Goal: Task Accomplishment & Management: Manage account settings

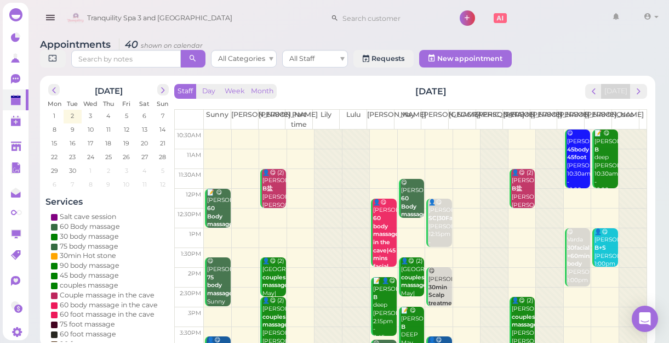
scroll to position [4, 0]
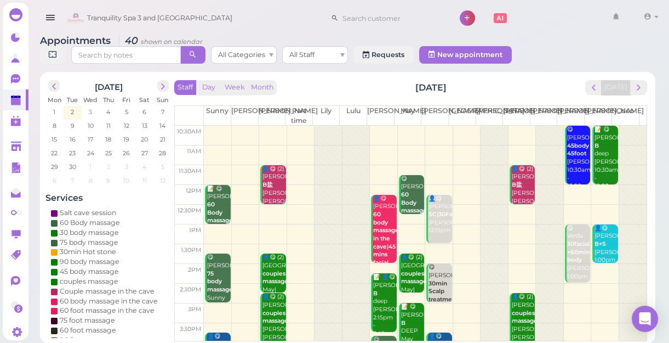
click at [88, 110] on span "3" at bounding box center [90, 112] width 5 height 10
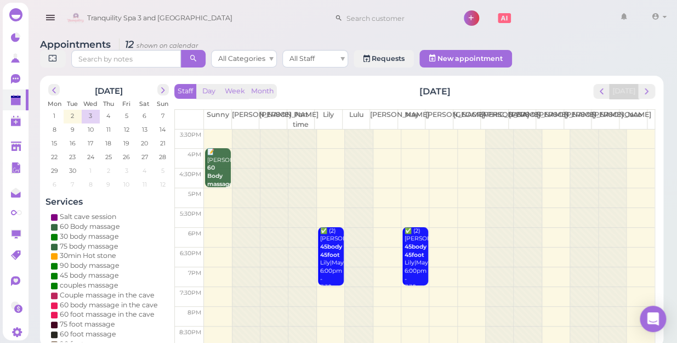
scroll to position [0, 0]
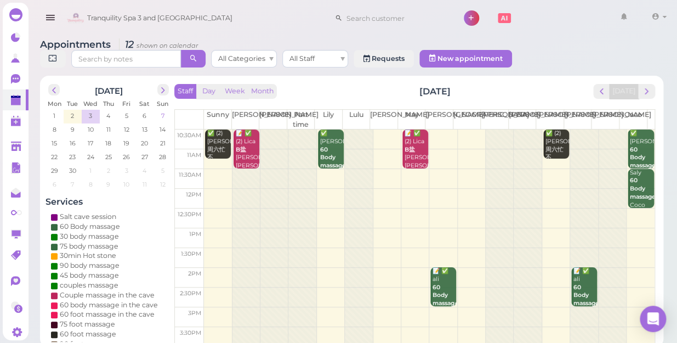
click at [162, 111] on span "7" at bounding box center [162, 116] width 5 height 10
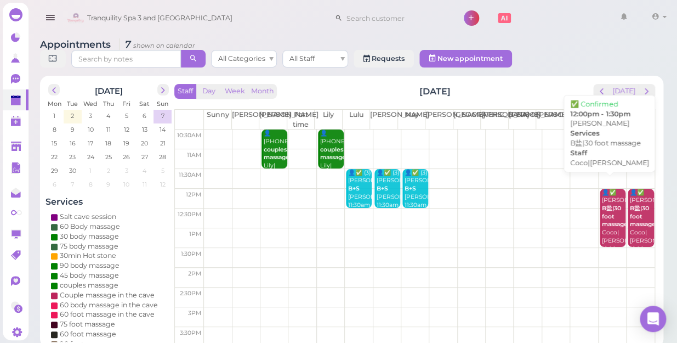
click at [606, 214] on b "B盐|30 foot massage" at bounding box center [615, 215] width 26 height 23
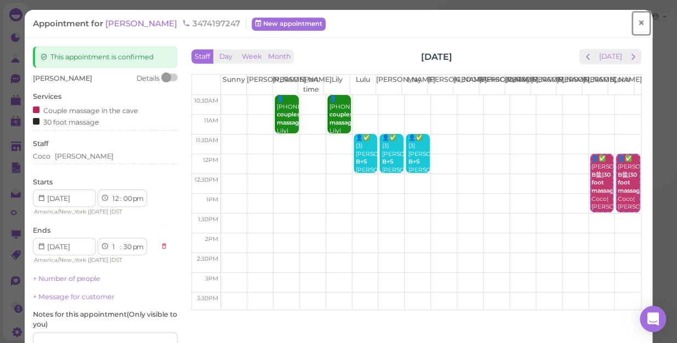
click at [637, 24] on span "×" at bounding box center [640, 22] width 7 height 15
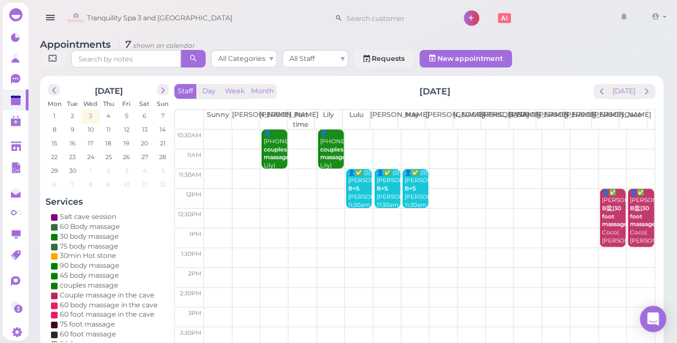
click at [91, 111] on span "3" at bounding box center [90, 116] width 5 height 10
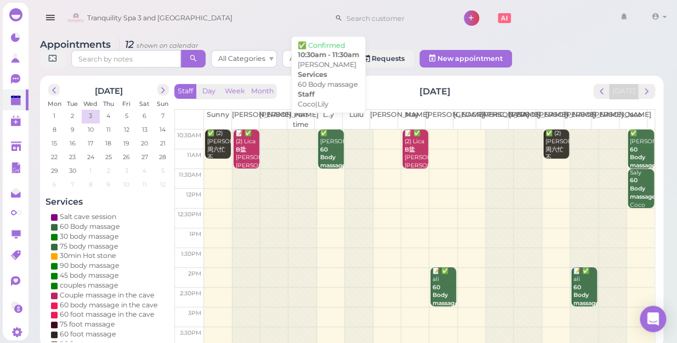
click at [327, 140] on div "✅ [PERSON_NAME] 60 Body massage Coco|Lily 10:30am - 11:30am" at bounding box center [332, 165] width 24 height 72
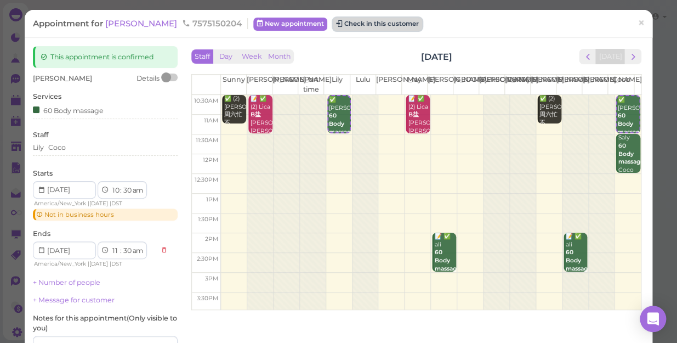
click at [343, 21] on button "Check in this customer" at bounding box center [377, 24] width 89 height 13
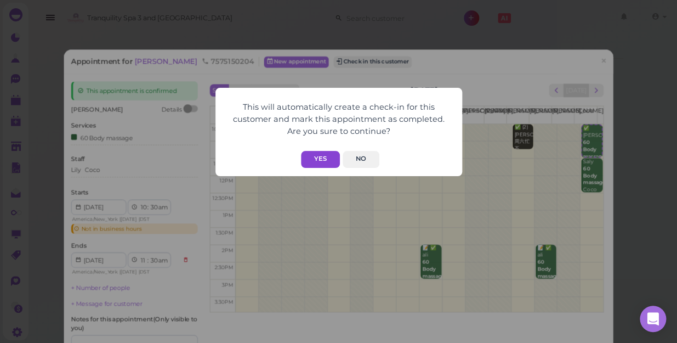
click at [320, 158] on button "Yes" at bounding box center [320, 159] width 39 height 17
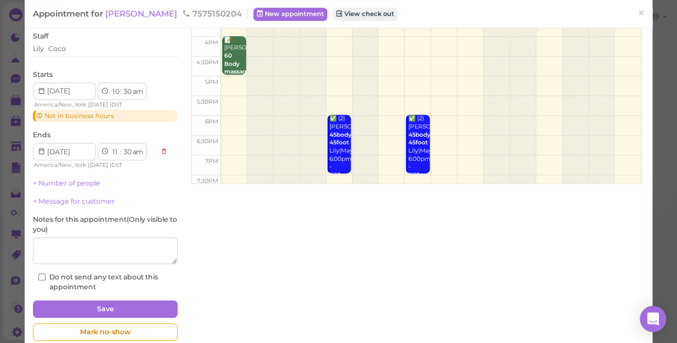
scroll to position [146, 0]
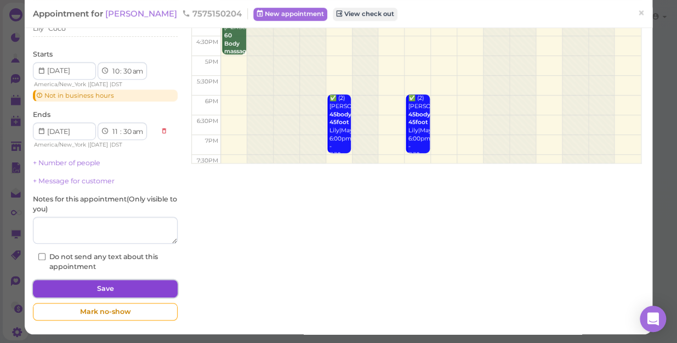
click at [105, 288] on button "Save" at bounding box center [105, 289] width 145 height 18
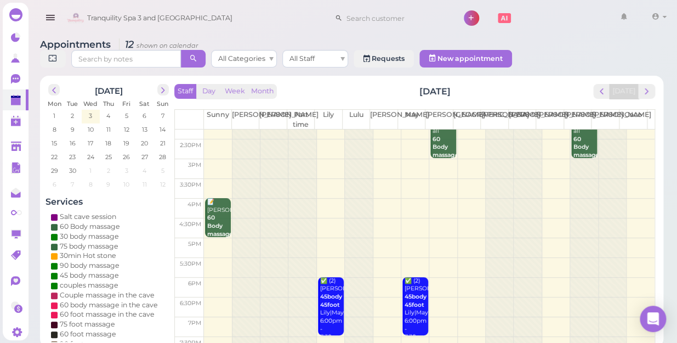
scroll to position [149, 0]
click at [206, 257] on td at bounding box center [429, 267] width 451 height 20
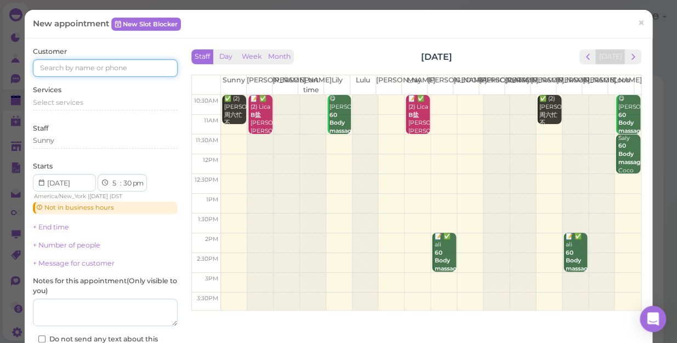
click at [51, 68] on input at bounding box center [105, 68] width 145 height 18
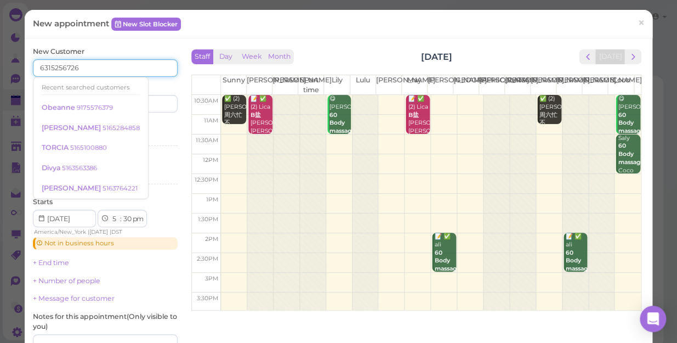
type input "6315256726"
click at [158, 86] on div "Last name" at bounding box center [143, 97] width 70 height 30
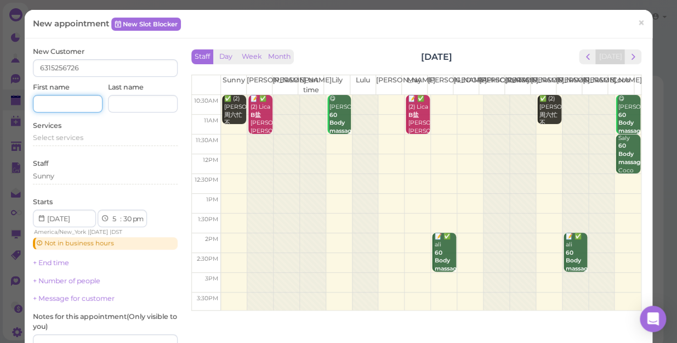
click at [47, 105] on input at bounding box center [68, 104] width 70 height 18
type input "[PERSON_NAME]"
click at [117, 103] on input at bounding box center [143, 104] width 70 height 18
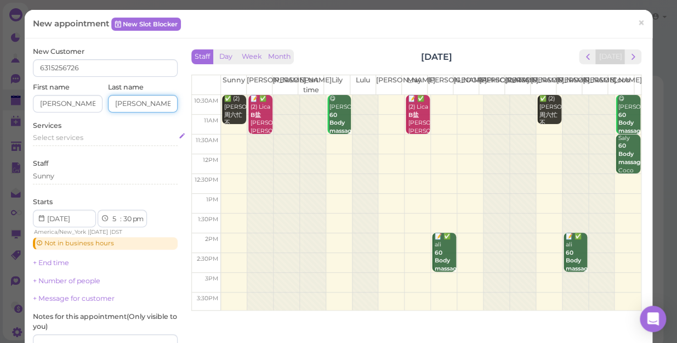
type input "[PERSON_NAME]"
click at [59, 139] on span "Select services" at bounding box center [58, 137] width 50 height 8
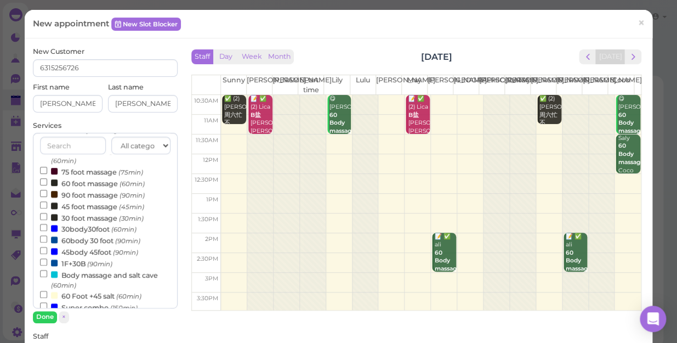
click at [99, 242] on label "60body 30 foot (90min)" at bounding box center [90, 240] width 100 height 12
click at [47, 242] on input "60body 30 foot (90min)" at bounding box center [43, 238] width 7 height 7
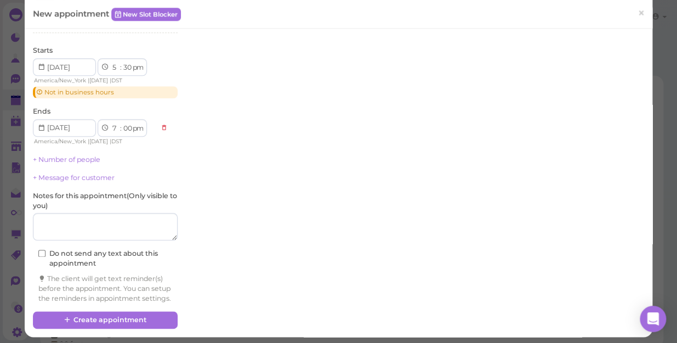
scroll to position [336, 0]
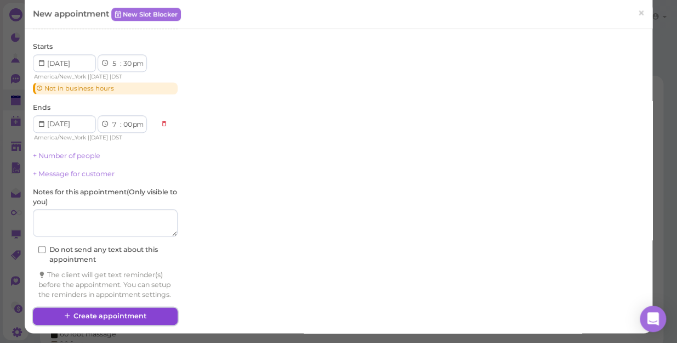
click at [116, 312] on button "Create appointment" at bounding box center [105, 316] width 145 height 18
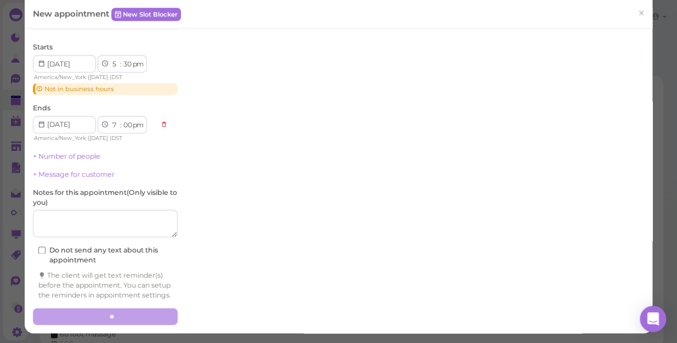
scroll to position [335, 0]
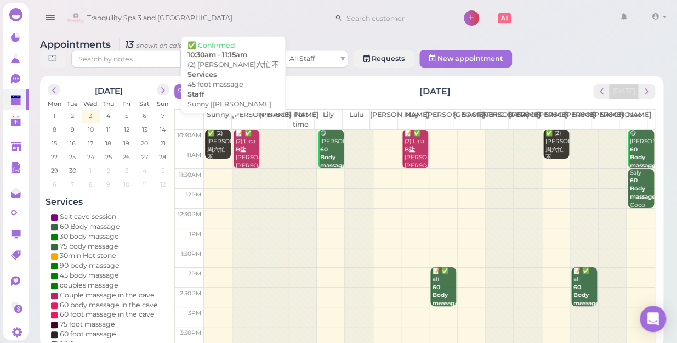
click at [217, 130] on div "✅ (2) [PERSON_NAME]六忙 不 45 foot massage Sunny |[PERSON_NAME] 10:30am - 11:15am" at bounding box center [219, 173] width 24 height 89
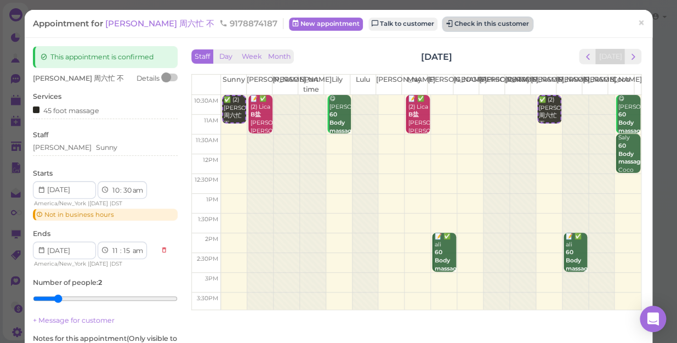
click at [443, 21] on button "Check in this customer" at bounding box center [487, 24] width 89 height 13
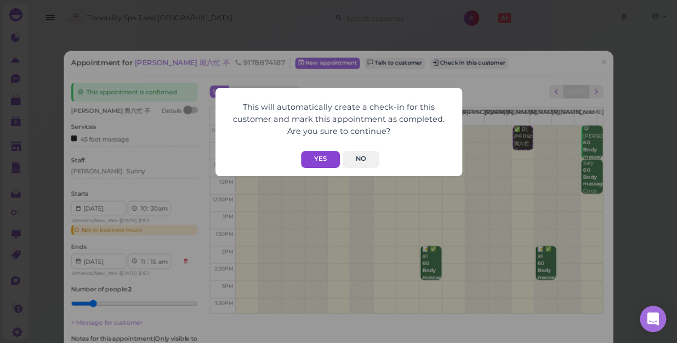
click at [319, 157] on button "Yes" at bounding box center [320, 159] width 39 height 17
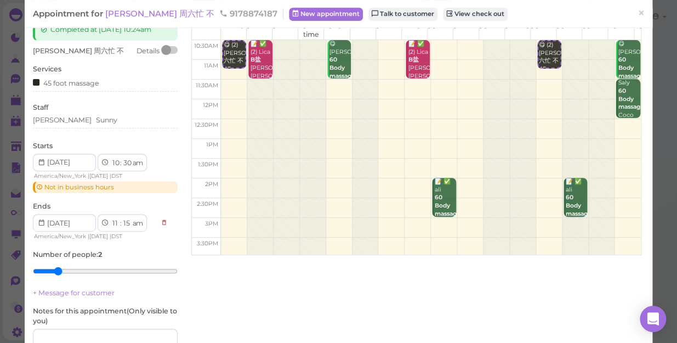
scroll to position [166, 0]
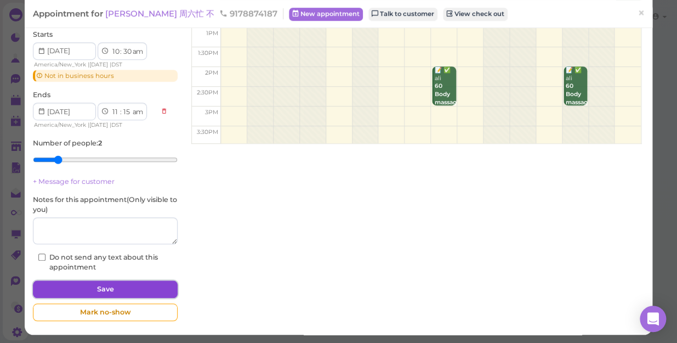
click at [105, 290] on button "Save" at bounding box center [105, 289] width 145 height 18
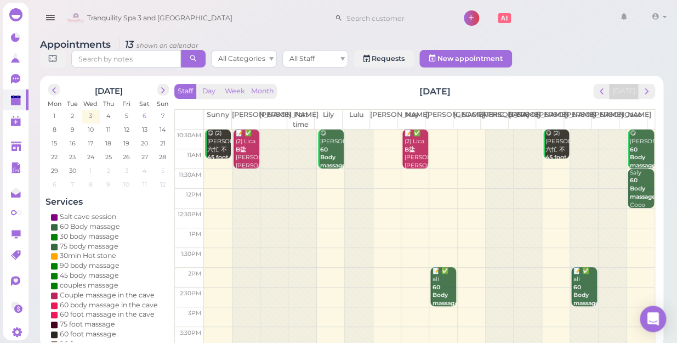
click at [145, 111] on span "6" at bounding box center [144, 116] width 6 height 10
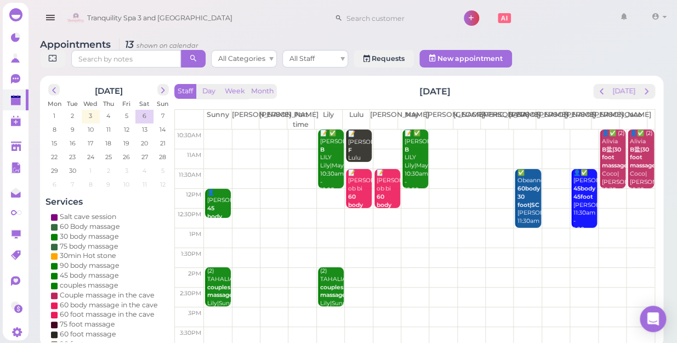
click at [596, 189] on td at bounding box center [429, 199] width 451 height 20
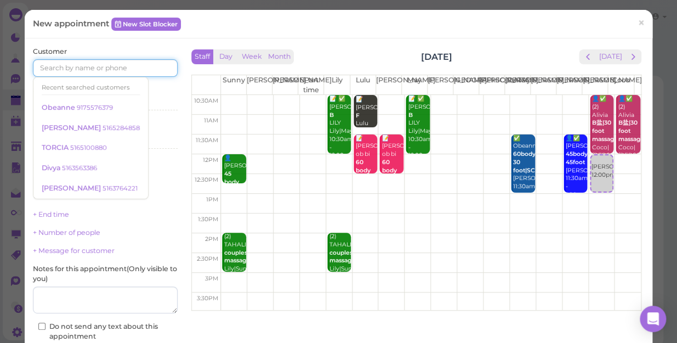
click at [44, 66] on input at bounding box center [105, 68] width 145 height 18
type input "5166699797"
click at [149, 84] on div "Customer 5166699797 Recent searched customers Obeanne 9175576379 [PERSON_NAME] …" at bounding box center [105, 211] width 145 height 329
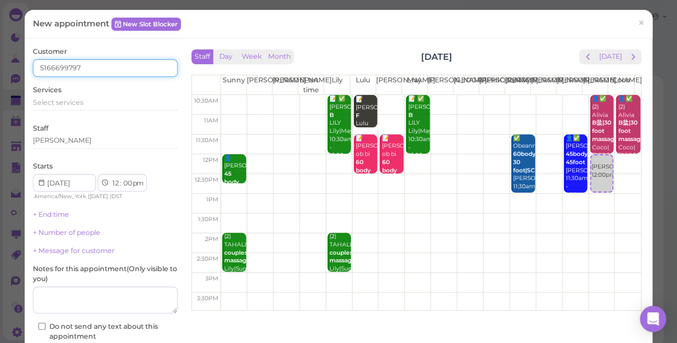
click at [105, 67] on input "5166699797" at bounding box center [105, 68] width 145 height 18
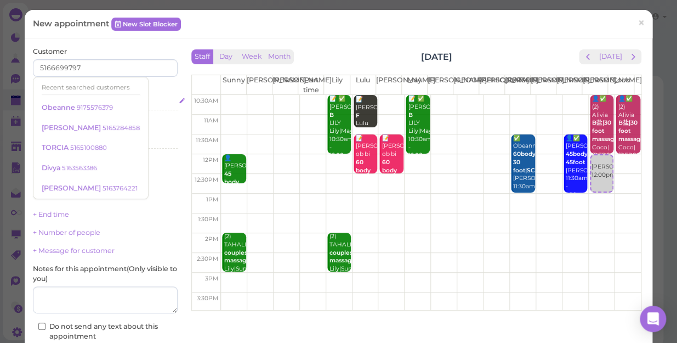
click at [152, 98] on div "Select services" at bounding box center [105, 103] width 145 height 10
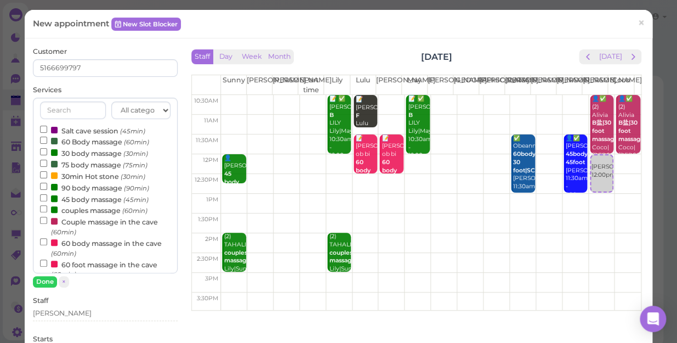
click at [113, 246] on label "60 body massage in the cave (60min)" at bounding box center [105, 247] width 130 height 21
click at [47, 245] on input "60 body massage in the cave (60min)" at bounding box center [43, 241] width 7 height 7
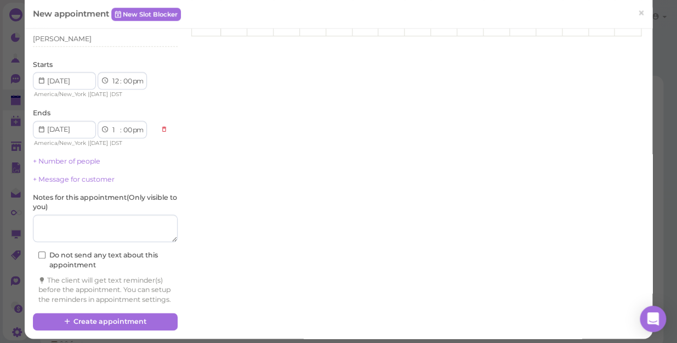
scroll to position [288, 0]
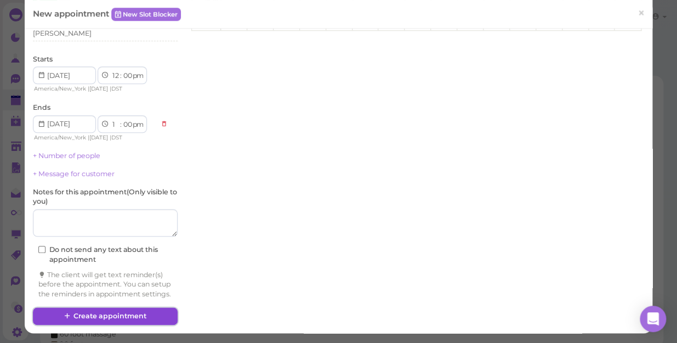
click at [98, 314] on button "Create appointment" at bounding box center [105, 316] width 145 height 18
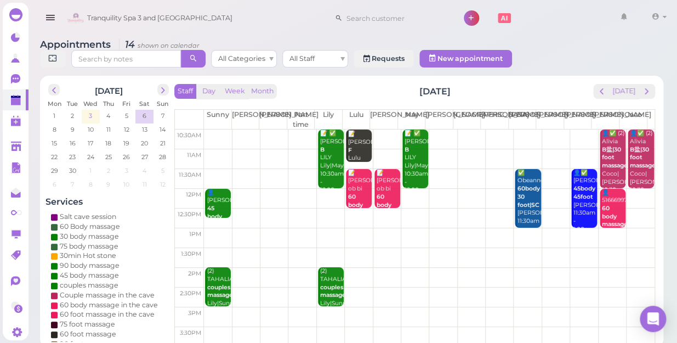
click at [89, 111] on span "3" at bounding box center [90, 116] width 5 height 10
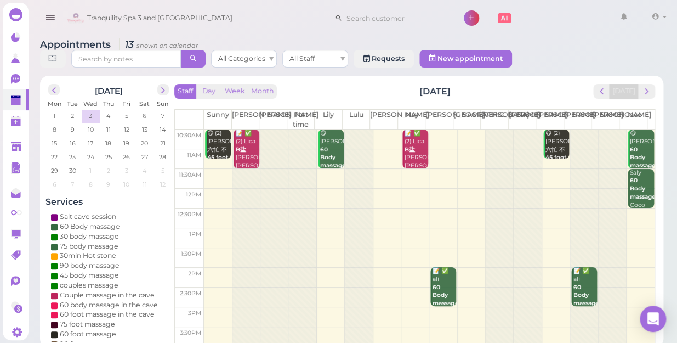
click at [460, 149] on td at bounding box center [429, 159] width 451 height 20
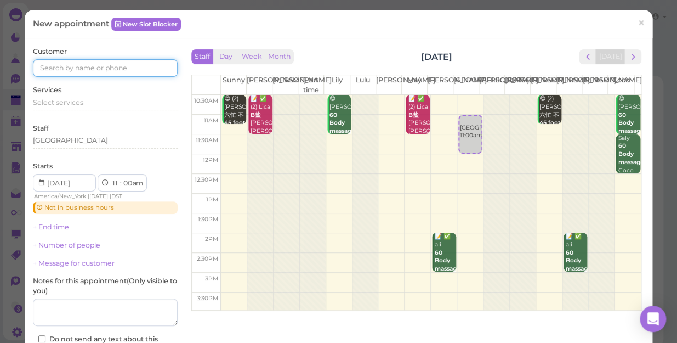
click at [82, 70] on input at bounding box center [105, 68] width 145 height 18
type input "5163844565"
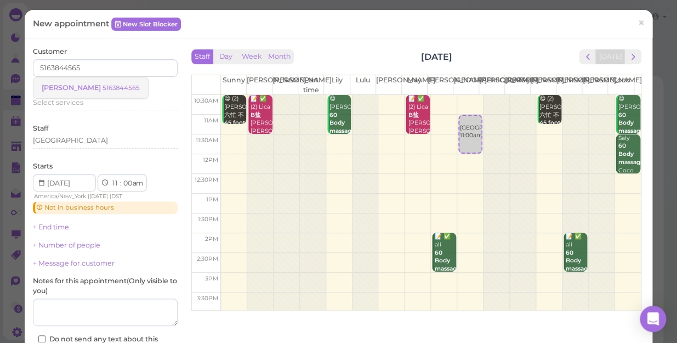
click at [102, 87] on small "5163844565" at bounding box center [120, 88] width 37 height 8
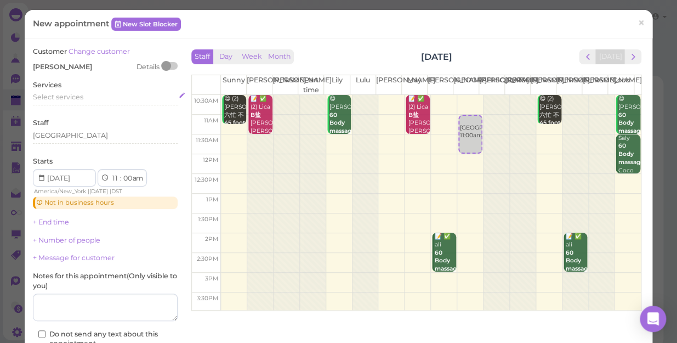
click at [37, 93] on span "Select services" at bounding box center [58, 97] width 50 height 8
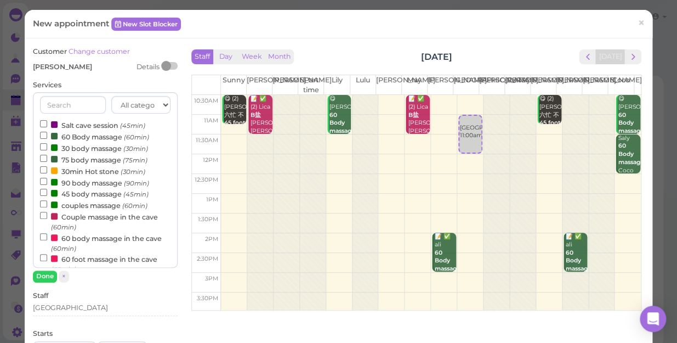
click at [100, 123] on label "Salt cave session (45min)" at bounding box center [92, 125] width 105 height 12
click at [47, 123] on input "Salt cave session (45min)" at bounding box center [43, 123] width 7 height 7
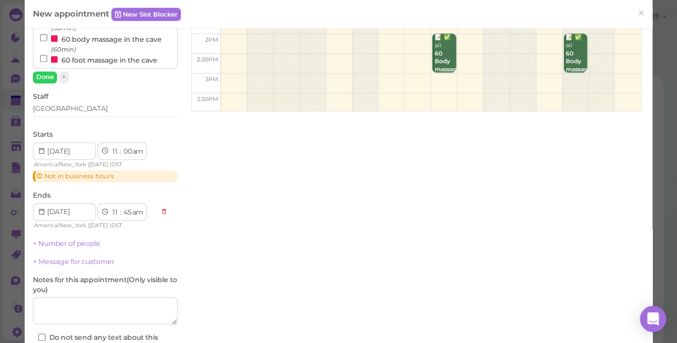
scroll to position [296, 0]
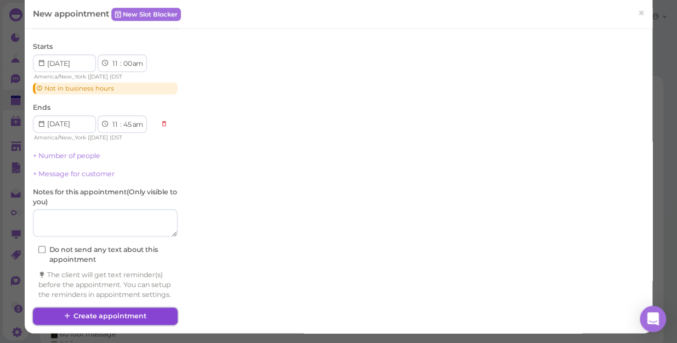
click at [115, 311] on button "Create appointment" at bounding box center [105, 316] width 145 height 18
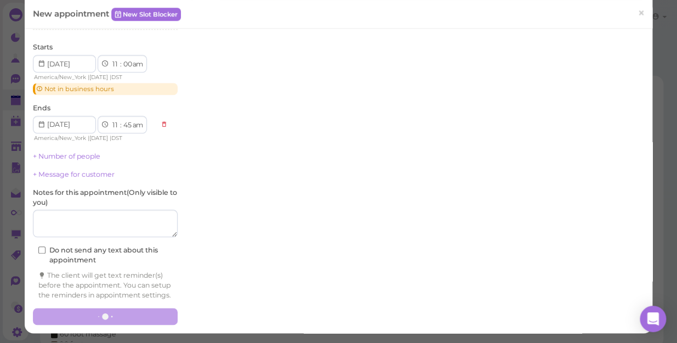
scroll to position [0, 0]
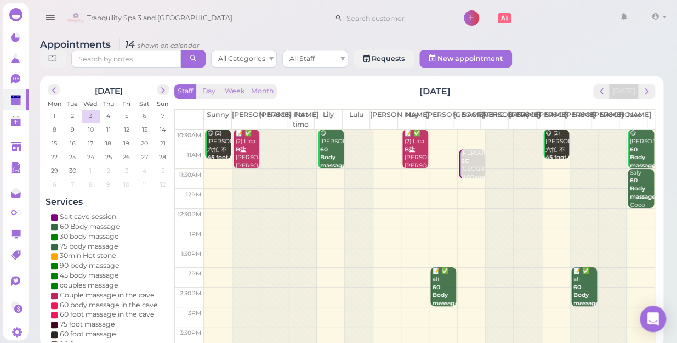
click at [208, 228] on td at bounding box center [429, 238] width 451 height 20
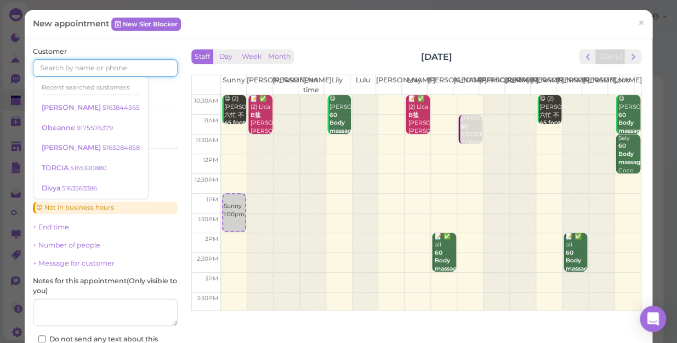
click at [54, 70] on input at bounding box center [105, 68] width 145 height 18
type input "9175742014"
click at [152, 85] on div "Services Select services" at bounding box center [105, 100] width 145 height 30
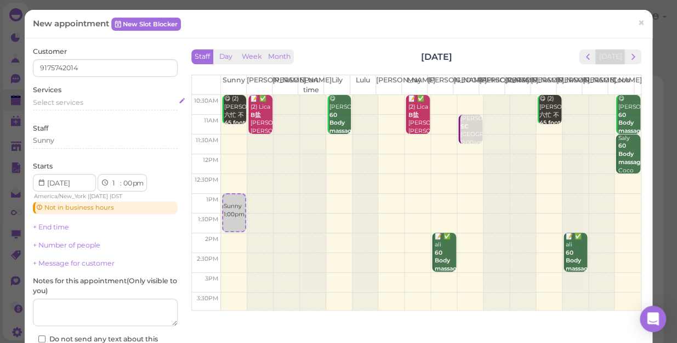
click at [52, 100] on span "Select services" at bounding box center [58, 102] width 50 height 8
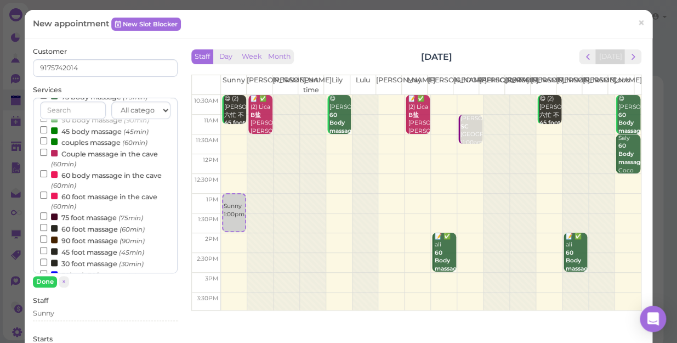
scroll to position [54, 0]
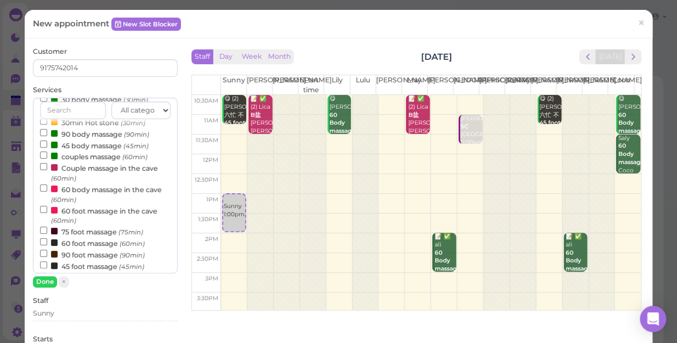
click at [106, 157] on label "couples massage (60min)" at bounding box center [93, 156] width 107 height 12
click at [47, 157] on input "couples massage (60min)" at bounding box center [43, 154] width 7 height 7
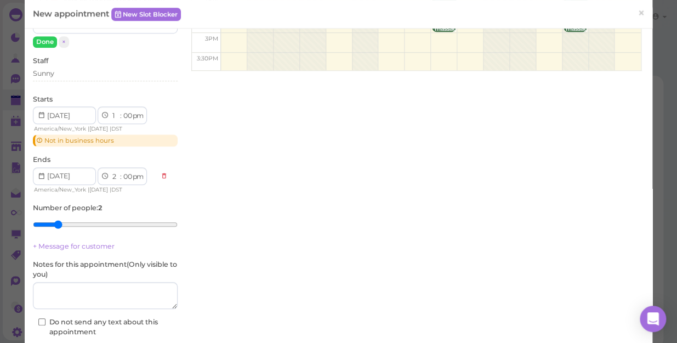
scroll to position [249, 0]
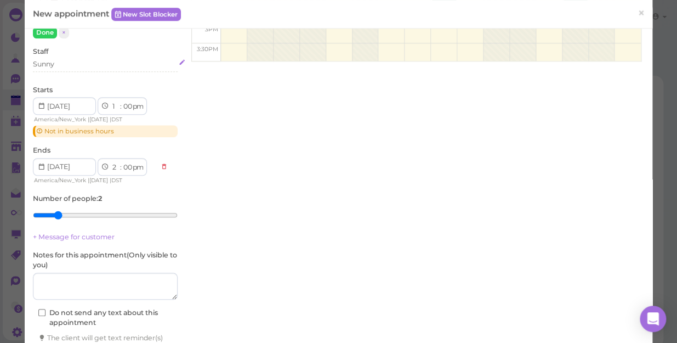
click at [67, 64] on div "Sunny" at bounding box center [105, 64] width 145 height 10
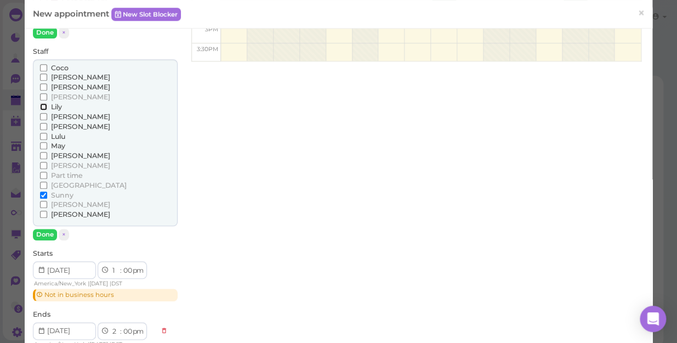
click at [40, 105] on input "Lily" at bounding box center [43, 106] width 7 height 7
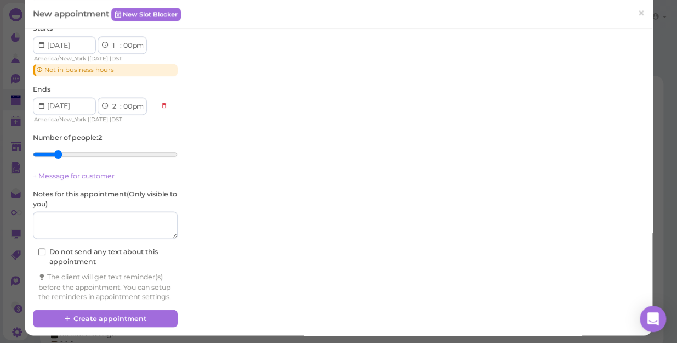
scroll to position [485, 0]
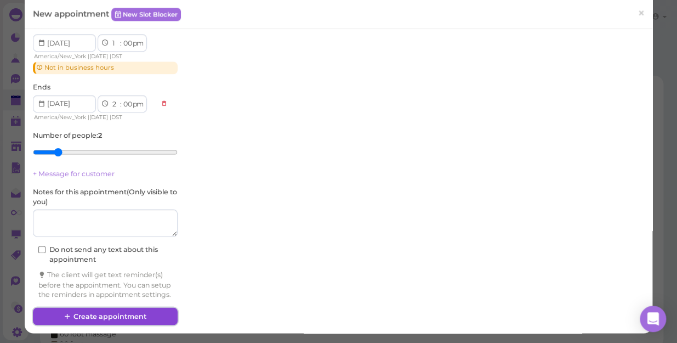
click at [110, 313] on button "Create appointment" at bounding box center [105, 316] width 145 height 18
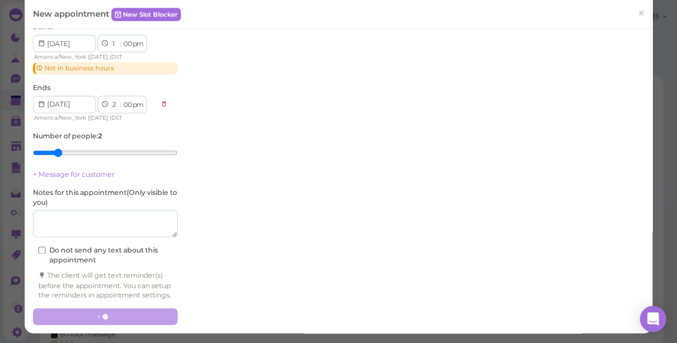
scroll to position [484, 0]
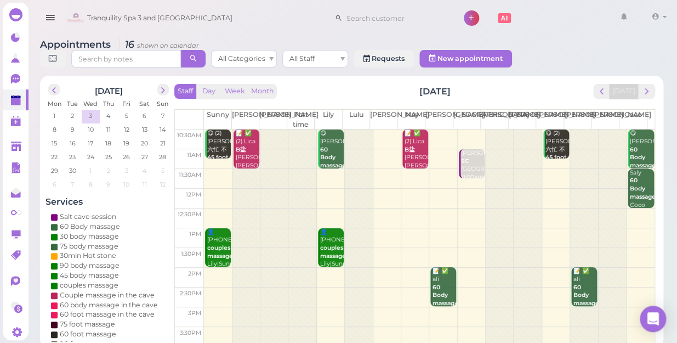
click at [267, 129] on div at bounding box center [273, 335] width 27 height 413
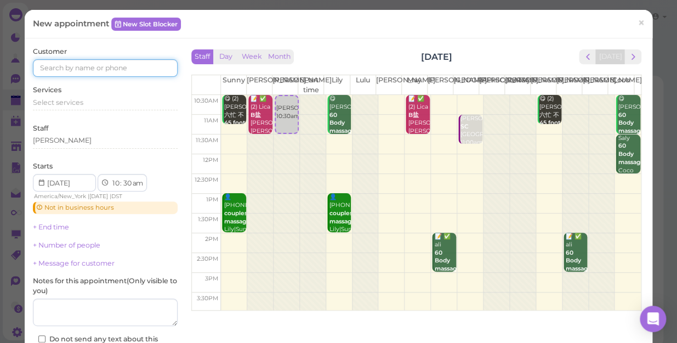
click at [48, 68] on input at bounding box center [105, 68] width 145 height 18
type input "5167175591"
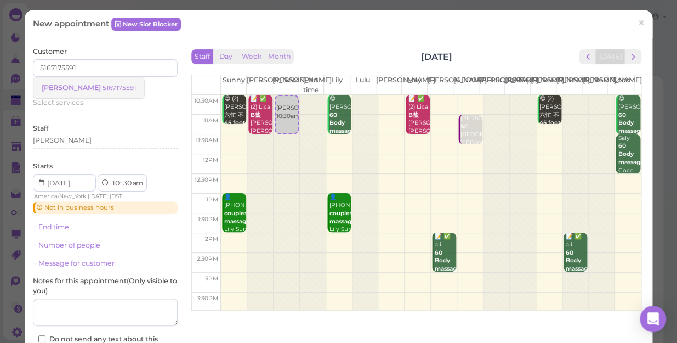
click at [102, 86] on small "5167175591" at bounding box center [118, 88] width 33 height 8
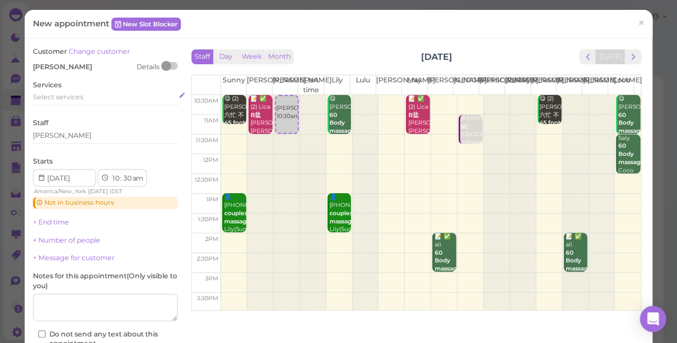
click at [76, 99] on span "Select services" at bounding box center [58, 97] width 50 height 8
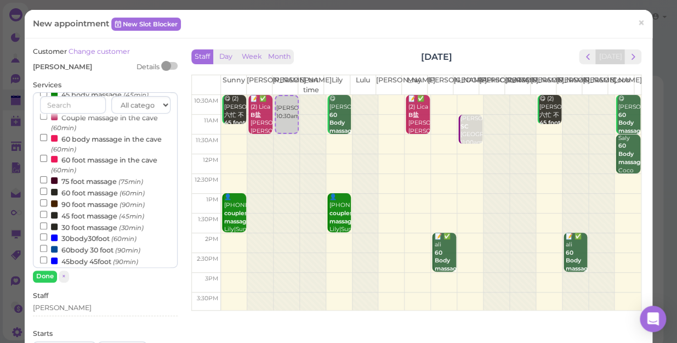
scroll to position [149, 0]
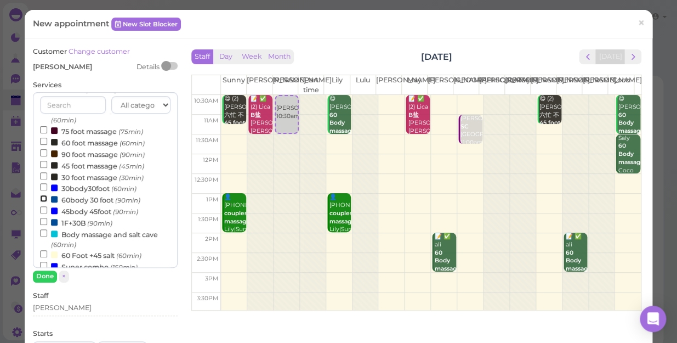
click at [42, 198] on input "60body 30 foot (90min)" at bounding box center [43, 198] width 7 height 7
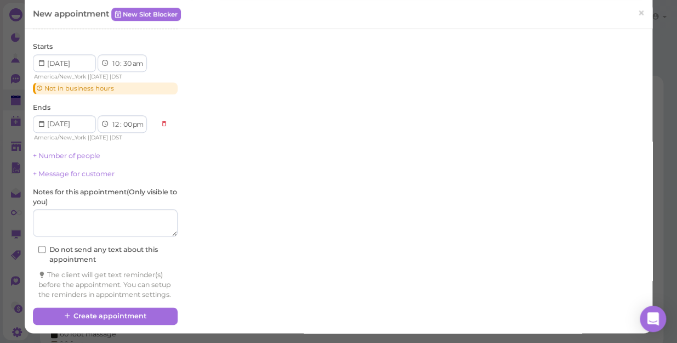
scroll to position [296, 0]
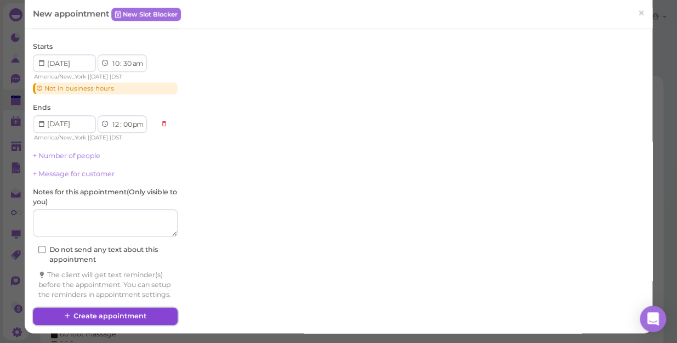
click at [109, 312] on button "Create appointment" at bounding box center [105, 316] width 145 height 18
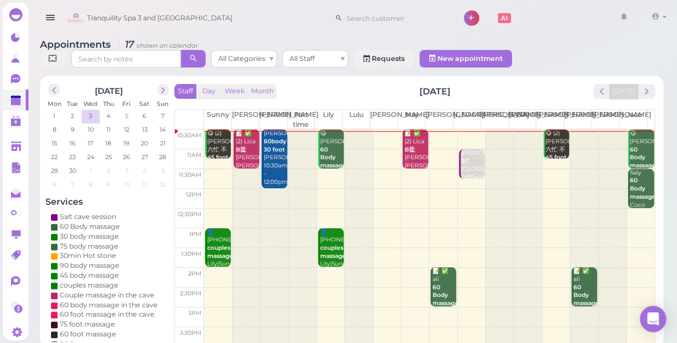
click at [127, 111] on span "5" at bounding box center [126, 116] width 5 height 10
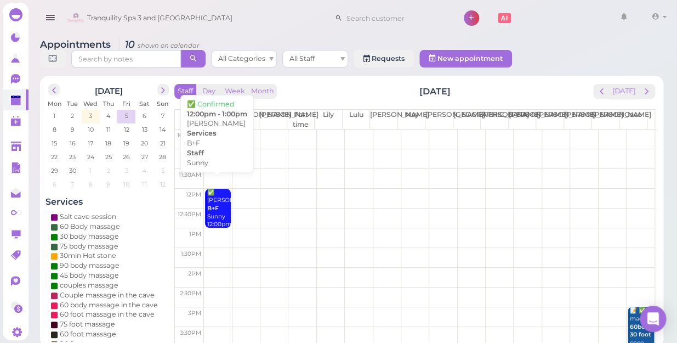
click at [216, 193] on div "✅ [PERSON_NAME]+F Sunny 12:00pm - 1:00pm" at bounding box center [219, 217] width 24 height 56
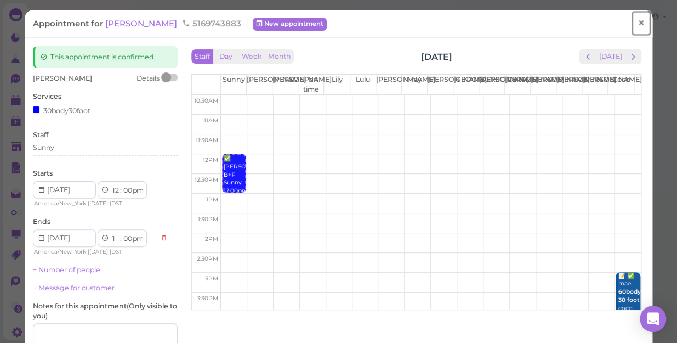
click at [637, 21] on span "×" at bounding box center [640, 22] width 7 height 15
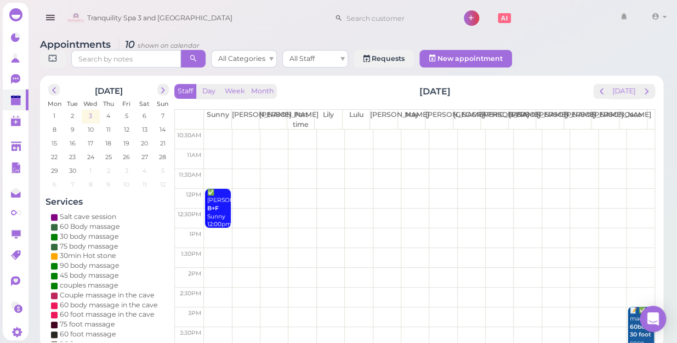
click at [91, 111] on span "3" at bounding box center [90, 116] width 5 height 10
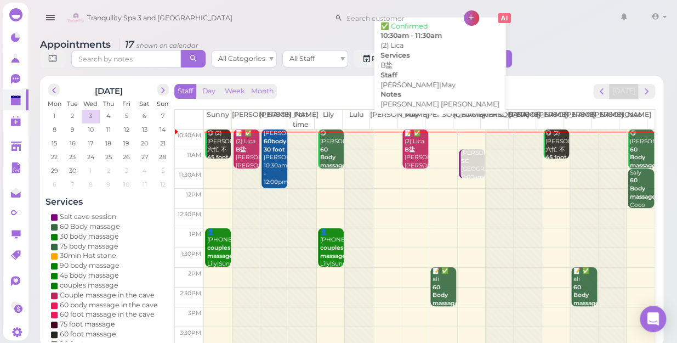
click at [412, 135] on div "📝 ✅ (2) Lica B盐 [PERSON_NAME] [PERSON_NAME]|May 10:30am - 11:30am" at bounding box center [416, 165] width 24 height 72
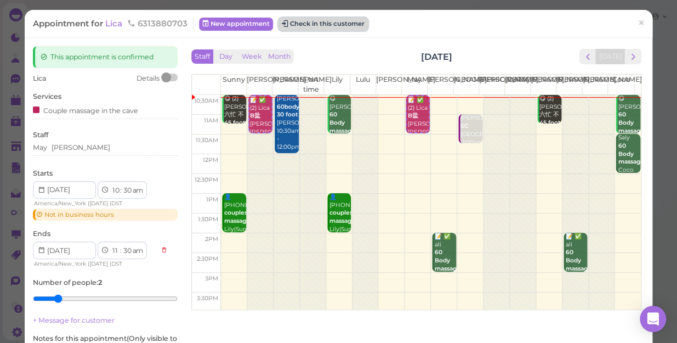
click at [318, 22] on button "Check in this customer" at bounding box center [322, 24] width 89 height 13
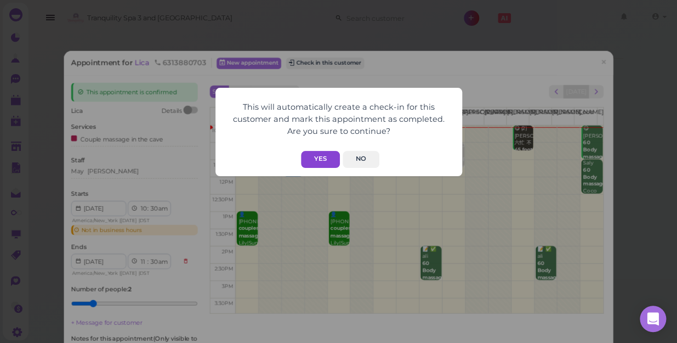
click at [318, 157] on button "Yes" at bounding box center [320, 159] width 39 height 17
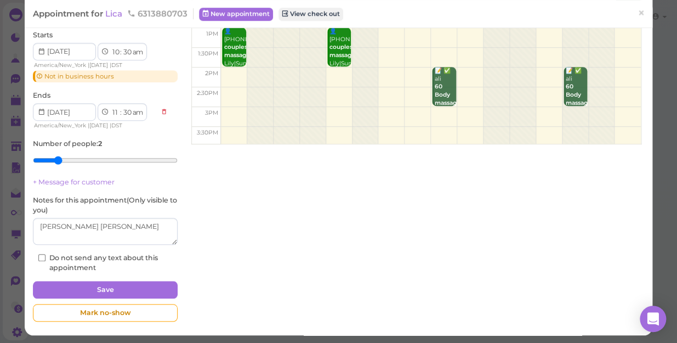
scroll to position [167, 0]
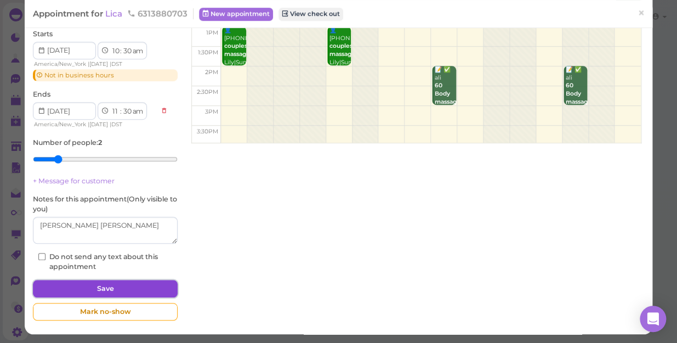
click at [107, 285] on button "Save" at bounding box center [105, 289] width 145 height 18
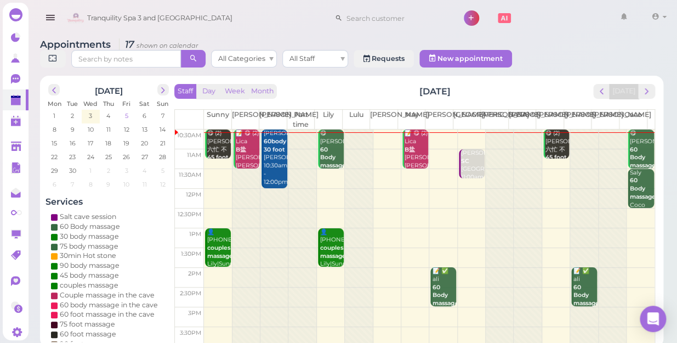
click at [124, 111] on span "5" at bounding box center [126, 116] width 5 height 10
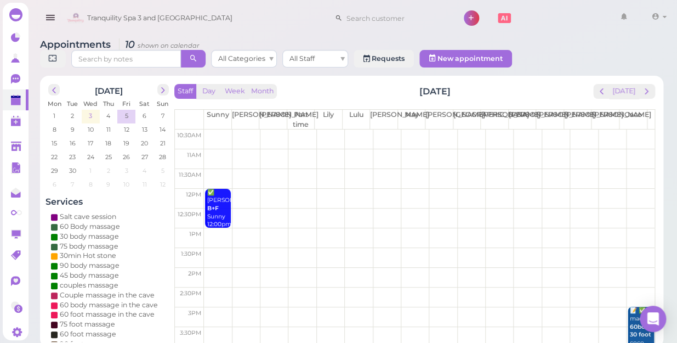
click at [88, 111] on span "3" at bounding box center [90, 116] width 5 height 10
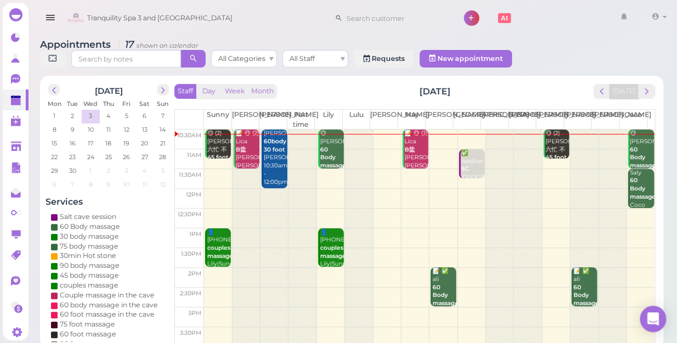
click at [208, 307] on td at bounding box center [429, 317] width 451 height 20
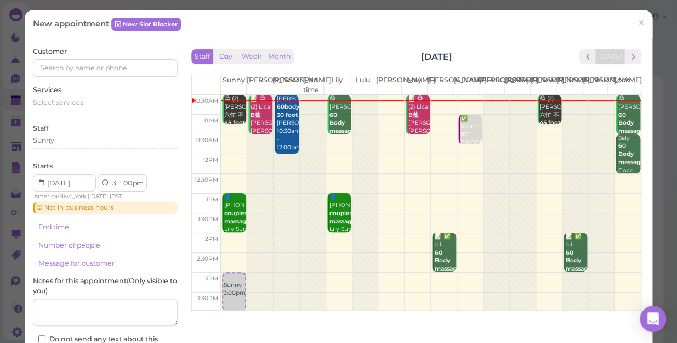
scroll to position [49, 0]
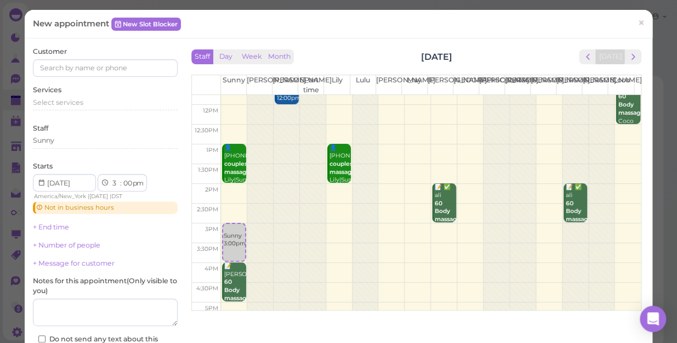
click at [276, 232] on div at bounding box center [287, 251] width 26 height 413
click at [129, 183] on select "00 05 10 15 20 25 30 35 40 45 50 55" at bounding box center [127, 184] width 11 height 12
select select "30"
click at [122, 178] on select "00 05 10 15 20 25 30 35 40 45 50 55" at bounding box center [127, 184] width 11 height 12
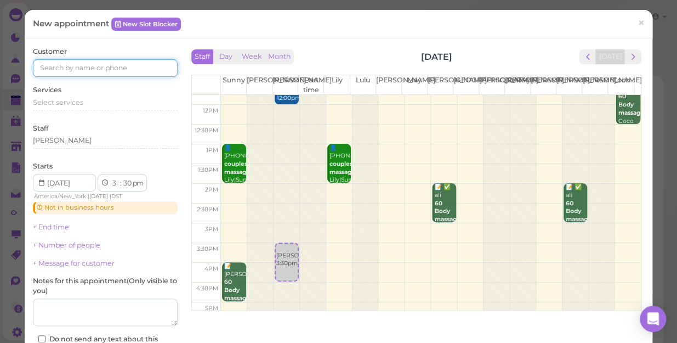
click at [41, 66] on input at bounding box center [105, 68] width 145 height 18
type input "5164480049"
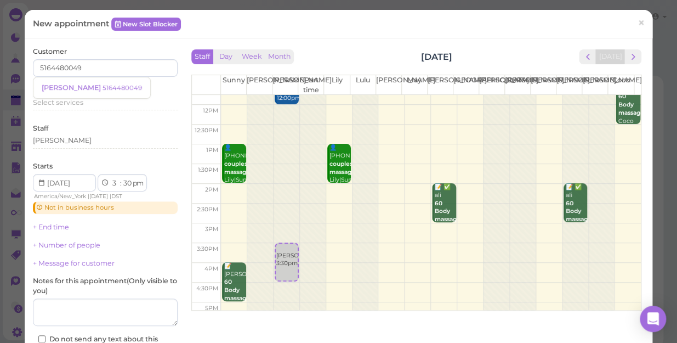
click at [102, 88] on small "5164480049" at bounding box center [121, 88] width 39 height 8
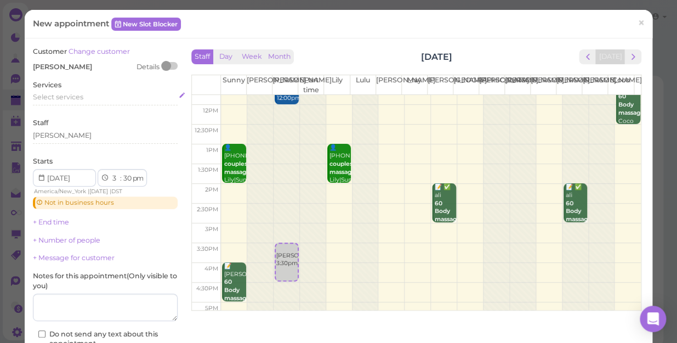
click at [47, 98] on span "Select services" at bounding box center [58, 97] width 50 height 8
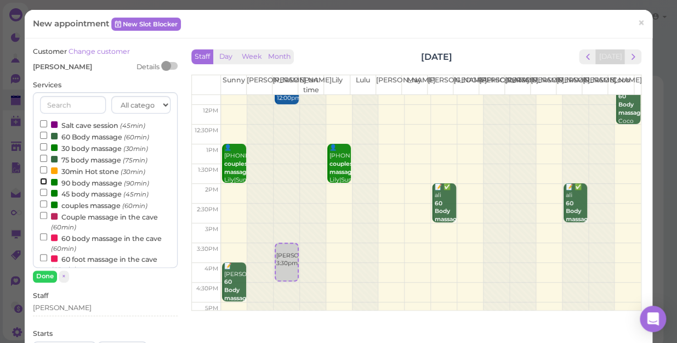
click at [42, 183] on input "90 body massage (90min)" at bounding box center [43, 181] width 7 height 7
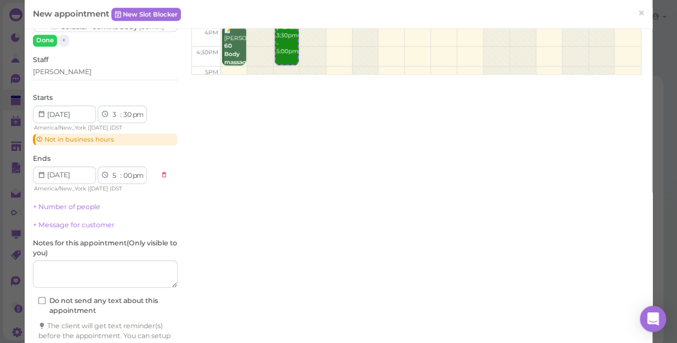
scroll to position [249, 0]
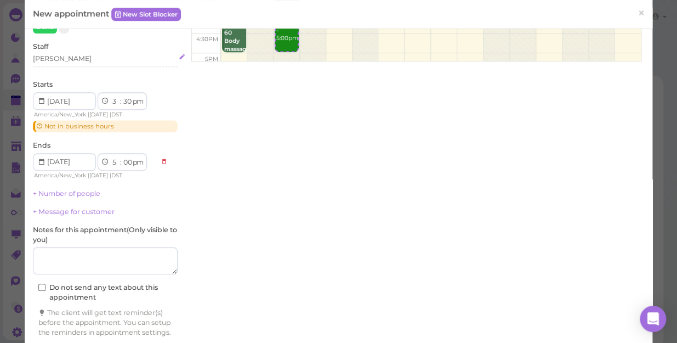
click at [69, 61] on div "[PERSON_NAME]" at bounding box center [105, 59] width 145 height 10
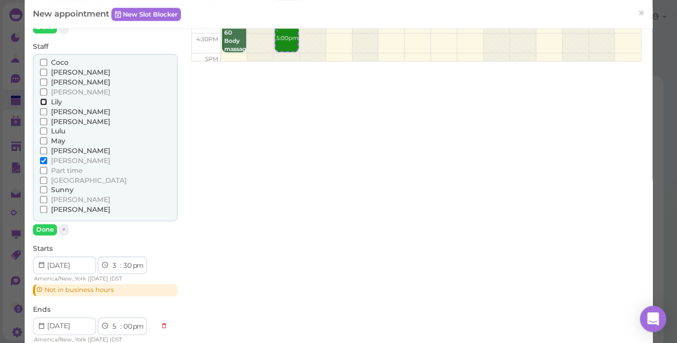
click at [44, 101] on input "Lily" at bounding box center [43, 101] width 7 height 7
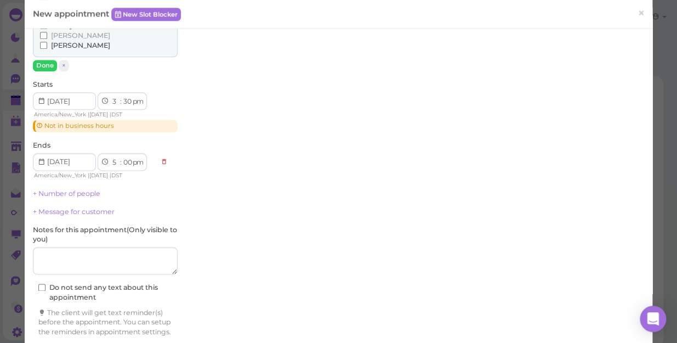
scroll to position [448, 0]
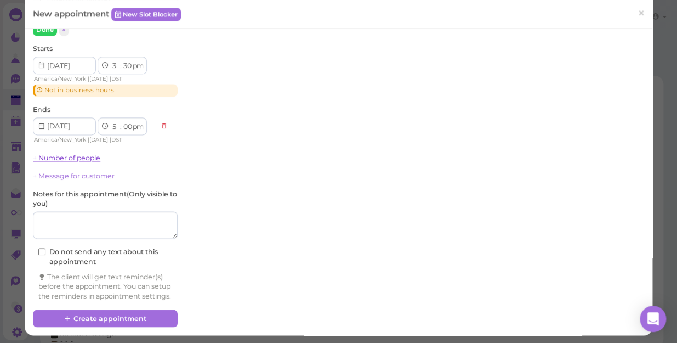
click at [84, 155] on link "+ Number of people" at bounding box center [66, 157] width 67 height 8
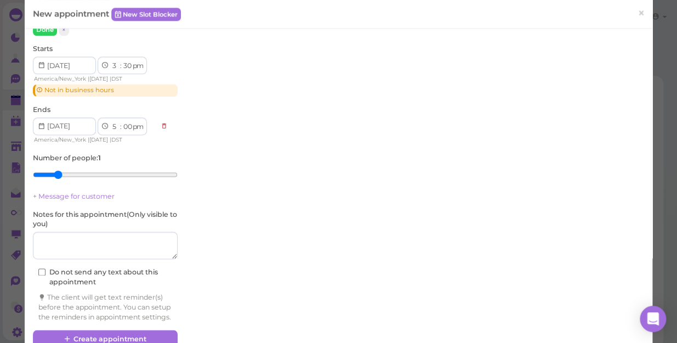
type input "2"
click at [58, 172] on input "range" at bounding box center [105, 175] width 145 height 18
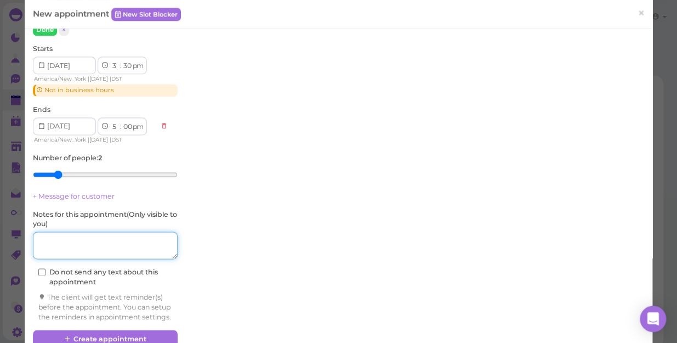
click at [58, 241] on textarea at bounding box center [105, 244] width 145 height 27
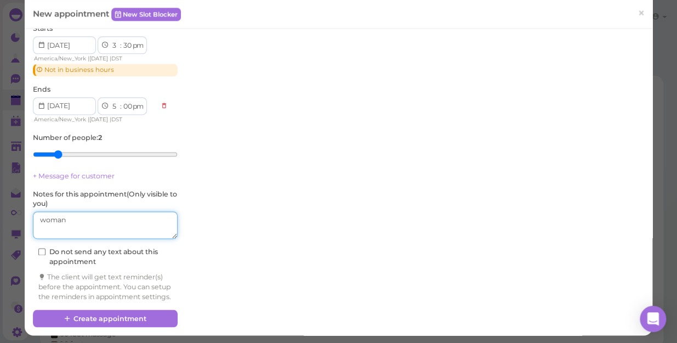
scroll to position [480, 0]
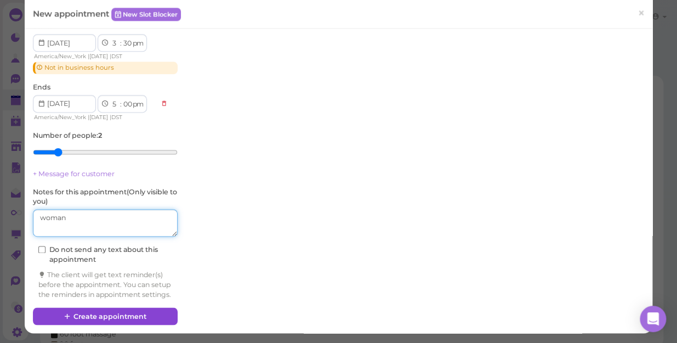
type textarea "woman"
click at [106, 314] on button "Create appointment" at bounding box center [105, 316] width 145 height 18
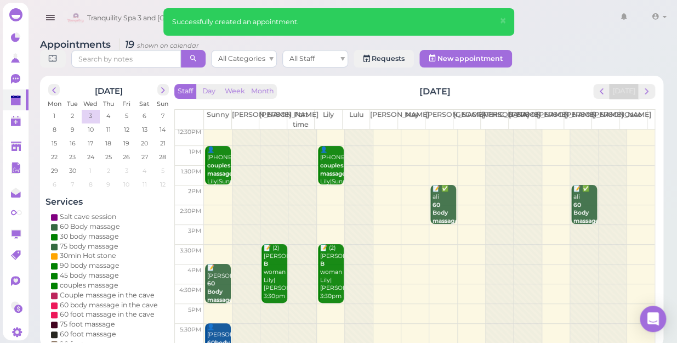
scroll to position [99, 0]
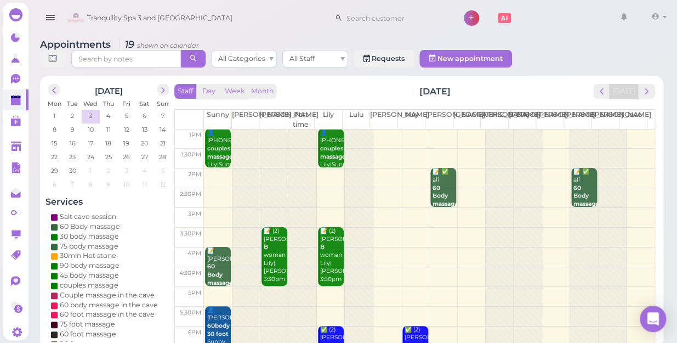
click at [570, 218] on div at bounding box center [583, 236] width 27 height 413
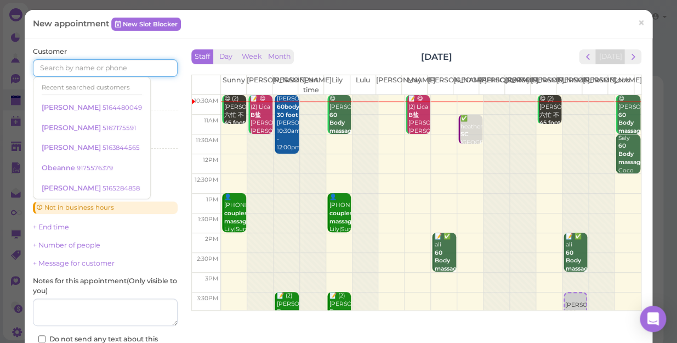
click at [56, 67] on input at bounding box center [105, 68] width 145 height 18
click at [102, 104] on small "5164480049" at bounding box center [121, 108] width 39 height 8
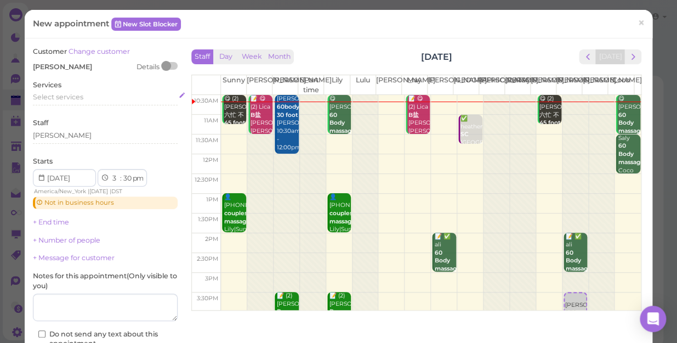
click at [68, 96] on span "Select services" at bounding box center [58, 97] width 50 height 8
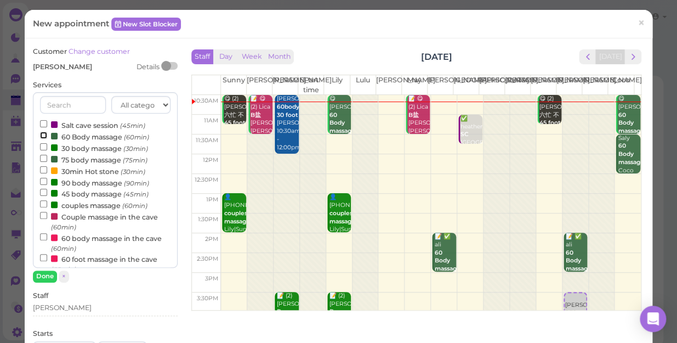
click at [41, 134] on input "60 Body massage (60min)" at bounding box center [43, 135] width 7 height 7
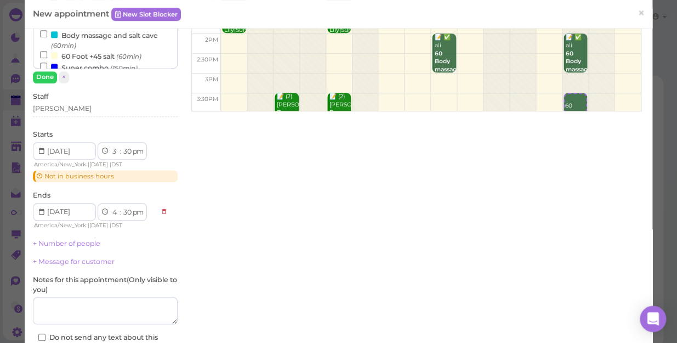
scroll to position [296, 0]
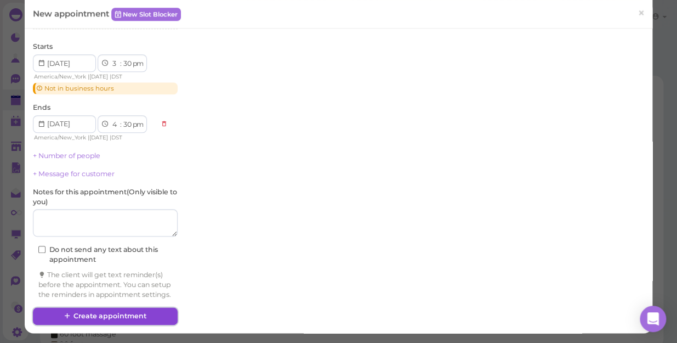
click at [92, 314] on button "Create appointment" at bounding box center [105, 316] width 145 height 18
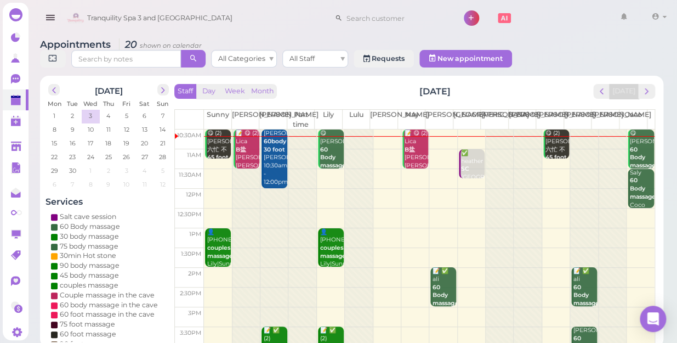
scroll to position [49, 0]
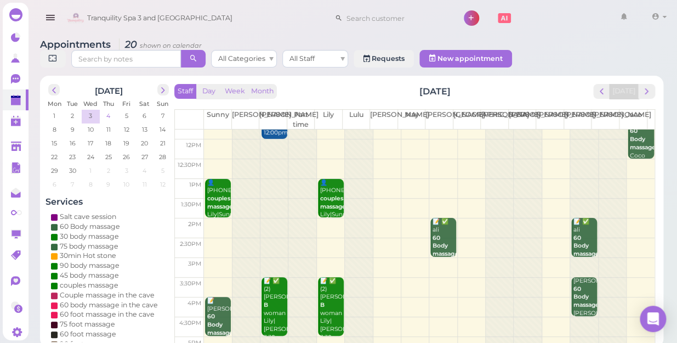
click at [109, 111] on span "4" at bounding box center [108, 116] width 6 height 10
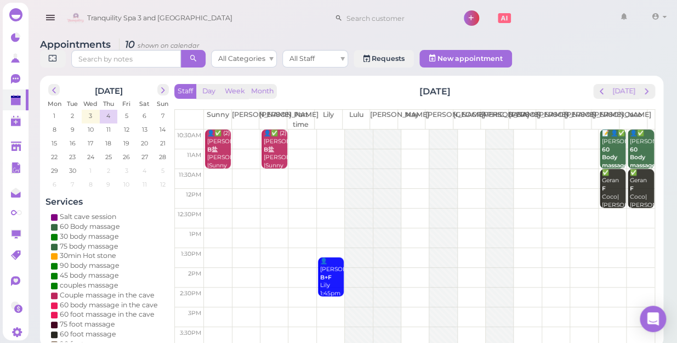
click at [349, 129] on div at bounding box center [358, 335] width 27 height 413
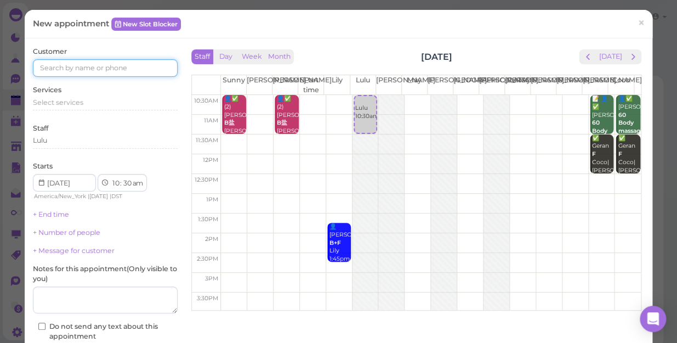
click at [60, 70] on input at bounding box center [105, 68] width 145 height 18
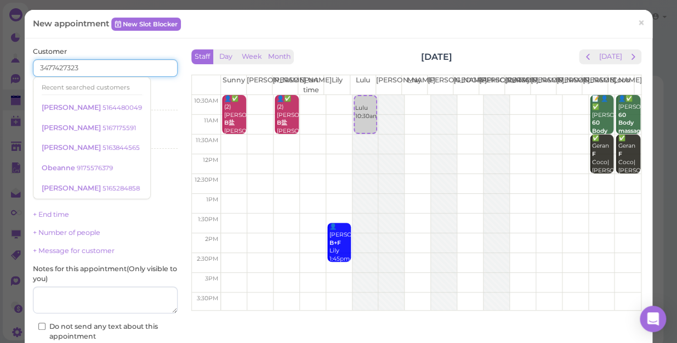
type input "3477427323"
click at [155, 96] on div "Services Select services" at bounding box center [105, 100] width 145 height 30
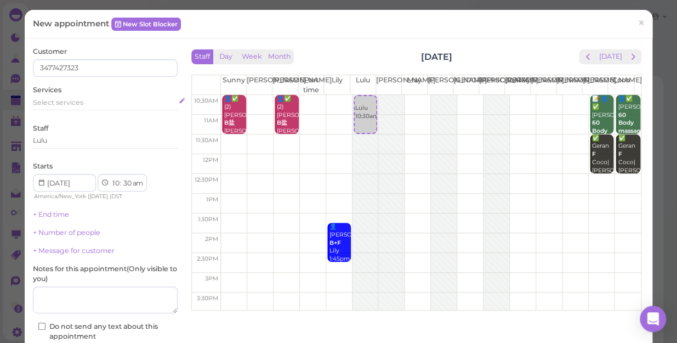
click at [58, 99] on span "Select services" at bounding box center [58, 102] width 50 height 8
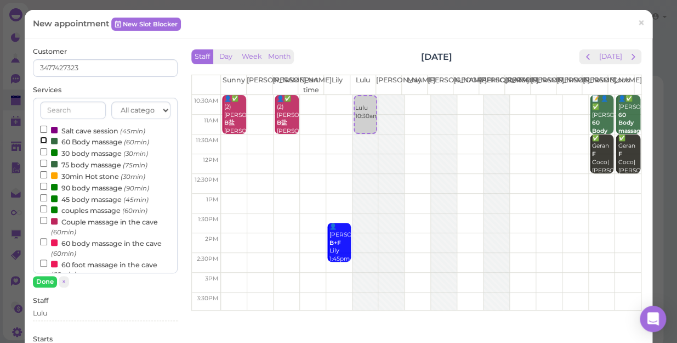
click at [42, 139] on input "60 Body massage (60min)" at bounding box center [43, 139] width 7 height 7
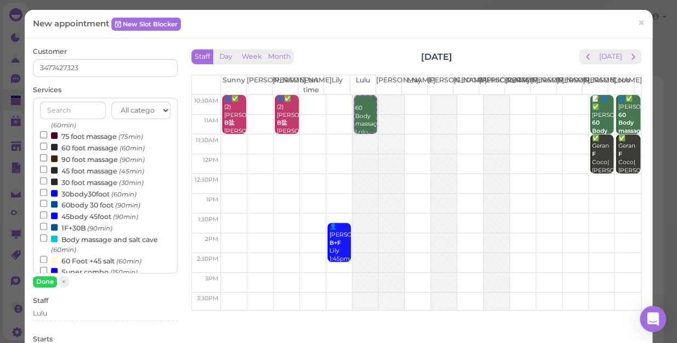
scroll to position [49, 0]
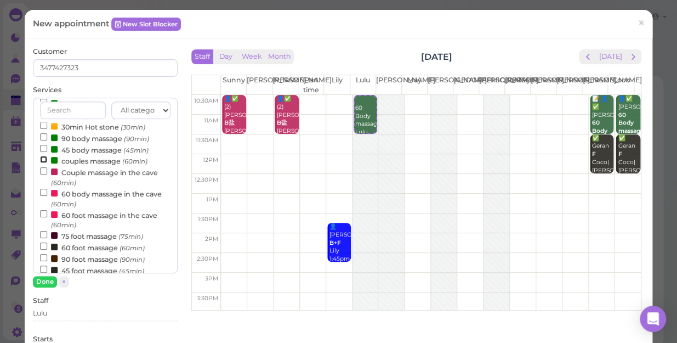
click at [41, 159] on input "couples massage (60min)" at bounding box center [43, 159] width 7 height 7
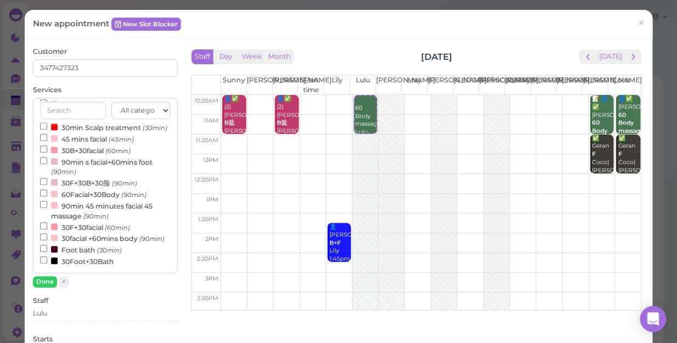
select select "12"
select select "pm"
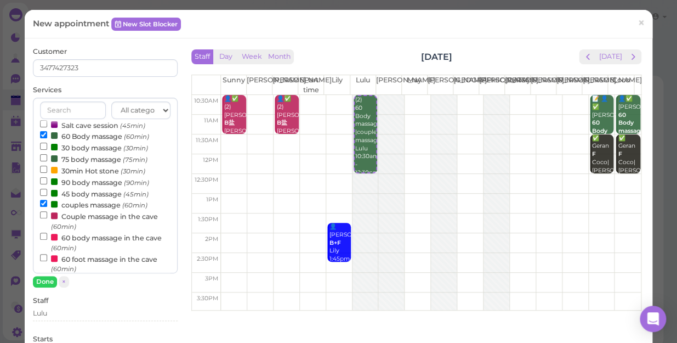
scroll to position [4, 0]
click at [42, 134] on input "60 Body massage (60min)" at bounding box center [43, 136] width 7 height 7
select select "11"
select select "am"
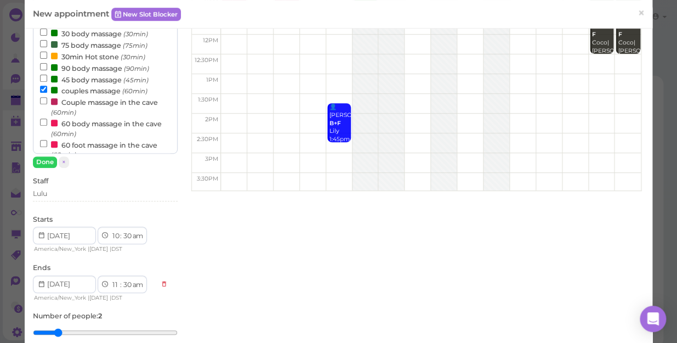
scroll to position [149, 0]
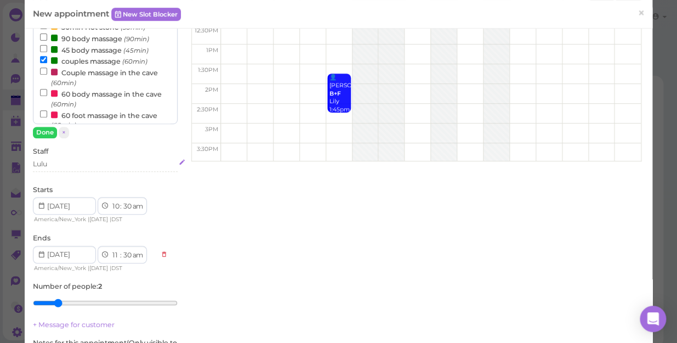
click at [62, 161] on div "Lulu" at bounding box center [105, 164] width 145 height 10
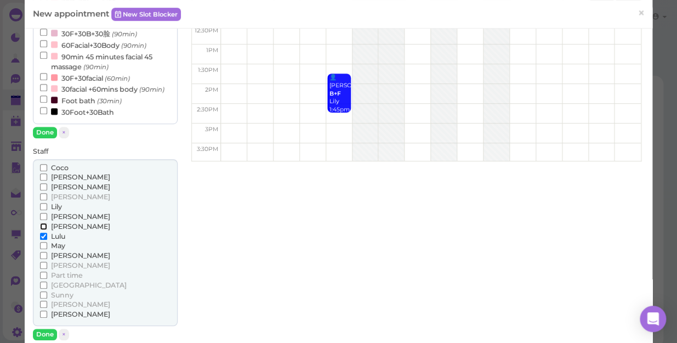
click at [43, 225] on input "[PERSON_NAME]" at bounding box center [43, 226] width 7 height 7
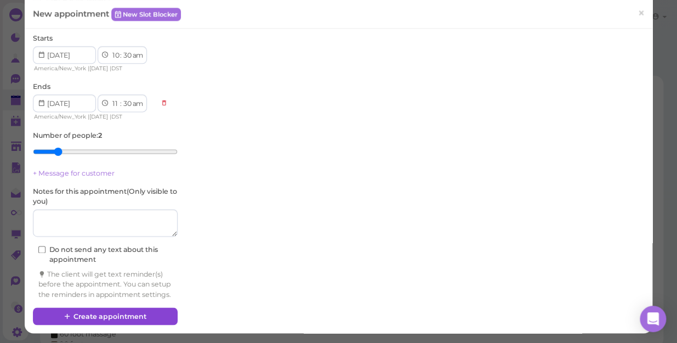
scroll to position [472, 0]
click at [105, 312] on button "Create appointment" at bounding box center [105, 316] width 145 height 18
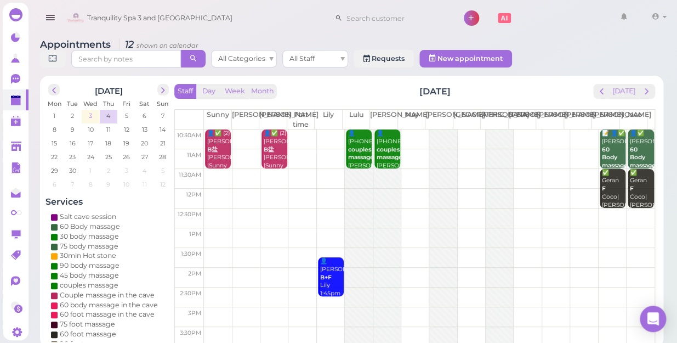
click at [88, 111] on span "3" at bounding box center [90, 116] width 5 height 10
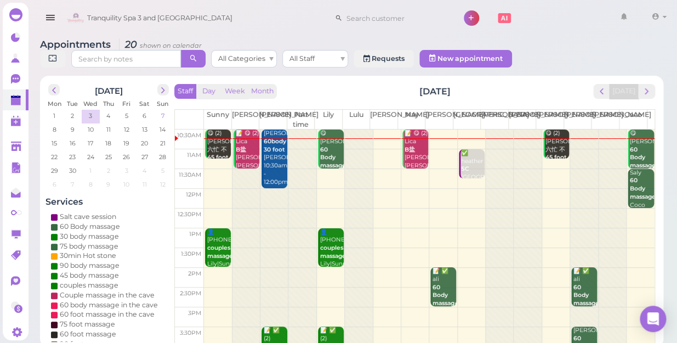
click at [161, 111] on span "7" at bounding box center [162, 116] width 5 height 10
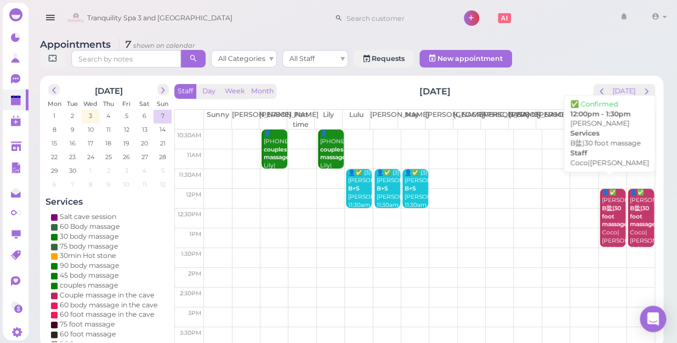
click at [607, 210] on b "B盐|30 foot massage" at bounding box center [615, 215] width 26 height 23
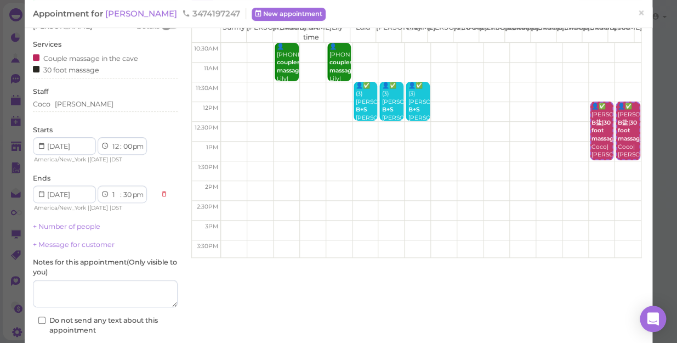
scroll to position [116, 0]
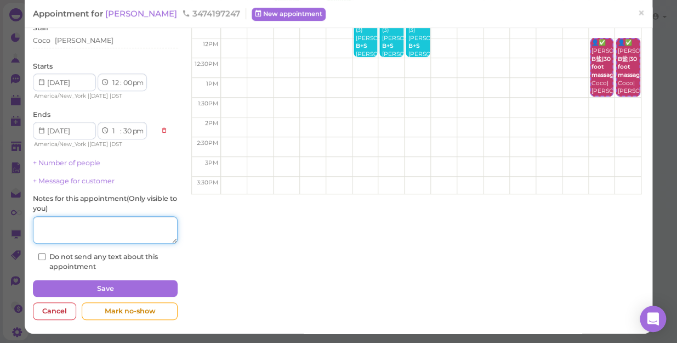
click at [54, 227] on textarea at bounding box center [105, 229] width 145 height 27
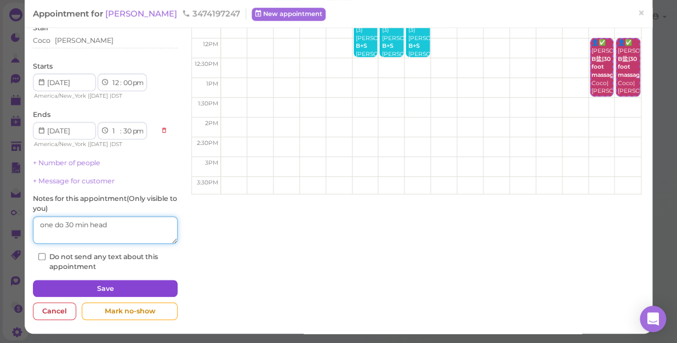
type textarea "one do 30 min head"
click at [106, 287] on button "Save" at bounding box center [105, 289] width 145 height 18
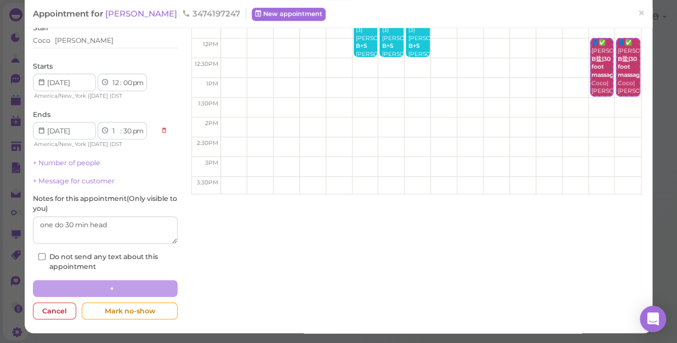
scroll to position [115, 0]
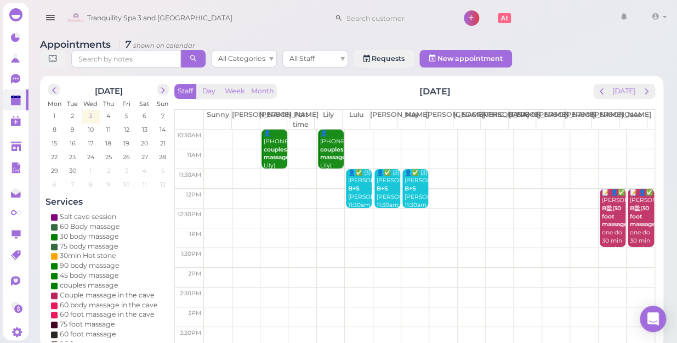
click at [88, 111] on span "3" at bounding box center [90, 116] width 5 height 10
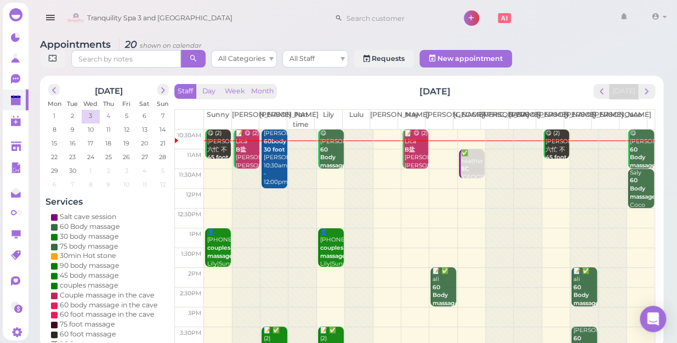
click at [106, 111] on span "4" at bounding box center [108, 116] width 6 height 10
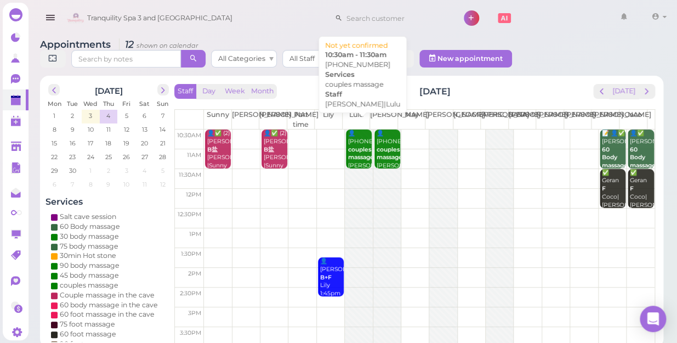
click at [357, 132] on div "👤[PHONE_NUMBER] couples massage [PERSON_NAME]|Lulu 10:30am - 11:30am" at bounding box center [359, 161] width 24 height 65
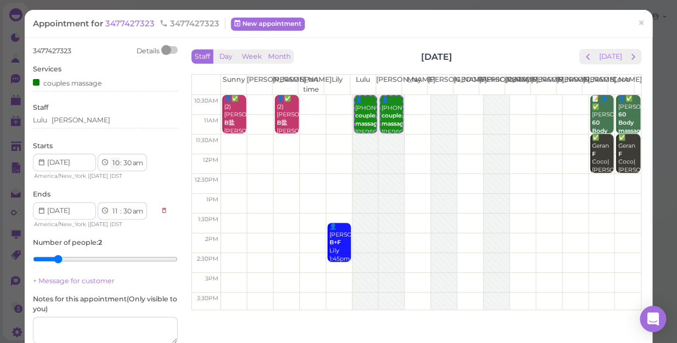
click at [115, 164] on select "1 2 3 4 5 6 7 8 9 10 11 12" at bounding box center [115, 163] width 9 height 12
select select "1"
click at [111, 157] on select "1 2 3 4 5 6 7 8 9 10 11 12" at bounding box center [115, 163] width 9 height 12
select select "pm"
select select "2"
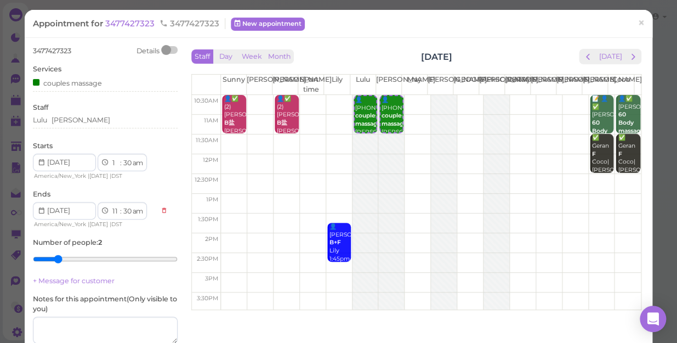
select select "pm"
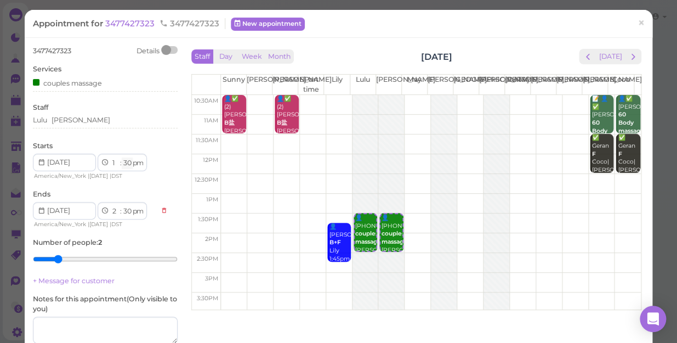
click at [127, 164] on select "00 05 10 15 20 25 30 35 40 45 50 55" at bounding box center [127, 163] width 11 height 12
select select "00"
click at [122, 157] on select "00 05 10 15 20 25 30 35 40 45 50 55" at bounding box center [127, 163] width 11 height 12
select select "00"
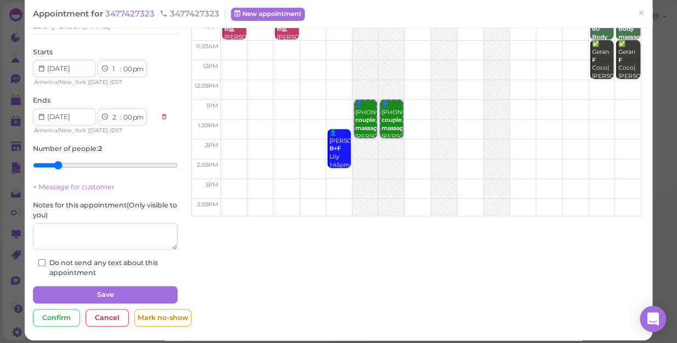
scroll to position [100, 0]
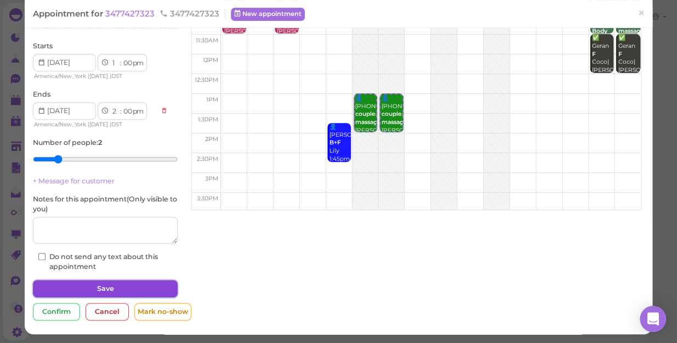
click at [110, 285] on button "Save" at bounding box center [105, 289] width 145 height 18
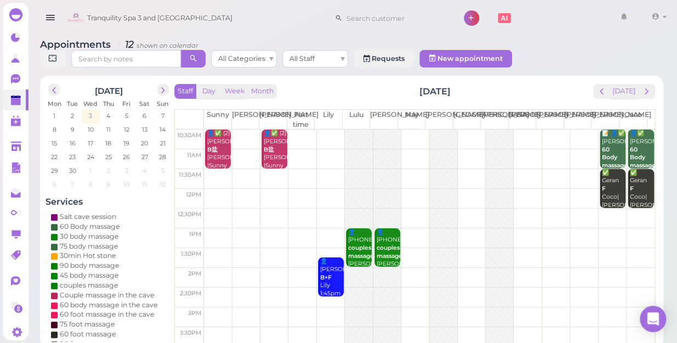
click at [95, 110] on td "3" at bounding box center [91, 115] width 18 height 11
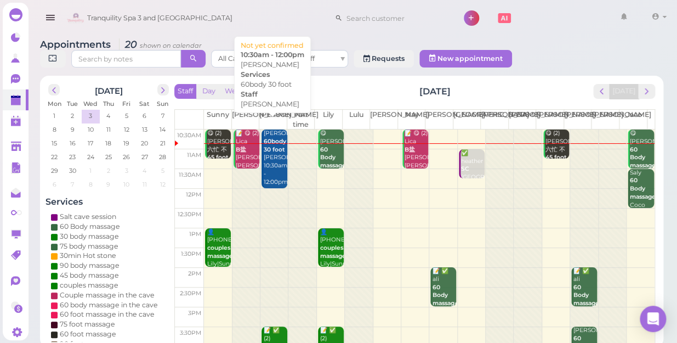
click at [271, 155] on div "[PERSON_NAME] 60body 30 foot [PERSON_NAME] 10:30am - 12:00pm" at bounding box center [275, 157] width 24 height 56
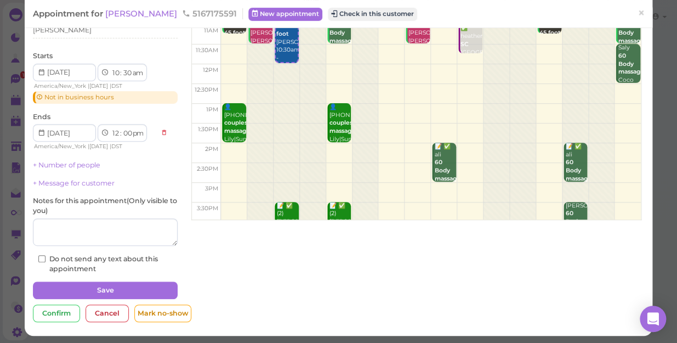
scroll to position [92, 0]
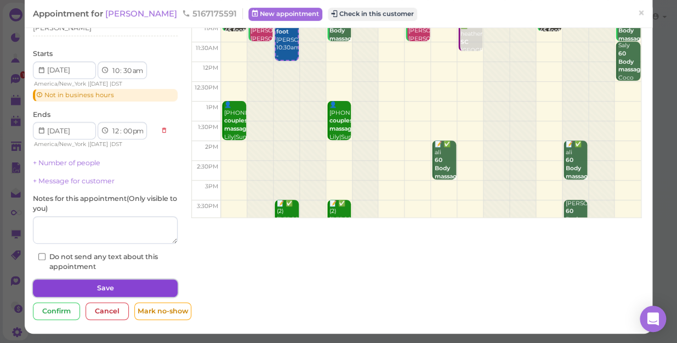
click at [104, 285] on button "Save" at bounding box center [105, 288] width 145 height 18
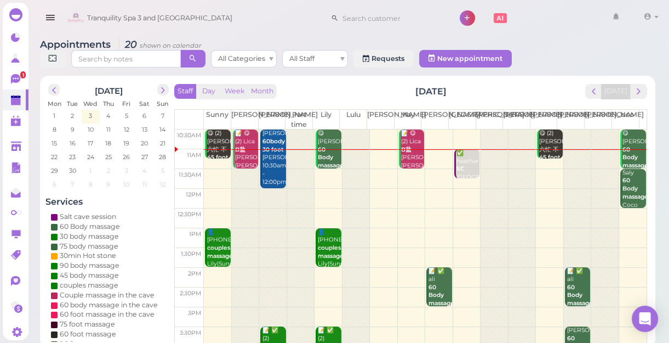
click at [238, 192] on div at bounding box center [245, 335] width 27 height 413
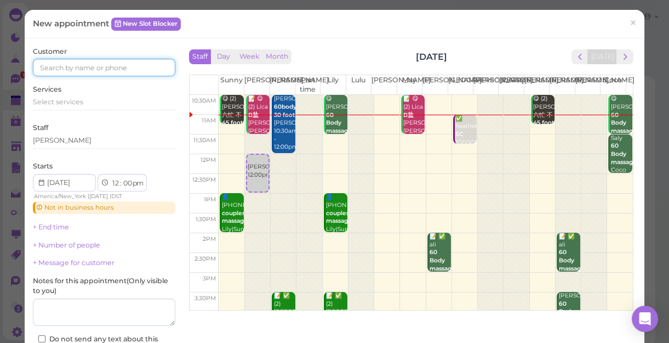
click at [54, 64] on input at bounding box center [104, 68] width 143 height 18
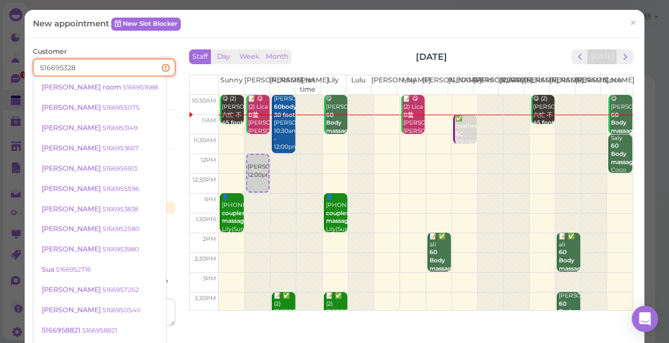
type input "5166953280"
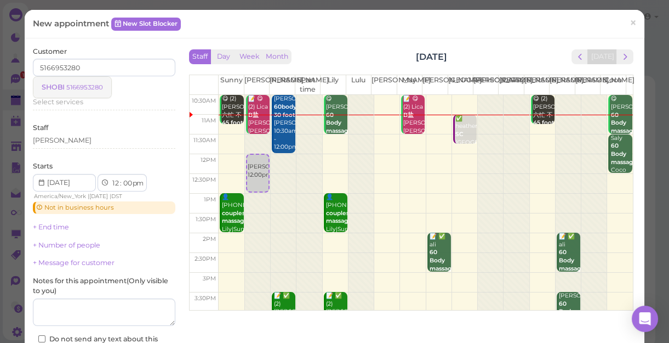
click at [72, 87] on small "5166953280" at bounding box center [84, 87] width 37 height 8
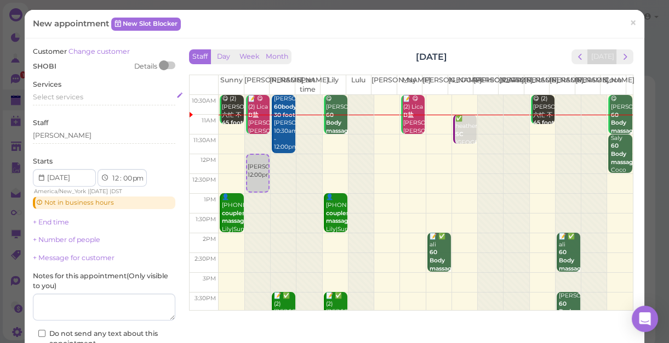
click at [50, 99] on span "Select services" at bounding box center [58, 97] width 50 height 8
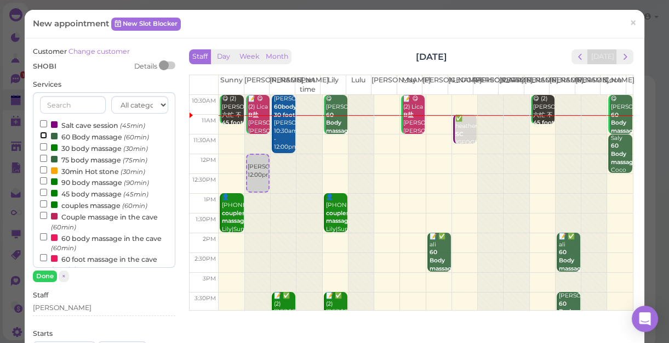
click at [43, 133] on input "60 Body massage (60min)" at bounding box center [43, 135] width 7 height 7
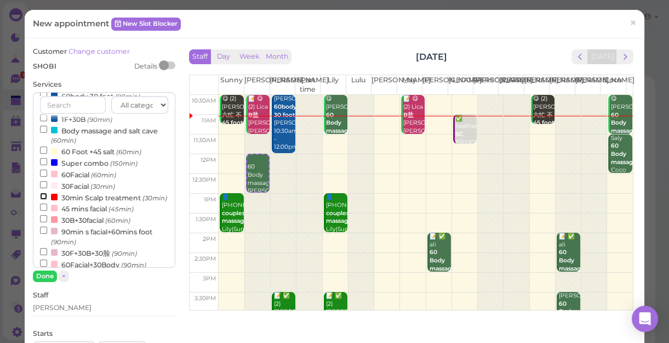
click at [43, 198] on input "30min Scalp treatment (30min)" at bounding box center [43, 195] width 7 height 7
select select "30"
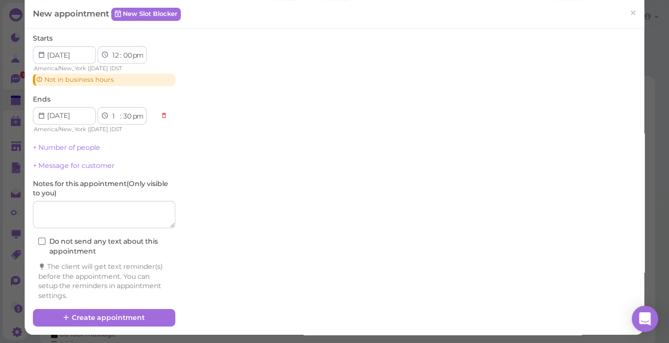
scroll to position [295, 0]
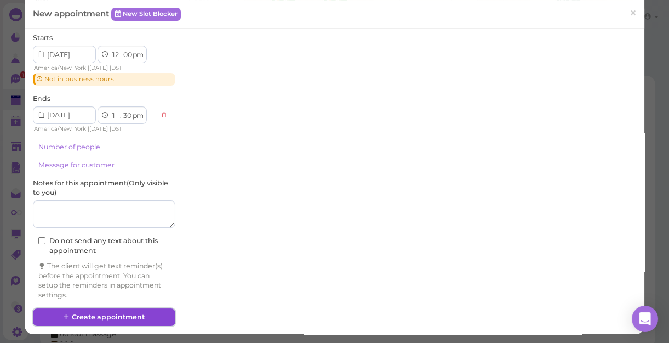
click at [84, 312] on button "Create appointment" at bounding box center [104, 317] width 143 height 18
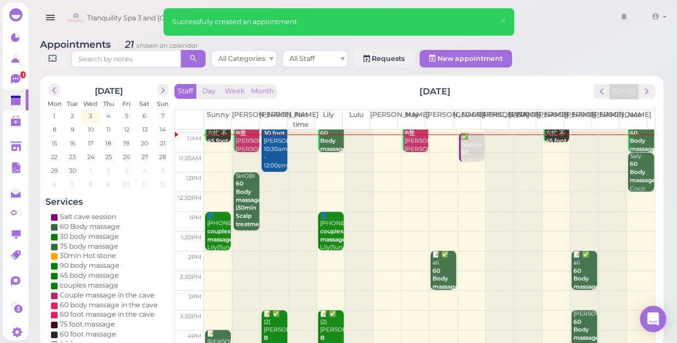
scroll to position [0, 0]
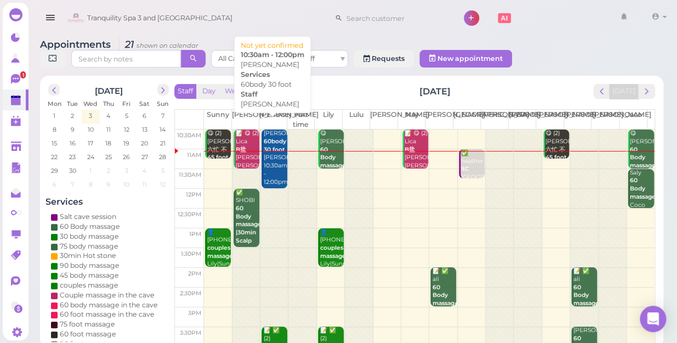
click at [275, 143] on div "[PERSON_NAME] 60body 30 foot [PERSON_NAME] 10:30am - 12:00pm" at bounding box center [275, 157] width 24 height 56
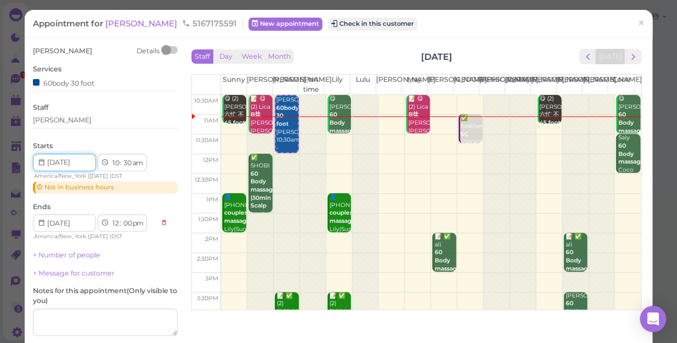
click at [85, 162] on input at bounding box center [64, 162] width 63 height 18
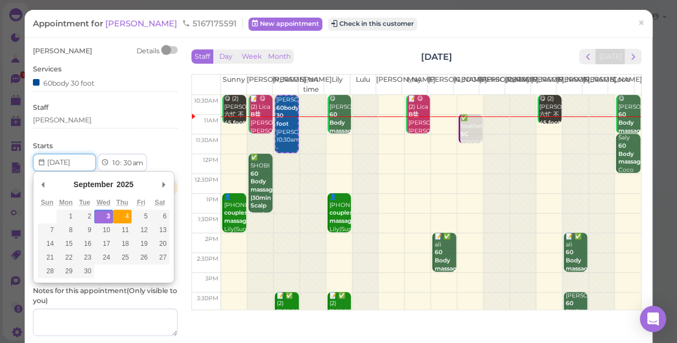
type input "[DATE]"
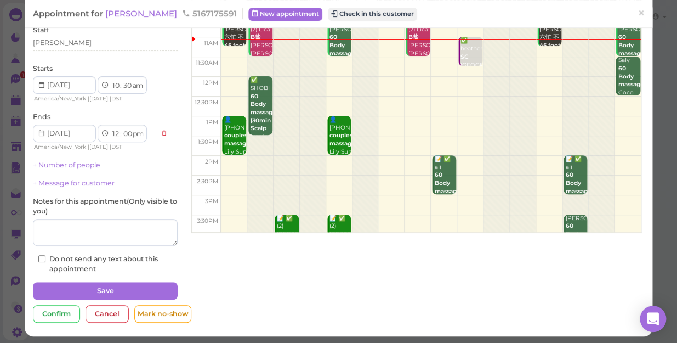
scroll to position [79, 0]
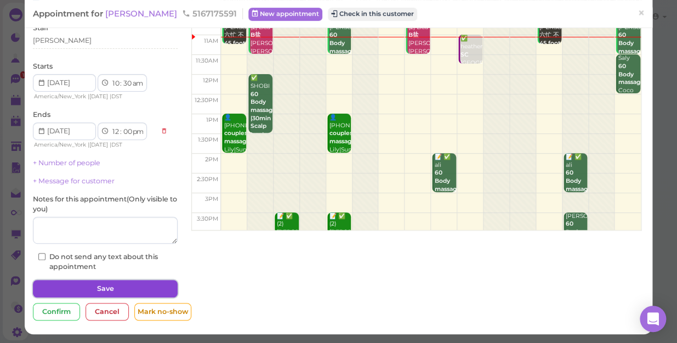
click at [107, 288] on button "Save" at bounding box center [105, 289] width 145 height 18
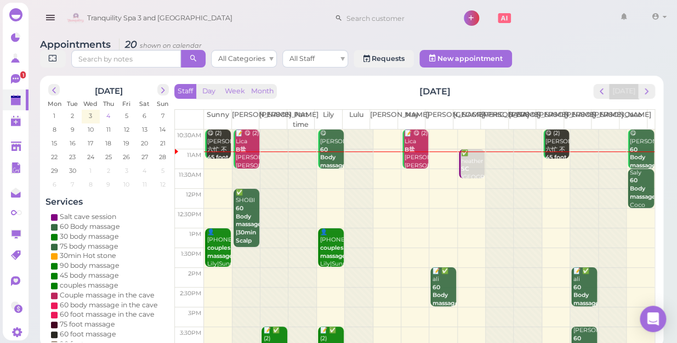
click at [106, 111] on span "4" at bounding box center [108, 116] width 6 height 10
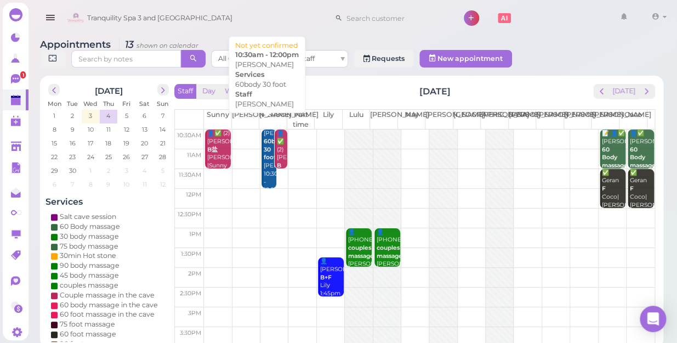
click at [266, 159] on div "[PERSON_NAME] 60body 30 foot [PERSON_NAME] 10:30am - 12:00pm" at bounding box center [269, 161] width 13 height 65
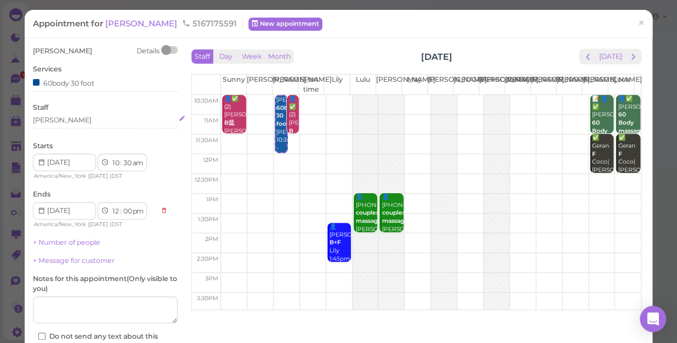
click at [60, 118] on div "[PERSON_NAME]" at bounding box center [105, 120] width 145 height 10
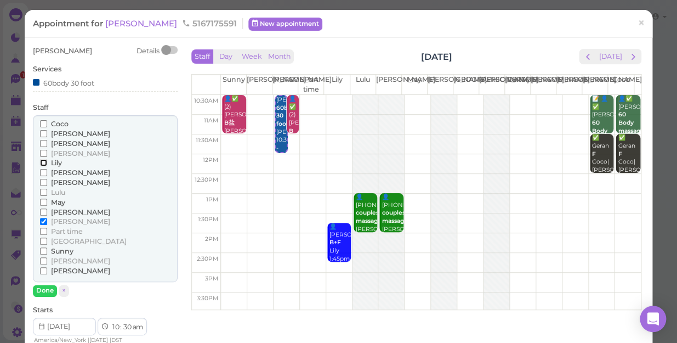
click at [42, 161] on input "Lily" at bounding box center [43, 162] width 7 height 7
click at [42, 219] on input "[PERSON_NAME]" at bounding box center [43, 221] width 7 height 7
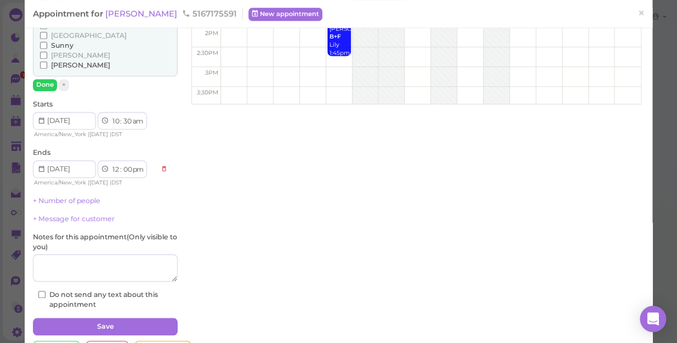
scroll to position [243, 0]
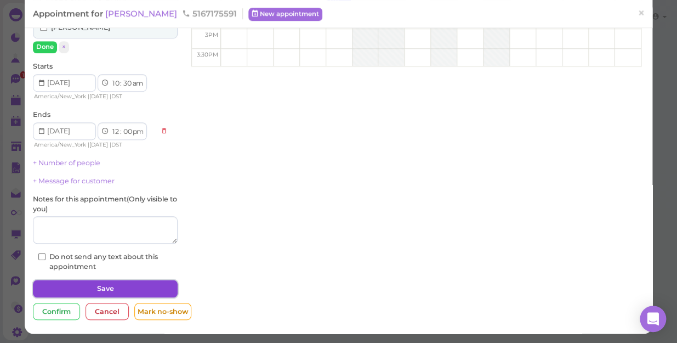
click at [105, 287] on button "Save" at bounding box center [105, 289] width 145 height 18
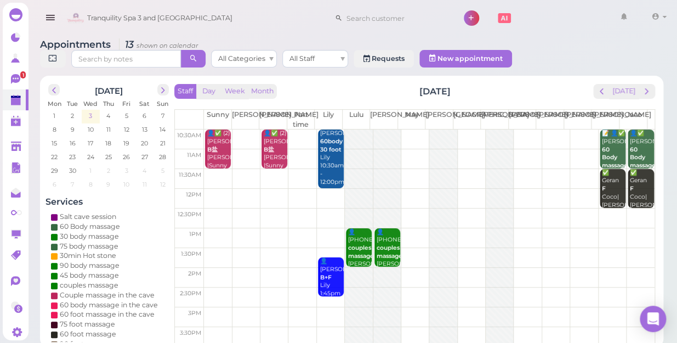
click at [88, 111] on span "3" at bounding box center [90, 116] width 5 height 10
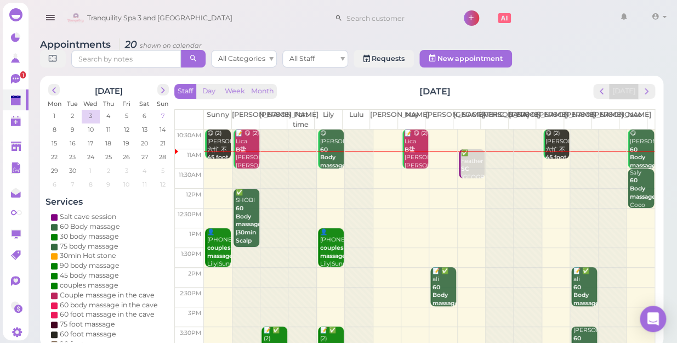
click at [161, 111] on span "7" at bounding box center [162, 116] width 5 height 10
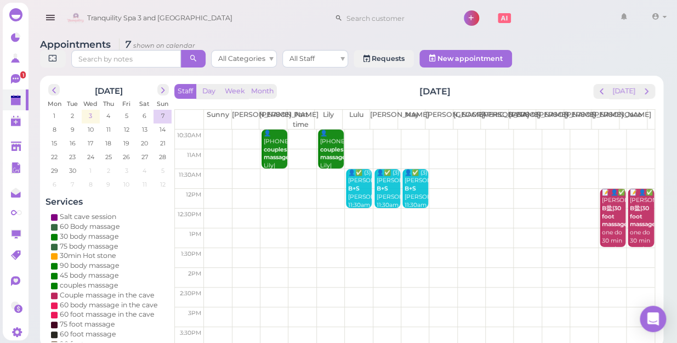
click at [89, 111] on span "3" at bounding box center [90, 116] width 5 height 10
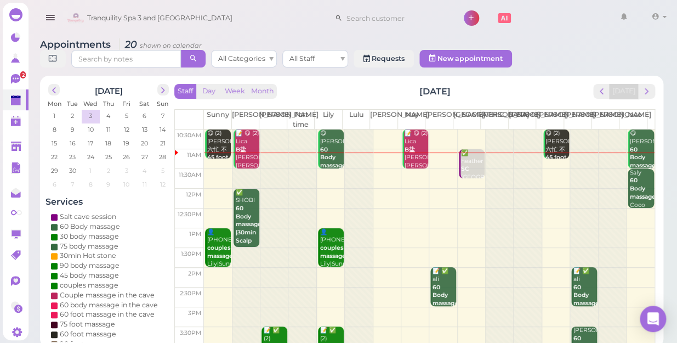
click at [404, 189] on td at bounding box center [429, 199] width 451 height 20
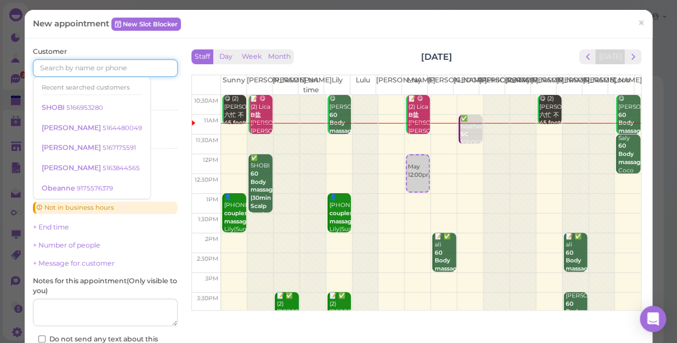
click at [60, 69] on input at bounding box center [105, 68] width 145 height 18
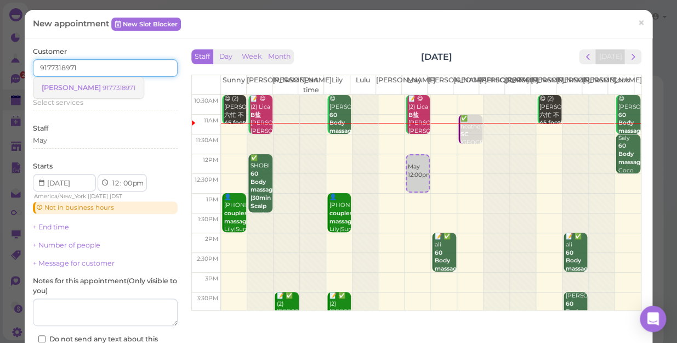
type input "9177318971"
click at [102, 88] on small "9177318971" at bounding box center [118, 88] width 33 height 8
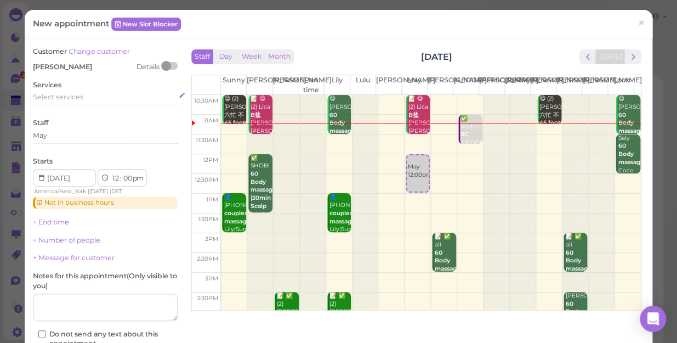
click at [61, 99] on span "Select services" at bounding box center [58, 97] width 50 height 8
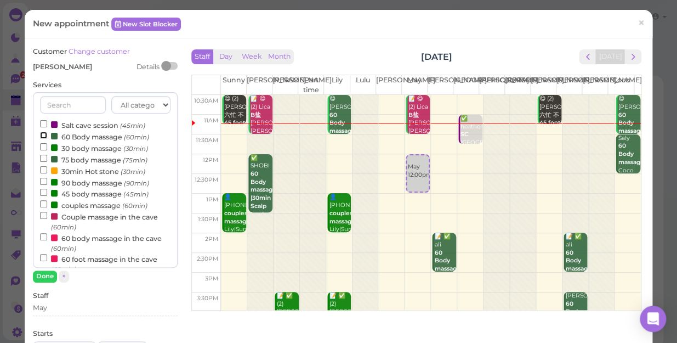
click at [44, 134] on input "60 Body massage (60min)" at bounding box center [43, 135] width 7 height 7
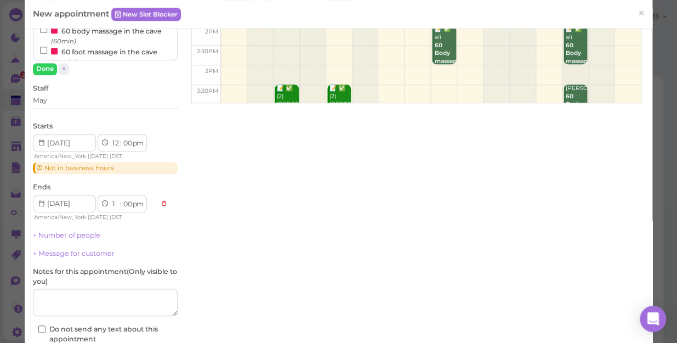
scroll to position [296, 0]
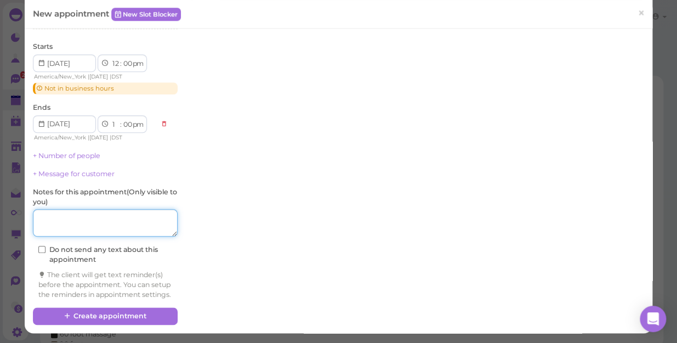
click at [60, 209] on textarea at bounding box center [105, 222] width 145 height 27
type textarea "woman"
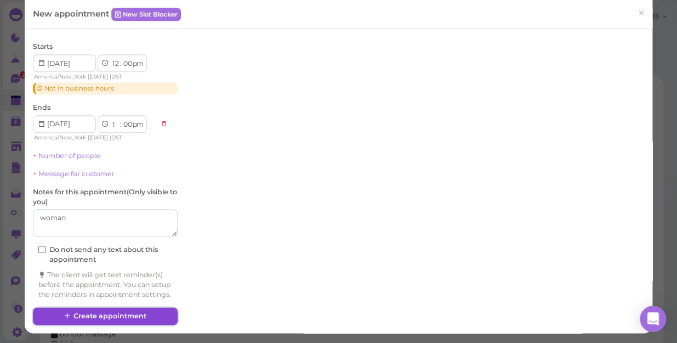
click at [88, 313] on button "Create appointment" at bounding box center [105, 316] width 145 height 18
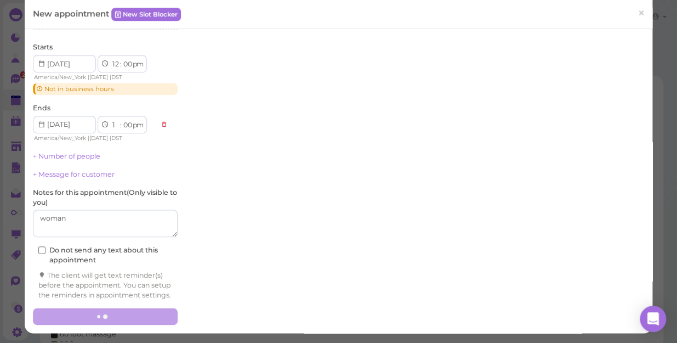
scroll to position [295, 0]
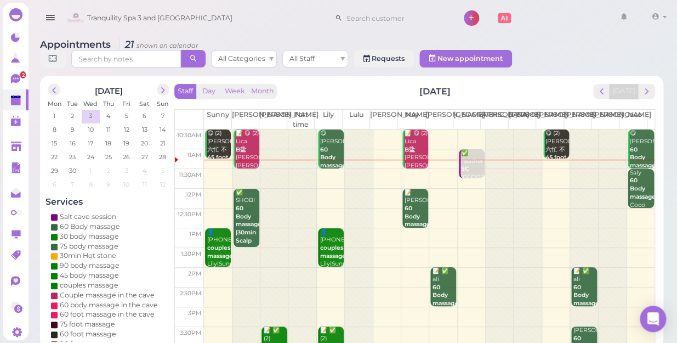
click at [321, 169] on td at bounding box center [429, 179] width 451 height 20
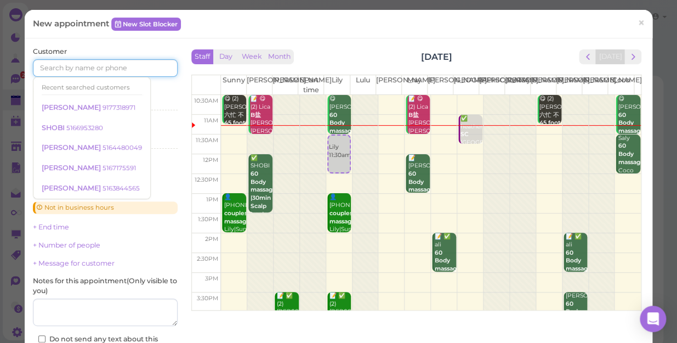
click at [42, 69] on input at bounding box center [105, 68] width 145 height 18
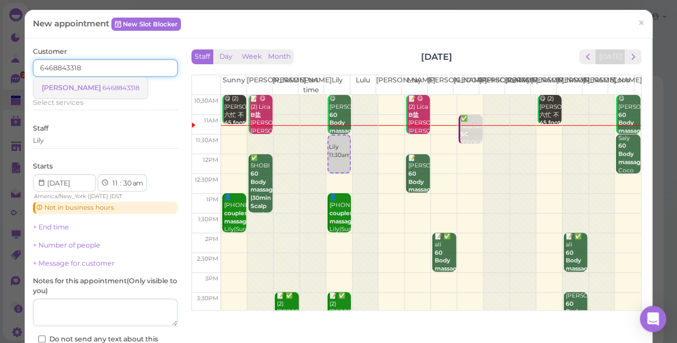
type input "6468843318"
click at [102, 88] on small "6468843318" at bounding box center [120, 88] width 37 height 8
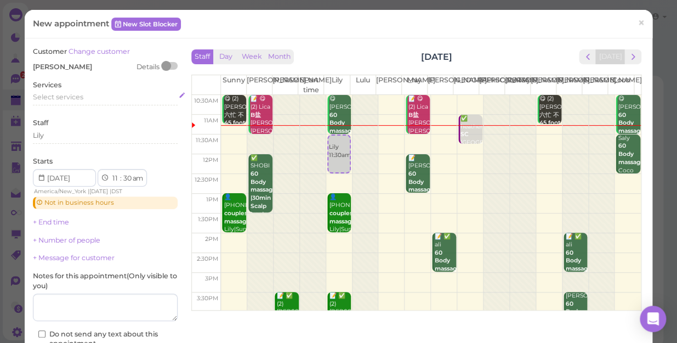
click at [52, 95] on span "Select services" at bounding box center [58, 97] width 50 height 8
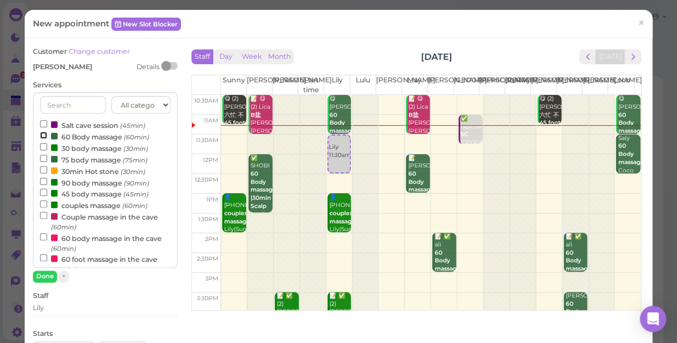
click at [42, 133] on input "60 Body massage (60min)" at bounding box center [43, 135] width 7 height 7
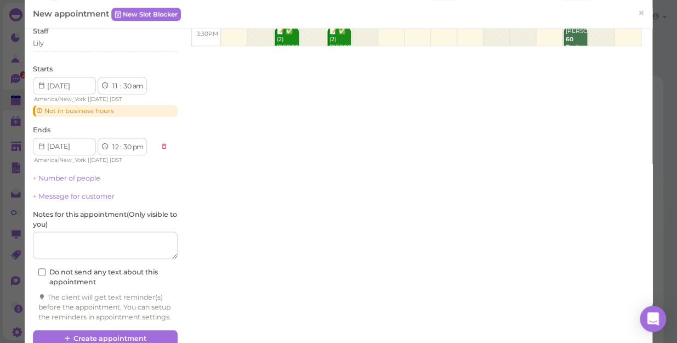
scroll to position [296, 0]
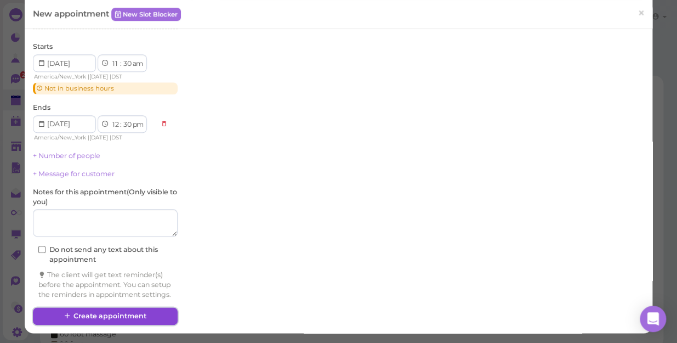
click at [102, 312] on button "Create appointment" at bounding box center [105, 316] width 145 height 18
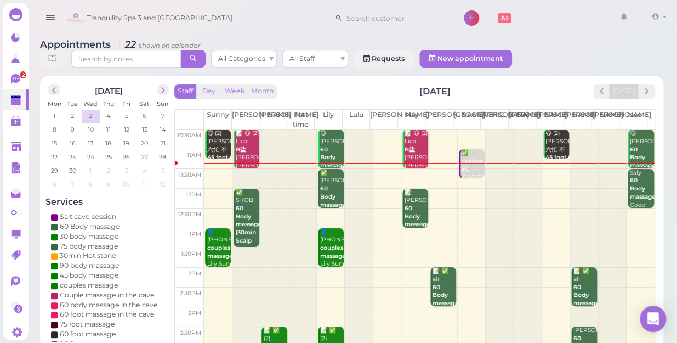
click at [404, 228] on td at bounding box center [429, 238] width 451 height 20
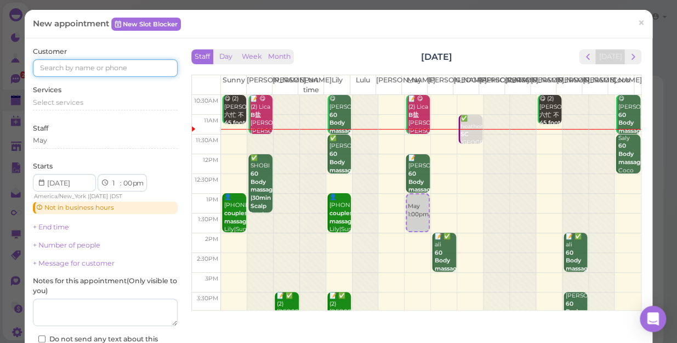
click at [73, 67] on input at bounding box center [105, 68] width 145 height 18
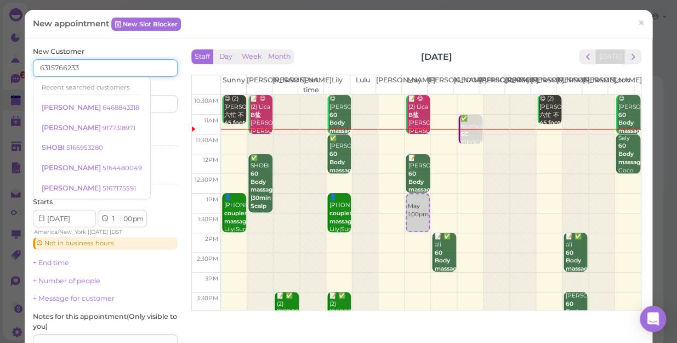
type input "6315766233"
click at [155, 84] on div "Last name" at bounding box center [143, 97] width 70 height 30
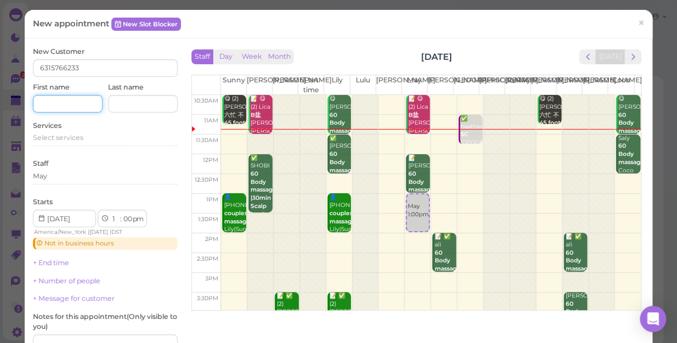
click at [52, 109] on input at bounding box center [68, 104] width 70 height 18
type input "[PERSON_NAME]"
click at [175, 85] on div "New Customer 6315766233 First name [PERSON_NAME] Last name Services Select serv…" at bounding box center [105, 239] width 156 height 385
click at [75, 138] on span "Select services" at bounding box center [58, 137] width 50 height 8
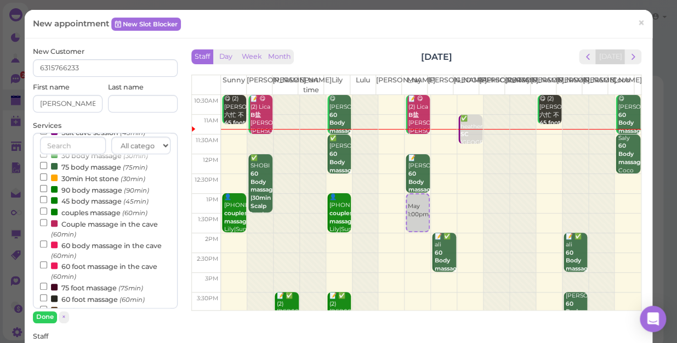
scroll to position [49, 0]
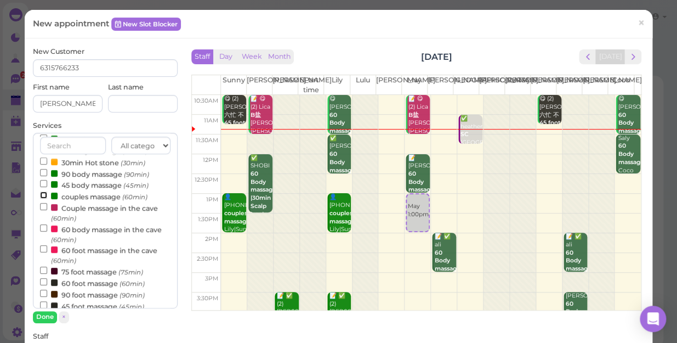
click at [42, 194] on input "couples massage (60min)" at bounding box center [43, 194] width 7 height 7
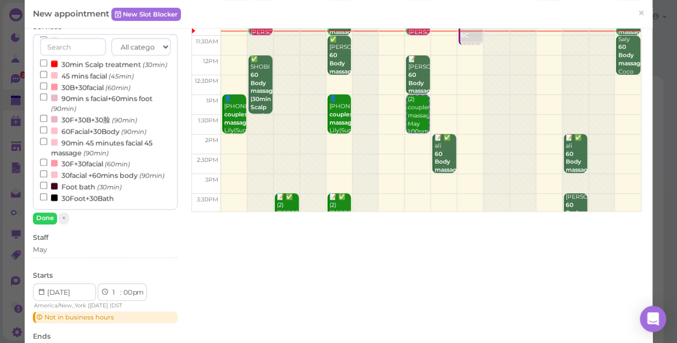
scroll to position [99, 0]
click at [58, 247] on div "May" at bounding box center [105, 249] width 145 height 10
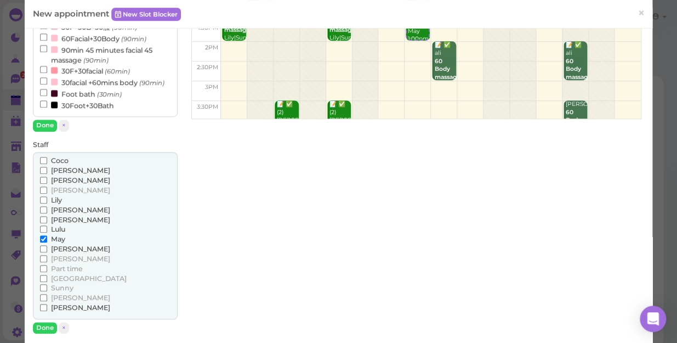
scroll to position [199, 0]
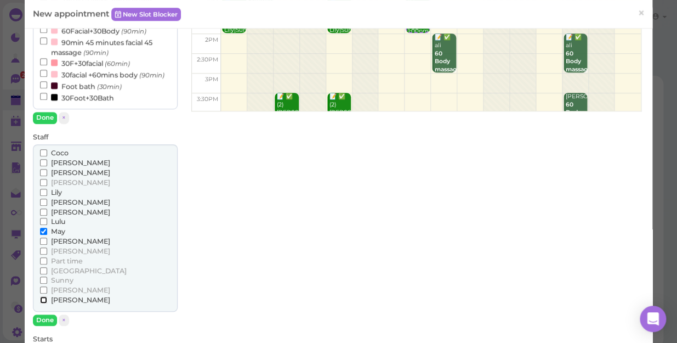
click at [43, 297] on input "[PERSON_NAME]" at bounding box center [43, 299] width 7 height 7
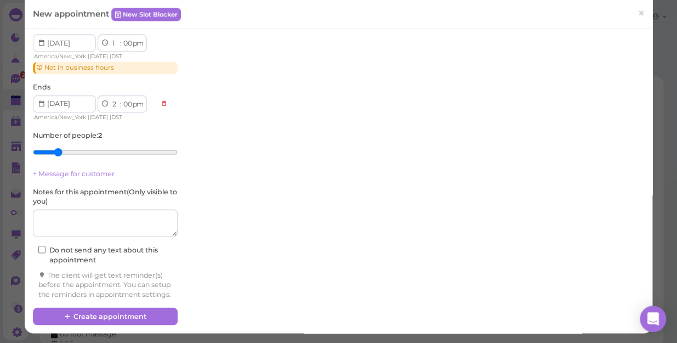
scroll to position [520, 0]
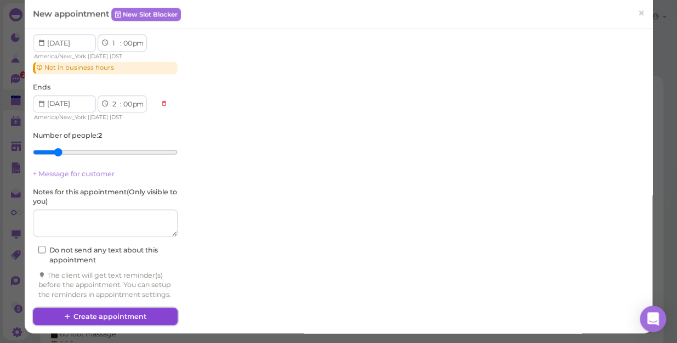
click at [103, 313] on button "Create appointment" at bounding box center [105, 316] width 145 height 18
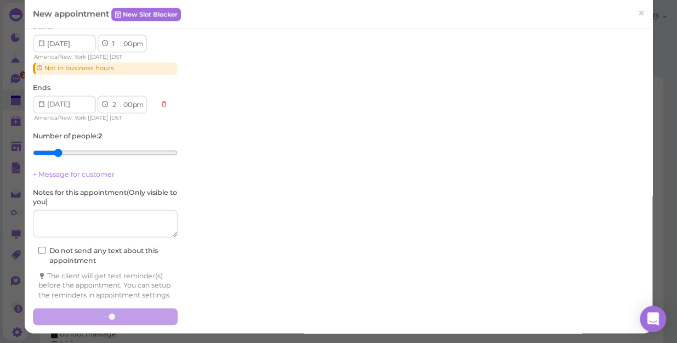
scroll to position [520, 0]
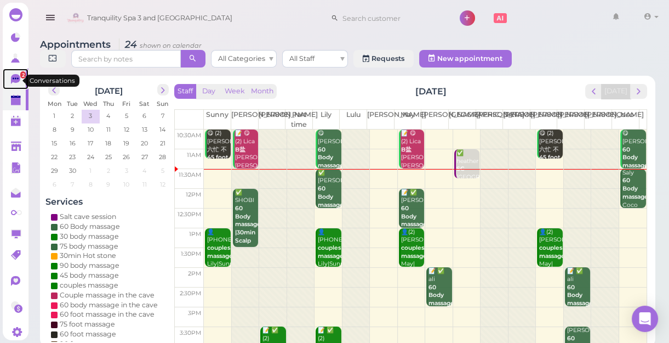
click at [20, 77] on span "2" at bounding box center [22, 74] width 5 height 7
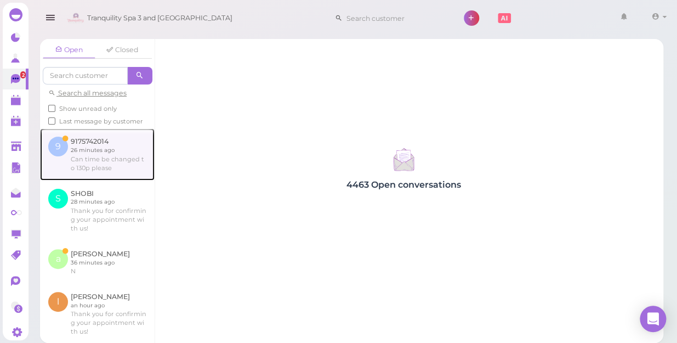
click at [95, 165] on link at bounding box center [97, 154] width 115 height 52
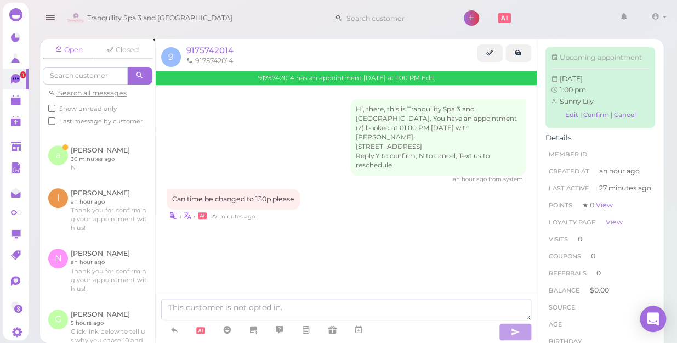
scroll to position [49, 0]
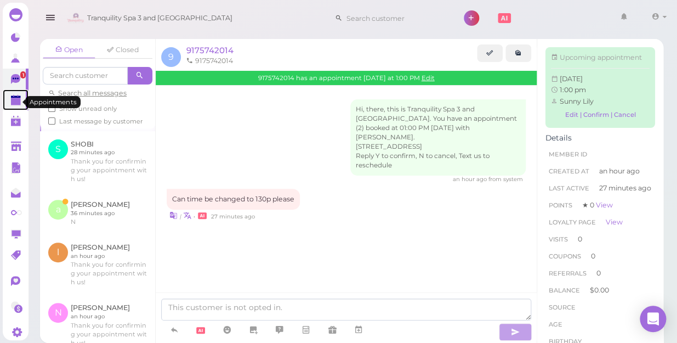
click at [16, 101] on polygon at bounding box center [16, 102] width 10 height 8
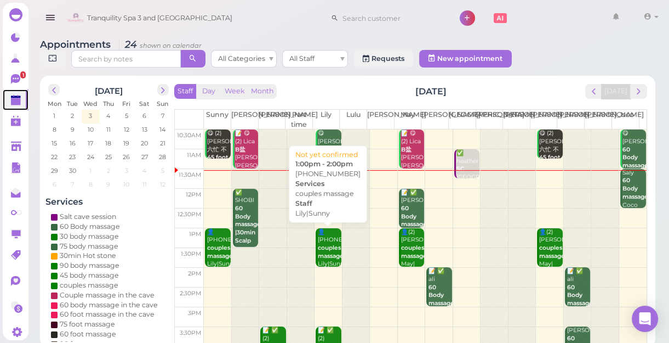
click at [323, 244] on b "couples massage" at bounding box center [331, 251] width 26 height 15
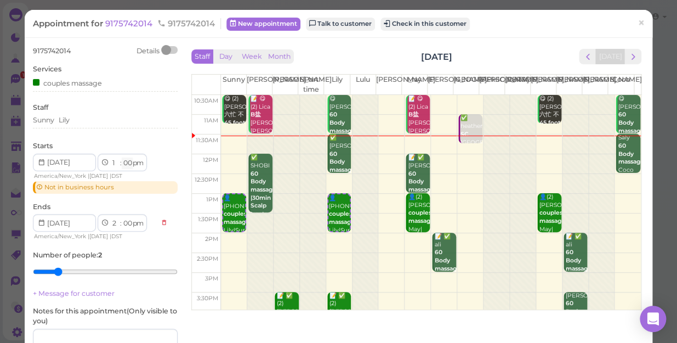
click at [126, 162] on select "00 05 10 15 20 25 30 35 40 45 50 55" at bounding box center [127, 163] width 11 height 12
select select "30"
click at [122, 157] on select "00 05 10 15 20 25 30 35 40 45 50 55" at bounding box center [127, 163] width 11 height 12
select select "30"
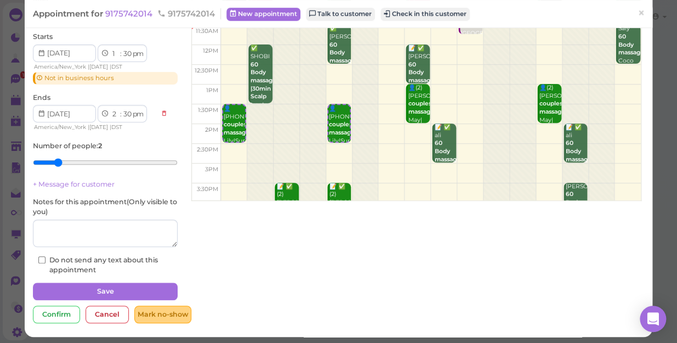
scroll to position [112, 0]
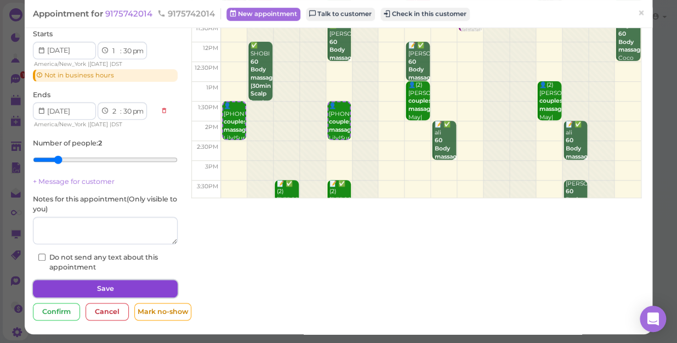
click at [116, 288] on button "Save" at bounding box center [105, 289] width 145 height 18
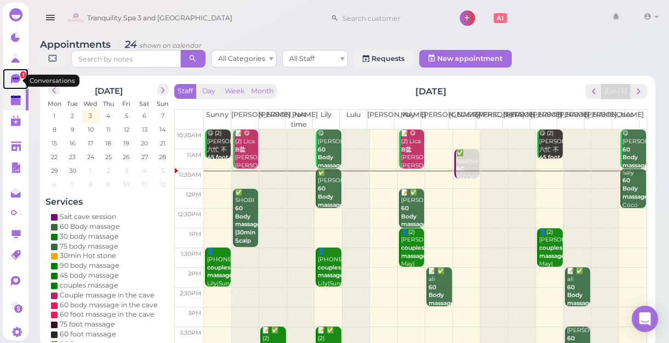
click at [15, 79] on icon at bounding box center [16, 78] width 6 height 2
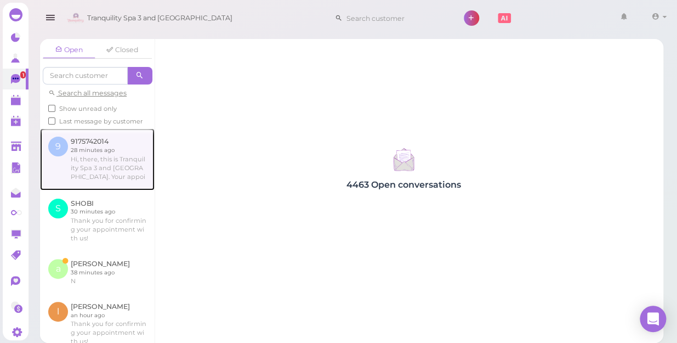
click at [103, 170] on link at bounding box center [97, 158] width 115 height 61
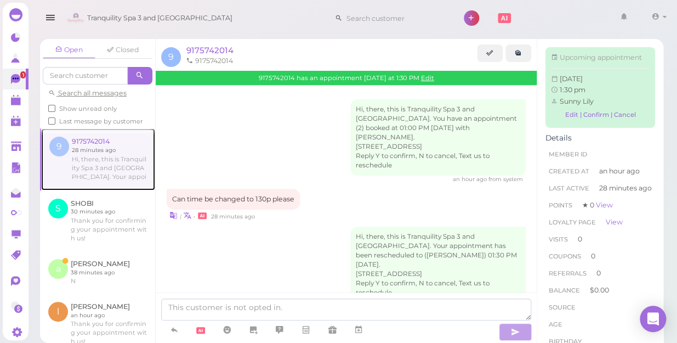
scroll to position [18, 0]
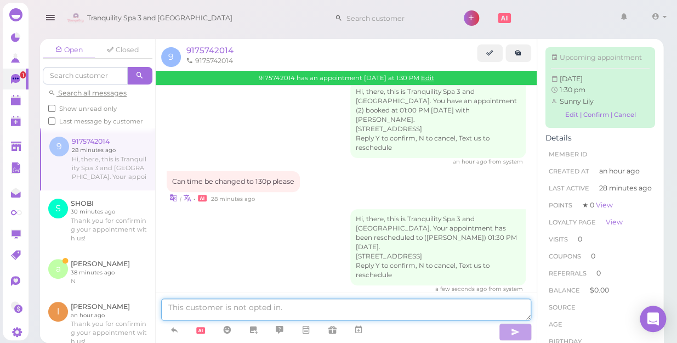
click at [178, 307] on textarea at bounding box center [346, 309] width 370 height 22
type textarea "sure"
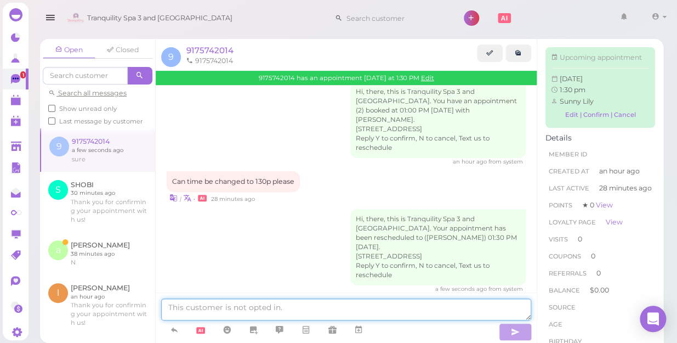
scroll to position [44, 0]
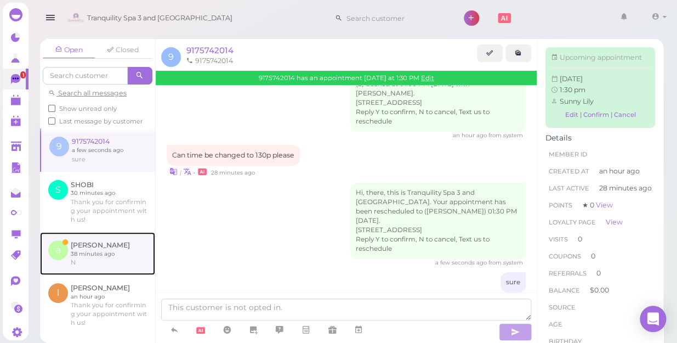
click at [85, 261] on link at bounding box center [97, 253] width 115 height 43
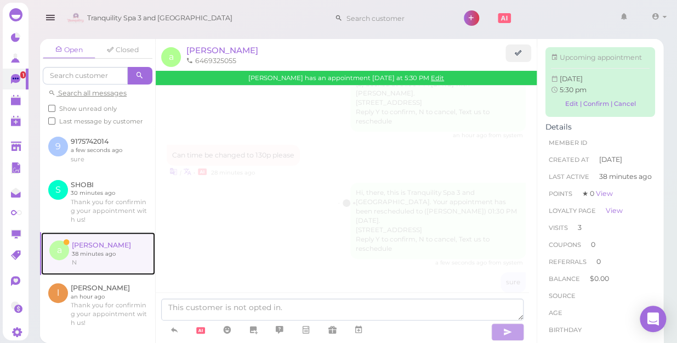
scroll to position [1671, 0]
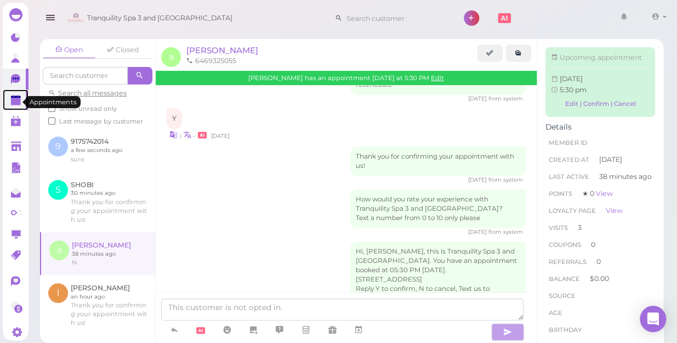
click at [14, 102] on polygon at bounding box center [16, 102] width 10 height 8
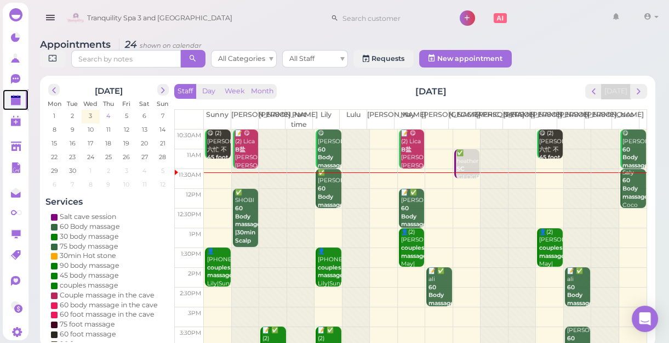
click at [107, 116] on span "4" at bounding box center [108, 116] width 6 height 10
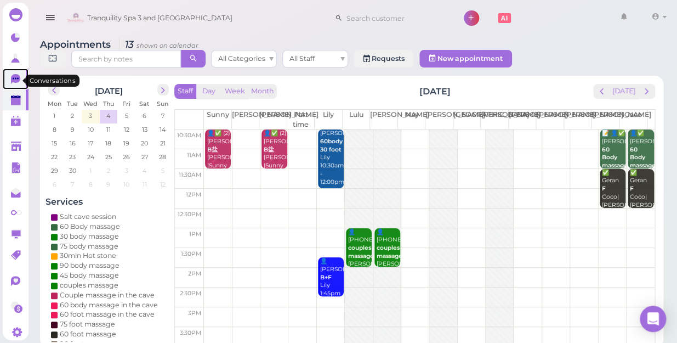
click at [14, 78] on icon at bounding box center [15, 79] width 9 height 10
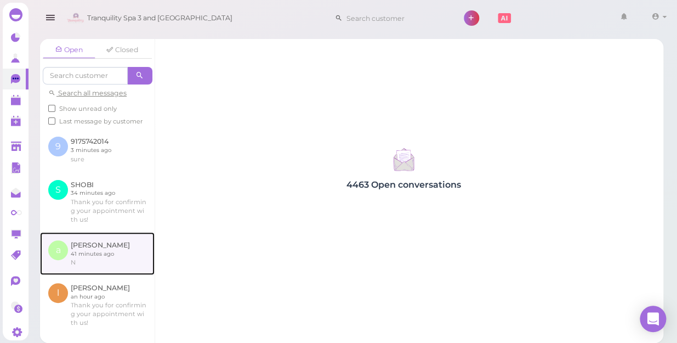
click at [93, 263] on link at bounding box center [97, 253] width 115 height 43
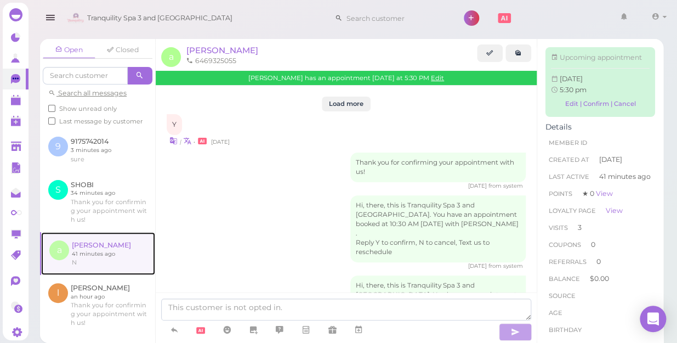
scroll to position [1671, 0]
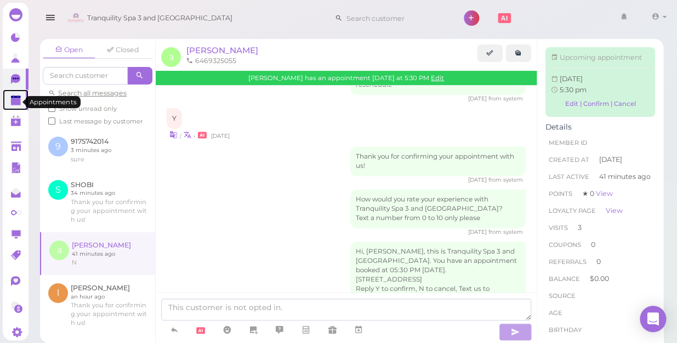
click at [15, 101] on polygon at bounding box center [16, 102] width 10 height 8
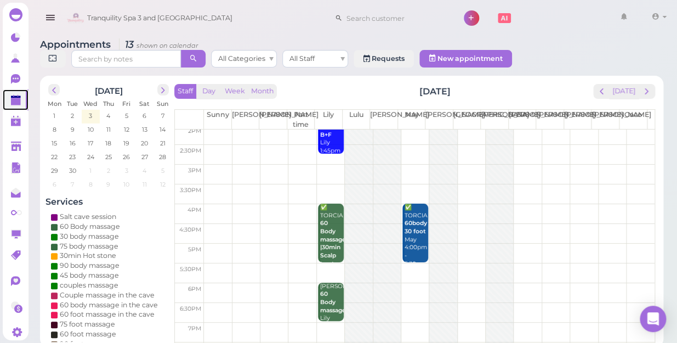
scroll to position [149, 0]
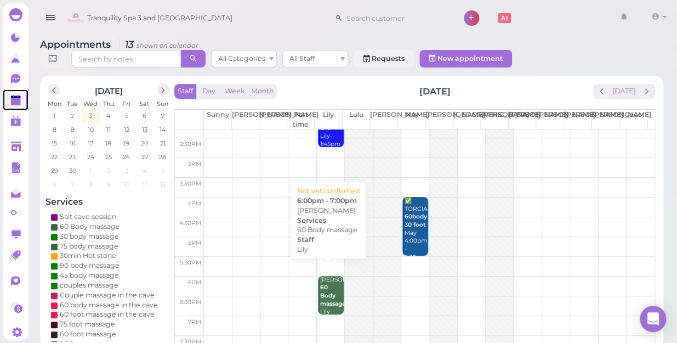
click at [323, 283] on b "60 Body massage" at bounding box center [333, 294] width 26 height 23
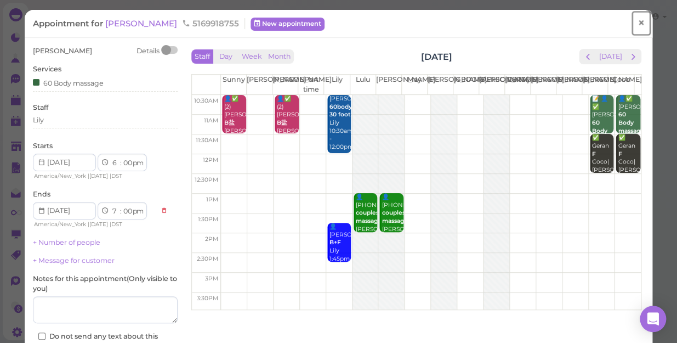
click at [637, 22] on span "×" at bounding box center [640, 22] width 7 height 15
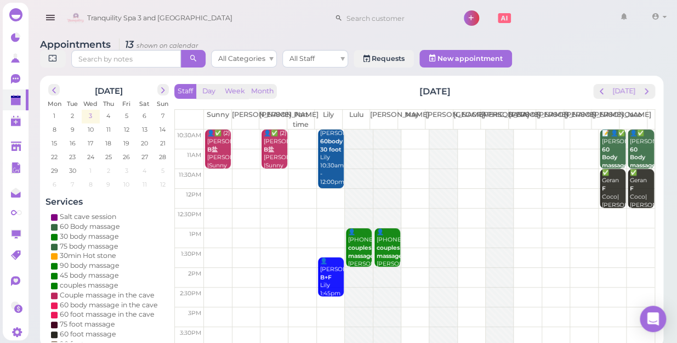
click at [91, 111] on span "3" at bounding box center [90, 116] width 5 height 10
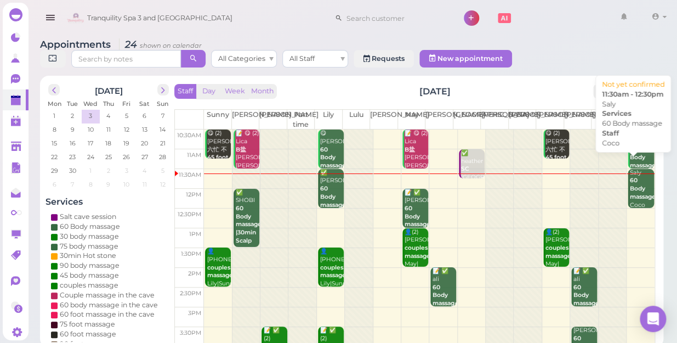
click at [630, 181] on div "Saly 60 Body massage Coco 11:30am - 12:30pm" at bounding box center [641, 201] width 25 height 65
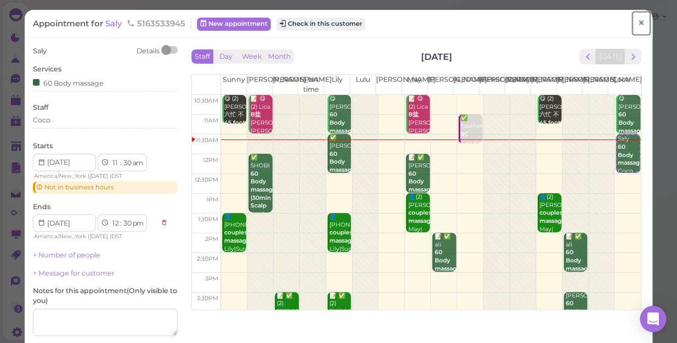
click at [637, 22] on span "×" at bounding box center [640, 22] width 7 height 15
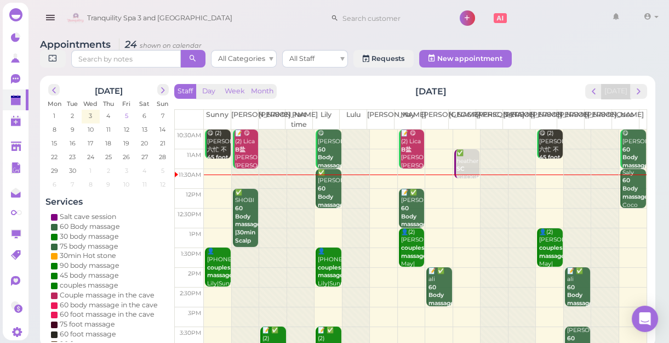
click at [127, 114] on span "5" at bounding box center [126, 116] width 5 height 10
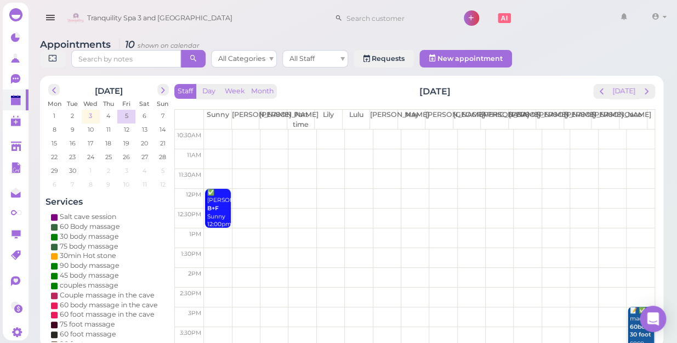
click at [87, 110] on td "3" at bounding box center [91, 115] width 18 height 11
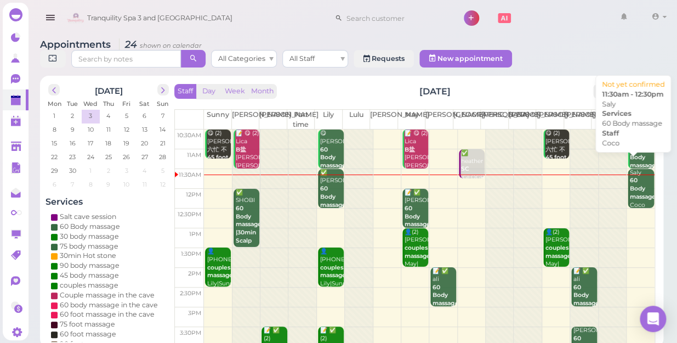
click at [631, 180] on b "60 Body massage" at bounding box center [643, 187] width 26 height 23
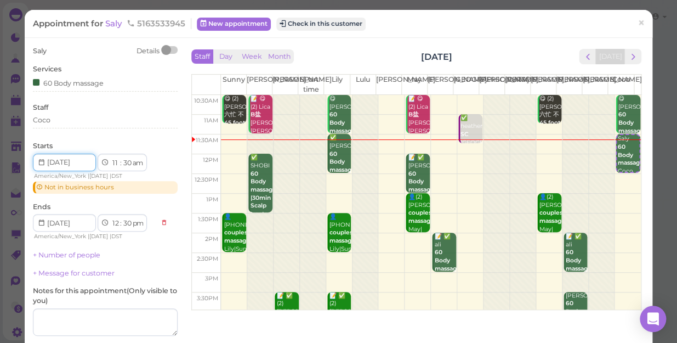
click at [87, 160] on input at bounding box center [64, 162] width 63 height 18
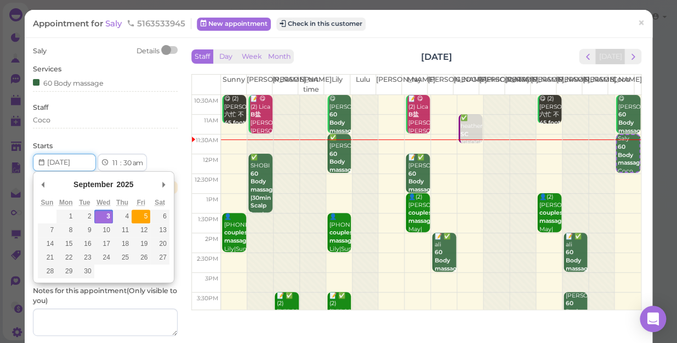
type input "[DATE]"
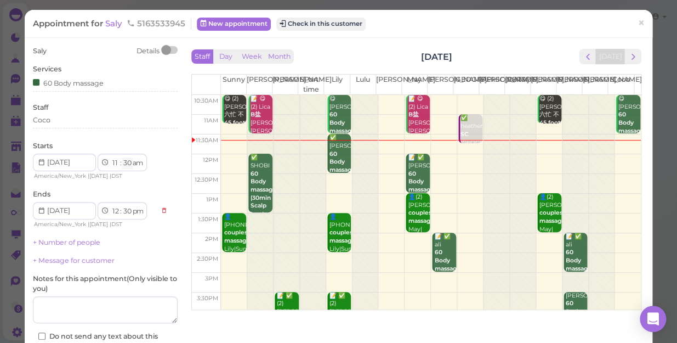
click at [129, 162] on select "00 05 10 15 20 25 30 35 40 45 50 55" at bounding box center [127, 163] width 11 height 12
select select "00"
click at [122, 157] on select "00 05 10 15 20 25 30 35 40 45 50 55" at bounding box center [127, 163] width 11 height 12
select select "00"
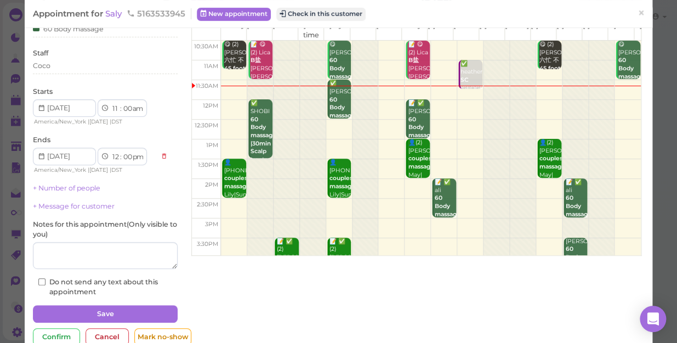
scroll to position [79, 0]
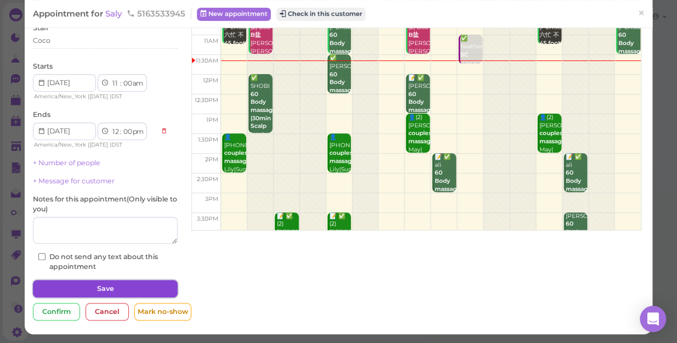
click at [105, 284] on button "Save" at bounding box center [105, 289] width 145 height 18
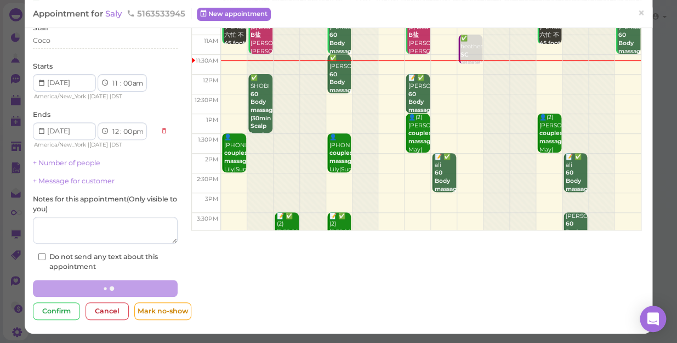
scroll to position [79, 0]
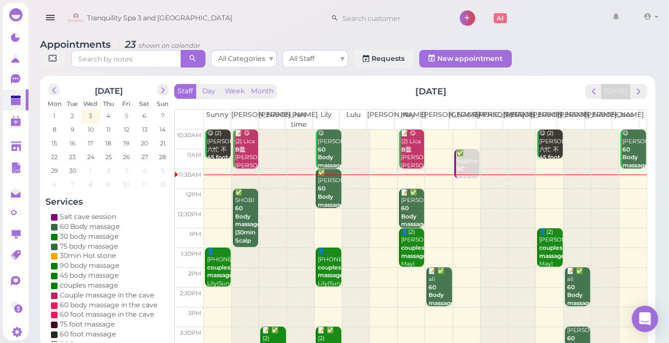
click at [126, 114] on span "5" at bounding box center [126, 116] width 5 height 10
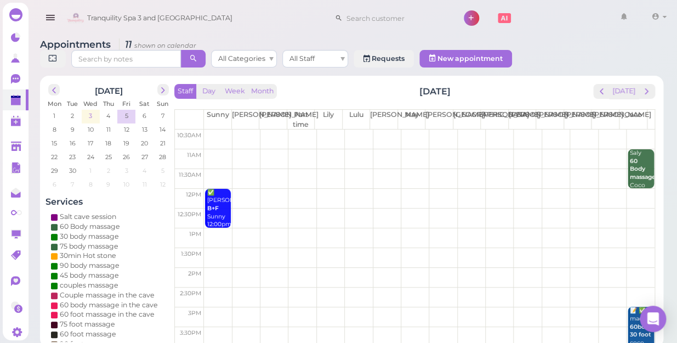
click at [88, 111] on span "3" at bounding box center [90, 116] width 5 height 10
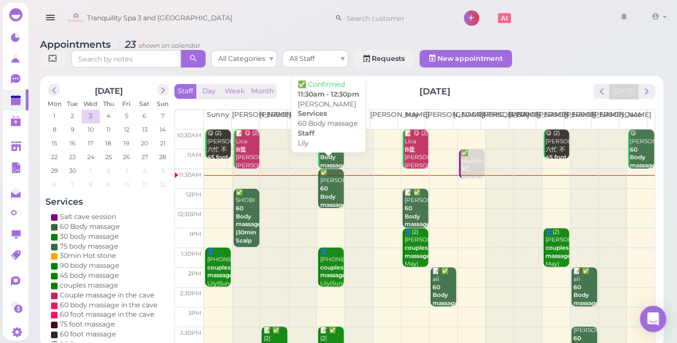
click at [331, 181] on div "✅ [PERSON_NAME] 60 Body massage Lily 11:30am - 12:30pm" at bounding box center [332, 205] width 24 height 72
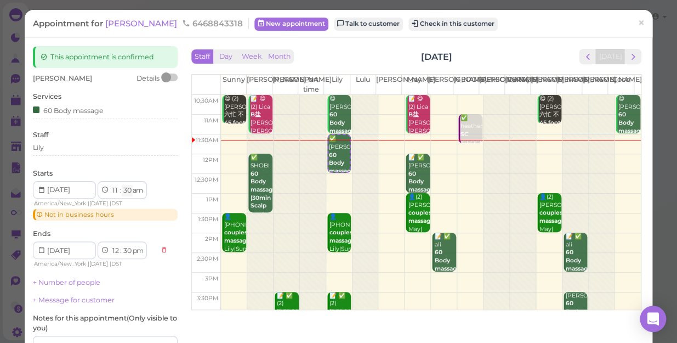
click at [126, 192] on select "00 05 10 15 20 25 30 35 40 45 50 55" at bounding box center [127, 191] width 11 height 12
select select "35"
click at [122, 185] on select "00 05 10 15 20 25 30 35 40 45 50 55" at bounding box center [127, 191] width 11 height 12
select select "35"
click at [126, 189] on select "00 05 10 15 20 25 30 35 40 45 50 55" at bounding box center [127, 191] width 11 height 12
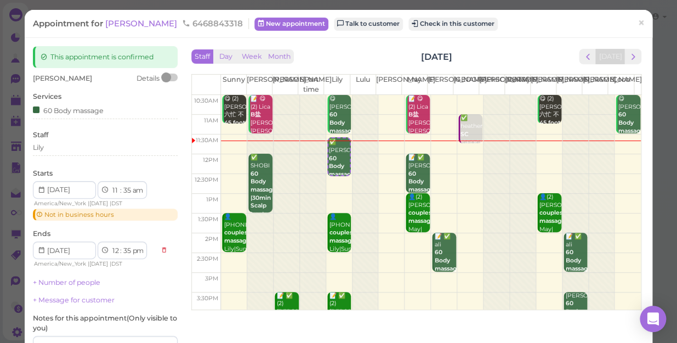
select select "40"
click at [122, 185] on select "00 05 10 15 20 25 30 35 40 45 50 55" at bounding box center [127, 191] width 11 height 12
select select "40"
click at [129, 189] on select "00 05 10 15 20 25 30 35 40 45 50 55" at bounding box center [127, 191] width 11 height 12
select select "45"
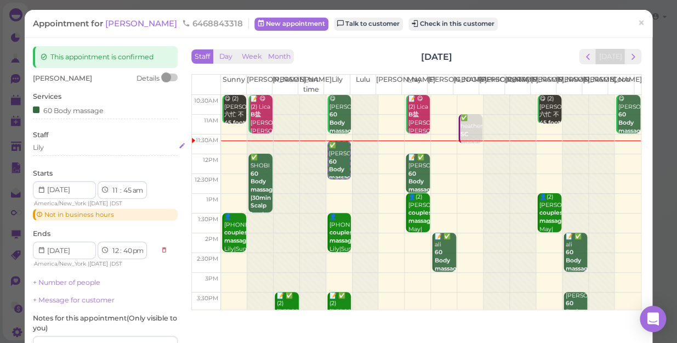
click at [122, 185] on select "00 05 10 15 20 25 30 35 40 45 50 55" at bounding box center [127, 191] width 11 height 12
select select "45"
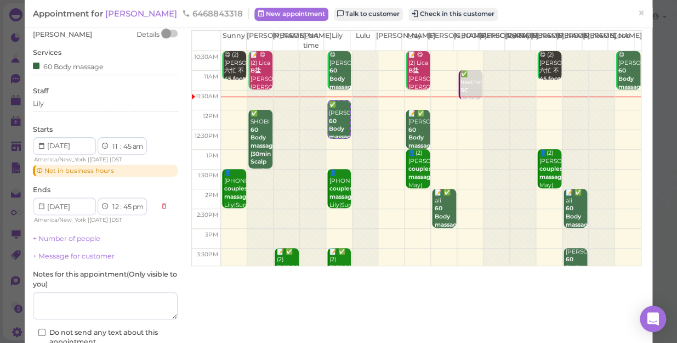
scroll to position [119, 0]
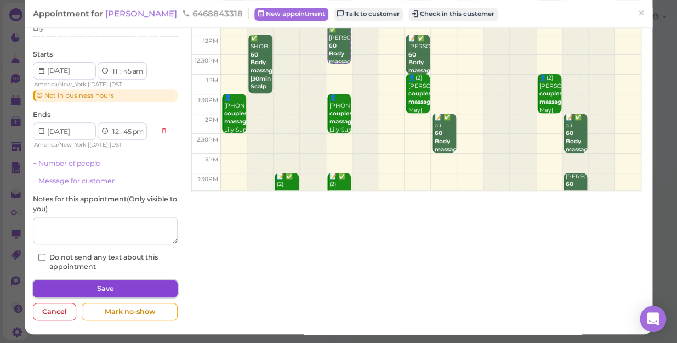
click at [104, 284] on button "Save" at bounding box center [105, 289] width 145 height 18
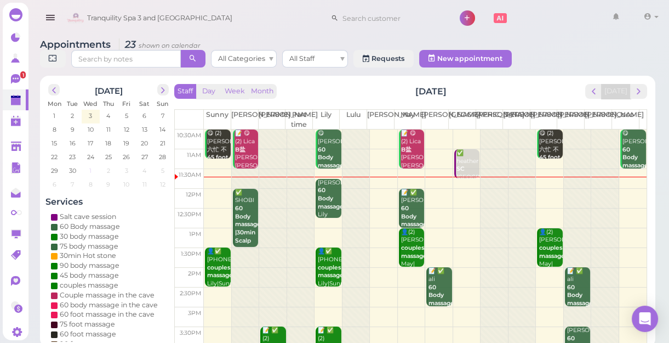
click at [92, 169] on span "1" at bounding box center [90, 171] width 4 height 10
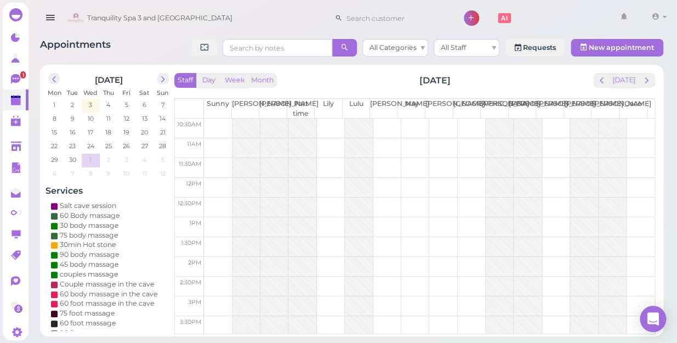
click at [239, 121] on div at bounding box center [245, 324] width 27 height 413
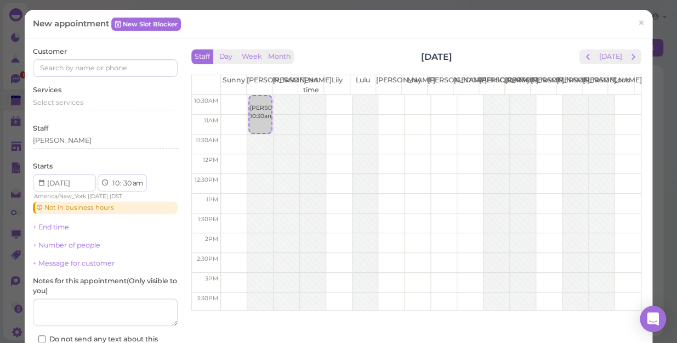
click at [326, 96] on td at bounding box center [431, 105] width 420 height 20
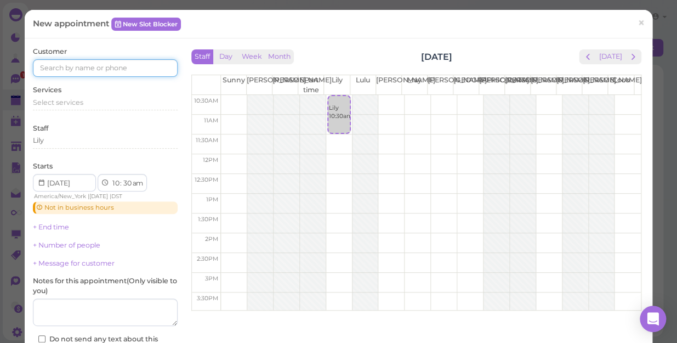
click at [49, 67] on input at bounding box center [105, 68] width 145 height 18
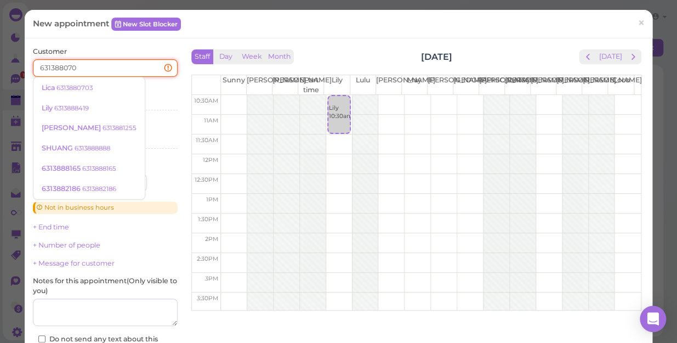
type input "6313880703"
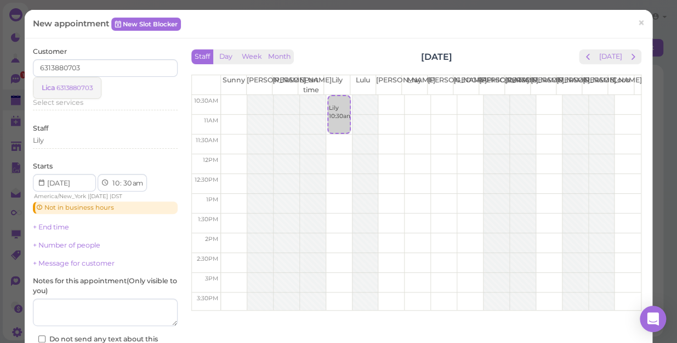
click at [72, 84] on small "6313880703" at bounding box center [74, 88] width 36 height 8
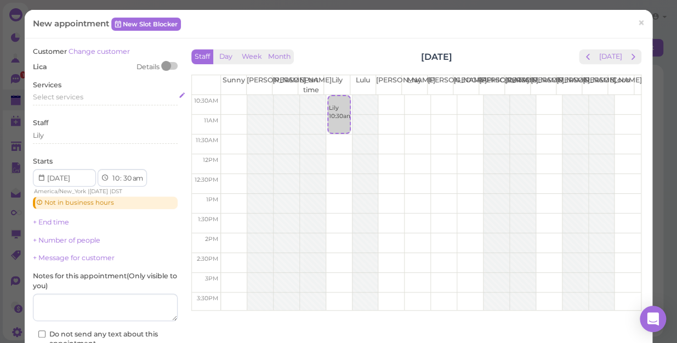
click at [56, 96] on span "Select services" at bounding box center [58, 97] width 50 height 8
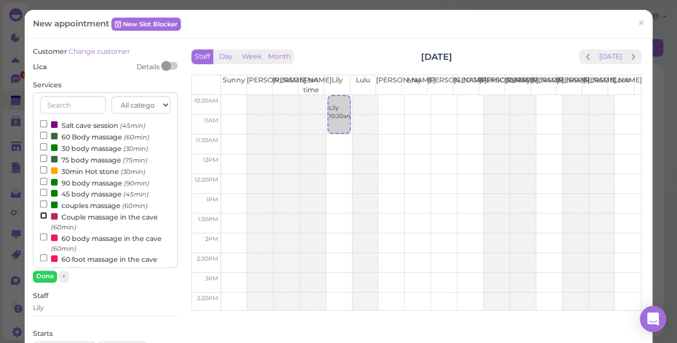
click at [41, 216] on input "Couple massage in the cave (60min)" at bounding box center [43, 215] width 7 height 7
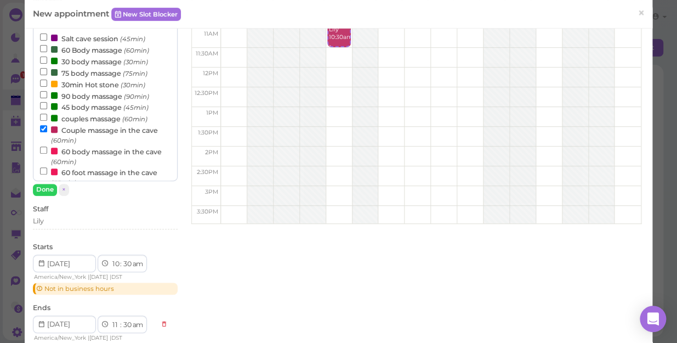
scroll to position [99, 0]
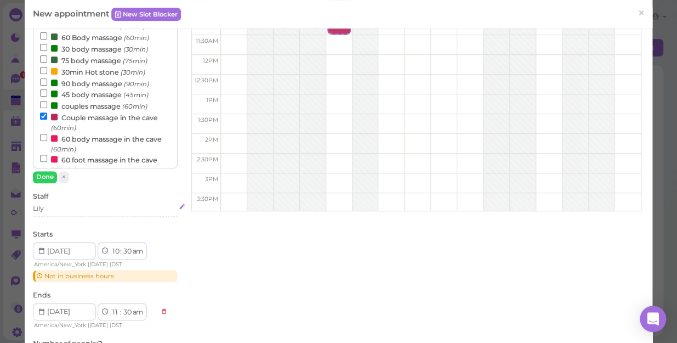
click at [64, 208] on div "Lily" at bounding box center [105, 208] width 145 height 10
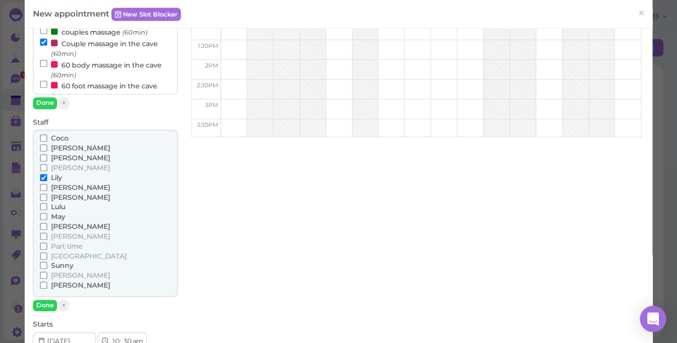
scroll to position [199, 0]
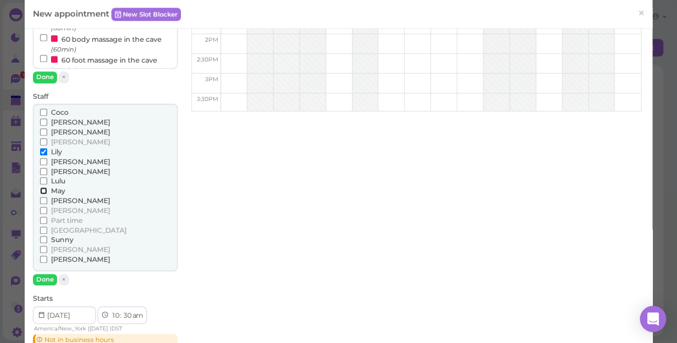
click at [43, 187] on input "May" at bounding box center [43, 190] width 7 height 7
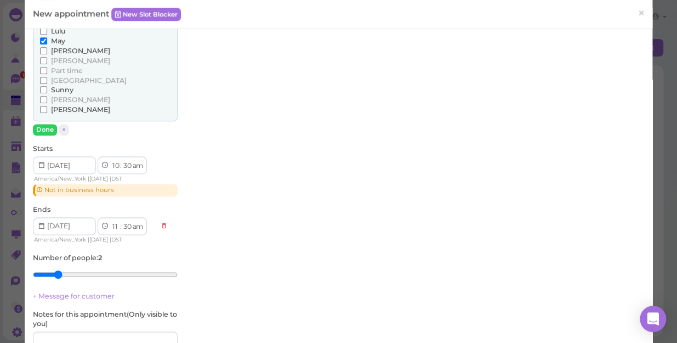
scroll to position [448, 0]
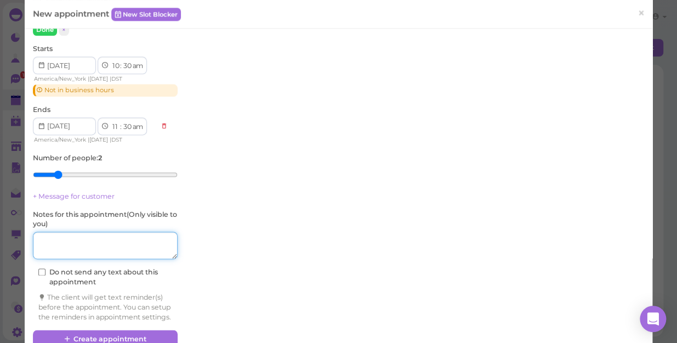
click at [55, 240] on textarea at bounding box center [105, 244] width 145 height 27
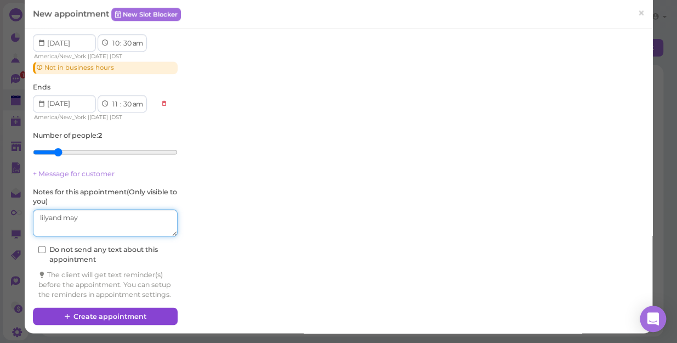
type textarea "lilyand may"
click at [118, 315] on button "Create appointment" at bounding box center [105, 316] width 145 height 18
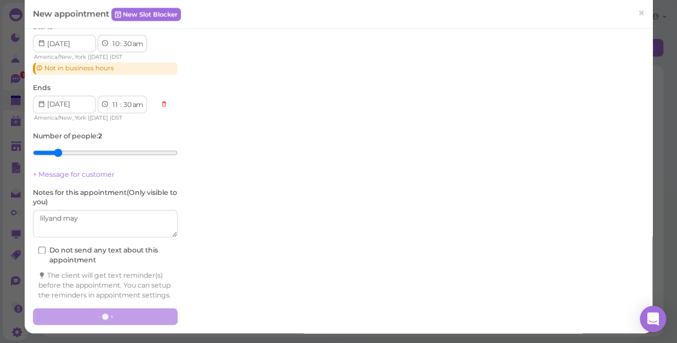
scroll to position [479, 0]
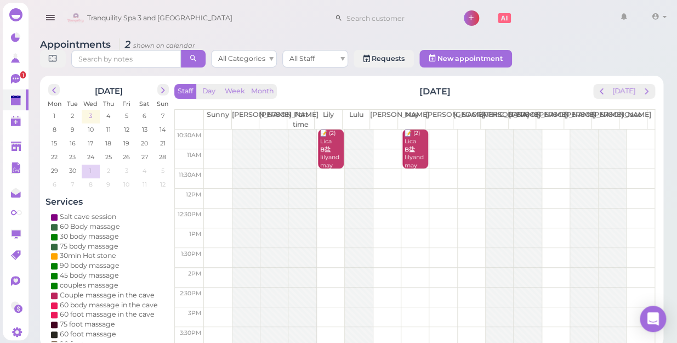
click at [89, 111] on span "3" at bounding box center [90, 116] width 5 height 10
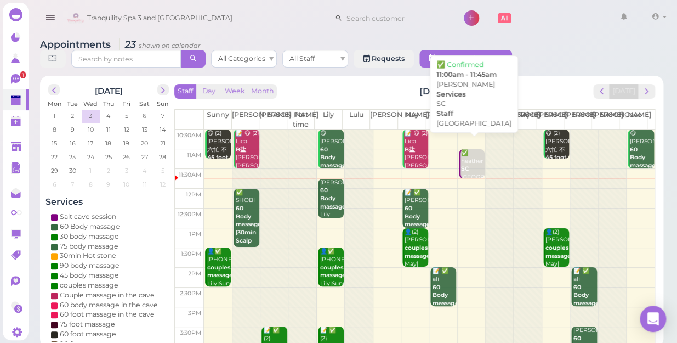
click at [465, 152] on div "✅ heather SC [GEOGRAPHIC_DATA] 11:00am - 11:45am" at bounding box center [472, 177] width 24 height 56
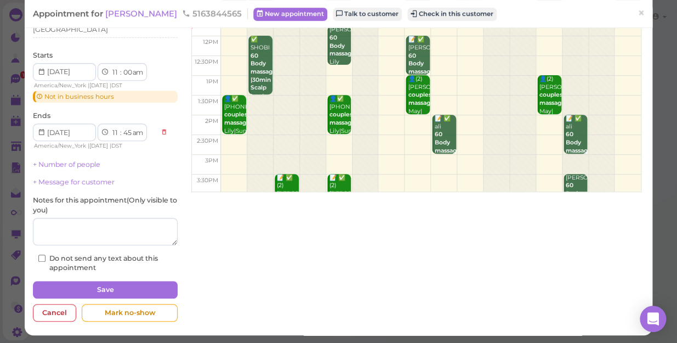
scroll to position [119, 0]
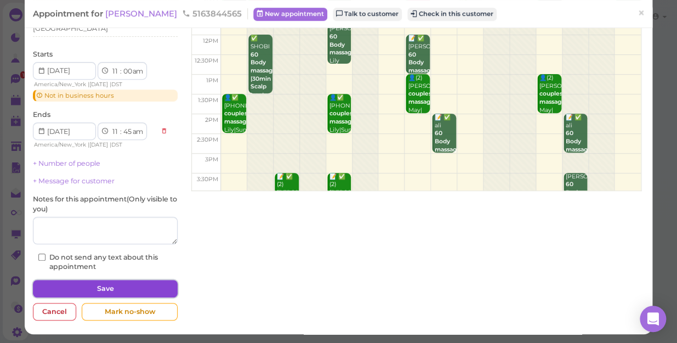
click at [126, 284] on button "Save" at bounding box center [105, 289] width 145 height 18
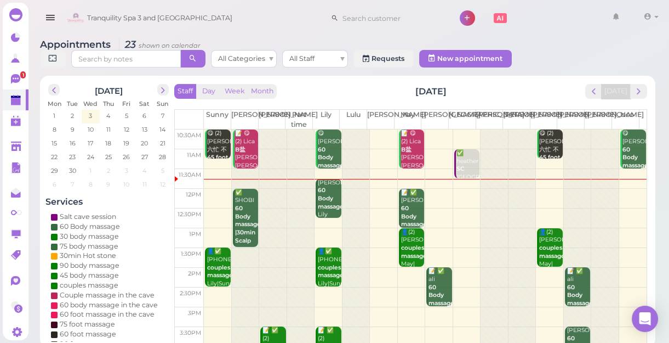
click at [327, 195] on b "60 Body massage" at bounding box center [331, 197] width 26 height 23
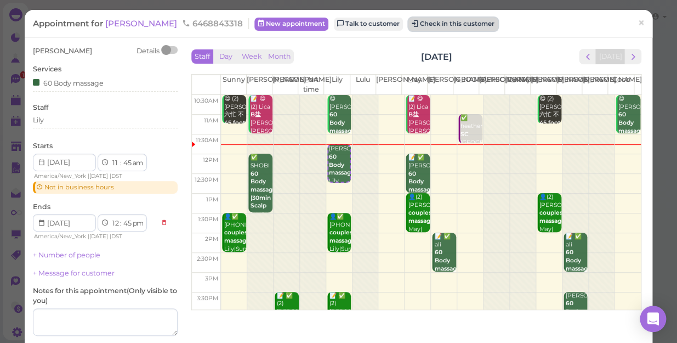
click at [408, 24] on button "Check in this customer" at bounding box center [452, 24] width 89 height 13
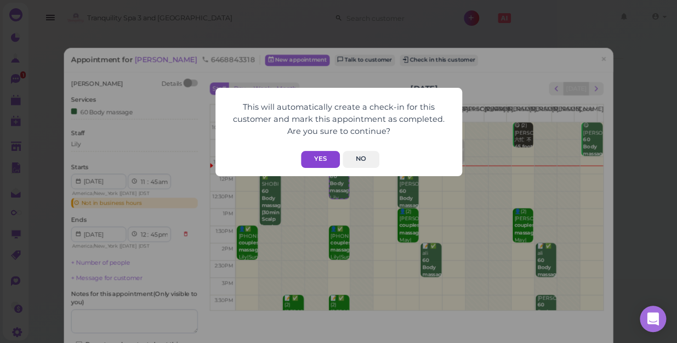
click at [318, 157] on button "Yes" at bounding box center [320, 159] width 39 height 17
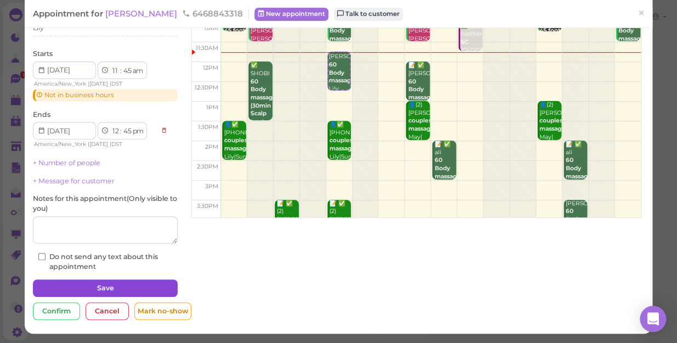
scroll to position [119, 0]
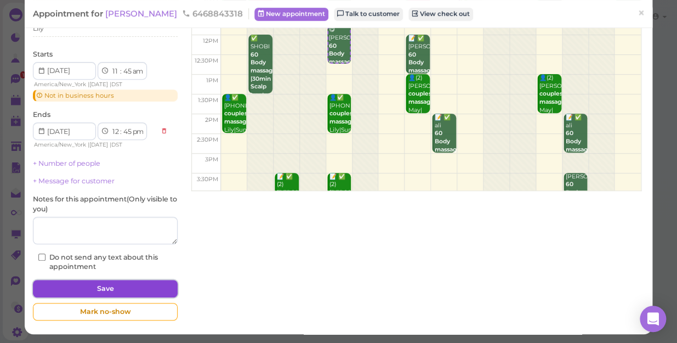
click at [110, 285] on button "Save" at bounding box center [105, 289] width 145 height 18
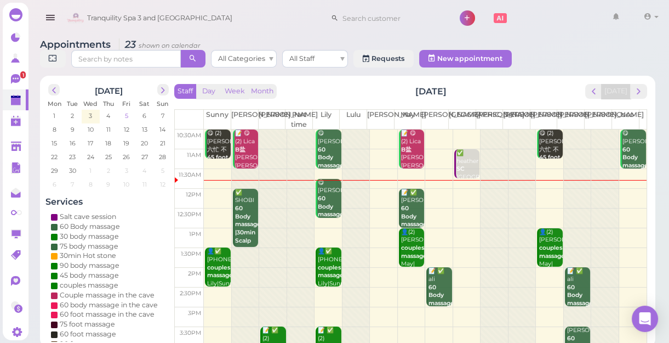
click at [126, 116] on span "5" at bounding box center [126, 116] width 5 height 10
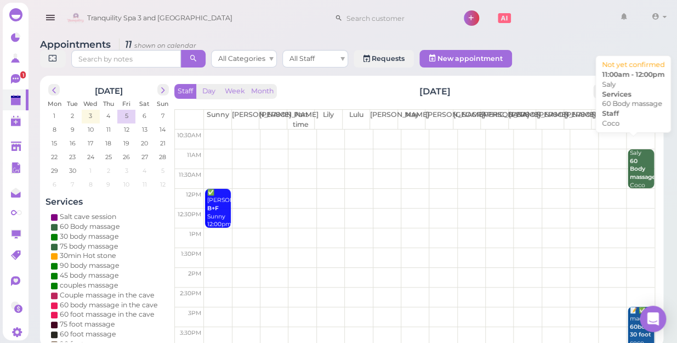
click at [630, 157] on b "60 Body massage" at bounding box center [643, 168] width 26 height 23
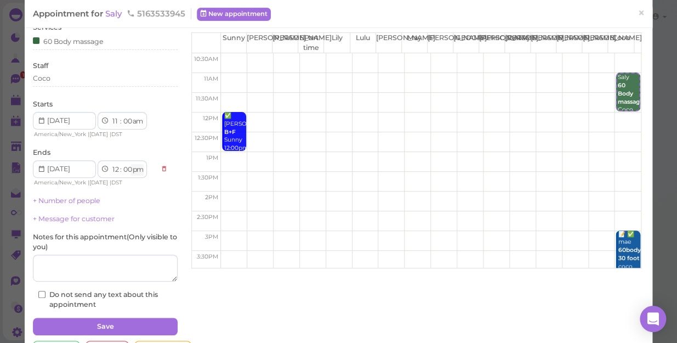
scroll to position [79, 0]
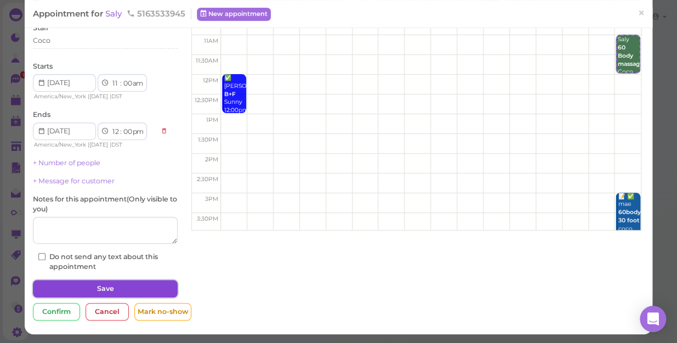
click at [107, 286] on button "Save" at bounding box center [105, 289] width 145 height 18
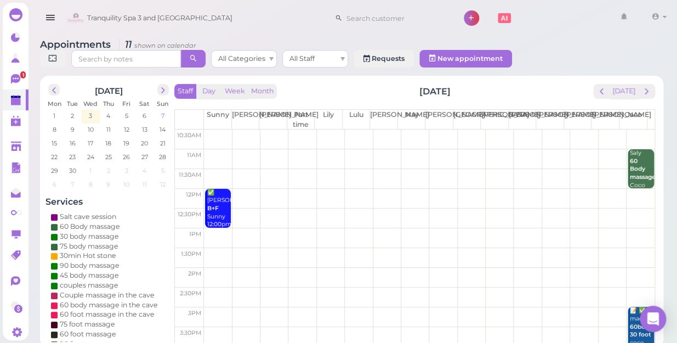
click at [161, 111] on span "7" at bounding box center [162, 116] width 5 height 10
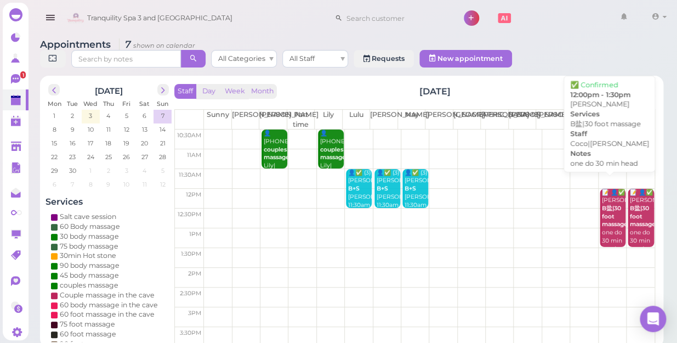
click at [602, 209] on b "B盐|30 foot massage" at bounding box center [615, 215] width 26 height 23
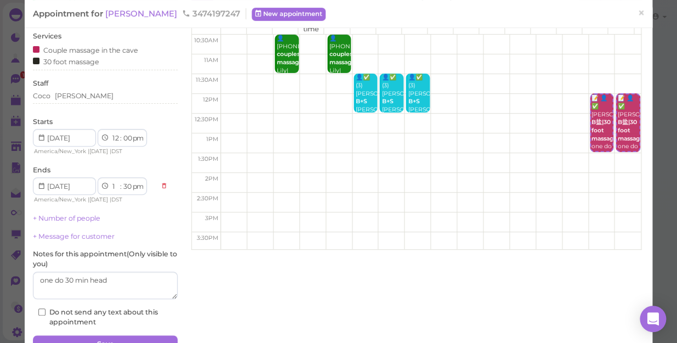
scroll to position [116, 0]
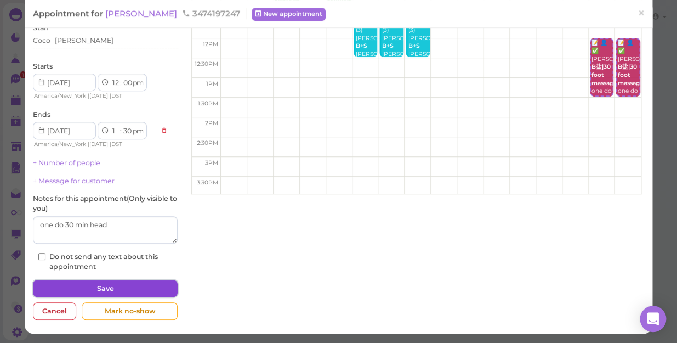
click at [99, 286] on button "Save" at bounding box center [105, 289] width 145 height 18
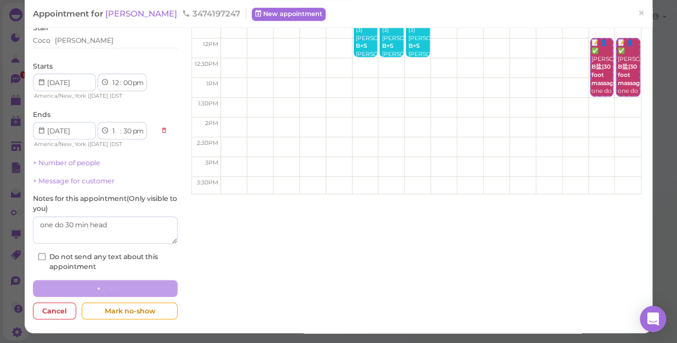
scroll to position [115, 0]
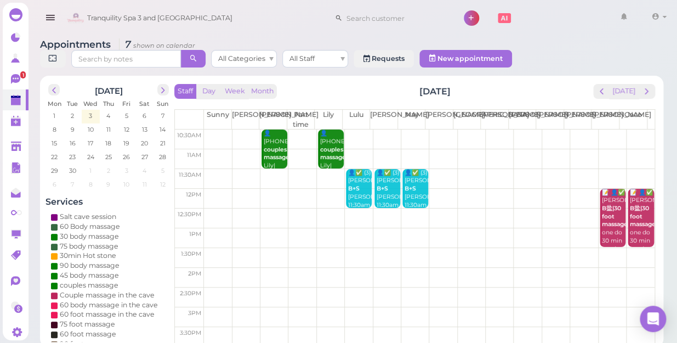
click at [264, 189] on td at bounding box center [429, 199] width 451 height 20
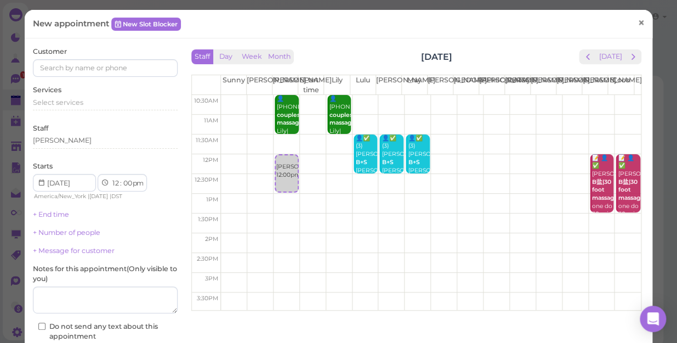
click at [637, 22] on span "×" at bounding box center [640, 22] width 7 height 15
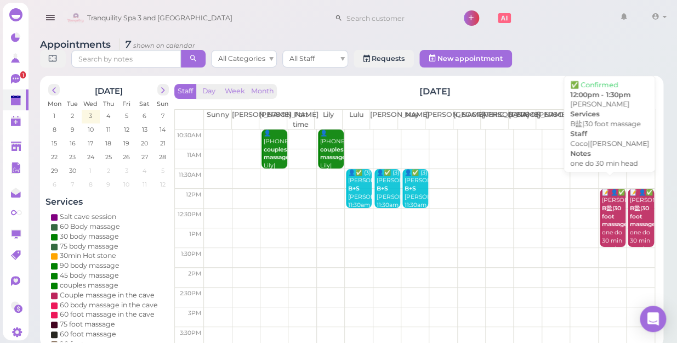
click at [608, 208] on b "B盐|30 foot massage" at bounding box center [615, 215] width 26 height 23
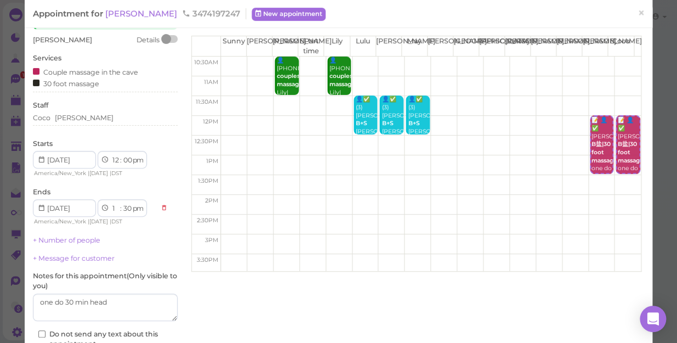
scroll to position [116, 0]
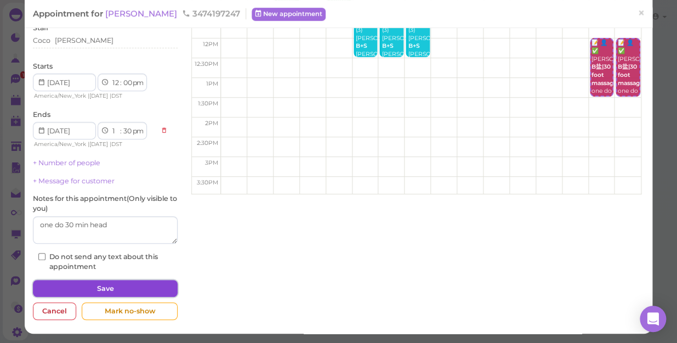
click at [102, 284] on button "Save" at bounding box center [105, 289] width 145 height 18
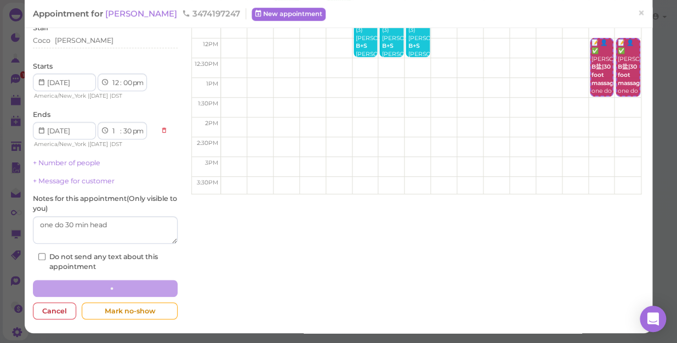
scroll to position [115, 0]
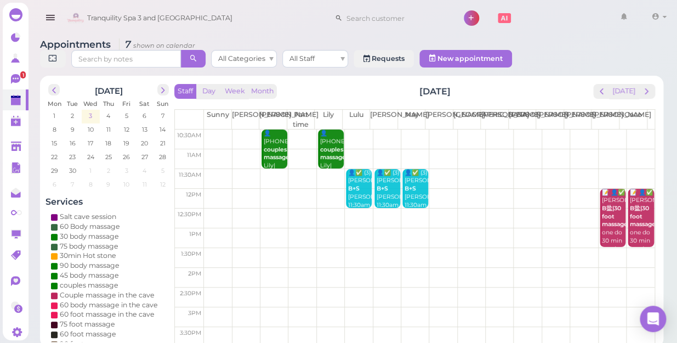
click at [89, 111] on span "3" at bounding box center [90, 116] width 5 height 10
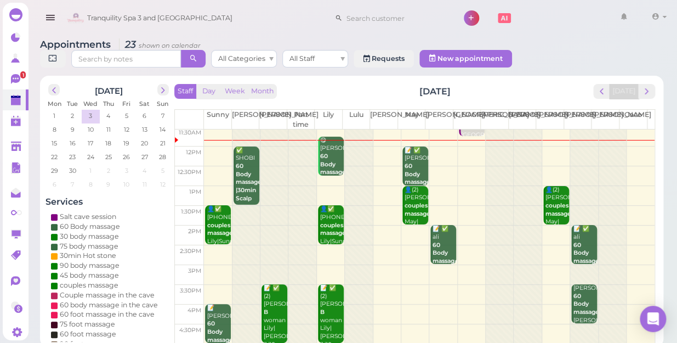
scroll to position [99, 0]
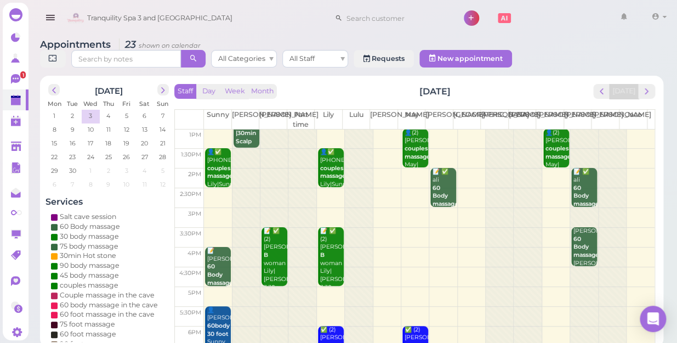
click at [429, 208] on td at bounding box center [429, 218] width 451 height 20
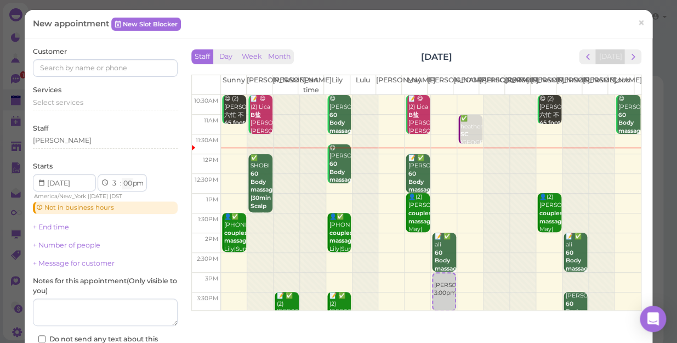
click at [127, 184] on select "00 05 10 15 20 25 30 35 40 45 50 55" at bounding box center [127, 184] width 11 height 12
select select "15"
click at [122, 178] on select "00 05 10 15 20 25 30 35 40 45 50 55" at bounding box center [127, 184] width 11 height 12
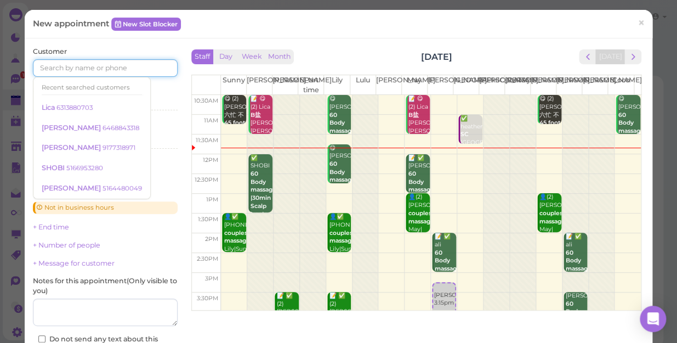
click at [58, 70] on input at bounding box center [105, 68] width 145 height 18
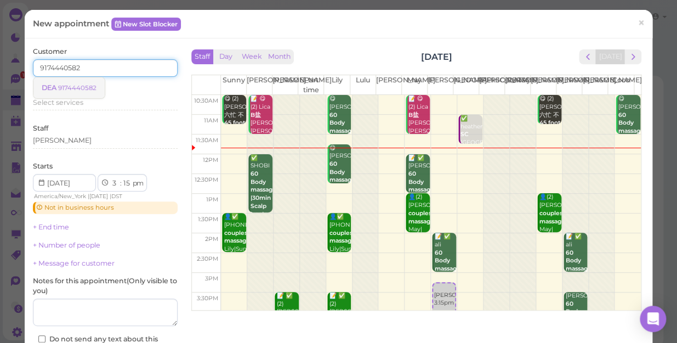
type input "9174440582"
click at [73, 92] on link "DEA 9174440582" at bounding box center [68, 87] width 71 height 21
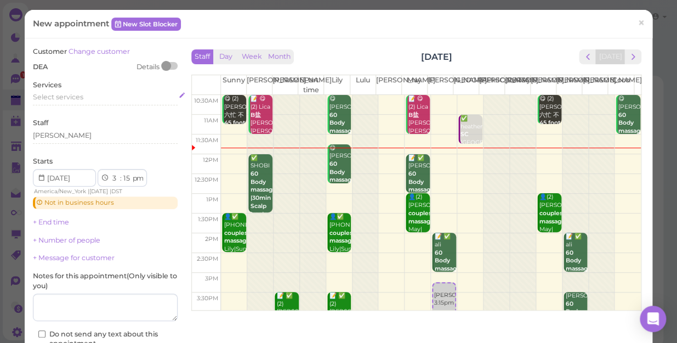
click at [44, 99] on span "Select services" at bounding box center [58, 97] width 50 height 8
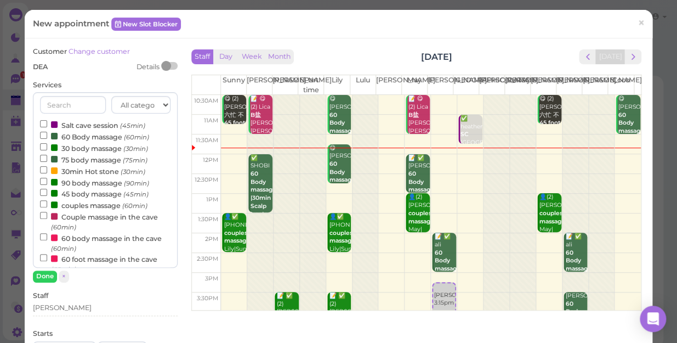
click at [93, 136] on label "60 Body massage (60min)" at bounding box center [94, 136] width 109 height 12
click at [47, 136] on input "60 Body massage (60min)" at bounding box center [43, 135] width 7 height 7
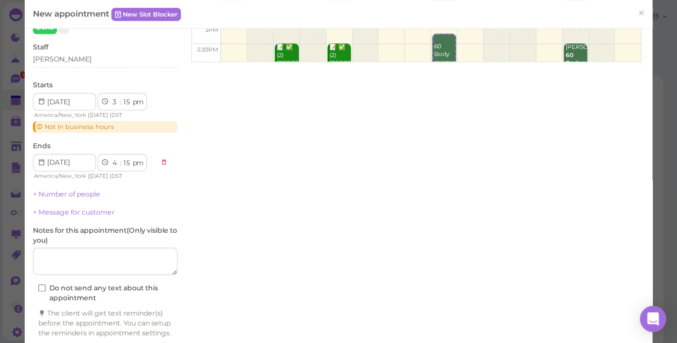
scroll to position [296, 0]
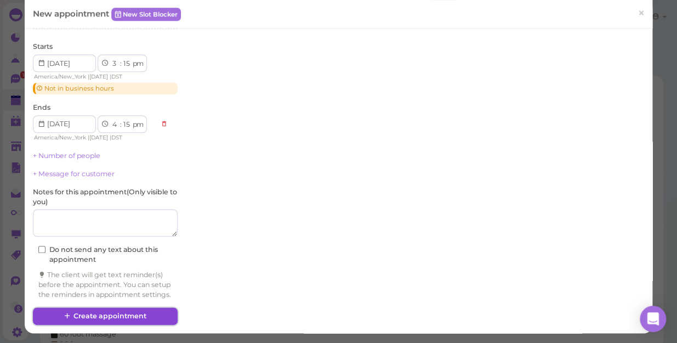
click at [108, 311] on button "Create appointment" at bounding box center [105, 316] width 145 height 18
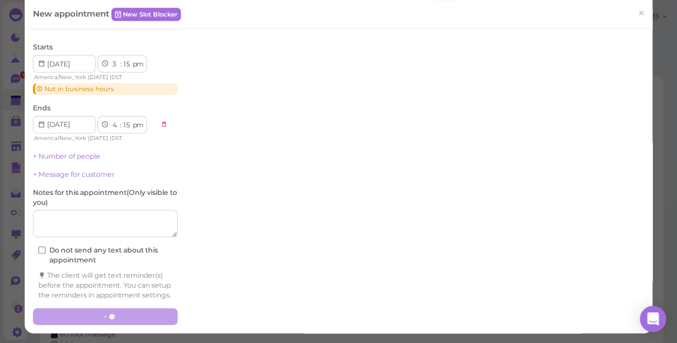
scroll to position [295, 0]
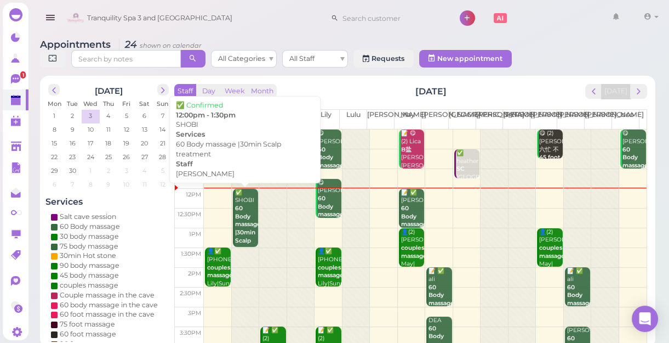
click at [242, 218] on b "60 Body massage |30min Scalp treatment" at bounding box center [250, 227] width 30 height 47
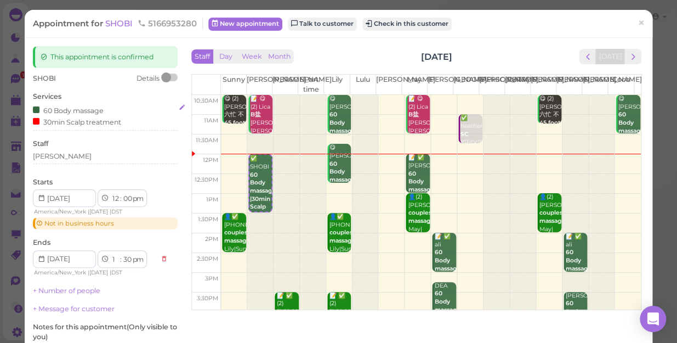
click at [130, 110] on div "60 Body massage 30min Scalp treatment" at bounding box center [105, 115] width 145 height 23
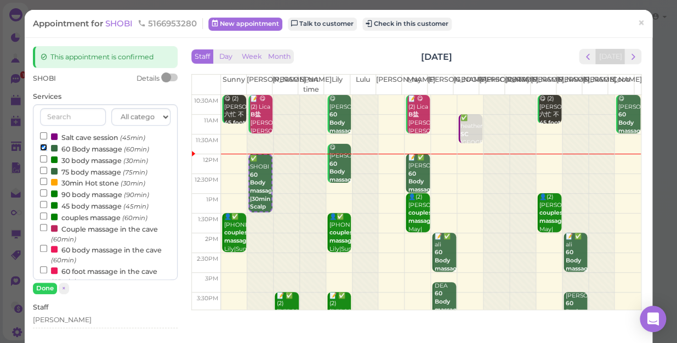
click at [42, 146] on input "60 Body massage (60min)" at bounding box center [43, 147] width 7 height 7
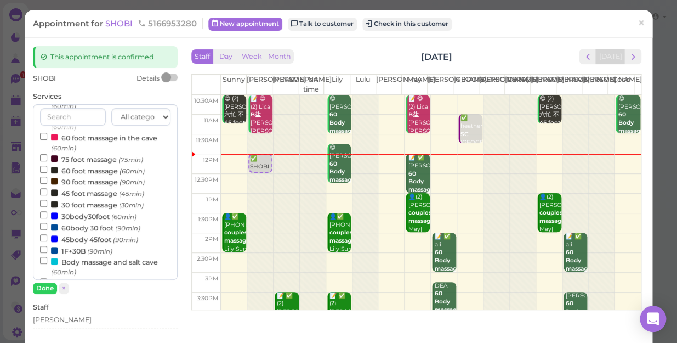
scroll to position [149, 0]
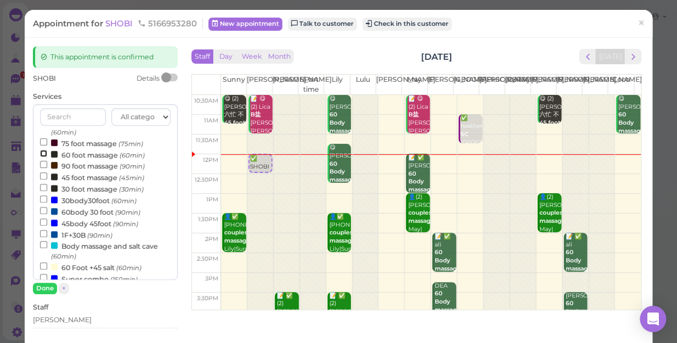
click at [41, 153] on input "60 foot massage (60min)" at bounding box center [43, 153] width 7 height 7
select select "1"
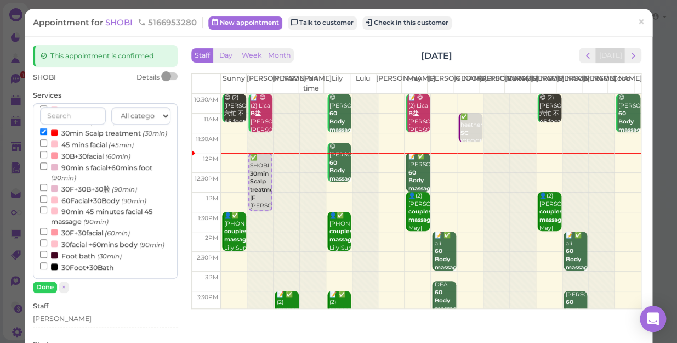
scroll to position [0, 0]
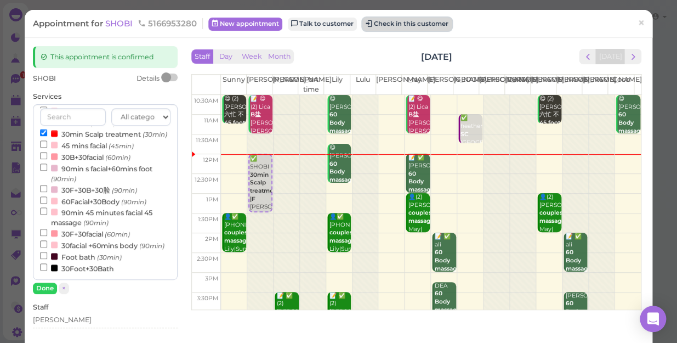
click at [400, 22] on button "Check in this customer" at bounding box center [406, 24] width 89 height 13
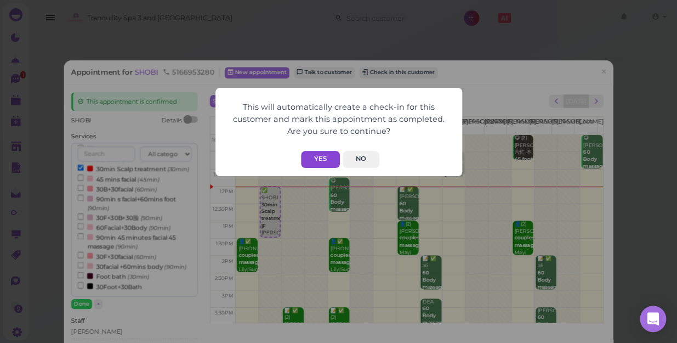
click at [317, 156] on button "Yes" at bounding box center [320, 159] width 39 height 17
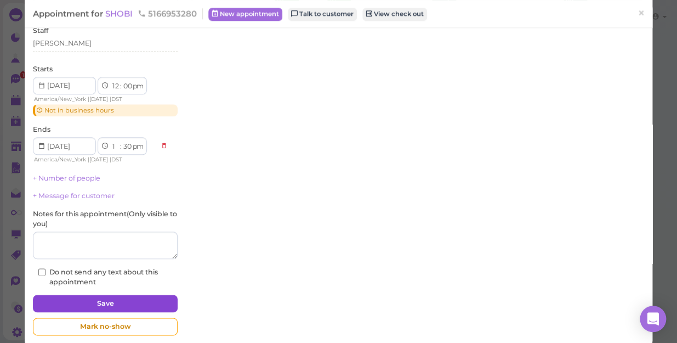
scroll to position [318, 0]
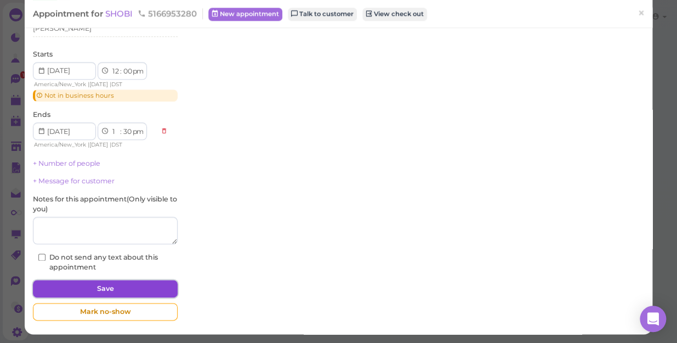
click at [100, 287] on button "Save" at bounding box center [105, 289] width 145 height 18
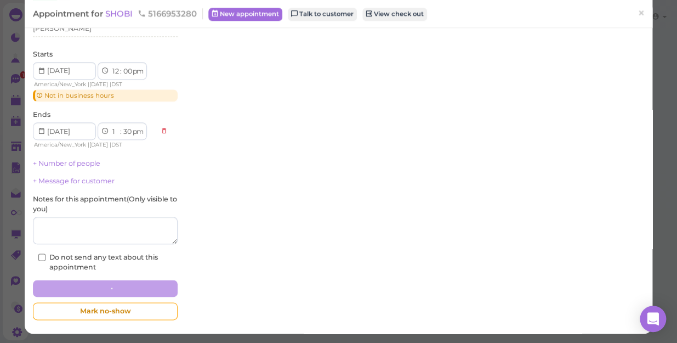
scroll to position [318, 0]
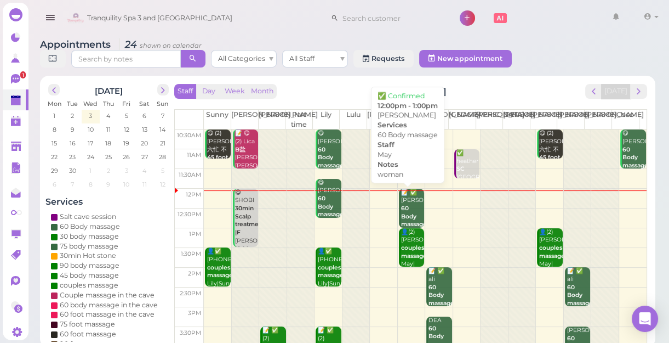
click at [403, 207] on b "60 Body massage" at bounding box center [414, 215] width 26 height 23
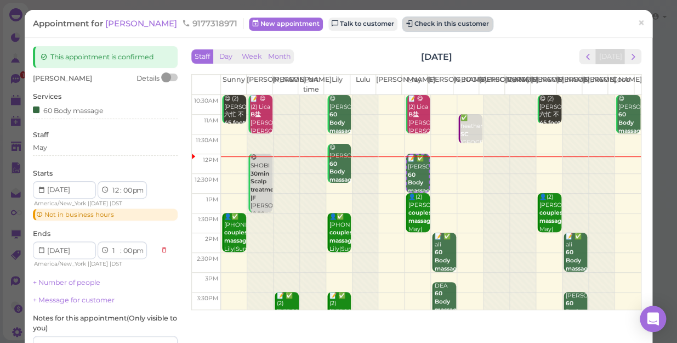
click at [404, 21] on button "Check in this customer" at bounding box center [447, 24] width 89 height 13
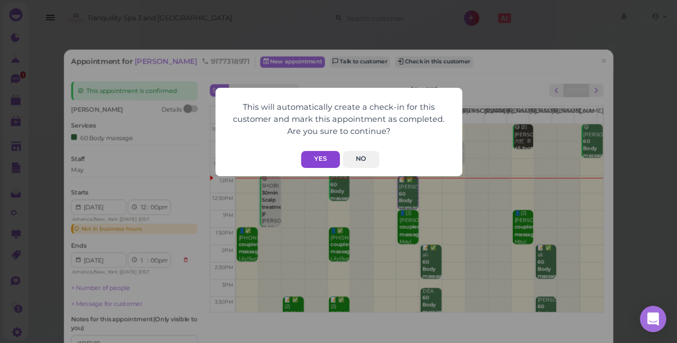
click at [320, 158] on button "Yes" at bounding box center [320, 159] width 39 height 17
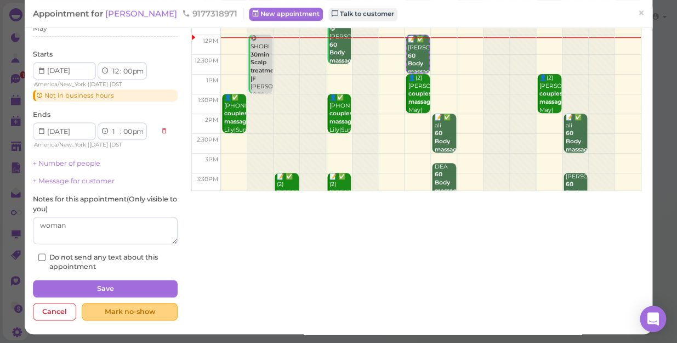
scroll to position [146, 0]
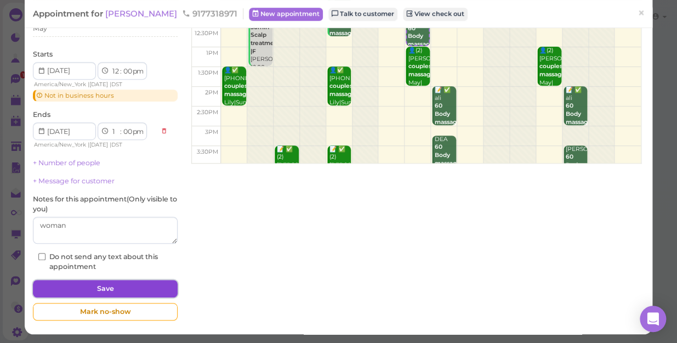
click at [101, 285] on button "Save" at bounding box center [105, 289] width 145 height 18
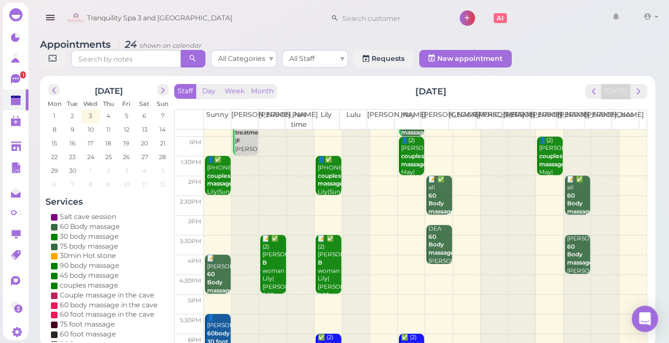
scroll to position [99, 0]
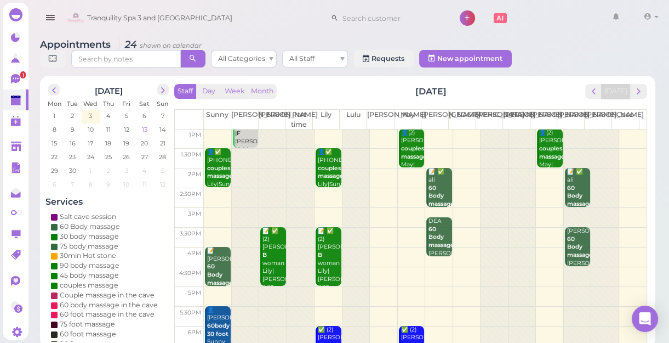
click at [146, 128] on span "13" at bounding box center [145, 129] width 8 height 10
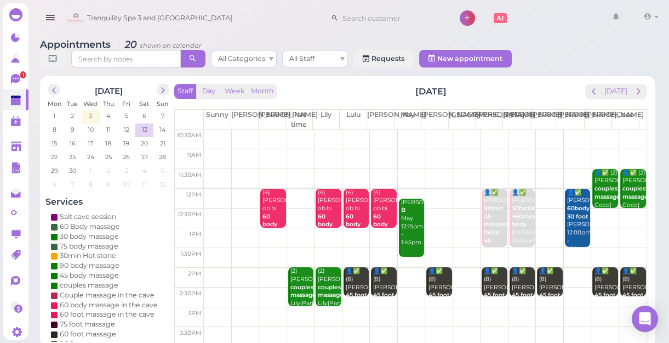
click at [263, 152] on td at bounding box center [425, 159] width 443 height 20
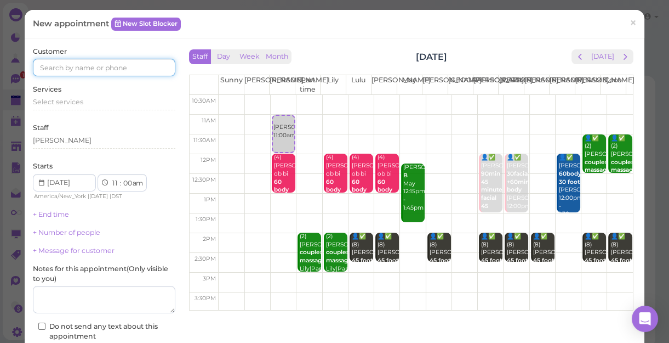
click at [53, 67] on input at bounding box center [104, 68] width 143 height 18
type input "5164926451"
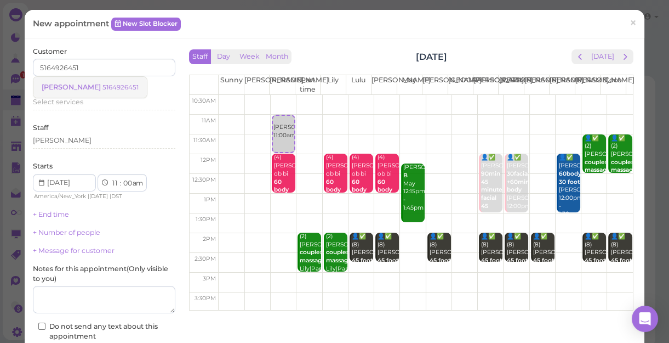
click at [68, 86] on span "[PERSON_NAME]" at bounding box center [72, 87] width 61 height 8
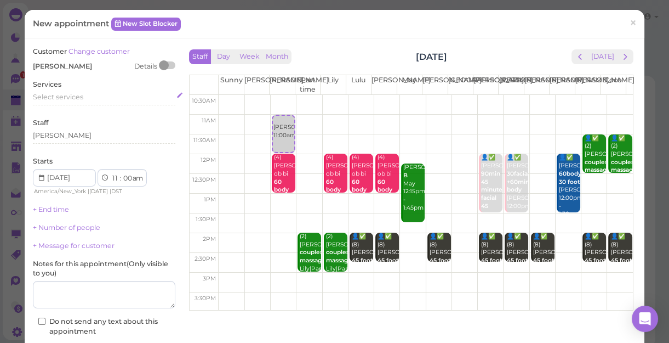
click at [71, 96] on span "Select services" at bounding box center [58, 97] width 50 height 8
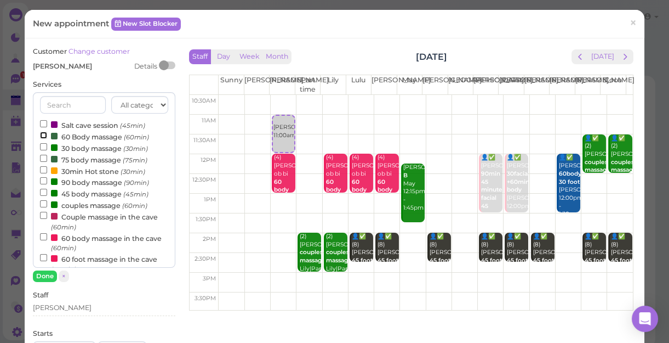
click at [43, 134] on input "60 Body massage (60min)" at bounding box center [43, 135] width 7 height 7
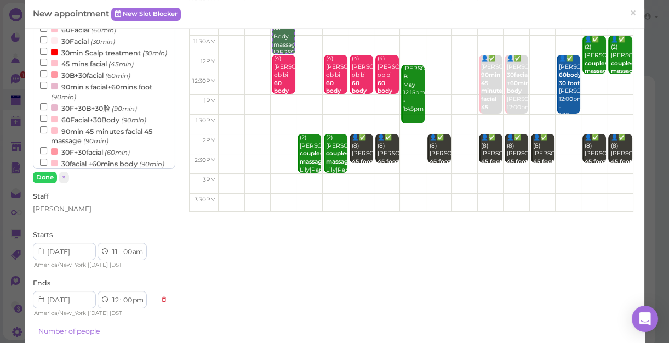
scroll to position [99, 0]
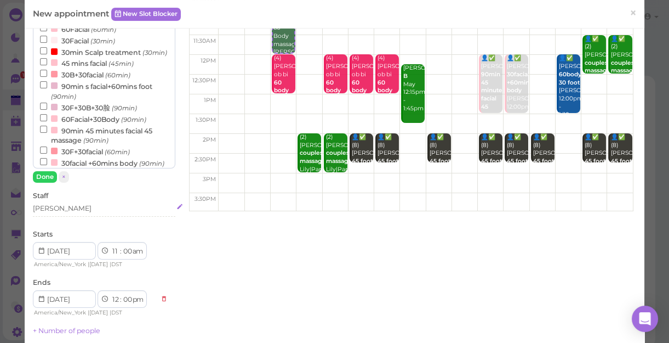
click at [71, 206] on div "[PERSON_NAME]" at bounding box center [104, 208] width 143 height 10
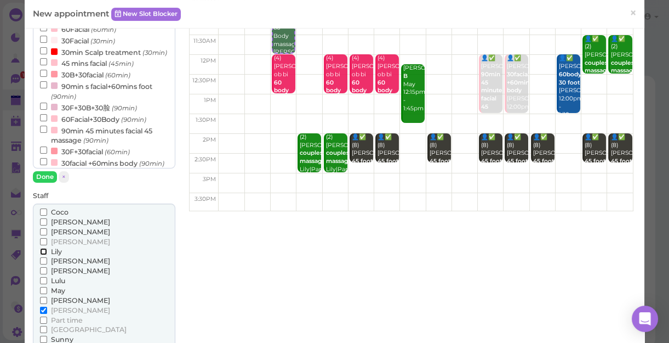
click at [43, 249] on input "Lily" at bounding box center [43, 251] width 7 height 7
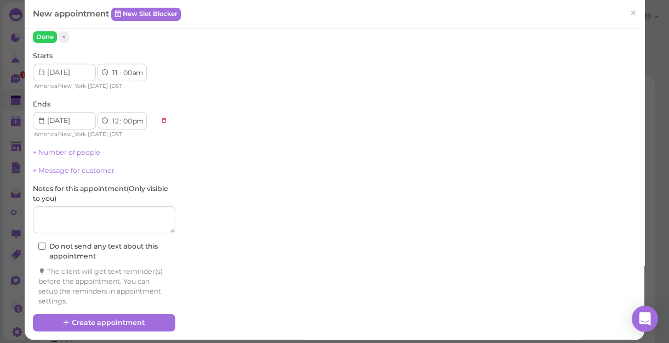
scroll to position [447, 0]
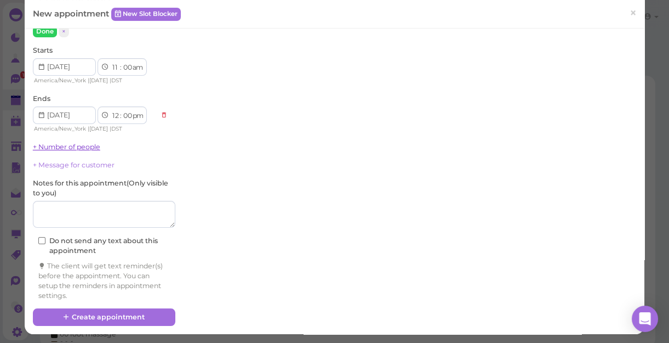
click at [80, 147] on link "+ Number of people" at bounding box center [66, 147] width 67 height 8
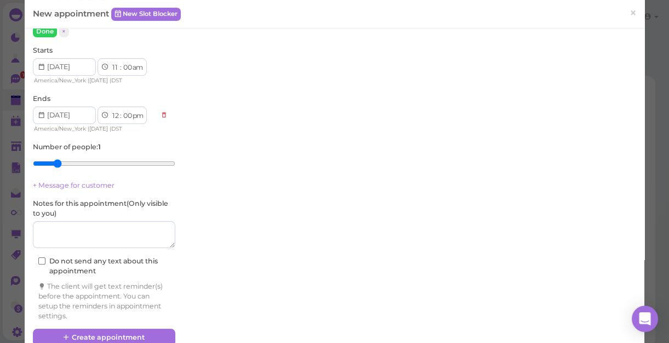
type input "2"
click at [56, 161] on input "range" at bounding box center [104, 164] width 143 height 18
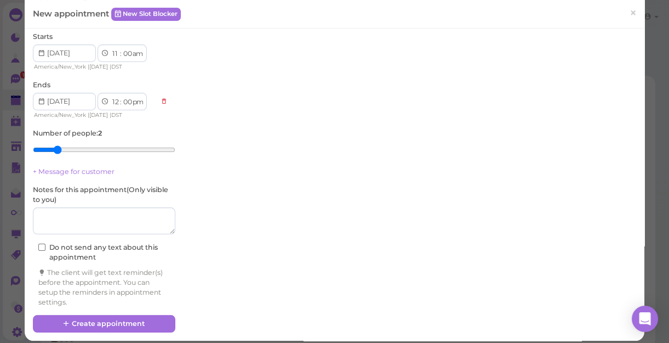
scroll to position [467, 0]
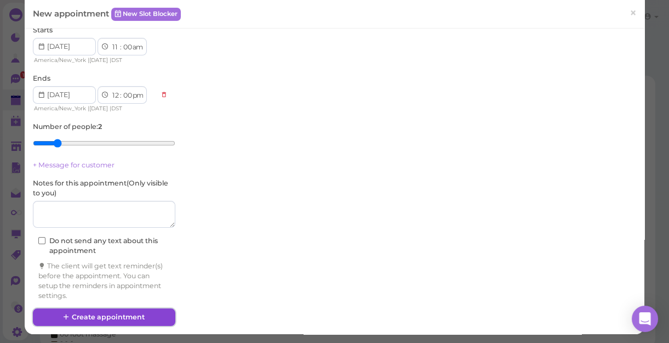
click at [107, 314] on button "Create appointment" at bounding box center [104, 317] width 143 height 18
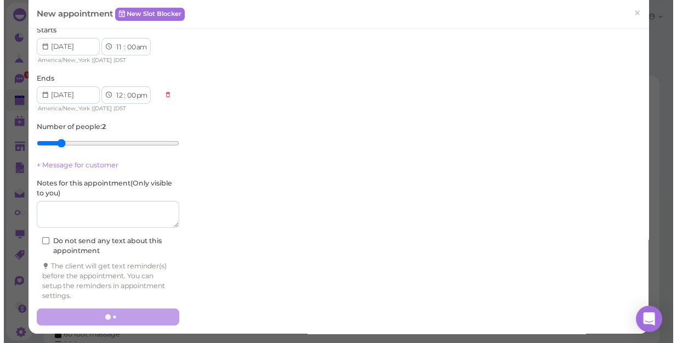
scroll to position [466, 0]
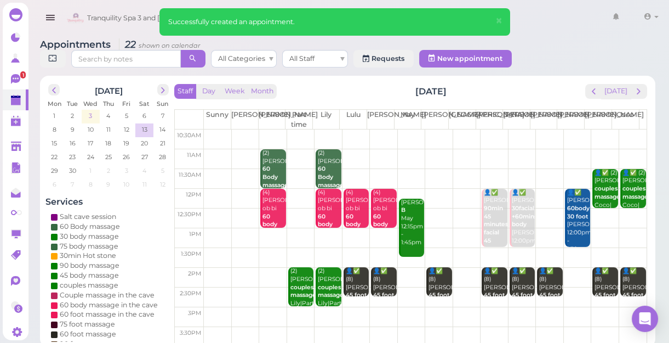
click at [92, 113] on span "3" at bounding box center [90, 116] width 5 height 10
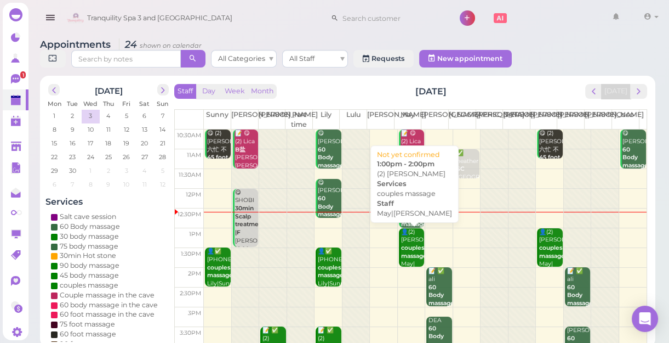
click at [406, 246] on b "couples massage" at bounding box center [414, 251] width 26 height 15
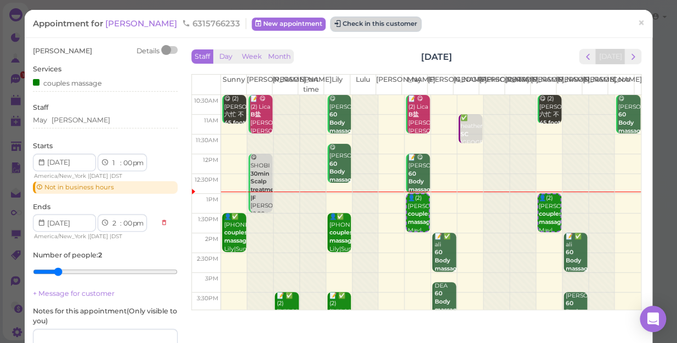
click at [333, 22] on button "Check in this customer" at bounding box center [375, 24] width 89 height 13
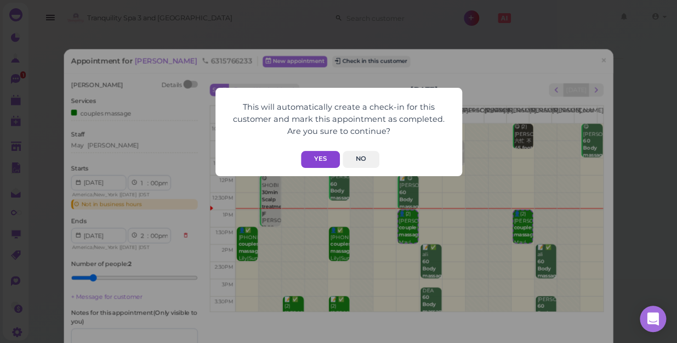
click at [319, 155] on button "Yes" at bounding box center [320, 159] width 39 height 17
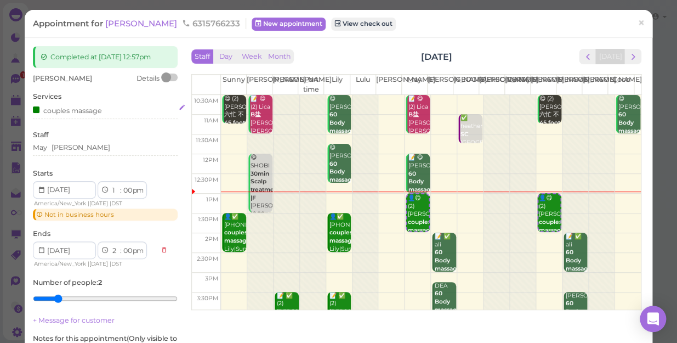
click at [105, 109] on div "couples massage" at bounding box center [105, 110] width 145 height 12
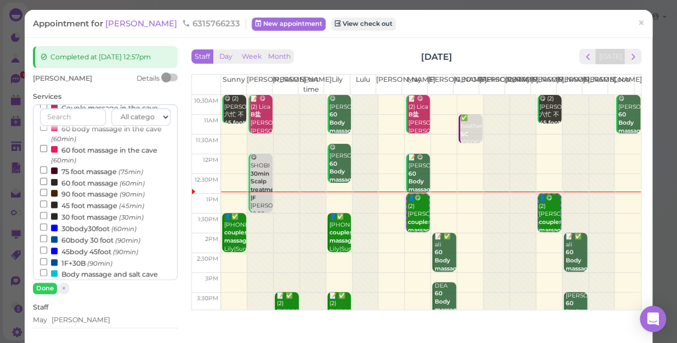
scroll to position [149, 0]
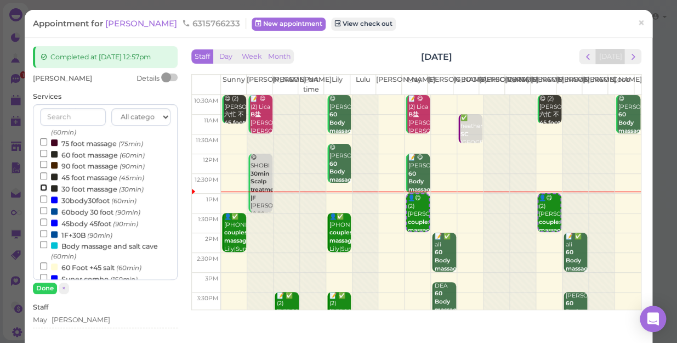
click at [42, 187] on input "30 foot massage (30min)" at bounding box center [43, 187] width 7 height 7
select select "30"
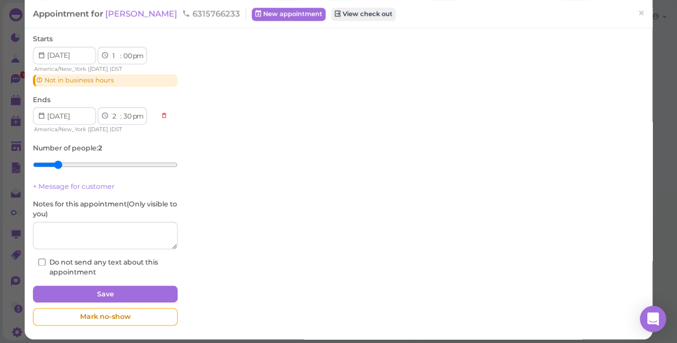
scroll to position [312, 0]
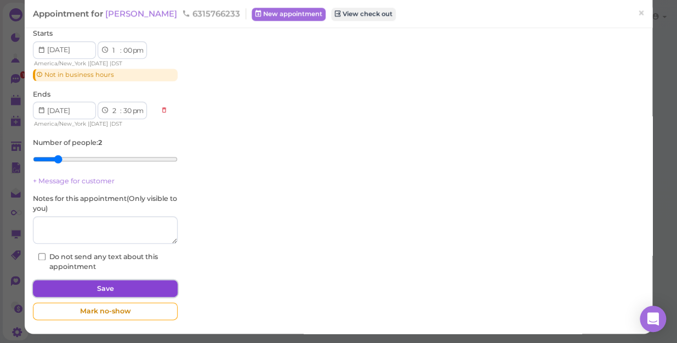
click at [112, 284] on button "Save" at bounding box center [105, 289] width 145 height 18
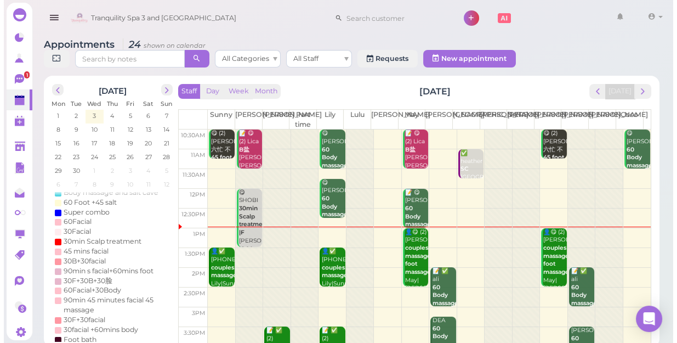
scroll to position [237, 0]
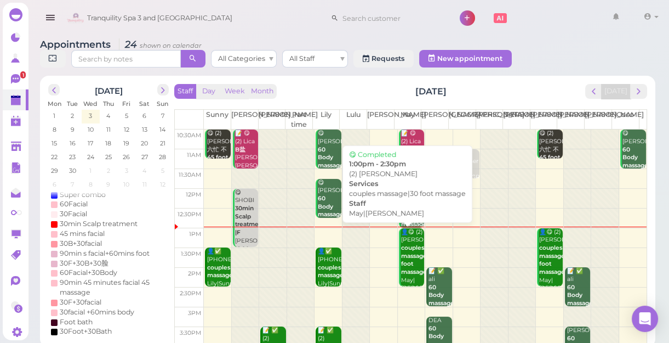
click at [406, 258] on b "couples massage|30 foot massage" at bounding box center [418, 259] width 35 height 31
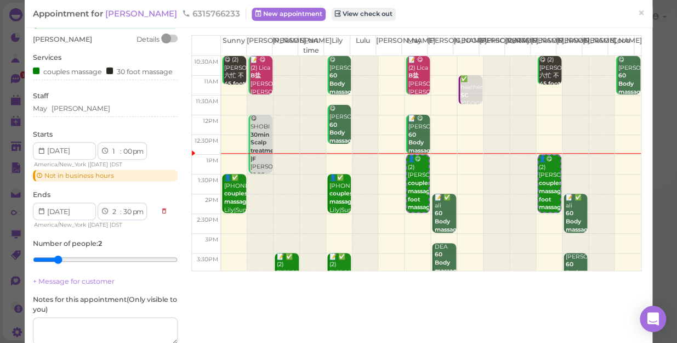
scroll to position [99, 0]
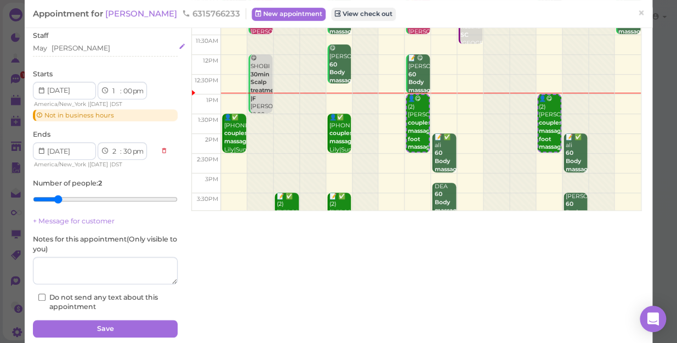
click at [72, 53] on div "May [PERSON_NAME]" at bounding box center [105, 48] width 145 height 10
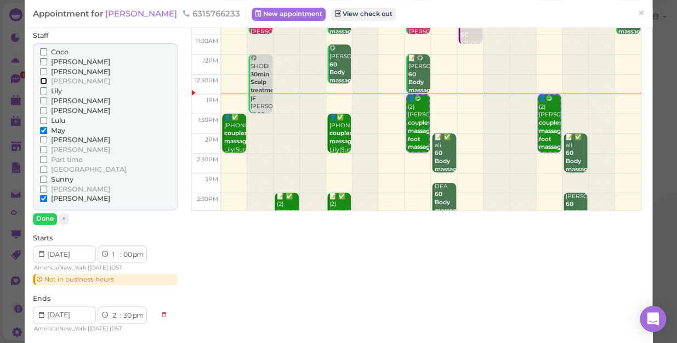
click at [43, 84] on input "[PERSON_NAME]" at bounding box center [43, 80] width 7 height 7
click at [43, 134] on input "May" at bounding box center [43, 130] width 7 height 7
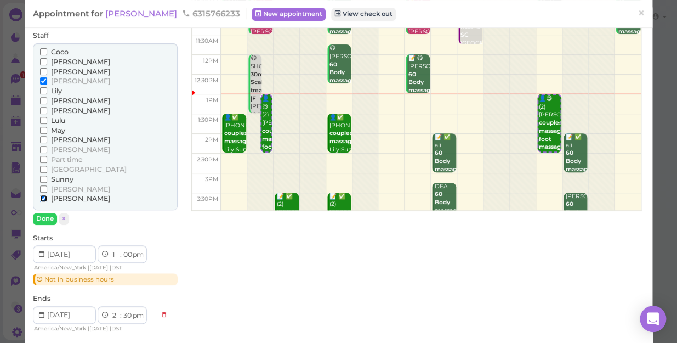
click at [42, 202] on input "[PERSON_NAME]" at bounding box center [43, 198] width 7 height 7
click at [41, 55] on input "Coco" at bounding box center [43, 51] width 7 height 7
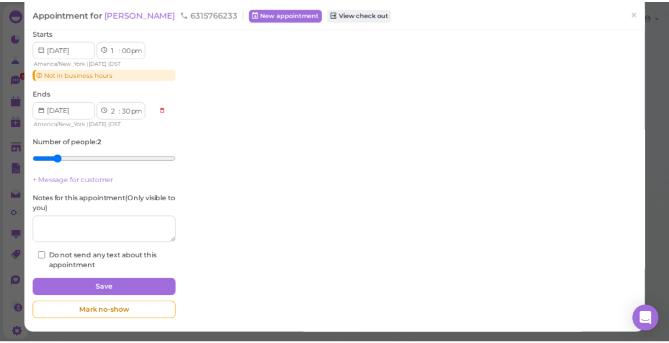
scroll to position [312, 0]
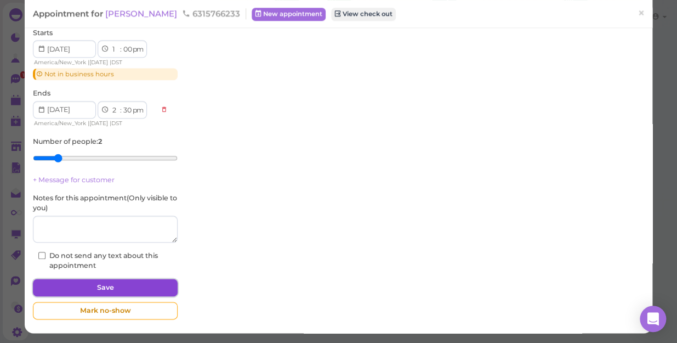
click at [97, 287] on button "Save" at bounding box center [105, 287] width 145 height 18
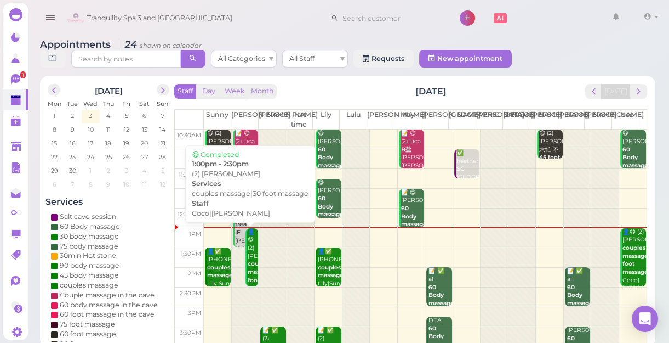
click at [252, 250] on div "👤😋 (2) [PERSON_NAME] couples massage|30 foot massage Coco|[PERSON_NAME] 1:00pm …" at bounding box center [252, 280] width 11 height 105
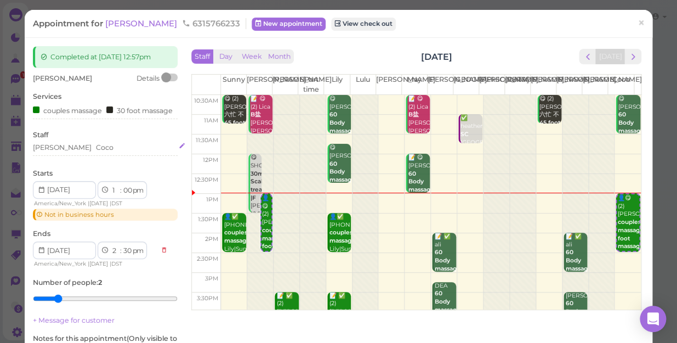
click at [83, 152] on div "[PERSON_NAME]" at bounding box center [105, 148] width 145 height 10
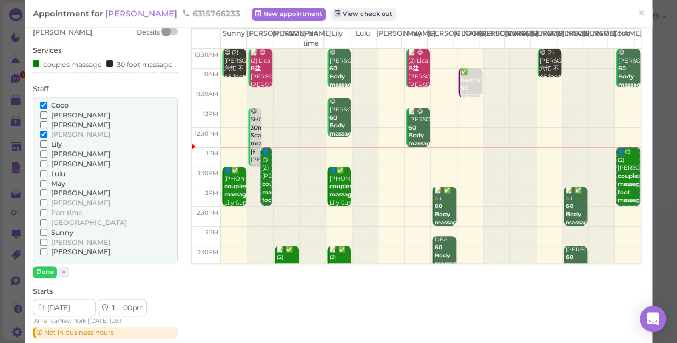
scroll to position [99, 0]
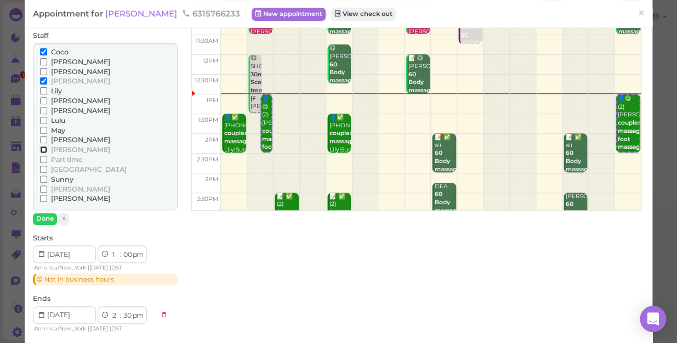
click at [42, 153] on input "[PERSON_NAME]" at bounding box center [43, 149] width 7 height 7
click at [45, 84] on input "[PERSON_NAME]" at bounding box center [43, 80] width 7 height 7
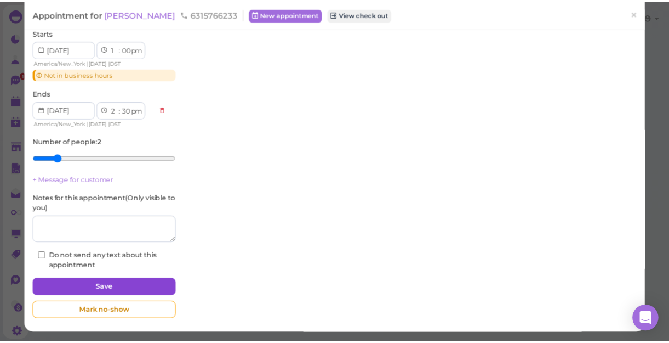
scroll to position [312, 0]
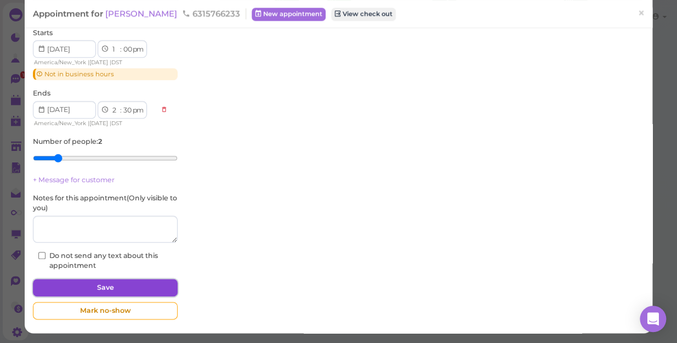
click at [104, 287] on button "Save" at bounding box center [105, 287] width 145 height 18
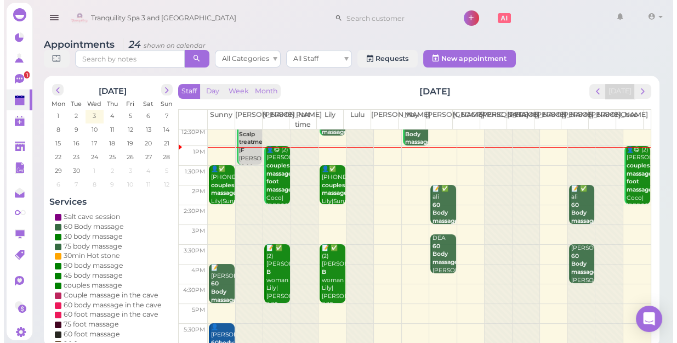
scroll to position [99, 0]
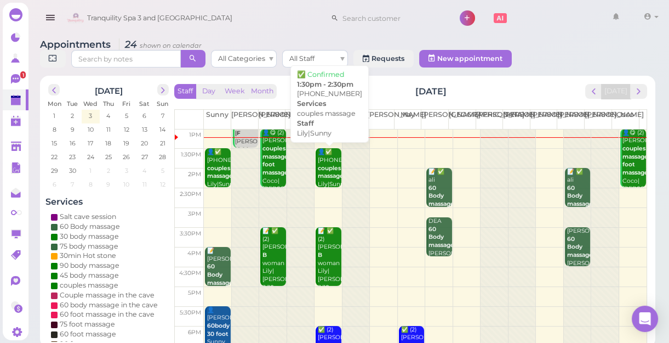
click at [329, 170] on div "👤✅ [PHONE_NUMBER] couples massage Lily|Sunny 1:30pm - 2:30pm" at bounding box center [329, 180] width 24 height 65
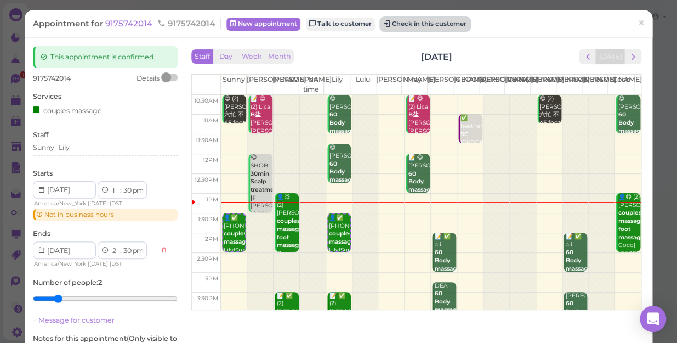
click at [423, 21] on button "Check in this customer" at bounding box center [424, 24] width 89 height 13
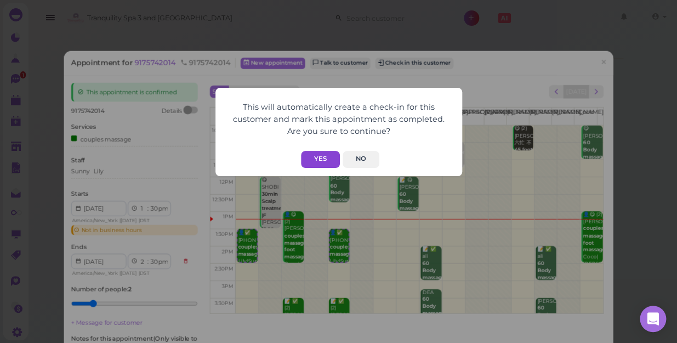
click at [318, 156] on button "Yes" at bounding box center [320, 159] width 39 height 17
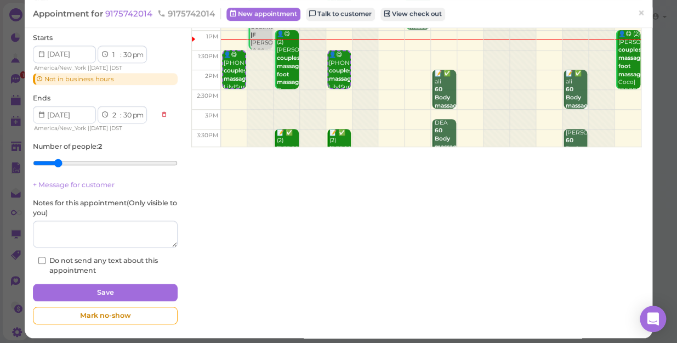
scroll to position [167, 0]
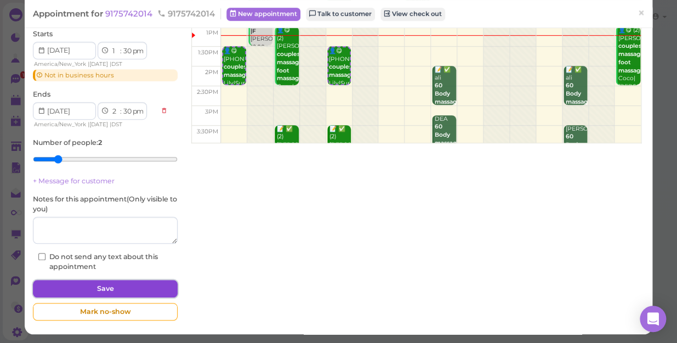
click at [108, 287] on button "Save" at bounding box center [105, 289] width 145 height 18
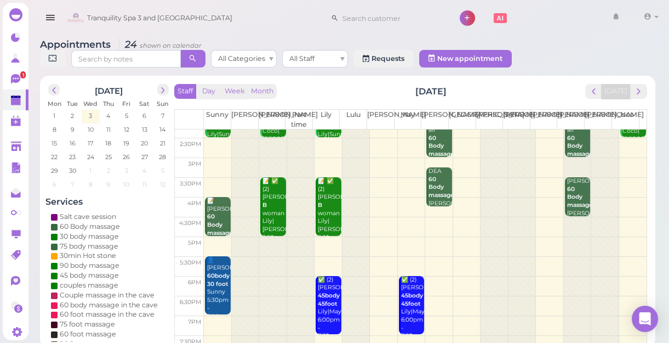
scroll to position [99, 0]
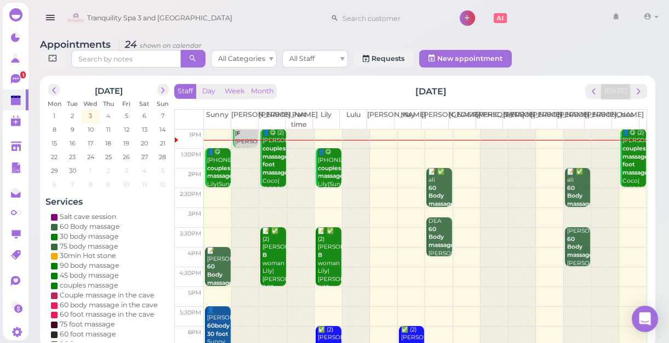
click at [109, 116] on span "4" at bounding box center [108, 116] width 6 height 10
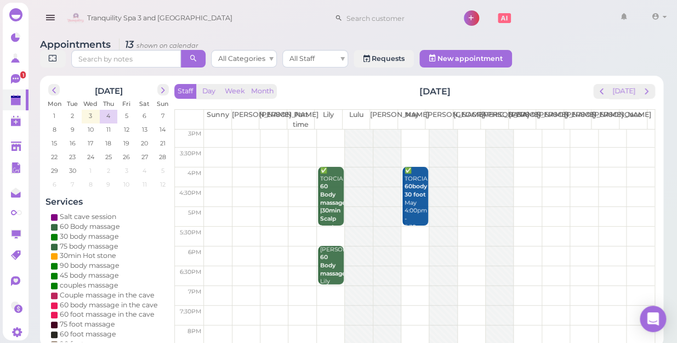
scroll to position [198, 0]
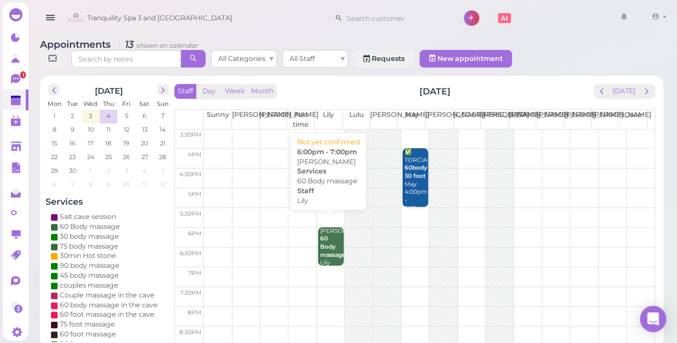
click at [323, 235] on b "60 Body massage" at bounding box center [333, 246] width 26 height 23
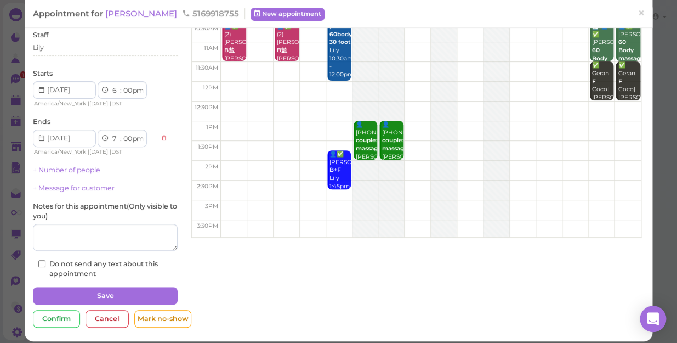
scroll to position [79, 0]
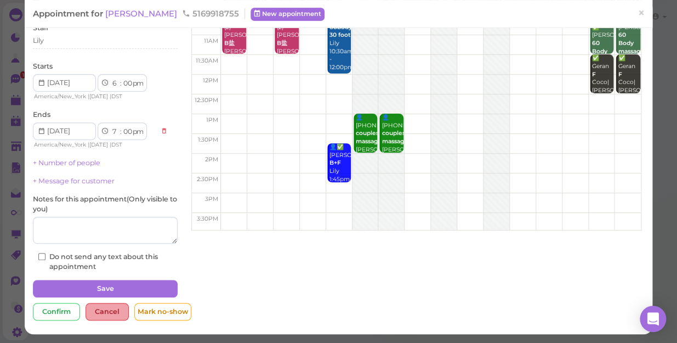
click at [102, 311] on div "Cancel" at bounding box center [107, 312] width 43 height 18
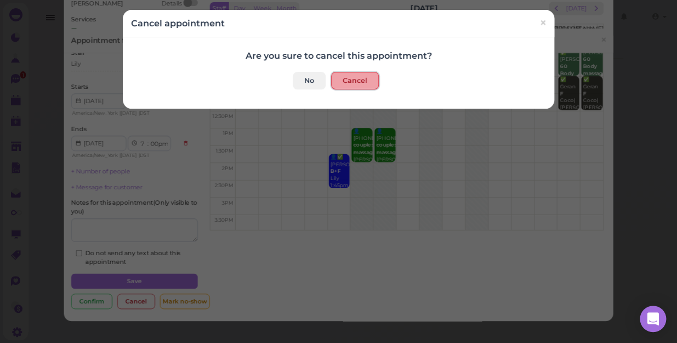
click at [345, 82] on button "Cancel" at bounding box center [355, 81] width 48 height 18
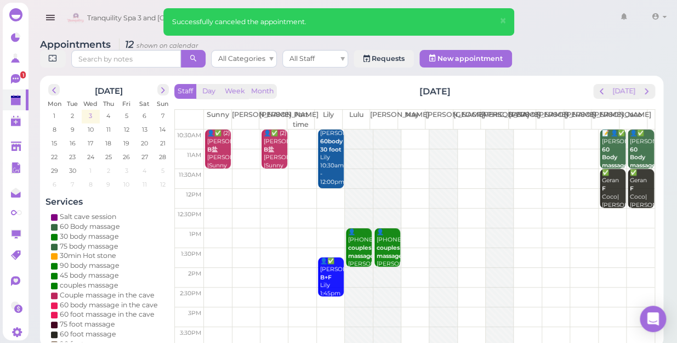
click at [91, 111] on span "3" at bounding box center [90, 116] width 5 height 10
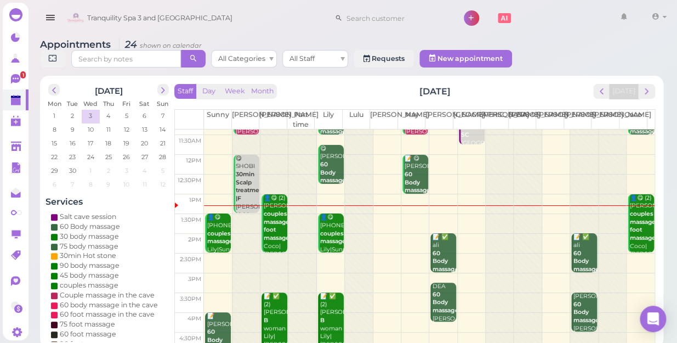
scroll to position [99, 0]
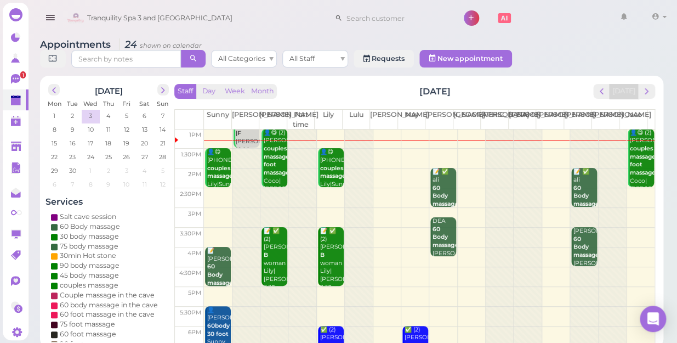
click at [238, 163] on div at bounding box center [245, 236] width 27 height 413
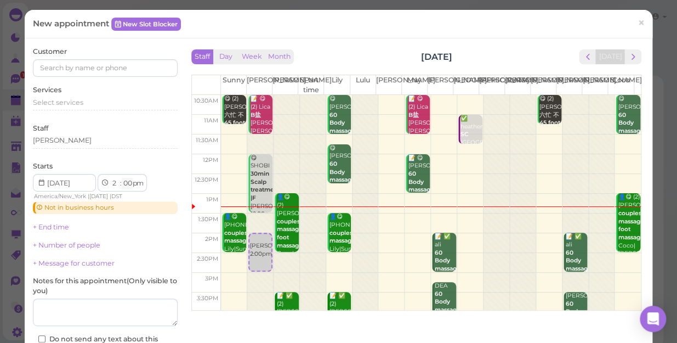
click at [128, 181] on select "00 05 10 15 20 25 30 35 40 45 50 55" at bounding box center [127, 184] width 11 height 12
select select "15"
click at [122, 178] on select "00 05 10 15 20 25 30 35 40 45 50 55" at bounding box center [127, 184] width 11 height 12
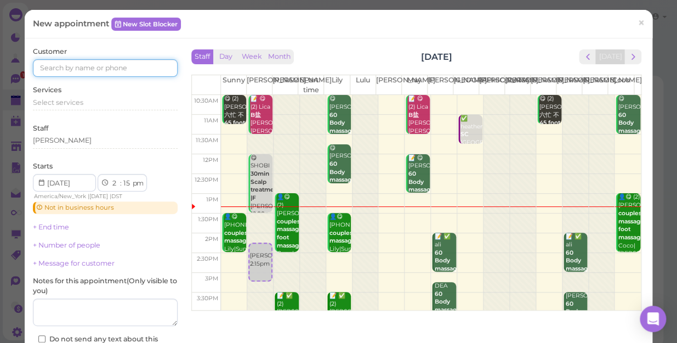
click at [50, 69] on input at bounding box center [105, 68] width 145 height 18
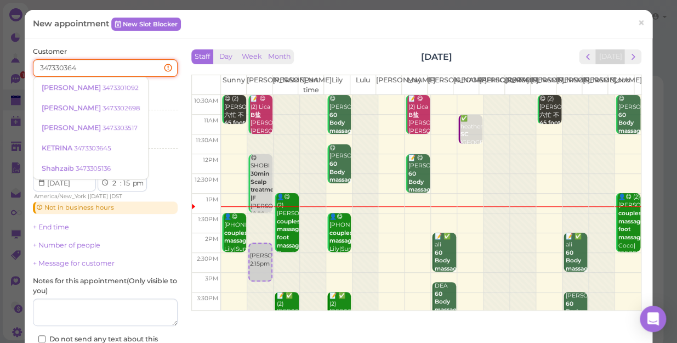
type input "3473303645"
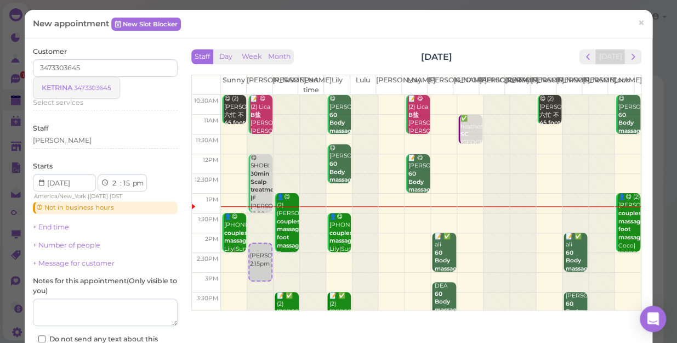
click at [87, 88] on small "3473303645" at bounding box center [92, 88] width 37 height 8
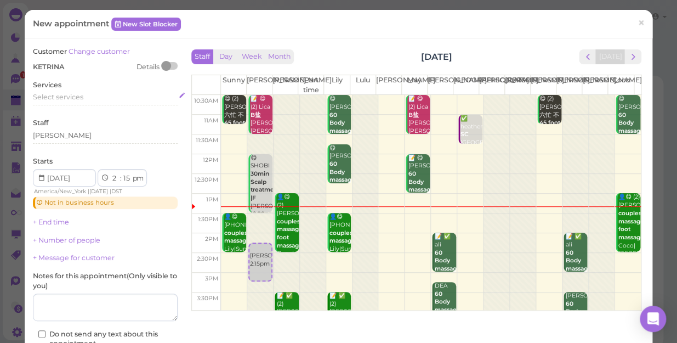
click at [61, 99] on span "Select services" at bounding box center [58, 97] width 50 height 8
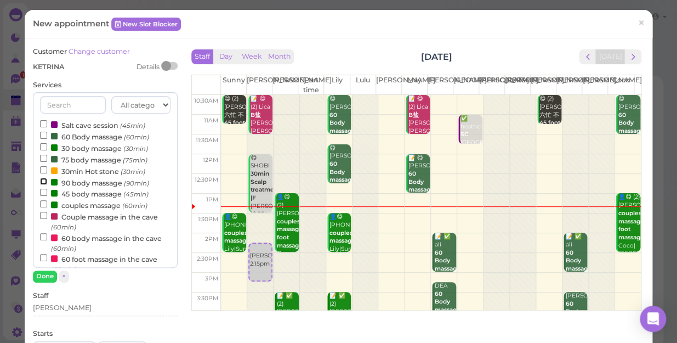
click at [44, 181] on input "90 body massage (90min)" at bounding box center [43, 181] width 7 height 7
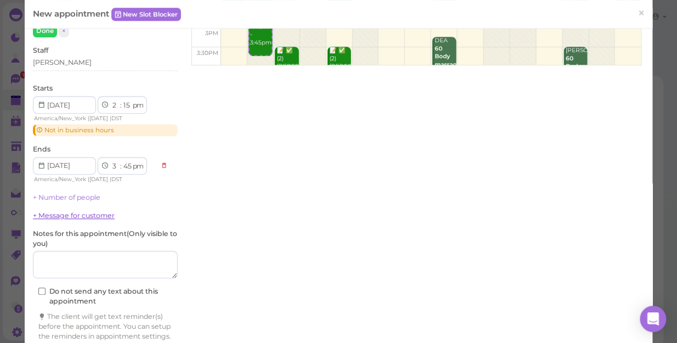
scroll to position [296, 0]
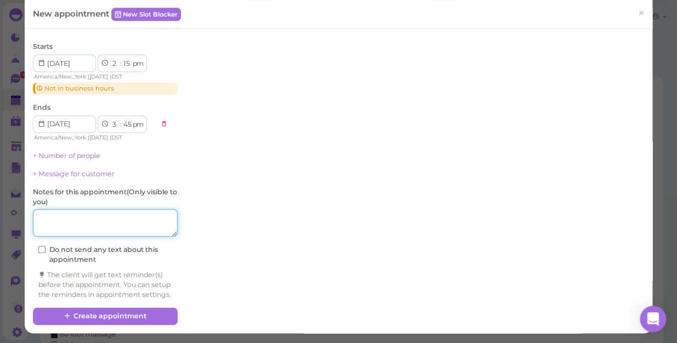
click at [52, 214] on textarea at bounding box center [105, 222] width 145 height 27
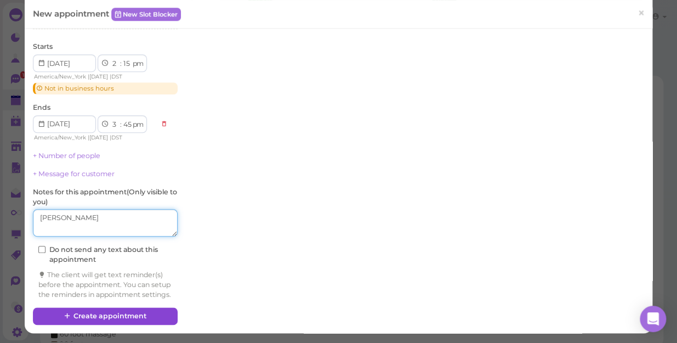
type textarea "[PERSON_NAME]"
click at [118, 316] on button "Create appointment" at bounding box center [105, 316] width 145 height 18
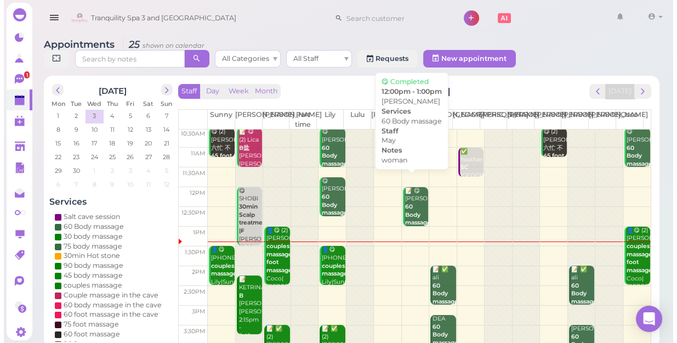
scroll to position [0, 0]
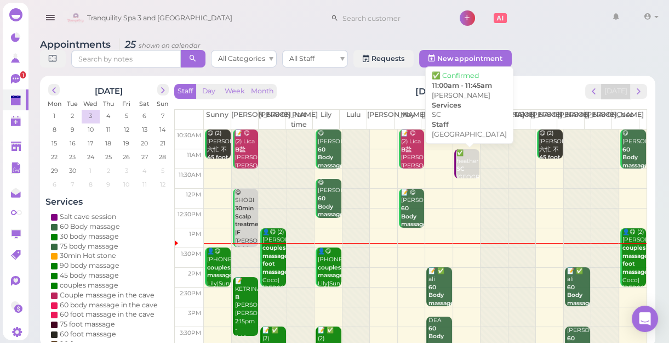
click at [464, 159] on div "✅ heather SC [GEOGRAPHIC_DATA] 11:00am - 11:45am" at bounding box center [468, 177] width 24 height 56
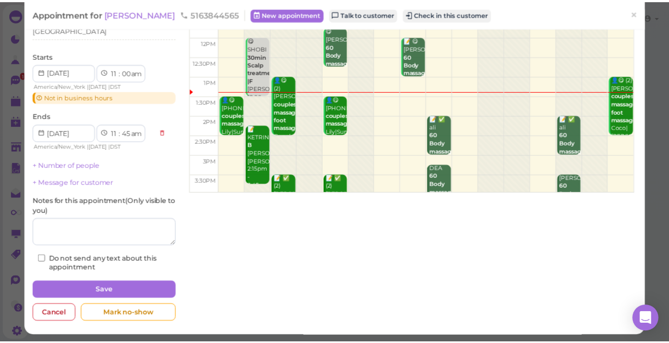
scroll to position [119, 0]
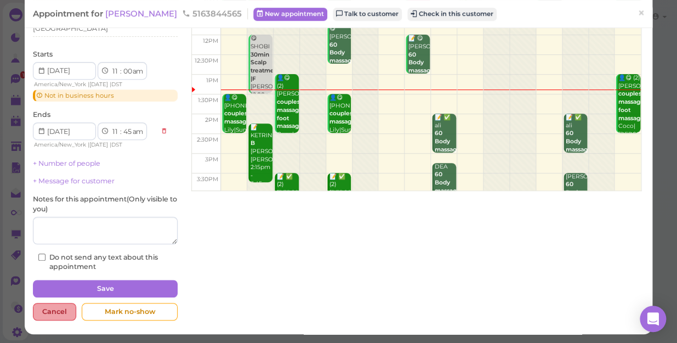
click at [59, 310] on div "Cancel" at bounding box center [54, 312] width 43 height 18
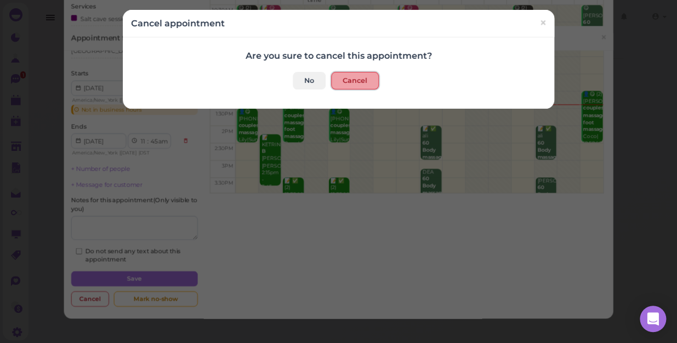
click at [350, 79] on button "Cancel" at bounding box center [355, 81] width 48 height 18
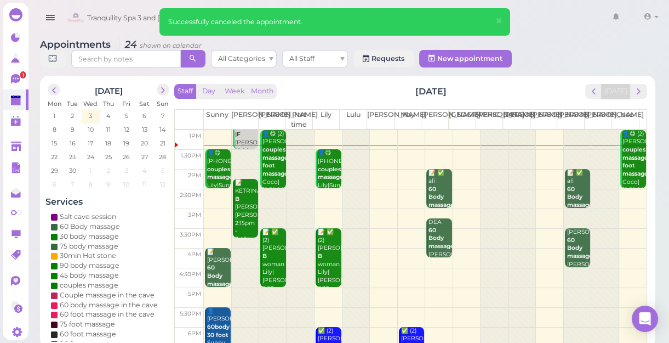
scroll to position [99, 0]
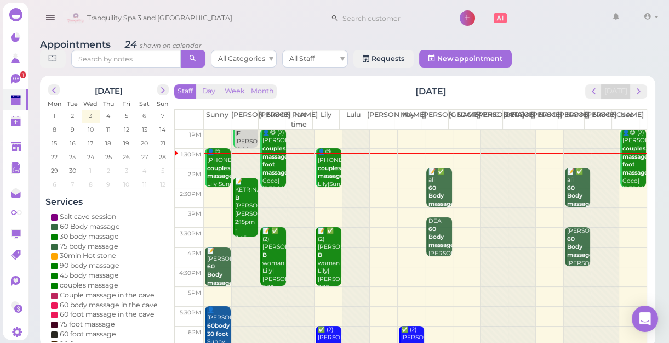
click at [621, 250] on td at bounding box center [425, 257] width 443 height 20
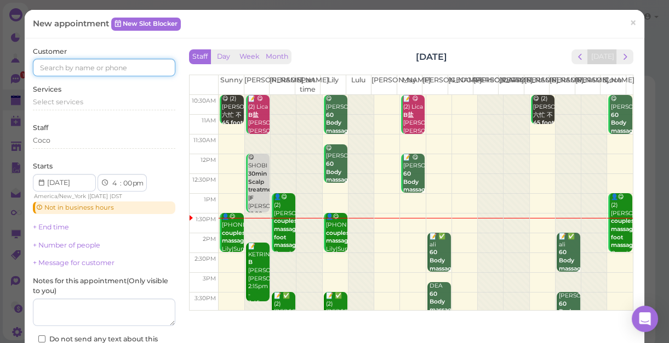
click at [44, 70] on input at bounding box center [104, 68] width 143 height 18
type input "5166704164"
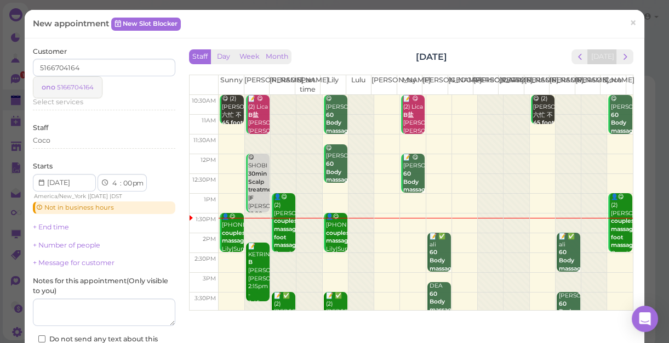
click at [79, 88] on small "5166704164" at bounding box center [75, 87] width 37 height 8
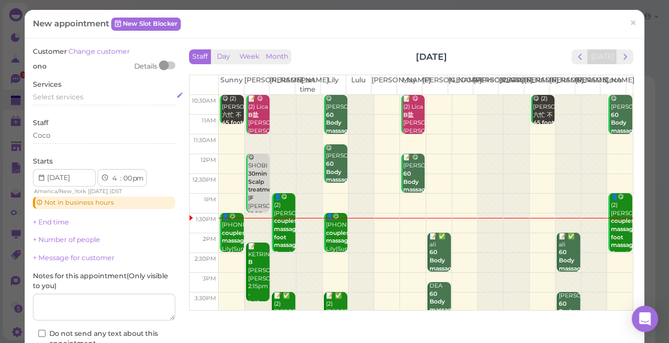
click at [53, 98] on span "Select services" at bounding box center [58, 97] width 50 height 8
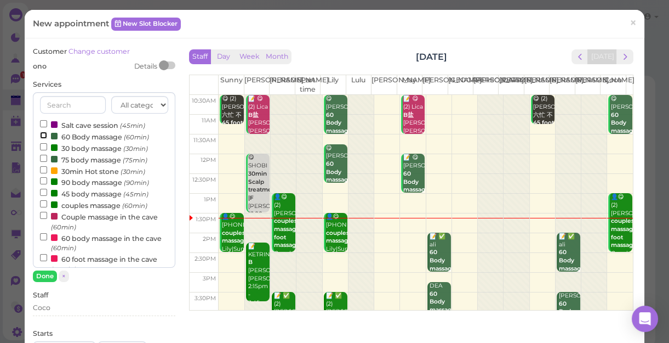
click at [42, 135] on input "60 Body massage (60min)" at bounding box center [43, 135] width 7 height 7
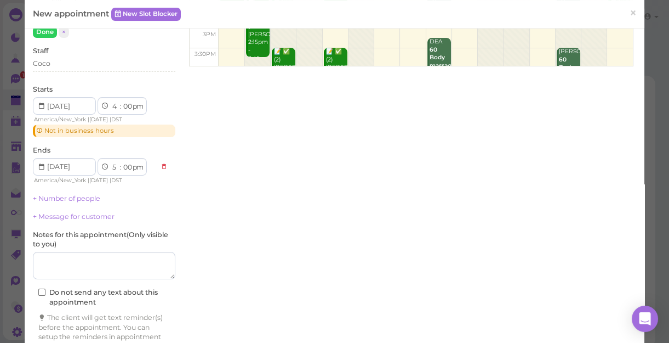
scroll to position [295, 0]
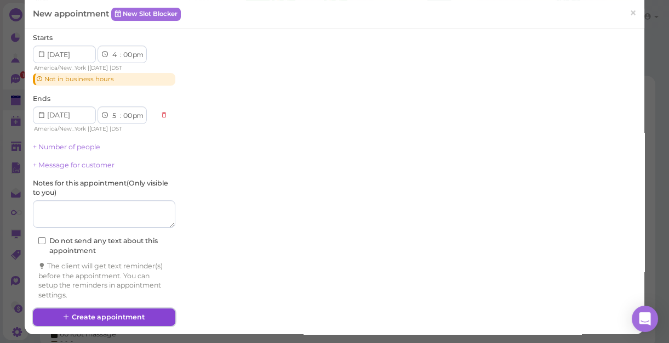
click at [93, 315] on button "Create appointment" at bounding box center [104, 317] width 143 height 18
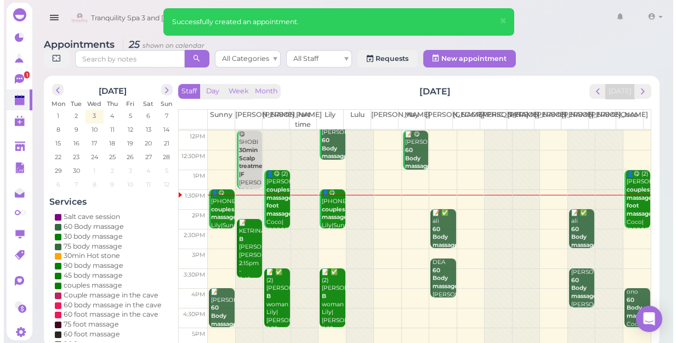
scroll to position [149, 0]
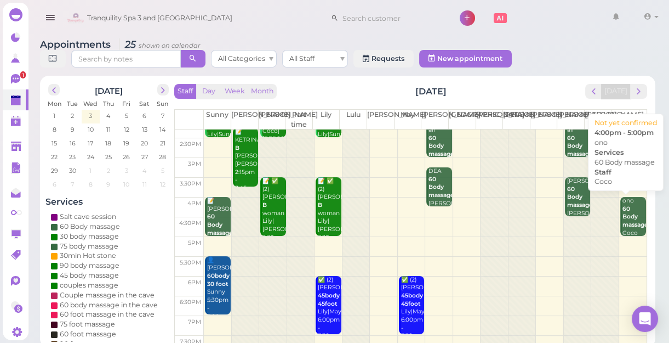
click at [627, 212] on div "ono 60 Body massage Coco 4:00pm - 5:00pm" at bounding box center [634, 229] width 24 height 65
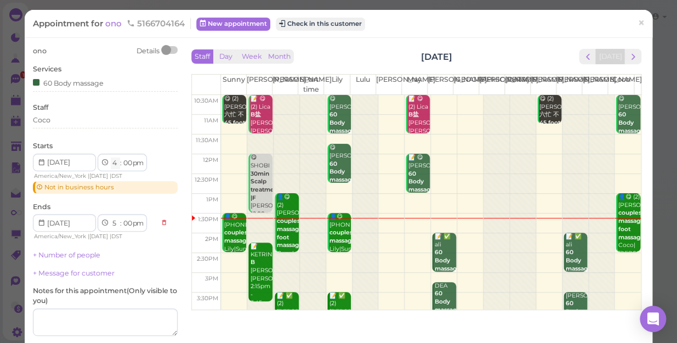
click at [114, 163] on select "1 2 3 4 5 6 7 8 9 10 11 12" at bounding box center [115, 163] width 9 height 12
select select "3"
click at [111, 157] on select "1 2 3 4 5 6 7 8 9 10 11 12" at bounding box center [115, 163] width 9 height 12
select select "4"
click at [126, 164] on select "00 05 10 15 20 25 30 35 40 45 50 55" at bounding box center [127, 163] width 11 height 12
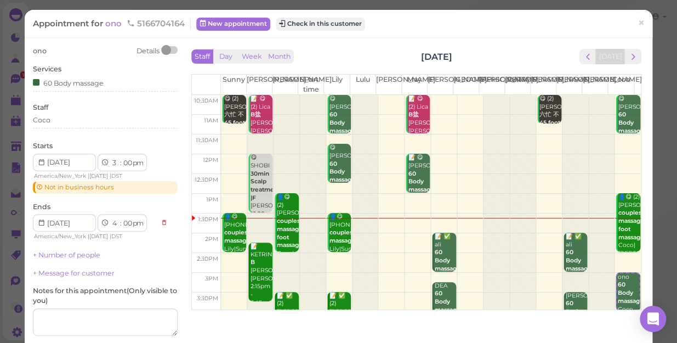
select select "30"
click at [122, 157] on select "00 05 10 15 20 25 30 35 40 45 50 55" at bounding box center [127, 163] width 11 height 12
select select "30"
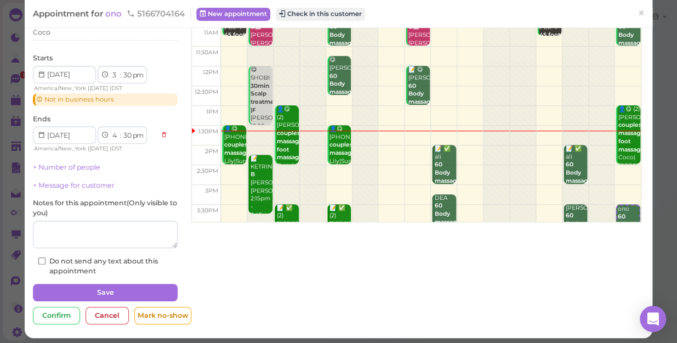
scroll to position [92, 0]
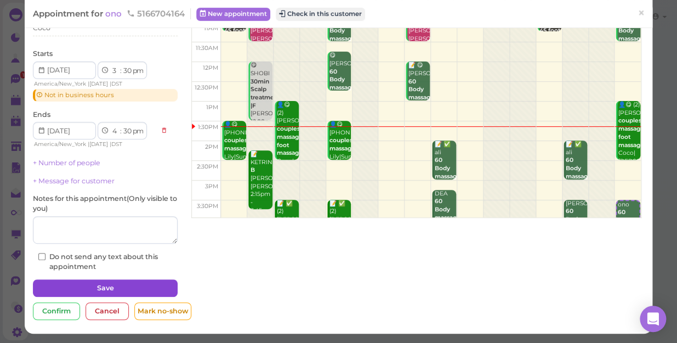
select select "45"
click at [101, 283] on button "Save" at bounding box center [105, 288] width 145 height 18
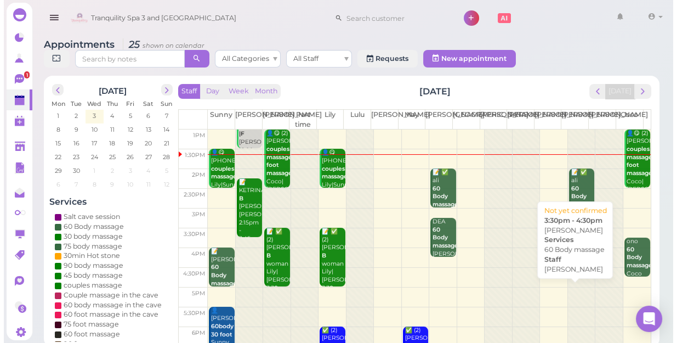
scroll to position [99, 0]
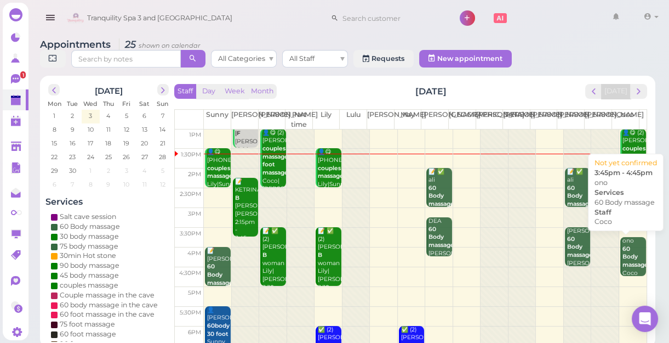
click at [623, 263] on b "60 Body massage" at bounding box center [636, 256] width 26 height 23
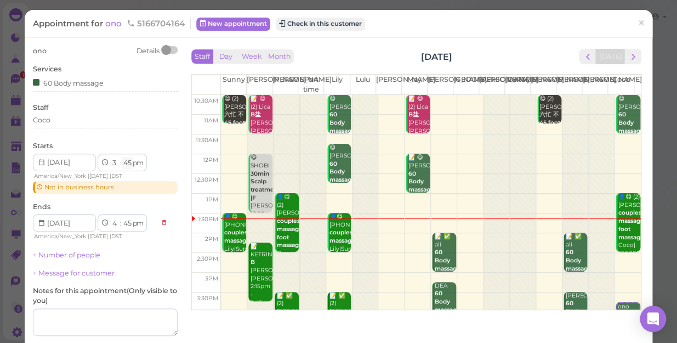
click at [127, 162] on select "00 05 10 15 20 25 30 35 40 45 50 55" at bounding box center [127, 163] width 11 height 12
select select "30"
click at [122, 157] on select "00 05 10 15 20 25 30 35 40 45 50 55" at bounding box center [127, 163] width 11 height 12
select select "30"
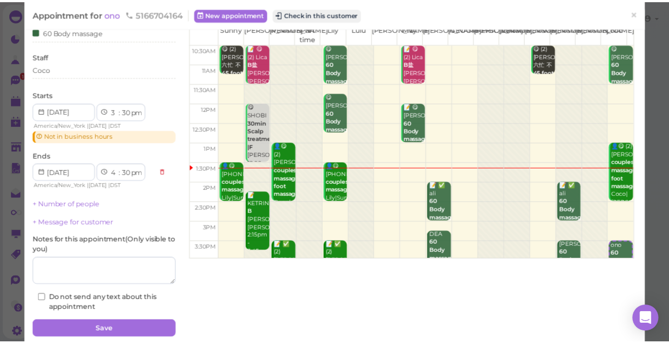
scroll to position [92, 0]
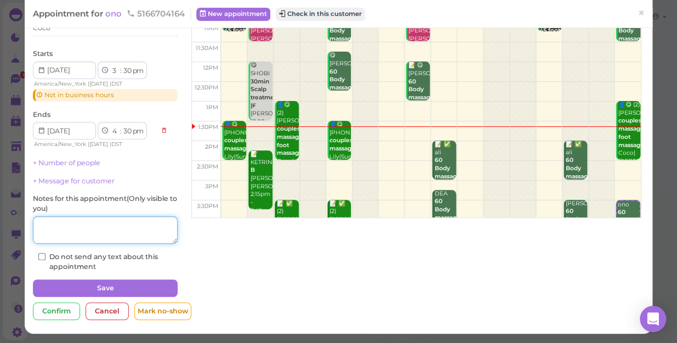
click at [52, 224] on textarea at bounding box center [105, 229] width 145 height 27
type textarea "lily"
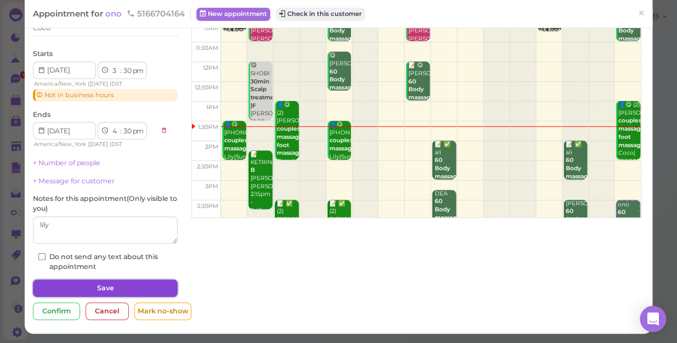
click at [112, 285] on button "Save" at bounding box center [105, 288] width 145 height 18
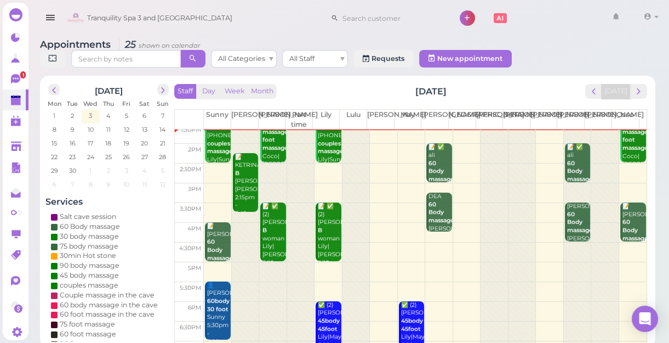
scroll to position [149, 0]
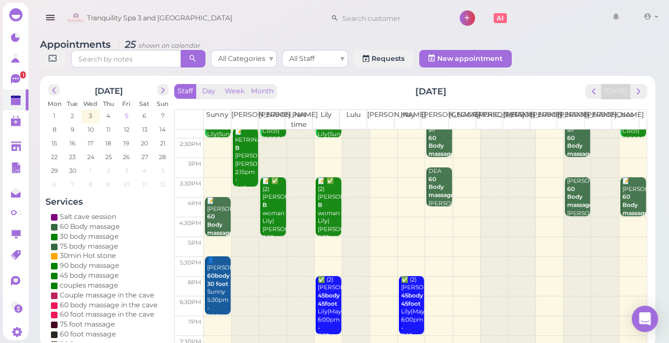
click at [126, 112] on span "5" at bounding box center [126, 116] width 5 height 10
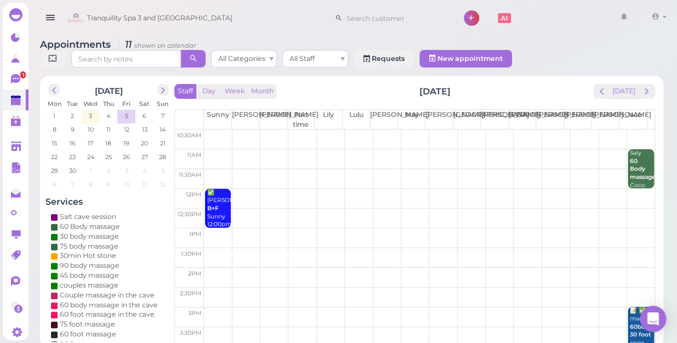
scroll to position [0, 0]
click at [459, 149] on td at bounding box center [429, 159] width 451 height 20
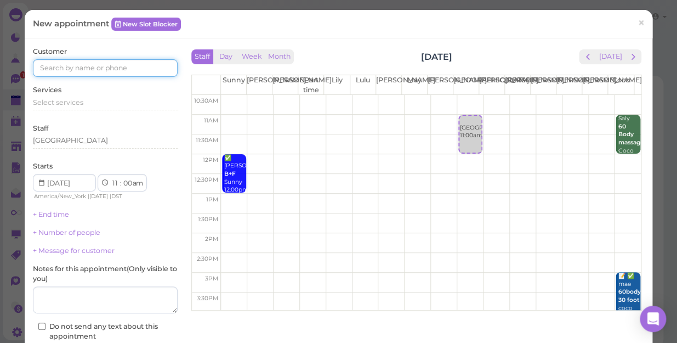
click at [45, 66] on input at bounding box center [105, 68] width 145 height 18
type input "5163844565"
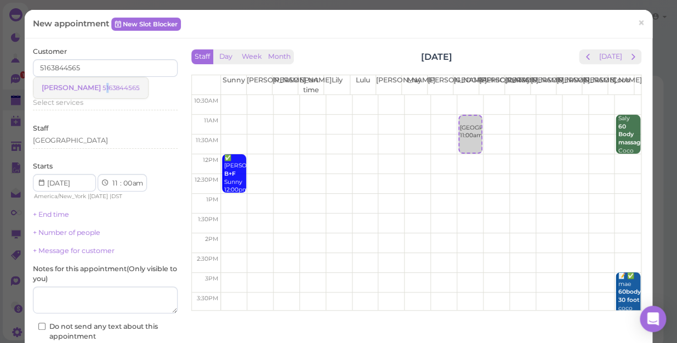
click at [102, 84] on small "5163844565" at bounding box center [120, 88] width 37 height 8
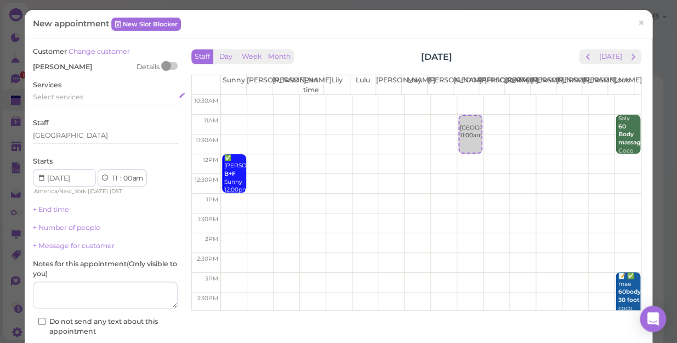
click at [79, 96] on span "Select services" at bounding box center [58, 97] width 50 height 8
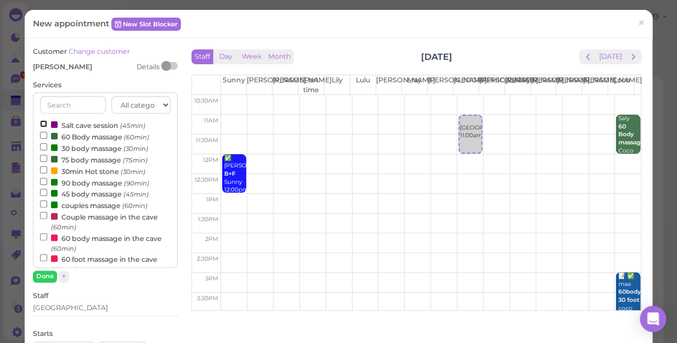
click at [41, 123] on input "Salt cave session (45min)" at bounding box center [43, 123] width 7 height 7
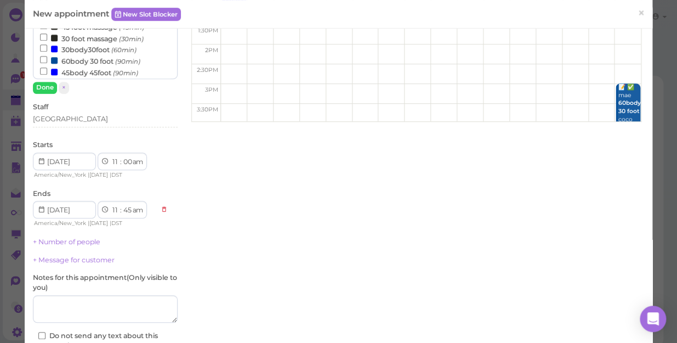
scroll to position [249, 0]
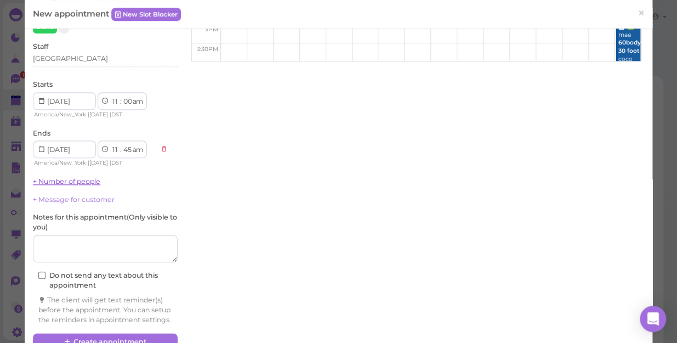
click at [66, 179] on link "+ Number of people" at bounding box center [66, 181] width 67 height 8
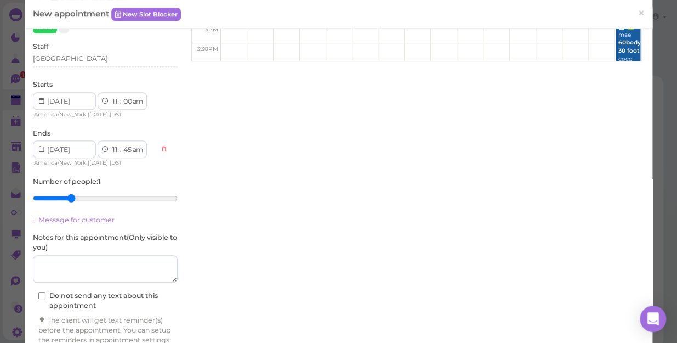
click at [71, 197] on input "range" at bounding box center [105, 198] width 145 height 18
click at [76, 196] on input "range" at bounding box center [105, 198] width 145 height 18
type input "4"
click at [81, 195] on input "range" at bounding box center [105, 198] width 145 height 18
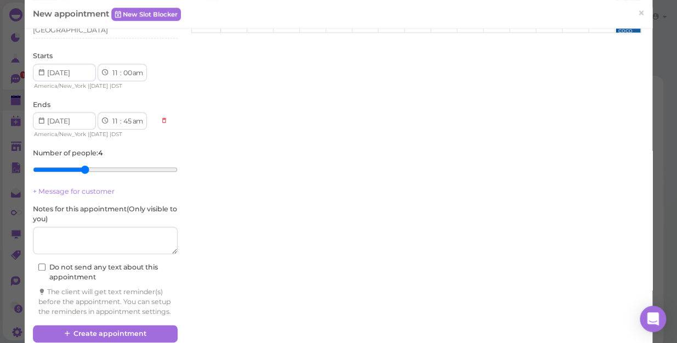
scroll to position [304, 0]
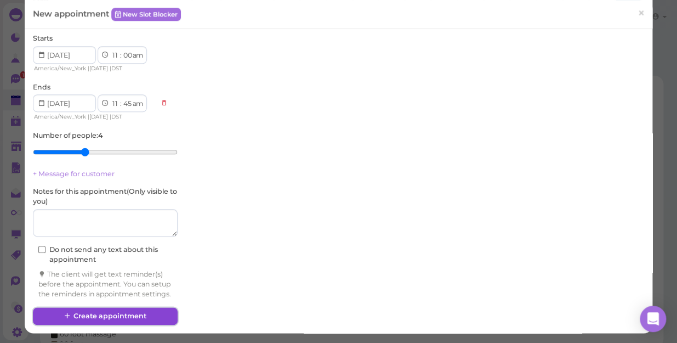
click at [93, 313] on button "Create appointment" at bounding box center [105, 316] width 145 height 18
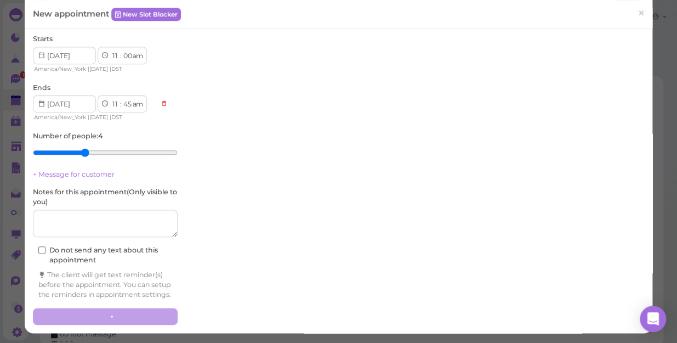
scroll to position [0, 0]
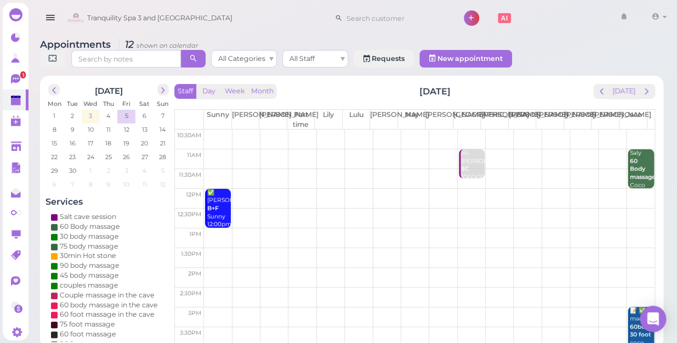
click at [93, 110] on td "3" at bounding box center [91, 115] width 18 height 11
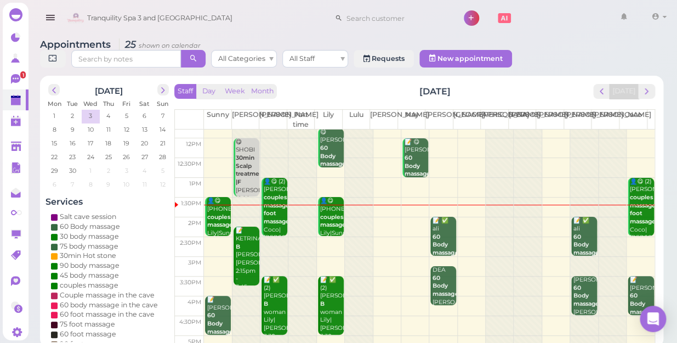
scroll to position [49, 0]
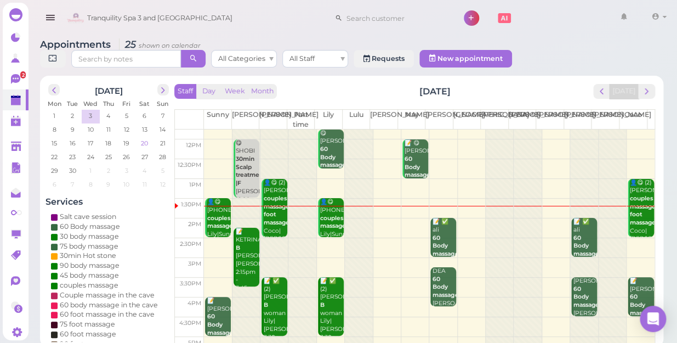
click at [144, 138] on span "20" at bounding box center [144, 143] width 9 height 10
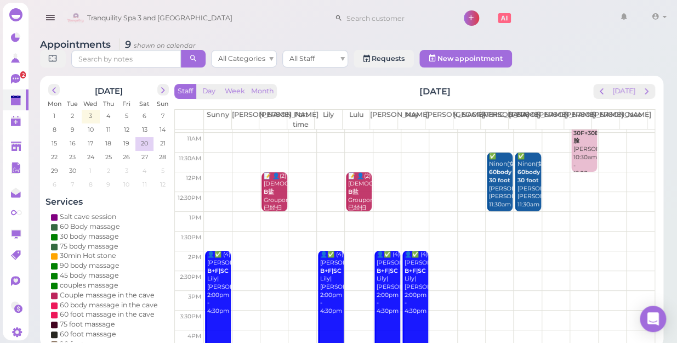
scroll to position [0, 0]
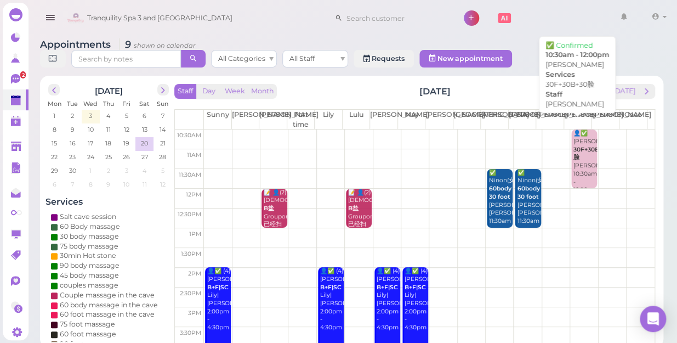
click at [578, 143] on div "👤✅ [PERSON_NAME] 30F+30B+30脸 [PERSON_NAME] 10:30am - 12:00pm" at bounding box center [585, 161] width 24 height 65
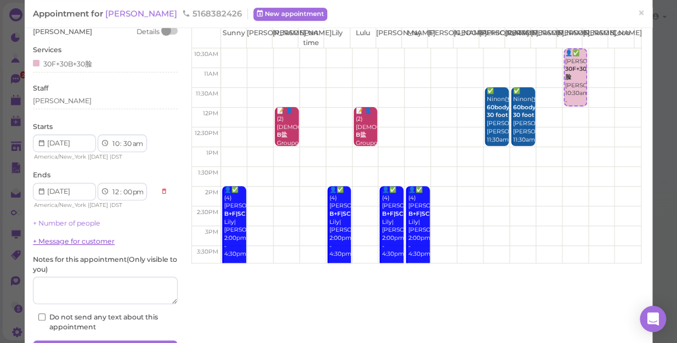
scroll to position [107, 0]
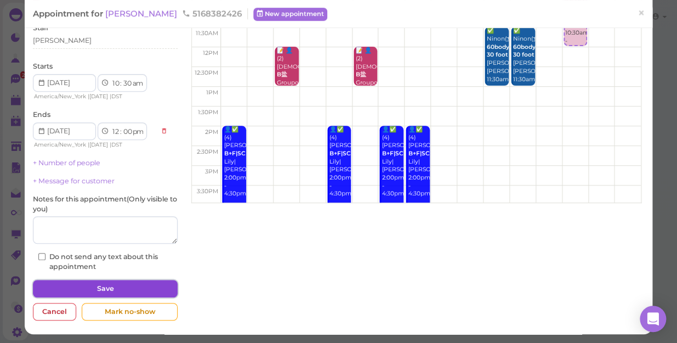
click at [107, 286] on button "Save" at bounding box center [105, 289] width 145 height 18
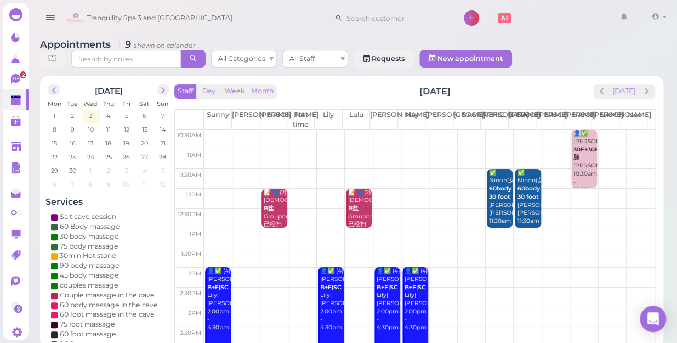
click at [496, 192] on div "✅ Ninon(女） 60body 30 foot [PERSON_NAME]|[PERSON_NAME] 11:30am - 1:00pm" at bounding box center [500, 205] width 24 height 72
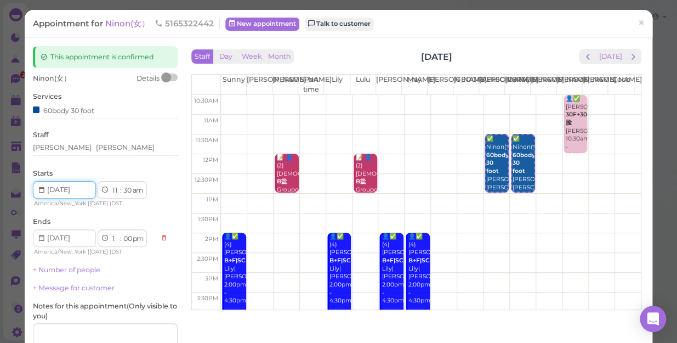
click at [75, 187] on input at bounding box center [64, 190] width 63 height 18
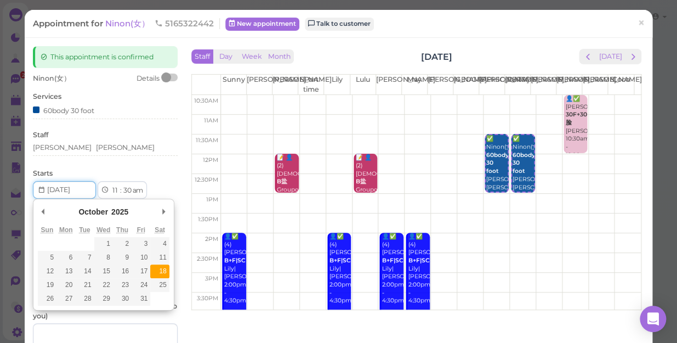
type input "[DATE]"
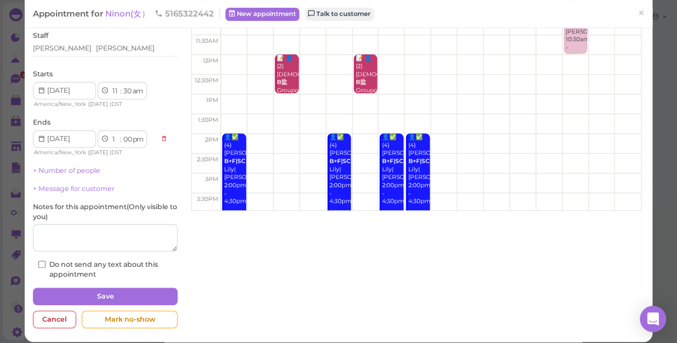
scroll to position [107, 0]
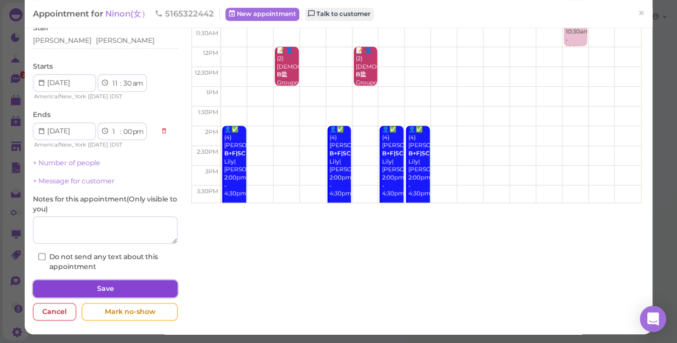
click at [101, 286] on button "Save" at bounding box center [105, 289] width 145 height 18
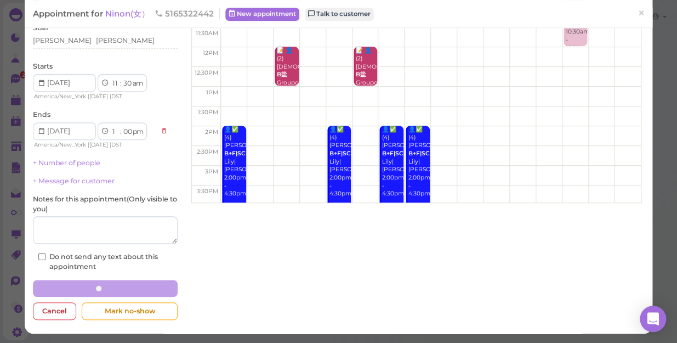
scroll to position [106, 0]
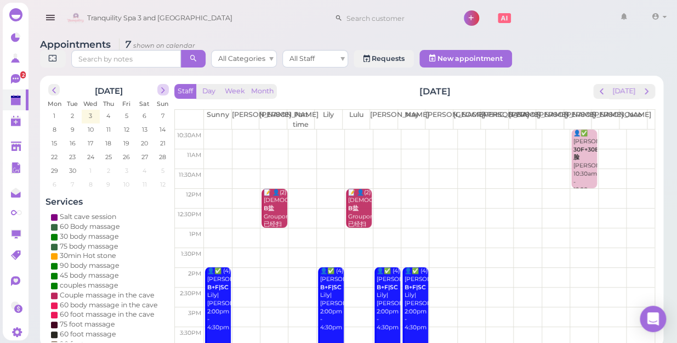
click at [163, 85] on span "next" at bounding box center [163, 90] width 10 height 10
click at [144, 138] on span "18" at bounding box center [144, 143] width 8 height 10
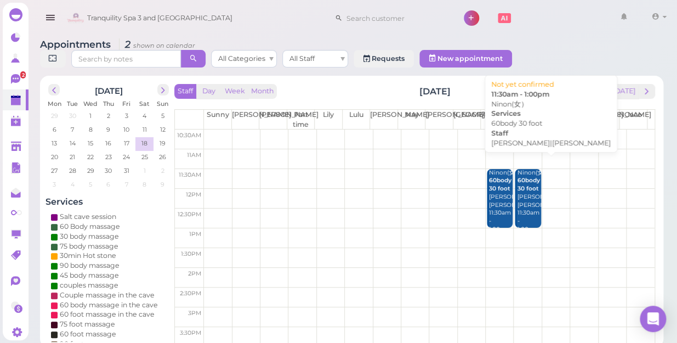
click at [522, 190] on div "[PERSON_NAME](女） 60body 30 foot [PERSON_NAME]|[PERSON_NAME] 11:30am - 1:00pm" at bounding box center [528, 201] width 24 height 65
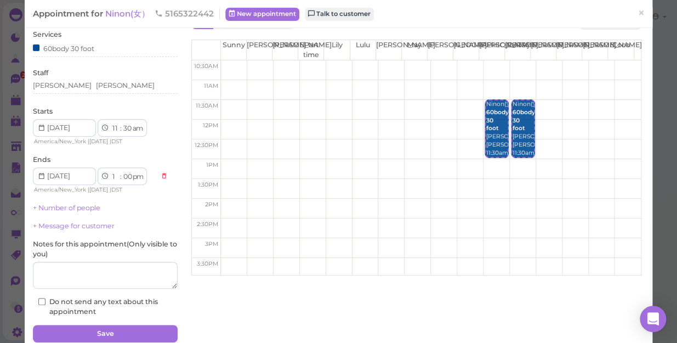
scroll to position [79, 0]
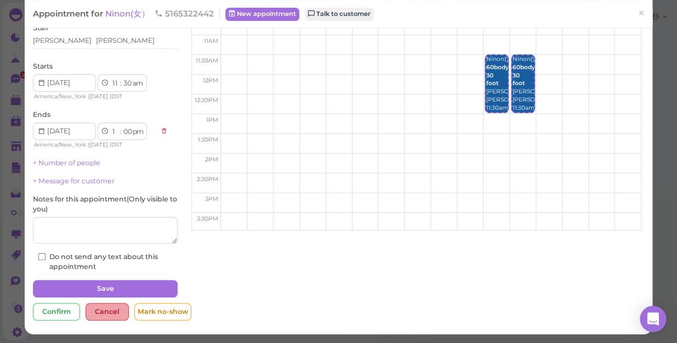
click at [100, 311] on div "Cancel" at bounding box center [107, 312] width 43 height 18
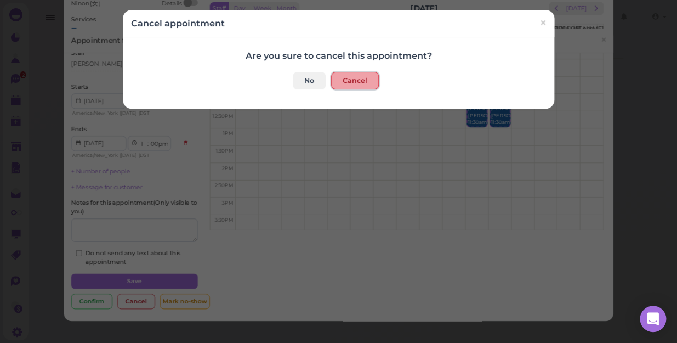
click at [349, 78] on button "Cancel" at bounding box center [355, 81] width 48 height 18
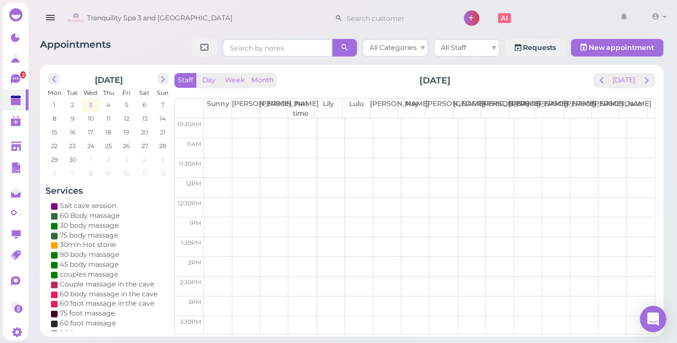
click at [93, 103] on span "3" at bounding box center [90, 105] width 5 height 10
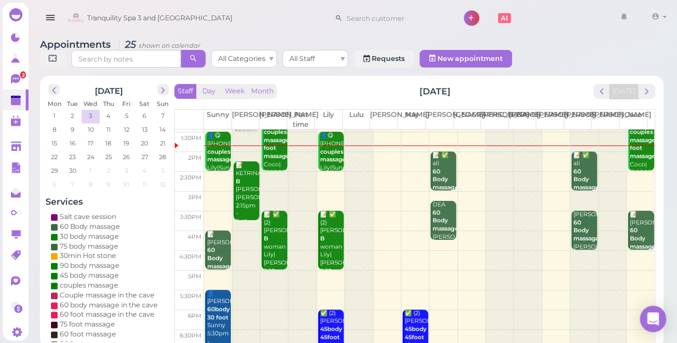
scroll to position [99, 0]
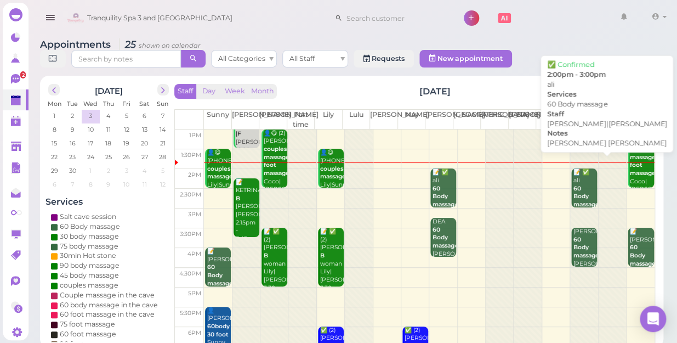
click at [579, 178] on div "📝 ✅ ali 60 Body massage [PERSON_NAME] [PERSON_NAME] [PERSON_NAME]|[PERSON_NAME]…" at bounding box center [585, 216] width 24 height 96
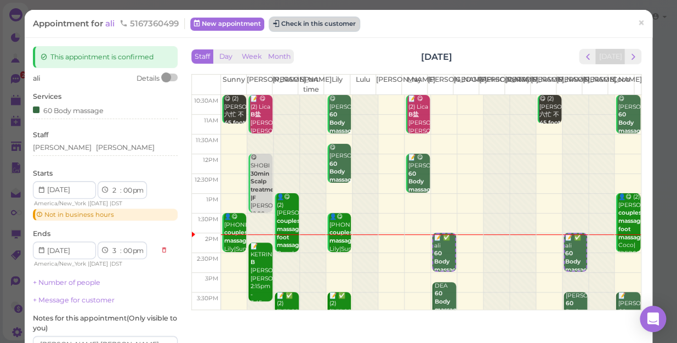
click at [309, 23] on button "Check in this customer" at bounding box center [314, 24] width 89 height 13
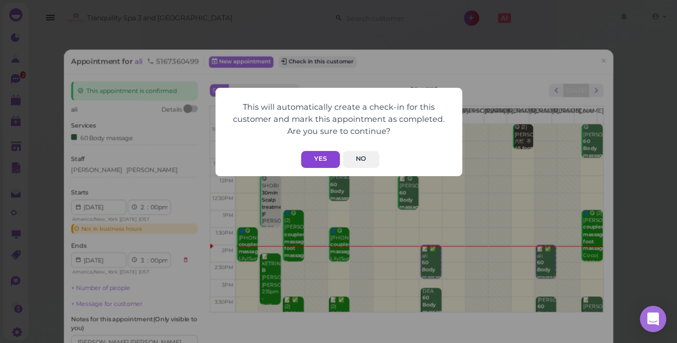
click at [320, 157] on button "Yes" at bounding box center [320, 159] width 39 height 17
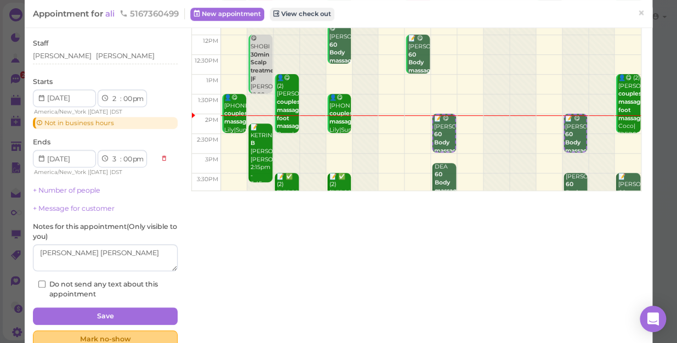
scroll to position [146, 0]
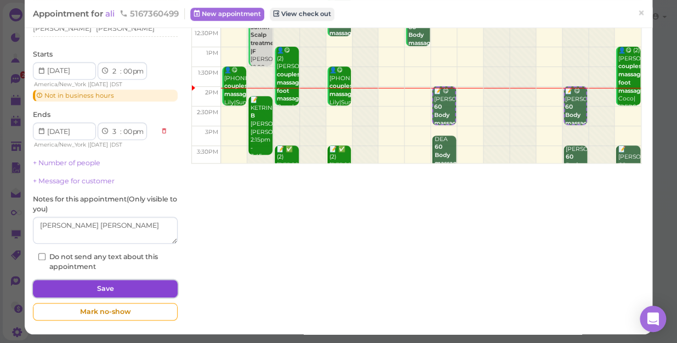
click at [101, 286] on button "Save" at bounding box center [105, 289] width 145 height 18
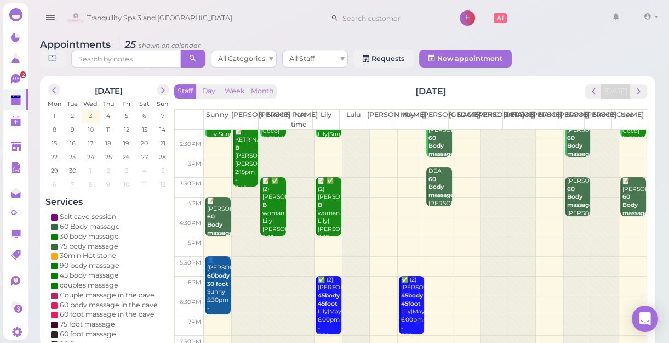
scroll to position [198, 0]
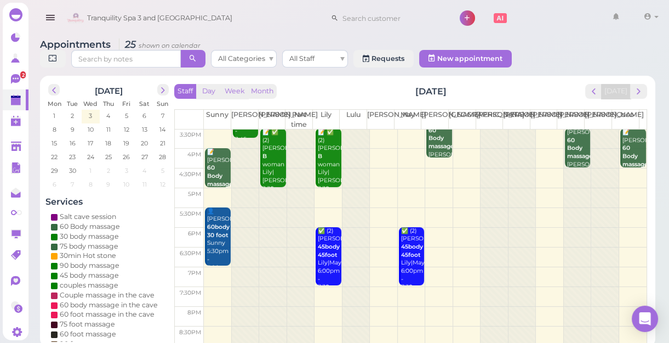
click at [263, 267] on div at bounding box center [272, 137] width 27 height 413
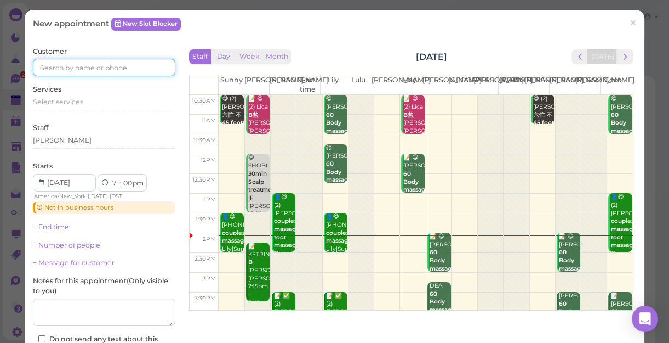
click at [50, 66] on input at bounding box center [104, 68] width 143 height 18
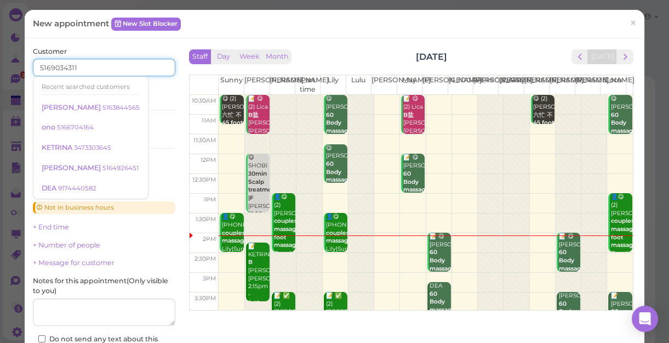
type input "5169034311"
click at [161, 83] on div "Customer 5169034311 Recent searched customers [PERSON_NAME] 5163844565 ono 5166…" at bounding box center [104, 222] width 143 height 351
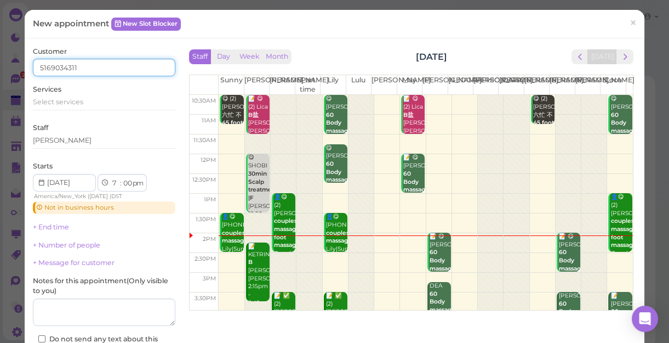
click at [83, 65] on input "5169034311" at bounding box center [104, 68] width 143 height 18
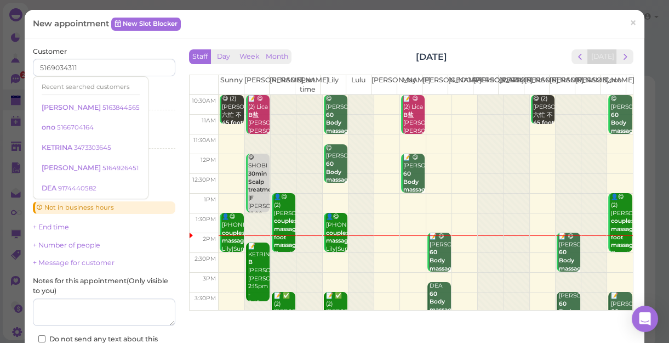
click at [149, 89] on div "Services Select services" at bounding box center [104, 99] width 143 height 30
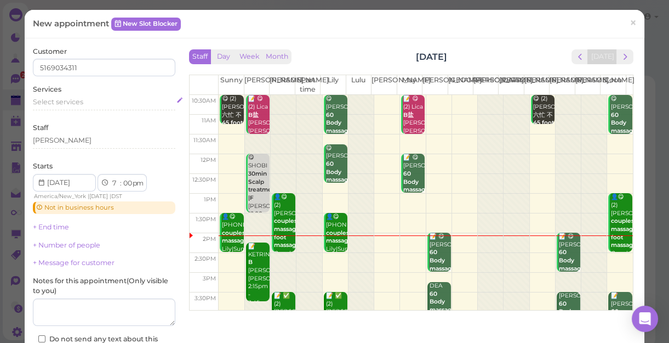
click at [52, 101] on span "Select services" at bounding box center [58, 102] width 50 height 8
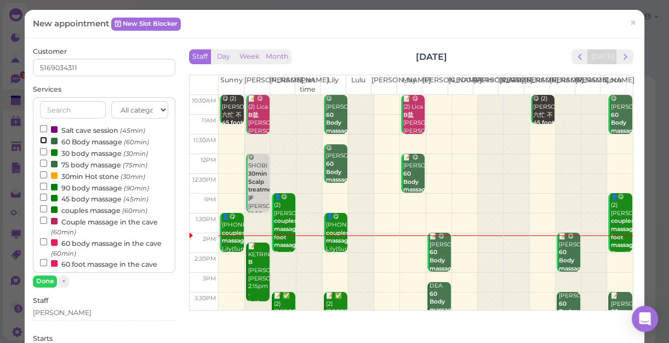
click at [42, 138] on input "60 Body massage (60min)" at bounding box center [43, 139] width 7 height 7
click at [43, 126] on input "Salt cave session (45min)" at bounding box center [43, 128] width 7 height 7
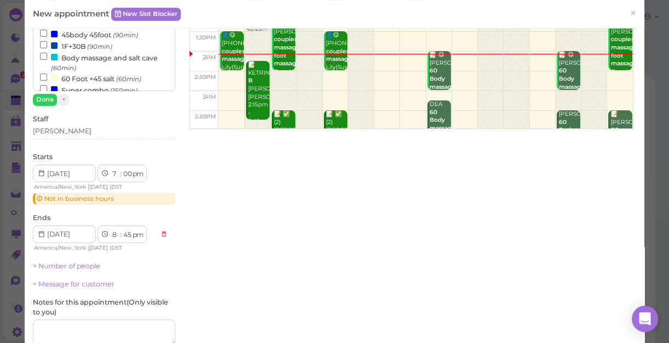
scroll to position [199, 0]
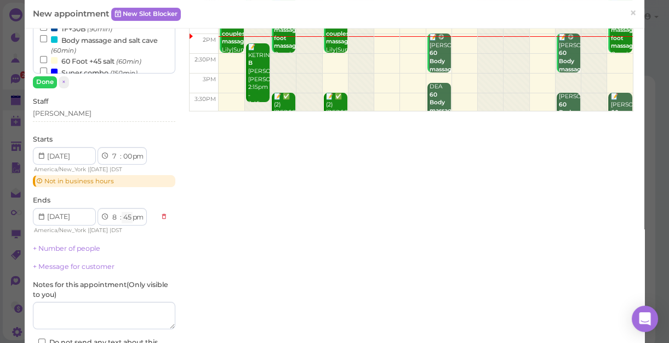
click at [126, 215] on select "00 05 10 15 20 25 30 35 40 45 50 55" at bounding box center [127, 218] width 11 height 12
click at [122, 212] on select "00 05 10 15 20 25 30 35 40 45 50 55" at bounding box center [127, 218] width 11 height 12
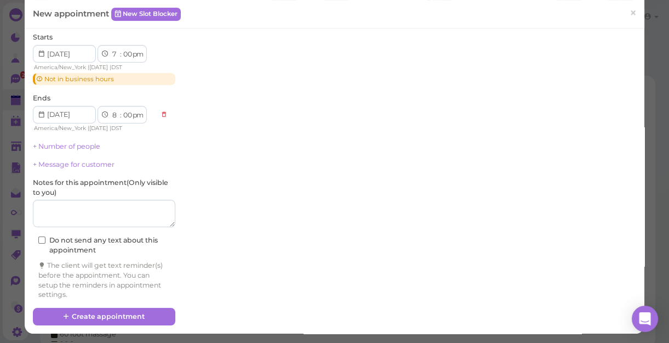
scroll to position [4, 0]
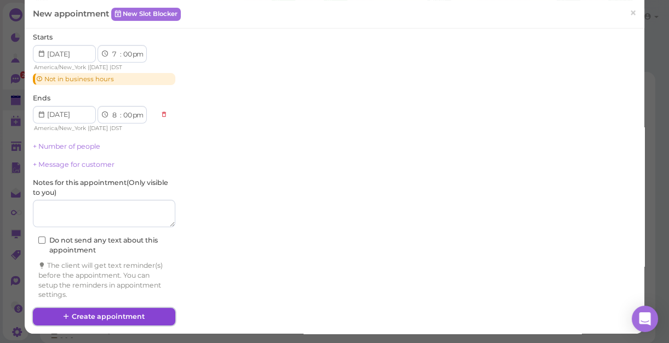
click at [98, 313] on button "Create appointment" at bounding box center [104, 316] width 143 height 18
select select "45"
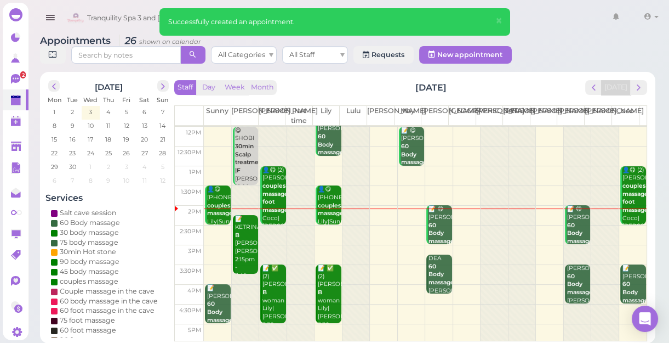
scroll to position [198, 0]
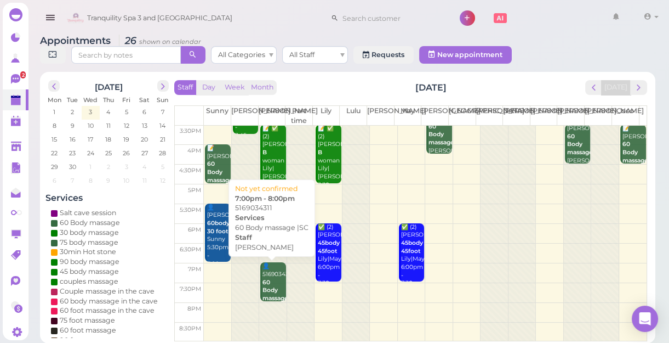
click at [274, 280] on div "👤5169034311 60 Body massage |SC [PERSON_NAME] 7:00pm - 8:00pm" at bounding box center [274, 302] width 24 height 81
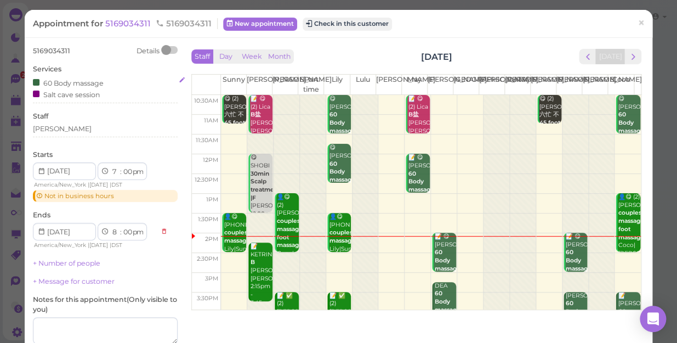
click at [115, 88] on div "60 Body massage Salt cave session" at bounding box center [105, 88] width 145 height 23
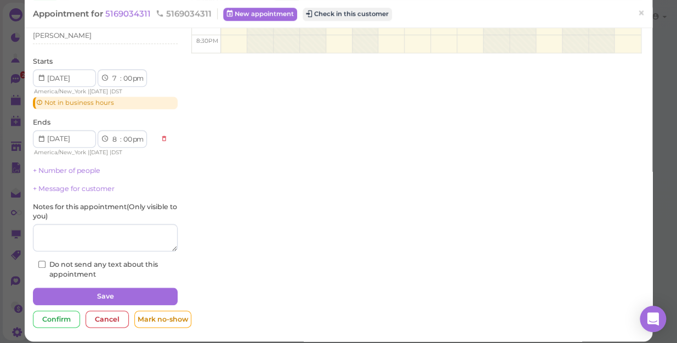
scroll to position [264, 0]
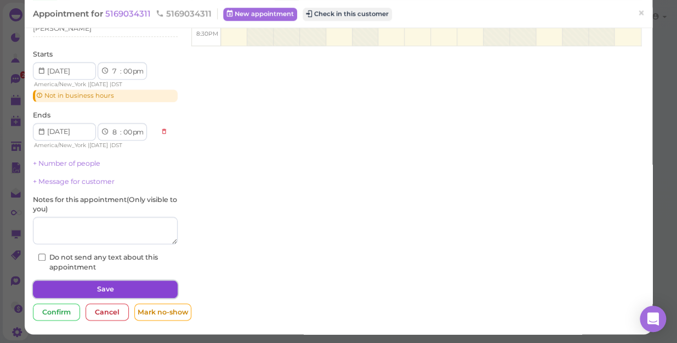
click at [101, 286] on button "Save" at bounding box center [105, 289] width 145 height 18
select select "45"
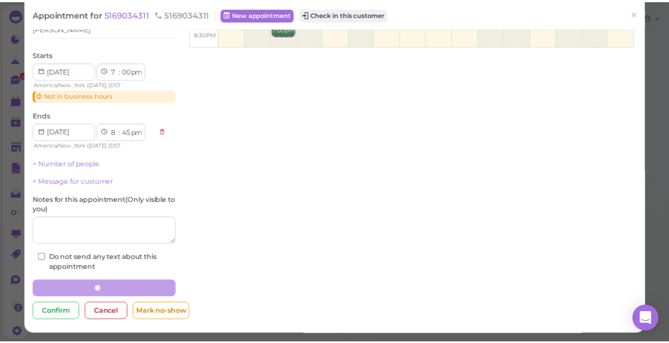
scroll to position [263, 0]
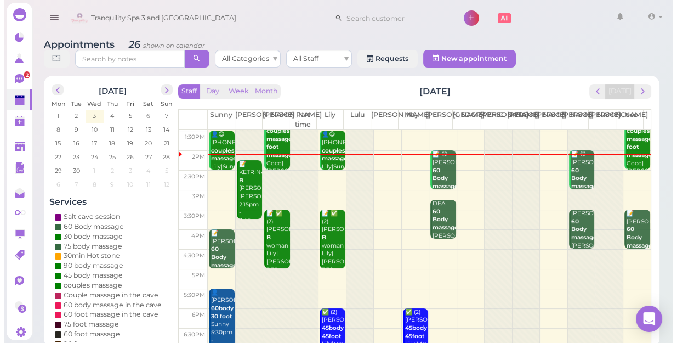
scroll to position [99, 0]
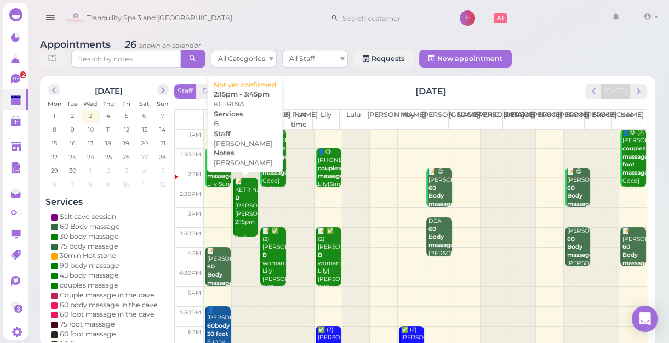
click at [241, 203] on div "📝 [PERSON_NAME] B [PERSON_NAME] 2:15pm - 3:45pm" at bounding box center [247, 210] width 24 height 65
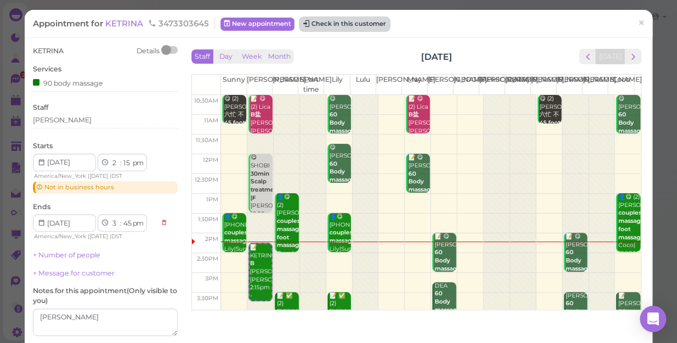
click at [325, 26] on button "Check in this customer" at bounding box center [344, 24] width 89 height 13
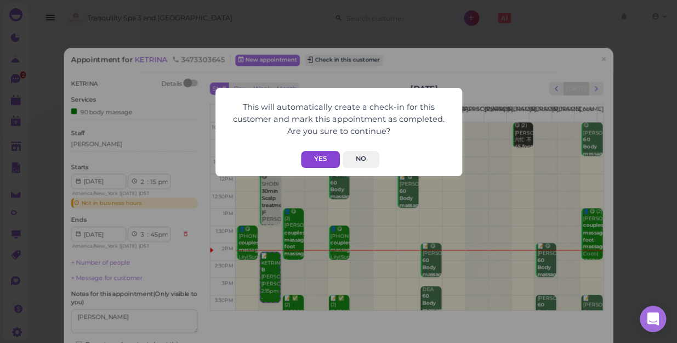
click at [316, 157] on button "Yes" at bounding box center [320, 159] width 39 height 17
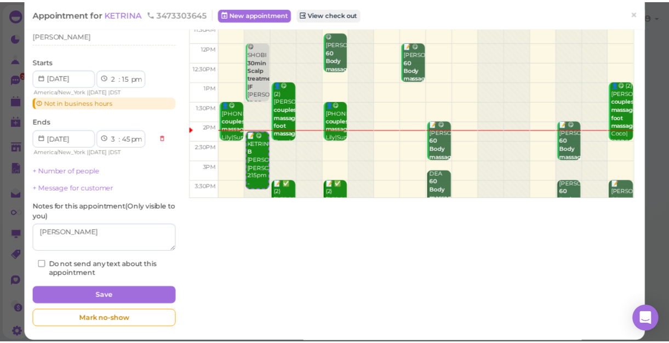
scroll to position [119, 0]
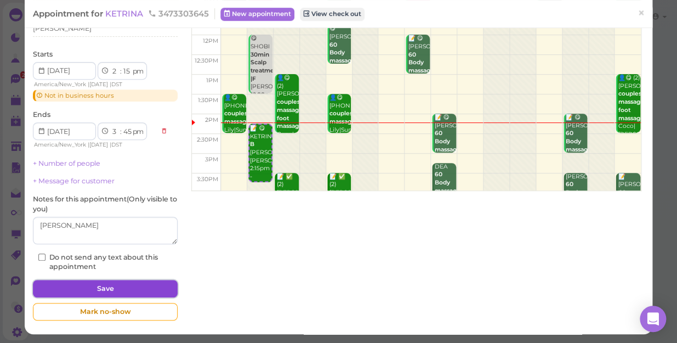
click at [116, 285] on button "Save" at bounding box center [105, 289] width 145 height 18
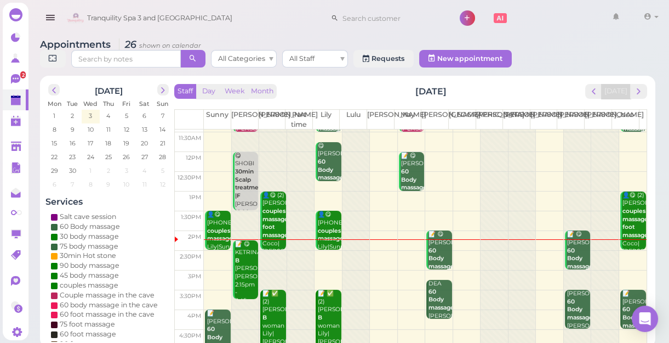
scroll to position [99, 0]
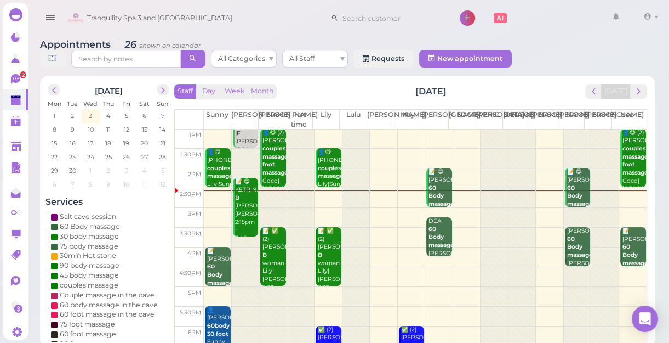
click at [162, 115] on span "7" at bounding box center [162, 116] width 5 height 10
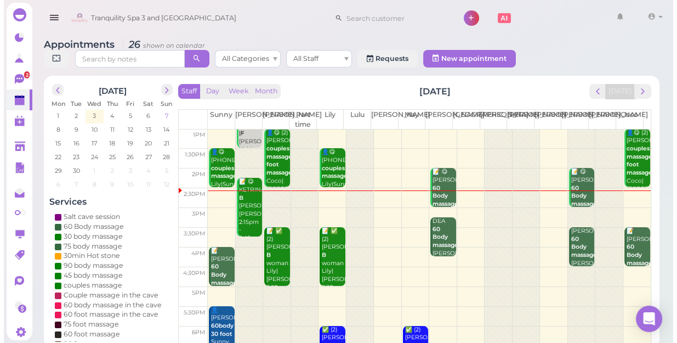
scroll to position [0, 0]
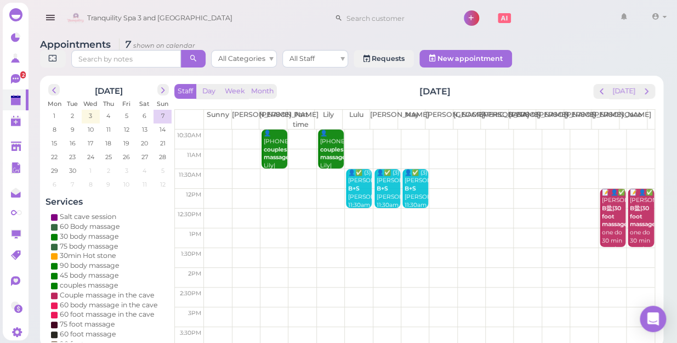
click at [212, 287] on td at bounding box center [429, 297] width 451 height 20
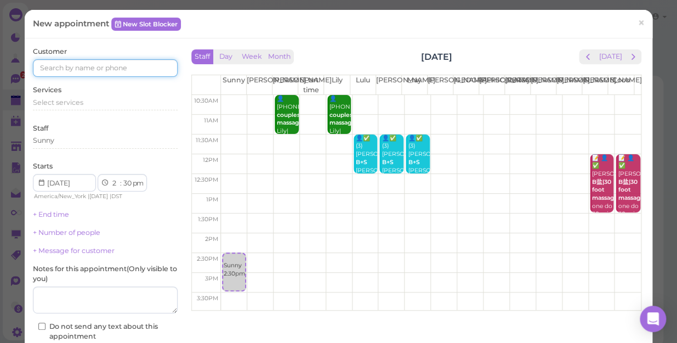
click at [54, 70] on input at bounding box center [105, 68] width 145 height 18
type input "6463001380"
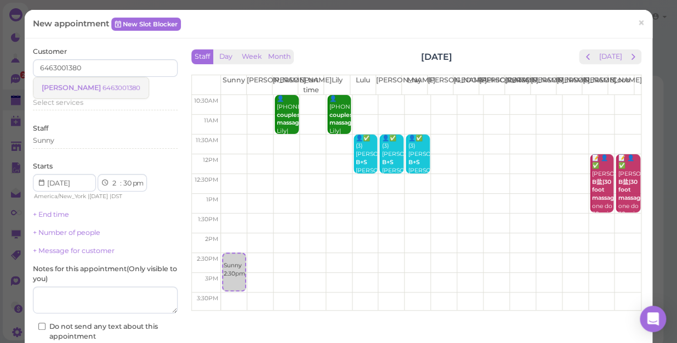
click at [102, 84] on small "6463001380" at bounding box center [121, 88] width 38 height 8
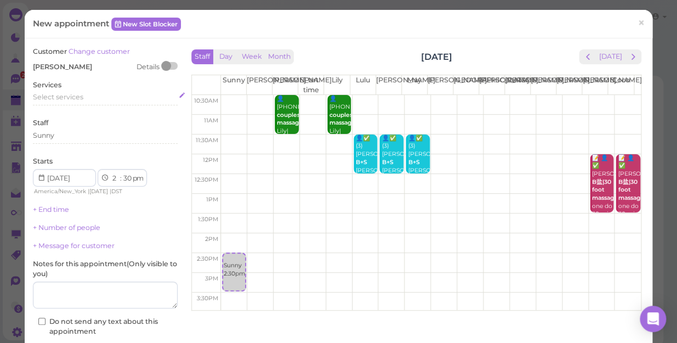
click at [44, 99] on span "Select services" at bounding box center [58, 97] width 50 height 8
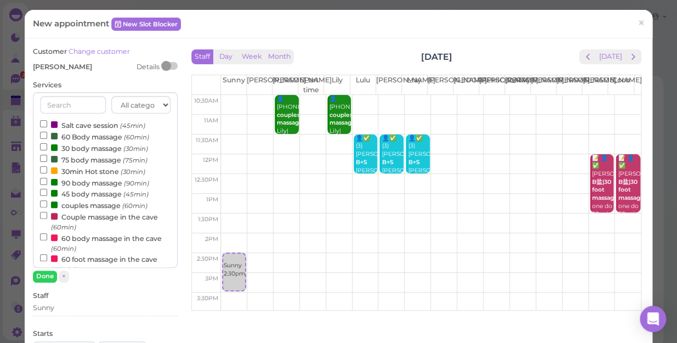
click at [98, 136] on label "60 Body massage (60min)" at bounding box center [94, 136] width 109 height 12
click at [47, 136] on input "60 Body massage (60min)" at bounding box center [43, 135] width 7 height 7
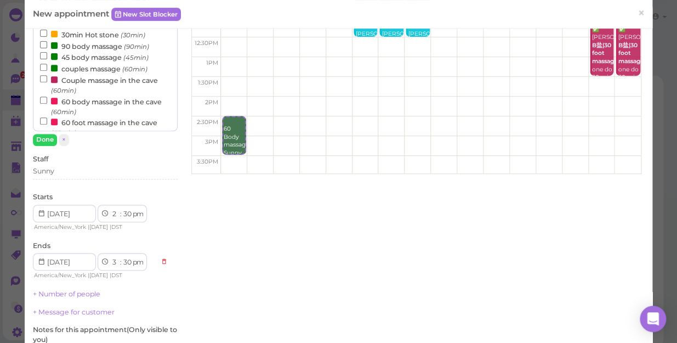
scroll to position [149, 0]
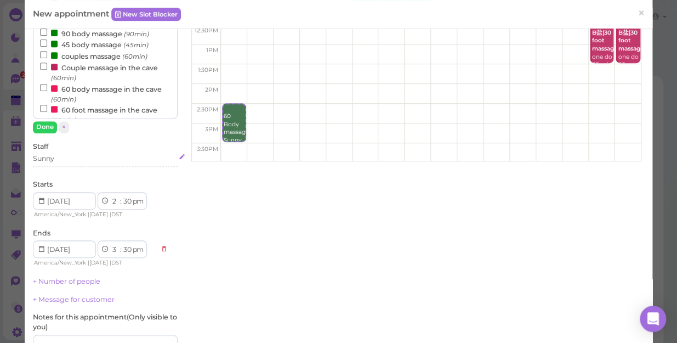
click at [65, 158] on div "Sunny" at bounding box center [105, 158] width 145 height 10
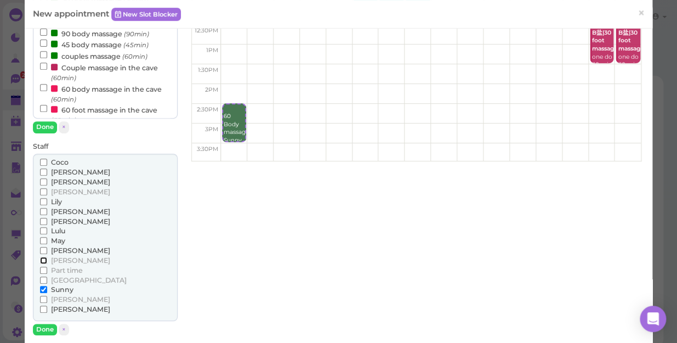
click at [42, 258] on input "[PERSON_NAME]" at bounding box center [43, 260] width 7 height 7
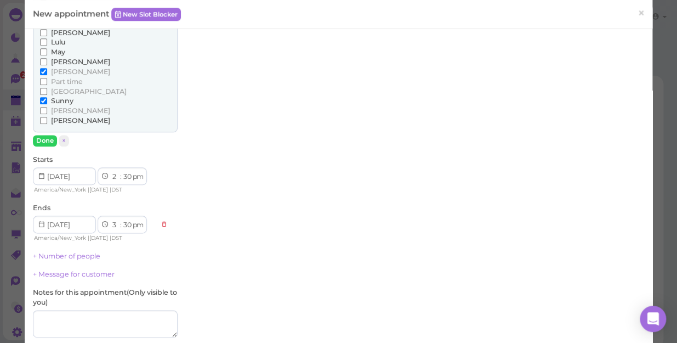
scroll to position [349, 0]
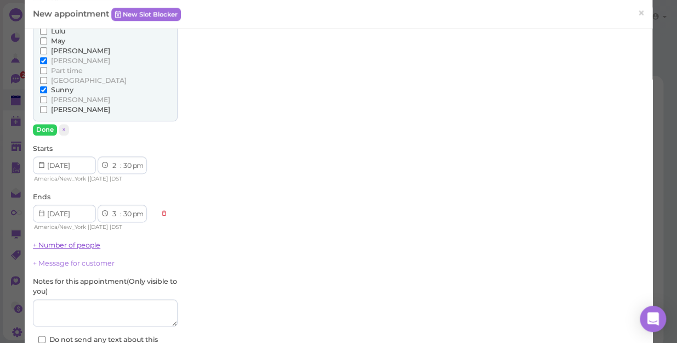
click at [73, 245] on link "+ Number of people" at bounding box center [66, 245] width 67 height 8
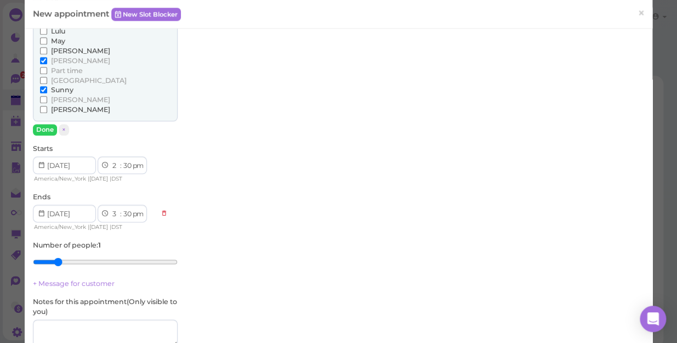
type input "2"
click at [55, 259] on input "range" at bounding box center [105, 262] width 145 height 18
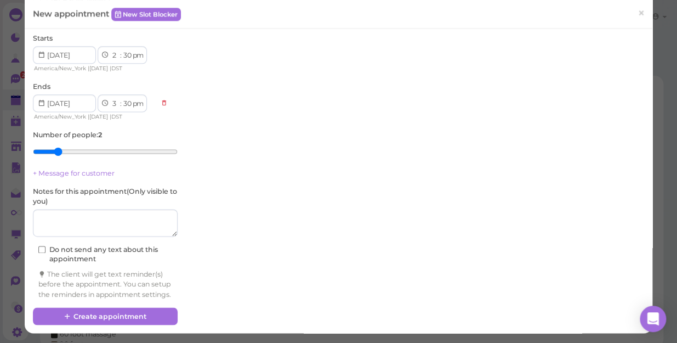
scroll to position [468, 0]
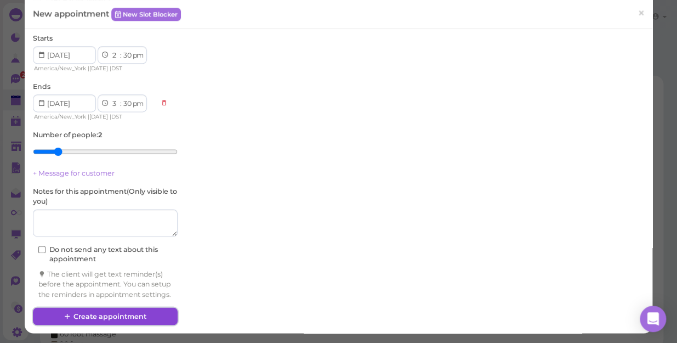
click at [92, 312] on button "Create appointment" at bounding box center [105, 316] width 145 height 18
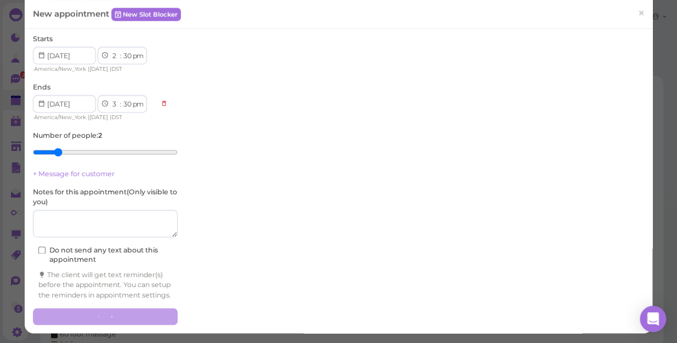
scroll to position [0, 0]
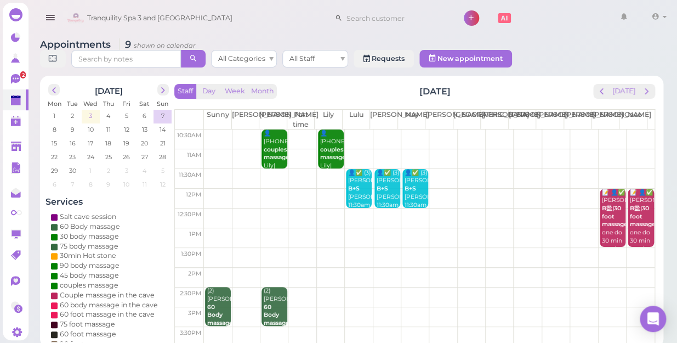
click at [89, 111] on span "3" at bounding box center [90, 116] width 5 height 10
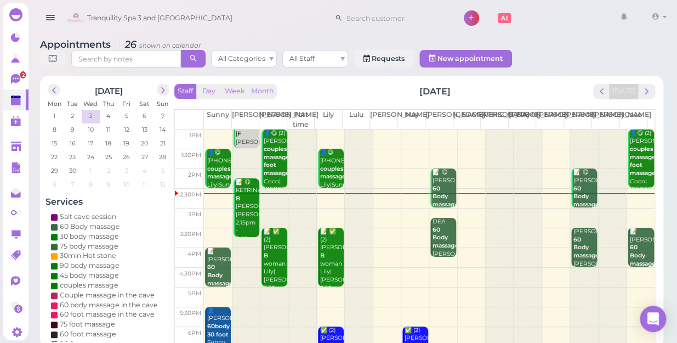
scroll to position [99, 0]
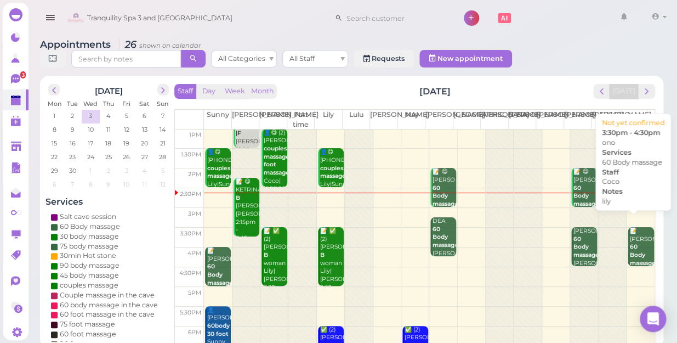
click at [631, 243] on b "60 Body massage" at bounding box center [643, 254] width 26 height 23
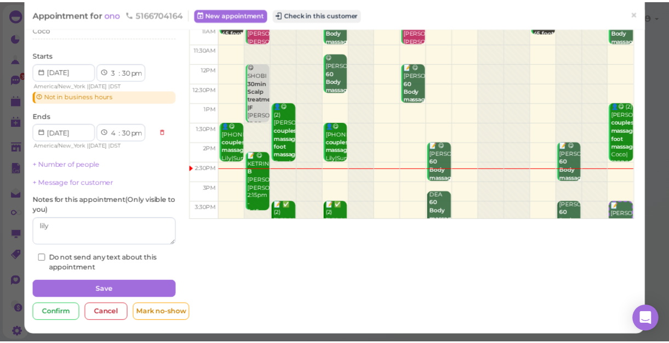
scroll to position [92, 0]
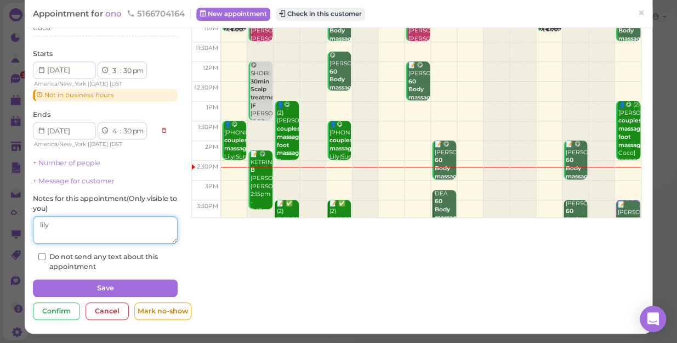
click at [64, 226] on textarea at bounding box center [105, 229] width 145 height 27
type textarea "l"
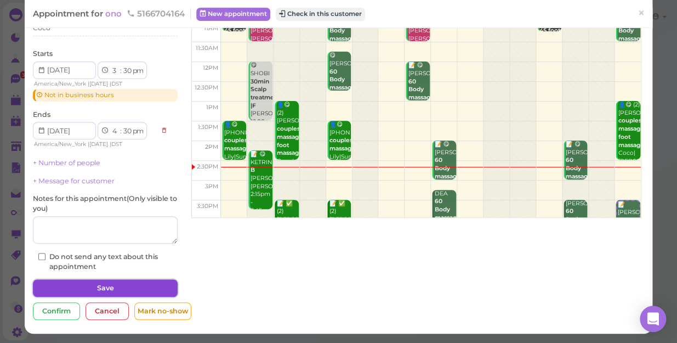
click at [106, 289] on button "Save" at bounding box center [105, 288] width 145 height 18
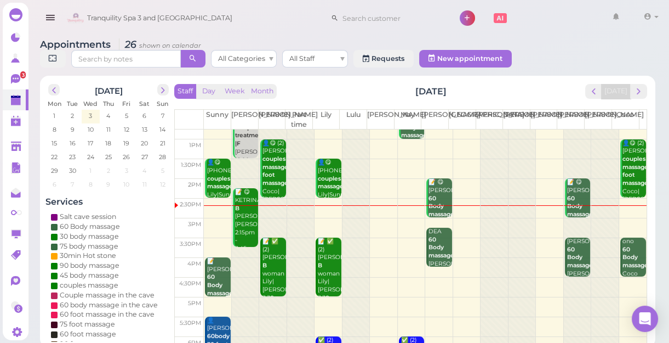
scroll to position [99, 0]
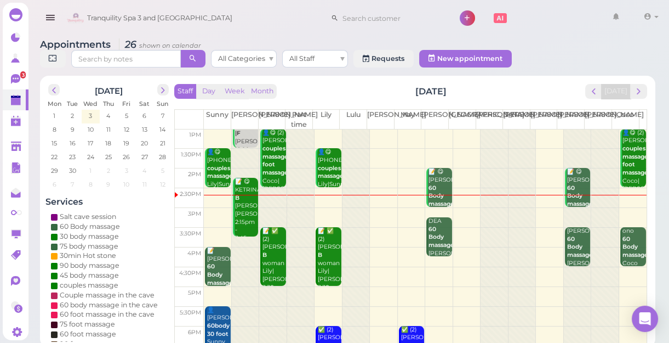
click at [534, 208] on td at bounding box center [425, 218] width 443 height 20
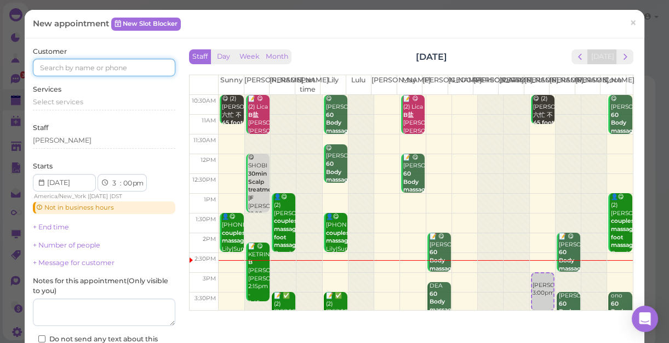
click at [49, 67] on input at bounding box center [104, 68] width 143 height 18
type input "5165577347"
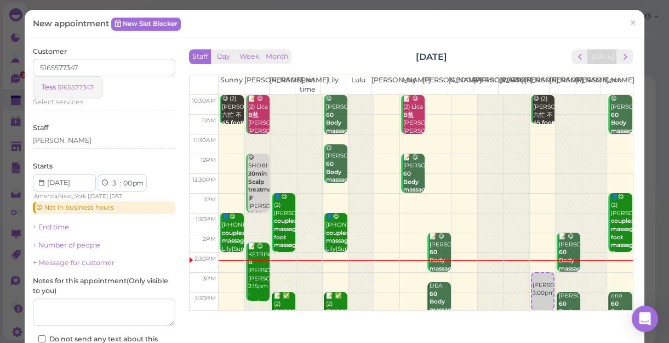
click at [70, 88] on small "5165577347" at bounding box center [76, 87] width 36 height 8
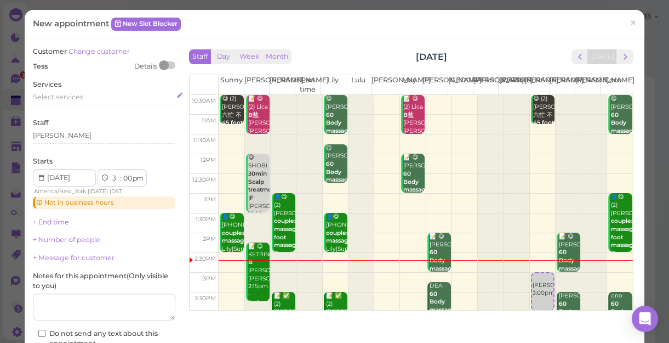
click at [41, 95] on span "Select services" at bounding box center [58, 97] width 50 height 8
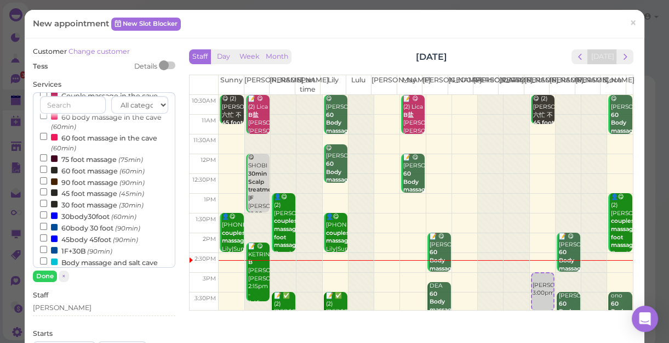
scroll to position [149, 0]
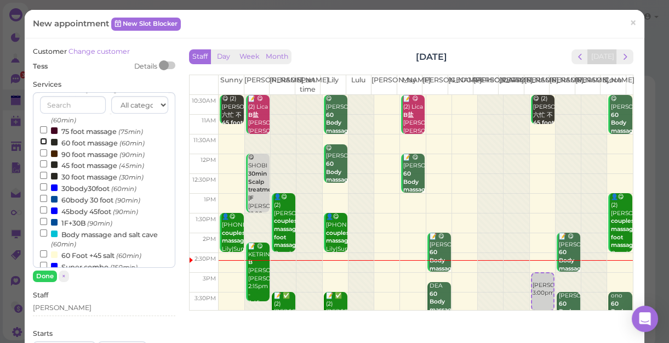
click at [41, 141] on input "60 foot massage (60min)" at bounding box center [43, 141] width 7 height 7
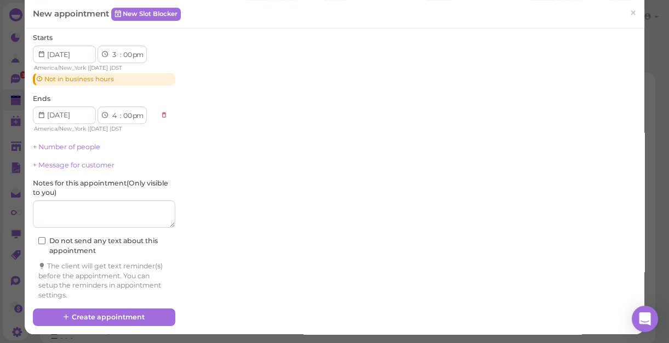
scroll to position [4, 0]
click at [106, 311] on button "Create appointment" at bounding box center [104, 317] width 143 height 18
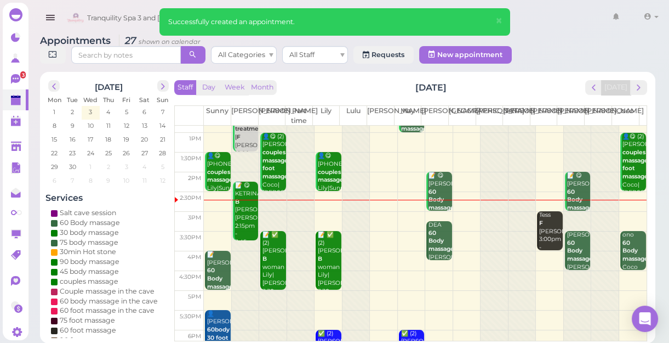
scroll to position [99, 0]
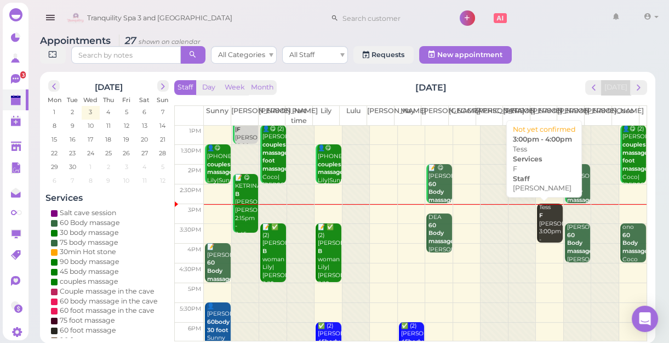
click at [539, 218] on div "Tess F [PERSON_NAME] 3:00pm - 4:00pm" at bounding box center [551, 227] width 24 height 48
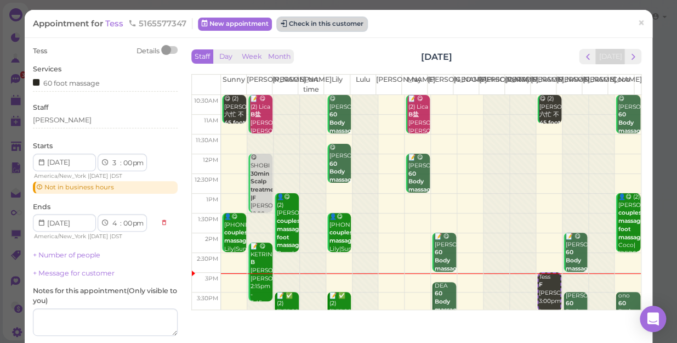
click at [325, 20] on button "Check in this customer" at bounding box center [321, 24] width 89 height 13
drag, startPoint x: 325, startPoint y: 20, endPoint x: 301, endPoint y: 25, distance: 24.1
click at [301, 25] on button "Check in this customer" at bounding box center [321, 24] width 89 height 13
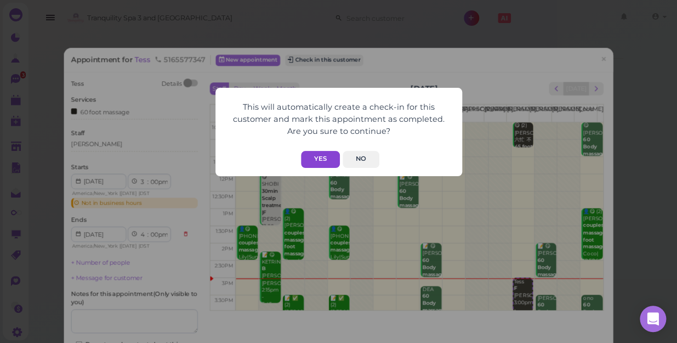
click at [326, 157] on button "Yes" at bounding box center [320, 159] width 39 height 17
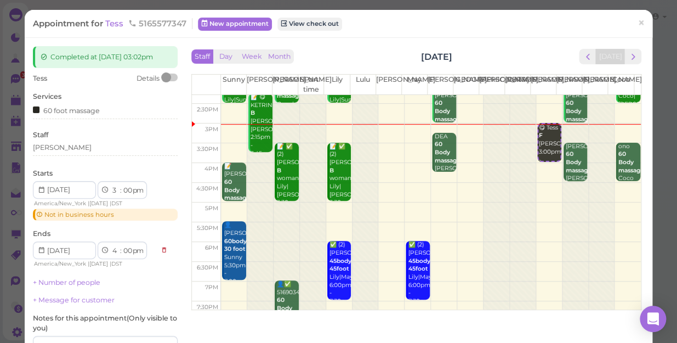
scroll to position [119, 0]
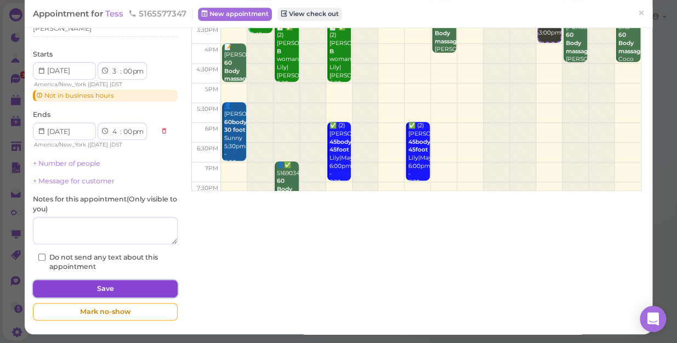
click at [123, 286] on button "Save" at bounding box center [105, 289] width 145 height 18
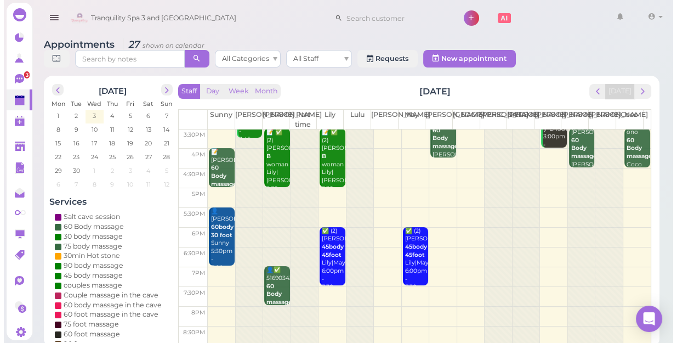
scroll to position [148, 0]
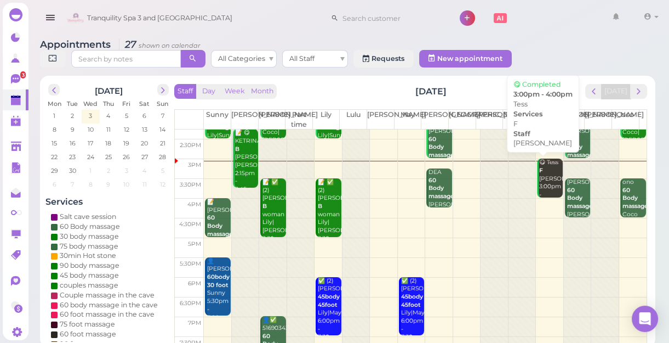
click at [548, 183] on div "😋 Tess F [PERSON_NAME] 3:00pm - 4:00pm" at bounding box center [551, 182] width 24 height 48
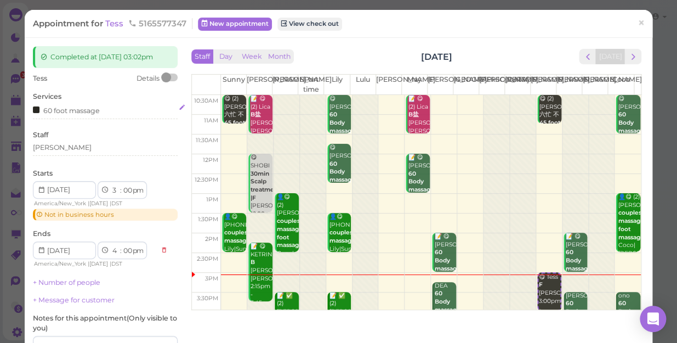
click at [104, 111] on div "60 foot massage" at bounding box center [105, 110] width 145 height 12
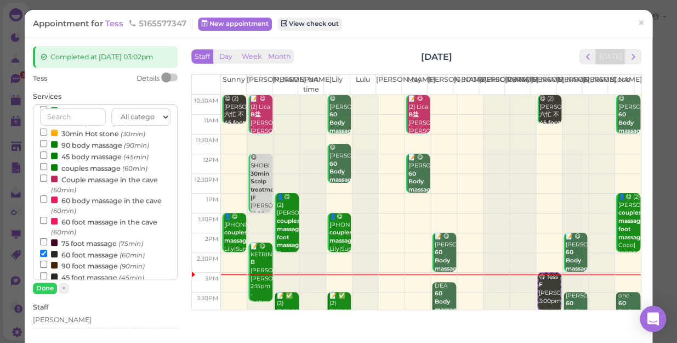
scroll to position [99, 0]
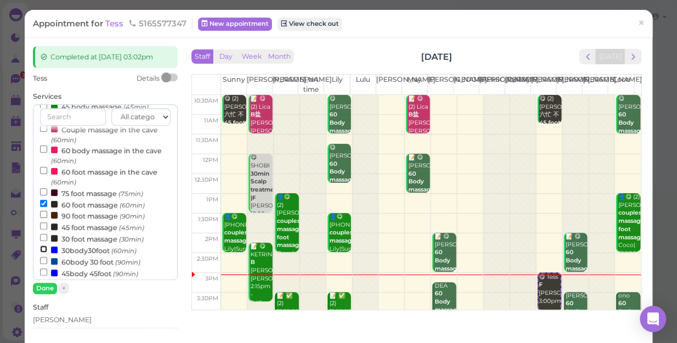
click at [42, 248] on input "30body30foot (60min)" at bounding box center [43, 248] width 7 height 7
select select "5"
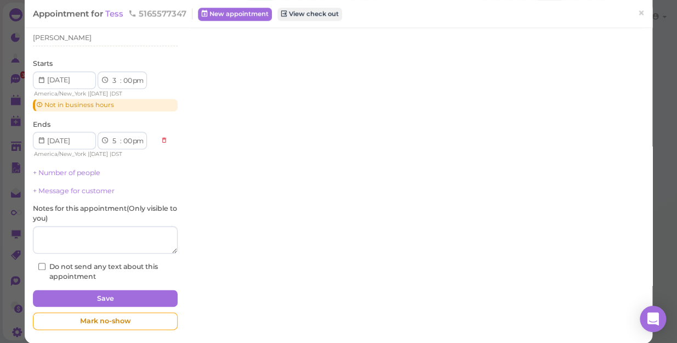
scroll to position [291, 0]
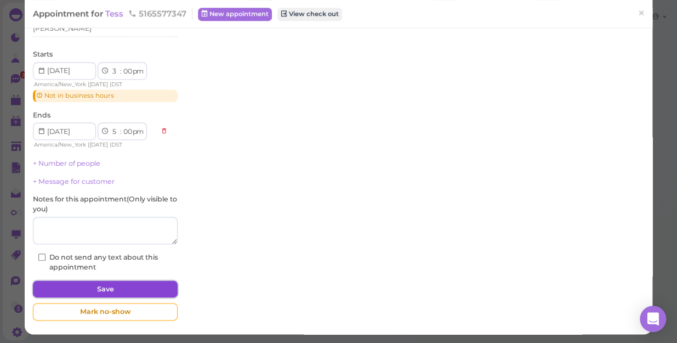
click at [107, 288] on button "Save" at bounding box center [105, 289] width 145 height 18
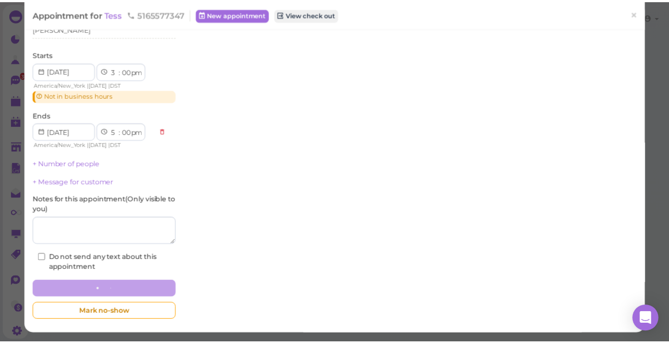
scroll to position [290, 0]
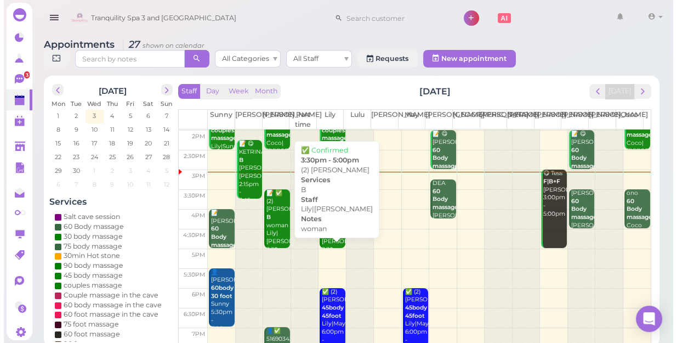
scroll to position [149, 0]
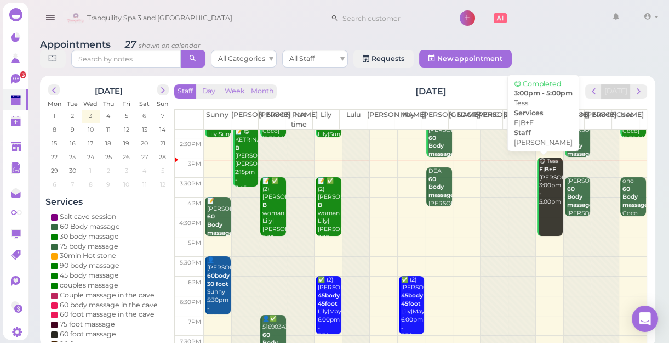
click at [543, 189] on div "😋 Tess F|B+F [PERSON_NAME] 3:00pm - 5:00pm" at bounding box center [551, 181] width 24 height 48
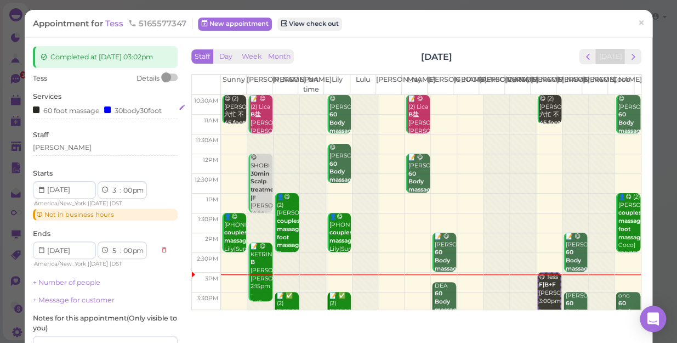
click at [164, 110] on div "60 foot massage 30body30foot" at bounding box center [105, 110] width 145 height 12
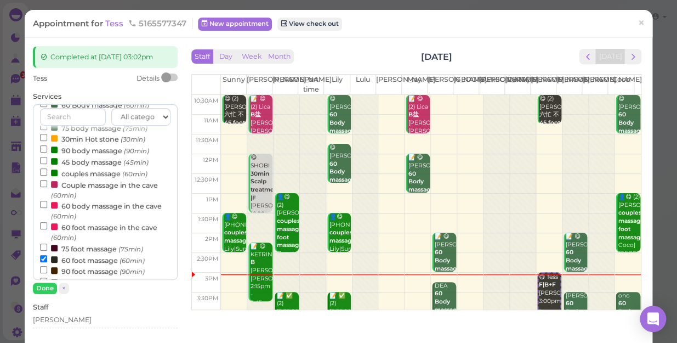
scroll to position [149, 0]
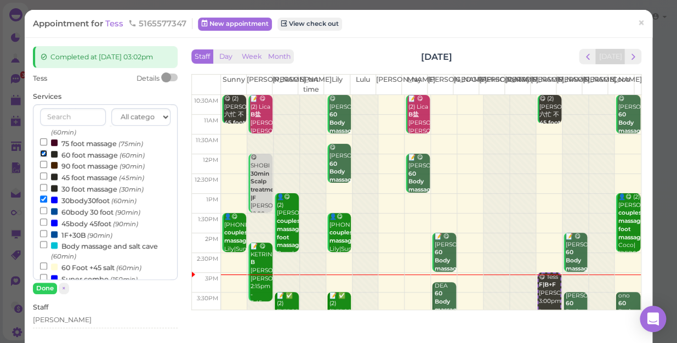
click at [44, 153] on input "60 foot massage (60min)" at bounding box center [43, 153] width 7 height 7
select select "4"
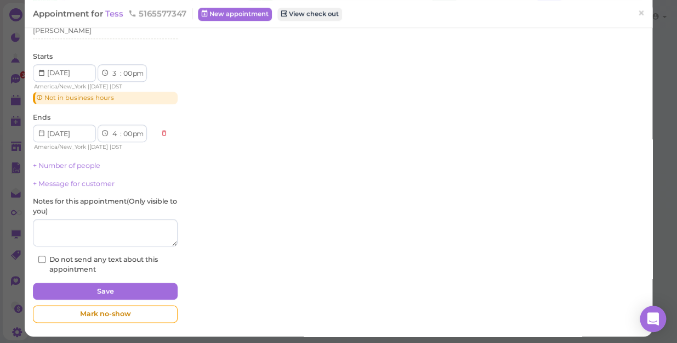
scroll to position [291, 0]
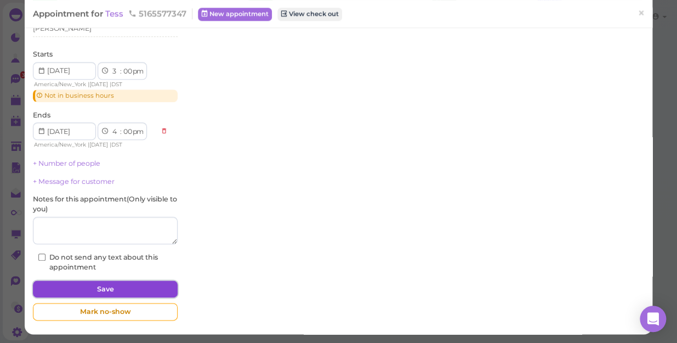
click at [110, 287] on button "Save" at bounding box center [105, 289] width 145 height 18
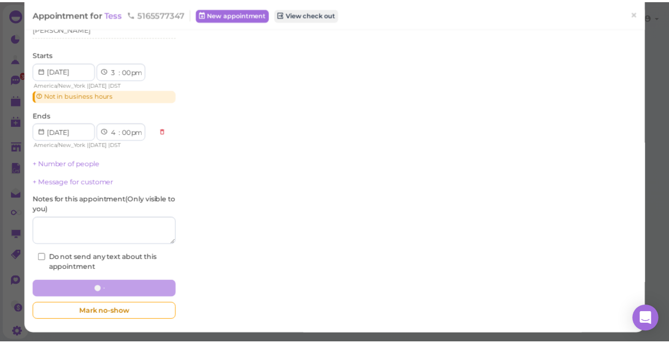
scroll to position [290, 0]
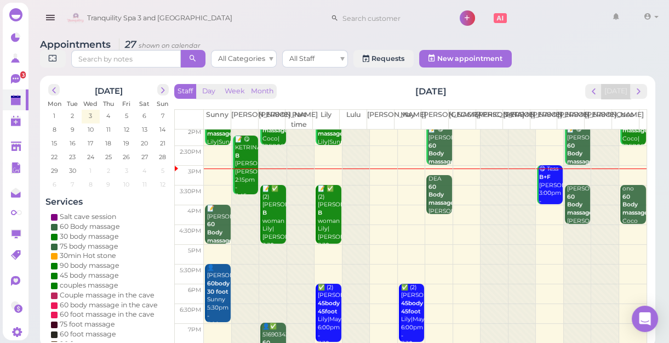
scroll to position [149, 0]
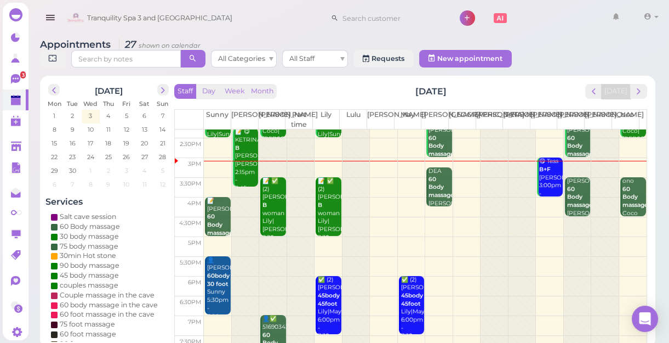
click at [208, 161] on div at bounding box center [217, 161] width 27 height 1
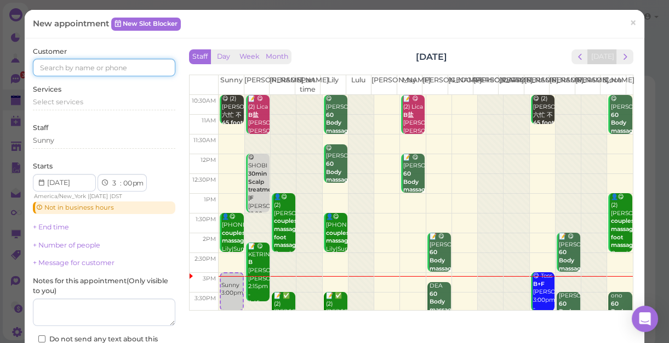
click at [59, 66] on input at bounding box center [104, 68] width 143 height 18
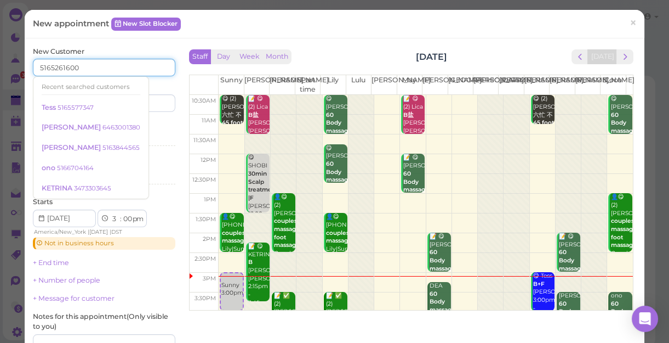
type input "5165261600"
click at [172, 83] on div "Last name" at bounding box center [141, 97] width 69 height 30
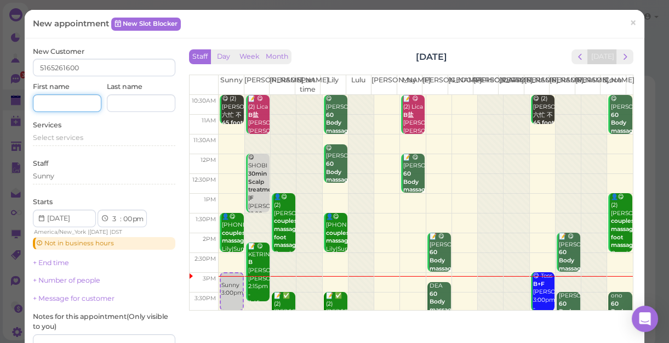
click at [48, 102] on input at bounding box center [67, 103] width 69 height 18
type input "[PERSON_NAME]"
click at [170, 79] on div "New Customer 5165261600 First name [PERSON_NAME] Last name" at bounding box center [104, 80] width 143 height 66
click at [74, 138] on span "Select services" at bounding box center [58, 137] width 50 height 8
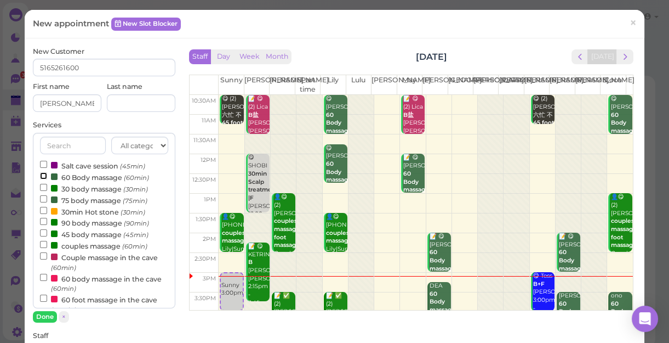
click at [43, 174] on input "60 Body massage (60min)" at bounding box center [43, 175] width 7 height 7
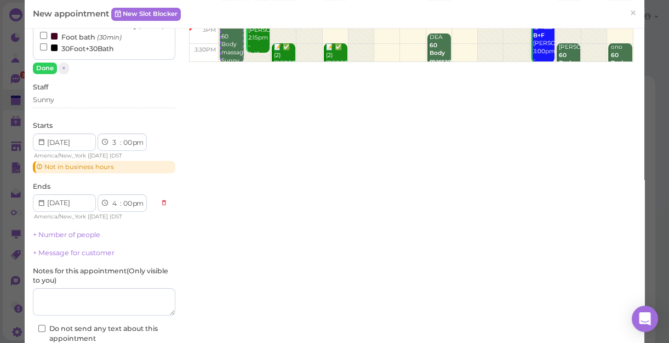
scroll to position [336, 0]
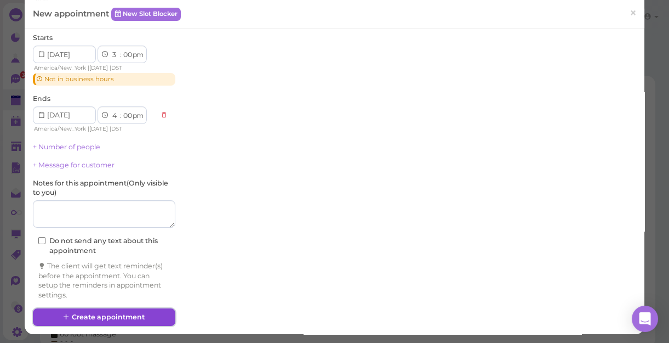
click at [99, 312] on button "Create appointment" at bounding box center [104, 317] width 143 height 18
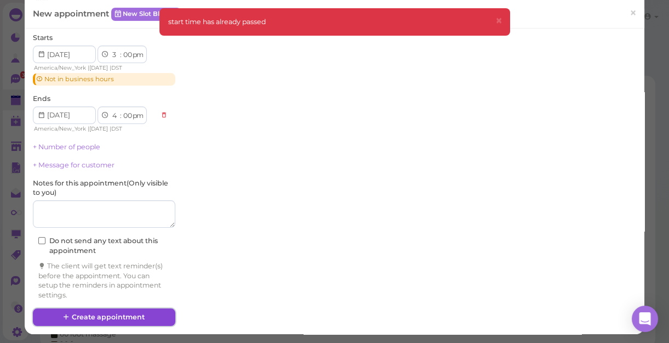
click at [92, 315] on button "Create appointment" at bounding box center [104, 317] width 143 height 18
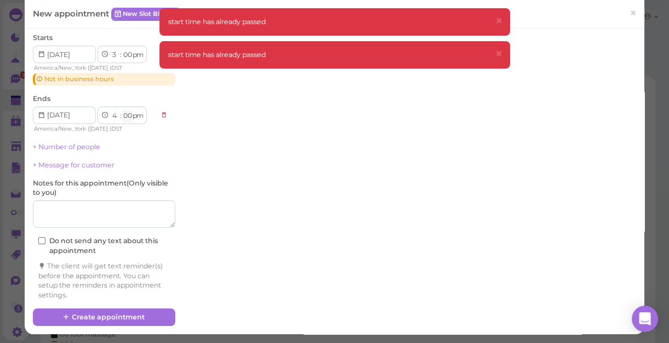
click at [126, 115] on select "00 05 10 15 20 25 30 35 40 45 50 55" at bounding box center [127, 116] width 11 height 12
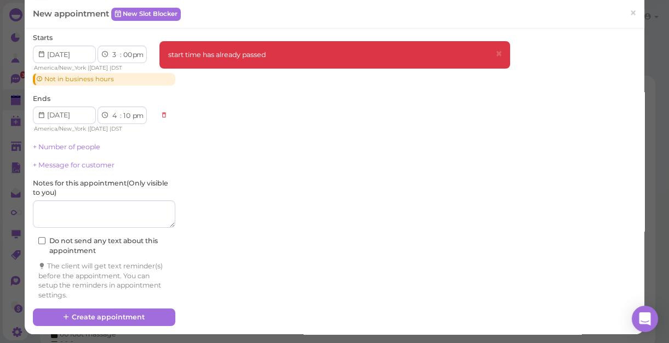
click at [122, 110] on select "00 05 10 15 20 25 30 35 40 45 50 55" at bounding box center [127, 116] width 11 height 12
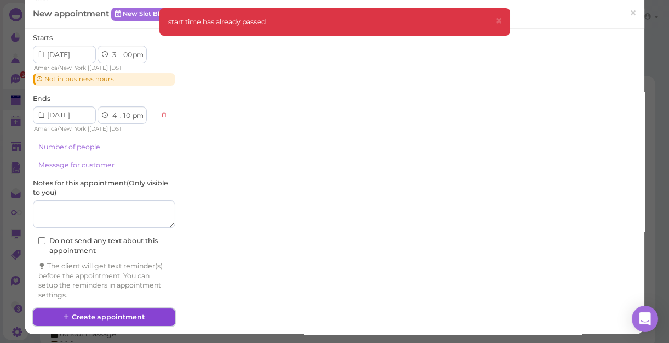
click at [90, 311] on button "Create appointment" at bounding box center [104, 317] width 143 height 18
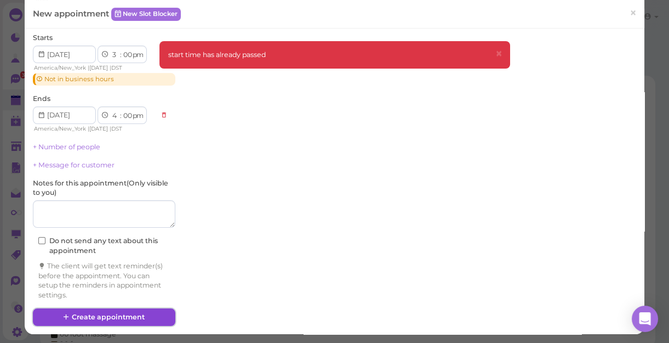
click at [89, 316] on button "Create appointment" at bounding box center [104, 317] width 143 height 18
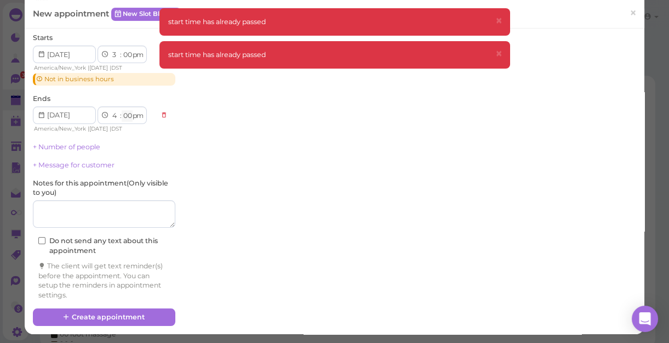
click at [128, 114] on select "00 05 10 15 20 25 30 35 40 45 50 55" at bounding box center [127, 116] width 11 height 12
click at [122, 110] on select "00 05 10 15 20 25 30 35 40 45 50 55" at bounding box center [127, 116] width 11 height 12
click at [110, 314] on button "Create appointment" at bounding box center [104, 317] width 143 height 18
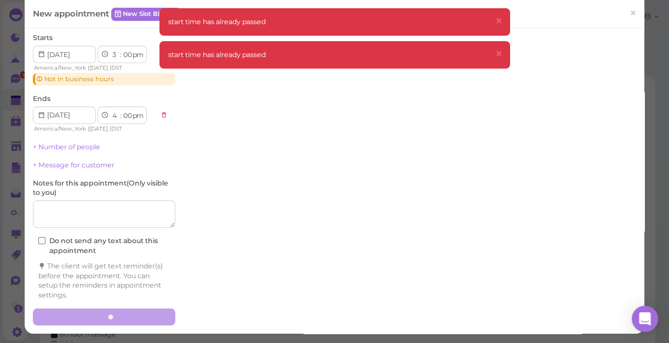
scroll to position [335, 0]
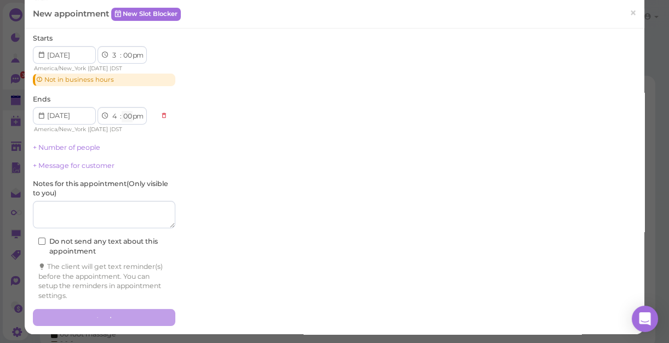
click at [128, 114] on select "00 05 10 15 20 25 30 35 40 45 50 55" at bounding box center [127, 117] width 11 height 12
select select "15"
click at [122, 111] on select "00 05 10 15 20 25 30 35 40 45 50 55" at bounding box center [127, 117] width 11 height 12
click at [127, 55] on select "00 05 10 15 20 25 30 35 40 45 50 55" at bounding box center [127, 56] width 11 height 12
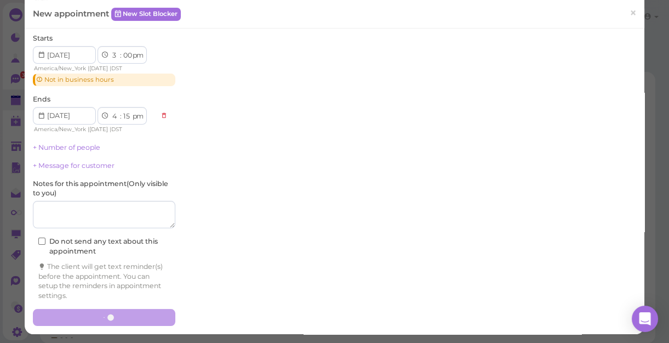
select select "15"
click at [122, 50] on select "00 05 10 15 20 25 30 35 40 45 50 55" at bounding box center [127, 56] width 11 height 12
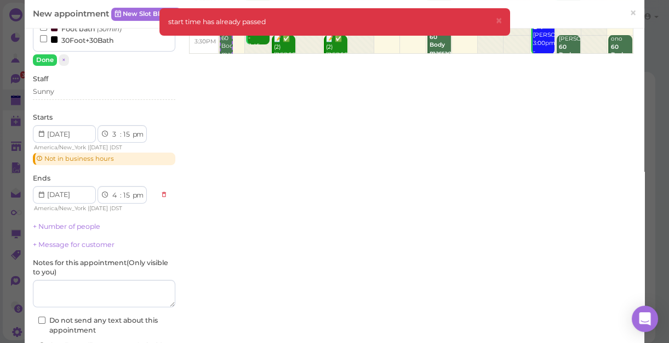
scroll to position [336, 0]
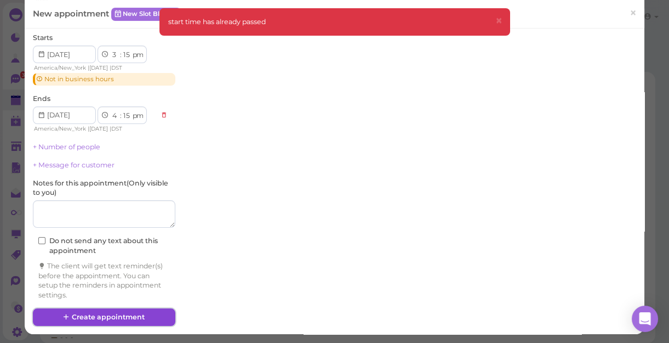
click at [90, 315] on button "Create appointment" at bounding box center [104, 317] width 143 height 18
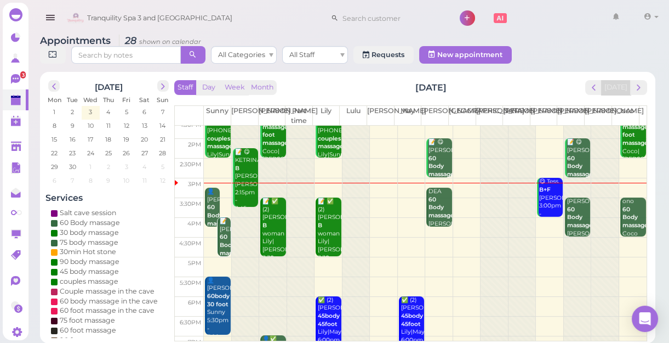
scroll to position [149, 0]
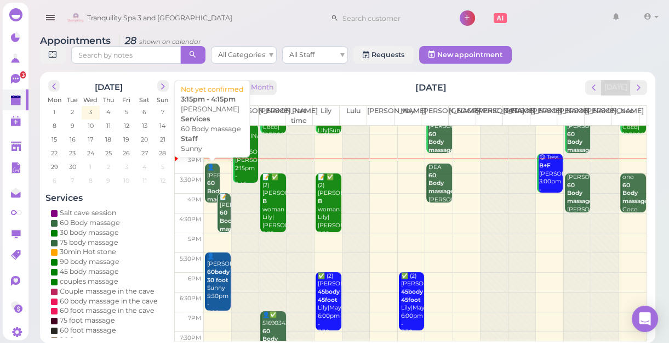
click at [212, 175] on div "👤[PERSON_NAME] 60 Body massage Sunny 3:15pm - 4:15pm" at bounding box center [213, 199] width 13 height 72
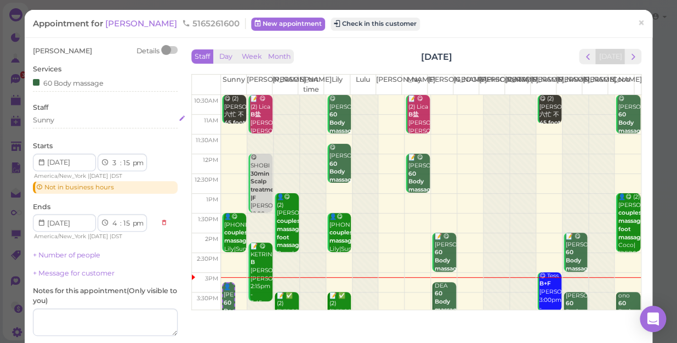
click at [65, 118] on div "Sunny" at bounding box center [105, 120] width 145 height 10
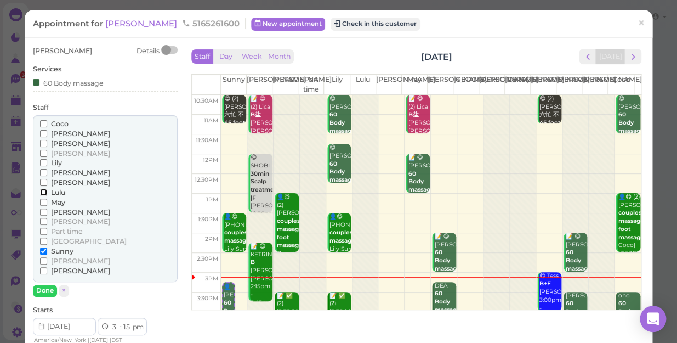
click at [43, 190] on input "Lulu" at bounding box center [43, 192] width 7 height 7
click at [44, 249] on input "Sunny" at bounding box center [43, 250] width 7 height 7
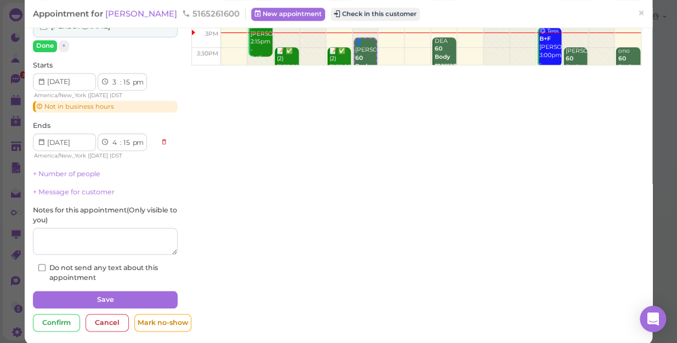
scroll to position [255, 0]
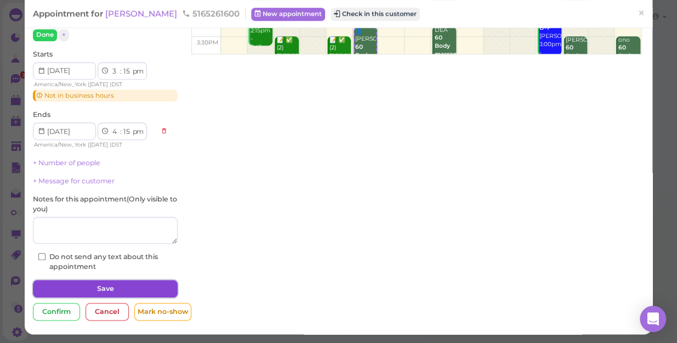
click at [96, 288] on button "Save" at bounding box center [105, 289] width 145 height 18
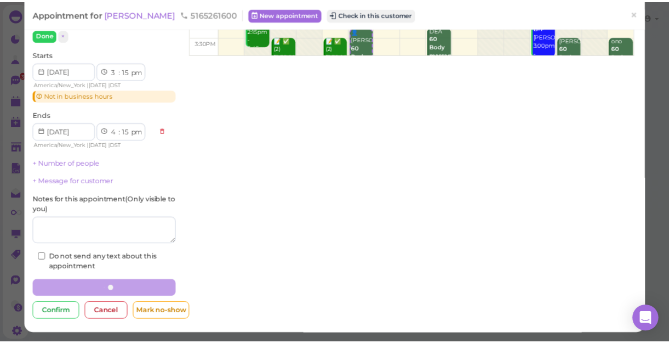
scroll to position [255, 0]
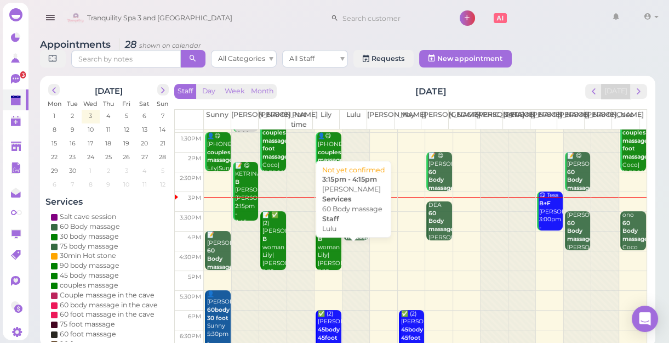
scroll to position [149, 0]
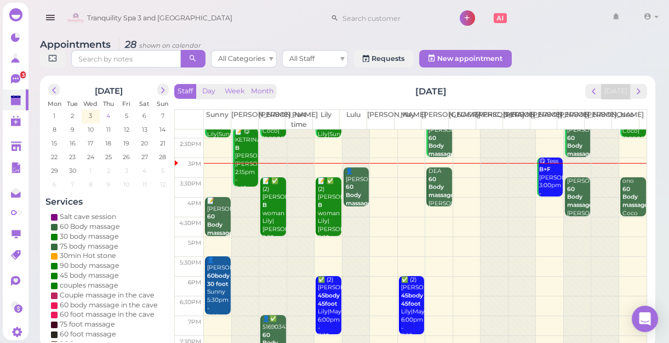
click at [109, 115] on span "4" at bounding box center [108, 116] width 6 height 10
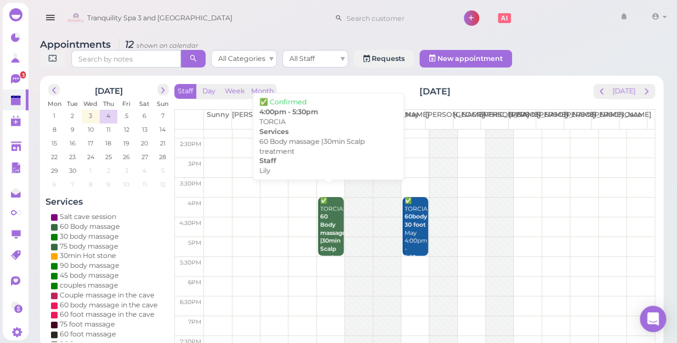
click at [332, 215] on b "60 Body massage |30min Scalp treatment" at bounding box center [335, 236] width 30 height 47
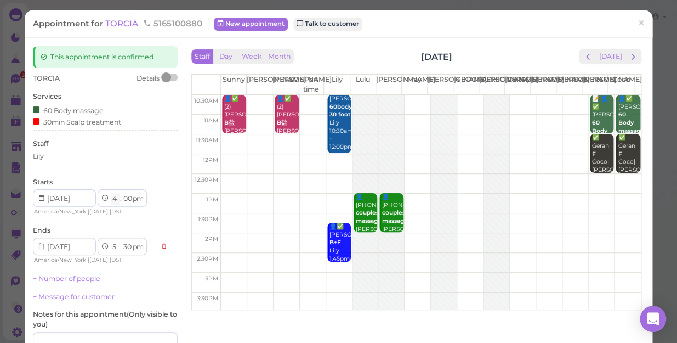
click at [116, 198] on select "1 2 3 4 5 6 7 8 9 10 11 12" at bounding box center [115, 199] width 9 height 12
select select "3"
click at [111, 193] on select "1 2 3 4 5 6 7 8 9 10 11 12" at bounding box center [115, 199] width 9 height 12
select select "4"
click at [127, 199] on select "00 05 10 15 20 25 30 35 40 45 50 55" at bounding box center [127, 199] width 11 height 12
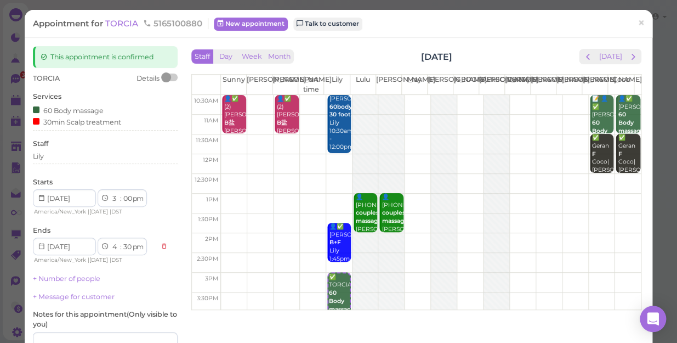
select select "30"
click at [122, 193] on select "00 05 10 15 20 25 30 35 40 45 50 55" at bounding box center [127, 199] width 11 height 12
select select "5"
select select "00"
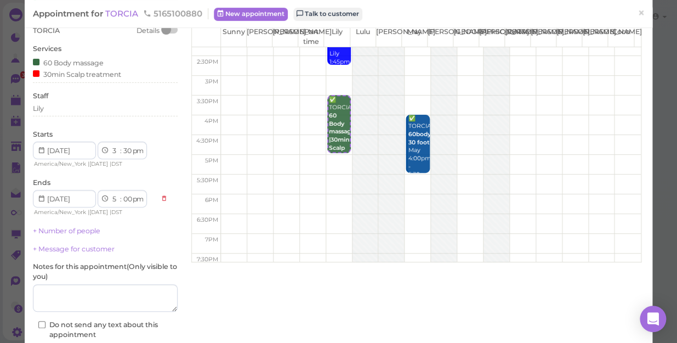
scroll to position [116, 0]
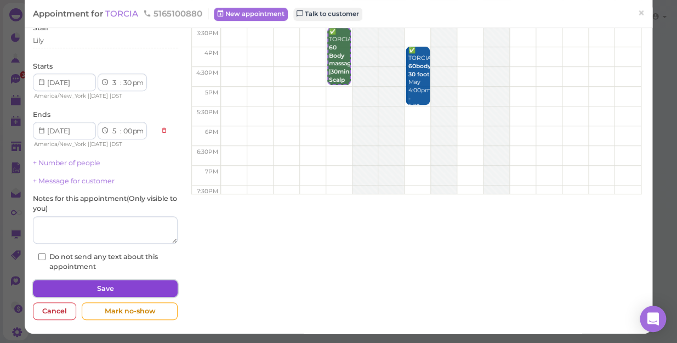
click at [99, 287] on button "Save" at bounding box center [105, 289] width 145 height 18
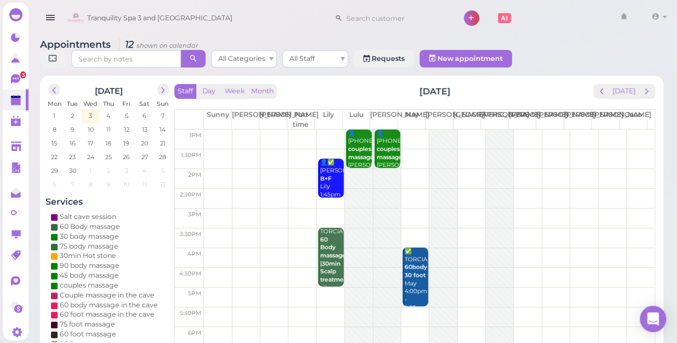
scroll to position [99, 0]
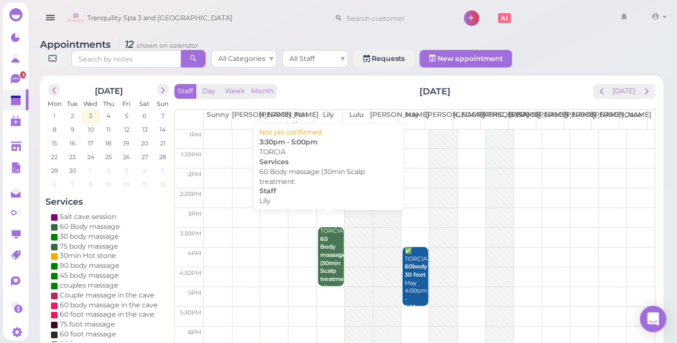
click at [326, 237] on b "60 Body massage |30min Scalp treatment" at bounding box center [335, 258] width 30 height 47
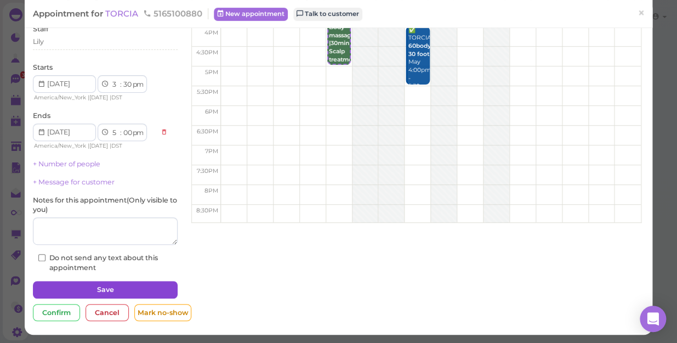
scroll to position [88, 0]
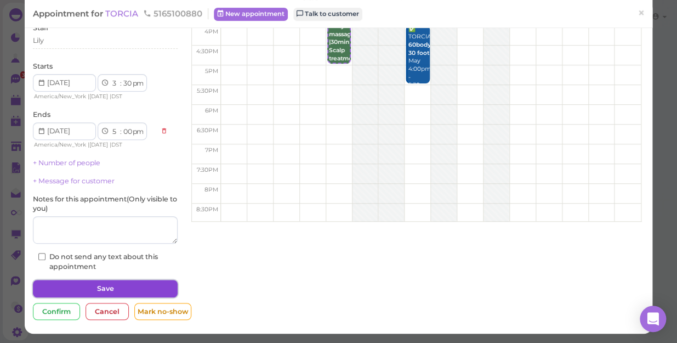
click at [117, 286] on button "Save" at bounding box center [105, 289] width 145 height 18
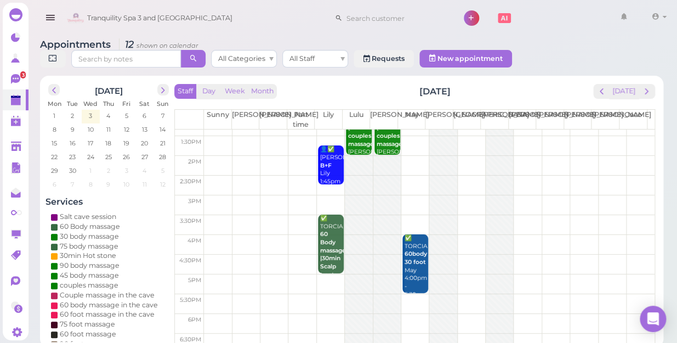
scroll to position [149, 0]
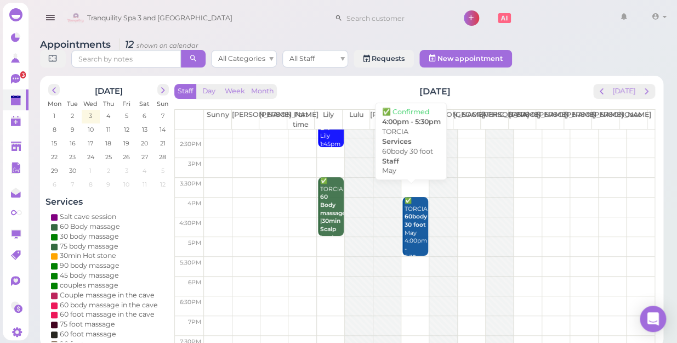
click at [405, 218] on div "✅ TORCIA 60body 30 foot May 4:00pm - 5:30pm" at bounding box center [416, 229] width 24 height 65
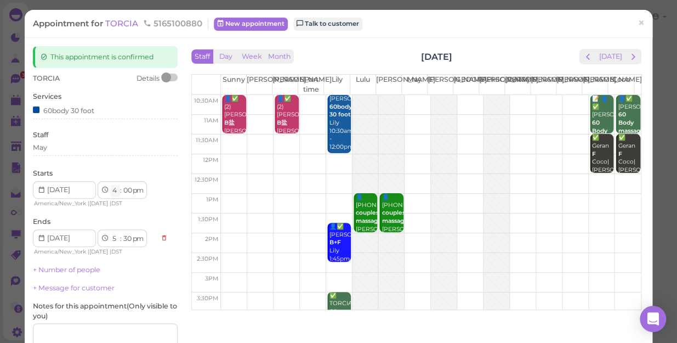
click at [119, 189] on select "1 2 3 4 5 6 7 8 9 10 11 12" at bounding box center [115, 191] width 9 height 12
select select "3"
click at [111, 185] on select "1 2 3 4 5 6 7 8 9 10 11 12" at bounding box center [115, 191] width 9 height 12
select select "4"
click at [127, 190] on select "00 05 10 15 20 25 30 35 40 45 50 55" at bounding box center [127, 191] width 11 height 12
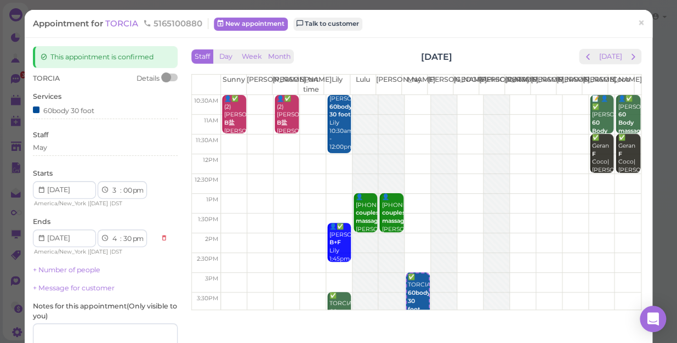
select select "30"
click at [122, 185] on select "00 05 10 15 20 25 30 35 40 45 50 55" at bounding box center [127, 191] width 11 height 12
select select "5"
select select "00"
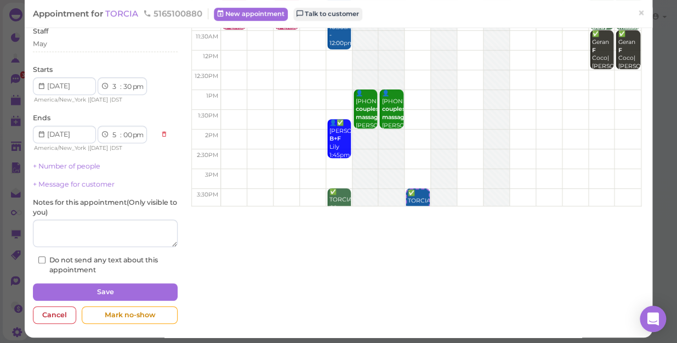
scroll to position [107, 0]
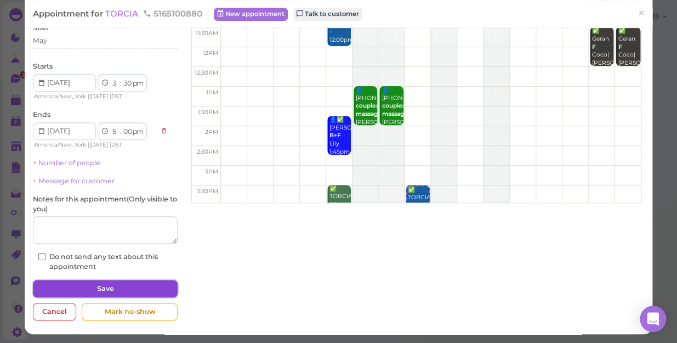
click at [115, 285] on button "Save" at bounding box center [105, 289] width 145 height 18
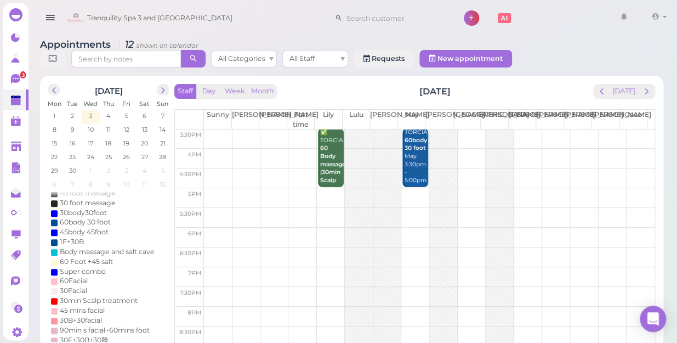
scroll to position [88, 0]
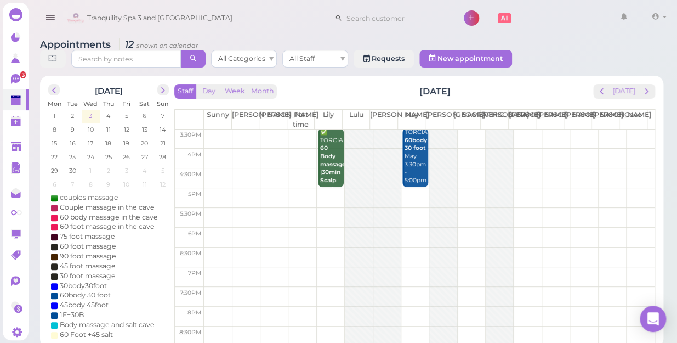
click at [90, 111] on span "3" at bounding box center [90, 116] width 5 height 10
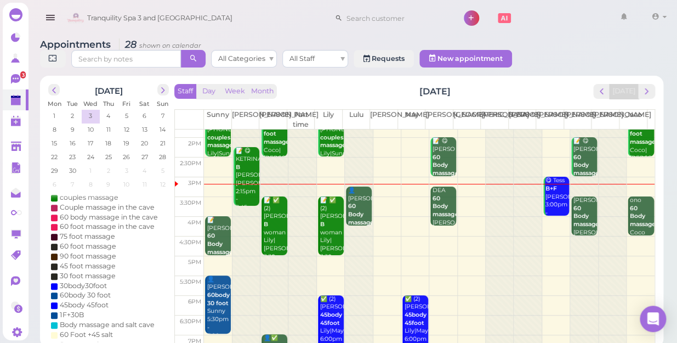
scroll to position [149, 0]
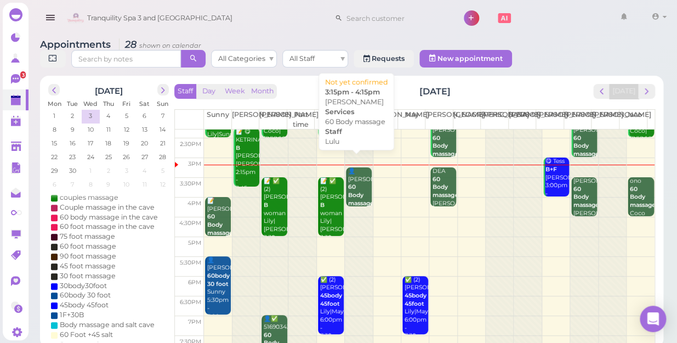
click at [357, 183] on b "60 Body massage" at bounding box center [361, 194] width 26 height 23
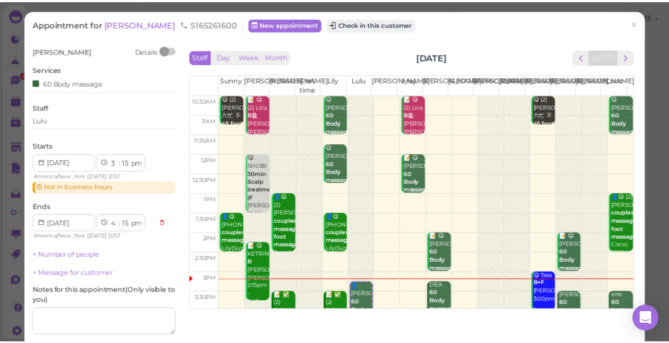
scroll to position [92, 0]
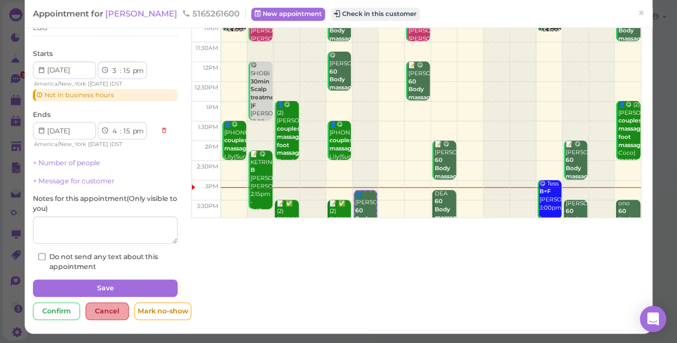
click at [103, 310] on div "Cancel" at bounding box center [107, 311] width 43 height 18
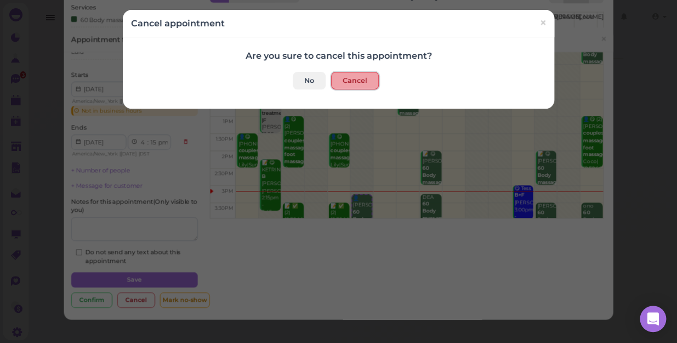
click at [351, 75] on button "Cancel" at bounding box center [355, 81] width 48 height 18
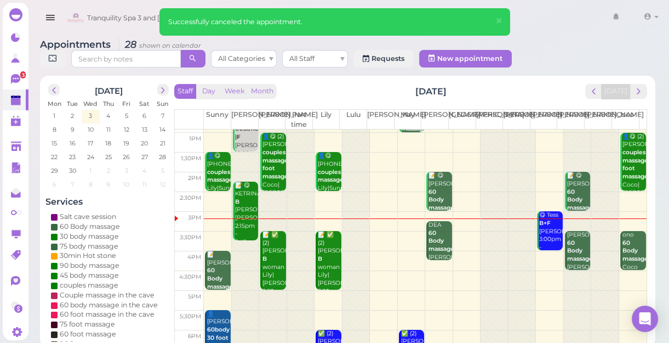
scroll to position [99, 0]
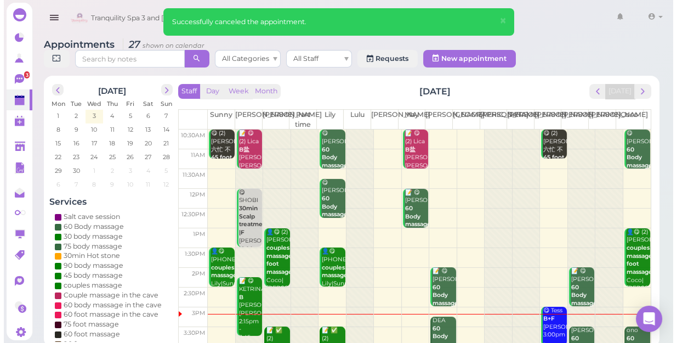
scroll to position [149, 0]
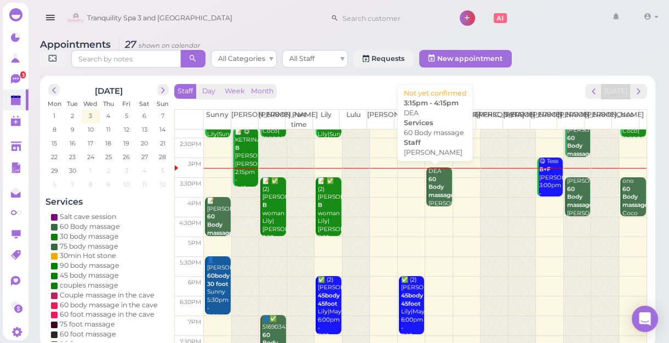
click at [435, 187] on b "60 Body massage" at bounding box center [442, 186] width 26 height 23
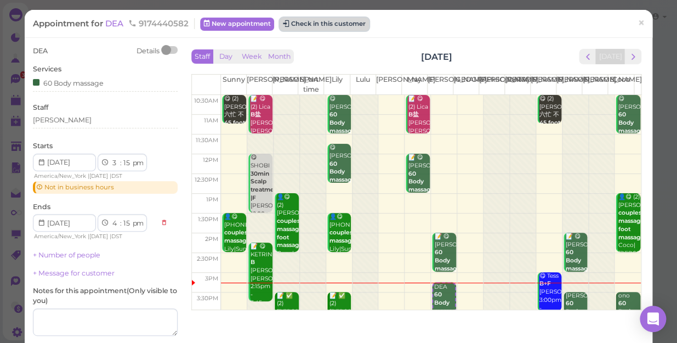
click at [336, 21] on button "Check in this customer" at bounding box center [324, 24] width 89 height 13
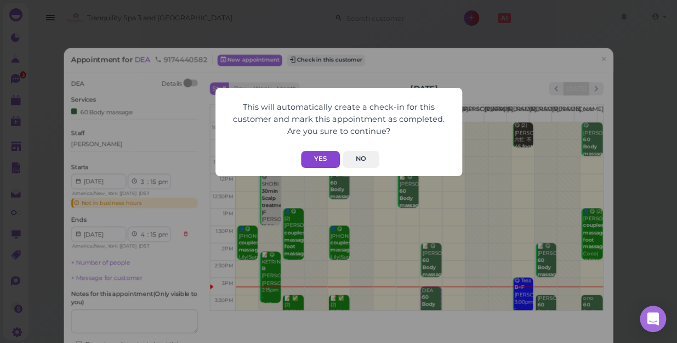
click at [312, 155] on button "Yes" at bounding box center [320, 159] width 39 height 17
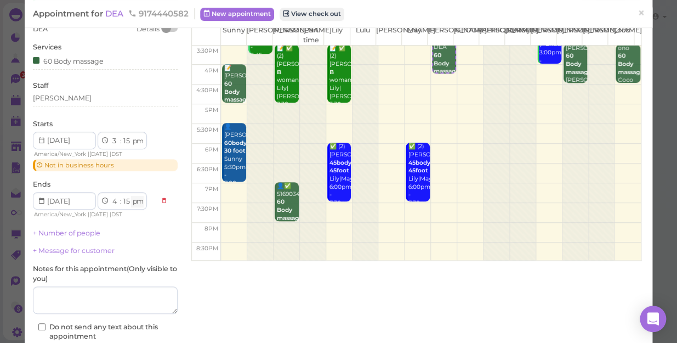
scroll to position [119, 0]
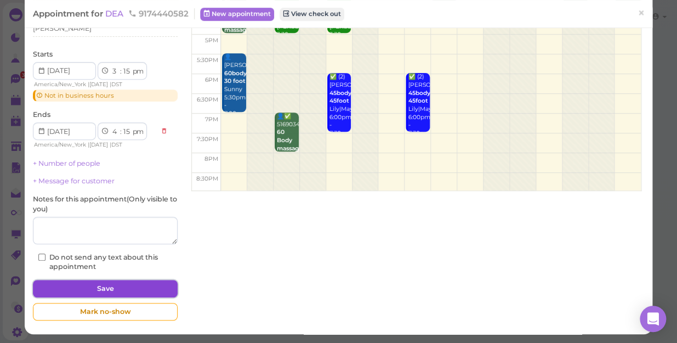
click at [99, 285] on button "Save" at bounding box center [105, 289] width 145 height 18
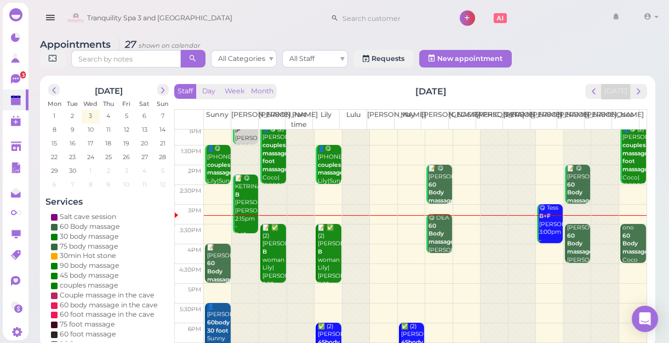
scroll to position [99, 0]
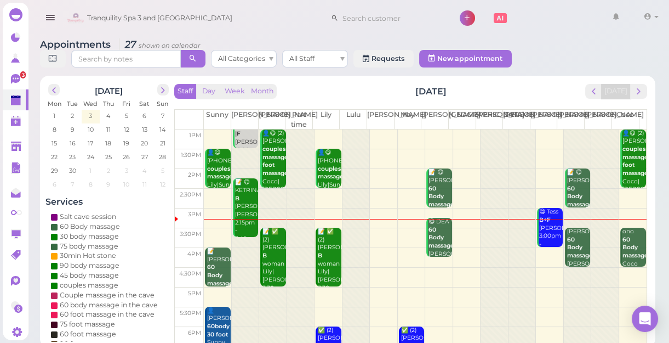
click at [399, 222] on td at bounding box center [425, 218] width 443 height 20
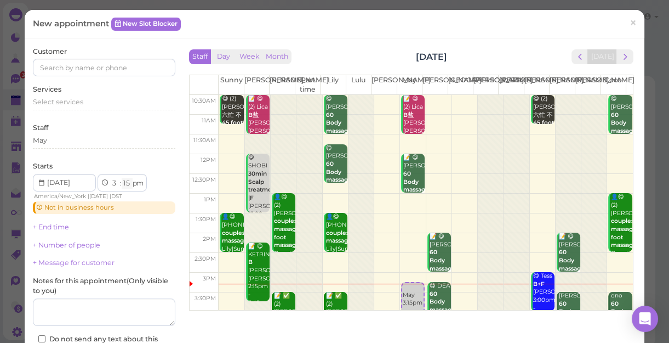
click at [126, 182] on select "00 05 10 15 20 25 30 35 40 45 50 55" at bounding box center [127, 184] width 11 height 12
select select "20"
click at [122, 178] on select "00 05 10 15 20 25 30 35 40 45 50 55" at bounding box center [127, 184] width 11 height 12
click at [44, 65] on input at bounding box center [104, 68] width 143 height 18
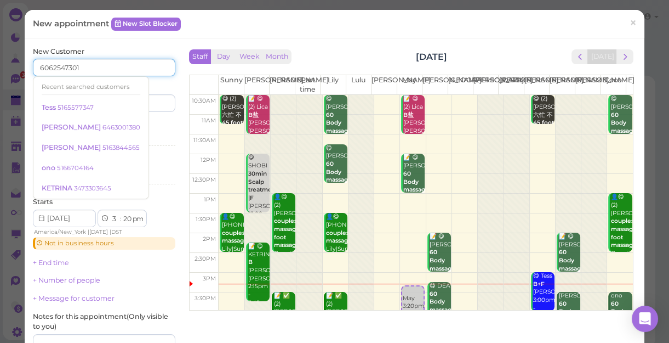
type input "6062547301"
click at [164, 83] on div "Last name" at bounding box center [141, 97] width 69 height 30
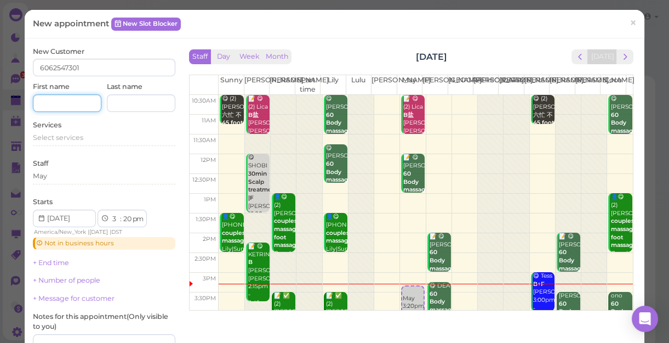
click at [50, 102] on input at bounding box center [67, 103] width 69 height 18
type input "Justine"
click at [61, 139] on span "Select services" at bounding box center [58, 137] width 50 height 8
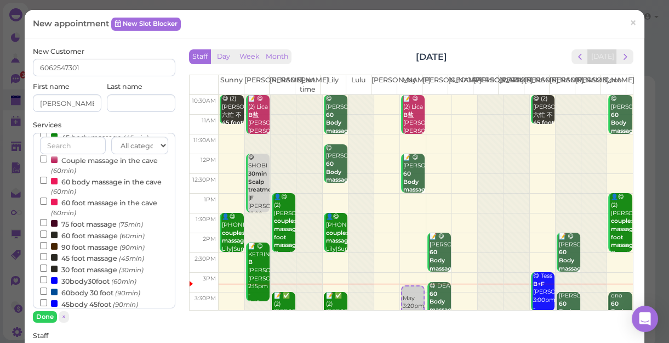
scroll to position [149, 0]
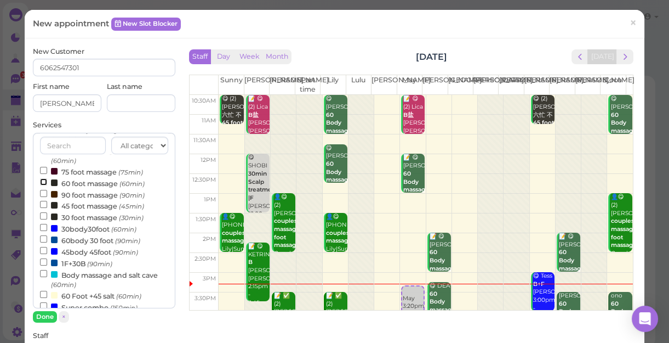
click at [43, 181] on input "60 foot massage (60min)" at bounding box center [43, 181] width 7 height 7
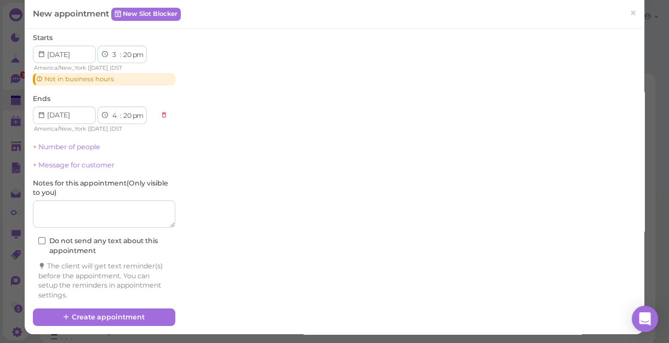
scroll to position [4, 0]
click at [103, 314] on button "Create appointment" at bounding box center [104, 317] width 143 height 18
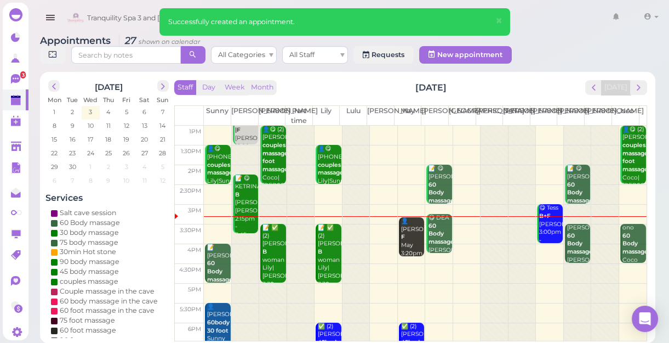
scroll to position [99, 0]
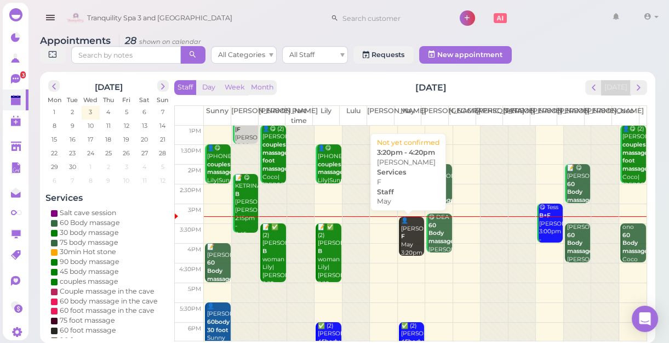
click at [405, 235] on div "👤Justine F May 3:20pm - 4:20pm" at bounding box center [413, 244] width 24 height 56
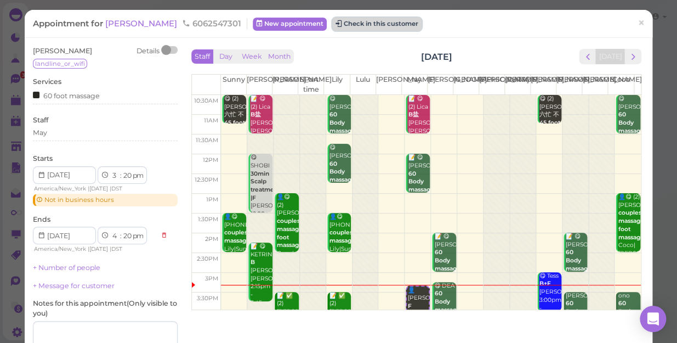
click at [335, 20] on button "Check in this customer" at bounding box center [376, 24] width 89 height 13
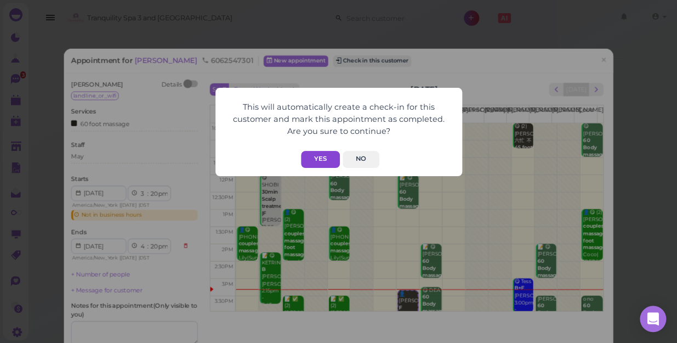
click at [317, 157] on button "Yes" at bounding box center [320, 159] width 39 height 17
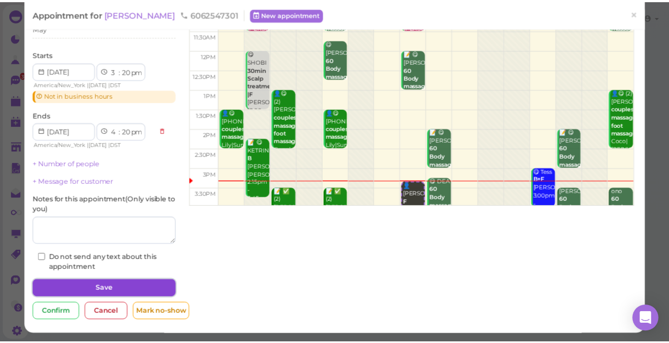
scroll to position [132, 0]
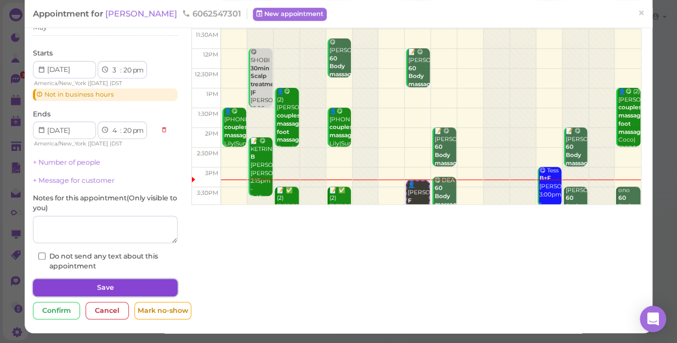
click at [116, 287] on button "Save" at bounding box center [105, 287] width 145 height 18
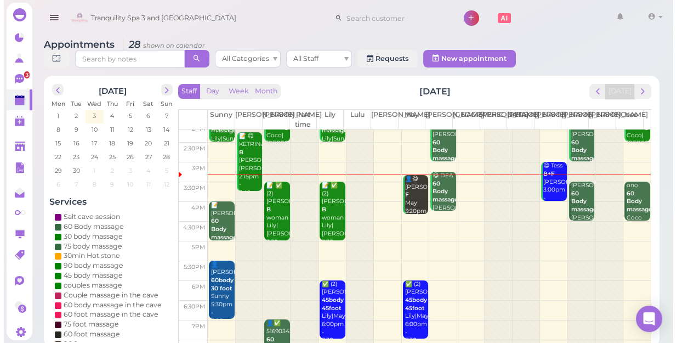
scroll to position [149, 0]
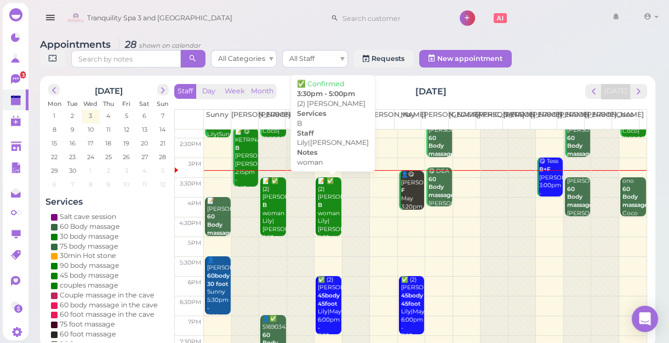
click at [326, 204] on div "📝 ✅ (2) leila B woman Lily|Nancy 3:30pm - 5:00pm" at bounding box center [329, 217] width 24 height 81
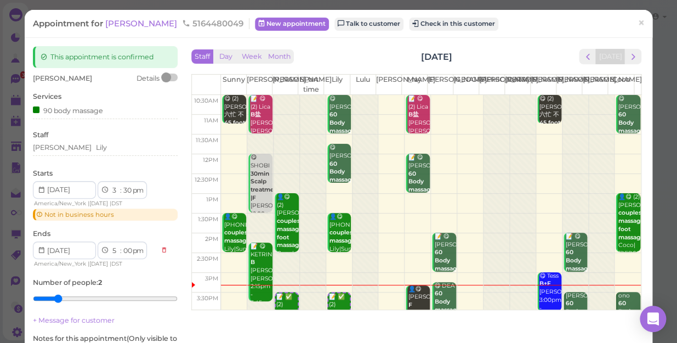
scroll to position [139, 0]
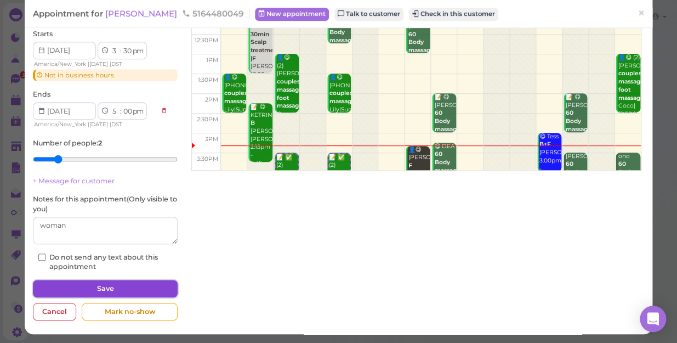
click at [95, 284] on button "Save" at bounding box center [105, 289] width 145 height 18
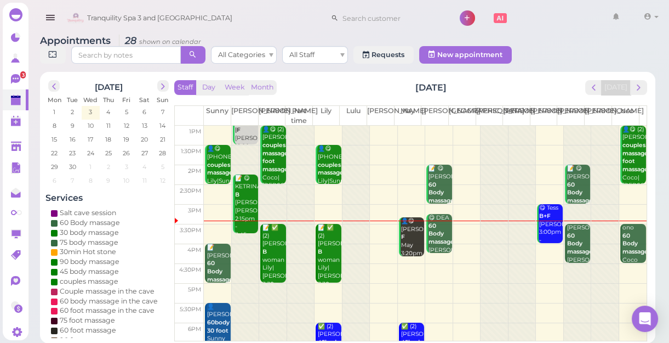
scroll to position [148, 0]
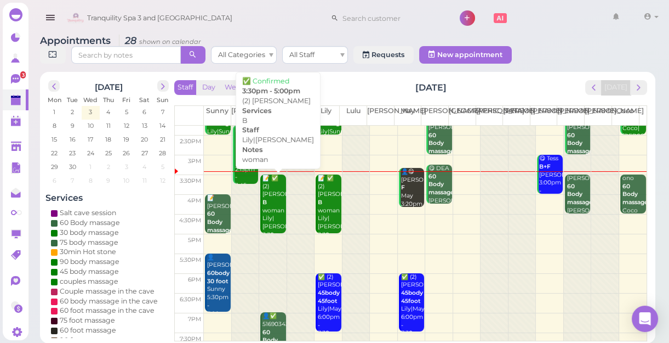
click at [272, 198] on div "📝 ✅ (2) leila B woman Lily|Nancy 3:30pm - 5:00pm" at bounding box center [274, 214] width 24 height 81
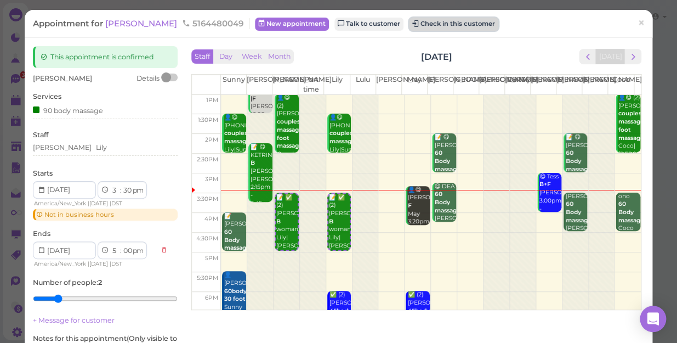
click at [409, 21] on button "Check in this customer" at bounding box center [453, 24] width 89 height 13
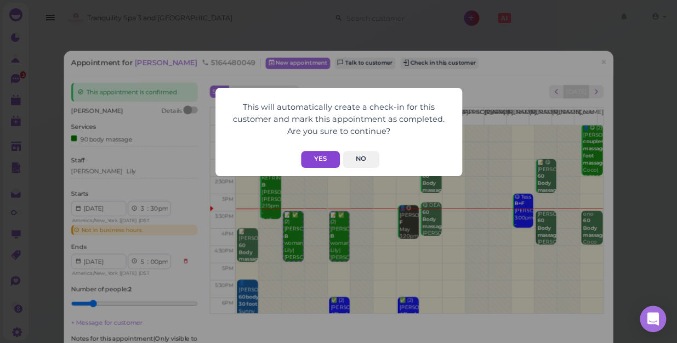
click at [315, 158] on button "Yes" at bounding box center [320, 159] width 39 height 17
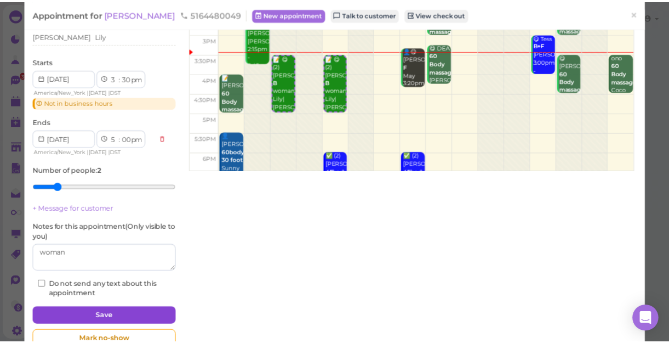
scroll to position [166, 0]
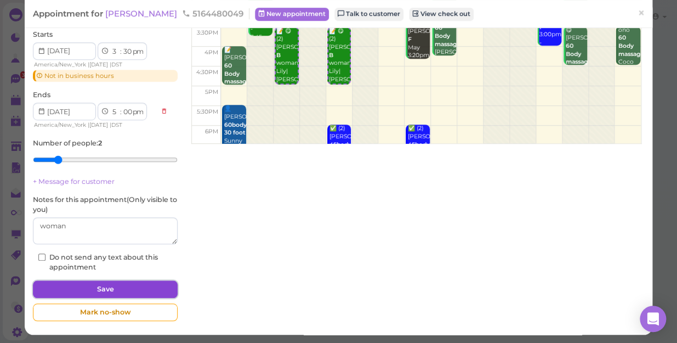
click at [124, 288] on button "Save" at bounding box center [105, 289] width 145 height 18
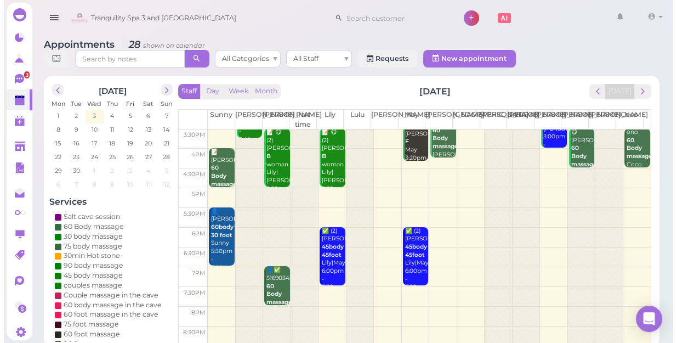
scroll to position [148, 0]
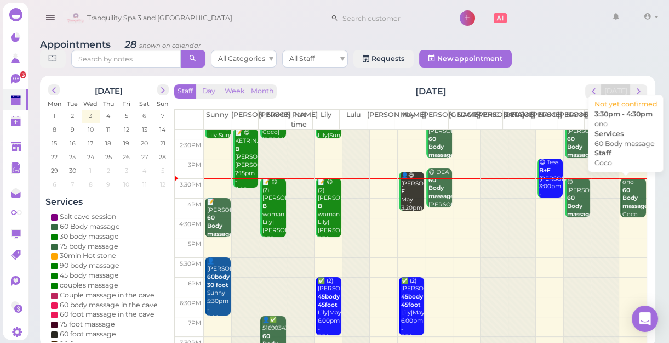
click at [623, 192] on b "60 Body massage" at bounding box center [636, 197] width 26 height 23
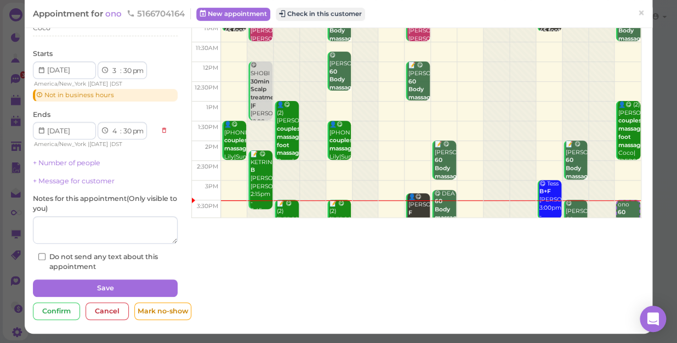
scroll to position [42, 0]
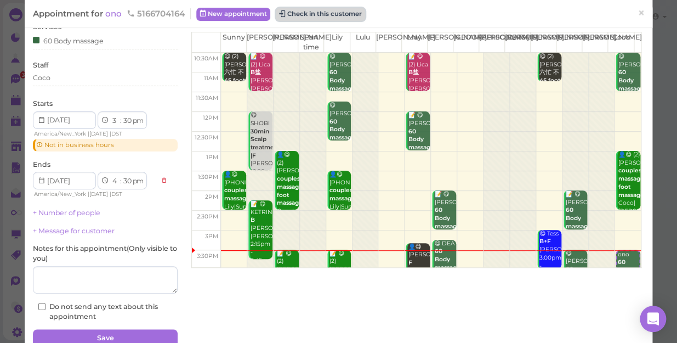
click at [312, 15] on button "Check in this customer" at bounding box center [320, 14] width 89 height 13
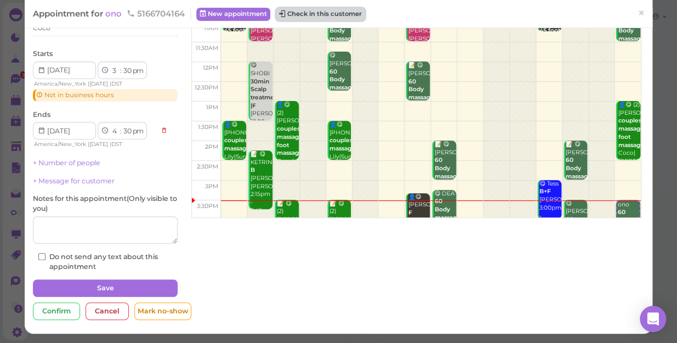
click at [304, 13] on button "Check in this customer" at bounding box center [320, 14] width 89 height 13
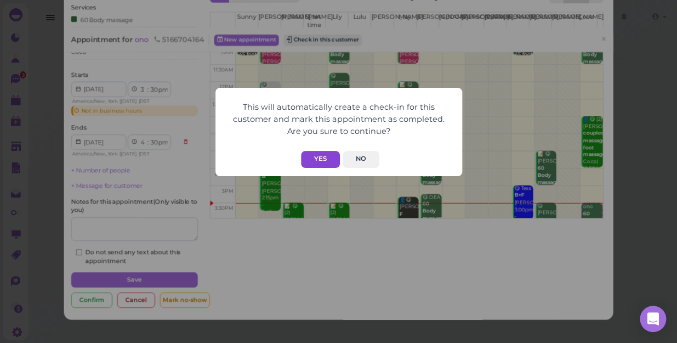
click at [317, 153] on button "Yes" at bounding box center [320, 159] width 39 height 17
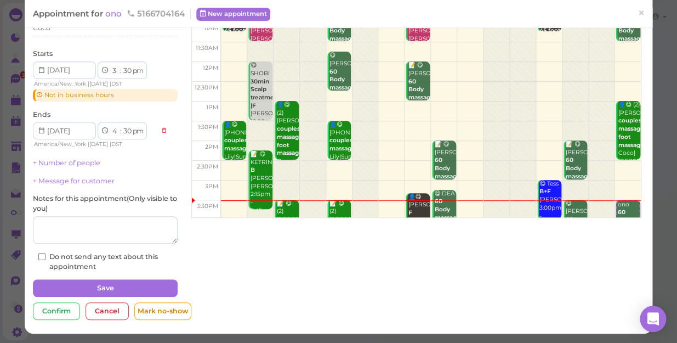
scroll to position [119, 0]
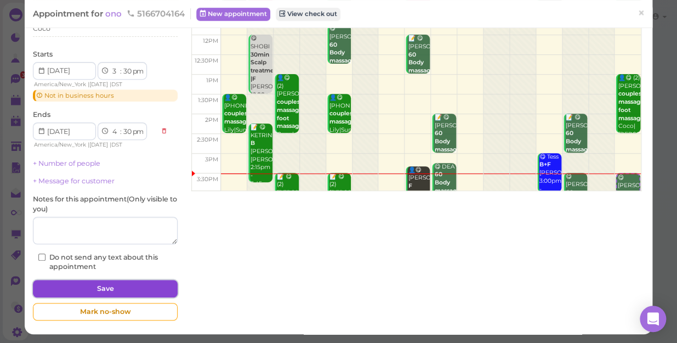
click at [100, 286] on button "Save" at bounding box center [105, 289] width 145 height 18
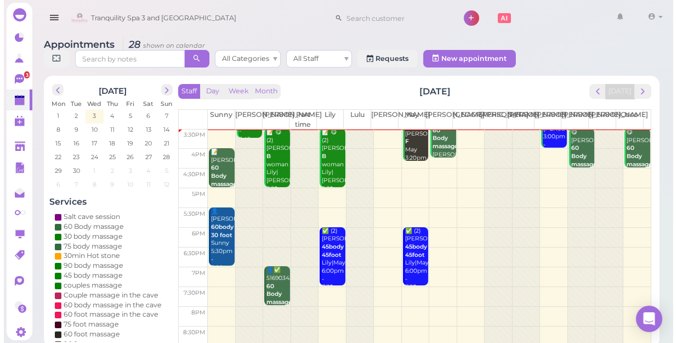
scroll to position [148, 0]
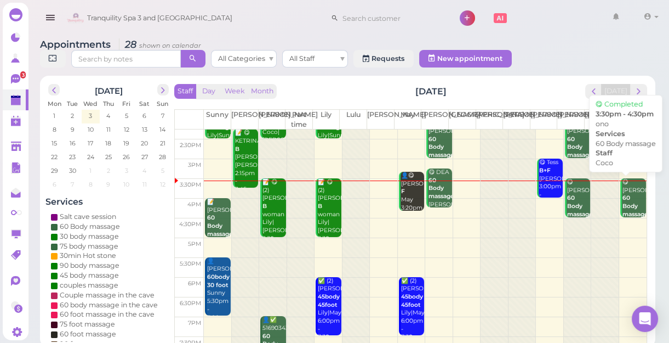
click at [628, 201] on b "60 Body massage" at bounding box center [636, 205] width 26 height 23
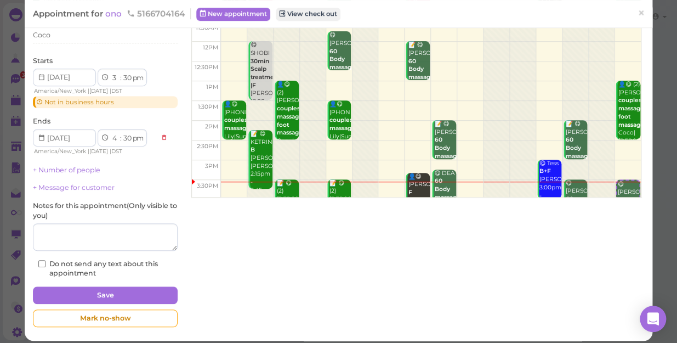
scroll to position [119, 0]
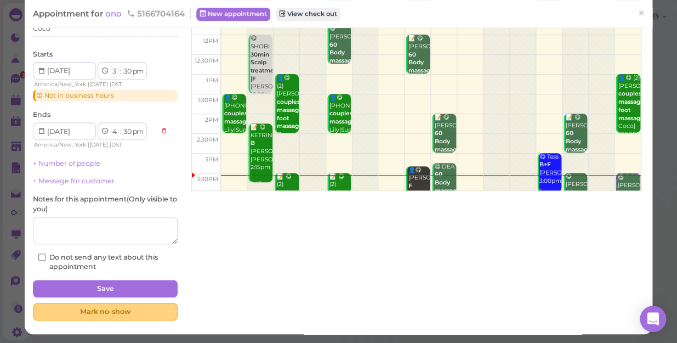
click at [102, 312] on div "Mark no-show" at bounding box center [105, 312] width 145 height 18
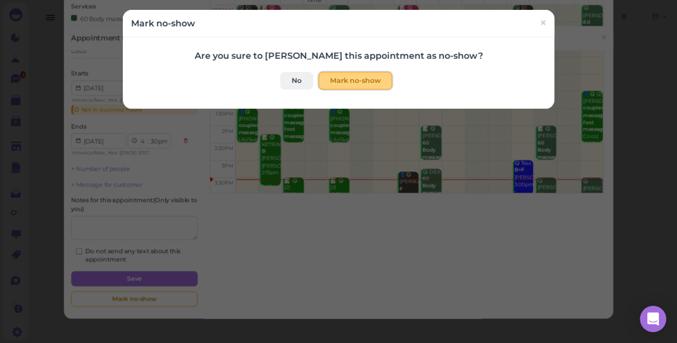
click at [351, 79] on button "Mark no-show" at bounding box center [354, 81] width 73 height 18
checkbox input "true"
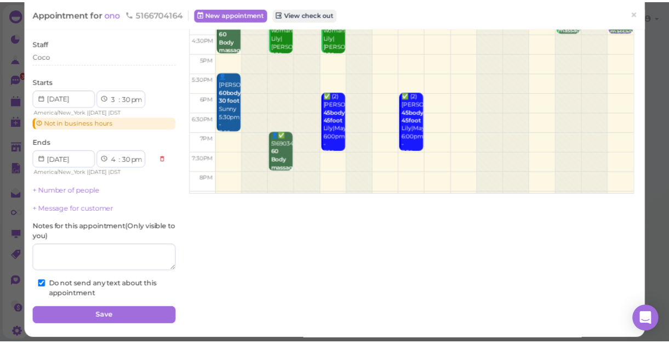
scroll to position [195, 0]
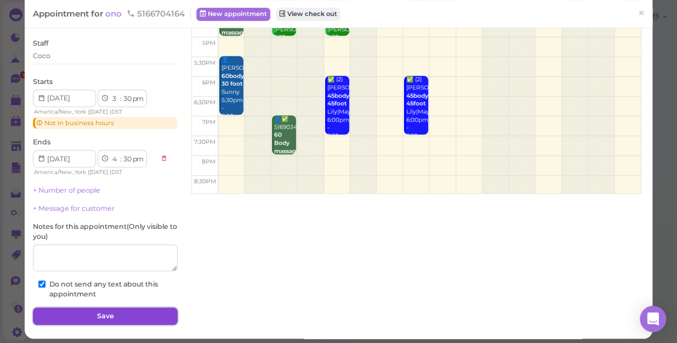
click at [100, 312] on button "Save" at bounding box center [105, 316] width 145 height 18
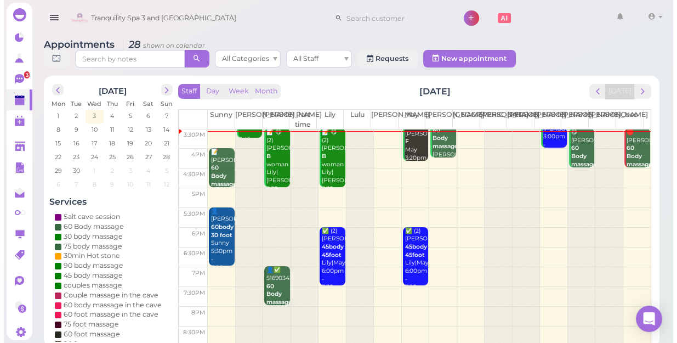
scroll to position [148, 0]
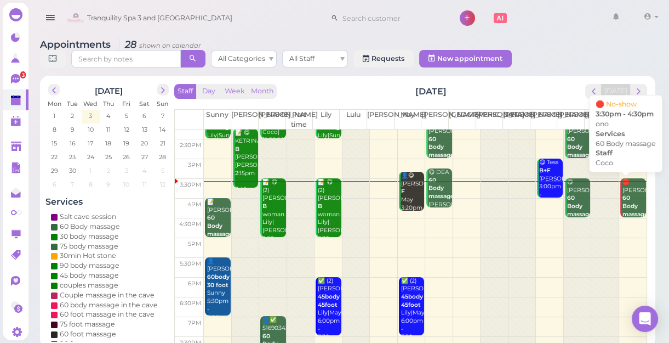
click at [624, 202] on div "🛑 ono 60 Body massage Coco 3:30pm - 4:30pm" at bounding box center [634, 214] width 24 height 72
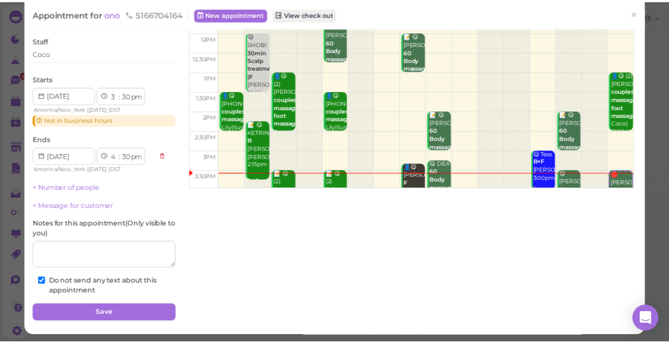
scroll to position [123, 0]
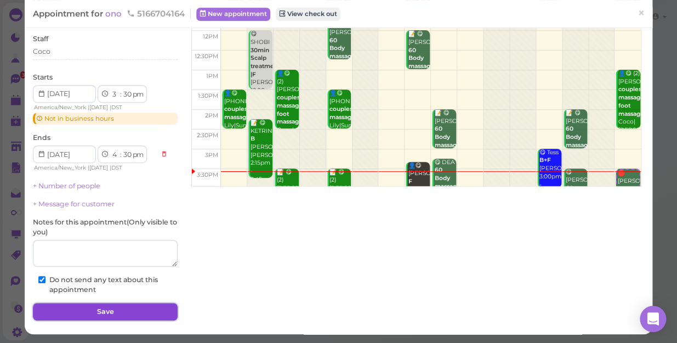
click at [108, 307] on button "Save" at bounding box center [105, 312] width 145 height 18
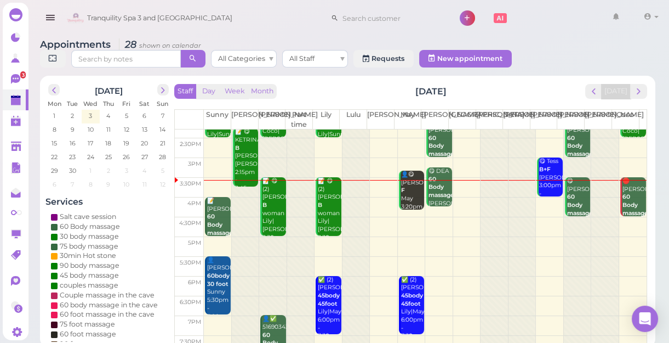
scroll to position [198, 0]
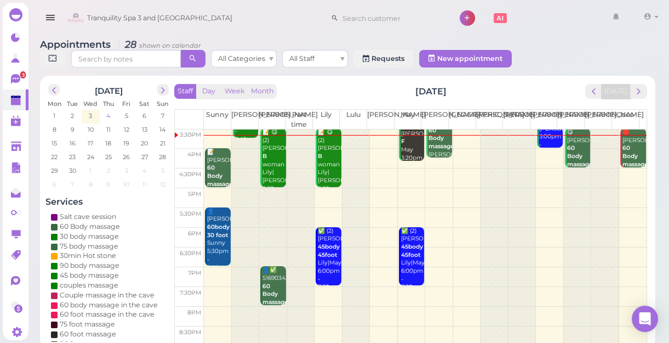
click at [109, 116] on span "4" at bounding box center [108, 116] width 6 height 10
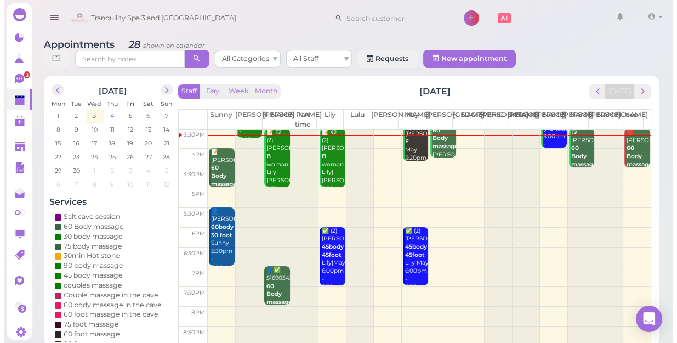
scroll to position [0, 0]
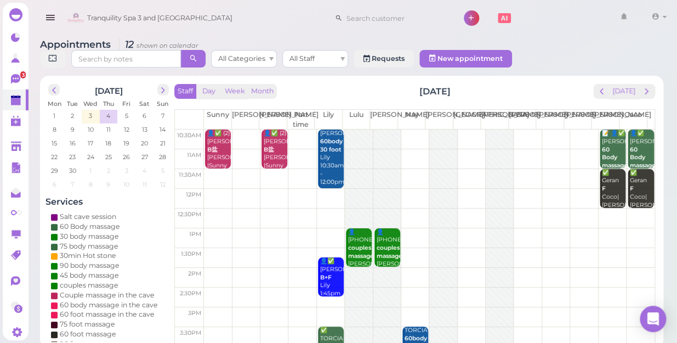
click at [355, 129] on div at bounding box center [358, 335] width 27 height 413
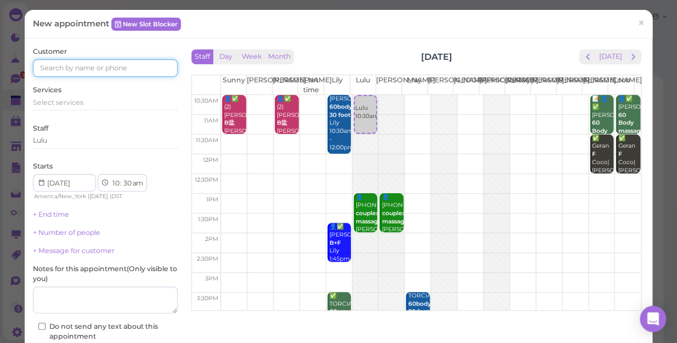
click at [52, 67] on input at bounding box center [105, 68] width 145 height 18
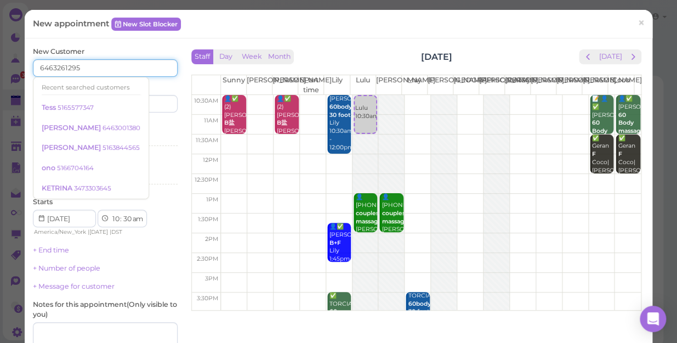
type input "6463261295"
click at [163, 87] on div "Last name" at bounding box center [143, 97] width 70 height 30
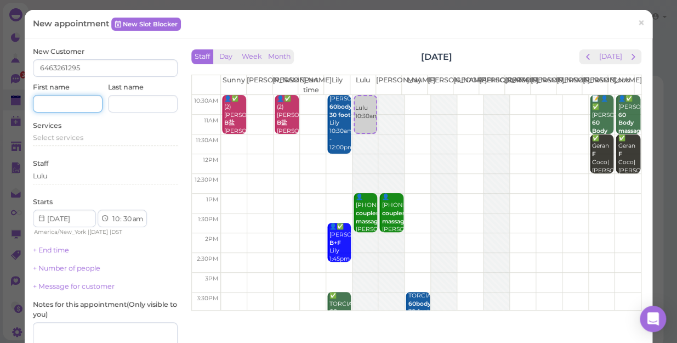
click at [44, 105] on input at bounding box center [68, 104] width 70 height 18
type input "Prince"
click at [58, 138] on span "Select services" at bounding box center [58, 137] width 50 height 8
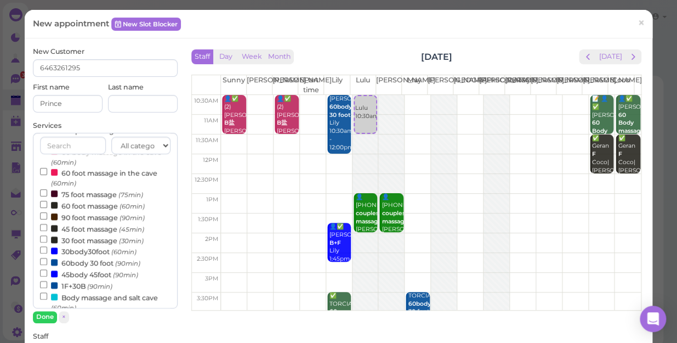
scroll to position [149, 0]
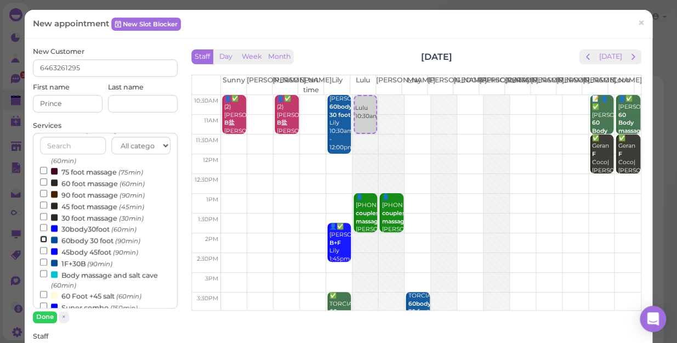
click at [41, 240] on input "60body 30 foot (90min)" at bounding box center [43, 238] width 7 height 7
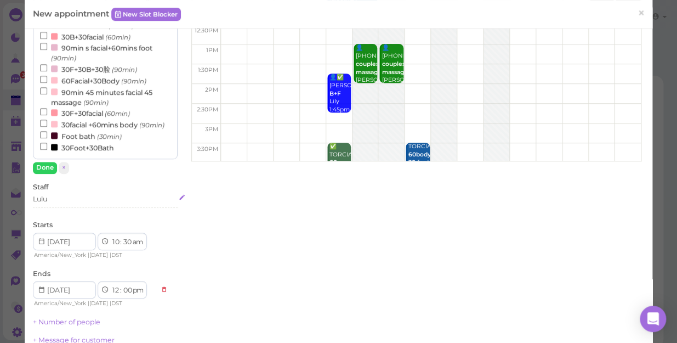
click at [63, 196] on div "Lulu" at bounding box center [105, 199] width 145 height 10
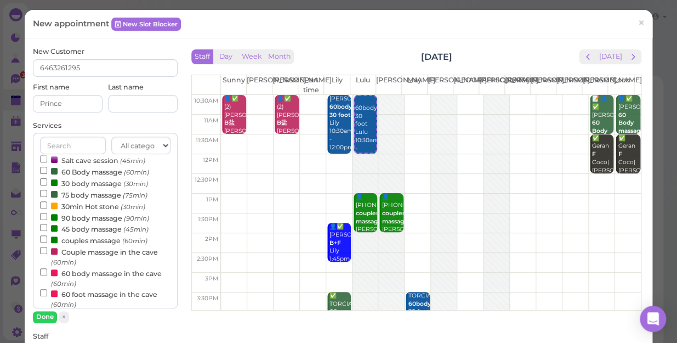
scroll to position [0, 0]
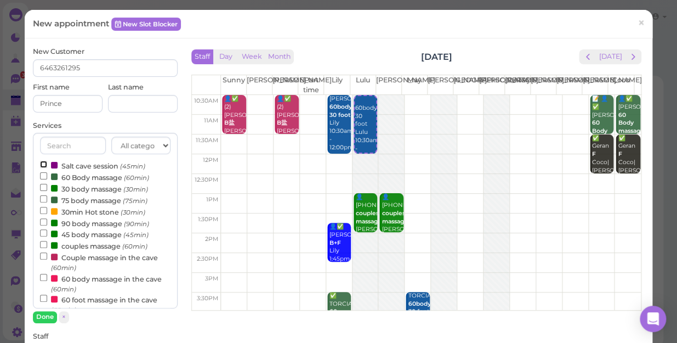
click at [41, 164] on input "Salt cave session (45min)" at bounding box center [43, 164] width 7 height 7
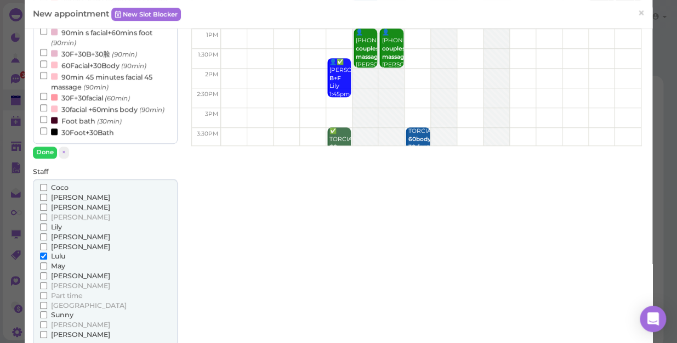
scroll to position [199, 0]
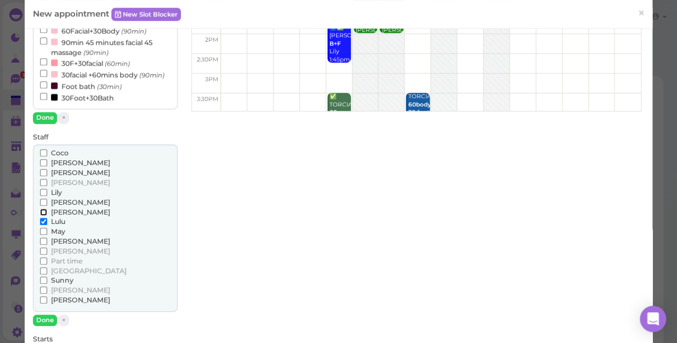
click at [42, 208] on input "[PERSON_NAME]" at bounding box center [43, 211] width 7 height 7
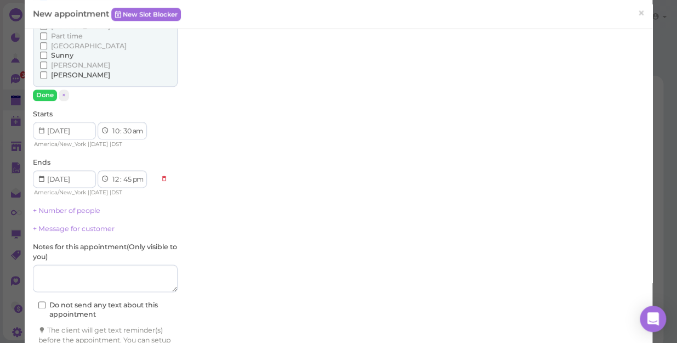
scroll to position [448, 0]
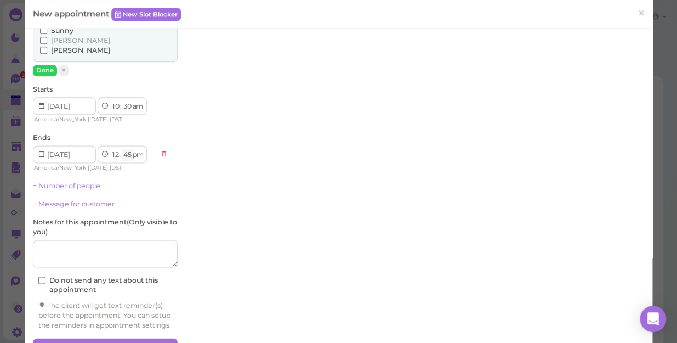
click at [128, 155] on select "00 05 10 15 20 25 30 35 40 45 50 55" at bounding box center [127, 155] width 11 height 12
select select "00"
click at [122, 149] on select "00 05 10 15 20 25 30 35 40 45 50 55" at bounding box center [127, 155] width 11 height 12
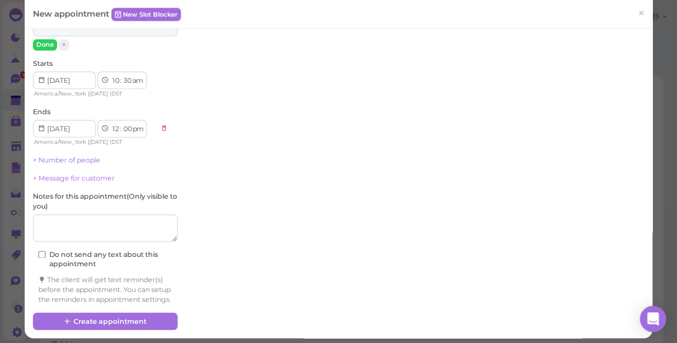
scroll to position [488, 0]
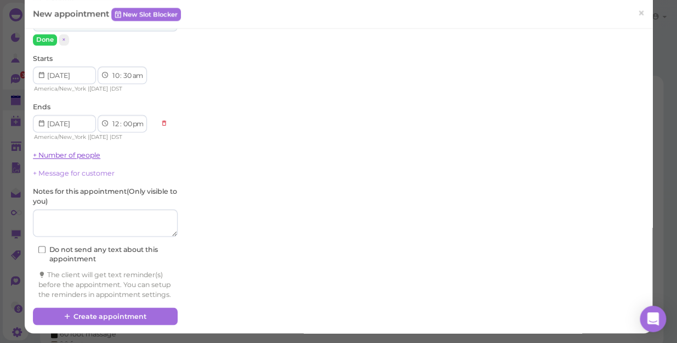
click at [81, 151] on link "+ Number of people" at bounding box center [66, 155] width 67 height 8
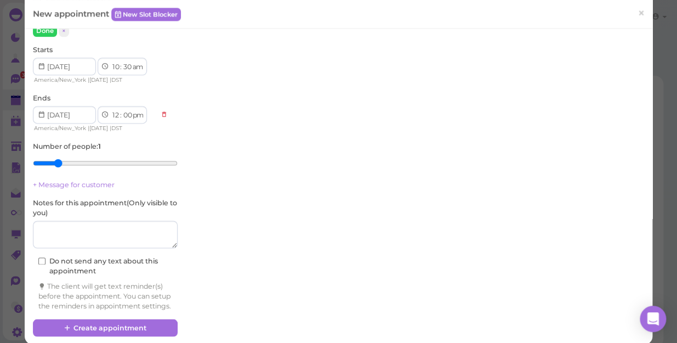
type input "2"
click at [57, 159] on input "range" at bounding box center [105, 163] width 145 height 18
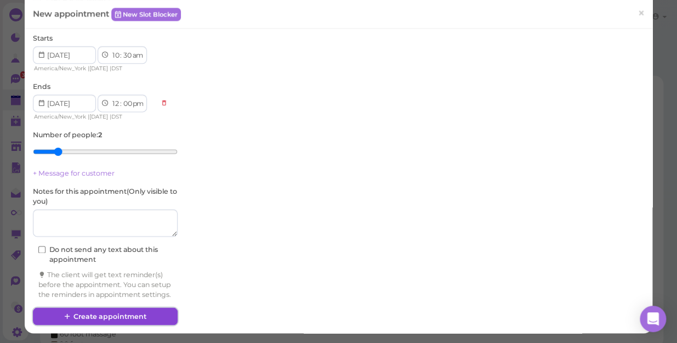
click at [94, 316] on button "Create appointment" at bounding box center [105, 316] width 145 height 18
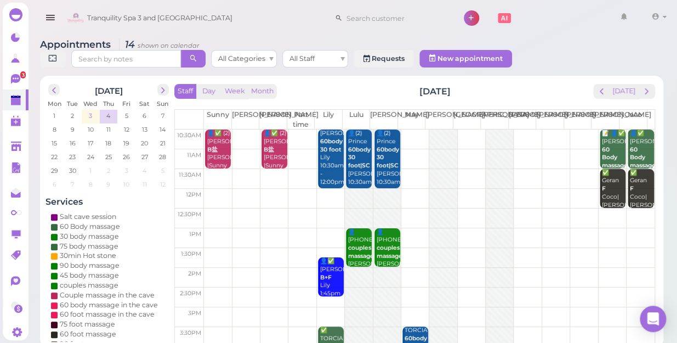
click at [88, 111] on span "3" at bounding box center [90, 116] width 5 height 10
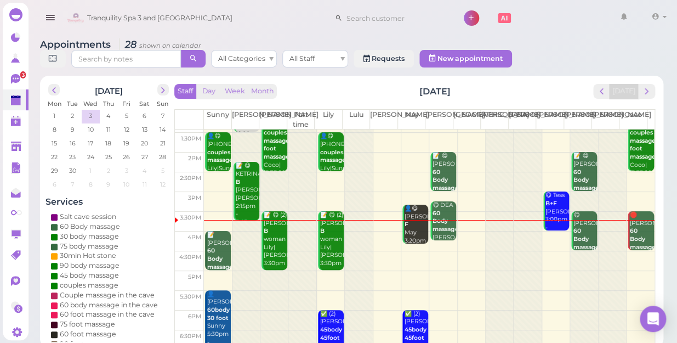
scroll to position [149, 0]
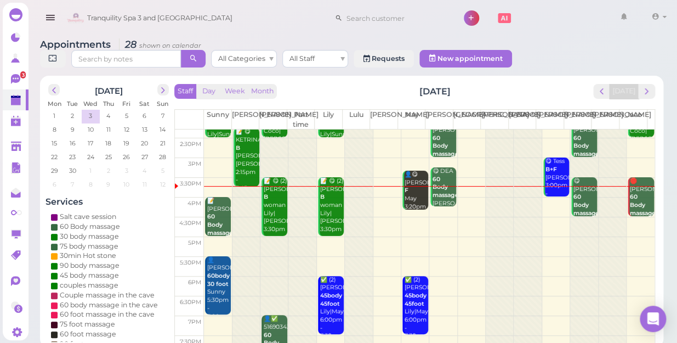
click at [542, 197] on td at bounding box center [429, 207] width 451 height 20
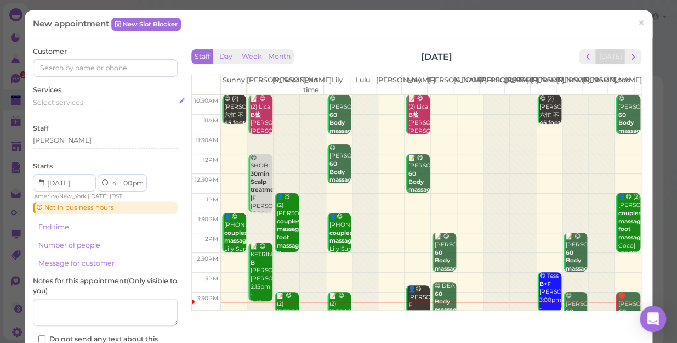
click at [60, 100] on span "Select services" at bounding box center [58, 102] width 50 height 8
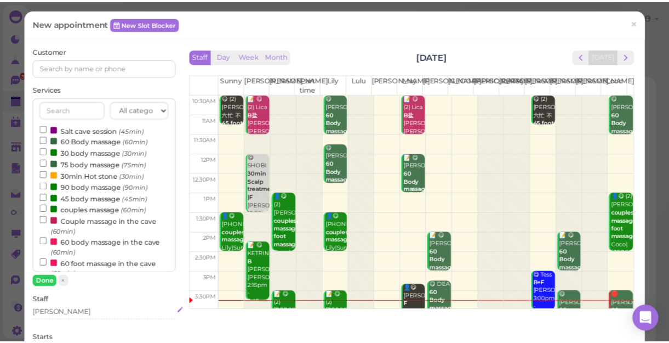
scroll to position [0, 0]
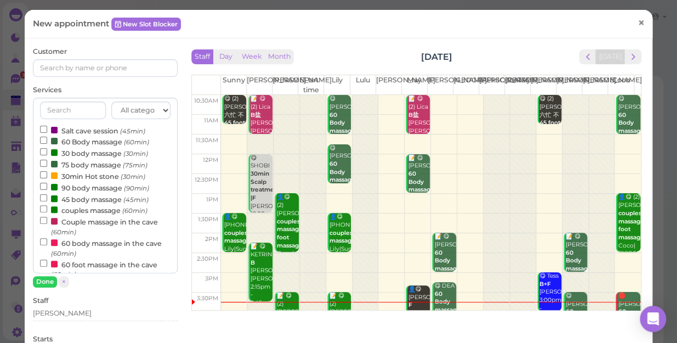
click at [637, 24] on span "×" at bounding box center [640, 22] width 7 height 15
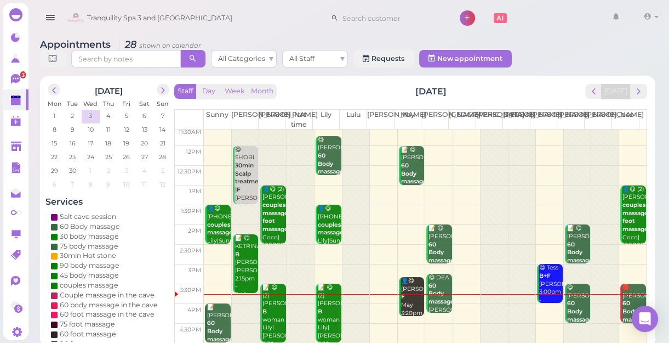
scroll to position [99, 0]
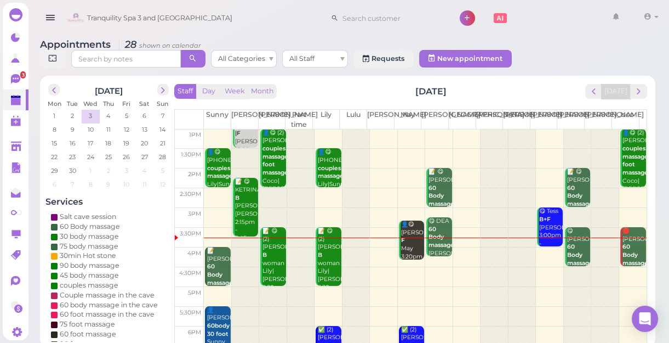
click at [538, 249] on td at bounding box center [425, 257] width 443 height 20
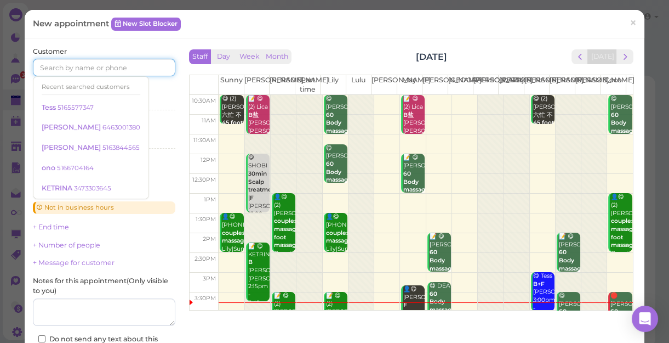
click at [65, 65] on input at bounding box center [104, 68] width 143 height 18
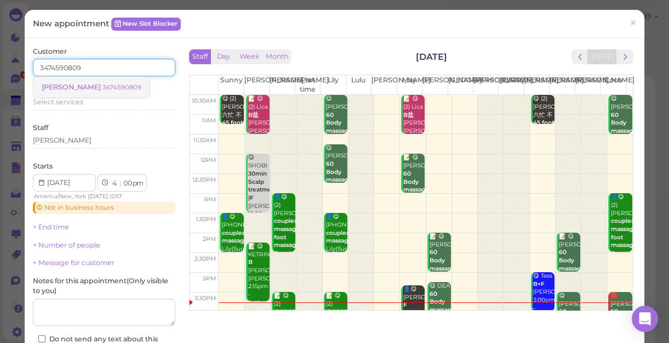
type input "3474590809"
click at [102, 86] on small "3474590809" at bounding box center [121, 87] width 39 height 8
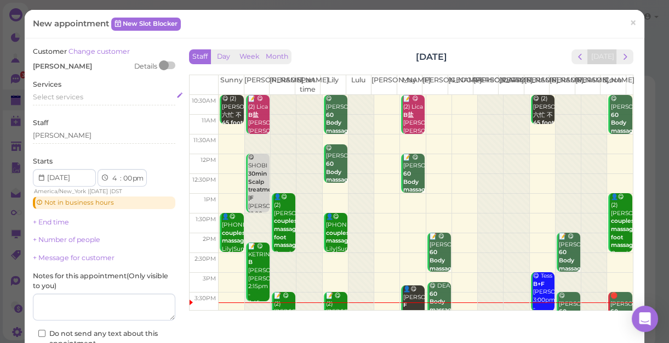
click at [68, 99] on span "Select services" at bounding box center [58, 97] width 50 height 8
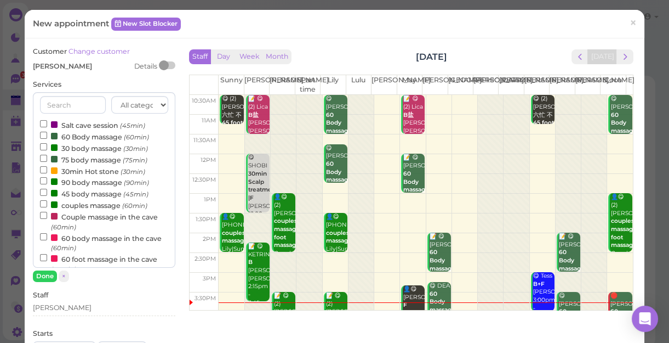
click at [81, 204] on label "couples massage (60min)" at bounding box center [93, 205] width 107 height 12
click at [47, 204] on input "couples massage (60min)" at bounding box center [43, 203] width 7 height 7
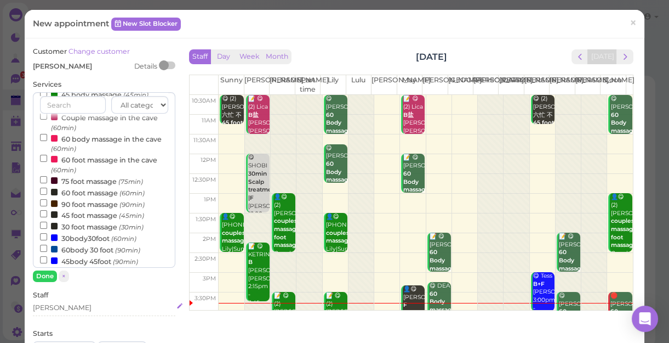
click at [53, 306] on div "[PERSON_NAME]" at bounding box center [104, 308] width 143 height 10
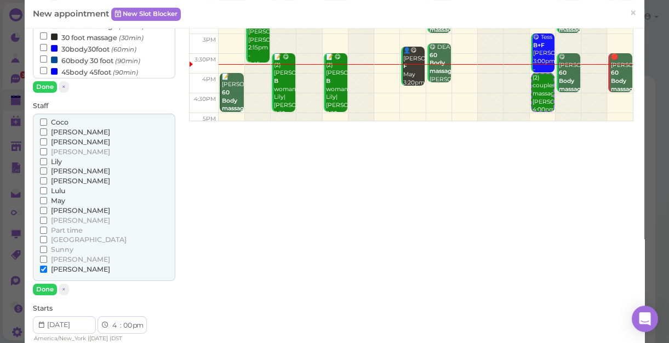
scroll to position [199, 0]
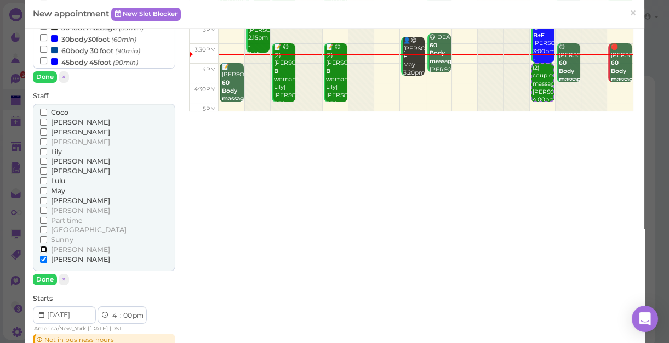
click at [42, 249] on input "[PERSON_NAME]" at bounding box center [43, 249] width 7 height 7
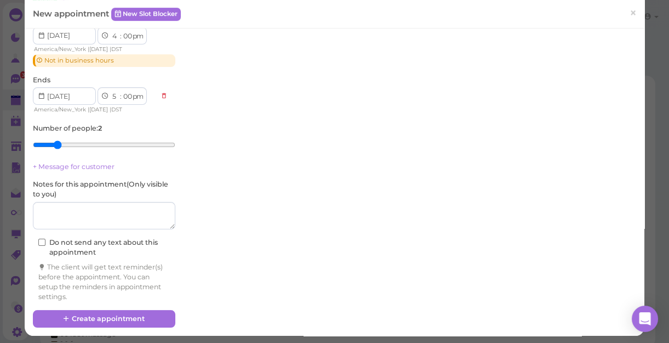
scroll to position [480, 0]
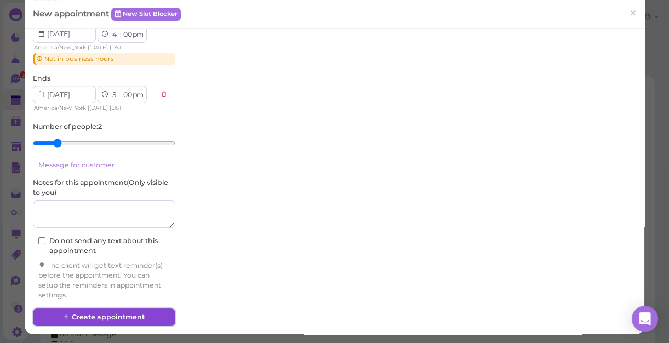
click at [109, 312] on button "Create appointment" at bounding box center [104, 317] width 143 height 18
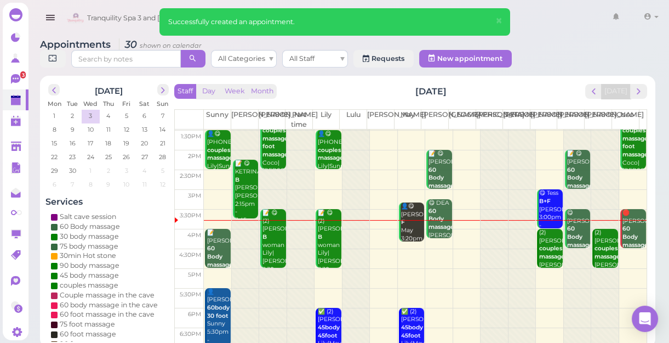
scroll to position [149, 0]
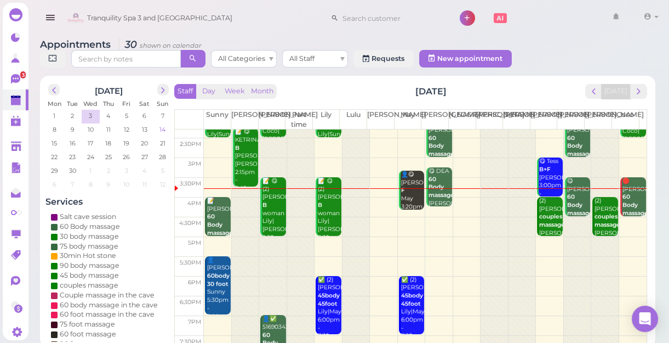
click at [162, 128] on span "14" at bounding box center [162, 129] width 8 height 10
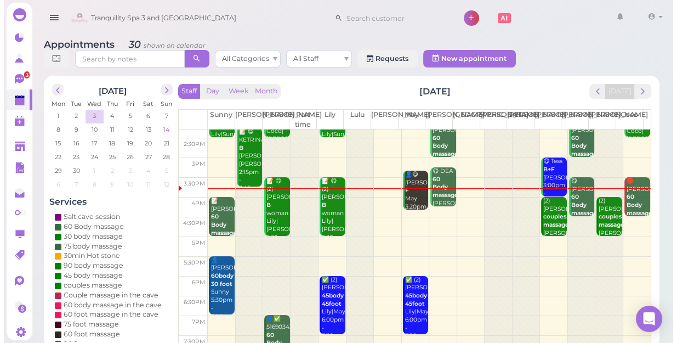
scroll to position [0, 0]
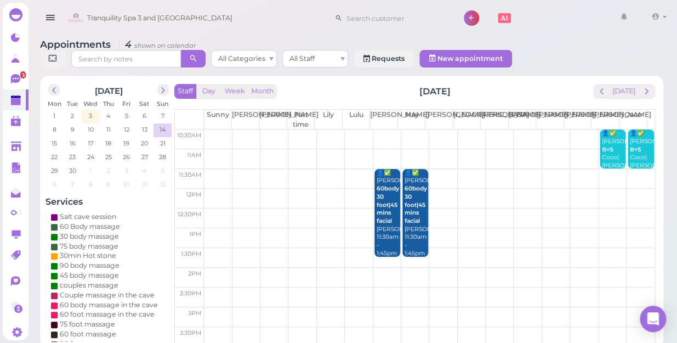
click at [212, 149] on td at bounding box center [429, 159] width 451 height 20
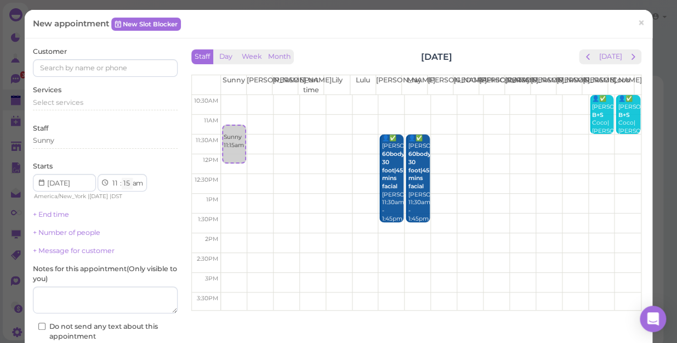
click at [127, 184] on select "00 05 10 15 20 25 30 35 40 45 50 55" at bounding box center [127, 184] width 11 height 12
select select "30"
click at [122, 178] on select "00 05 10 15 20 25 30 35 40 45 50 55" at bounding box center [127, 184] width 11 height 12
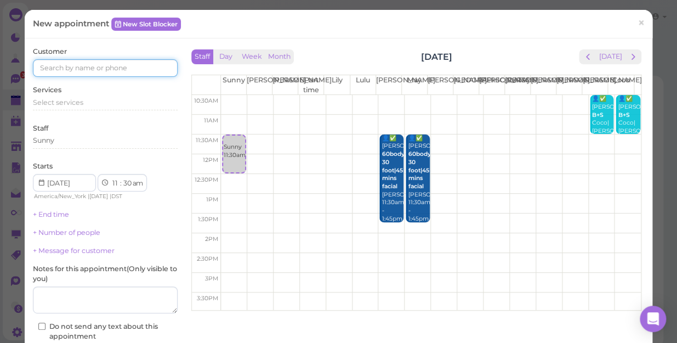
click at [45, 69] on input at bounding box center [105, 68] width 145 height 18
type input "5165872859"
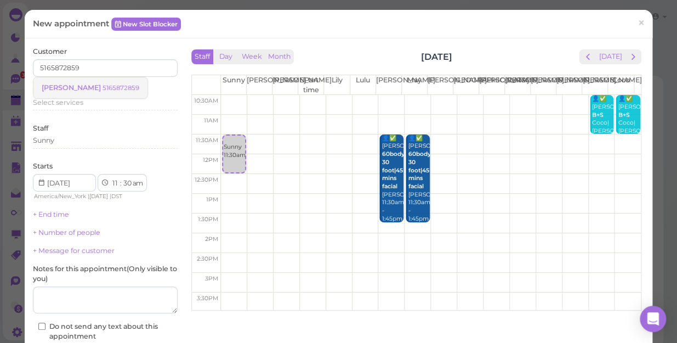
click at [102, 85] on small "5165872859" at bounding box center [120, 88] width 37 height 8
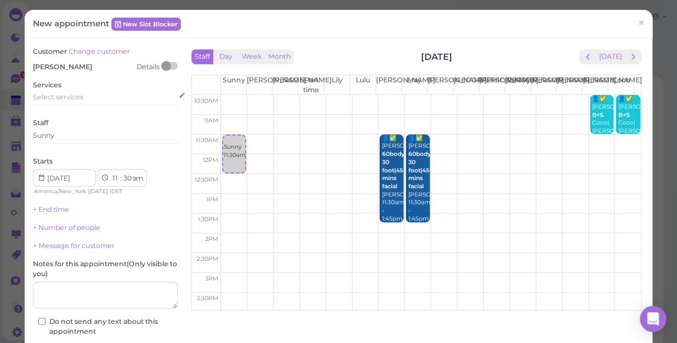
click at [52, 97] on span "Select services" at bounding box center [58, 97] width 50 height 8
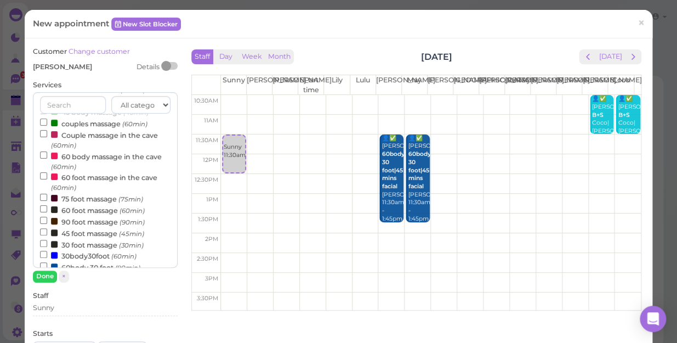
scroll to position [99, 0]
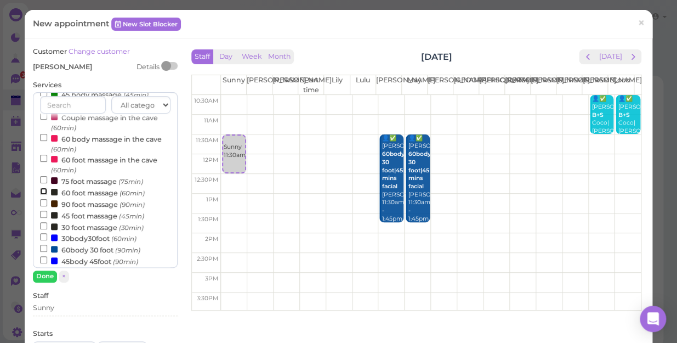
click at [42, 190] on input "60 foot massage (60min)" at bounding box center [43, 190] width 7 height 7
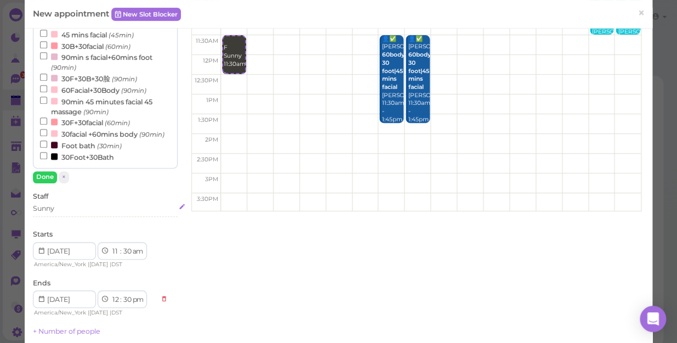
click at [63, 209] on div "Sunny" at bounding box center [105, 208] width 145 height 10
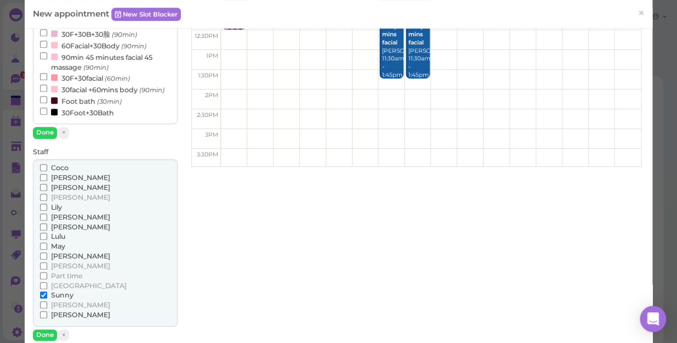
scroll to position [149, 0]
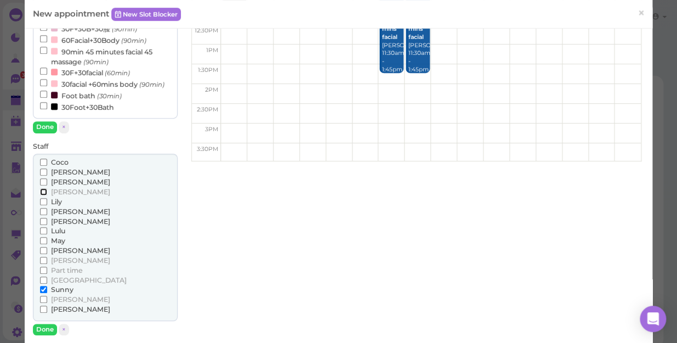
click at [42, 190] on input "[PERSON_NAME]" at bounding box center [43, 191] width 7 height 7
click at [41, 200] on input "Lily" at bounding box center [43, 201] width 7 height 7
click at [43, 211] on input "[PERSON_NAME]" at bounding box center [43, 211] width 7 height 7
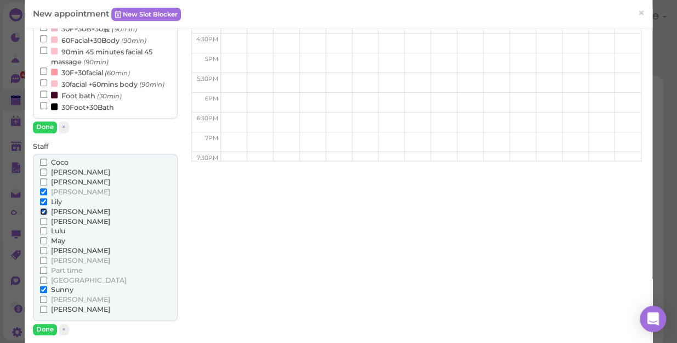
click at [43, 208] on input "[PERSON_NAME]" at bounding box center [43, 211] width 7 height 7
click at [41, 297] on input "[PERSON_NAME]" at bounding box center [43, 298] width 7 height 7
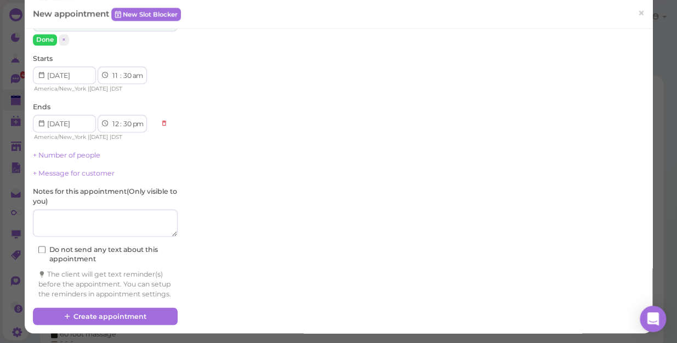
scroll to position [447, 0]
click at [83, 151] on link "+ Number of people" at bounding box center [66, 155] width 67 height 8
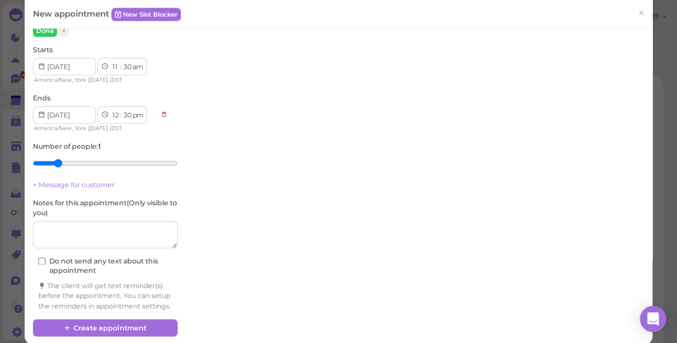
click at [60, 162] on input "range" at bounding box center [105, 163] width 145 height 18
type input "4"
click at [80, 162] on input "range" at bounding box center [105, 163] width 145 height 18
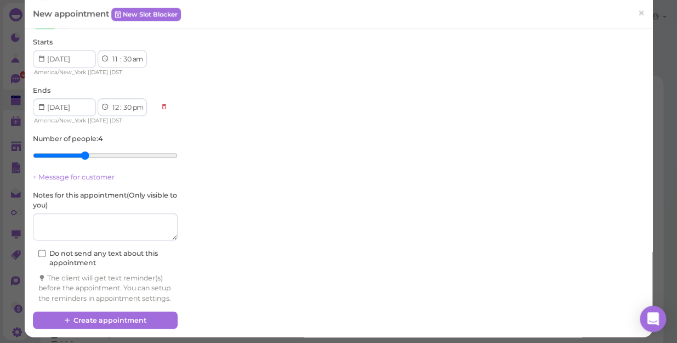
scroll to position [468, 0]
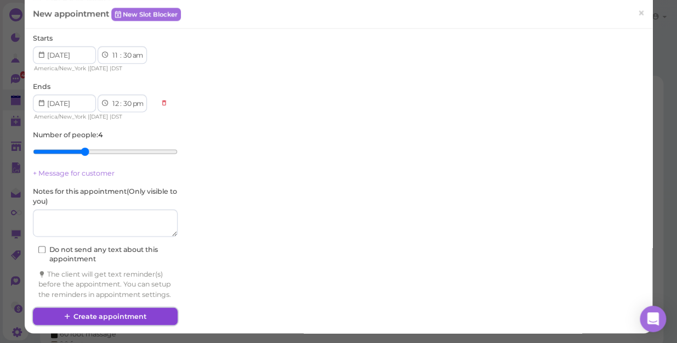
click at [108, 312] on button "Create appointment" at bounding box center [105, 316] width 145 height 18
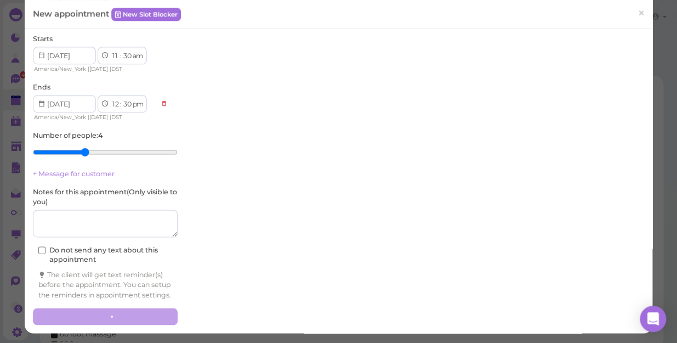
scroll to position [0, 0]
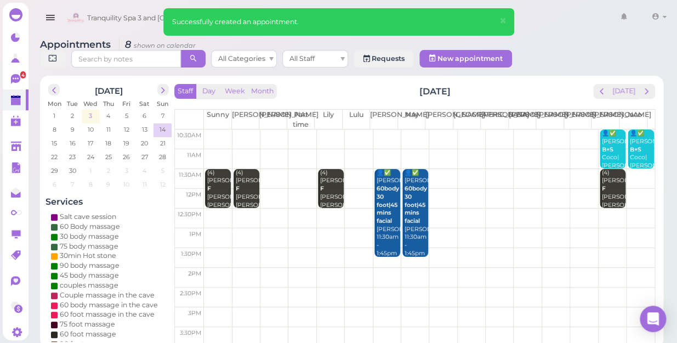
click at [88, 111] on span "3" at bounding box center [90, 116] width 5 height 10
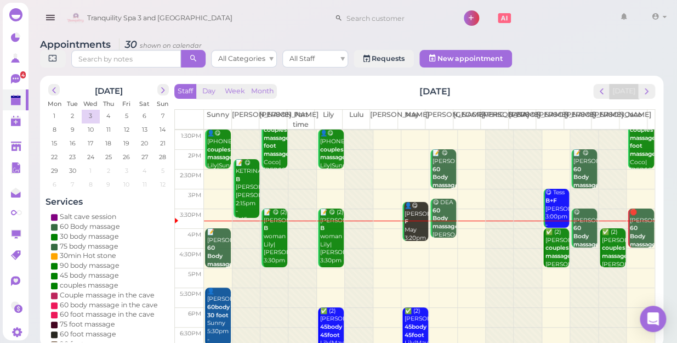
scroll to position [149, 0]
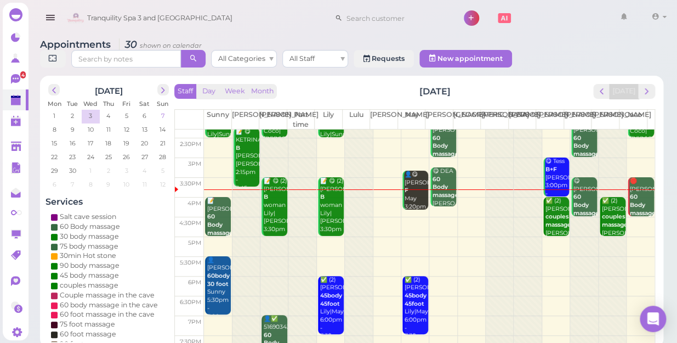
click at [160, 111] on span "7" at bounding box center [162, 116] width 5 height 10
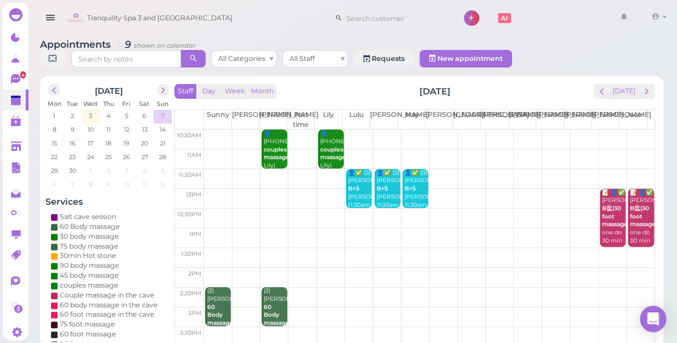
click at [160, 111] on span "7" at bounding box center [162, 116] width 5 height 10
click at [163, 124] on span "14" at bounding box center [162, 129] width 8 height 10
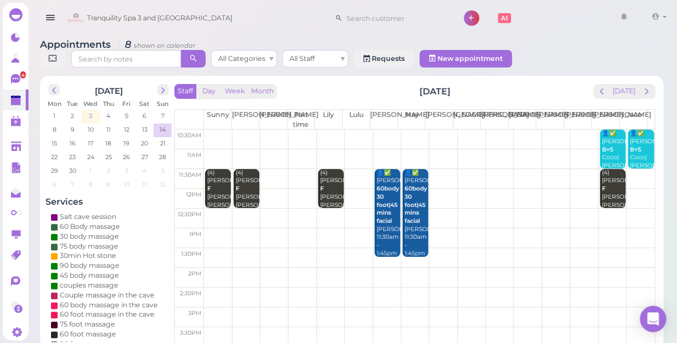
click at [88, 111] on span "3" at bounding box center [90, 116] width 5 height 10
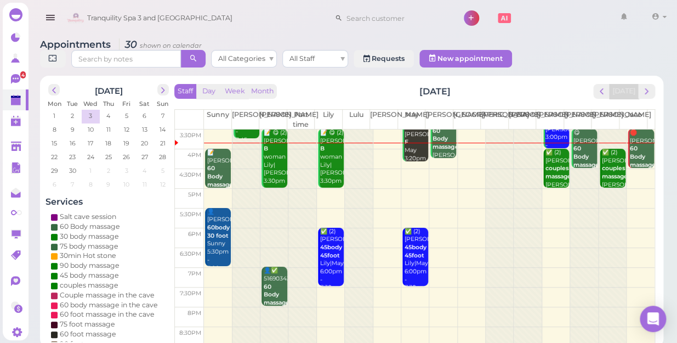
scroll to position [198, 0]
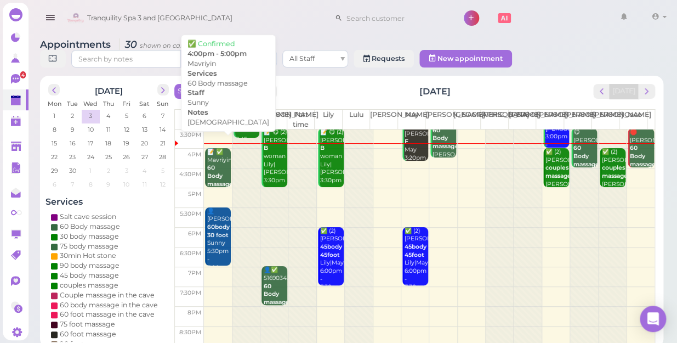
click at [215, 156] on div "📝 ✅ Mavriyin 60 Body massage female Sunny 4:00pm - 5:00pm" at bounding box center [219, 188] width 24 height 81
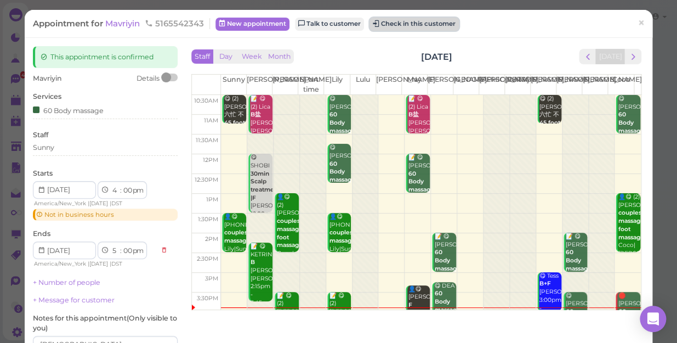
click at [417, 22] on button "Check in this customer" at bounding box center [413, 24] width 89 height 13
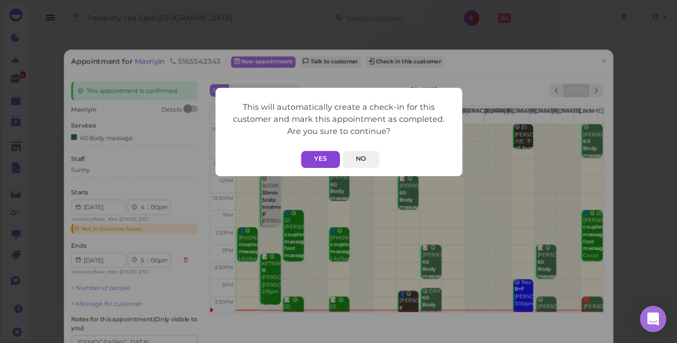
click at [323, 157] on button "Yes" at bounding box center [320, 159] width 39 height 17
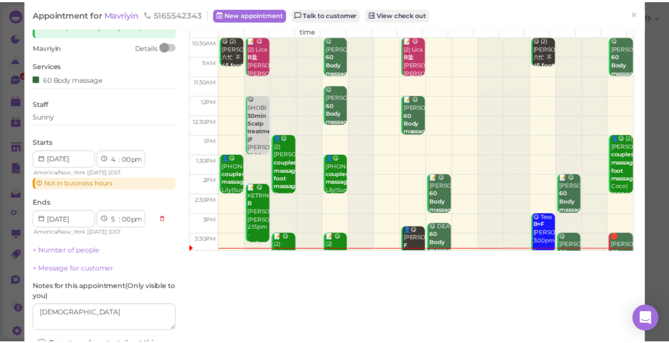
scroll to position [146, 0]
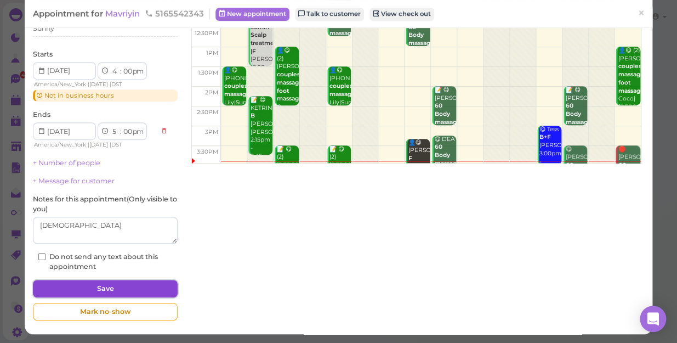
click at [102, 285] on button "Save" at bounding box center [105, 289] width 145 height 18
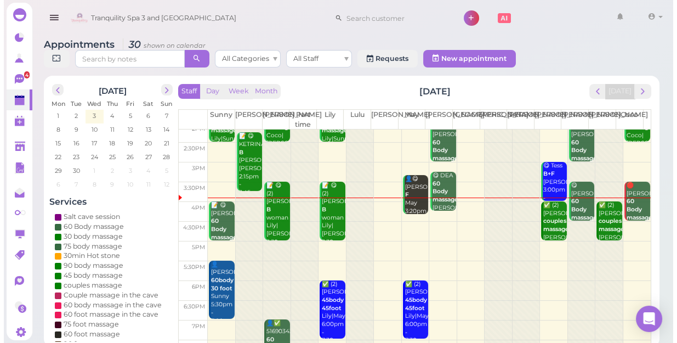
scroll to position [149, 0]
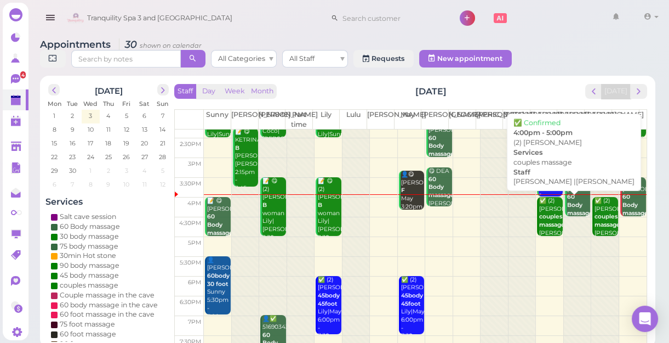
click at [548, 212] on div "✅ (2) RYAN couples massage Tina |Tom 4:00pm - 5:00pm" at bounding box center [551, 237] width 24 height 81
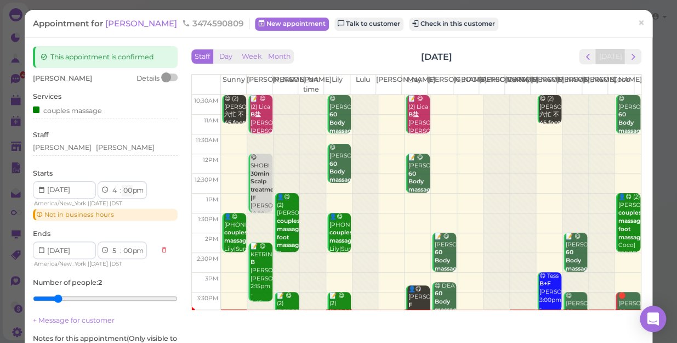
click at [128, 187] on select "00 05 10 15 20 25 30 35 40 45 50 55" at bounding box center [127, 191] width 11 height 12
select select "15"
click at [122, 185] on select "00 05 10 15 20 25 30 35 40 45 50 55" at bounding box center [127, 191] width 11 height 12
select select "15"
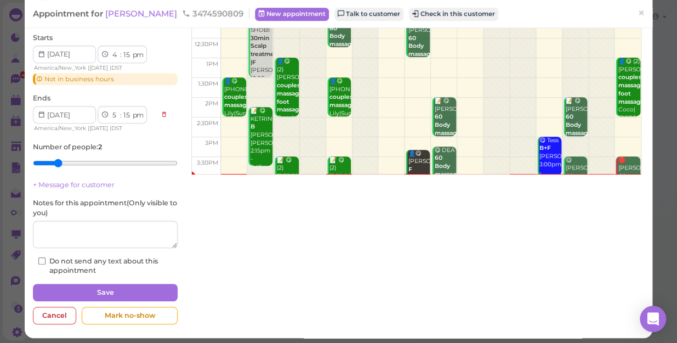
scroll to position [139, 0]
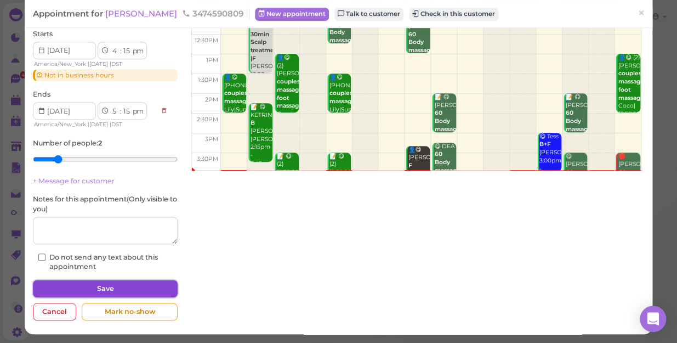
click at [133, 285] on button "Save" at bounding box center [105, 289] width 145 height 18
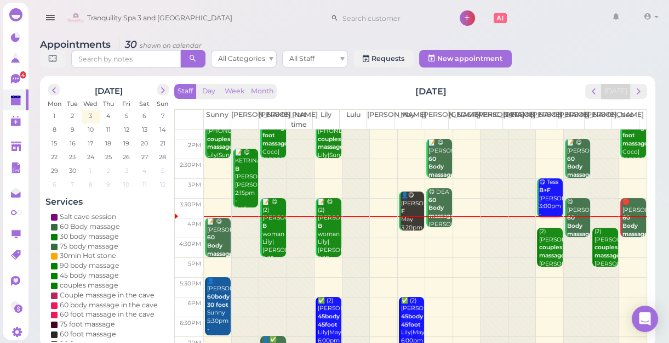
scroll to position [149, 0]
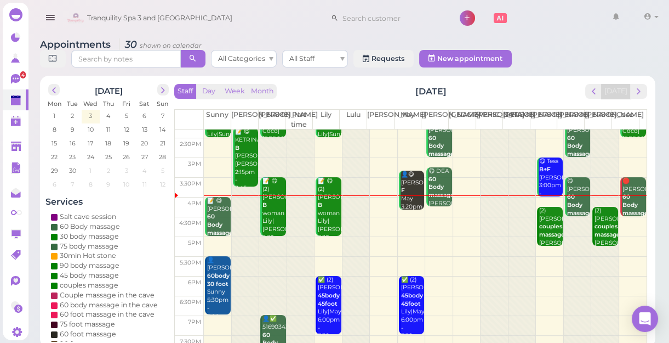
click at [451, 246] on td at bounding box center [425, 247] width 443 height 20
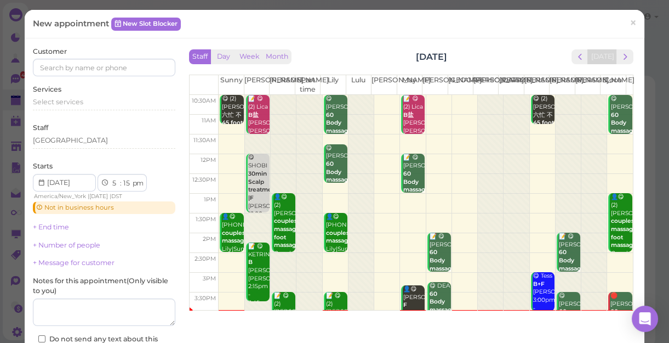
click at [540, 53] on div "Staff Day Week Month Wednesday, Sep 3 Today" at bounding box center [411, 56] width 445 height 15
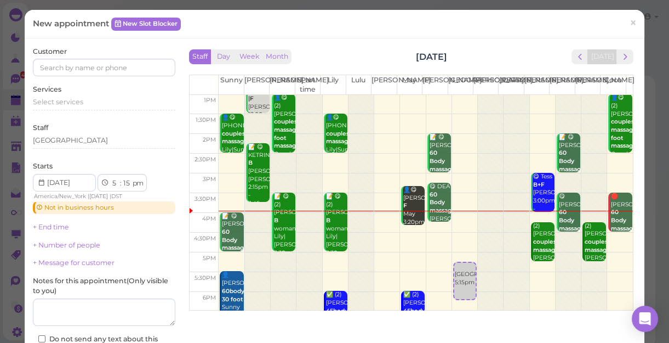
scroll to position [0, 0]
click at [630, 22] on span "×" at bounding box center [633, 22] width 7 height 15
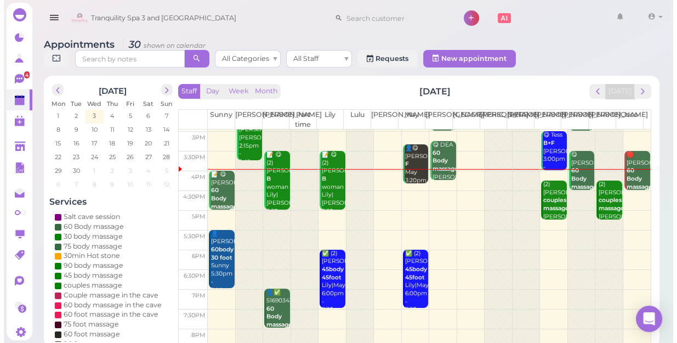
scroll to position [198, 0]
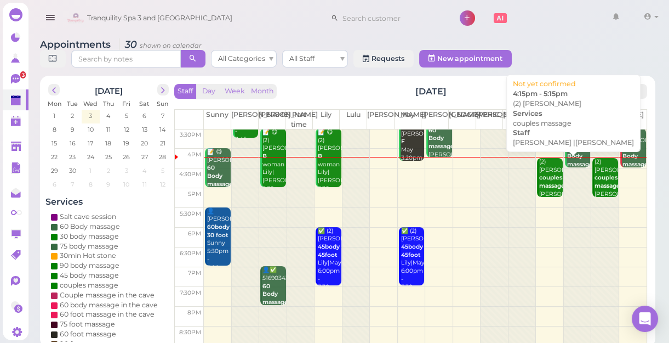
click at [539, 175] on b "couples massage" at bounding box center [552, 181] width 26 height 15
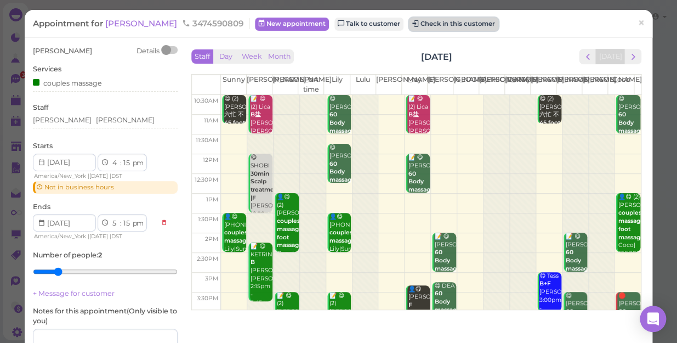
click at [409, 22] on button "Check in this customer" at bounding box center [453, 24] width 89 height 13
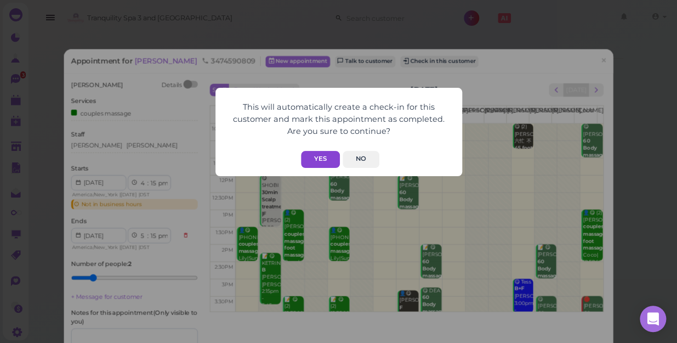
click at [321, 155] on button "Yes" at bounding box center [320, 159] width 39 height 17
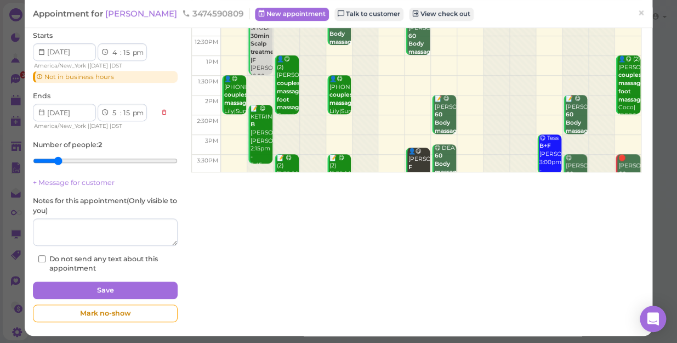
scroll to position [139, 0]
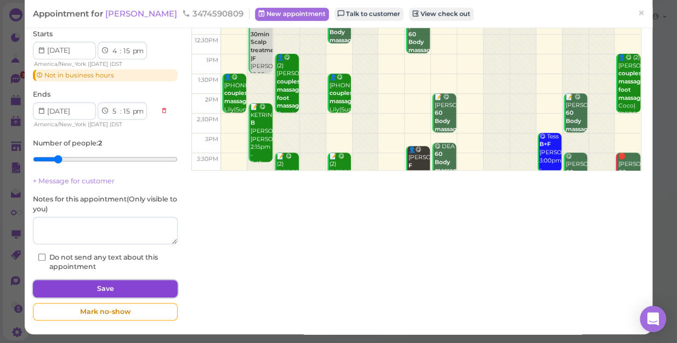
click at [115, 285] on button "Save" at bounding box center [105, 289] width 145 height 18
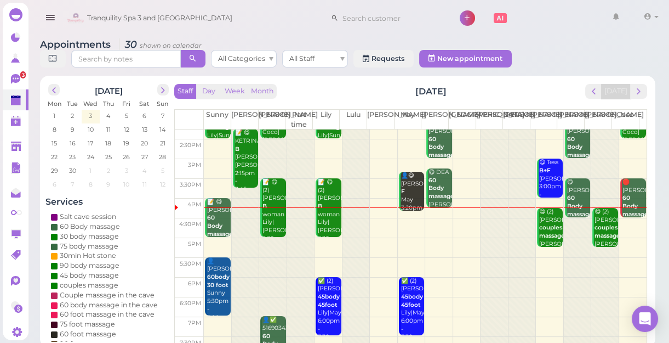
scroll to position [149, 0]
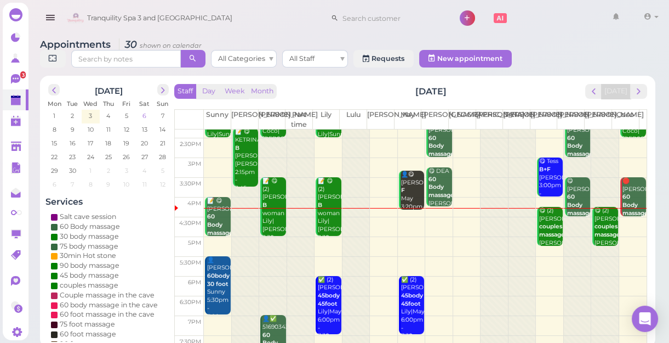
click at [142, 116] on span "6" at bounding box center [144, 116] width 6 height 10
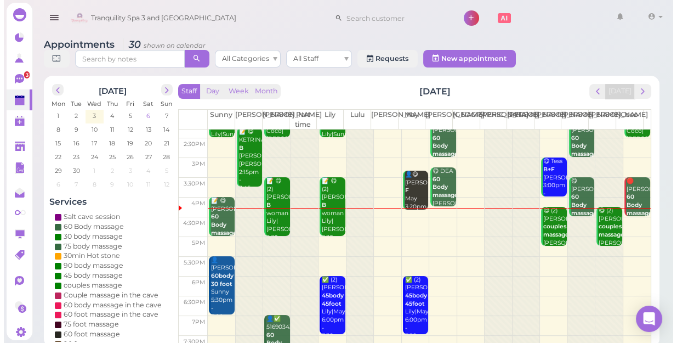
scroll to position [0, 0]
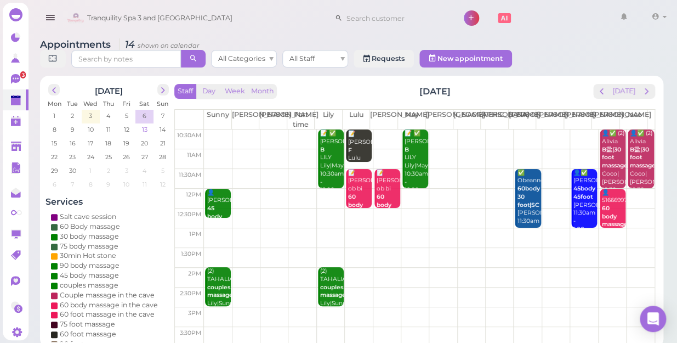
click at [142, 124] on span "13" at bounding box center [145, 129] width 8 height 10
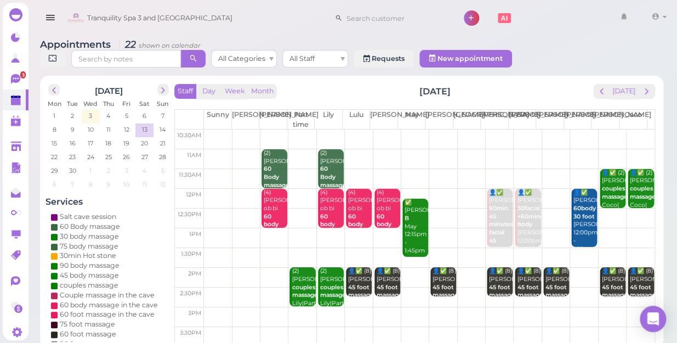
click at [351, 149] on td at bounding box center [429, 159] width 451 height 20
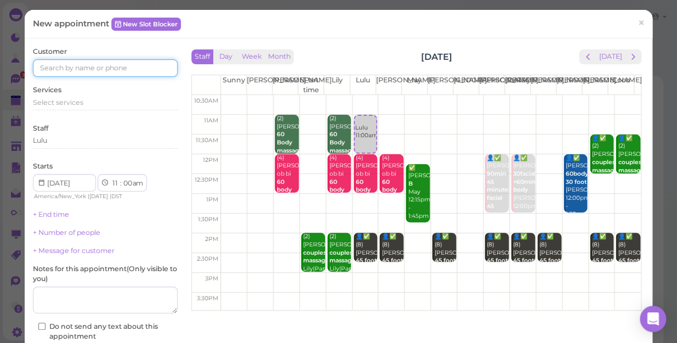
click at [42, 67] on input at bounding box center [105, 68] width 145 height 18
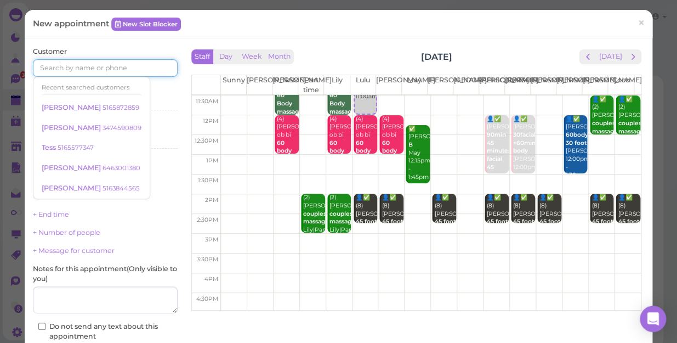
scroll to position [49, 0]
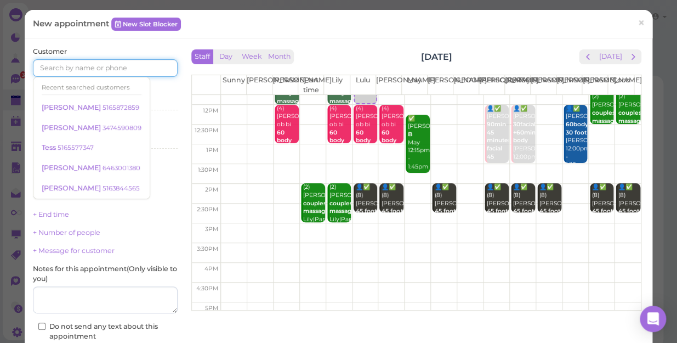
click at [275, 224] on td at bounding box center [431, 233] width 420 height 20
select select "3"
select select "pm"
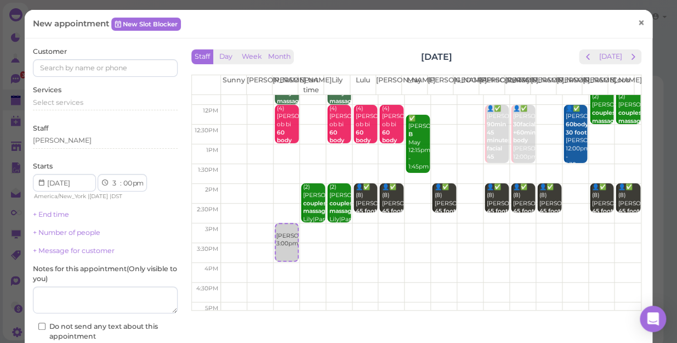
click at [637, 20] on span "×" at bounding box center [640, 22] width 7 height 15
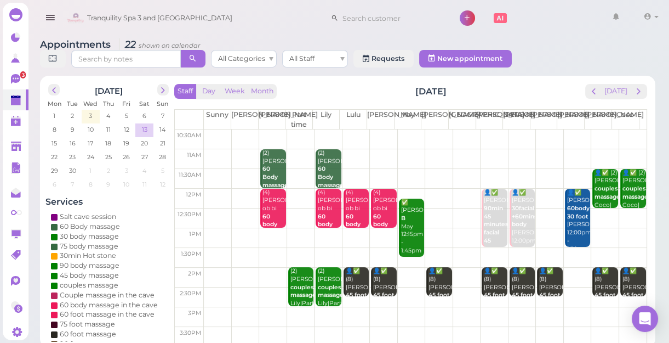
click at [143, 128] on span "13" at bounding box center [145, 129] width 8 height 10
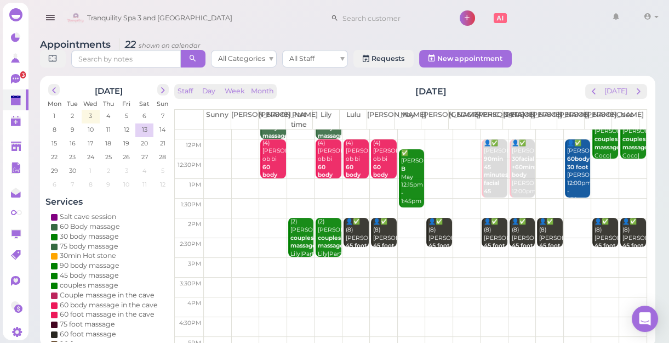
click at [261, 259] on td at bounding box center [425, 268] width 443 height 20
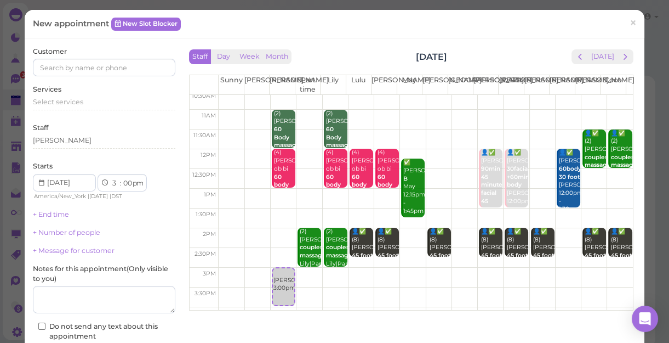
scroll to position [0, 0]
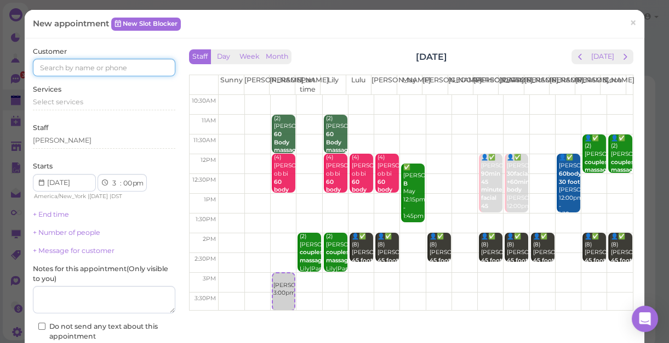
click at [47, 68] on input at bounding box center [104, 68] width 143 height 18
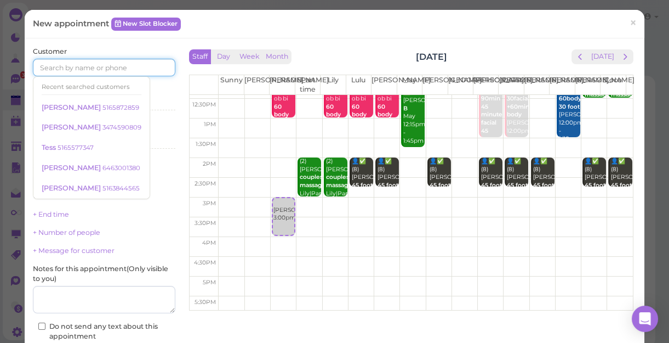
scroll to position [99, 0]
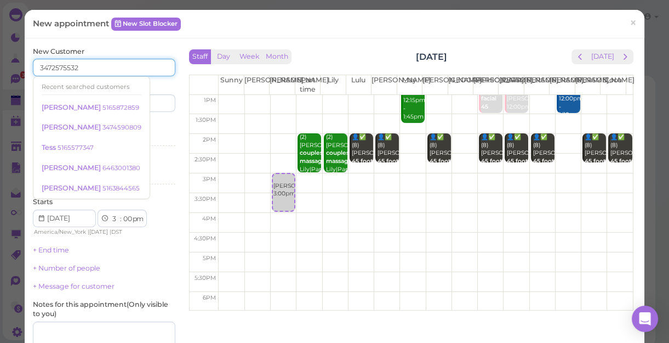
type input "3472575532"
click at [171, 88] on div "Last name" at bounding box center [141, 97] width 69 height 30
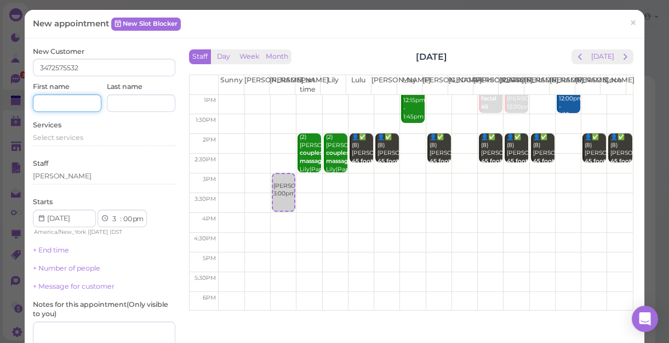
click at [54, 104] on input at bounding box center [67, 103] width 69 height 18
type input "Varonica"
click at [48, 136] on span "Select services" at bounding box center [58, 137] width 50 height 8
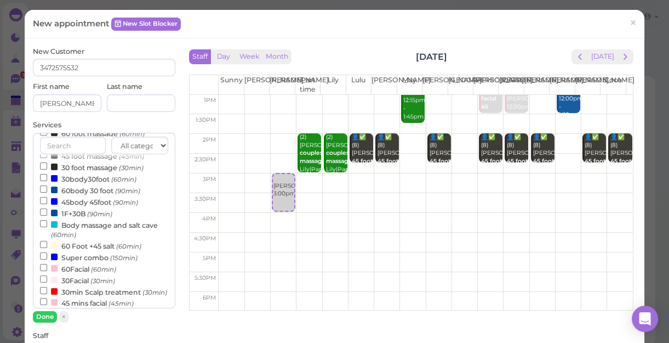
scroll to position [249, 0]
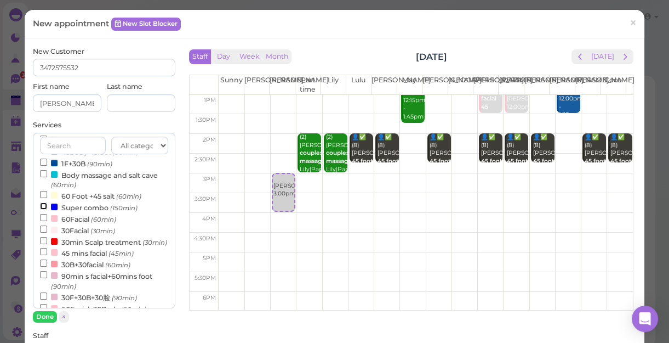
click at [42, 206] on input "Super combo (150min)" at bounding box center [43, 205] width 7 height 7
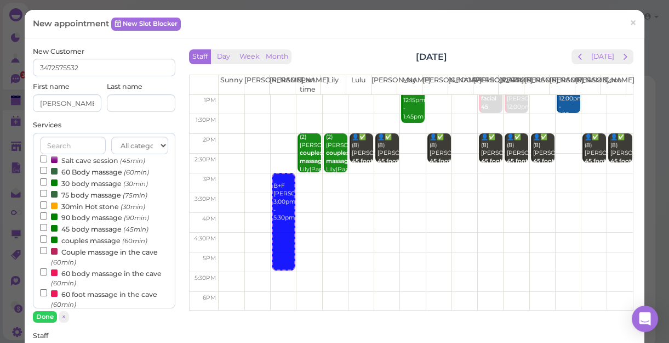
scroll to position [0, 0]
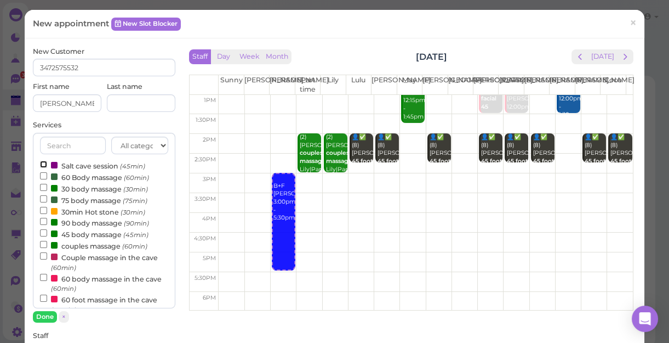
click at [42, 163] on input "Salt cave session (45min)" at bounding box center [43, 164] width 7 height 7
select select "6"
select select "15"
click at [41, 162] on input "Salt cave session (45min)" at bounding box center [43, 164] width 7 height 7
select select "5"
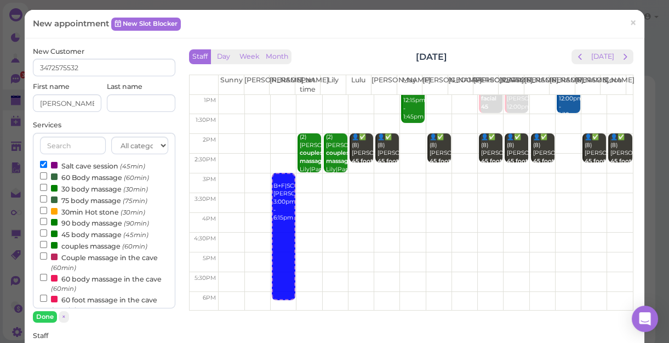
select select "30"
click at [43, 163] on input "Salt cave session (45min)" at bounding box center [43, 164] width 7 height 7
select select "6"
select select "15"
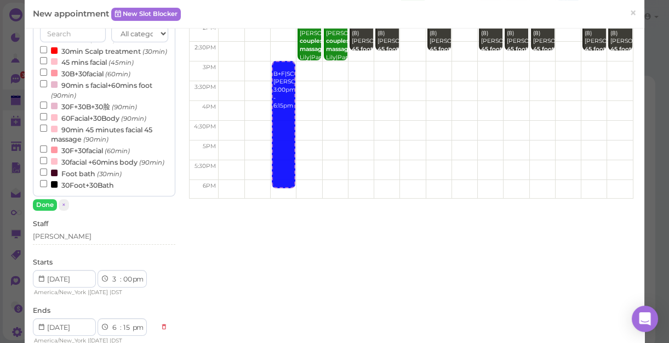
scroll to position [149, 0]
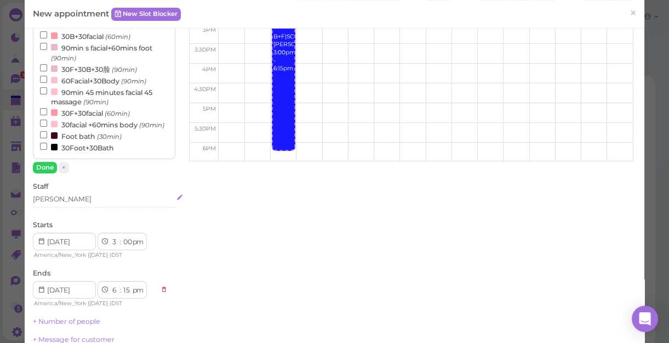
click at [60, 198] on div "[PERSON_NAME]" at bounding box center [104, 199] width 143 height 10
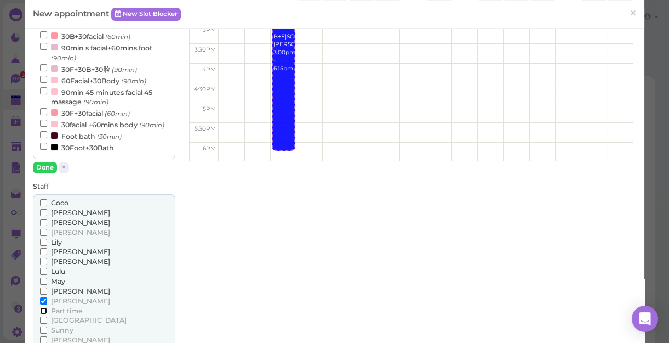
click at [42, 309] on input "Part time" at bounding box center [43, 310] width 7 height 7
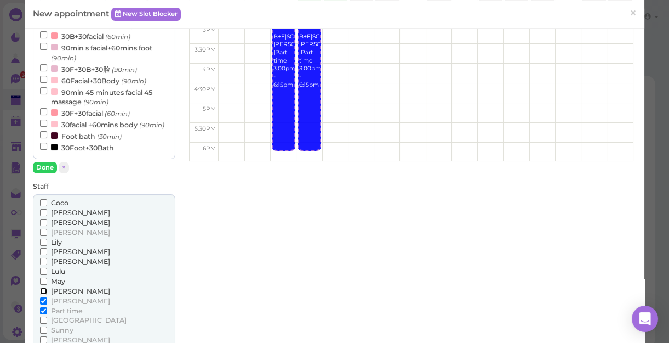
click at [42, 290] on input "[PERSON_NAME]" at bounding box center [43, 290] width 7 height 7
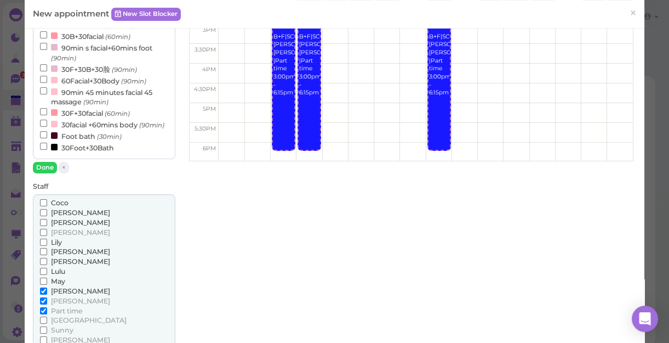
click at [43, 276] on label "May" at bounding box center [52, 281] width 25 height 10
click at [43, 277] on input "May" at bounding box center [43, 280] width 7 height 7
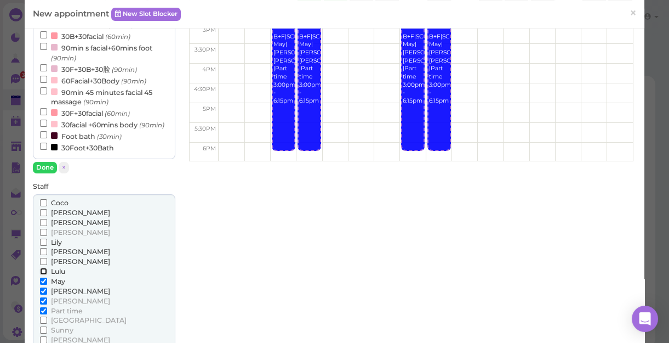
click at [42, 267] on input "Lulu" at bounding box center [43, 270] width 7 height 7
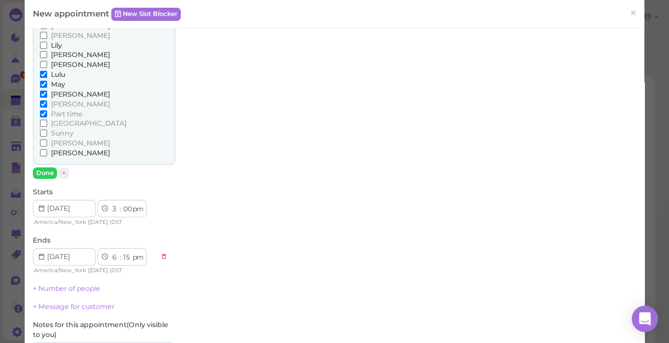
scroll to position [349, 0]
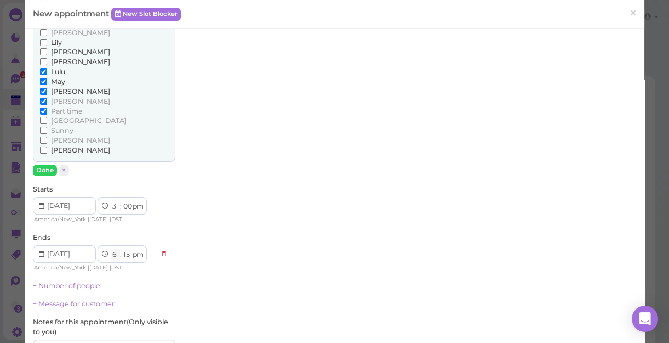
click at [113, 252] on select "1 2 3 4 5 6 7 8 9 10 11 12" at bounding box center [115, 255] width 9 height 12
select select "5"
click at [111, 249] on select "1 2 3 4 5 6 7 8 9 10 11 12" at bounding box center [115, 255] width 9 height 12
click at [127, 253] on select "00 05 10 15 20 25 30 35 40 45 50 55" at bounding box center [127, 255] width 11 height 12
select select "00"
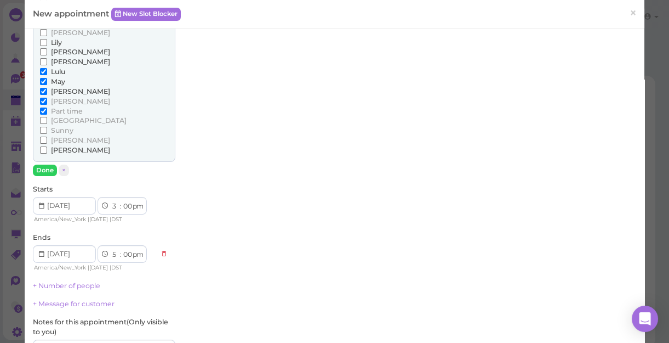
click at [122, 249] on select "00 05 10 15 20 25 30 35 40 45 50 55" at bounding box center [127, 255] width 11 height 12
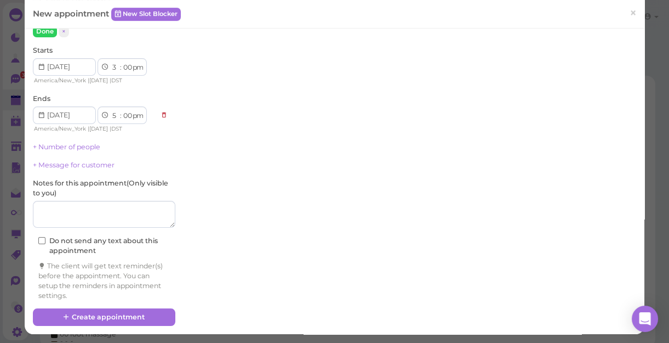
scroll to position [488, 0]
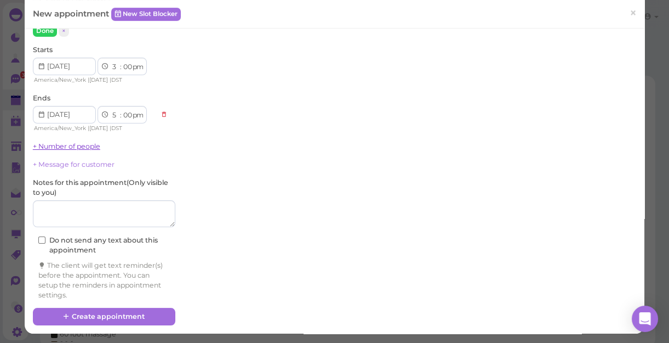
click at [77, 143] on link "+ Number of people" at bounding box center [66, 146] width 67 height 8
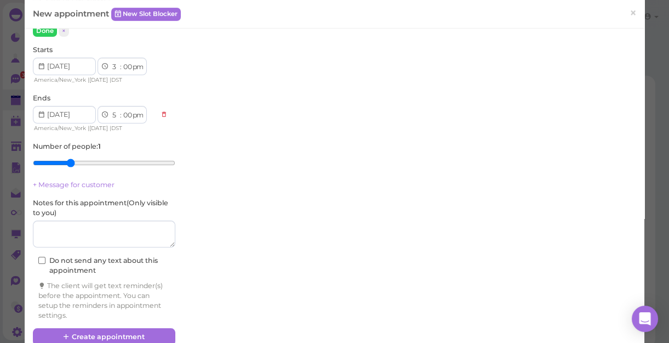
click at [71, 159] on input "range" at bounding box center [104, 163] width 143 height 18
click at [84, 163] on input "range" at bounding box center [104, 163] width 143 height 18
type input "5"
click at [95, 163] on input "range" at bounding box center [104, 163] width 143 height 18
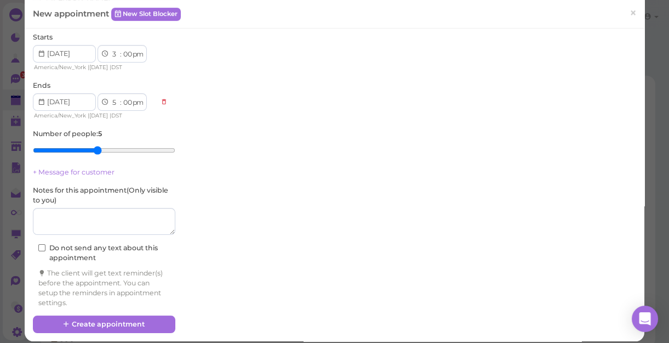
scroll to position [508, 0]
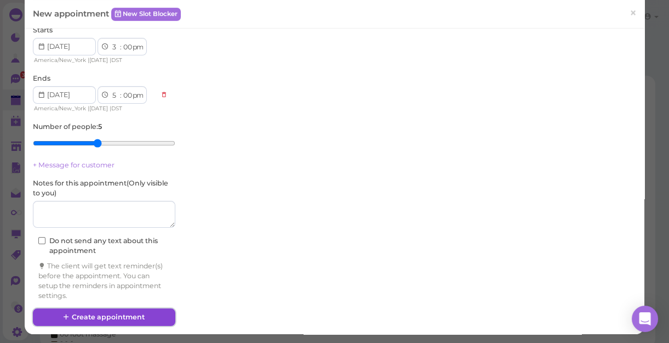
click at [110, 312] on button "Create appointment" at bounding box center [104, 317] width 143 height 18
select select "6"
select select "15"
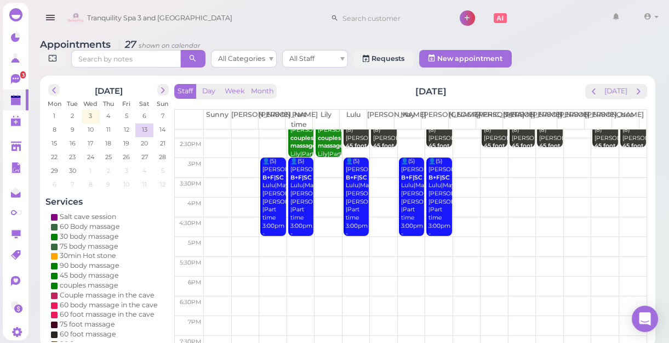
scroll to position [99, 0]
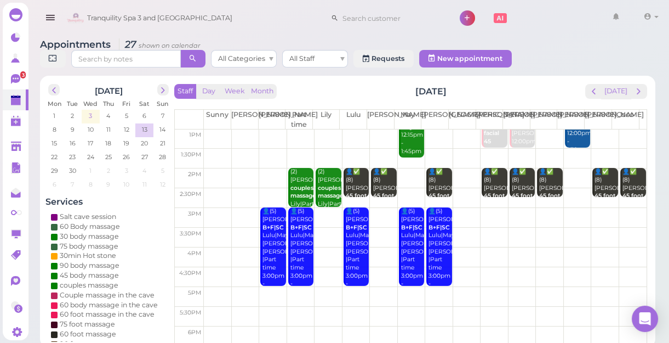
click at [90, 115] on span "3" at bounding box center [90, 116] width 5 height 10
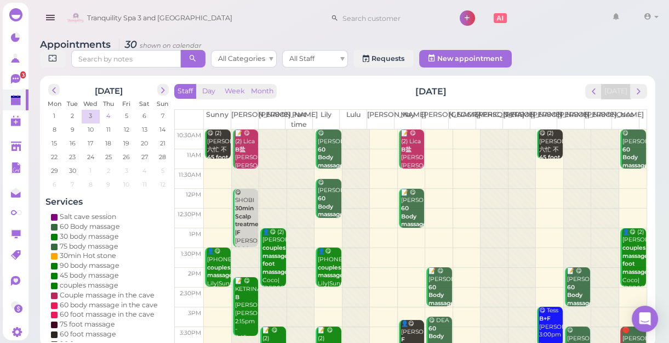
click at [109, 113] on span "4" at bounding box center [108, 116] width 6 height 10
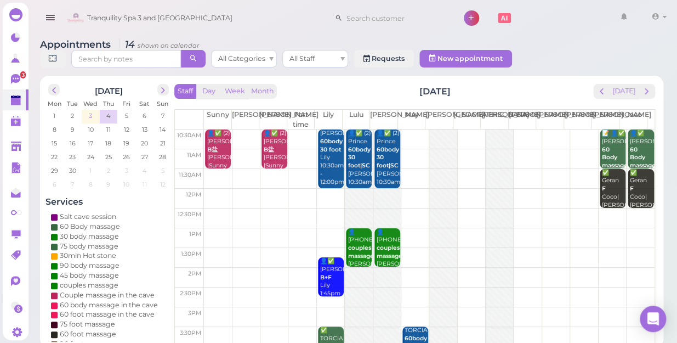
click at [88, 111] on span "3" at bounding box center [90, 116] width 5 height 10
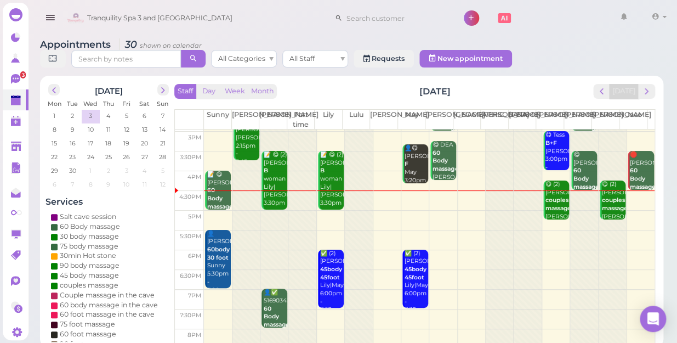
scroll to position [198, 0]
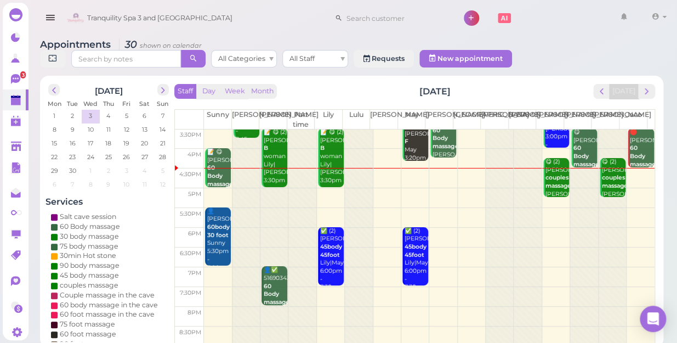
click at [542, 267] on td at bounding box center [429, 277] width 451 height 20
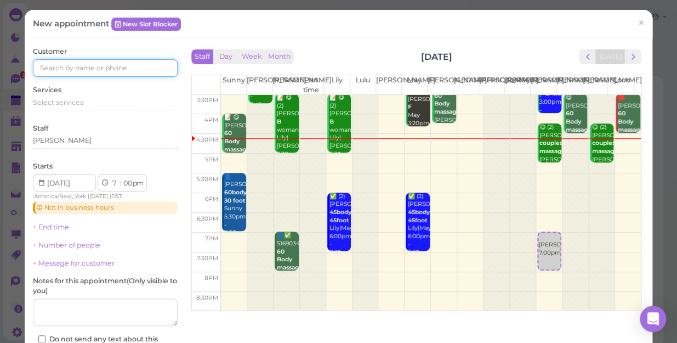
click at [47, 66] on input at bounding box center [105, 68] width 145 height 18
type input "5168517036"
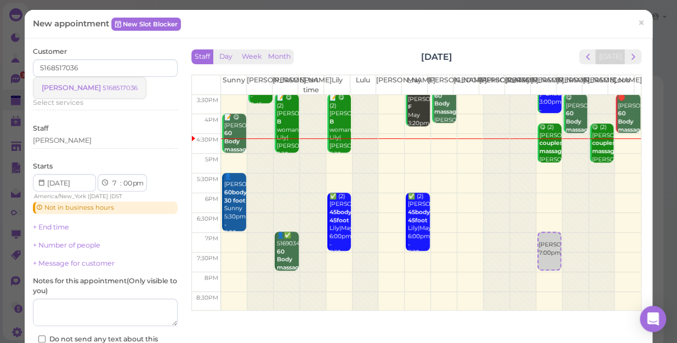
click at [102, 88] on small "5168517036" at bounding box center [119, 88] width 35 height 8
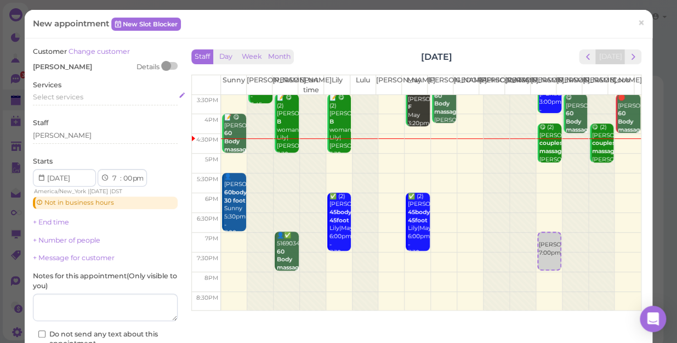
click at [48, 99] on span "Select services" at bounding box center [58, 97] width 50 height 8
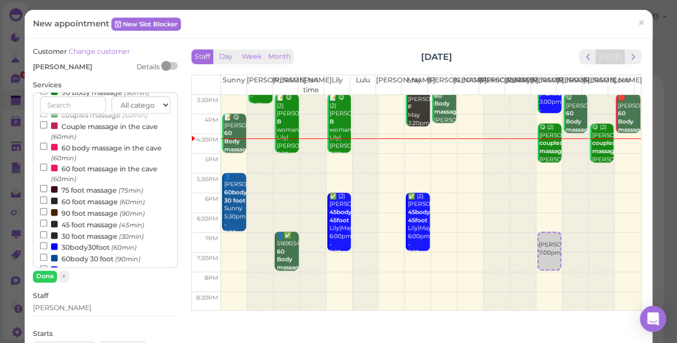
scroll to position [99, 0]
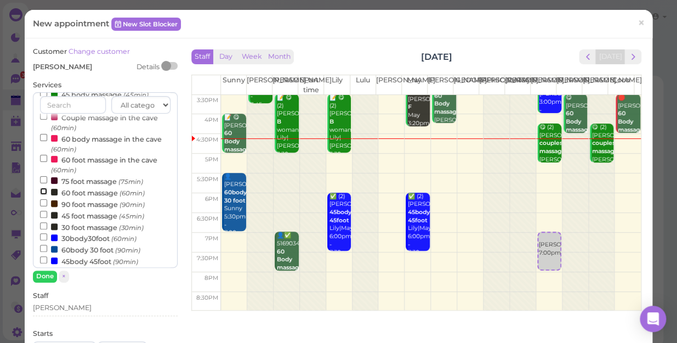
click at [41, 191] on input "60 foot massage (60min)" at bounding box center [43, 190] width 7 height 7
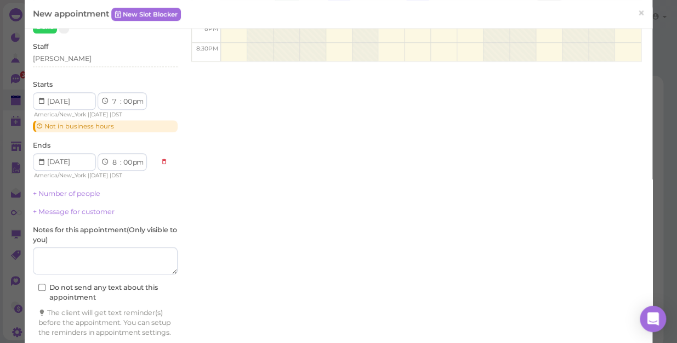
scroll to position [296, 0]
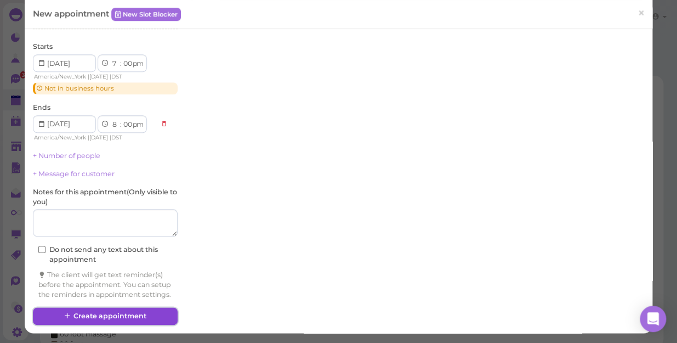
click at [104, 314] on button "Create appointment" at bounding box center [105, 316] width 145 height 18
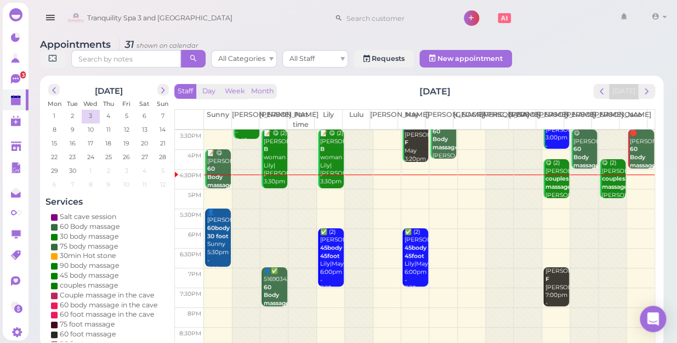
scroll to position [198, 0]
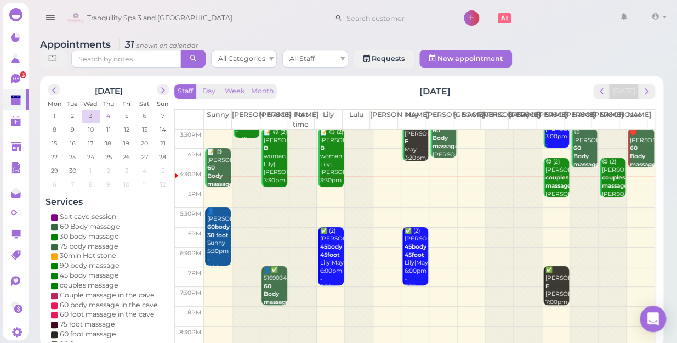
click at [107, 111] on span "4" at bounding box center [108, 116] width 6 height 10
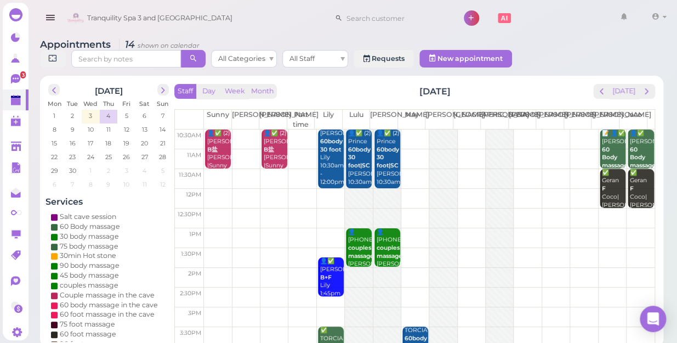
click at [212, 189] on td at bounding box center [429, 199] width 451 height 20
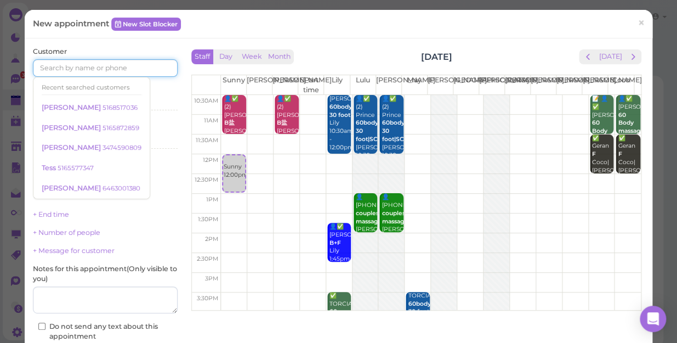
click at [58, 70] on input at bounding box center [105, 68] width 145 height 18
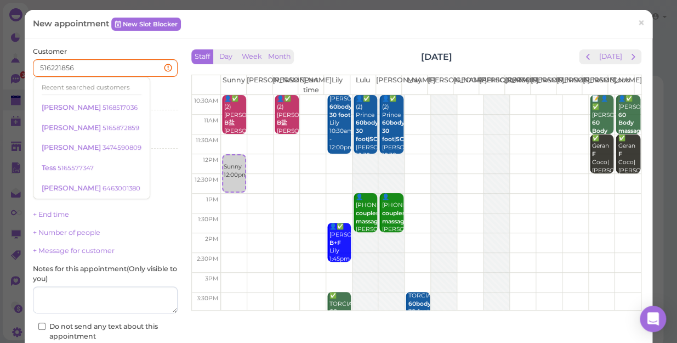
click at [151, 86] on div "Services Select services" at bounding box center [105, 100] width 145 height 30
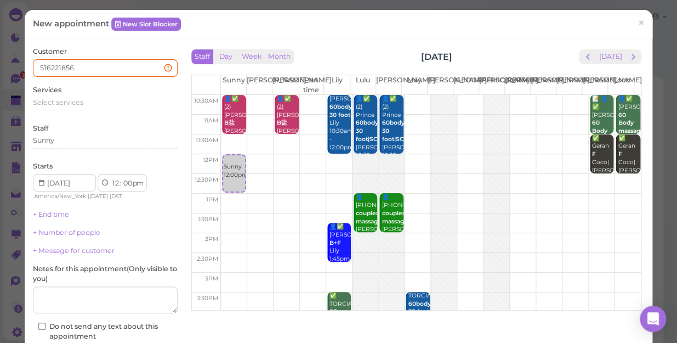
click at [151, 87] on div "Services Select services" at bounding box center [105, 100] width 145 height 30
click at [89, 65] on input "516221856" at bounding box center [105, 68] width 145 height 18
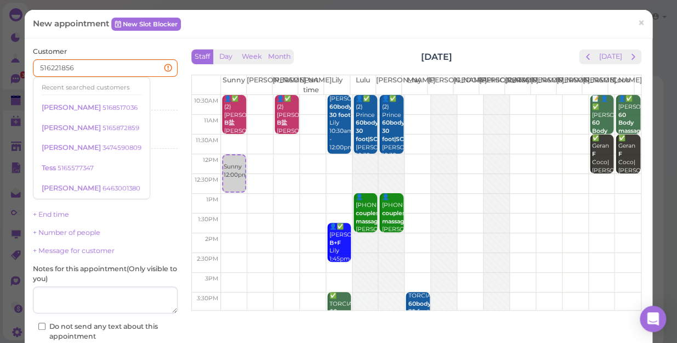
click at [150, 87] on div "Services Select services" at bounding box center [105, 100] width 145 height 30
click at [55, 67] on input "516221856" at bounding box center [105, 68] width 145 height 18
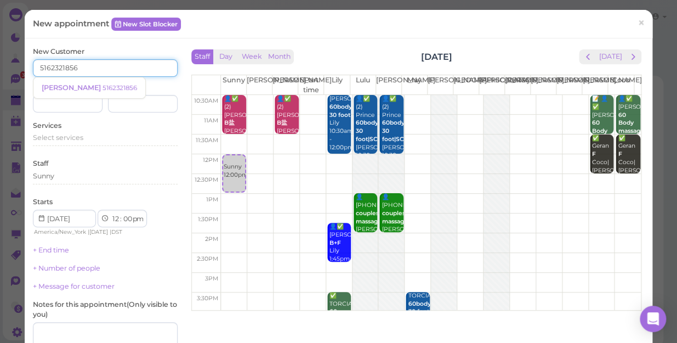
type input "5162321856"
click at [44, 104] on input at bounding box center [68, 104] width 70 height 18
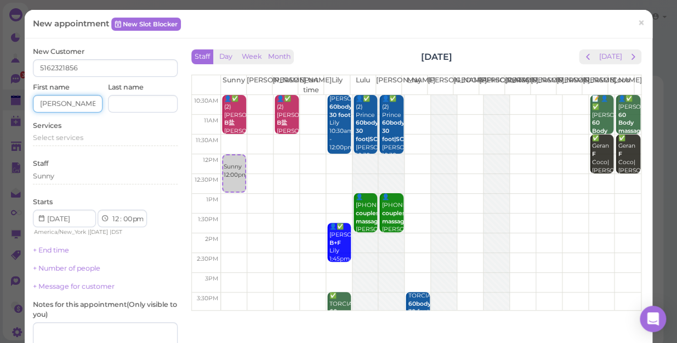
type input "Cody"
click at [116, 105] on input at bounding box center [143, 104] width 70 height 18
type input "Martin"
click at [59, 135] on span "Select services" at bounding box center [58, 137] width 50 height 8
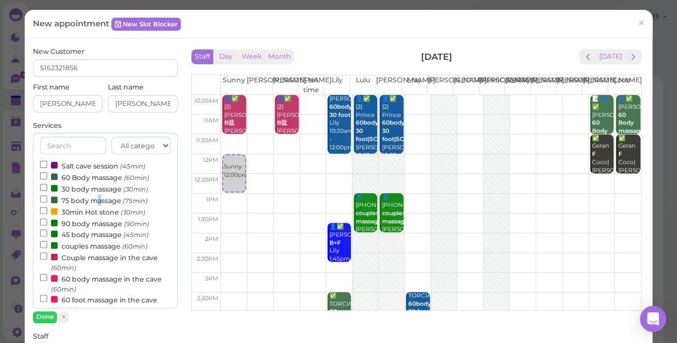
click at [100, 200] on label "75 body massage (75min)" at bounding box center [93, 200] width 107 height 12
drag, startPoint x: 100, startPoint y: 200, endPoint x: 77, endPoint y: 200, distance: 23.6
click at [77, 200] on label "75 body massage (75min)" at bounding box center [93, 200] width 107 height 12
click at [47, 200] on input "75 body massage (75min)" at bounding box center [43, 198] width 7 height 7
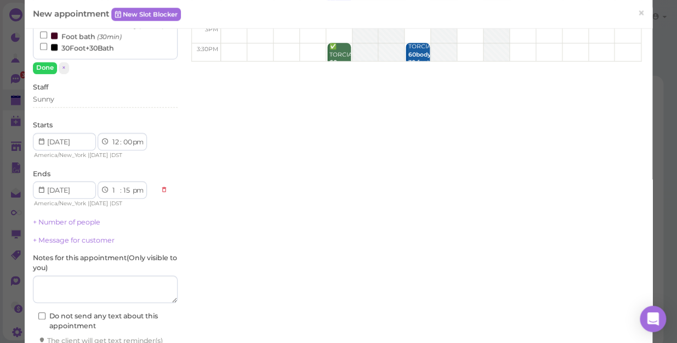
scroll to position [299, 0]
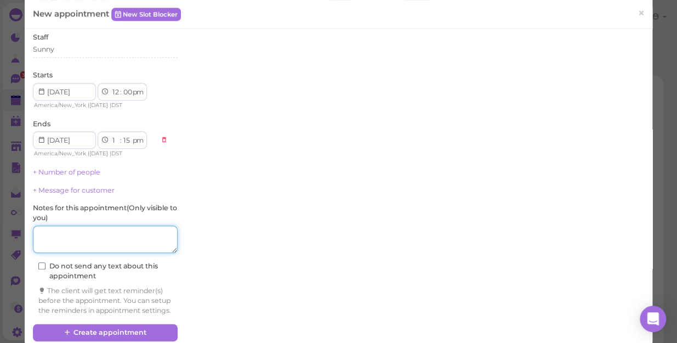
click at [50, 235] on textarea at bounding box center [105, 238] width 145 height 27
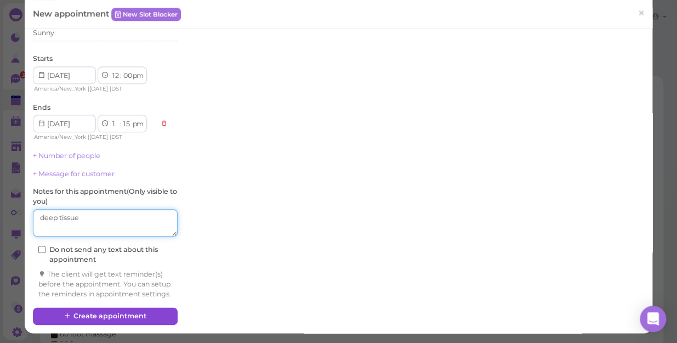
type textarea "deep tissue"
click at [134, 312] on button "Create appointment" at bounding box center [105, 316] width 145 height 18
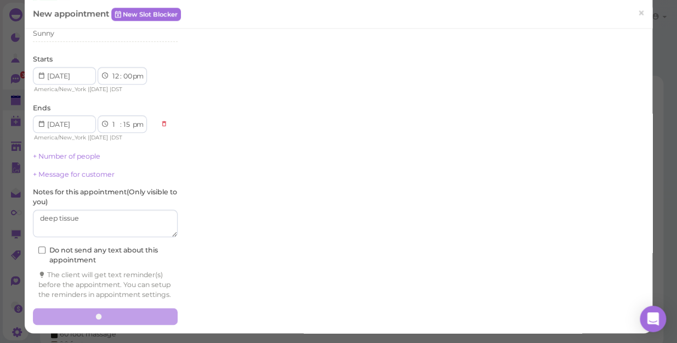
scroll to position [323, 0]
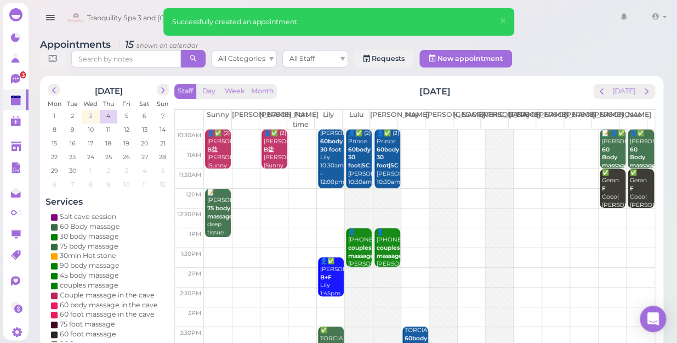
click at [89, 111] on span "3" at bounding box center [90, 116] width 5 height 10
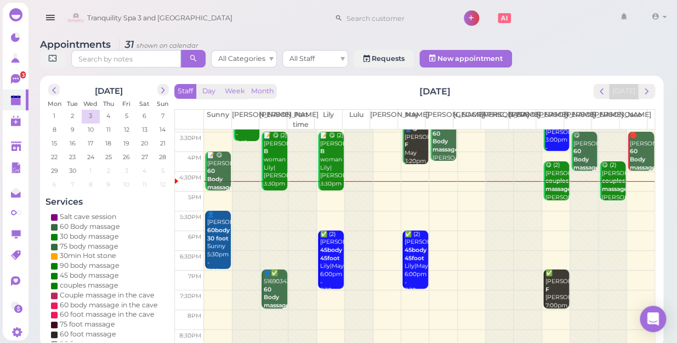
scroll to position [198, 0]
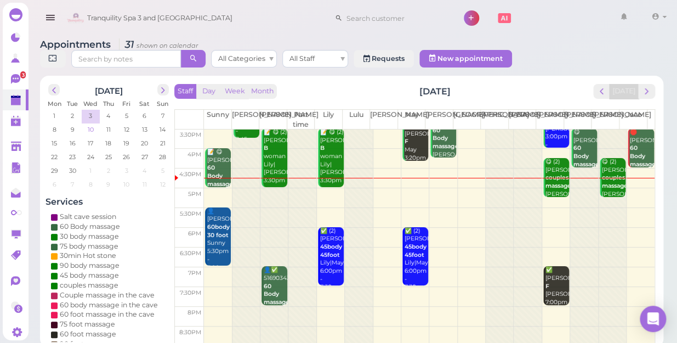
click at [88, 124] on span "10" at bounding box center [91, 129] width 8 height 10
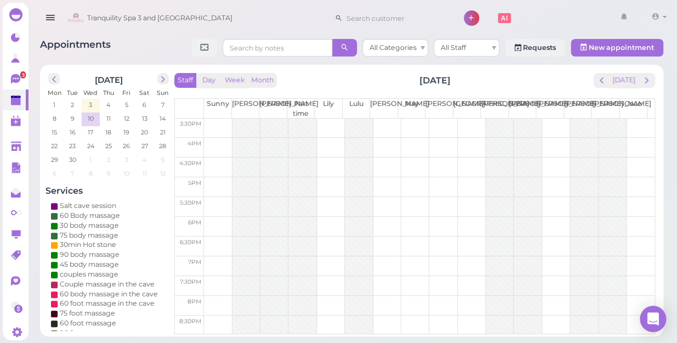
click at [213, 241] on td at bounding box center [429, 246] width 451 height 20
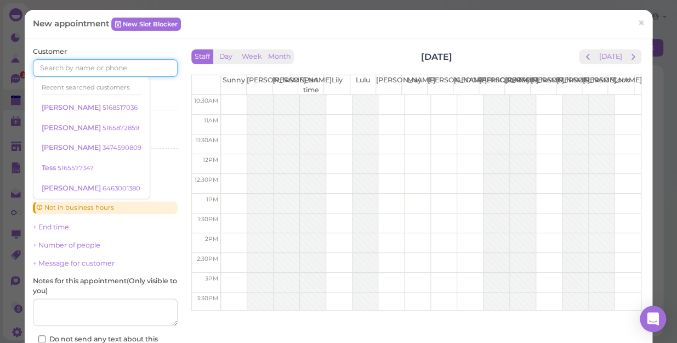
click at [53, 69] on input at bounding box center [105, 68] width 145 height 18
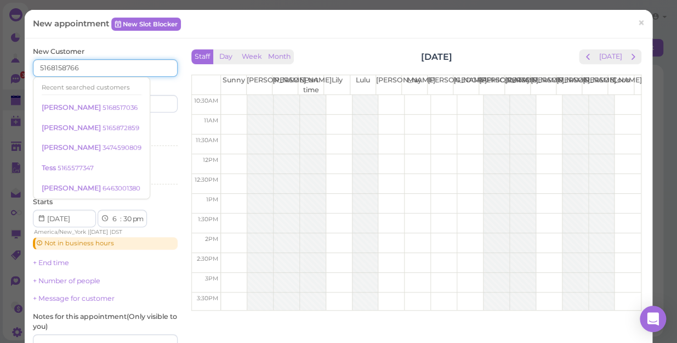
type input "5168158766"
click at [158, 81] on div "New Customer 5168158766 Recent searched customers Kimberly 5168517036 Ashley 51…" at bounding box center [105, 80] width 145 height 66
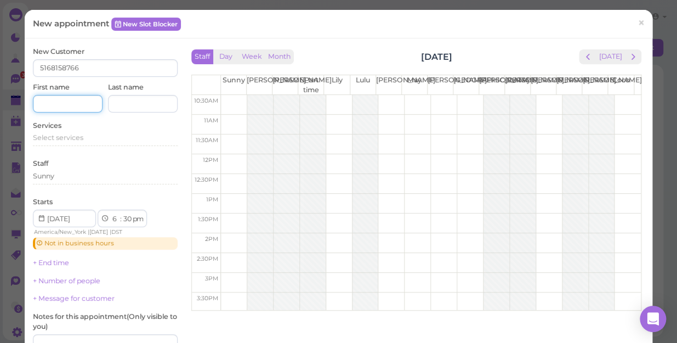
click at [42, 103] on input at bounding box center [68, 104] width 70 height 18
type input "r"
type input "Roxana"
click at [60, 138] on span "Select services" at bounding box center [58, 137] width 50 height 8
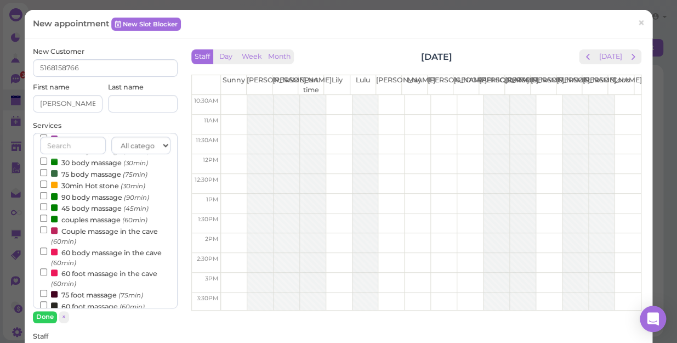
scroll to position [49, 0]
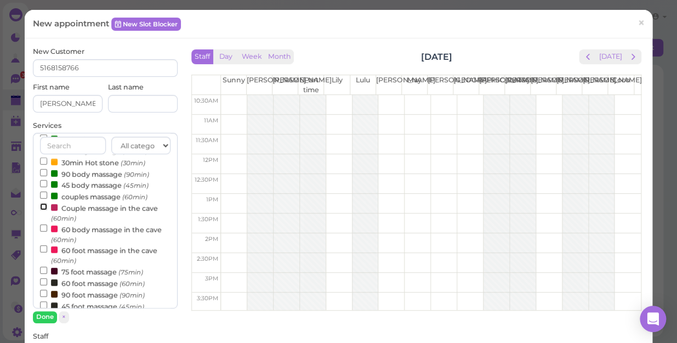
click at [42, 207] on input "Couple massage in the cave (60min)" at bounding box center [43, 206] width 7 height 7
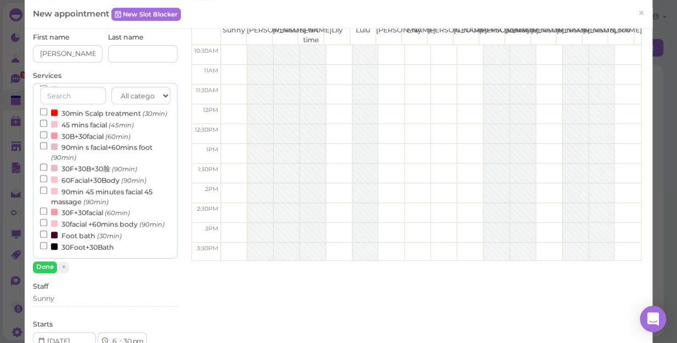
scroll to position [199, 0]
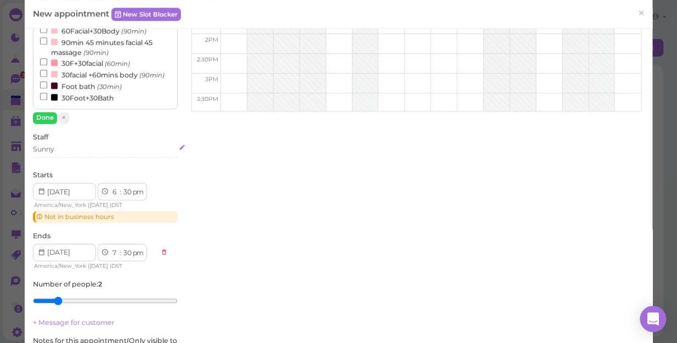
click at [66, 149] on div "Sunny" at bounding box center [105, 149] width 145 height 10
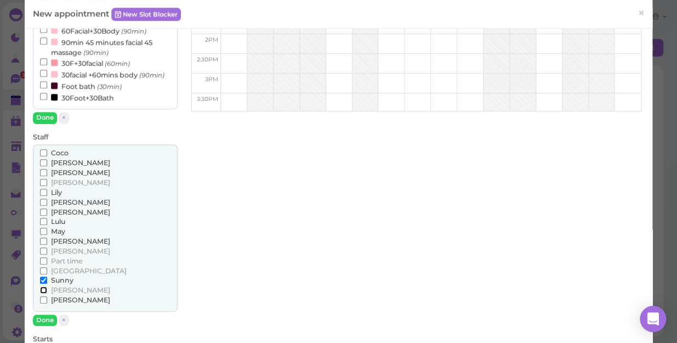
click at [43, 286] on input "[PERSON_NAME]" at bounding box center [43, 289] width 7 height 7
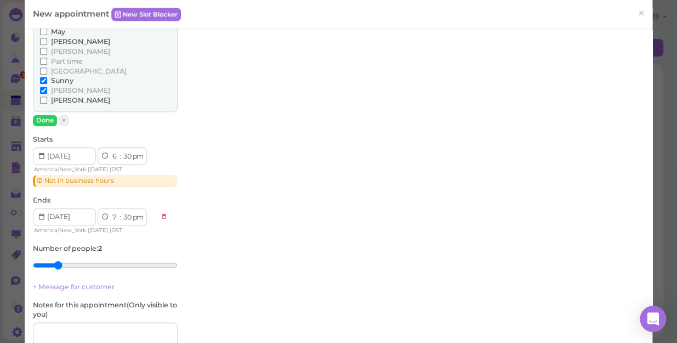
scroll to position [520, 0]
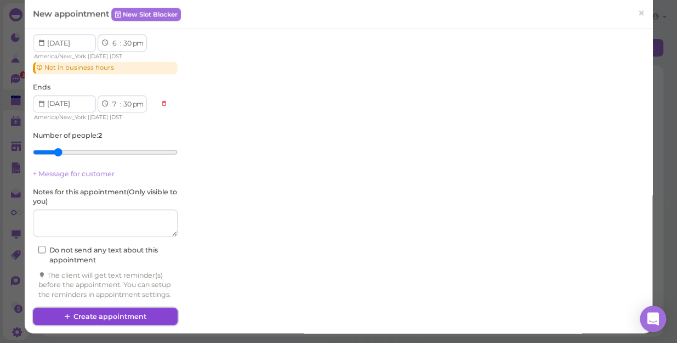
click at [98, 314] on button "Create appointment" at bounding box center [105, 316] width 145 height 18
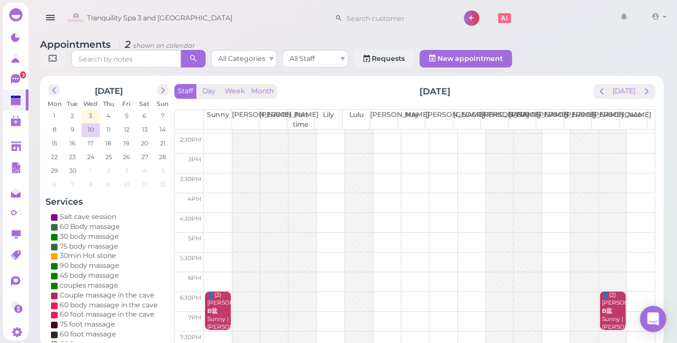
scroll to position [198, 0]
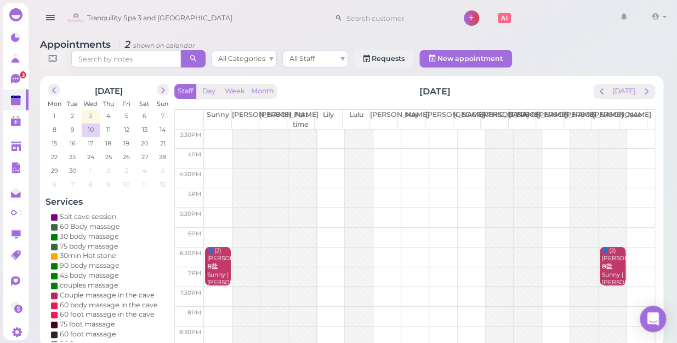
click at [92, 111] on span "3" at bounding box center [90, 116] width 5 height 10
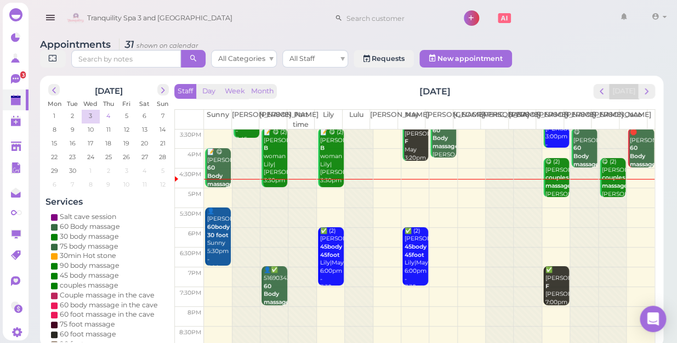
click at [107, 111] on span "4" at bounding box center [108, 116] width 6 height 10
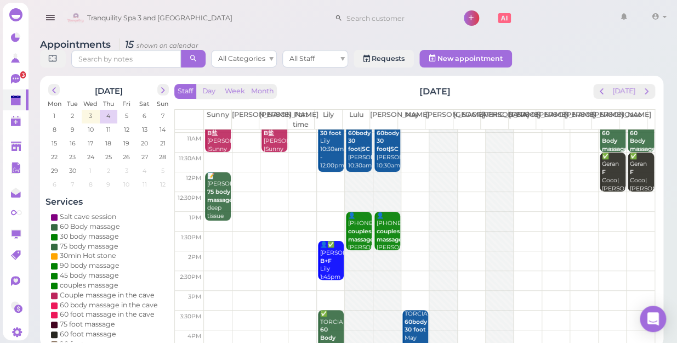
scroll to position [0, 0]
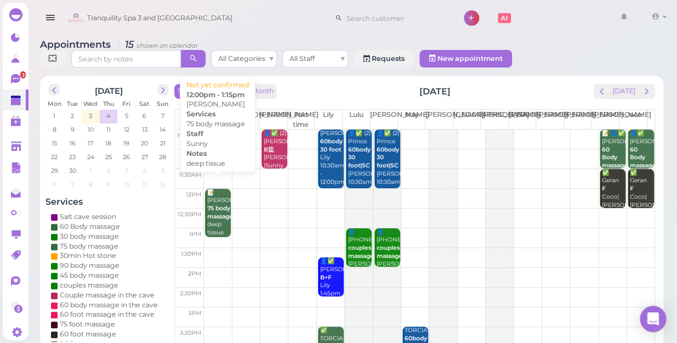
click at [211, 204] on b "75 body massage" at bounding box center [220, 211] width 26 height 15
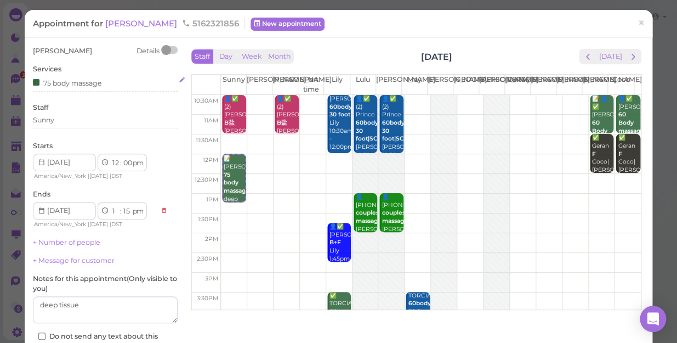
click at [110, 83] on div "75 body massage" at bounding box center [105, 83] width 145 height 12
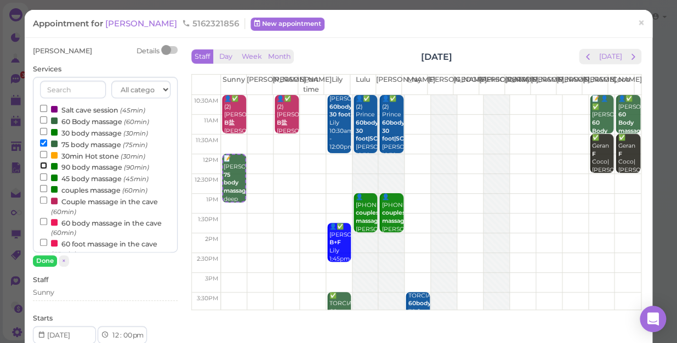
click at [40, 164] on input "90 body massage (90min)" at bounding box center [43, 165] width 7 height 7
select select "2"
select select "45"
click at [41, 141] on input "75 body massage (75min)" at bounding box center [43, 142] width 7 height 7
select select "1"
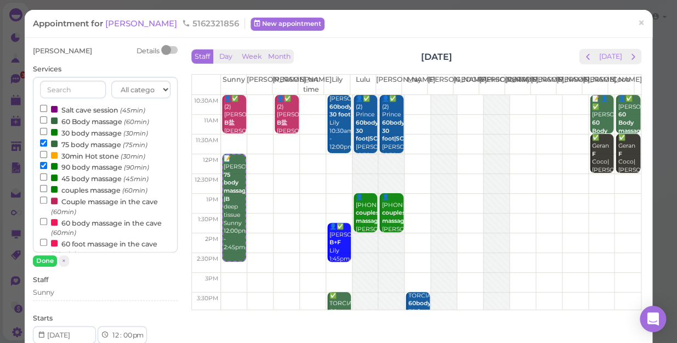
select select "30"
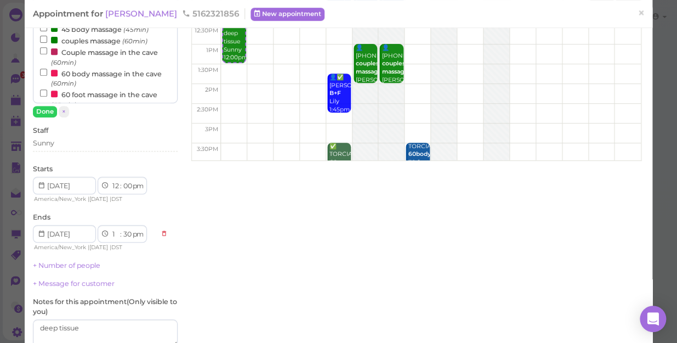
scroll to position [252, 0]
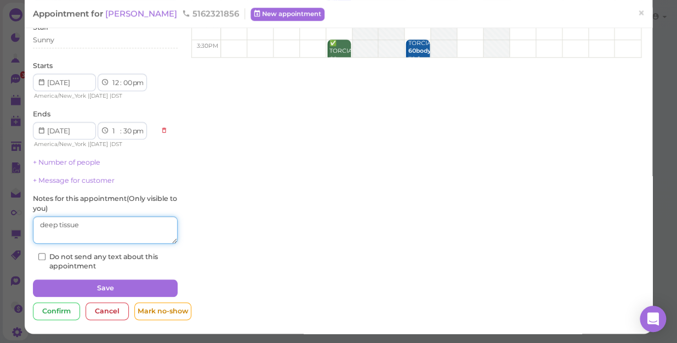
click at [88, 227] on textarea at bounding box center [105, 229] width 145 height 27
type textarea "d"
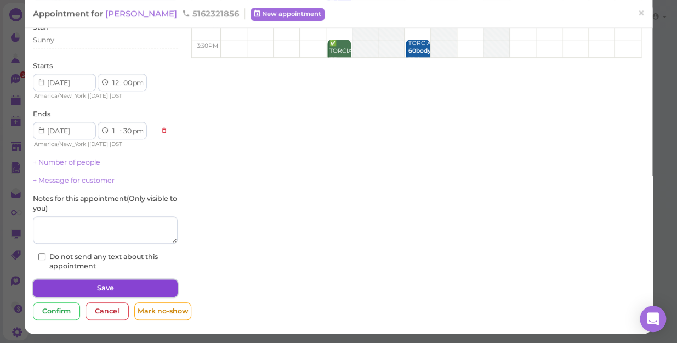
click at [102, 287] on button "Save" at bounding box center [105, 288] width 145 height 18
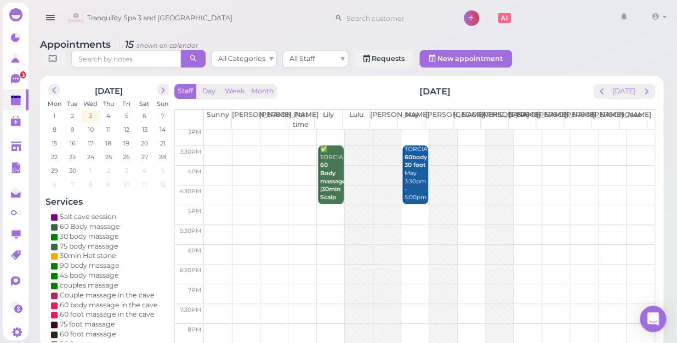
scroll to position [198, 0]
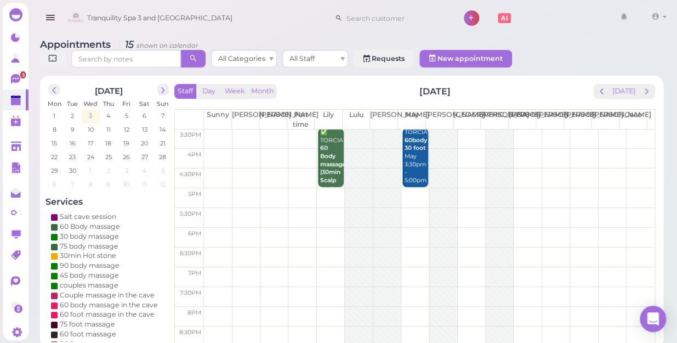
click at [89, 111] on span "3" at bounding box center [90, 116] width 5 height 10
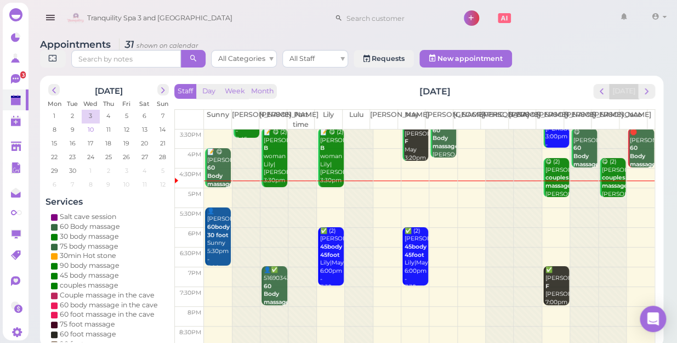
click at [90, 124] on span "10" at bounding box center [91, 129] width 8 height 10
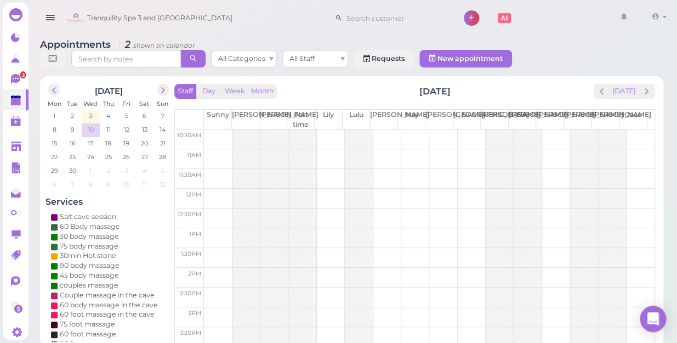
click at [90, 124] on span "10" at bounding box center [91, 129] width 8 height 10
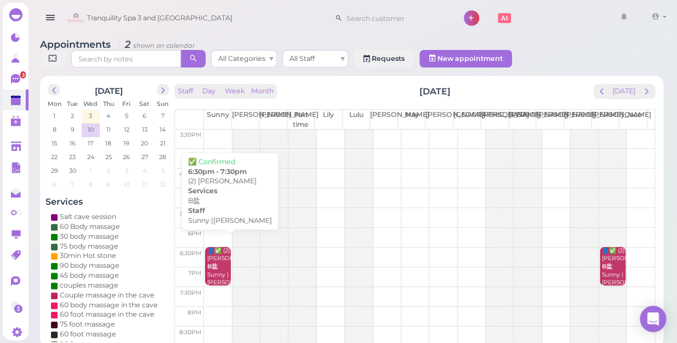
click at [212, 253] on div "👤✅ (2) Roxana B盐 Sunny |Tina 6:30pm - 7:30pm" at bounding box center [219, 279] width 24 height 65
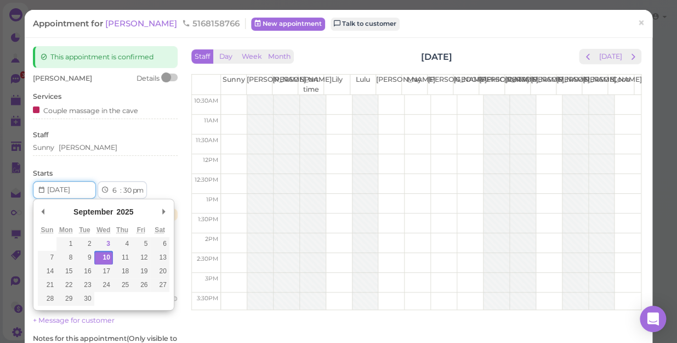
click at [82, 189] on input "Use the arrow keys to pick a date" at bounding box center [64, 190] width 63 height 18
type input "2025-09-17"
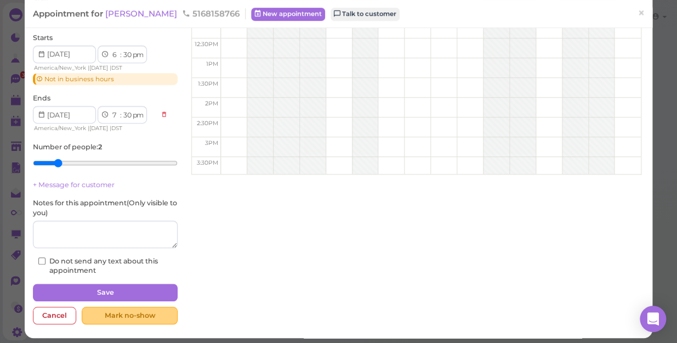
scroll to position [139, 0]
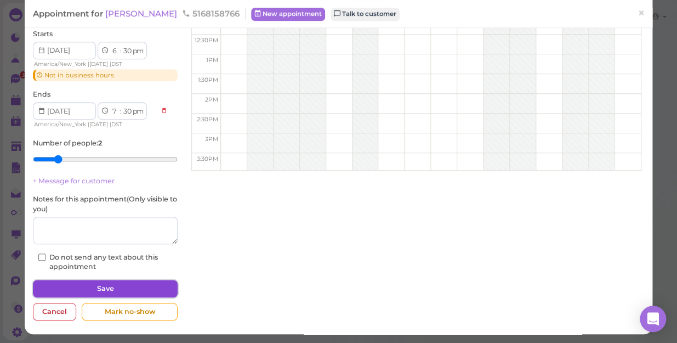
click at [109, 288] on button "Save" at bounding box center [105, 289] width 145 height 18
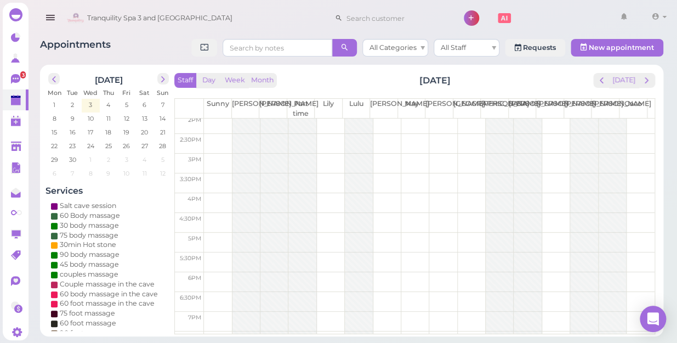
scroll to position [149, 0]
click at [90, 130] on span "17" at bounding box center [91, 132] width 8 height 10
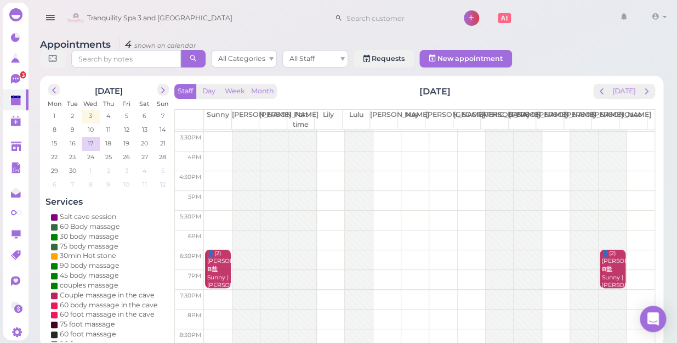
scroll to position [198, 0]
click at [89, 111] on span "3" at bounding box center [90, 116] width 5 height 10
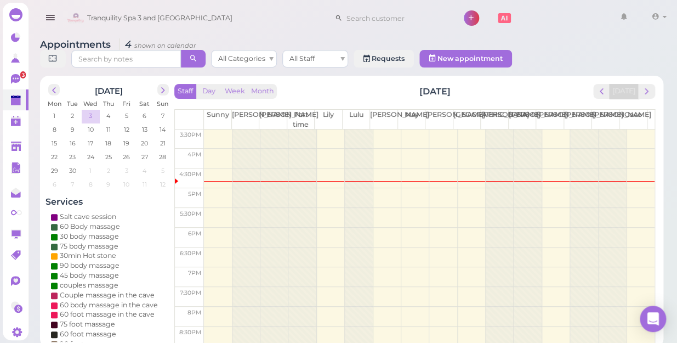
scroll to position [0, 0]
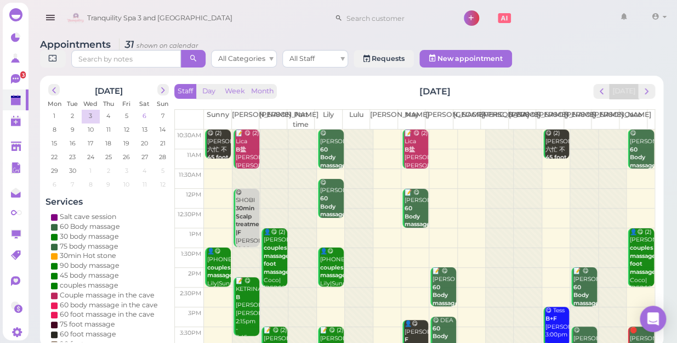
click at [141, 111] on span "6" at bounding box center [144, 116] width 6 height 10
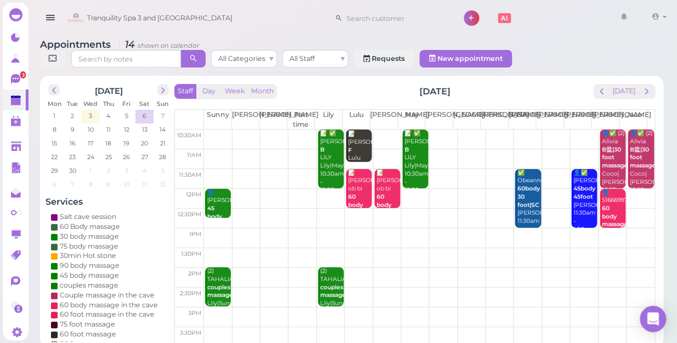
click at [163, 111] on span "7" at bounding box center [162, 116] width 5 height 10
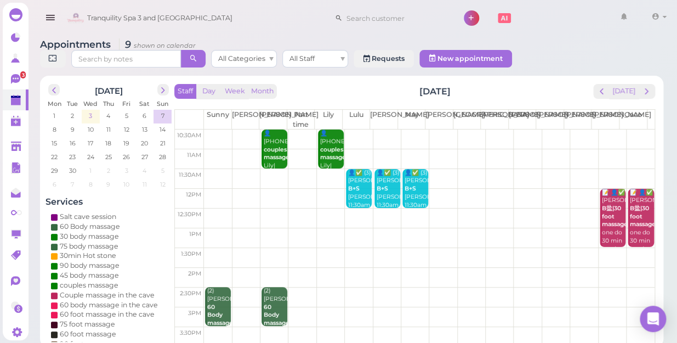
click at [91, 111] on span "3" at bounding box center [90, 116] width 5 height 10
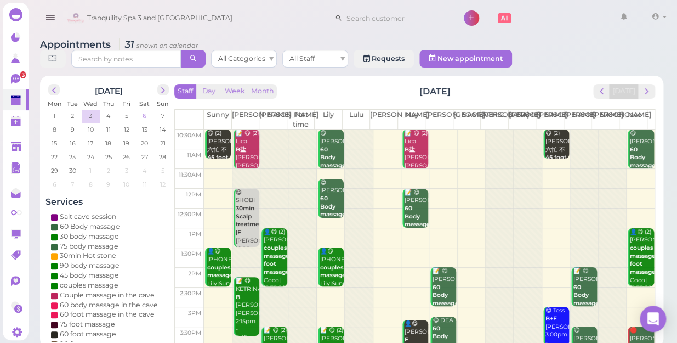
click at [145, 111] on span "6" at bounding box center [144, 116] width 6 height 10
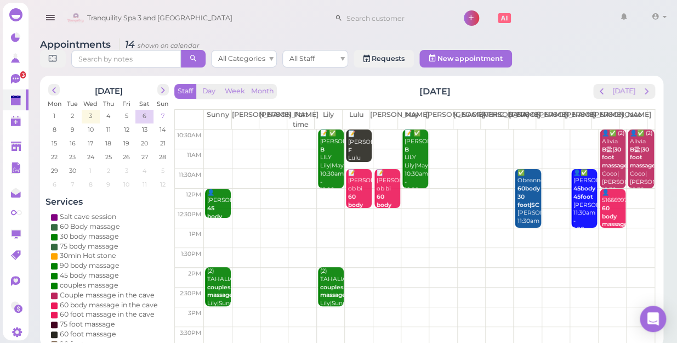
click at [164, 111] on span "7" at bounding box center [162, 116] width 5 height 10
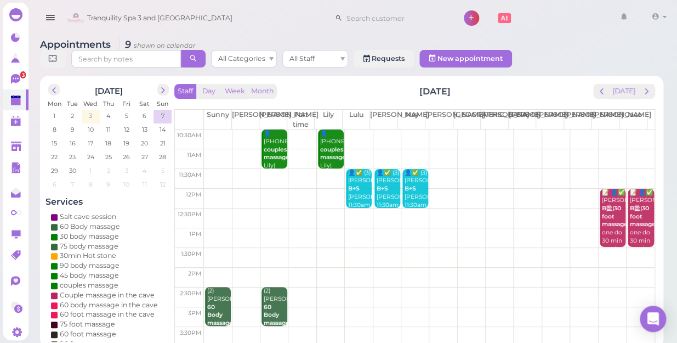
click at [92, 111] on span "3" at bounding box center [90, 116] width 5 height 10
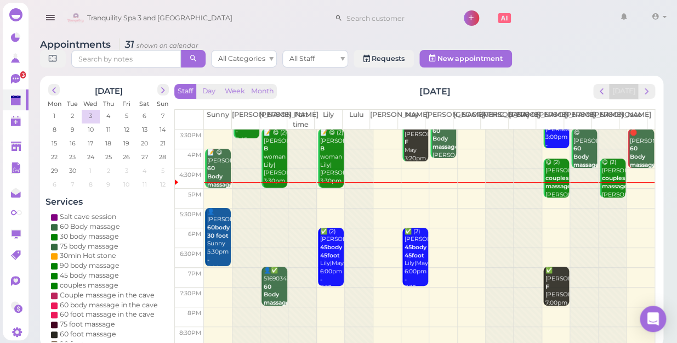
scroll to position [198, 0]
click at [164, 111] on span "7" at bounding box center [162, 116] width 5 height 10
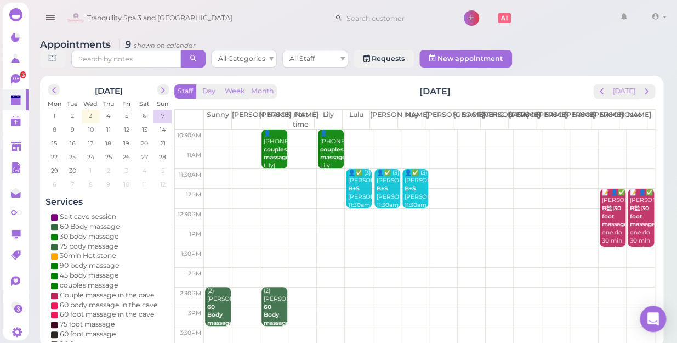
click at [237, 149] on td at bounding box center [429, 159] width 451 height 20
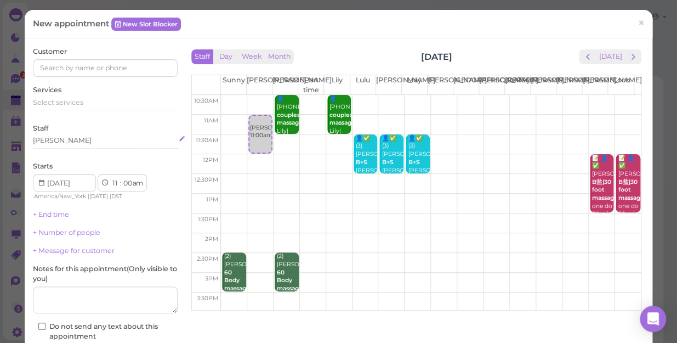
click at [65, 141] on div "[PERSON_NAME]" at bounding box center [105, 140] width 145 height 10
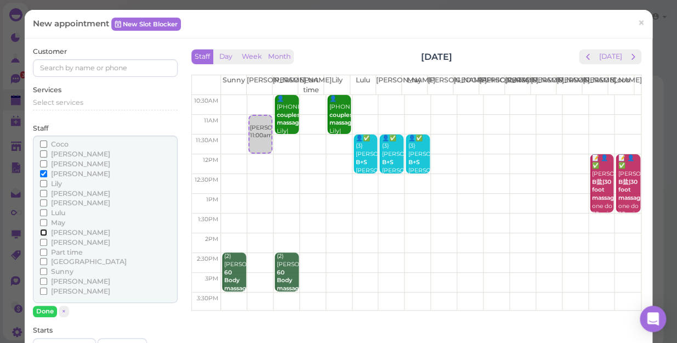
click at [43, 231] on input "[PERSON_NAME]" at bounding box center [43, 232] width 7 height 7
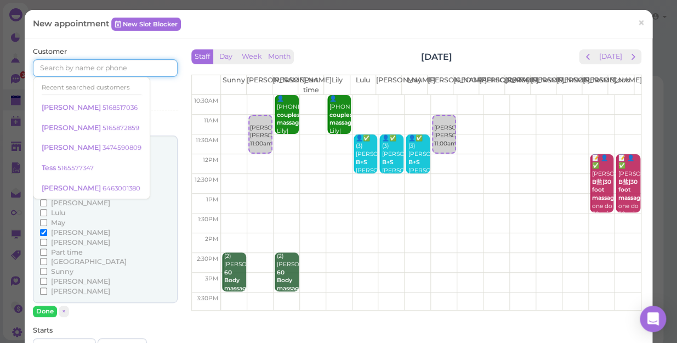
click at [53, 67] on input at bounding box center [105, 68] width 145 height 18
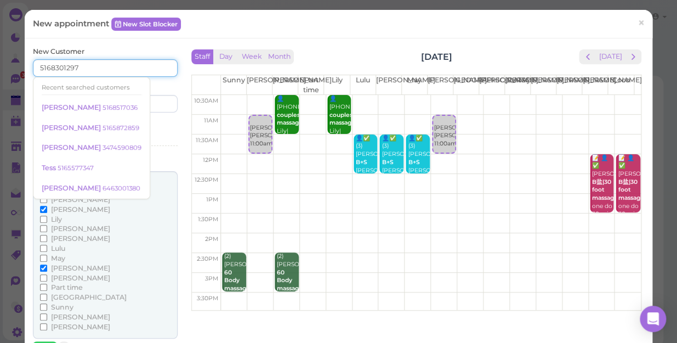
type input "5168301297"
click at [168, 82] on div "Last name" at bounding box center [143, 97] width 70 height 30
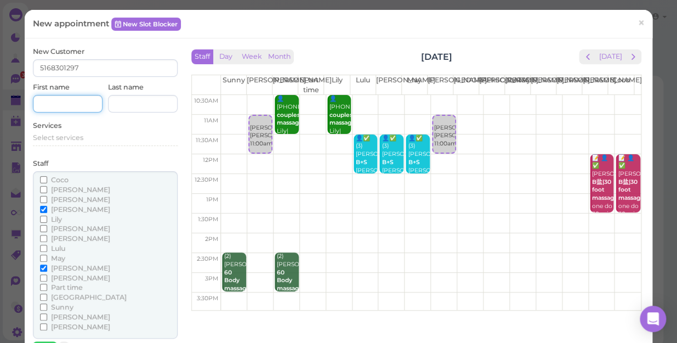
click at [45, 102] on input at bounding box center [68, 104] width 70 height 18
type input "Shai"
click at [63, 140] on span "Select services" at bounding box center [58, 137] width 50 height 8
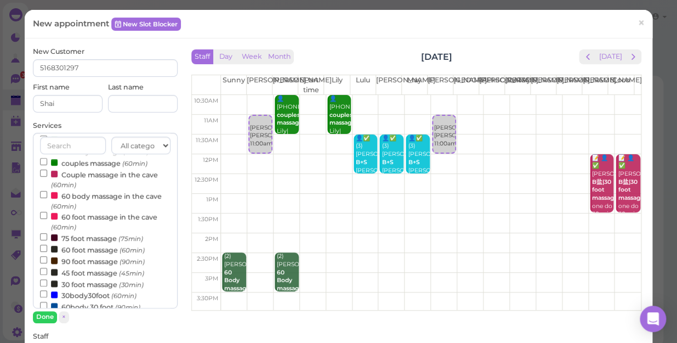
scroll to position [99, 0]
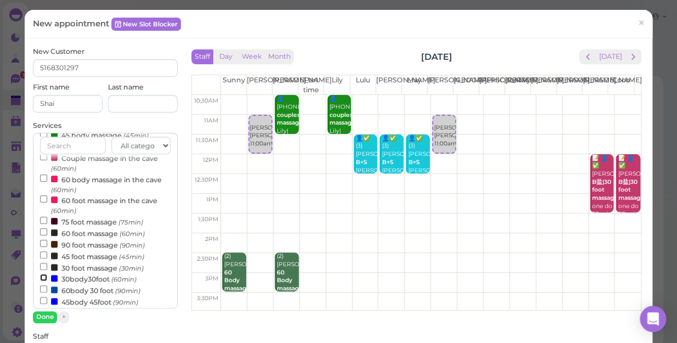
click at [41, 276] on input "30body30foot (60min)" at bounding box center [43, 277] width 7 height 7
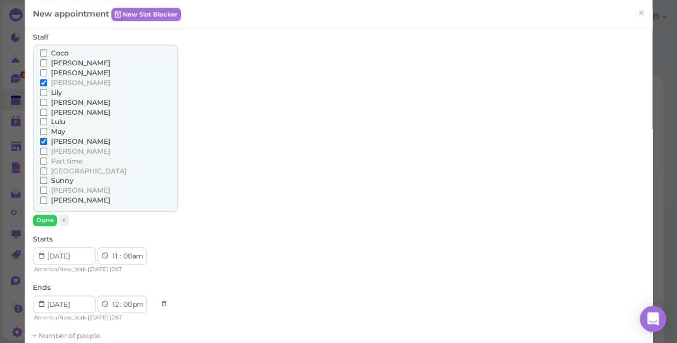
scroll to position [349, 0]
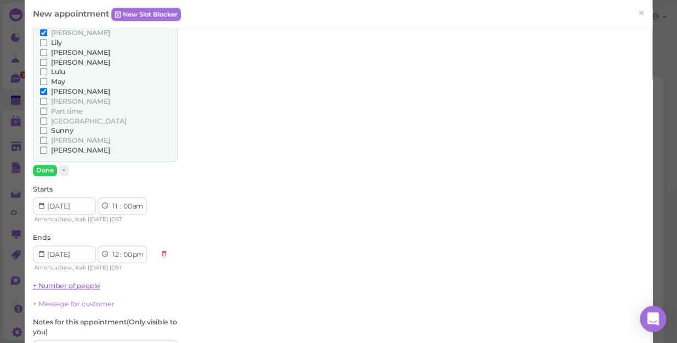
click at [79, 284] on link "+ Number of people" at bounding box center [66, 285] width 67 height 8
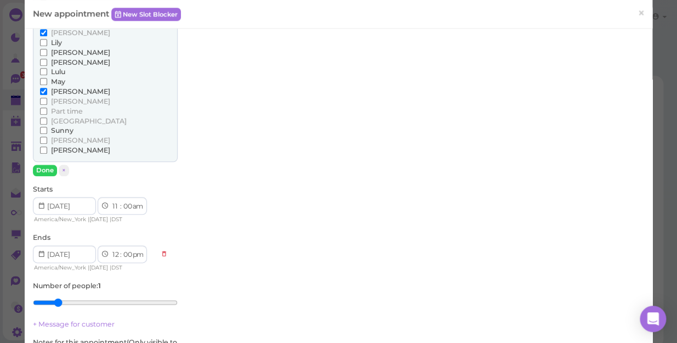
type input "2"
click at [55, 300] on input "range" at bounding box center [105, 302] width 145 height 18
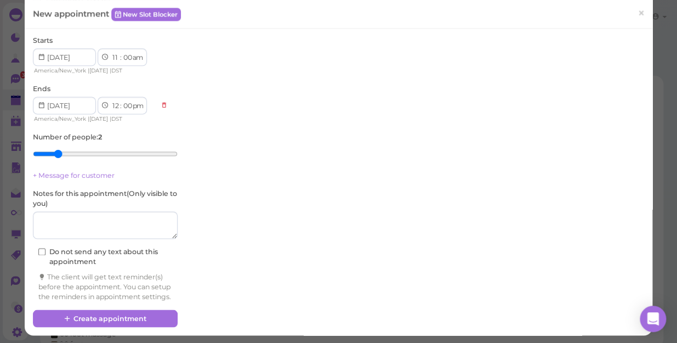
scroll to position [498, 0]
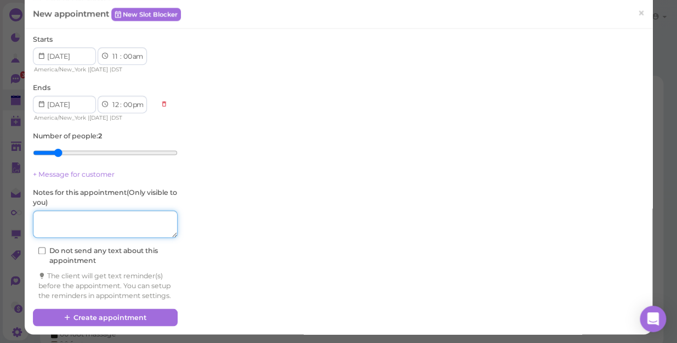
click at [52, 216] on textarea at bounding box center [105, 223] width 145 height 27
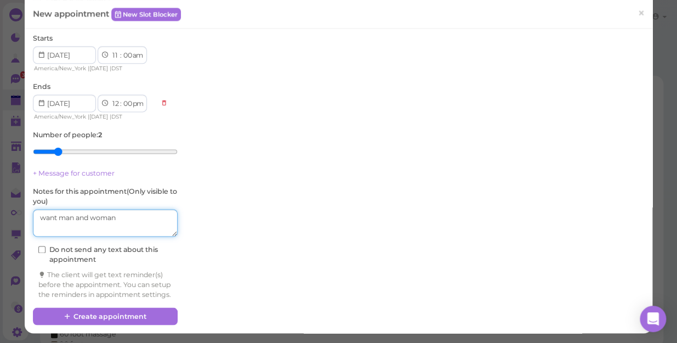
scroll to position [508, 0]
type textarea "want man and woman"
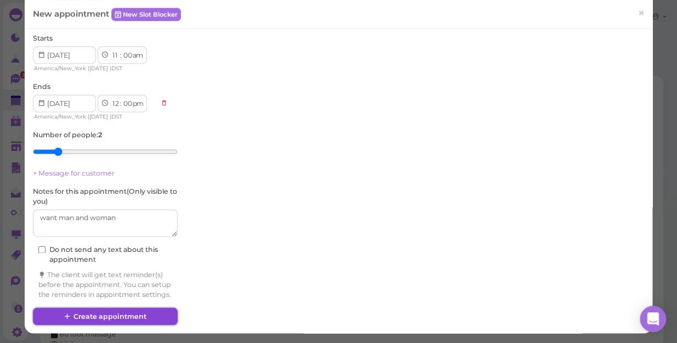
click at [115, 311] on button "Create appointment" at bounding box center [105, 316] width 145 height 18
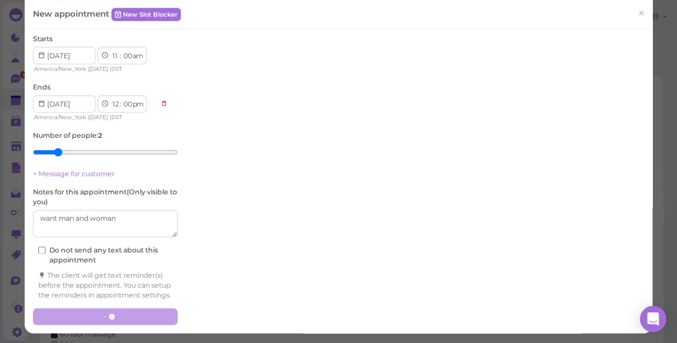
scroll to position [508, 0]
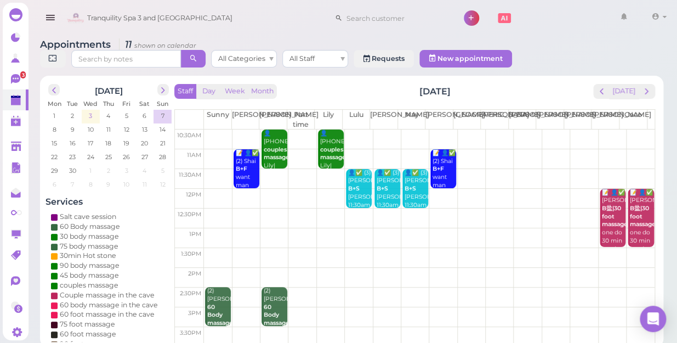
click at [89, 111] on span "3" at bounding box center [90, 116] width 5 height 10
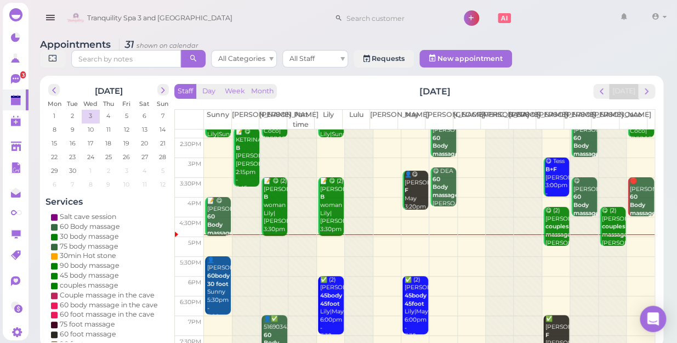
scroll to position [198, 0]
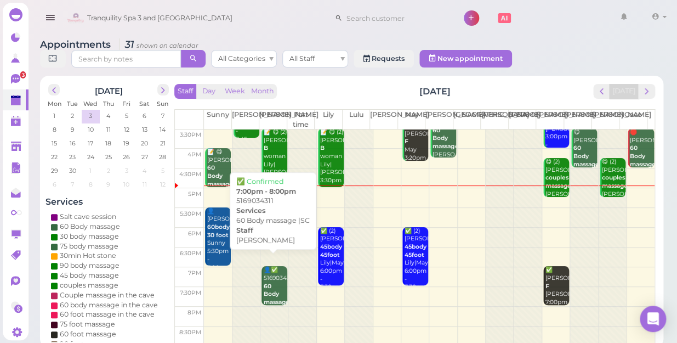
click at [270, 274] on div "👤✅ 5169034311 60 Body massage |SC Nancy 7:00pm - 8:00pm" at bounding box center [275, 306] width 24 height 81
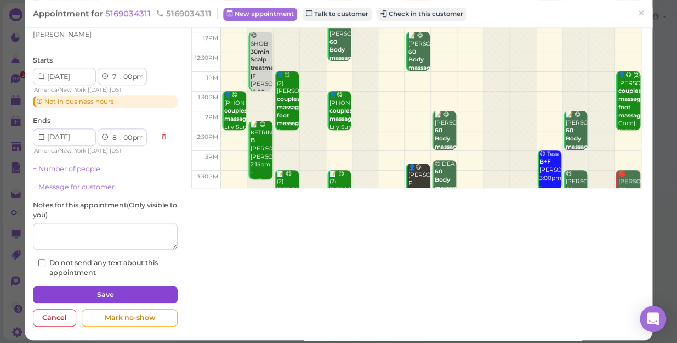
scroll to position [128, 0]
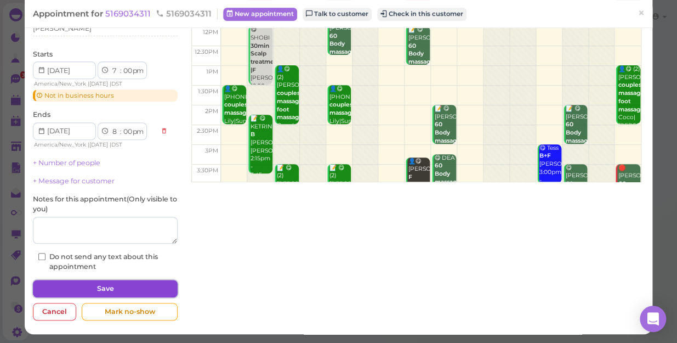
click at [142, 286] on button "Save" at bounding box center [105, 289] width 145 height 18
select select "45"
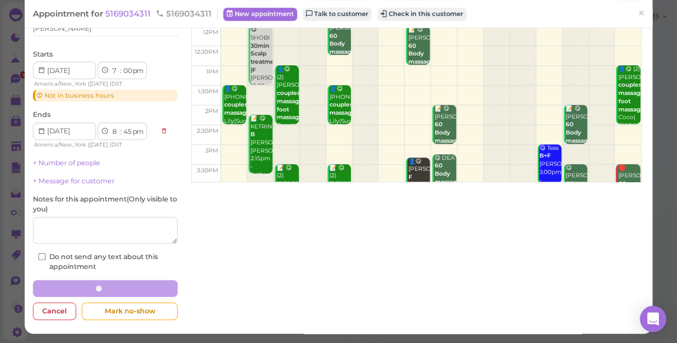
scroll to position [127, 0]
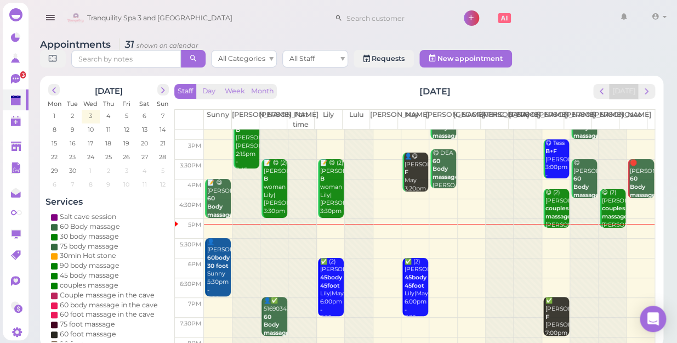
scroll to position [198, 0]
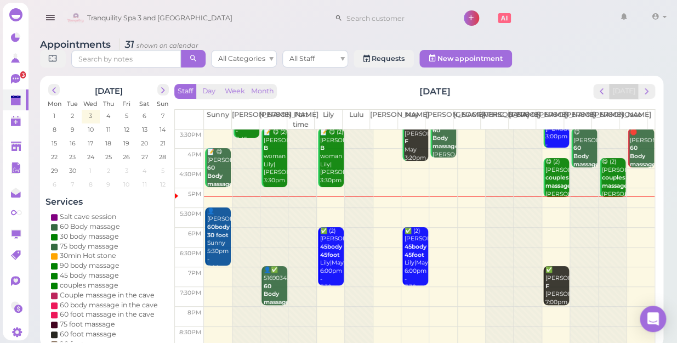
click at [265, 200] on div at bounding box center [273, 137] width 27 height 413
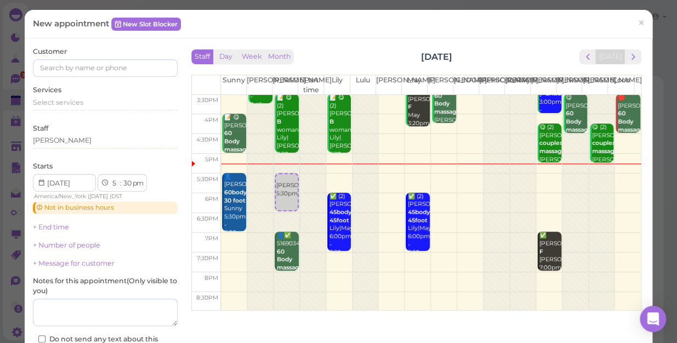
click at [51, 50] on div "Customer" at bounding box center [105, 62] width 145 height 30
click at [49, 67] on input at bounding box center [105, 68] width 145 height 18
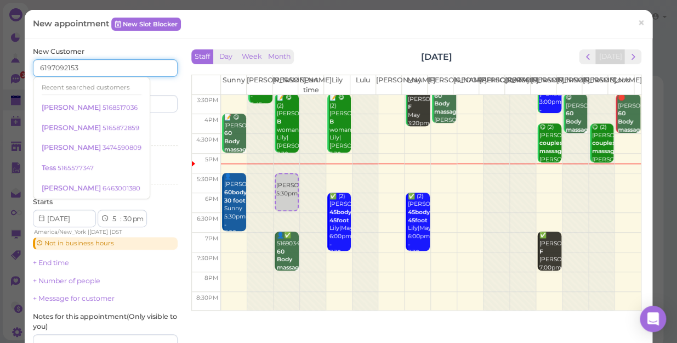
type input "6197092153"
click at [163, 84] on div "Last name" at bounding box center [143, 97] width 70 height 30
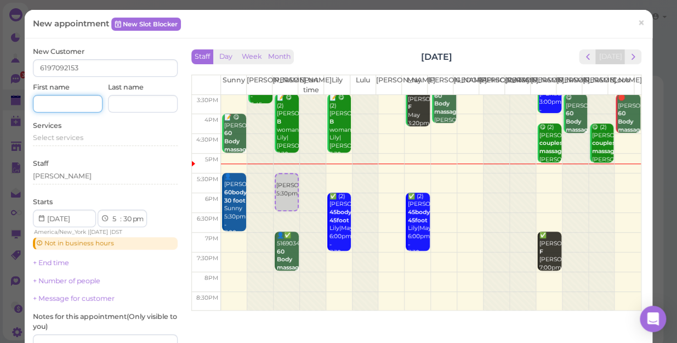
click at [42, 104] on input at bounding box center [68, 104] width 70 height 18
type input "[PERSON_NAME]"
click at [126, 103] on input at bounding box center [143, 104] width 70 height 18
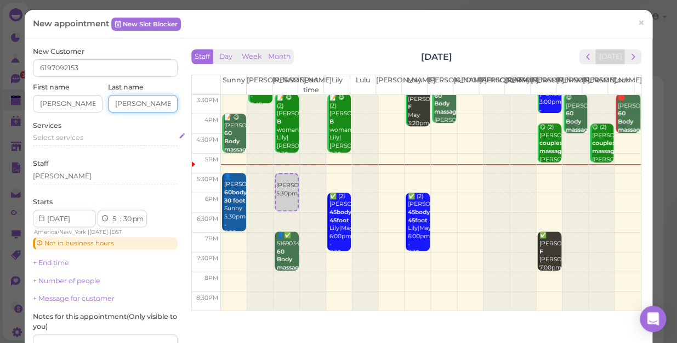
type input "Finn"
click at [88, 135] on div "Select services" at bounding box center [105, 138] width 145 height 10
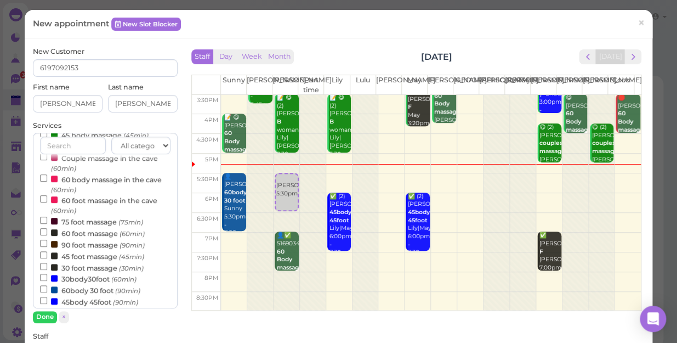
scroll to position [149, 0]
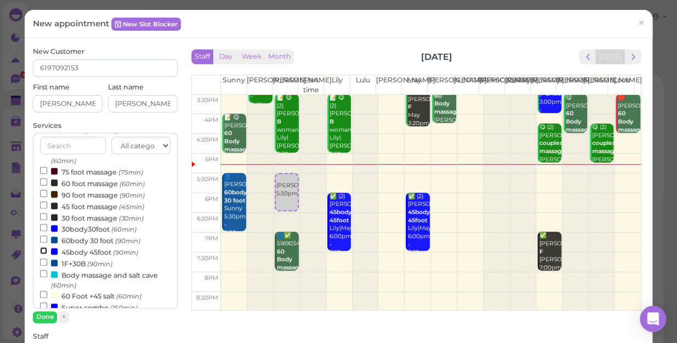
click at [41, 249] on input "45body 45foot (90min)" at bounding box center [43, 250] width 7 height 7
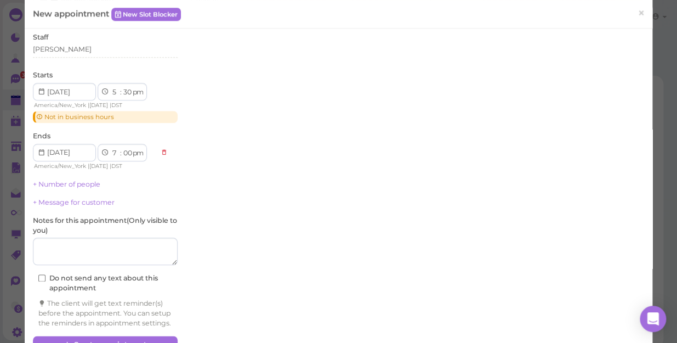
scroll to position [336, 0]
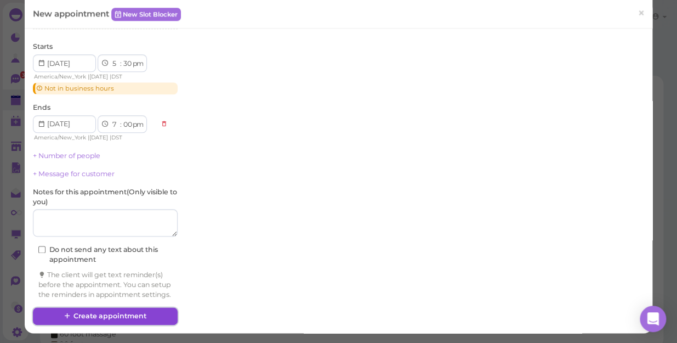
click at [98, 311] on button "Create appointment" at bounding box center [105, 316] width 145 height 18
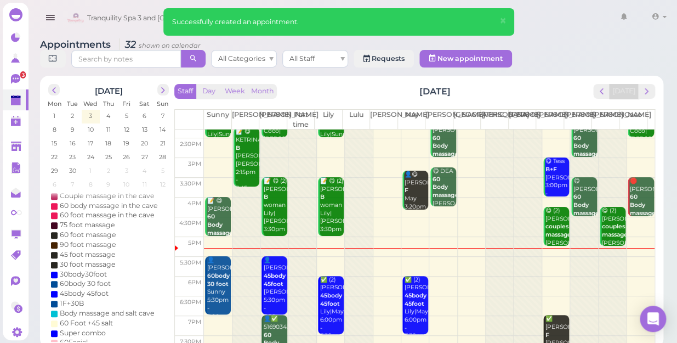
scroll to position [198, 0]
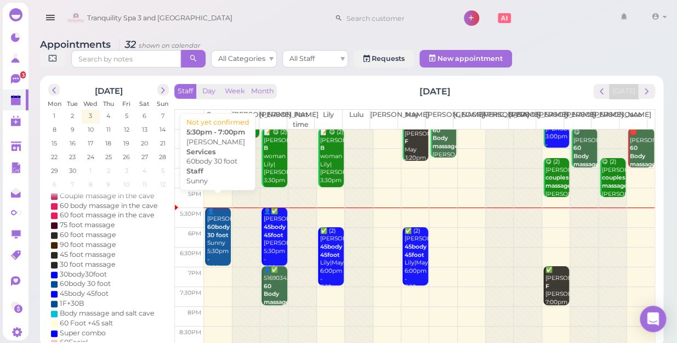
click at [219, 223] on b "60body 30 foot" at bounding box center [218, 230] width 22 height 15
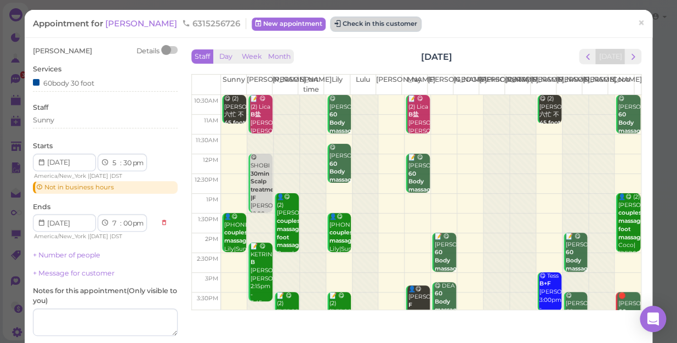
click at [345, 24] on button "Check in this customer" at bounding box center [375, 24] width 89 height 13
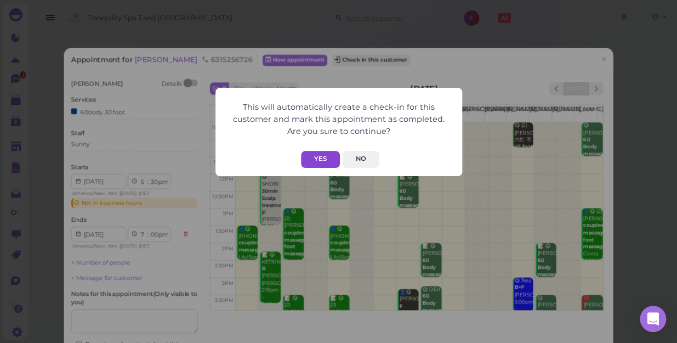
click at [314, 155] on button "Yes" at bounding box center [320, 159] width 39 height 17
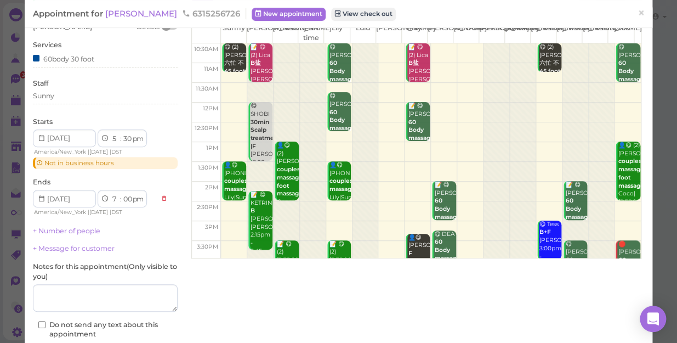
scroll to position [119, 0]
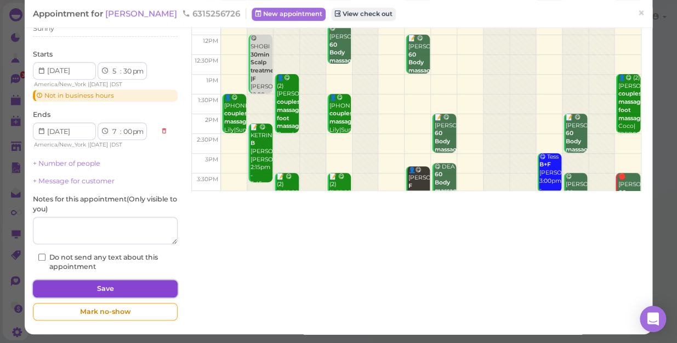
click at [126, 288] on button "Save" at bounding box center [105, 289] width 145 height 18
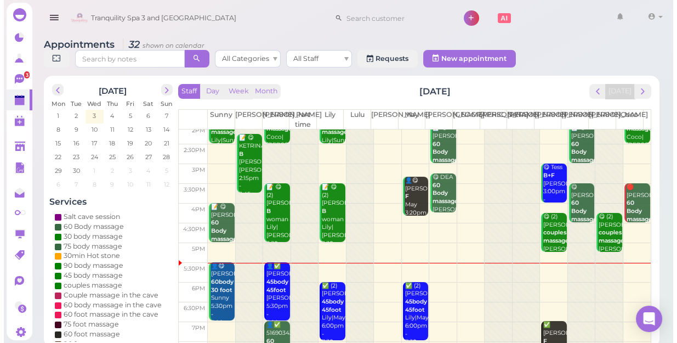
scroll to position [198, 0]
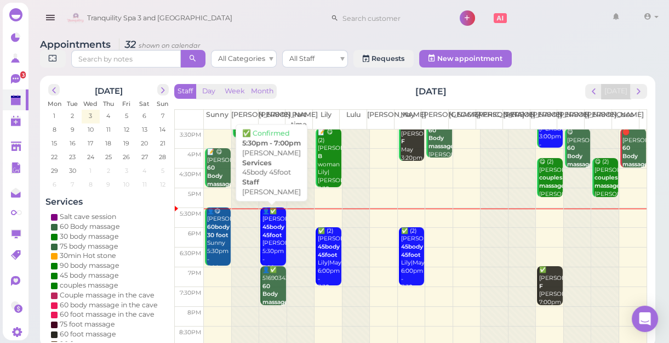
click at [275, 232] on b "45body 45foot" at bounding box center [274, 230] width 22 height 15
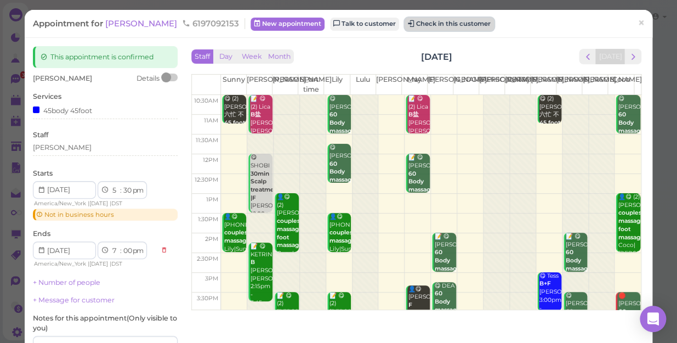
click at [414, 22] on button "Check in this customer" at bounding box center [448, 24] width 89 height 13
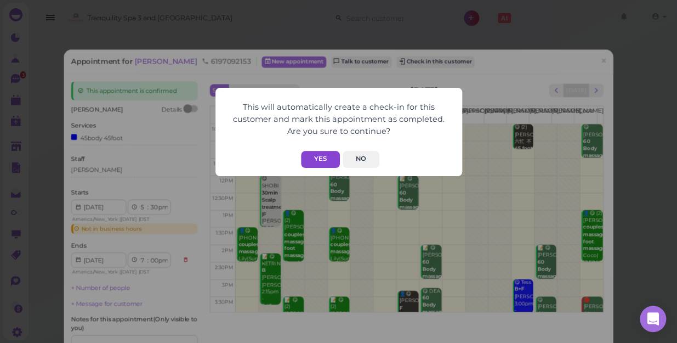
click at [318, 153] on button "Yes" at bounding box center [320, 159] width 39 height 17
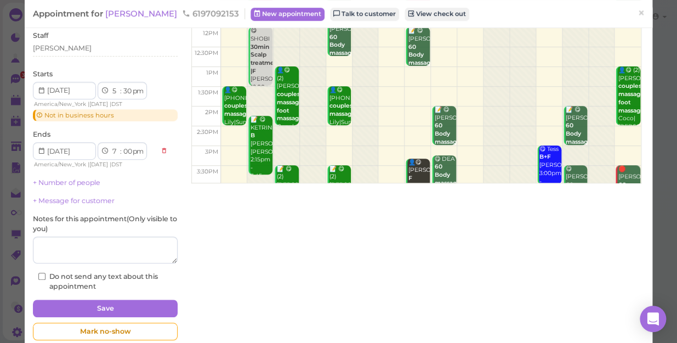
scroll to position [146, 0]
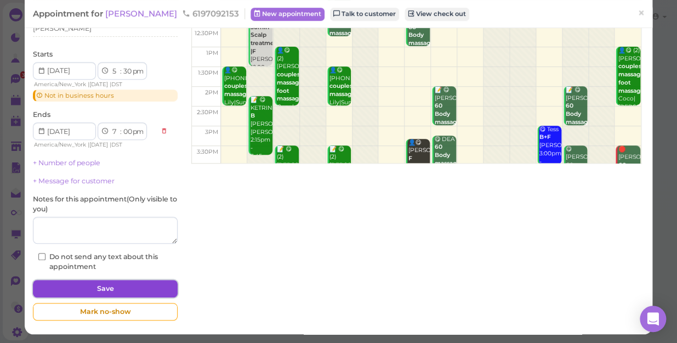
click at [107, 286] on button "Save" at bounding box center [105, 289] width 145 height 18
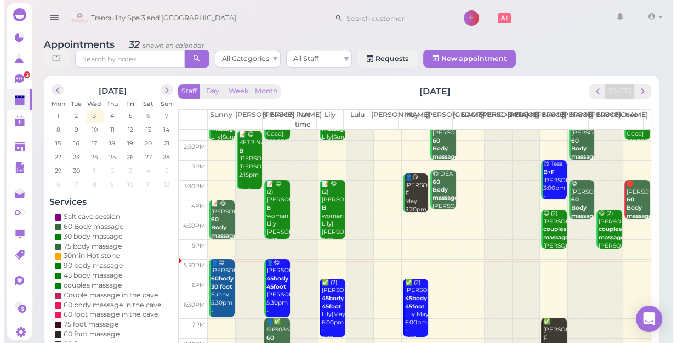
scroll to position [149, 0]
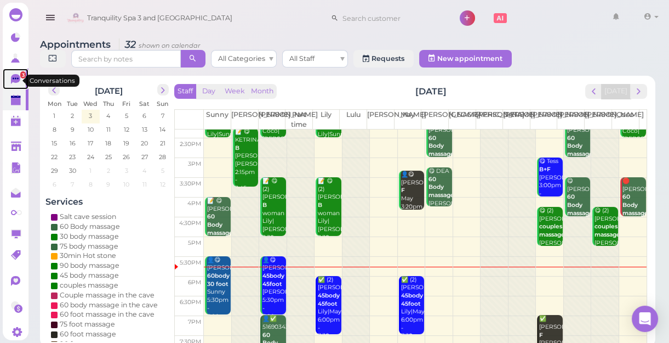
click at [20, 77] on span "3" at bounding box center [22, 74] width 5 height 7
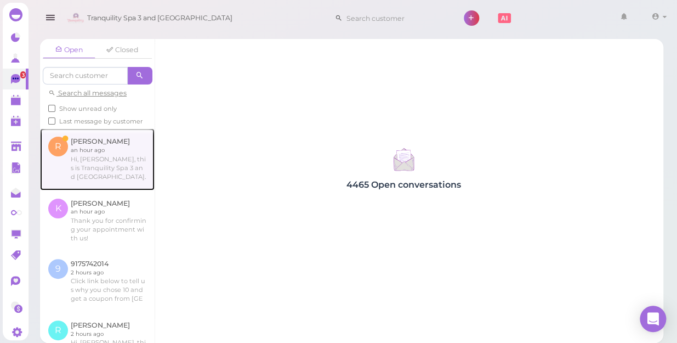
click at [98, 172] on link at bounding box center [97, 158] width 115 height 61
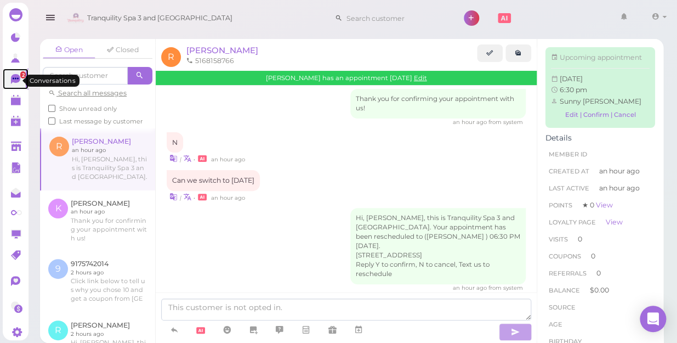
click at [20, 78] on span "2" at bounding box center [22, 74] width 5 height 7
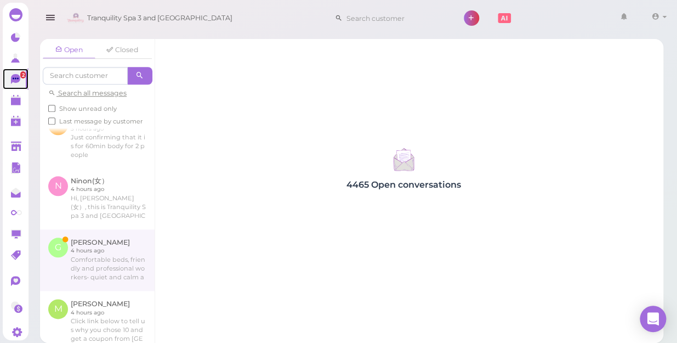
scroll to position [398, 0]
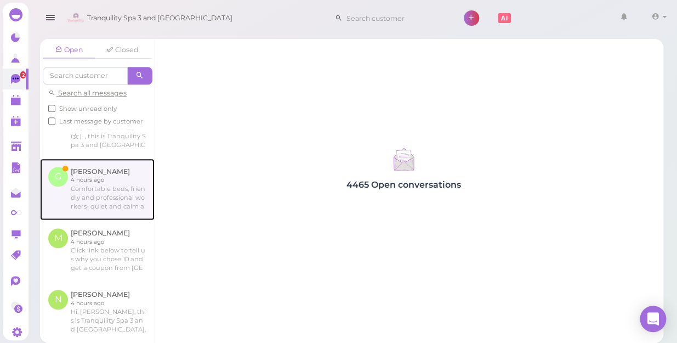
click at [84, 203] on link at bounding box center [97, 188] width 115 height 61
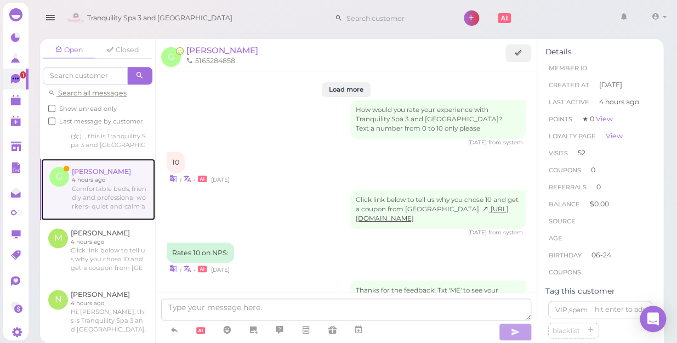
scroll to position [1518, 0]
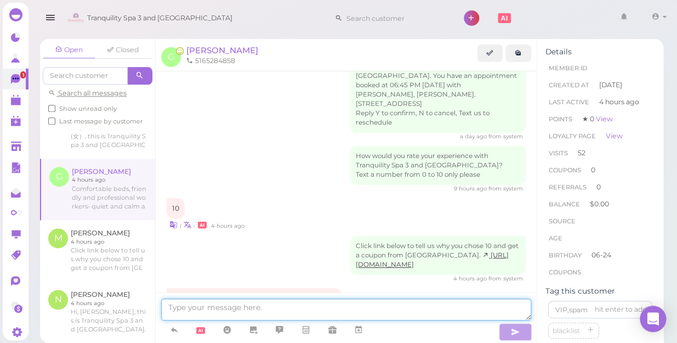
click at [184, 309] on textarea at bounding box center [346, 309] width 370 height 22
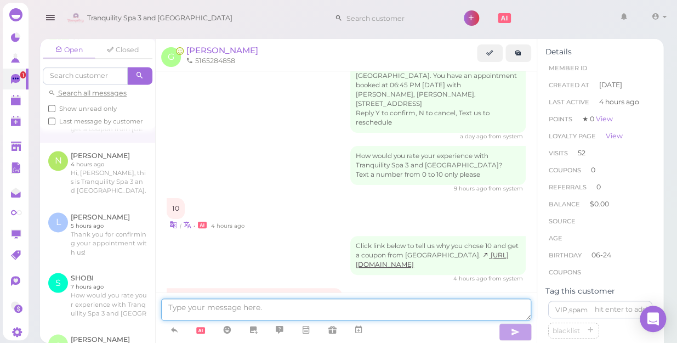
scroll to position [338, 0]
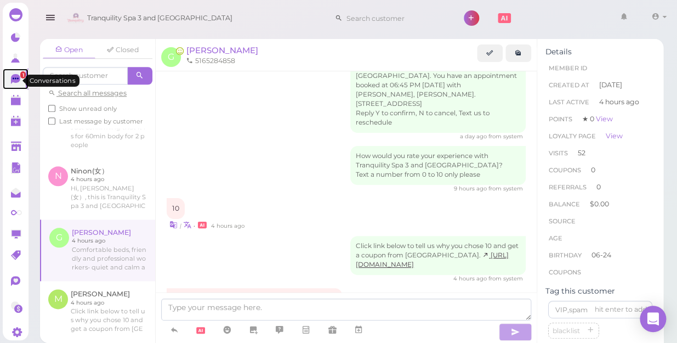
click at [15, 79] on icon at bounding box center [16, 78] width 6 height 2
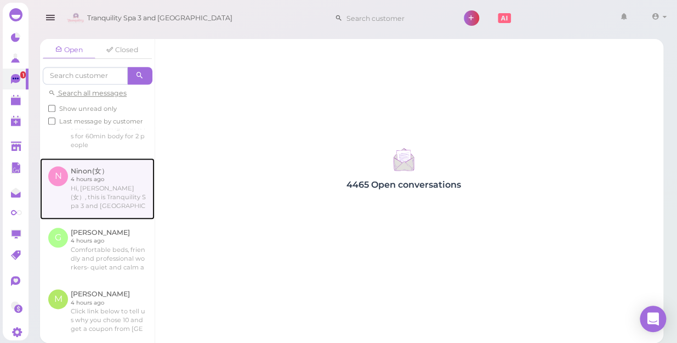
click at [98, 203] on link at bounding box center [97, 188] width 115 height 61
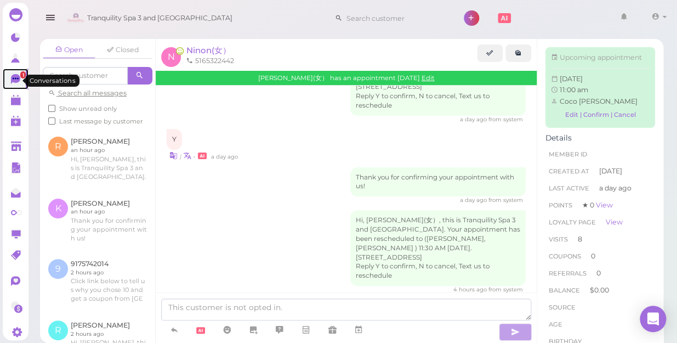
click at [12, 77] on icon at bounding box center [15, 79] width 9 height 10
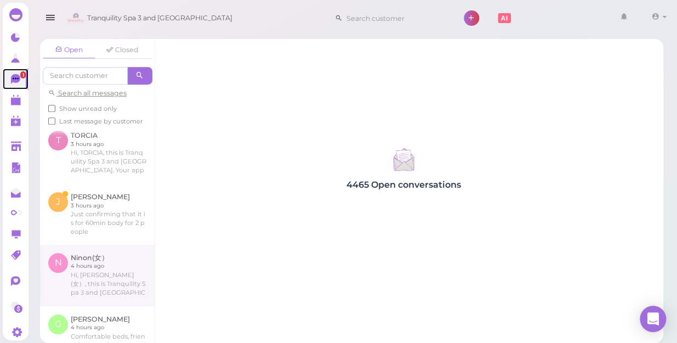
scroll to position [249, 0]
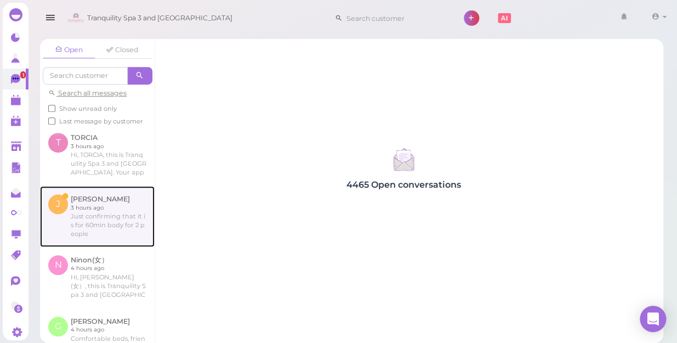
click at [89, 229] on link at bounding box center [97, 216] width 115 height 60
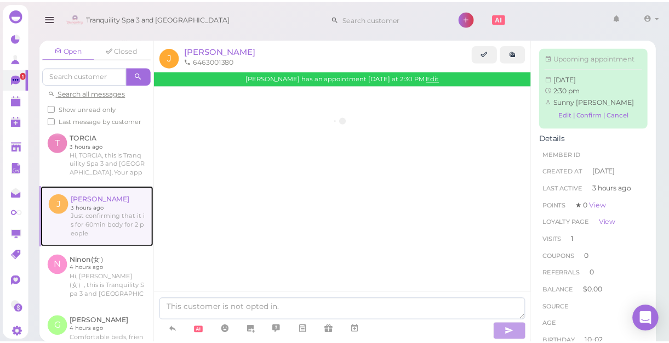
scroll to position [576, 0]
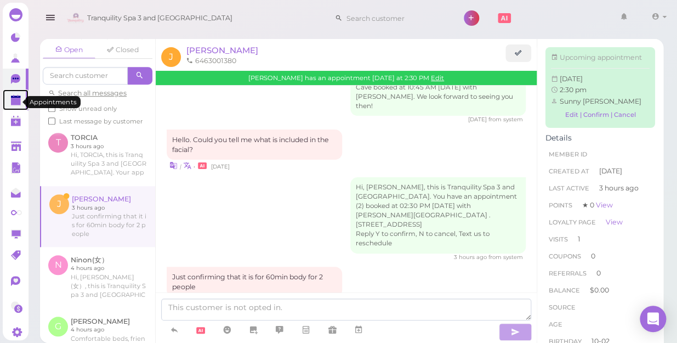
click at [16, 104] on polygon at bounding box center [16, 102] width 10 height 8
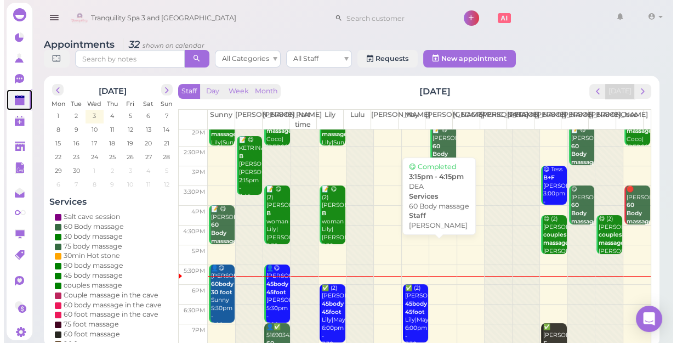
scroll to position [198, 0]
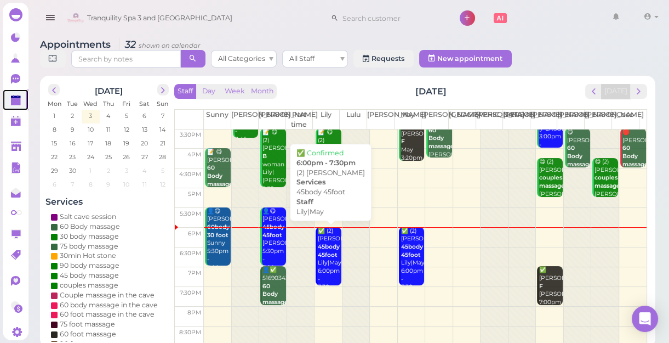
click at [324, 255] on b "45body 45foot" at bounding box center [329, 250] width 22 height 15
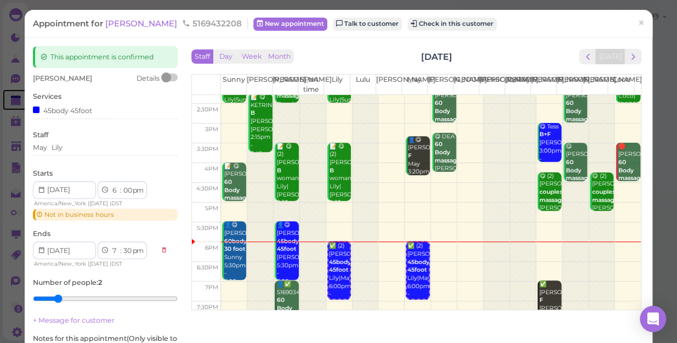
scroll to position [198, 0]
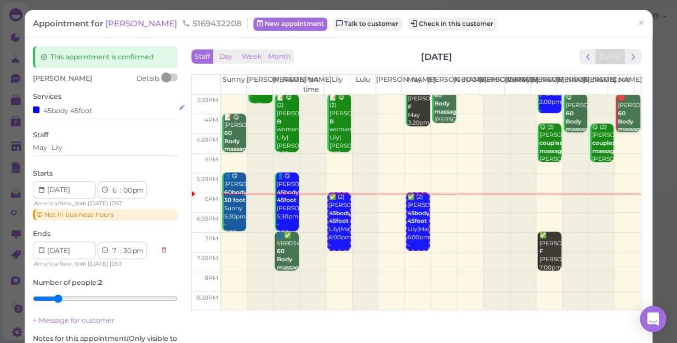
click at [97, 110] on div "45body 45foot" at bounding box center [105, 110] width 145 height 12
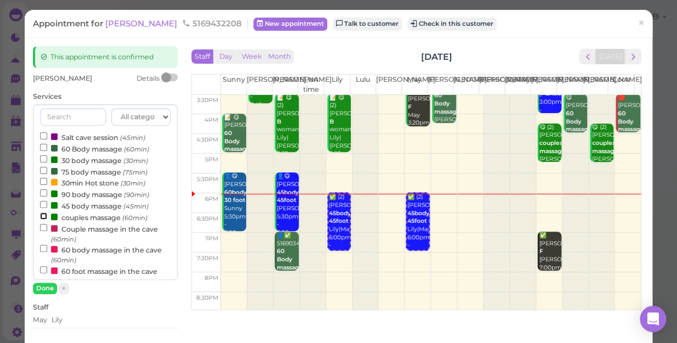
click at [40, 215] on input "couples massage (60min)" at bounding box center [43, 215] width 7 height 7
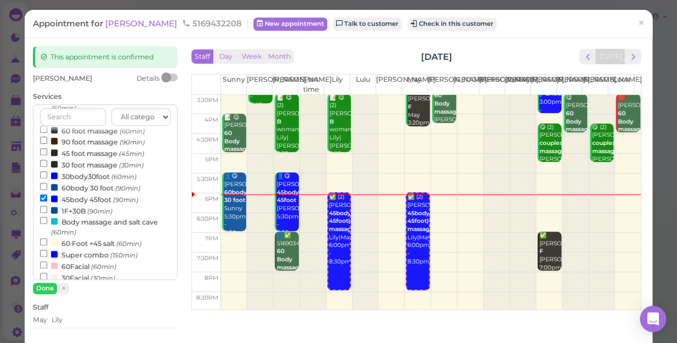
scroll to position [199, 0]
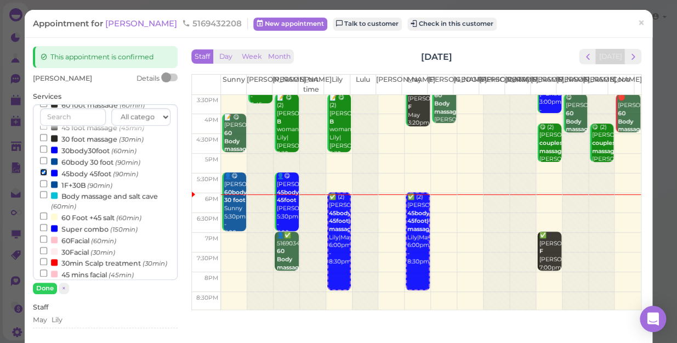
click at [41, 172] on input "45body 45foot (90min)" at bounding box center [43, 171] width 7 height 7
select select "7"
select select "00"
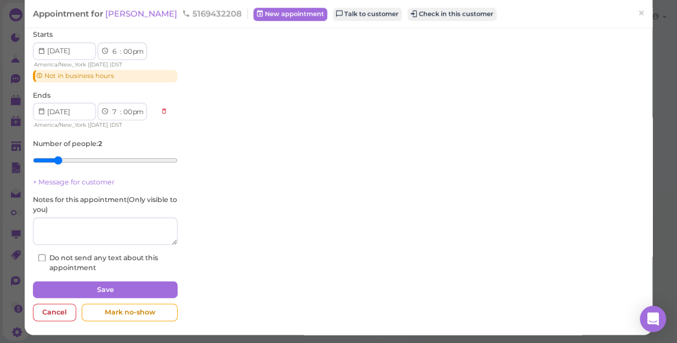
scroll to position [312, 0]
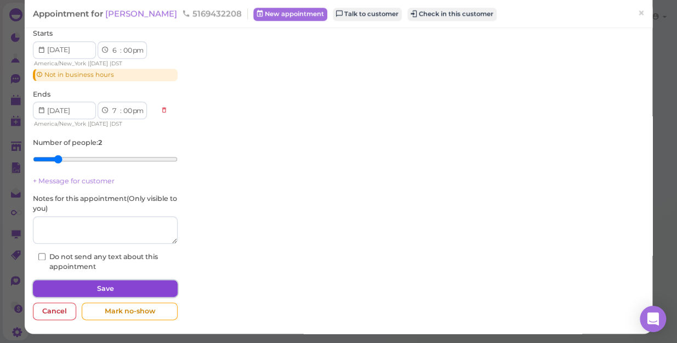
click at [104, 285] on button "Save" at bounding box center [105, 289] width 145 height 18
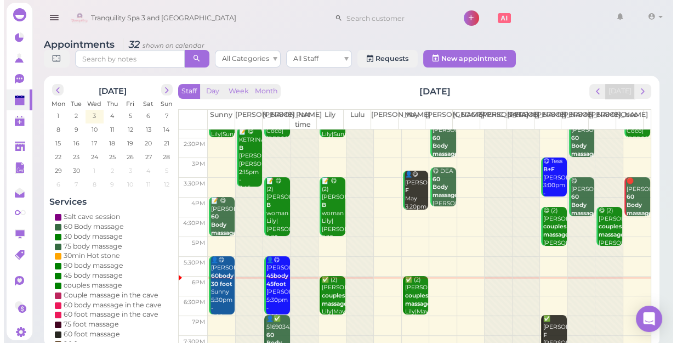
scroll to position [198, 0]
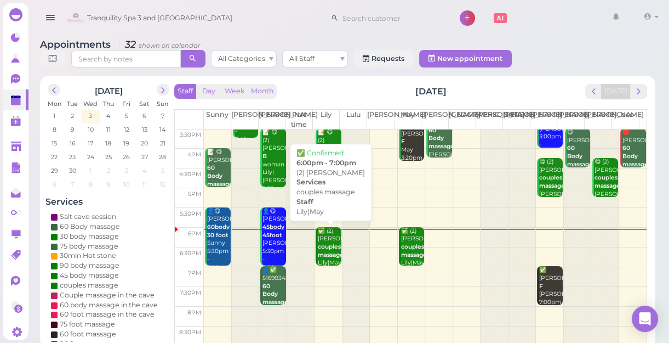
click at [324, 244] on b "couples massage" at bounding box center [331, 250] width 26 height 15
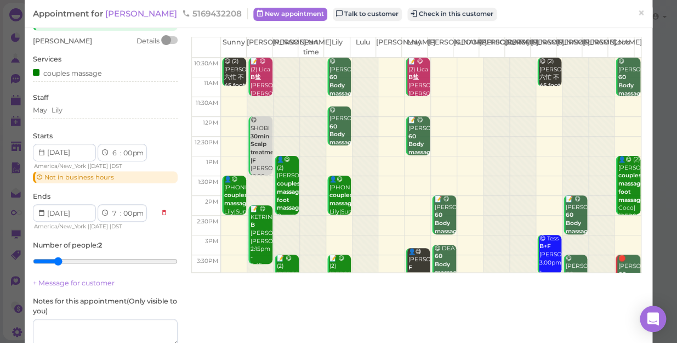
scroll to position [139, 0]
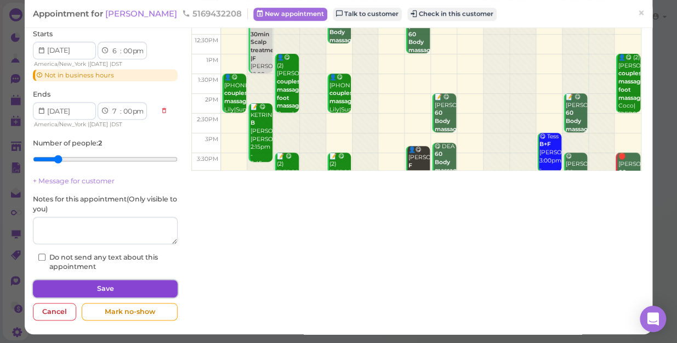
click at [136, 286] on button "Save" at bounding box center [105, 289] width 145 height 18
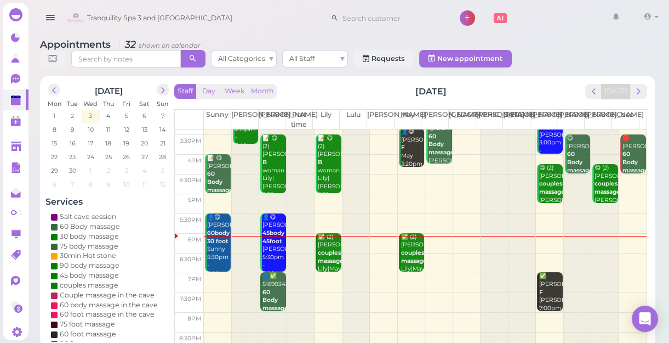
scroll to position [198, 0]
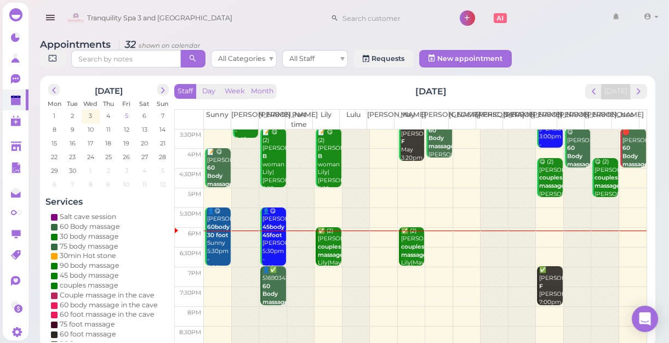
click at [126, 117] on span "5" at bounding box center [126, 116] width 5 height 10
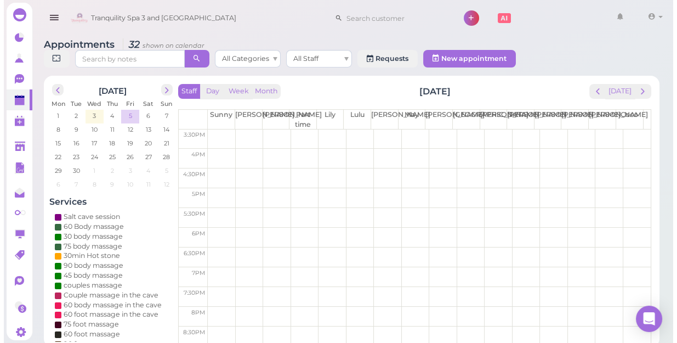
scroll to position [0, 0]
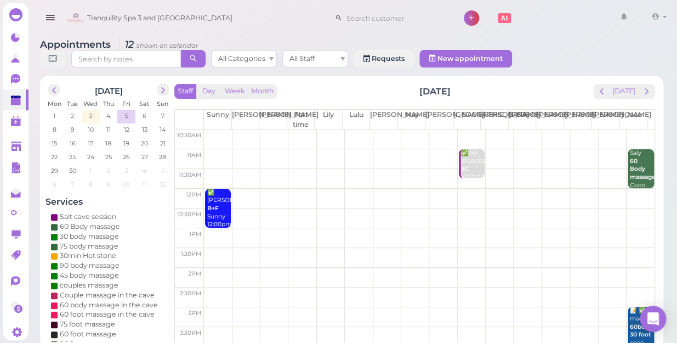
click at [208, 129] on td at bounding box center [429, 139] width 451 height 20
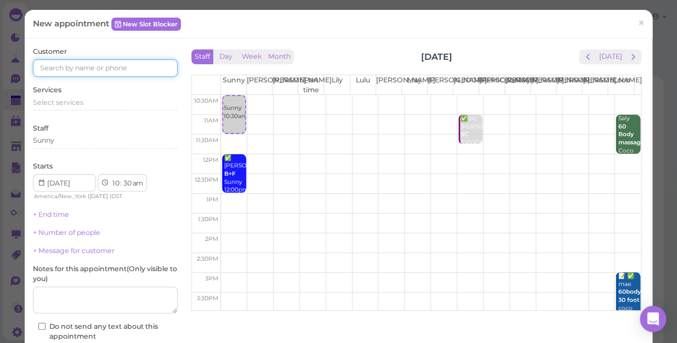
click at [52, 65] on input at bounding box center [105, 68] width 145 height 18
type input "5164248646"
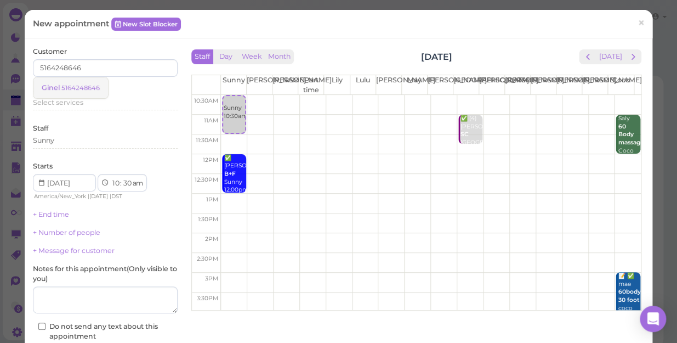
click at [78, 89] on small "5164248646" at bounding box center [80, 88] width 38 height 8
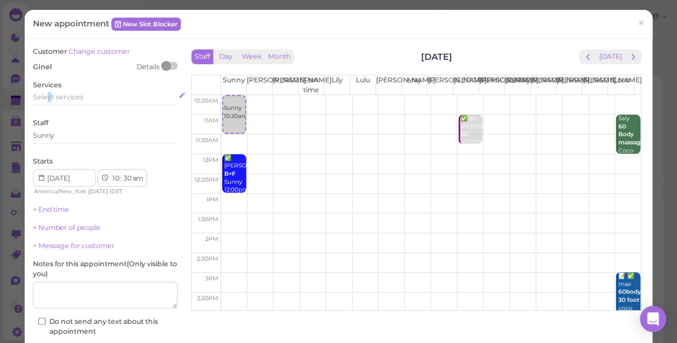
click at [49, 95] on span "Select services" at bounding box center [58, 97] width 50 height 8
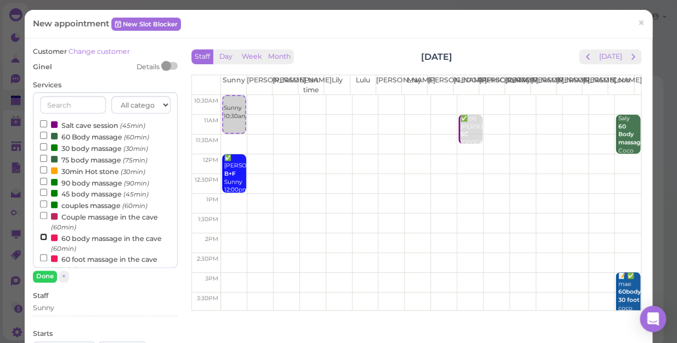
click at [43, 238] on input "60 body massage in the cave (60min)" at bounding box center [43, 236] width 7 height 7
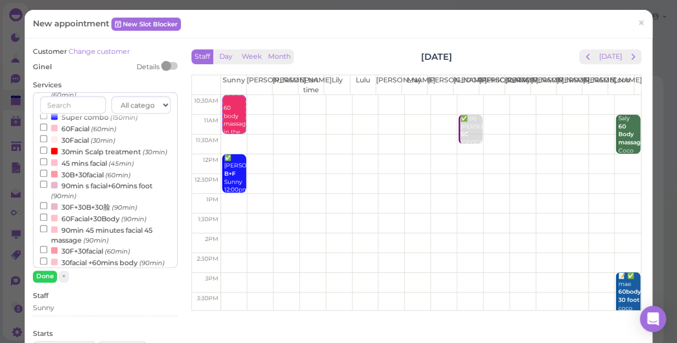
scroll to position [249, 0]
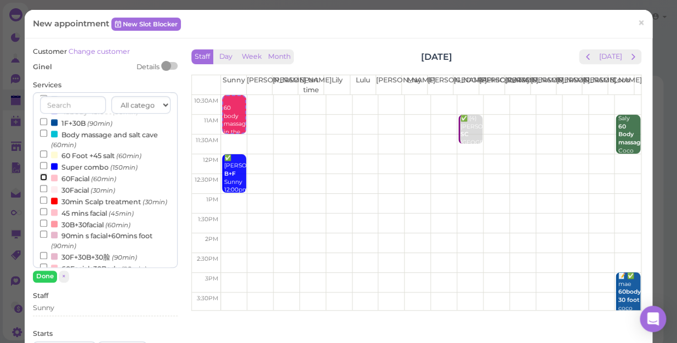
click at [41, 179] on input "60Facial (60min)" at bounding box center [43, 176] width 7 height 7
select select "12"
select select "pm"
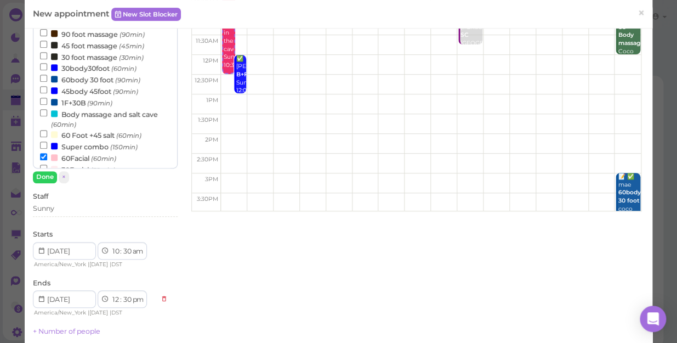
scroll to position [153, 0]
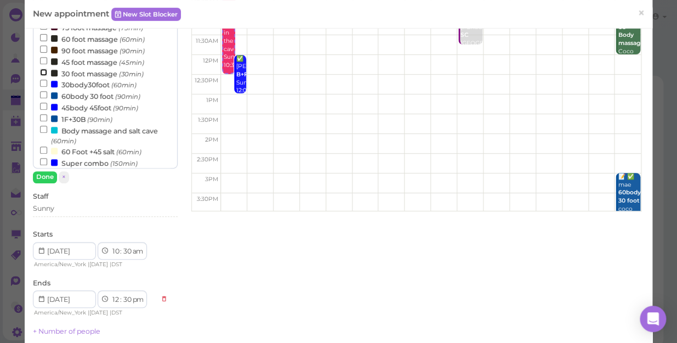
click at [43, 73] on input "30 foot massage (30min)" at bounding box center [43, 72] width 7 height 7
select select "1"
select select "00"
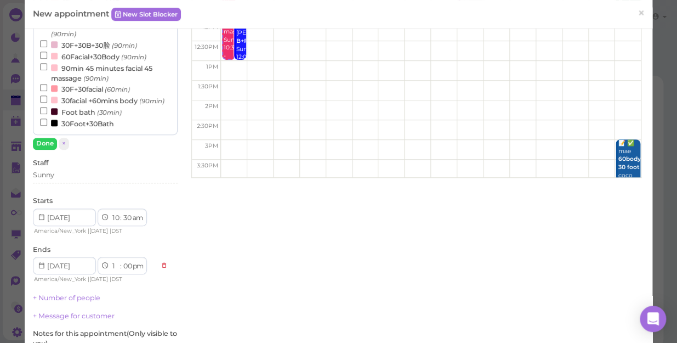
scroll to position [134, 0]
click at [70, 175] on div "Sunny" at bounding box center [105, 174] width 145 height 10
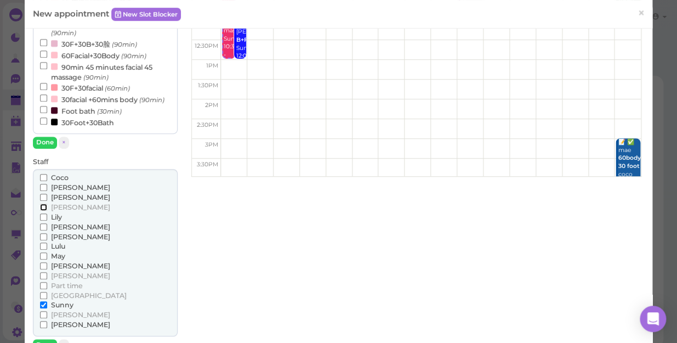
click at [41, 204] on input "[PERSON_NAME]" at bounding box center [43, 206] width 7 height 7
click at [40, 302] on input "Sunny" at bounding box center [43, 304] width 7 height 7
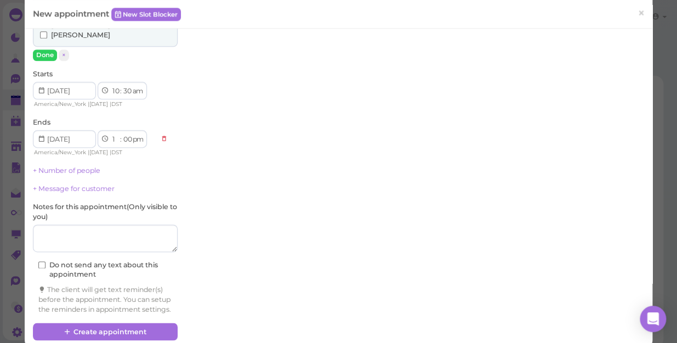
scroll to position [447, 0]
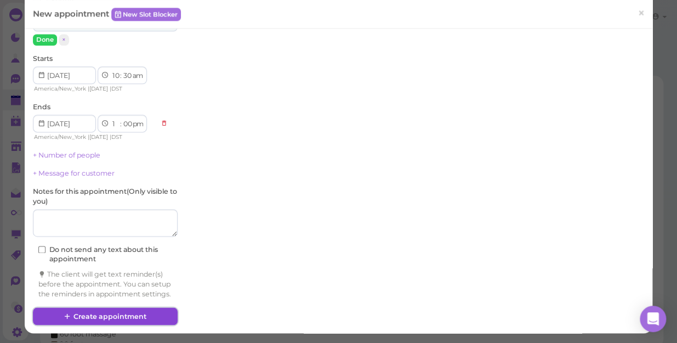
click at [116, 314] on button "Create appointment" at bounding box center [105, 316] width 145 height 18
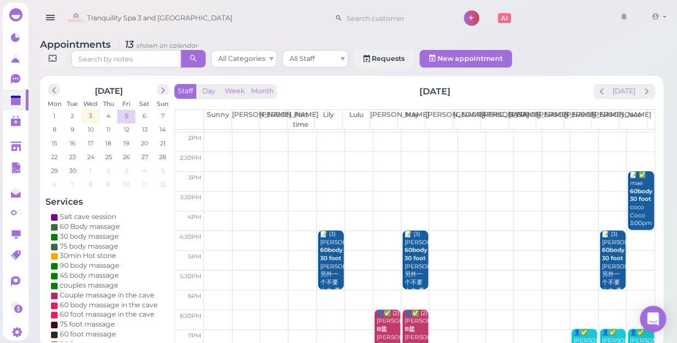
scroll to position [149, 0]
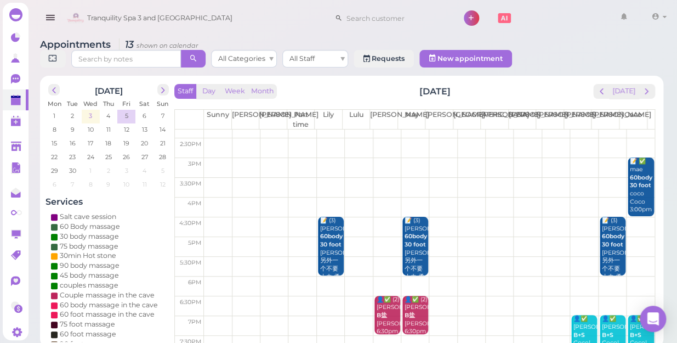
click at [88, 111] on span "3" at bounding box center [90, 116] width 5 height 10
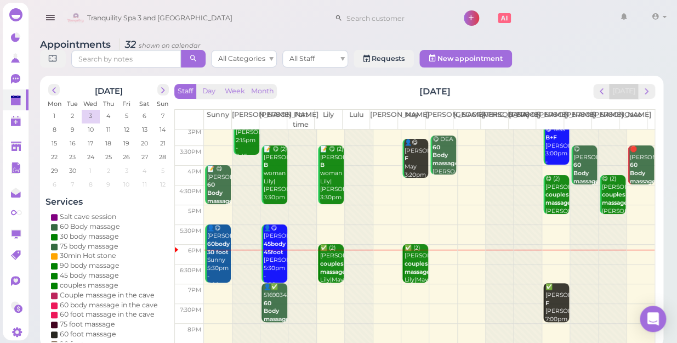
scroll to position [198, 0]
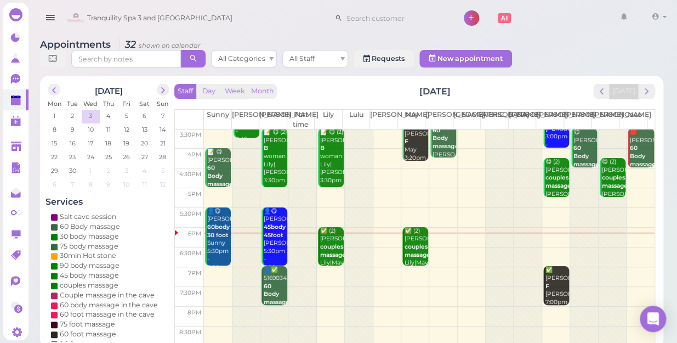
click at [437, 229] on td at bounding box center [429, 237] width 451 height 20
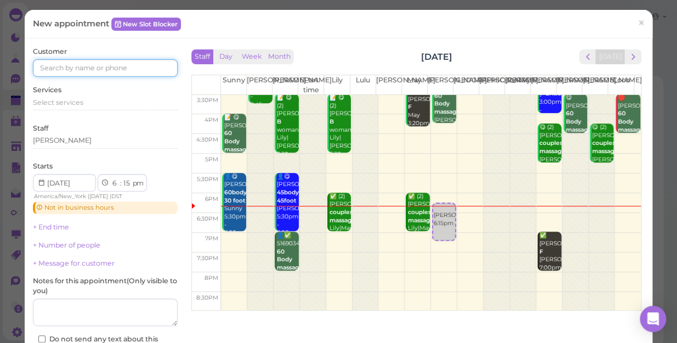
click at [50, 66] on input at bounding box center [105, 68] width 145 height 18
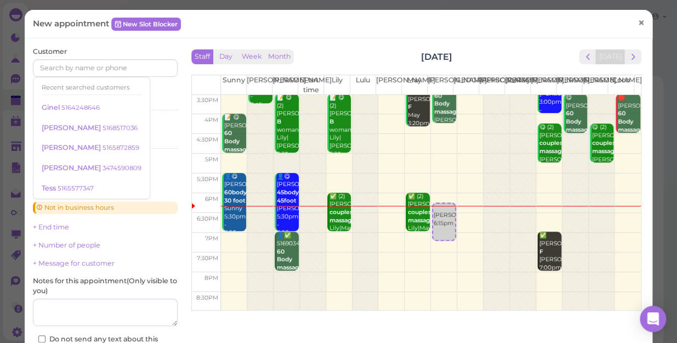
click at [637, 22] on span "×" at bounding box center [640, 22] width 7 height 15
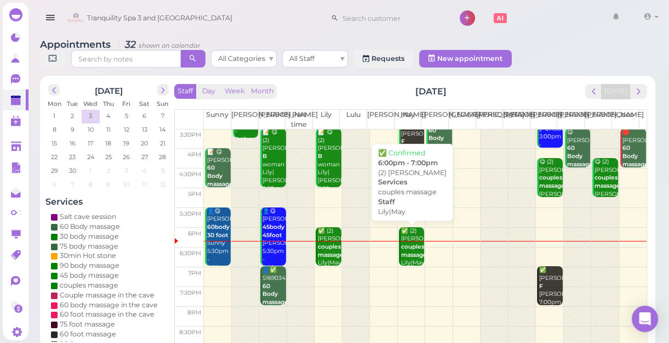
click at [408, 250] on div "✅ (2) Darlene couples massage Lily|May 6:00pm - 7:00pm" at bounding box center [413, 259] width 24 height 65
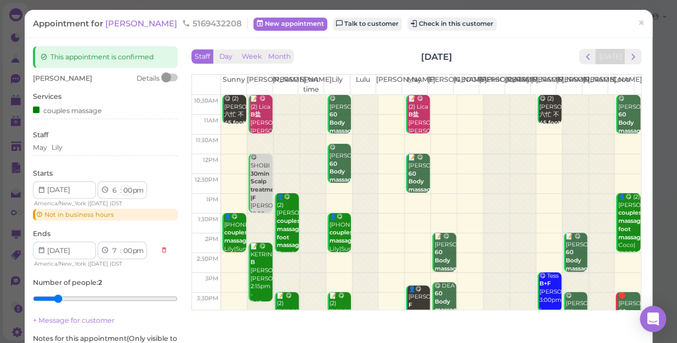
click at [128, 191] on select "00 05 10 15 20 25 30 35 40 45 50 55" at bounding box center [127, 191] width 11 height 12
select select "10"
click at [122, 185] on select "00 05 10 15 20 25 30 35 40 45 50 55" at bounding box center [127, 191] width 11 height 12
select select "10"
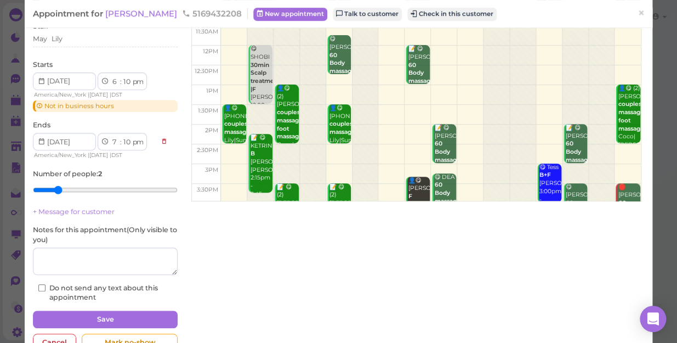
scroll to position [139, 0]
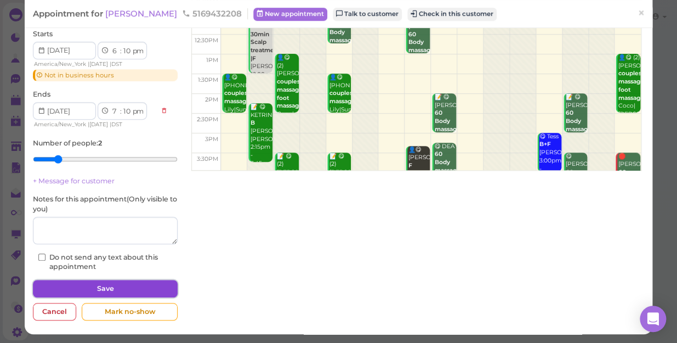
click at [106, 286] on button "Save" at bounding box center [105, 289] width 145 height 18
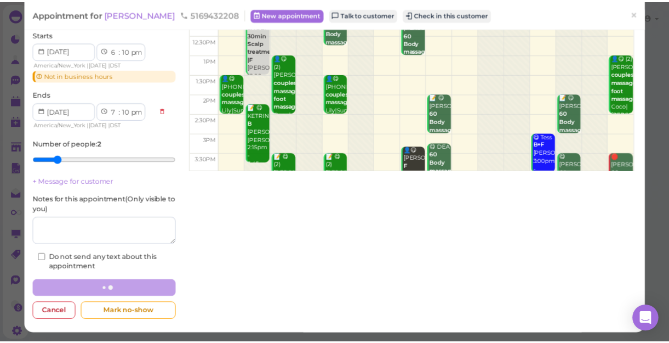
scroll to position [139, 0]
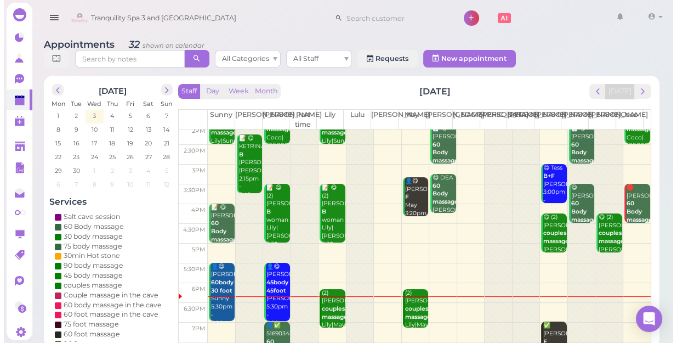
scroll to position [149, 0]
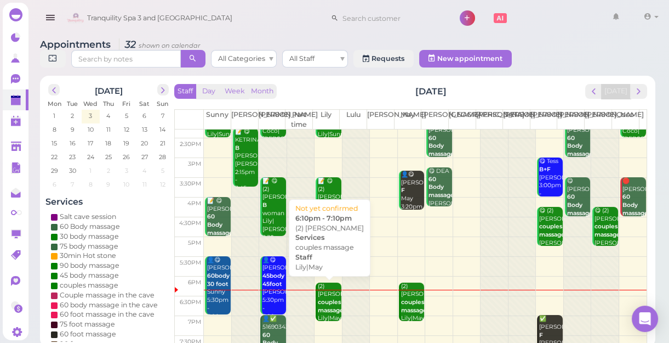
click at [321, 301] on b "couples massage" at bounding box center [331, 305] width 26 height 15
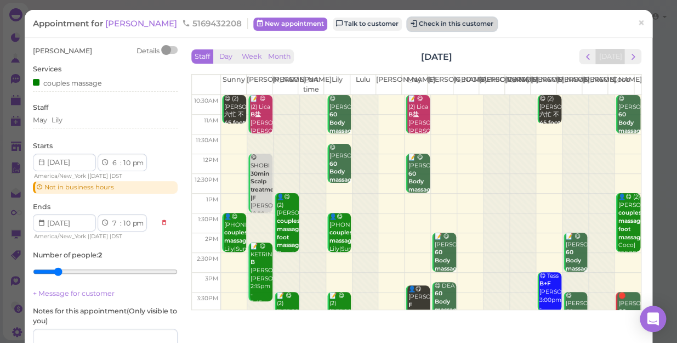
click at [411, 21] on button "Check in this customer" at bounding box center [451, 24] width 89 height 13
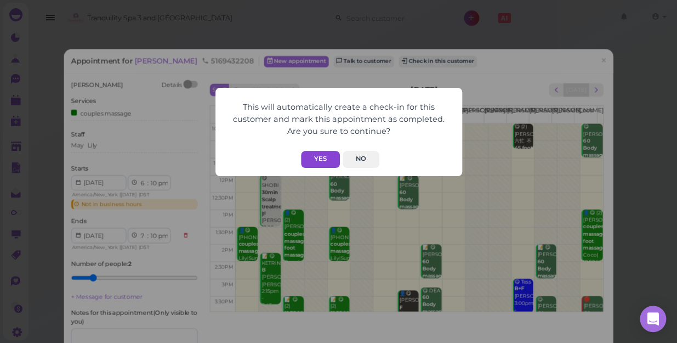
click at [320, 154] on button "Yes" at bounding box center [320, 159] width 39 height 17
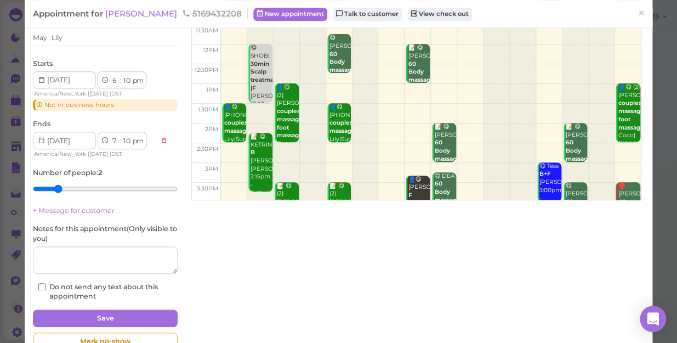
scroll to position [139, 0]
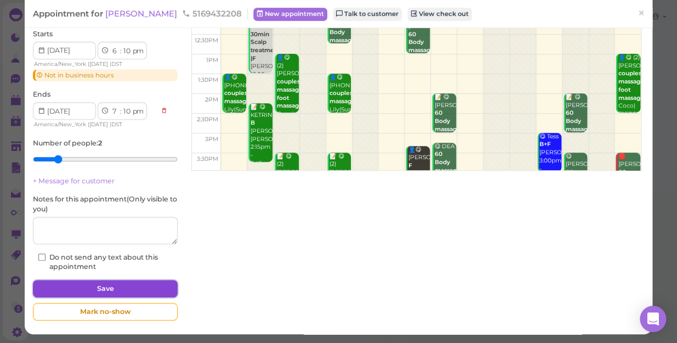
click at [108, 286] on button "Save" at bounding box center [105, 289] width 145 height 18
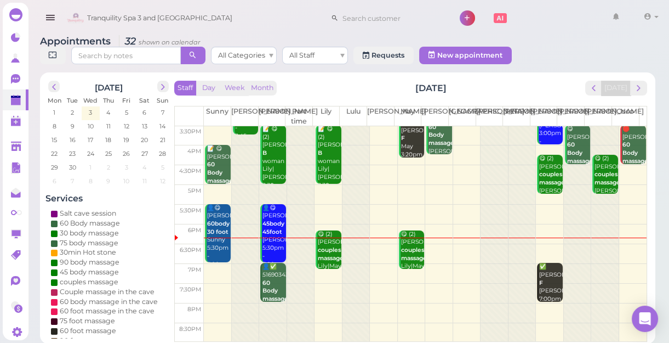
scroll to position [4, 0]
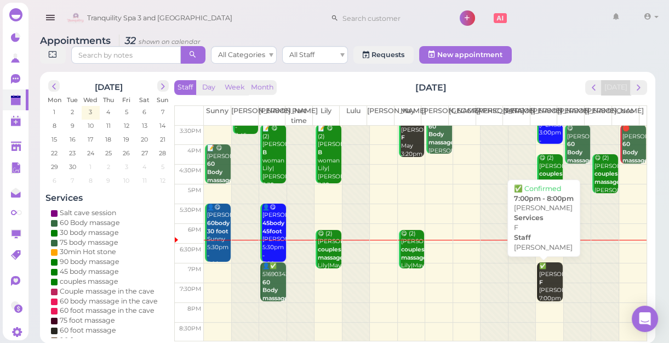
click at [544, 281] on div "✅ Kimberly F Tom 7:00pm - 8:00pm" at bounding box center [551, 290] width 24 height 56
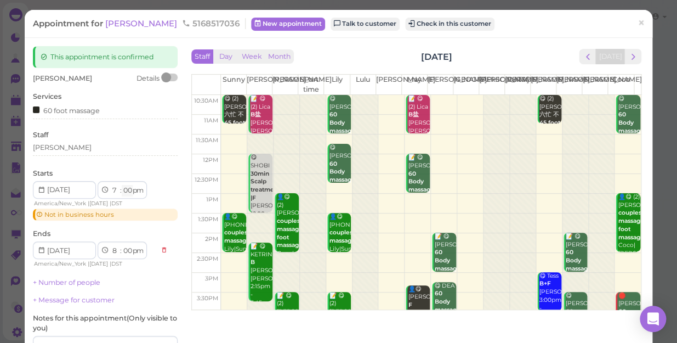
click at [126, 191] on select "00 05 10 15 20 25 30 35 40 45 50 55" at bounding box center [127, 191] width 11 height 12
select select "30"
click at [122, 185] on select "00 05 10 15 20 25 30 35 40 45 50 55" at bounding box center [127, 191] width 11 height 12
select select "30"
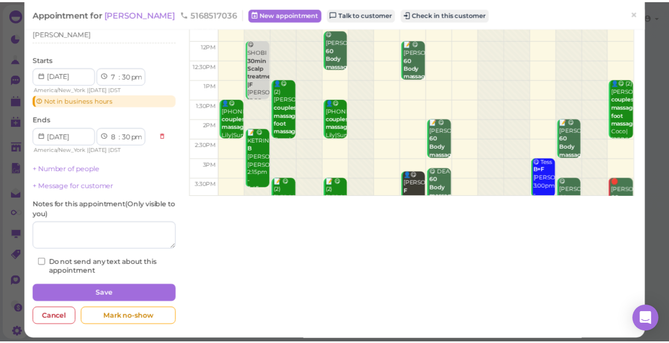
scroll to position [119, 0]
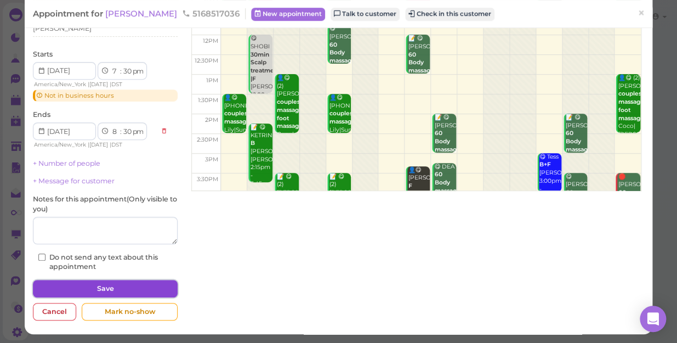
click at [118, 286] on button "Save" at bounding box center [105, 289] width 145 height 18
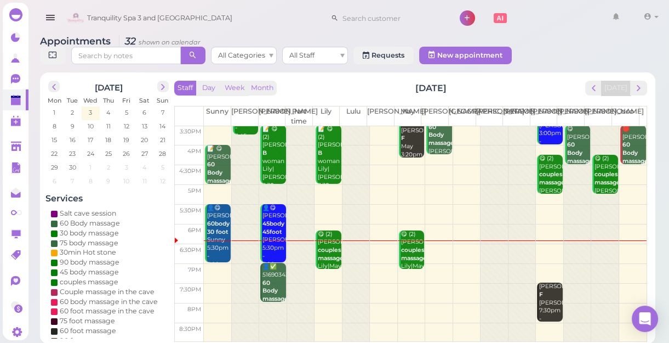
scroll to position [4, 0]
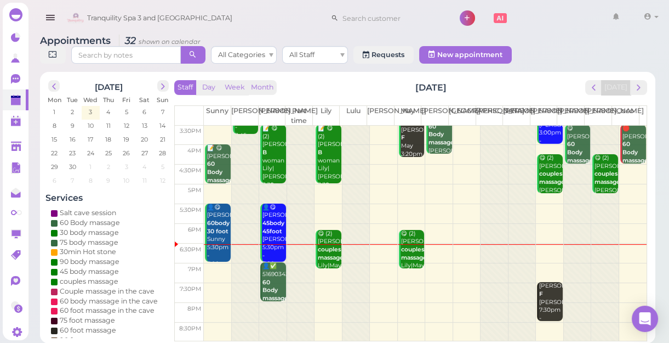
click at [430, 246] on td at bounding box center [425, 253] width 443 height 20
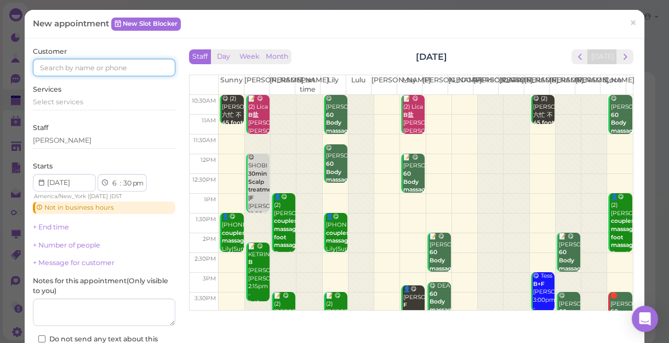
click at [50, 68] on input at bounding box center [104, 68] width 143 height 18
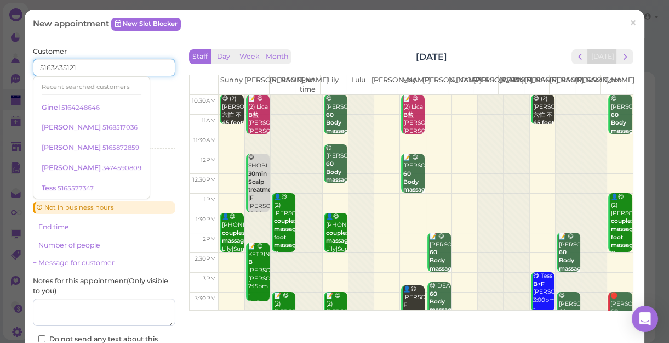
type input "5163435121"
click at [153, 85] on div "Services Select services" at bounding box center [104, 99] width 143 height 30
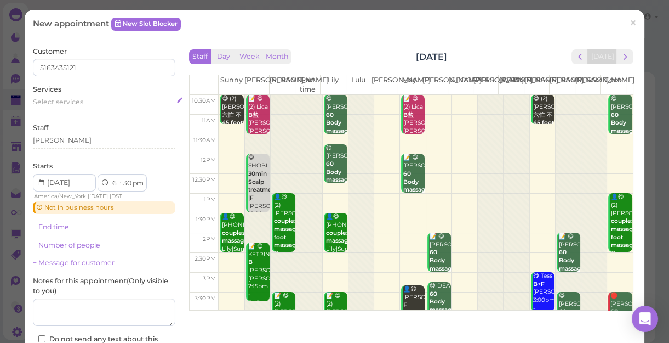
click at [64, 99] on span "Select services" at bounding box center [58, 102] width 50 height 8
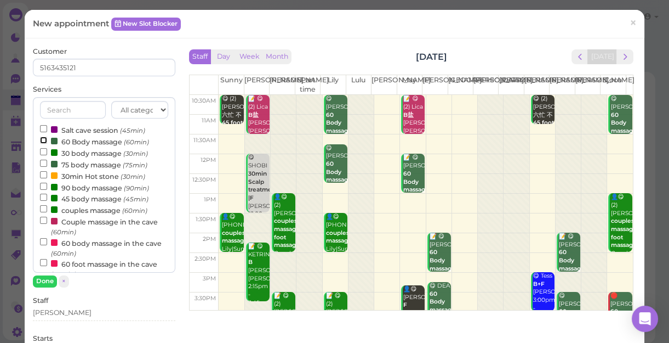
click at [42, 138] on input "60 Body massage (60min)" at bounding box center [43, 139] width 7 height 7
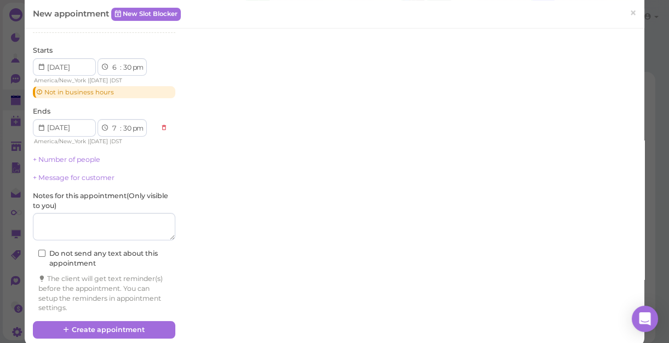
scroll to position [301, 0]
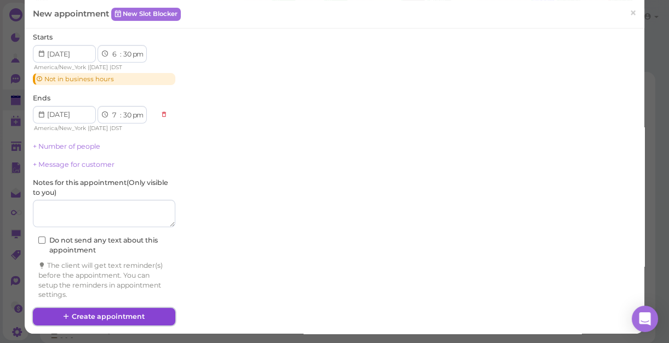
click at [98, 315] on button "Create appointment" at bounding box center [104, 316] width 143 height 18
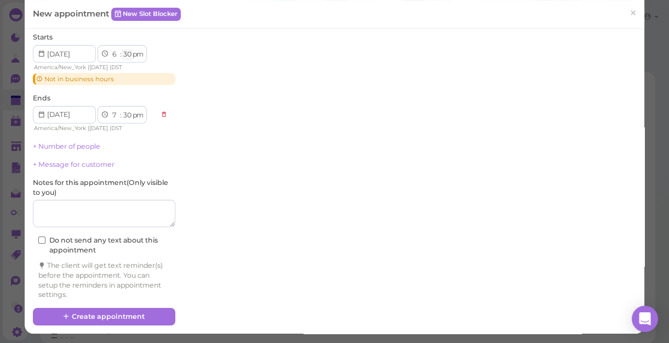
click at [128, 55] on select "00 05 10 15 20 25 30 35 40 45 50 55" at bounding box center [127, 55] width 11 height 12
select select "35"
click at [122, 49] on select "00 05 10 15 20 25 30 35 40 45 50 55" at bounding box center [127, 55] width 11 height 12
select select "35"
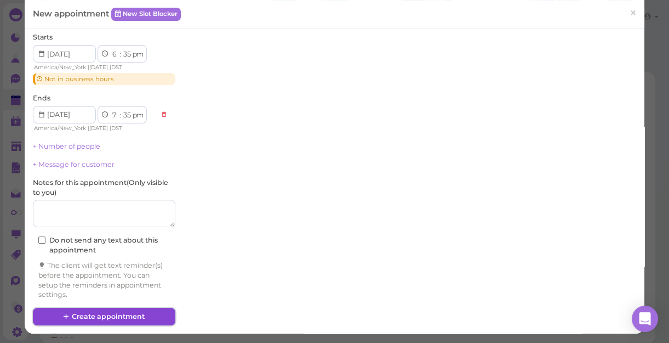
click at [93, 312] on button "Create appointment" at bounding box center [104, 316] width 143 height 18
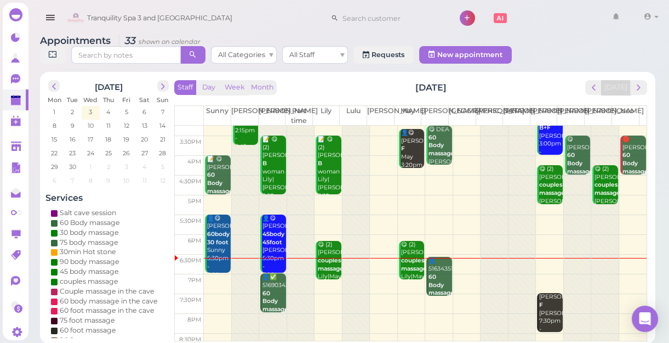
scroll to position [198, 0]
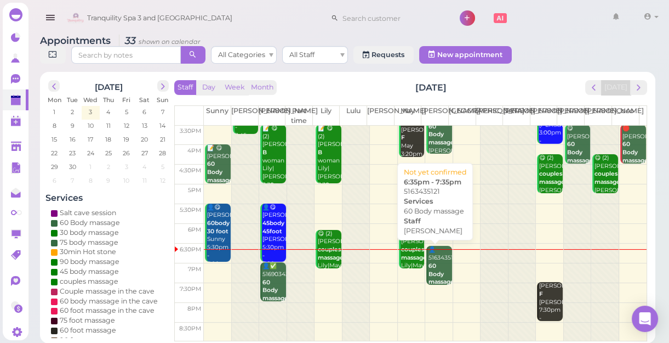
click at [430, 265] on b "60 Body massage" at bounding box center [442, 273] width 26 height 23
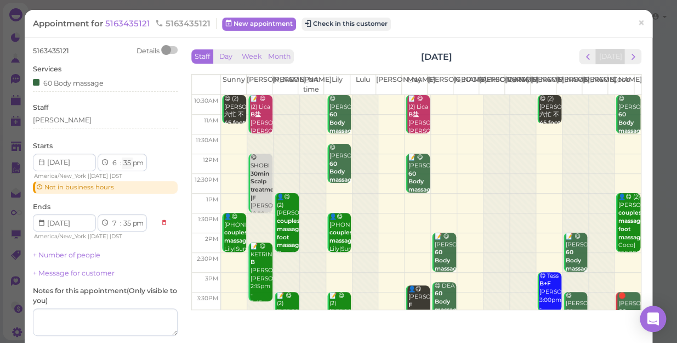
click at [129, 163] on select "00 05 10 15 20 25 30 35 40 45 50 55" at bounding box center [127, 163] width 11 height 12
select select "40"
click at [122, 157] on select "00 05 10 15 20 25 30 35 40 45 50 55" at bounding box center [127, 163] width 11 height 12
select select "40"
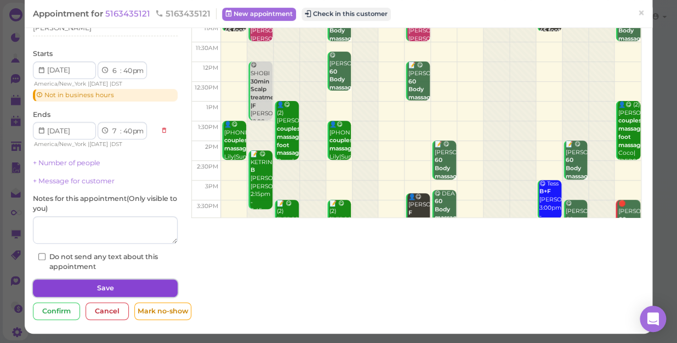
click at [132, 288] on button "Save" at bounding box center [105, 288] width 145 height 18
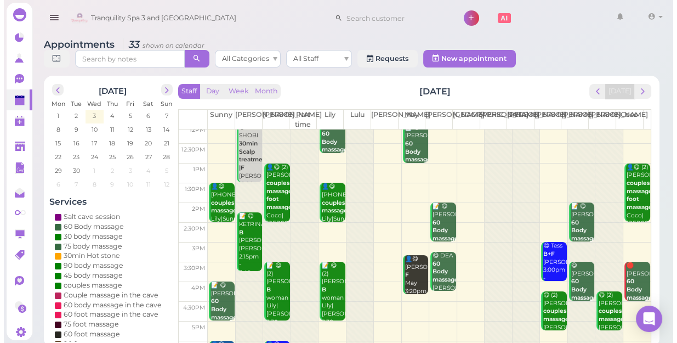
scroll to position [198, 0]
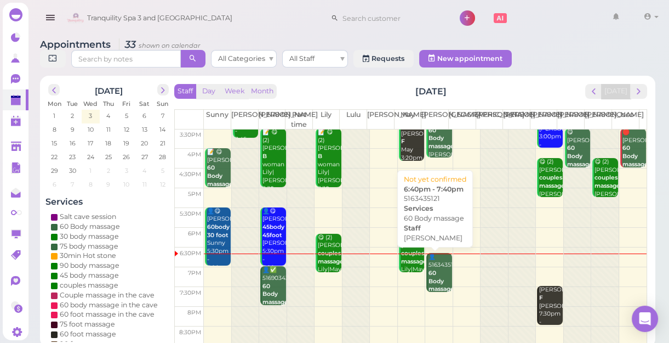
click at [433, 271] on div "👤5163435121 60 Body massage Mike 6:40pm - 7:40pm" at bounding box center [440, 289] width 24 height 72
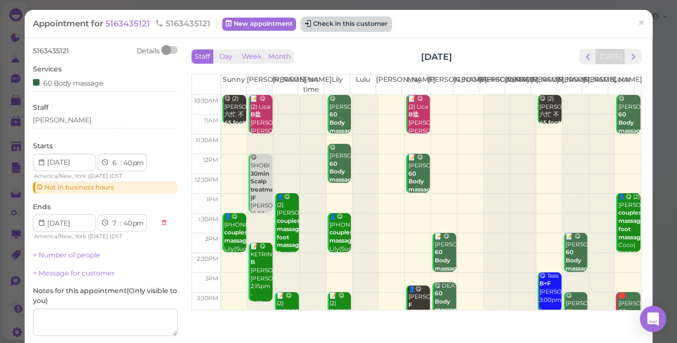
click at [346, 20] on button "Check in this customer" at bounding box center [345, 24] width 89 height 13
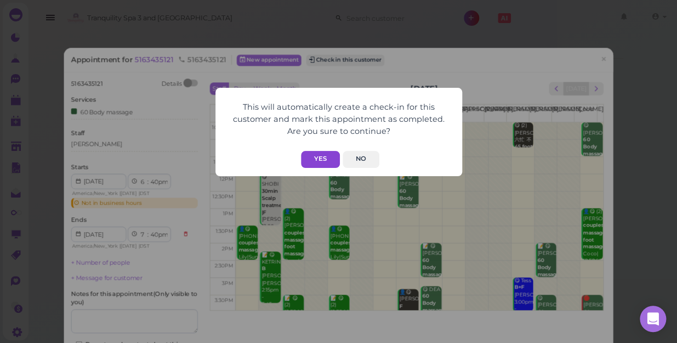
click at [322, 156] on button "Yes" at bounding box center [320, 159] width 39 height 17
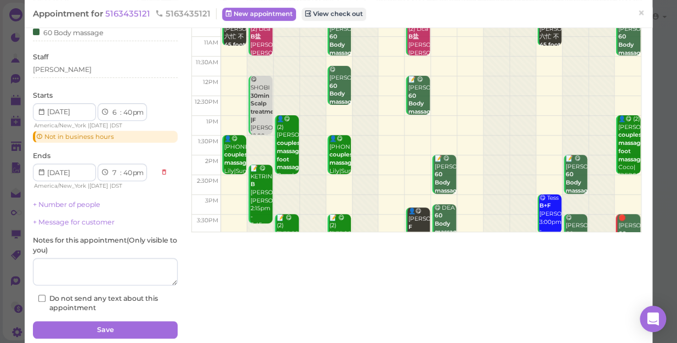
scroll to position [129, 0]
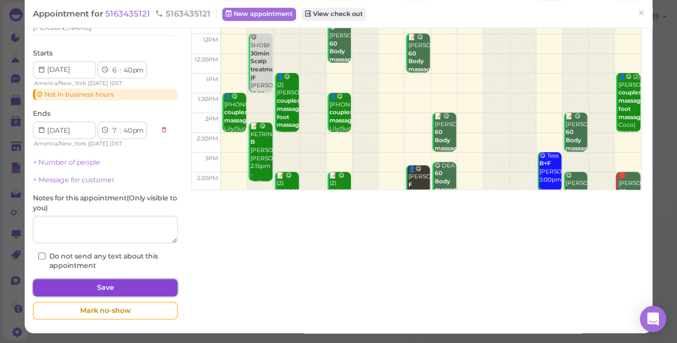
click at [101, 286] on button "Save" at bounding box center [105, 287] width 145 height 18
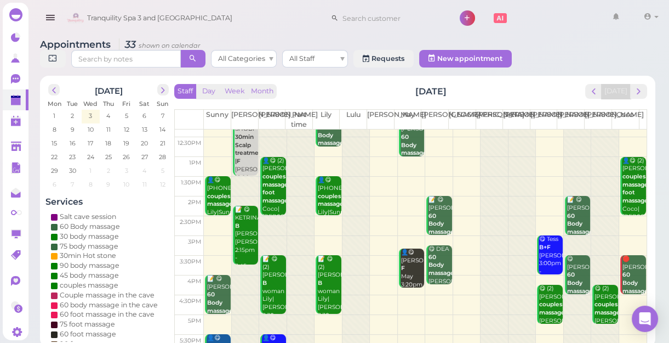
scroll to position [198, 0]
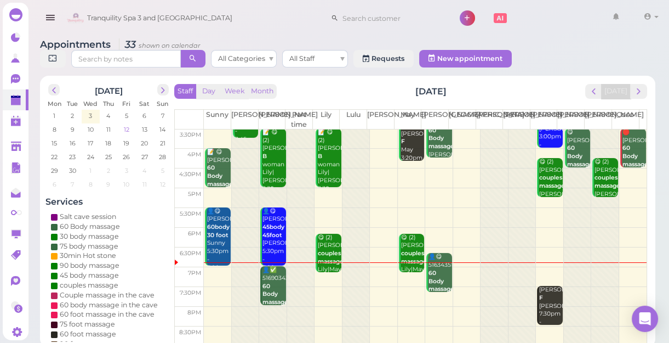
click at [127, 130] on span "12" at bounding box center [127, 129] width 8 height 10
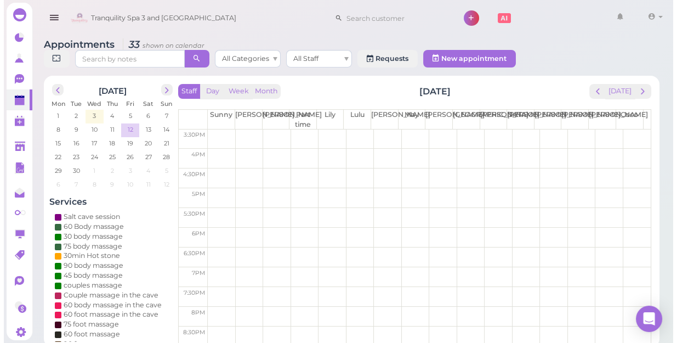
scroll to position [0, 0]
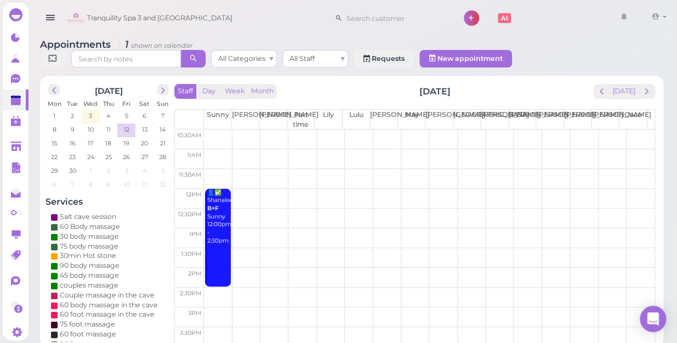
click at [212, 129] on td at bounding box center [429, 139] width 451 height 20
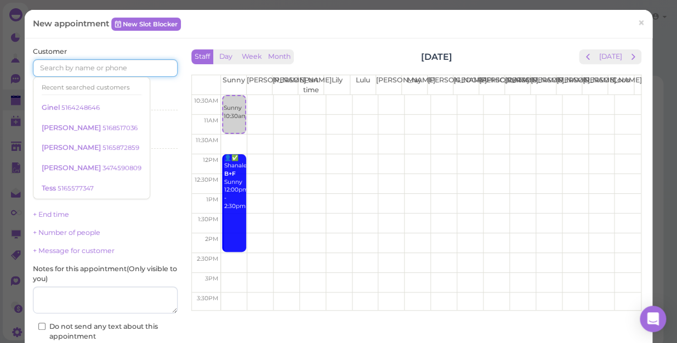
click at [40, 65] on input at bounding box center [105, 68] width 145 height 18
type input "5166612159"
click at [157, 81] on div "Customer 5166612159 Recent searched customers Ginel 5164248646 Kimberly 5168517…" at bounding box center [105, 211] width 145 height 329
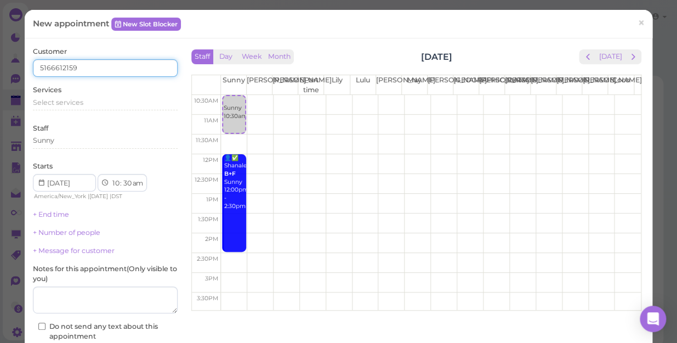
click at [86, 64] on input "5166612159" at bounding box center [105, 68] width 145 height 18
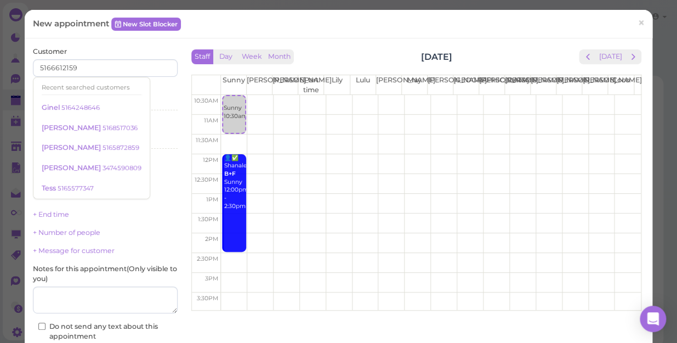
click at [152, 84] on div "Customer 5166612159 Recent searched customers Ginel 5164248646 Kimberly 5168517…" at bounding box center [105, 211] width 145 height 329
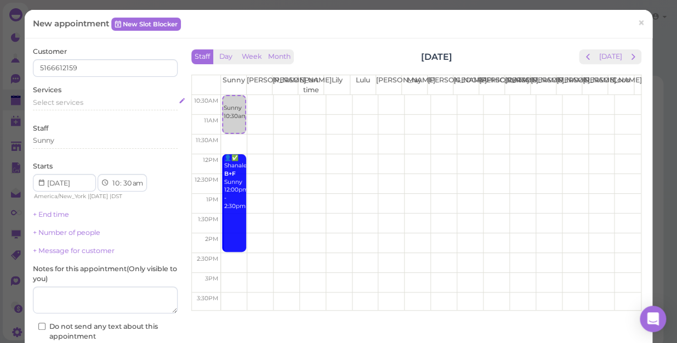
click at [50, 99] on span "Select services" at bounding box center [58, 102] width 50 height 8
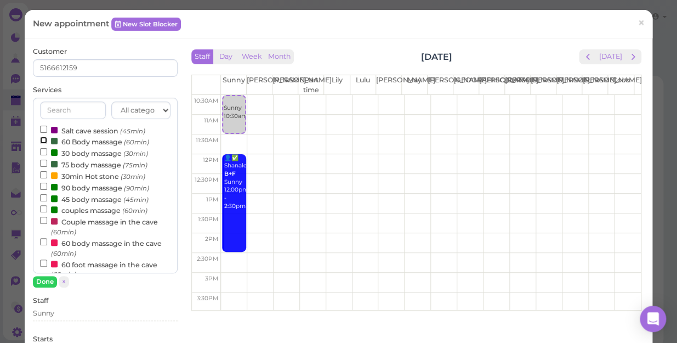
click at [44, 138] on input "60 Body massage (60min)" at bounding box center [43, 139] width 7 height 7
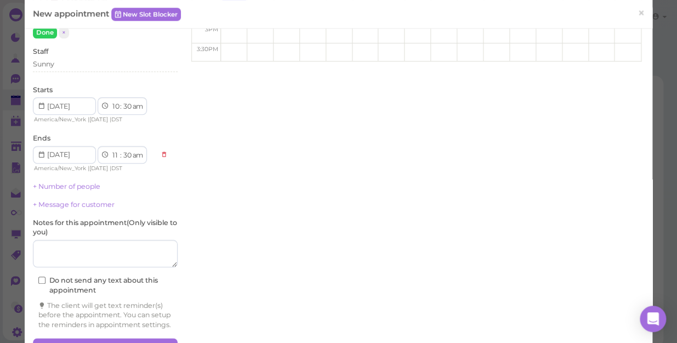
scroll to position [288, 0]
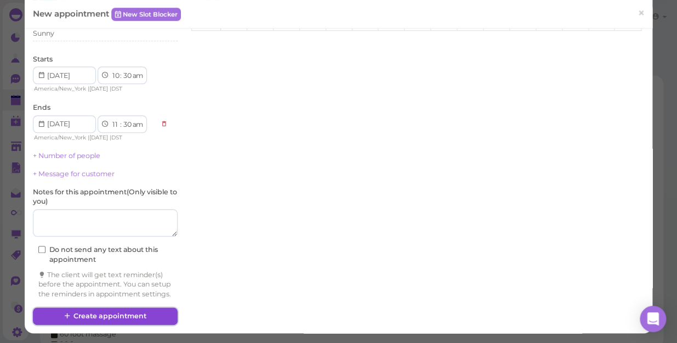
click at [91, 314] on button "Create appointment" at bounding box center [105, 316] width 145 height 18
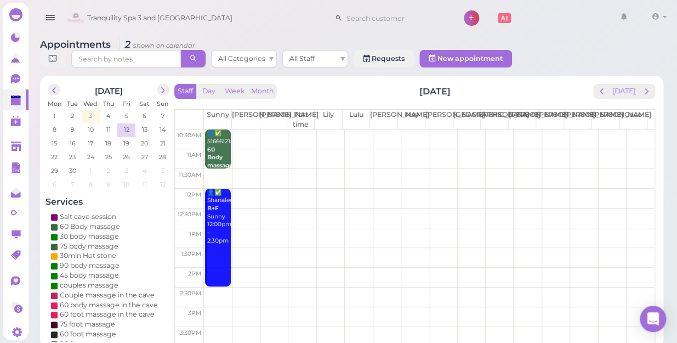
click at [92, 111] on span "3" at bounding box center [90, 116] width 5 height 10
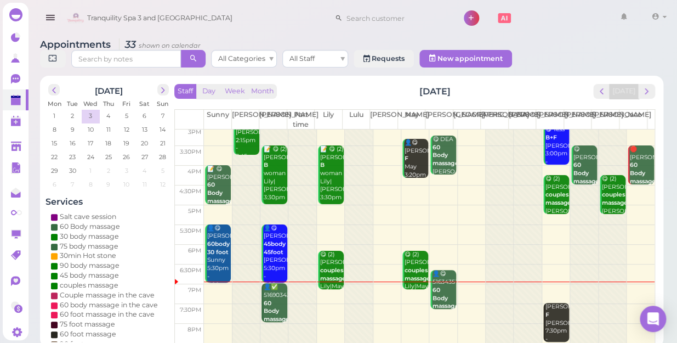
scroll to position [198, 0]
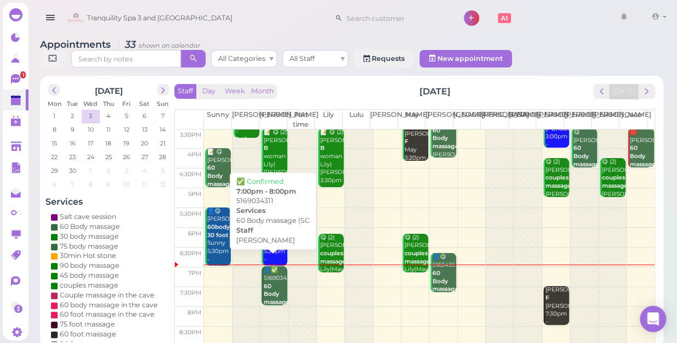
click at [274, 266] on div "👤✅ 5169034311 60 Body massage |SC Nancy 7:00pm - 8:00pm" at bounding box center [275, 306] width 24 height 81
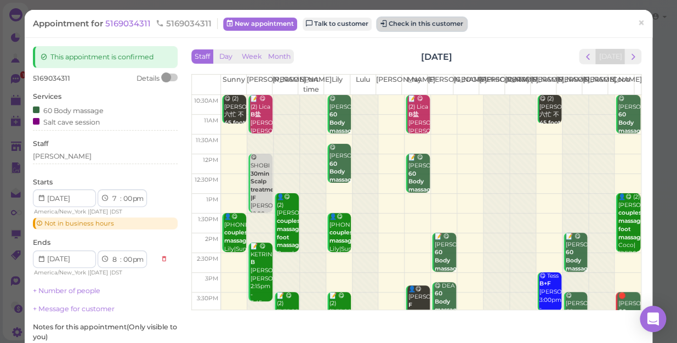
click at [421, 22] on button "Check in this customer" at bounding box center [421, 24] width 89 height 13
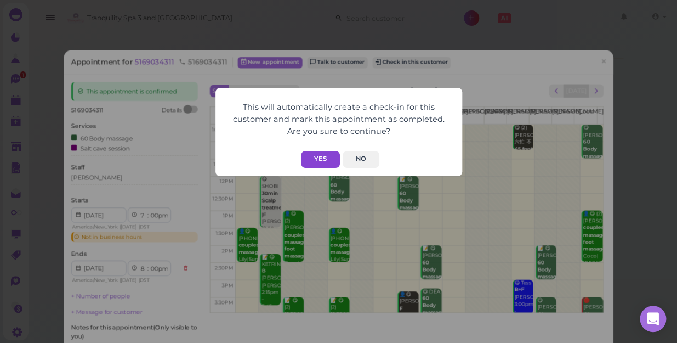
click at [323, 157] on button "Yes" at bounding box center [320, 159] width 39 height 17
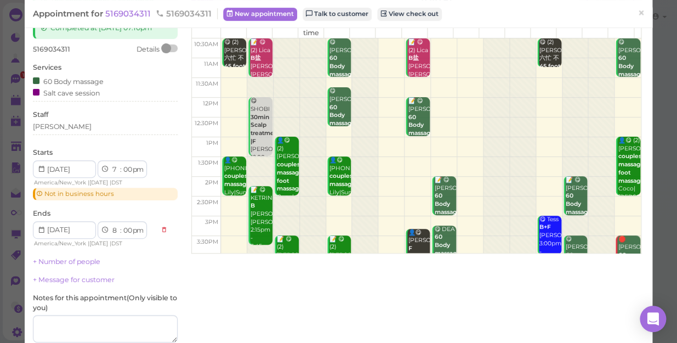
scroll to position [155, 0]
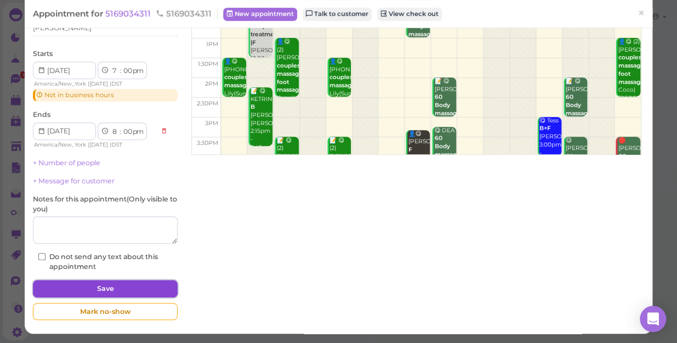
click at [109, 286] on button "Save" at bounding box center [105, 289] width 145 height 18
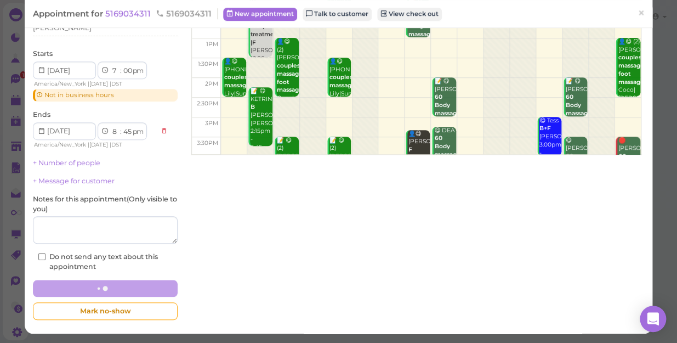
select select "45"
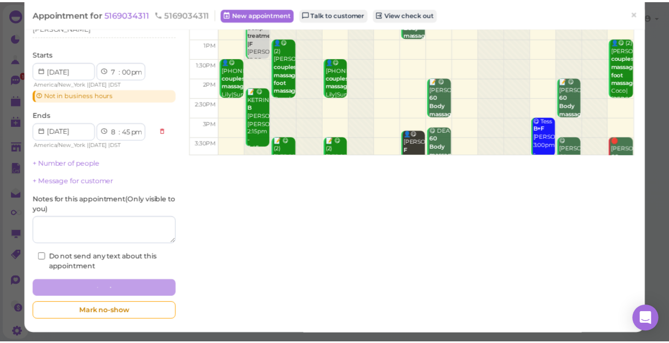
scroll to position [155, 0]
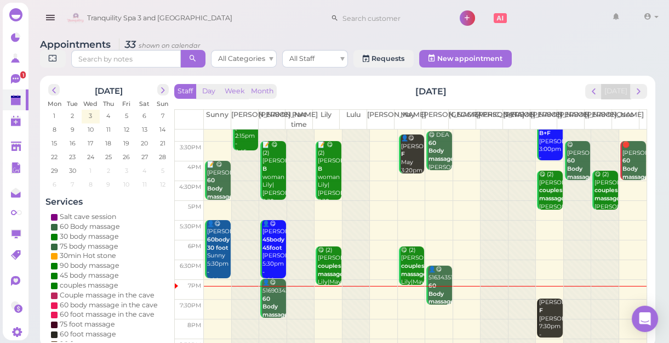
scroll to position [198, 0]
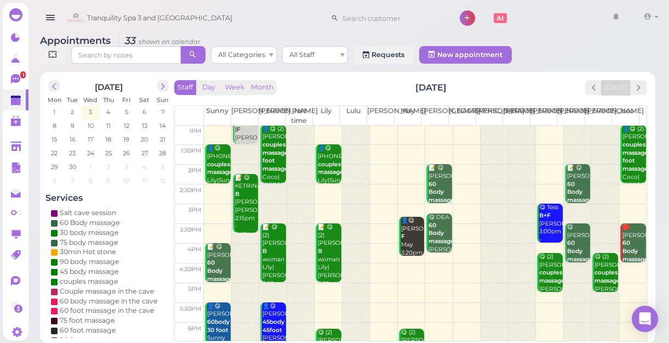
scroll to position [99, 0]
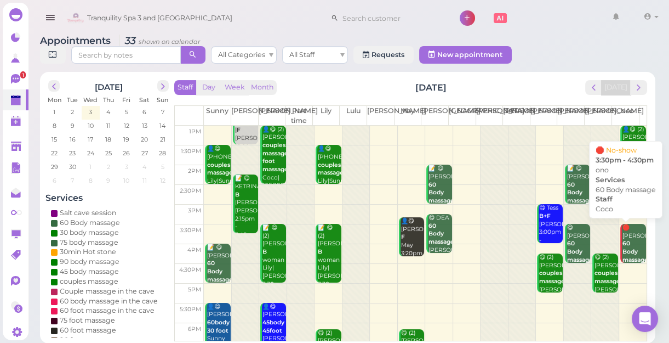
click at [628, 246] on b "60 Body massage" at bounding box center [636, 251] width 26 height 23
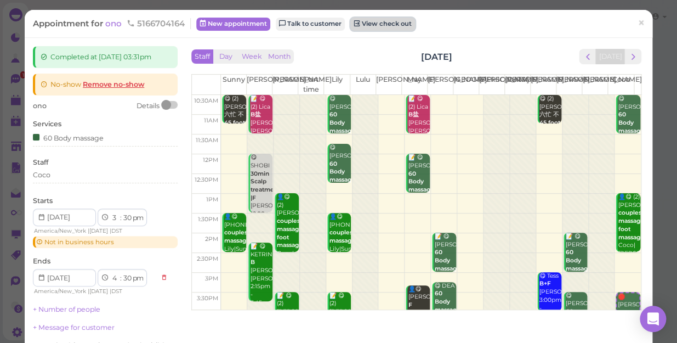
click at [383, 24] on link "View check out" at bounding box center [382, 24] width 65 height 13
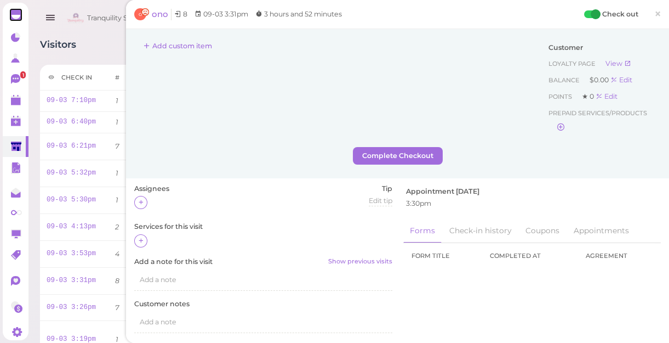
click at [16, 11] on div at bounding box center [15, 14] width 13 height 13
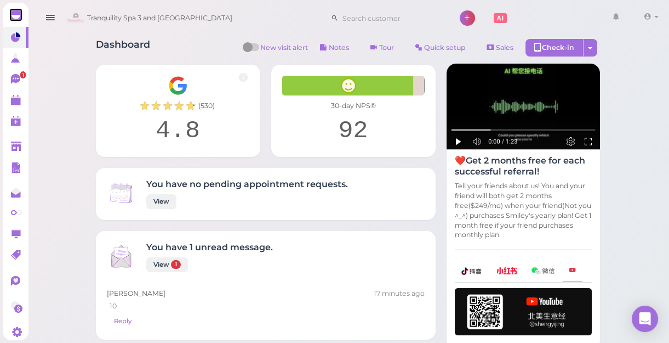
click at [15, 14] on div at bounding box center [15, 14] width 13 height 13
click at [20, 76] on span "1" at bounding box center [22, 74] width 5 height 7
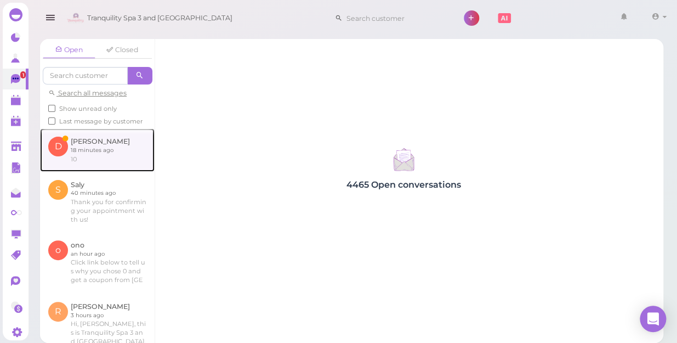
click at [61, 154] on link at bounding box center [97, 149] width 115 height 43
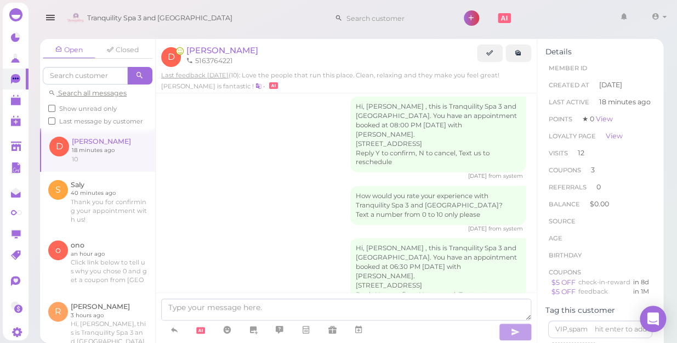
click at [515, 327] on div "10 | • 18 minutes ago" at bounding box center [346, 343] width 359 height 32
click at [15, 101] on polygon at bounding box center [16, 102] width 10 height 8
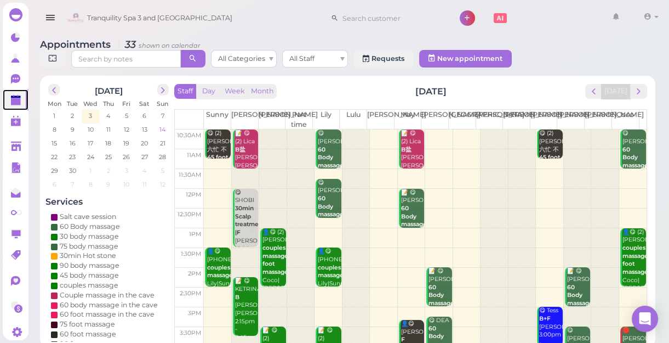
click at [161, 128] on span "14" at bounding box center [162, 129] width 8 height 10
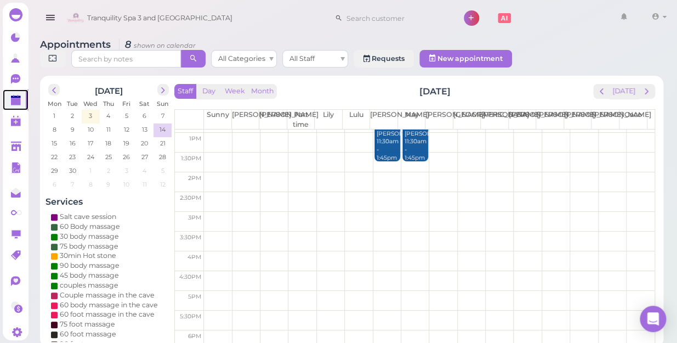
scroll to position [99, 0]
click at [210, 208] on td at bounding box center [429, 218] width 451 height 20
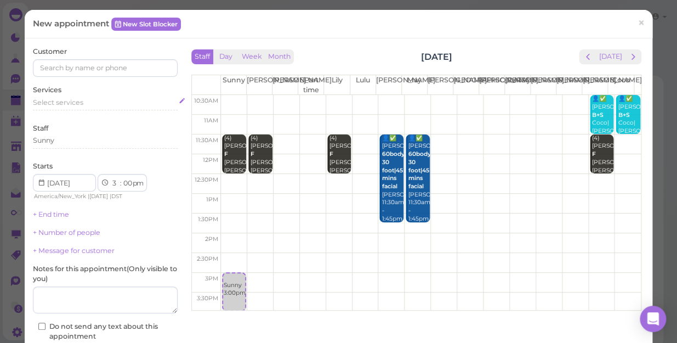
click at [49, 104] on span "Select services" at bounding box center [58, 102] width 50 height 8
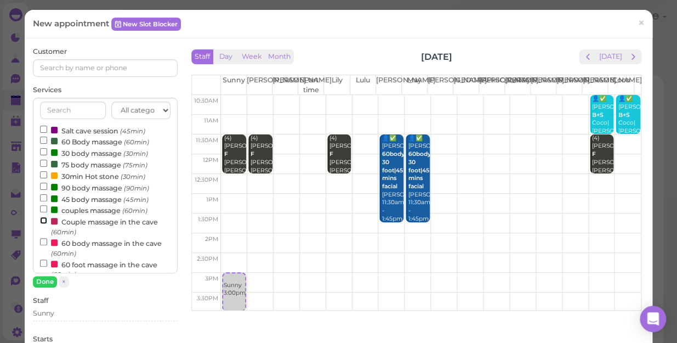
click at [42, 219] on input "Couple massage in the cave (60min)" at bounding box center [43, 219] width 7 height 7
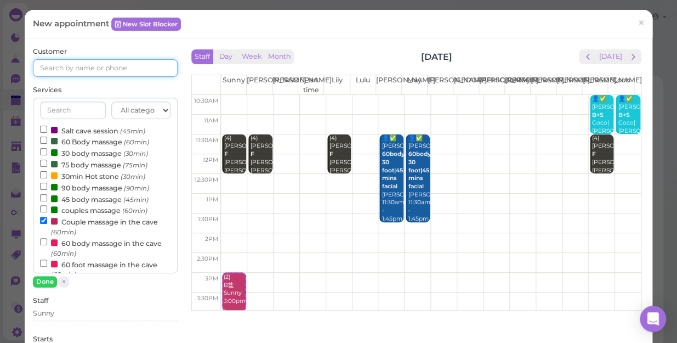
click at [48, 66] on input at bounding box center [105, 68] width 145 height 18
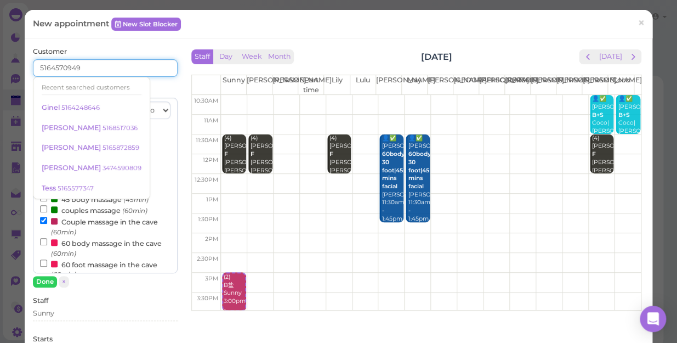
type input "5164570949"
click at [162, 80] on div "Customer 5164570949 Recent searched customers Ginel 5164248646 Kimberly 5168517…" at bounding box center [105, 323] width 145 height 552
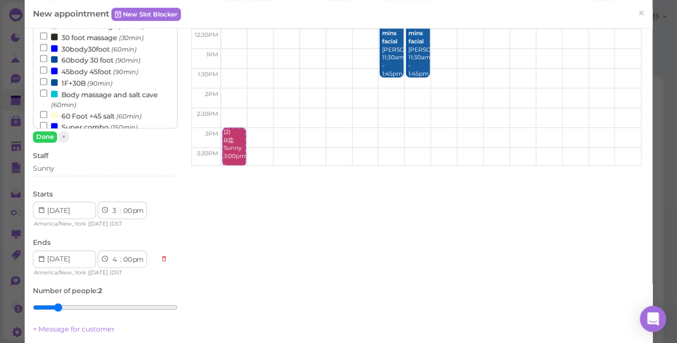
scroll to position [149, 0]
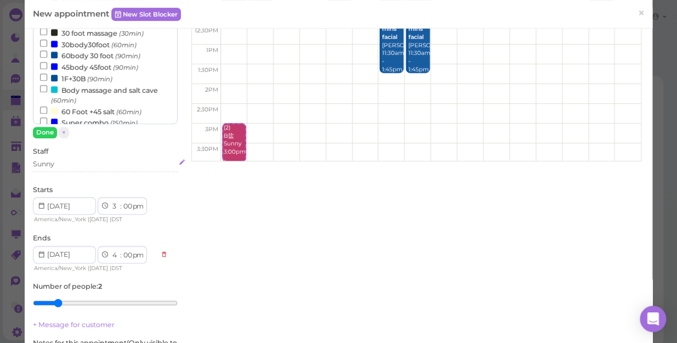
click at [56, 163] on div "Sunny" at bounding box center [105, 164] width 145 height 10
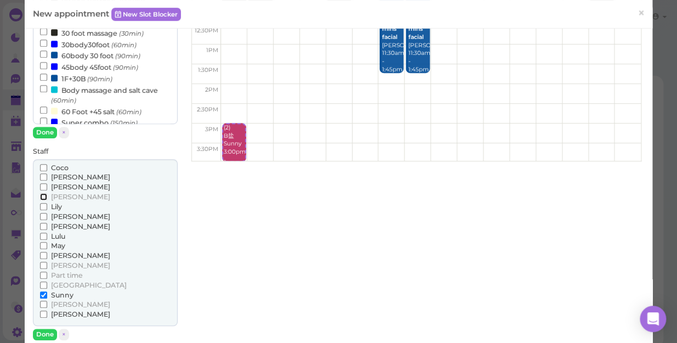
click at [42, 195] on input "[PERSON_NAME]" at bounding box center [43, 196] width 7 height 7
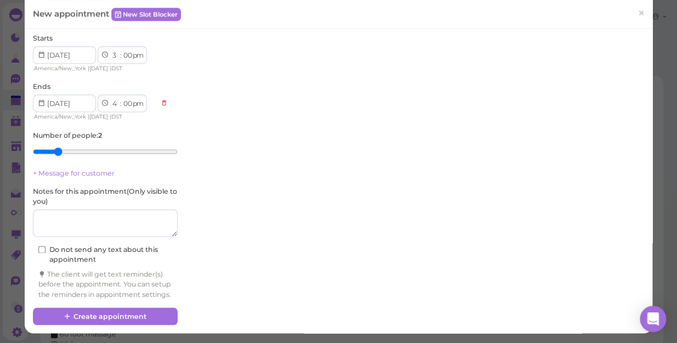
scroll to position [472, 0]
click at [46, 209] on textarea at bounding box center [105, 222] width 145 height 27
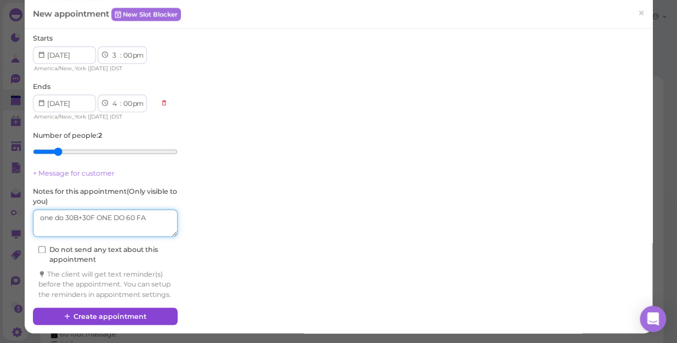
type textarea "one do 30B+30F ONE DO 60 FA"
click at [113, 312] on button "Create appointment" at bounding box center [105, 316] width 145 height 18
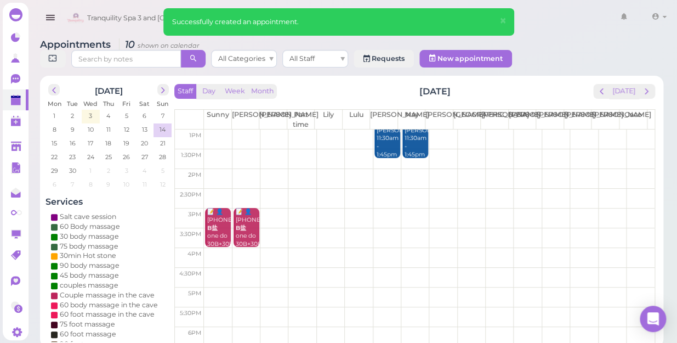
scroll to position [99, 0]
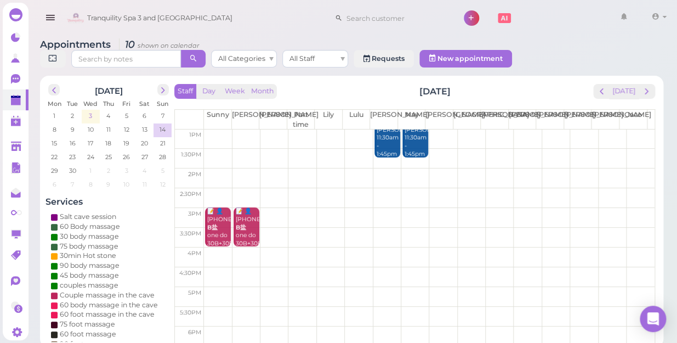
click at [89, 111] on span "3" at bounding box center [90, 116] width 5 height 10
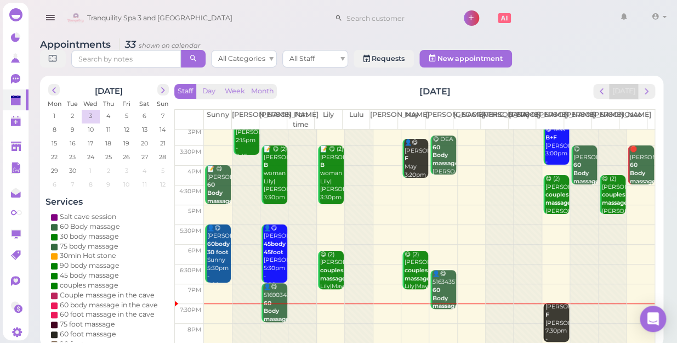
scroll to position [198, 0]
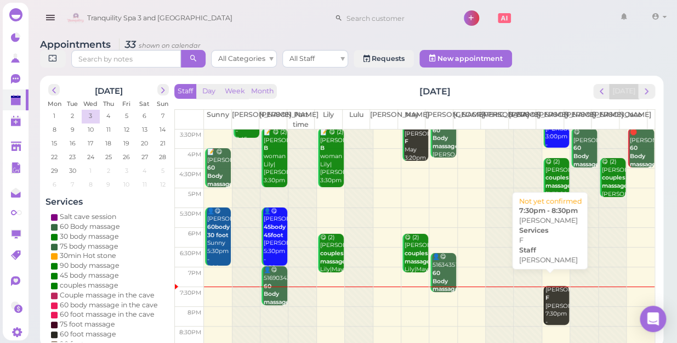
click at [548, 290] on div "Kimberly F Tom 7:30pm - 8:30pm" at bounding box center [557, 310] width 24 height 48
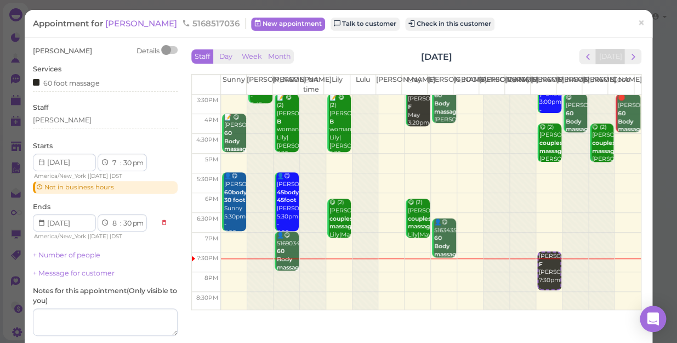
scroll to position [49, 0]
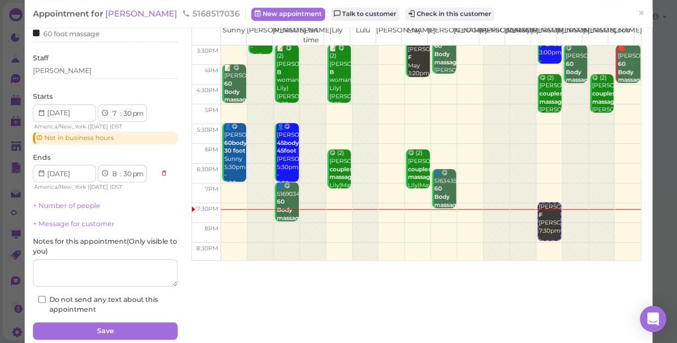
click at [124, 115] on select "00 05 10 15 20 25 30 35 40 45 50 55" at bounding box center [127, 114] width 11 height 12
select select "40"
click at [122, 108] on select "00 05 10 15 20 25 30 35 40 45 50 55" at bounding box center [127, 114] width 11 height 12
select select "40"
click at [418, 11] on button "Check in this customer" at bounding box center [449, 14] width 89 height 13
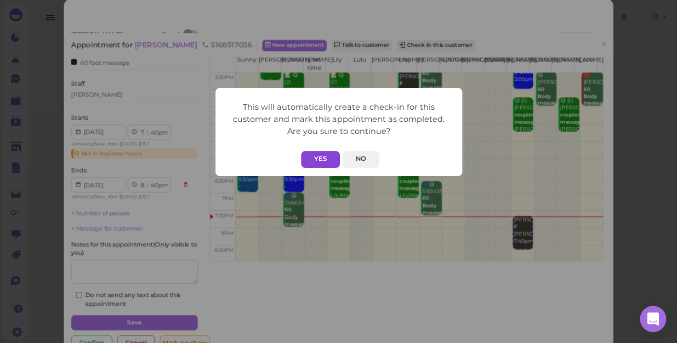
click at [317, 158] on button "Yes" at bounding box center [320, 159] width 39 height 17
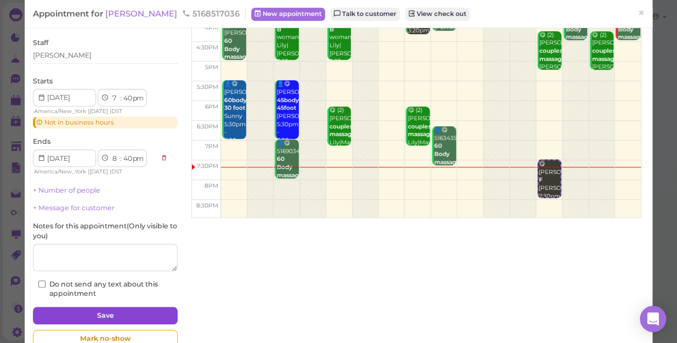
scroll to position [119, 0]
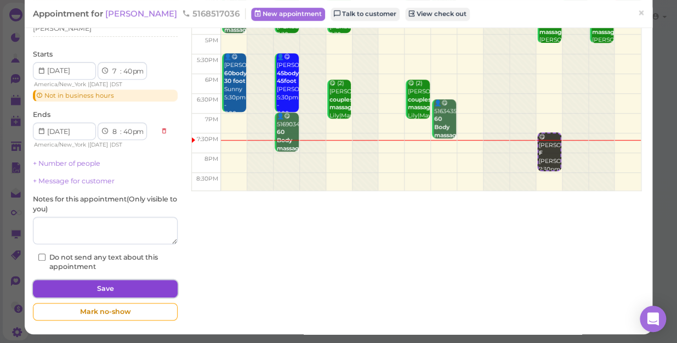
click at [118, 283] on button "Save" at bounding box center [105, 289] width 145 height 18
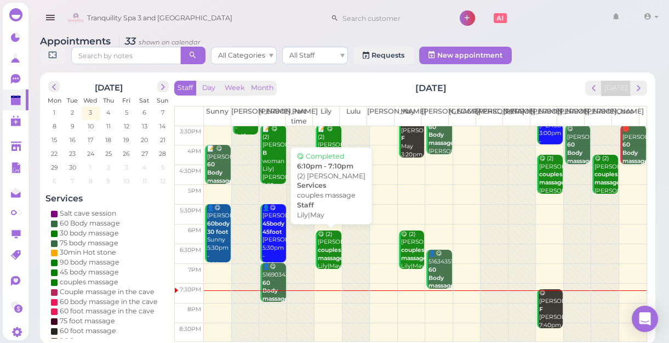
scroll to position [4, 0]
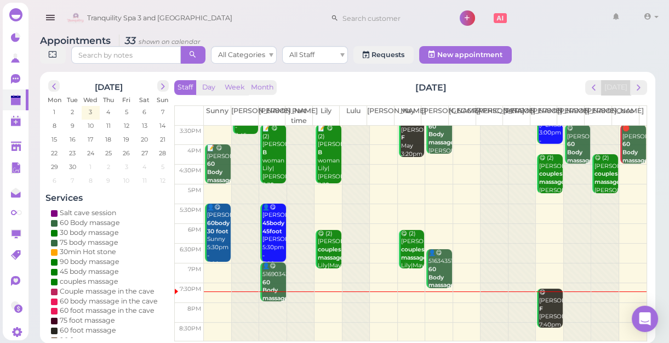
click at [320, 293] on td at bounding box center [425, 293] width 443 height 20
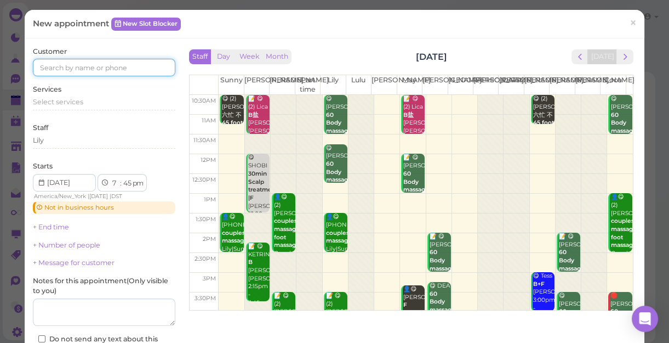
click at [50, 71] on input at bounding box center [104, 68] width 143 height 18
type input "5164760435"
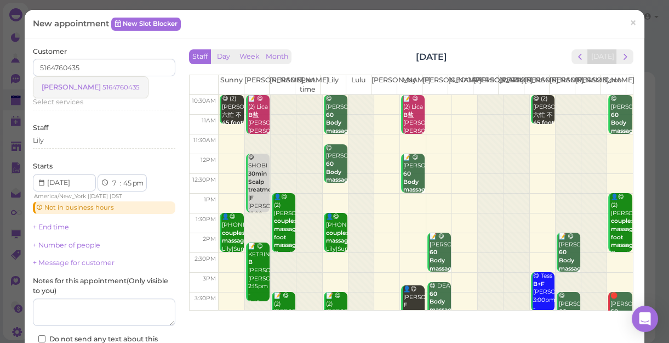
click at [102, 83] on small "5164760435" at bounding box center [120, 87] width 37 height 8
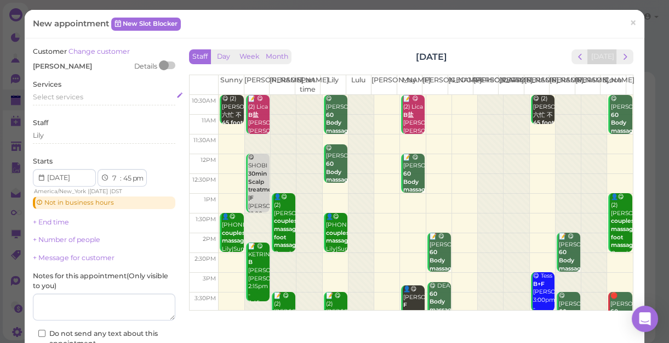
click at [56, 99] on span "Select services" at bounding box center [58, 97] width 50 height 8
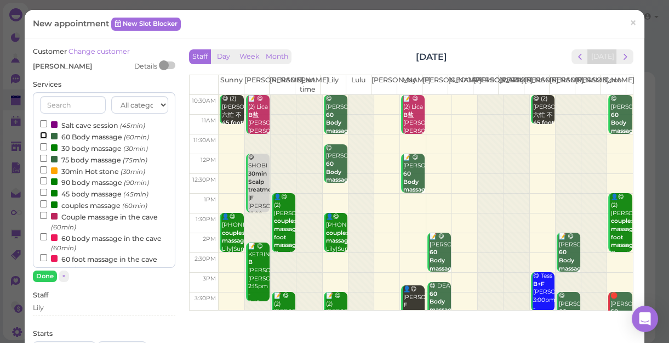
click at [42, 135] on input "60 Body massage (60min)" at bounding box center [43, 135] width 7 height 7
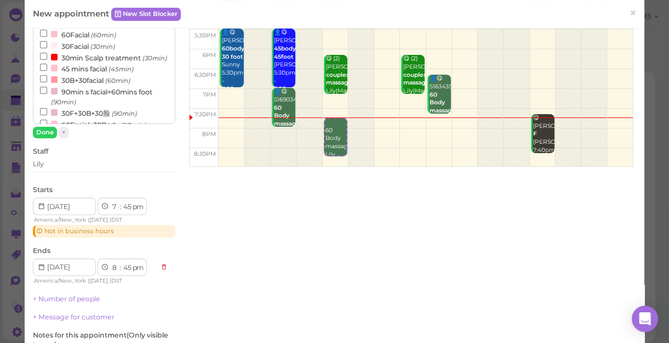
scroll to position [149, 0]
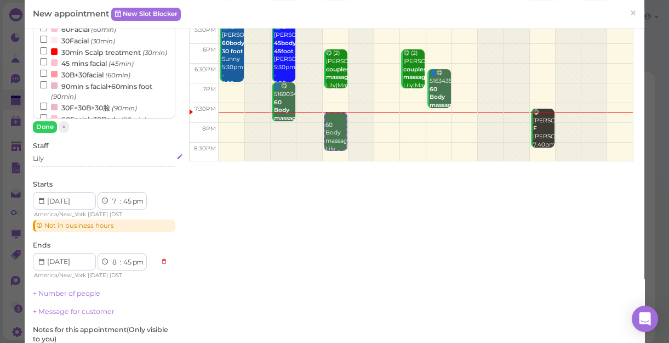
click at [51, 158] on div "Lily" at bounding box center [104, 158] width 143 height 10
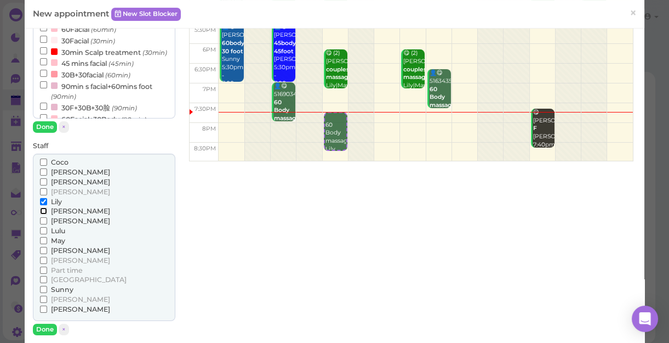
click at [44, 209] on input "[PERSON_NAME]" at bounding box center [43, 210] width 7 height 7
click at [165, 132] on div "Customer Change customer Christina Details Services All categories Relax sessio…" at bounding box center [104, 254] width 143 height 713
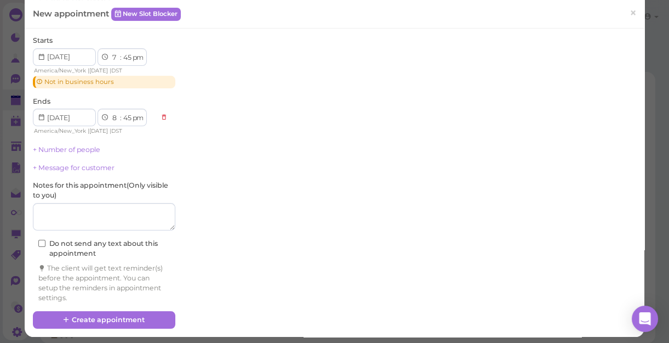
scroll to position [459, 0]
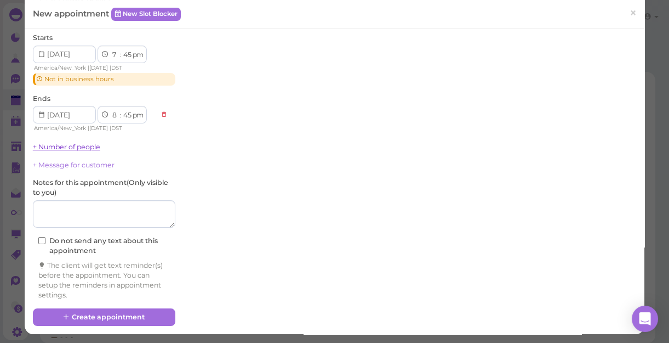
click at [72, 146] on link "+ Number of people" at bounding box center [66, 147] width 67 height 8
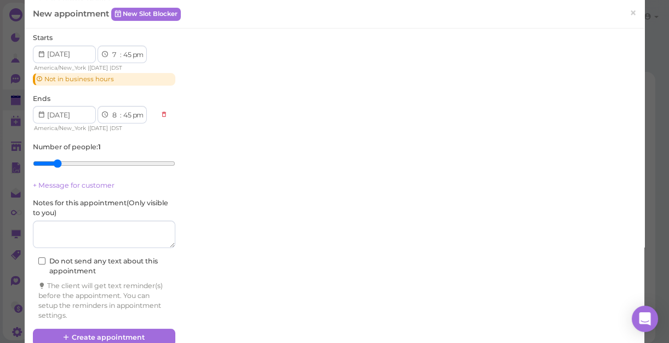
type input "2"
click at [56, 159] on input "range" at bounding box center [104, 164] width 143 height 18
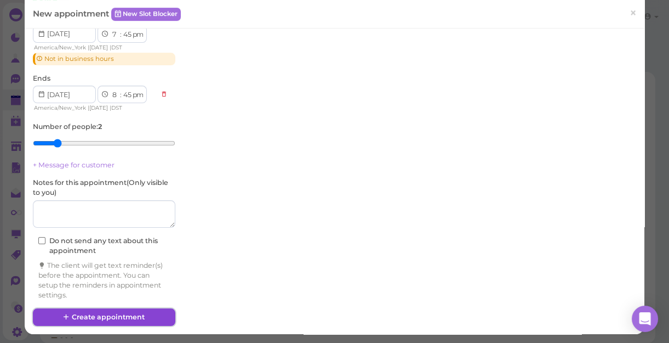
click at [107, 314] on button "Create appointment" at bounding box center [104, 317] width 143 height 18
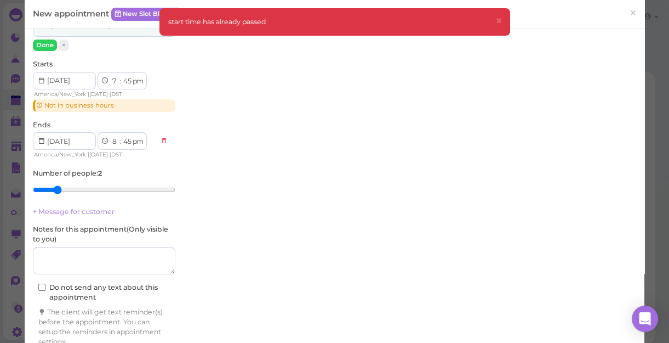
scroll to position [379, 0]
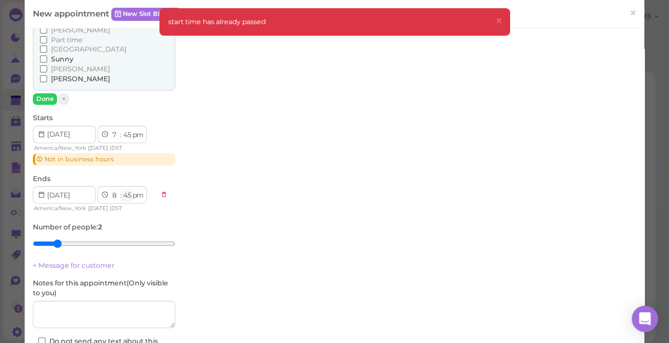
click at [130, 195] on select "00 05 10 15 20 25 30 35 40 45 50 55" at bounding box center [127, 196] width 11 height 12
click at [175, 156] on div "Customer Change customer Christina Details Services All categories Relax sessio…" at bounding box center [103, 37] width 153 height 741
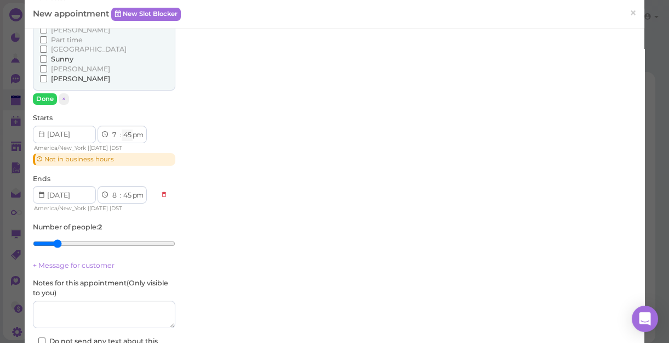
click at [126, 133] on select "00 05 10 15 20 25 30 35 40 45 50 55" at bounding box center [127, 135] width 11 height 12
select select "50"
click at [122, 129] on select "00 05 10 15 20 25 30 35 40 45 50 55" at bounding box center [127, 135] width 11 height 12
select select "50"
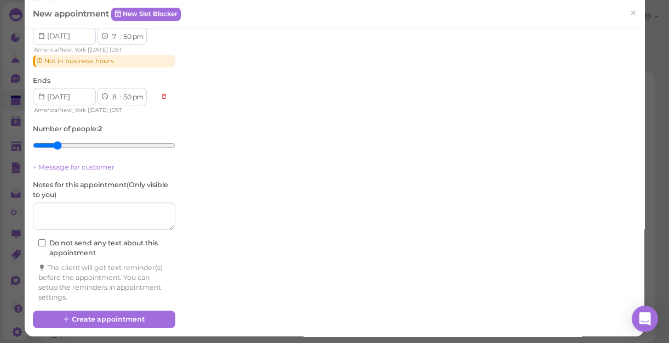
scroll to position [480, 0]
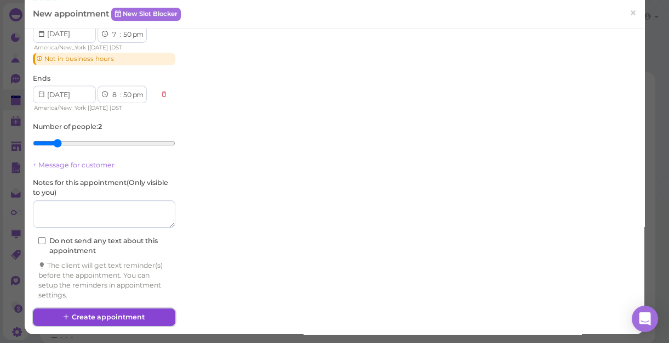
click at [112, 314] on button "Create appointment" at bounding box center [104, 317] width 143 height 18
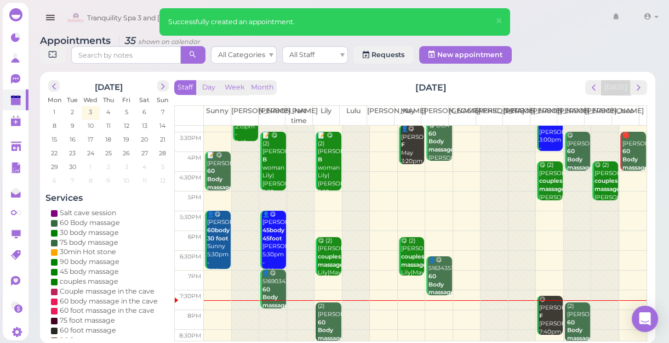
scroll to position [198, 0]
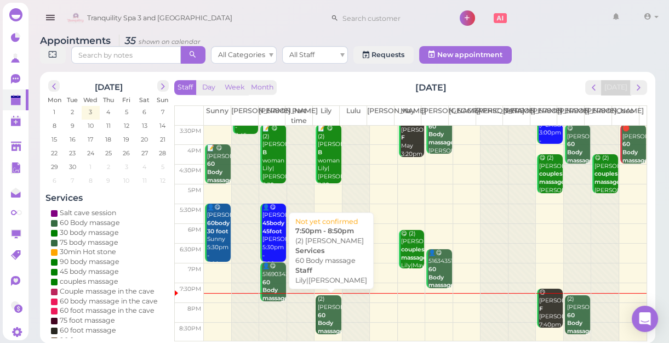
click at [323, 306] on div "(2) Christina 60 Body massage Lily|Linda 7:50pm - 8:50pm" at bounding box center [329, 335] width 24 height 81
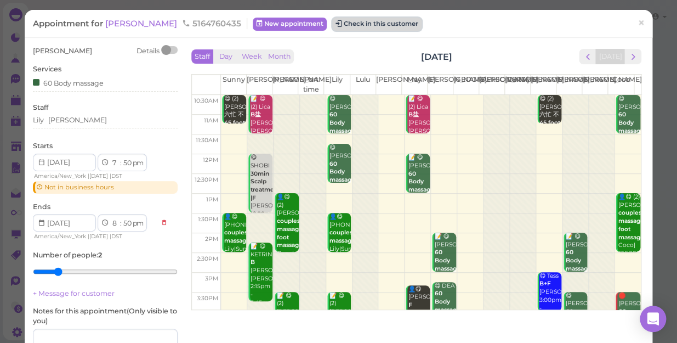
click at [344, 19] on button "Check in this customer" at bounding box center [376, 24] width 89 height 13
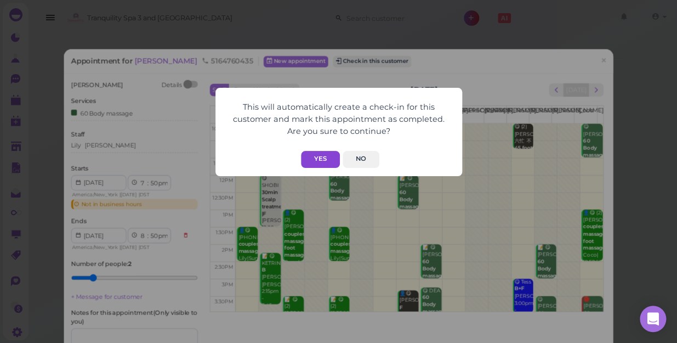
click at [322, 156] on button "Yes" at bounding box center [320, 159] width 39 height 17
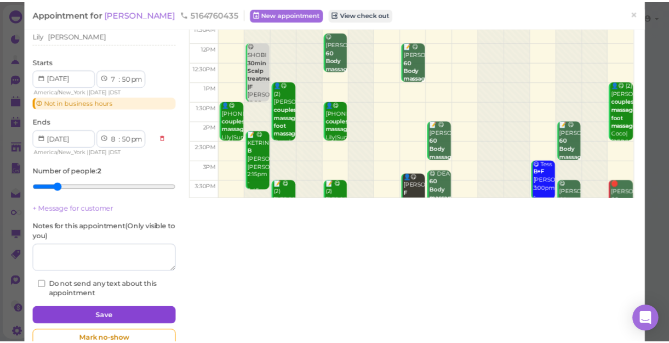
scroll to position [149, 0]
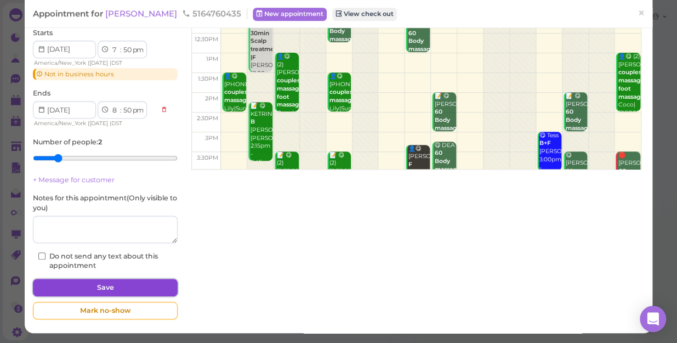
click at [109, 287] on button "Save" at bounding box center [105, 287] width 145 height 18
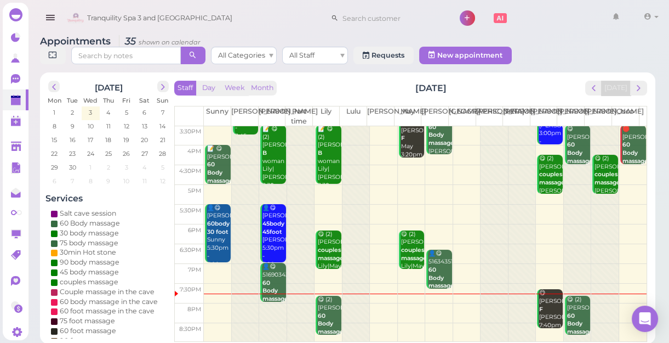
scroll to position [4, 0]
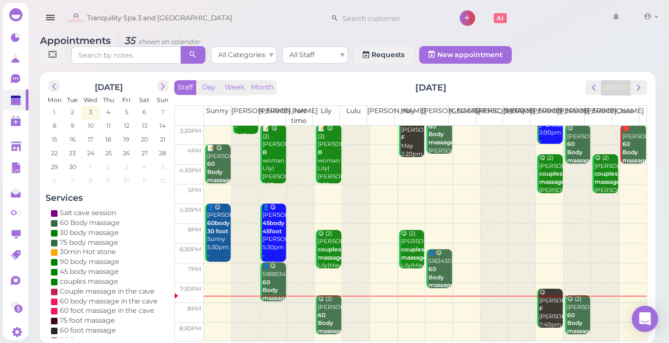
click at [162, 110] on span "7" at bounding box center [162, 112] width 5 height 10
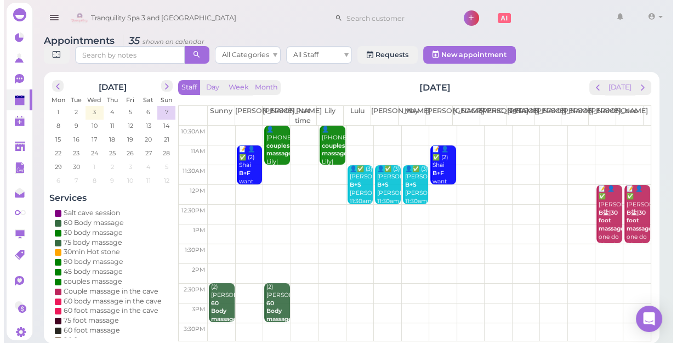
scroll to position [0, 0]
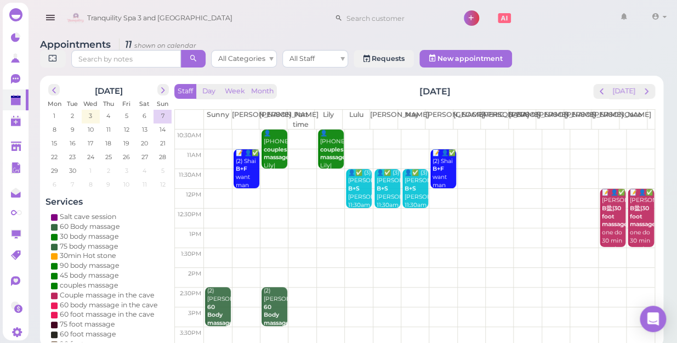
click at [321, 169] on td at bounding box center [429, 179] width 451 height 20
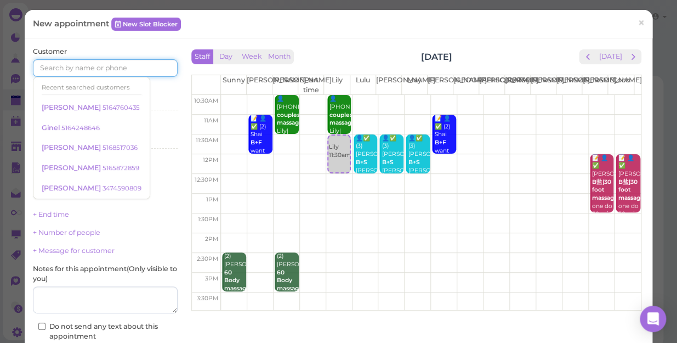
click at [45, 65] on input at bounding box center [105, 68] width 145 height 18
type input "9175383835"
click at [153, 88] on div "Services Select services" at bounding box center [105, 100] width 145 height 30
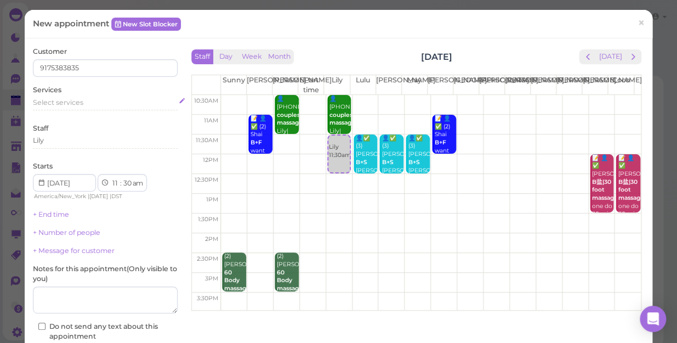
click at [54, 101] on span "Select services" at bounding box center [58, 102] width 50 height 8
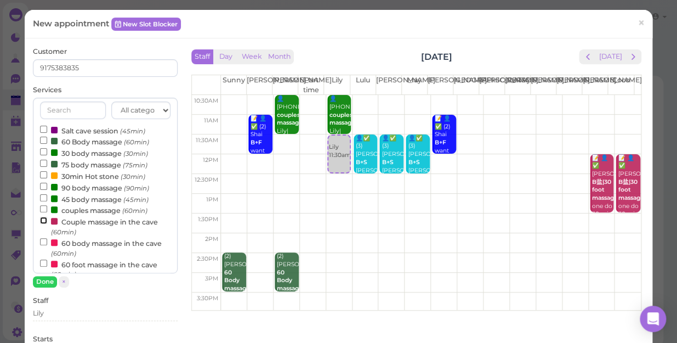
click at [43, 220] on input "Couple massage in the cave (60min)" at bounding box center [43, 219] width 7 height 7
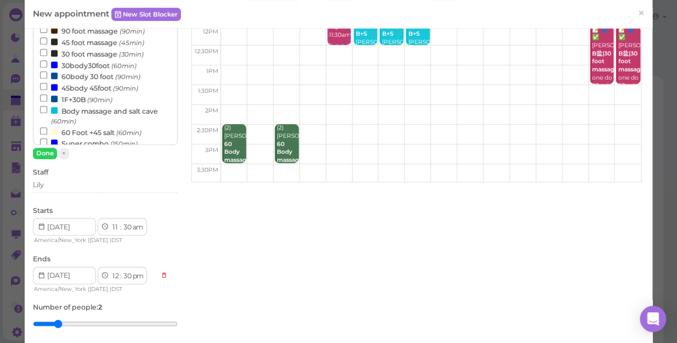
scroll to position [149, 0]
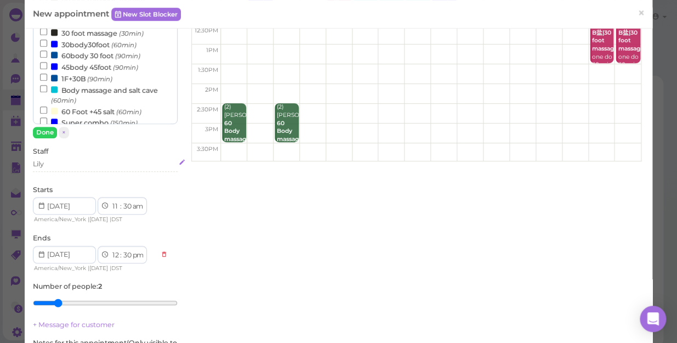
click at [53, 169] on div "Lily" at bounding box center [105, 165] width 145 height 13
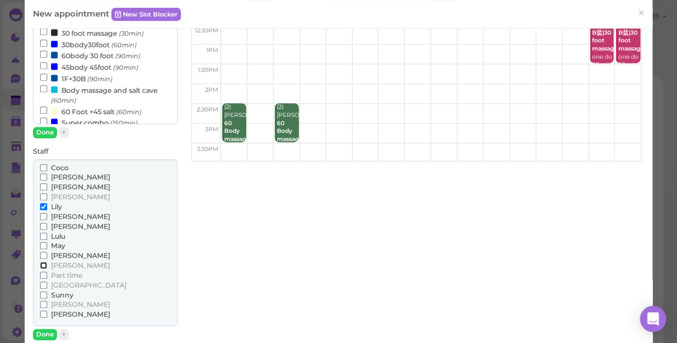
click at [42, 265] on input "[PERSON_NAME]" at bounding box center [43, 264] width 7 height 7
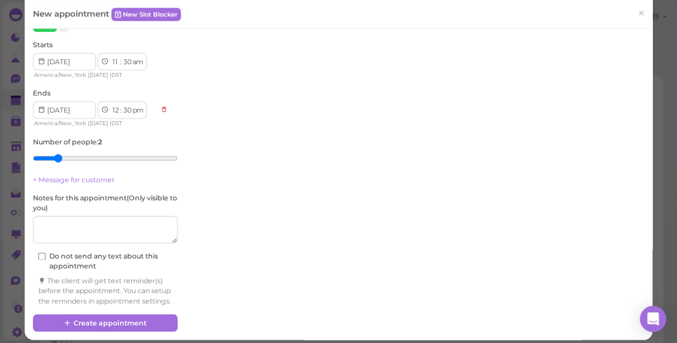
scroll to position [472, 0]
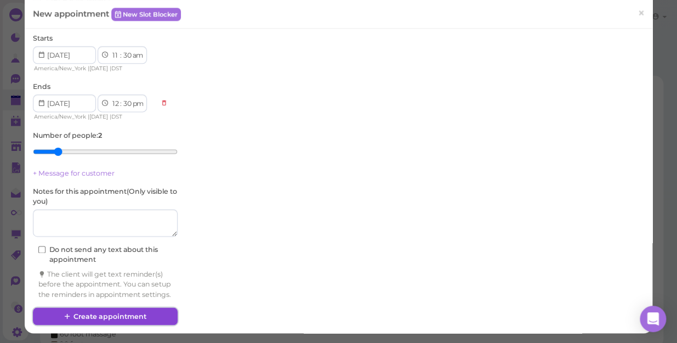
click at [104, 310] on button "Create appointment" at bounding box center [105, 316] width 145 height 18
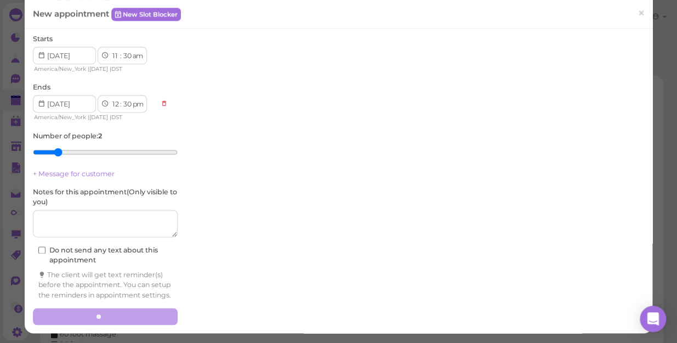
scroll to position [472, 0]
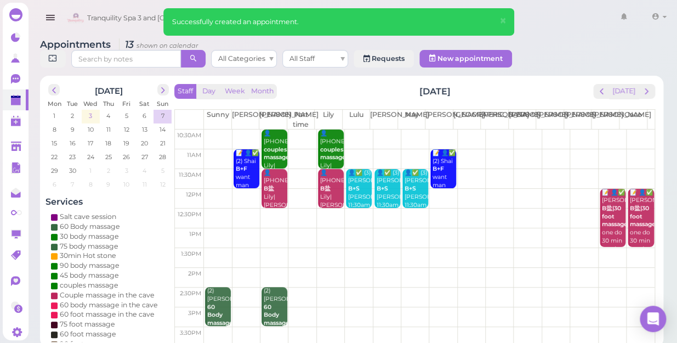
click at [91, 111] on span "3" at bounding box center [90, 116] width 5 height 10
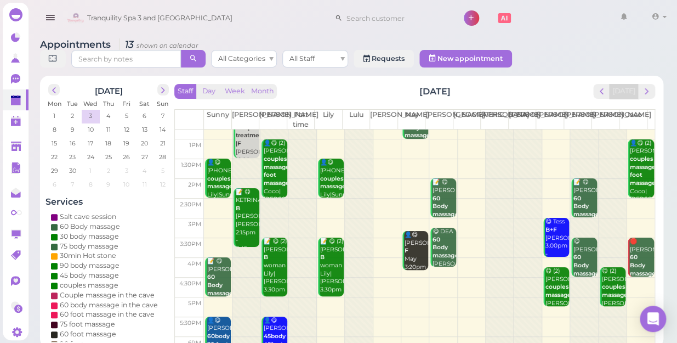
scroll to position [198, 0]
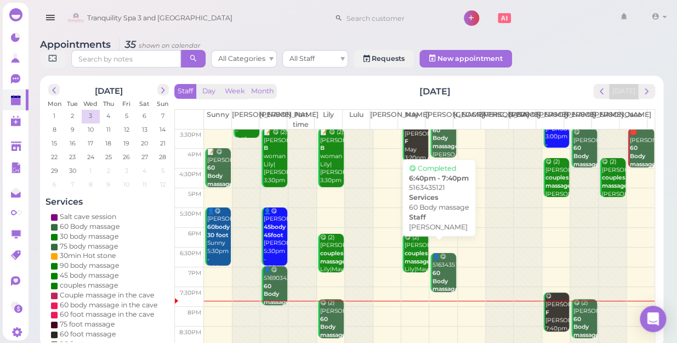
click at [438, 260] on div "👤😋 5163435121 60 Body massage Mike 6:40pm - 7:40pm" at bounding box center [444, 289] width 24 height 72
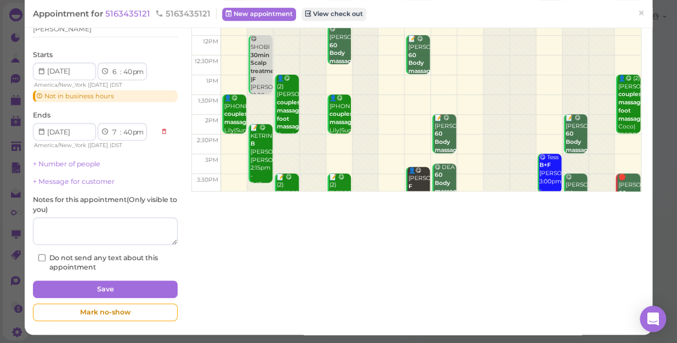
scroll to position [129, 0]
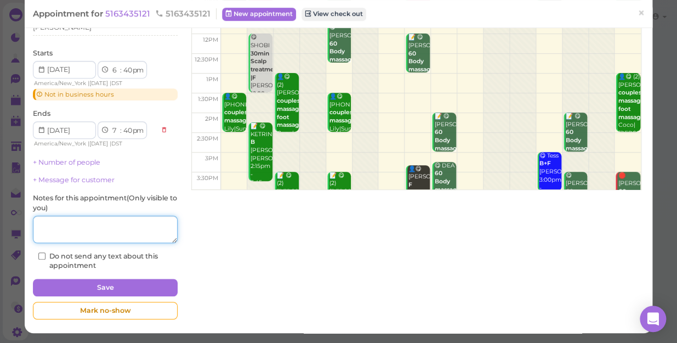
click at [55, 225] on textarea at bounding box center [105, 228] width 145 height 27
type textarea "B"
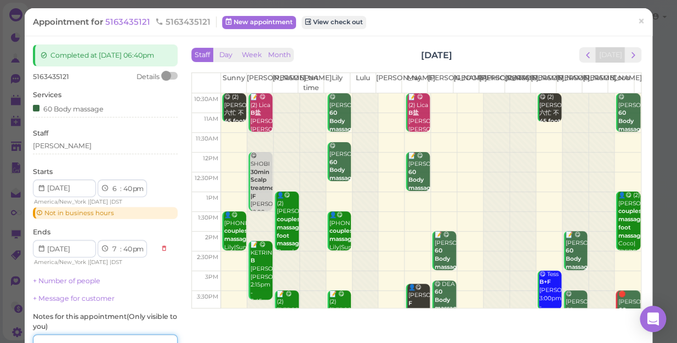
scroll to position [0, 0]
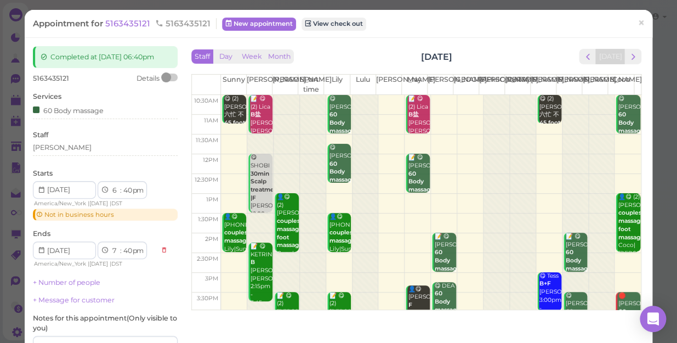
click at [76, 83] on div "5163435121 Details" at bounding box center [105, 78] width 145 height 10
click at [67, 82] on span "5163435121" at bounding box center [51, 78] width 36 height 8
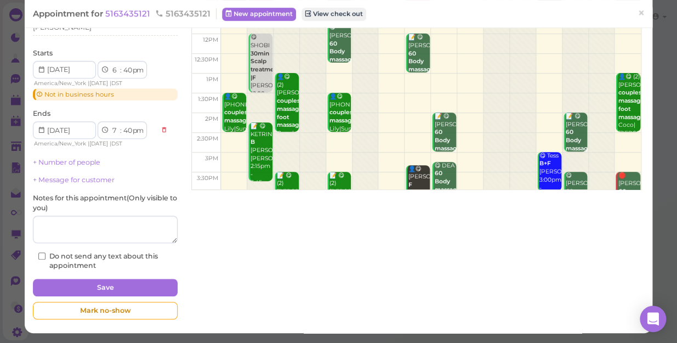
scroll to position [129, 0]
click at [44, 223] on textarea at bounding box center [105, 228] width 145 height 27
type textarea "l"
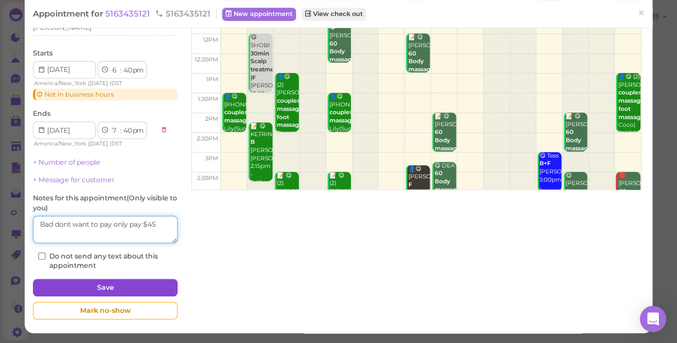
type textarea "Bad dont want to pay only pay $45"
click at [105, 284] on button "Save" at bounding box center [105, 287] width 145 height 18
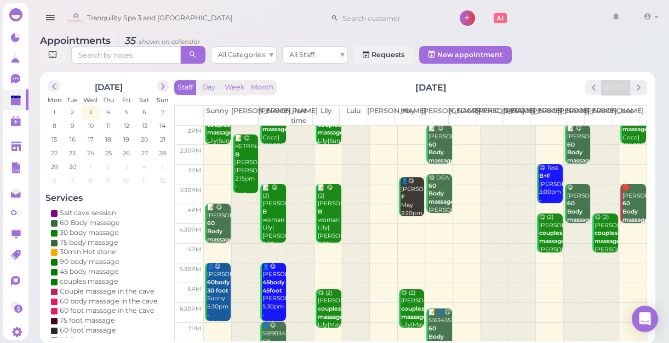
scroll to position [198, 0]
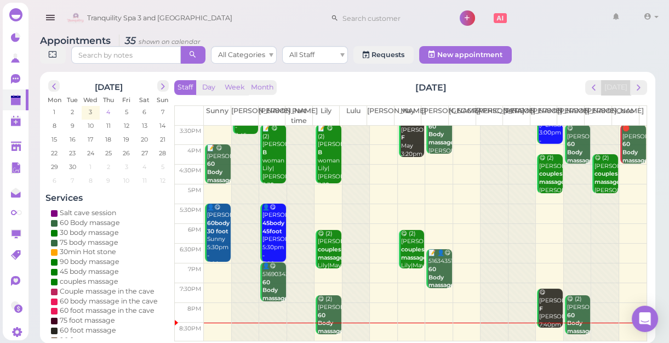
click at [106, 108] on span "4" at bounding box center [108, 112] width 6 height 10
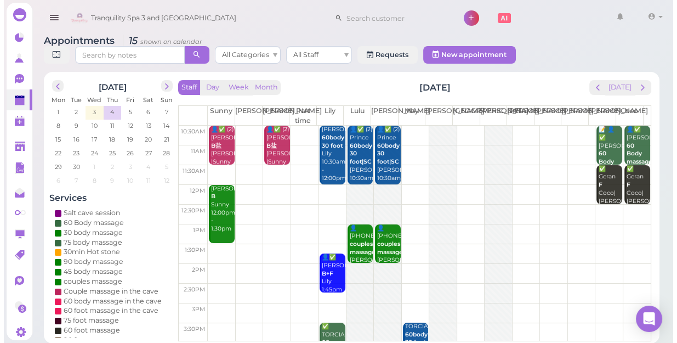
scroll to position [0, 0]
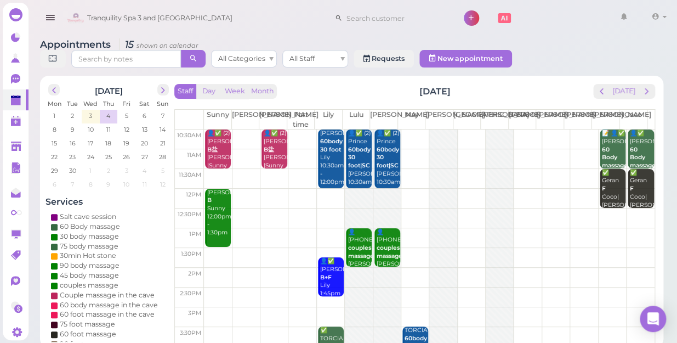
click at [487, 129] on div at bounding box center [499, 335] width 27 height 413
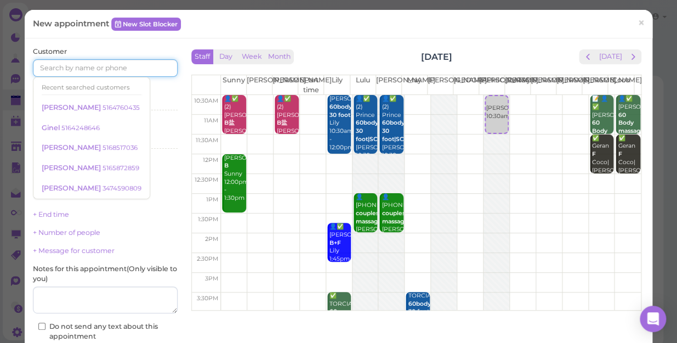
click at [44, 70] on input at bounding box center [105, 68] width 145 height 18
type input "5165266106"
click at [154, 86] on div "Services Select services" at bounding box center [105, 100] width 145 height 30
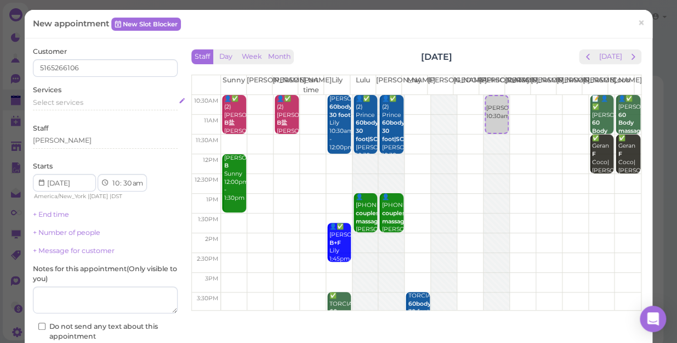
click at [58, 102] on span "Select services" at bounding box center [58, 102] width 50 height 8
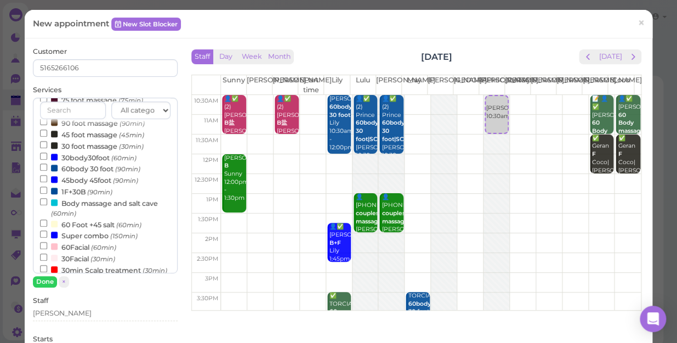
scroll to position [199, 0]
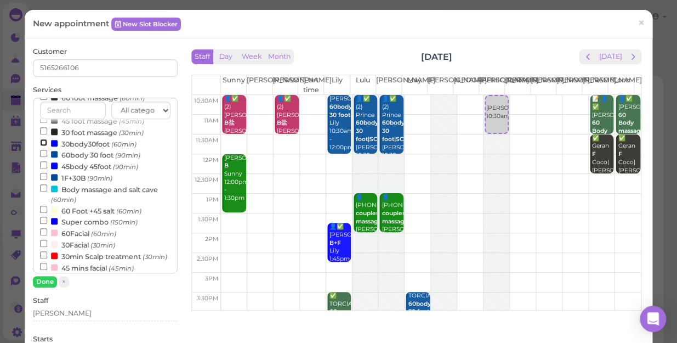
click at [43, 143] on input "30body30foot (60min)" at bounding box center [43, 142] width 7 height 7
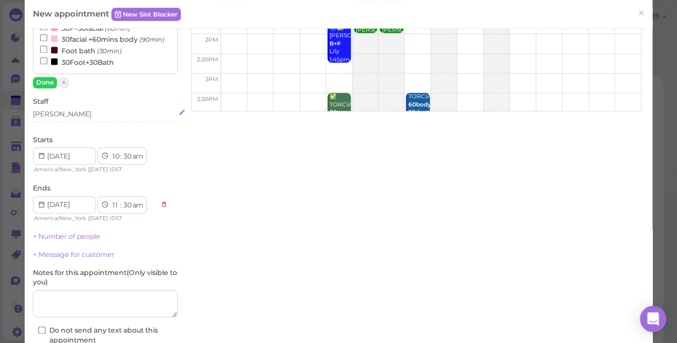
click at [60, 111] on div "[PERSON_NAME]" at bounding box center [105, 114] width 145 height 10
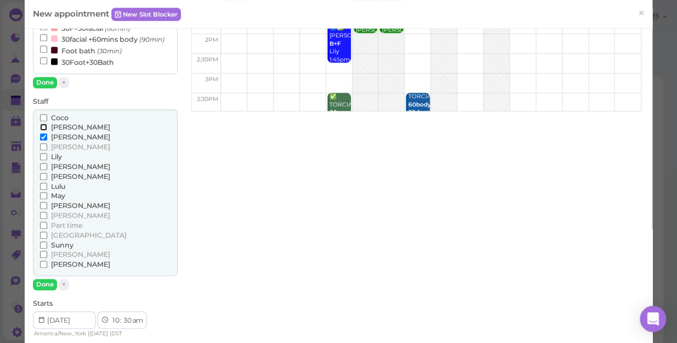
click at [43, 126] on input "[PERSON_NAME]" at bounding box center [43, 126] width 7 height 7
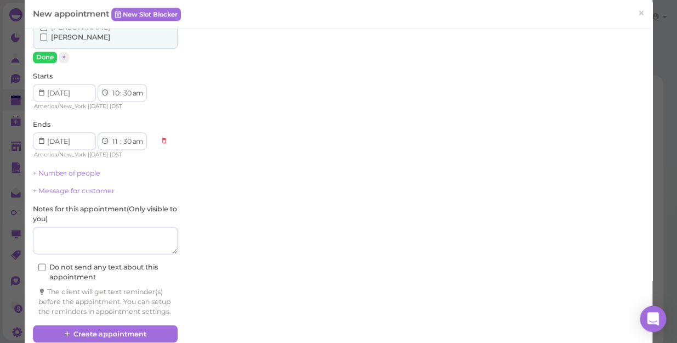
scroll to position [452, 0]
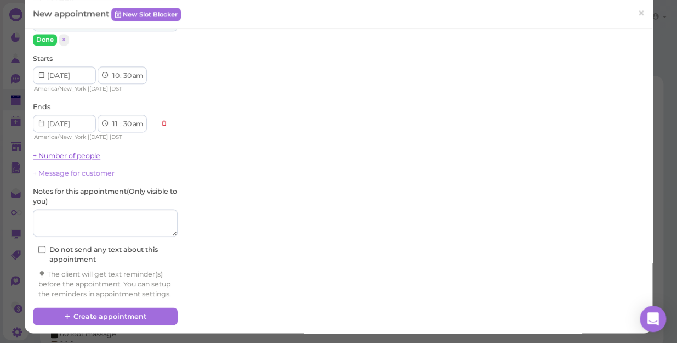
click at [84, 151] on link "+ Number of people" at bounding box center [66, 155] width 67 height 8
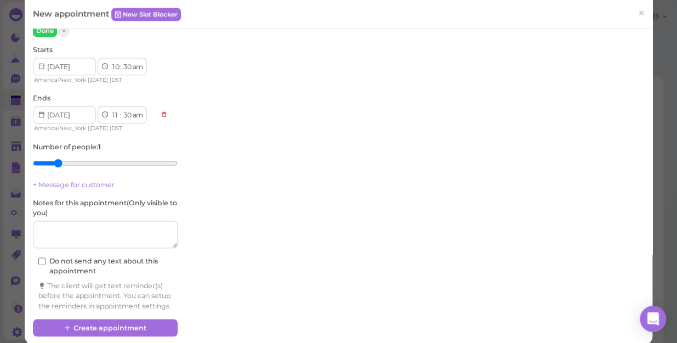
type input "2"
click at [58, 159] on input "range" at bounding box center [105, 163] width 145 height 18
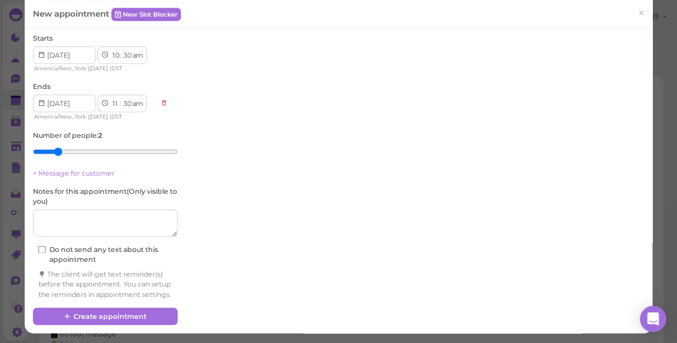
scroll to position [472, 0]
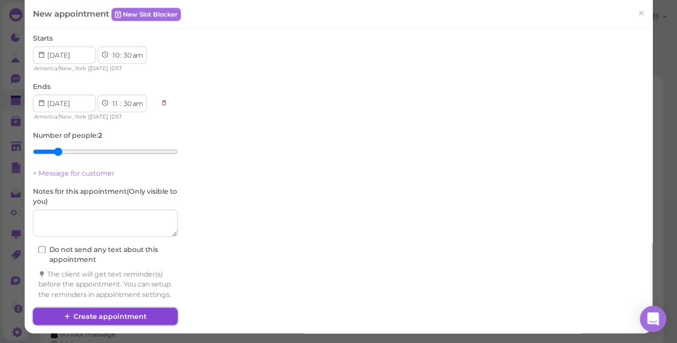
click at [104, 313] on button "Create appointment" at bounding box center [105, 316] width 145 height 18
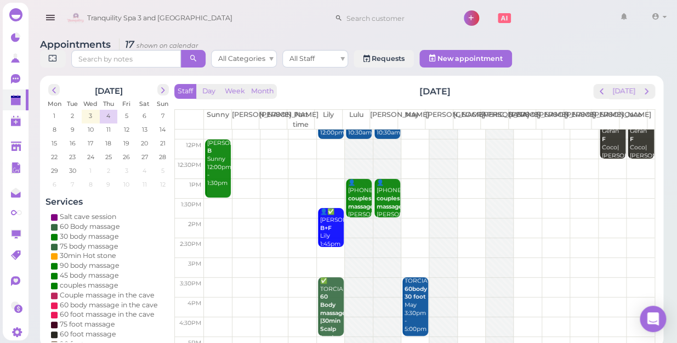
scroll to position [0, 0]
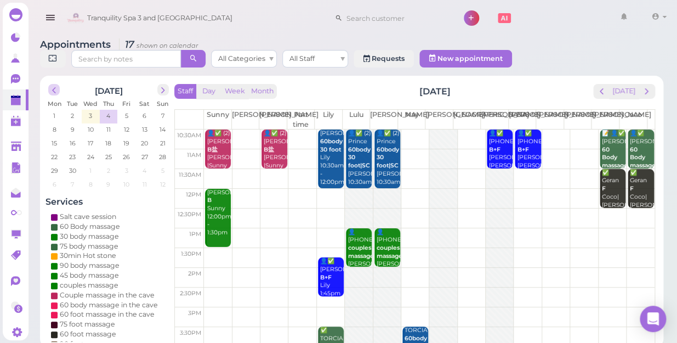
click at [54, 85] on span "prev" at bounding box center [54, 90] width 10 height 10
click at [164, 85] on span "next" at bounding box center [163, 90] width 10 height 10
click at [108, 111] on span "4" at bounding box center [108, 116] width 6 height 10
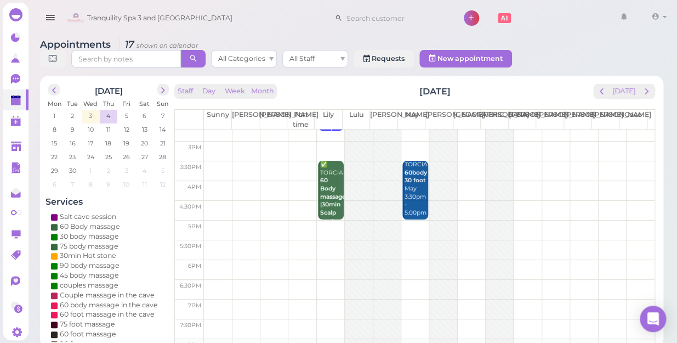
scroll to position [148, 0]
